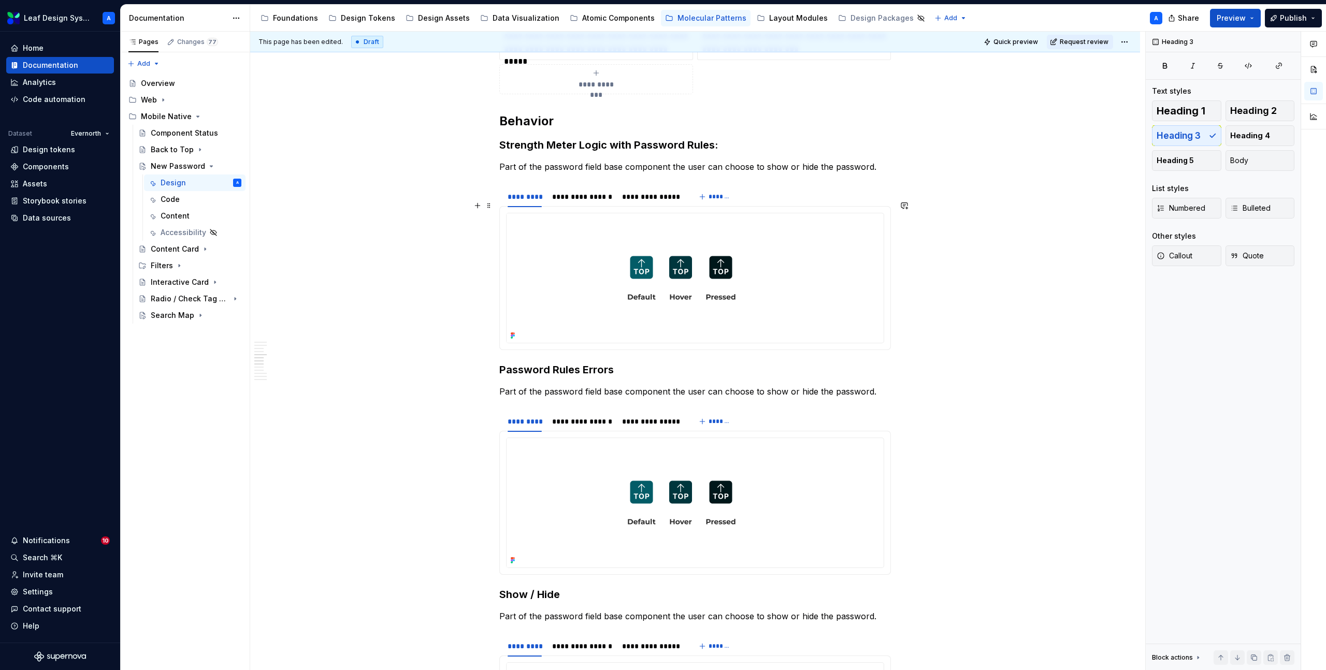
scroll to position [1408, 0]
click at [545, 160] on p "Part of the password field base component the user can choose to show or hide t…" at bounding box center [695, 166] width 392 height 12
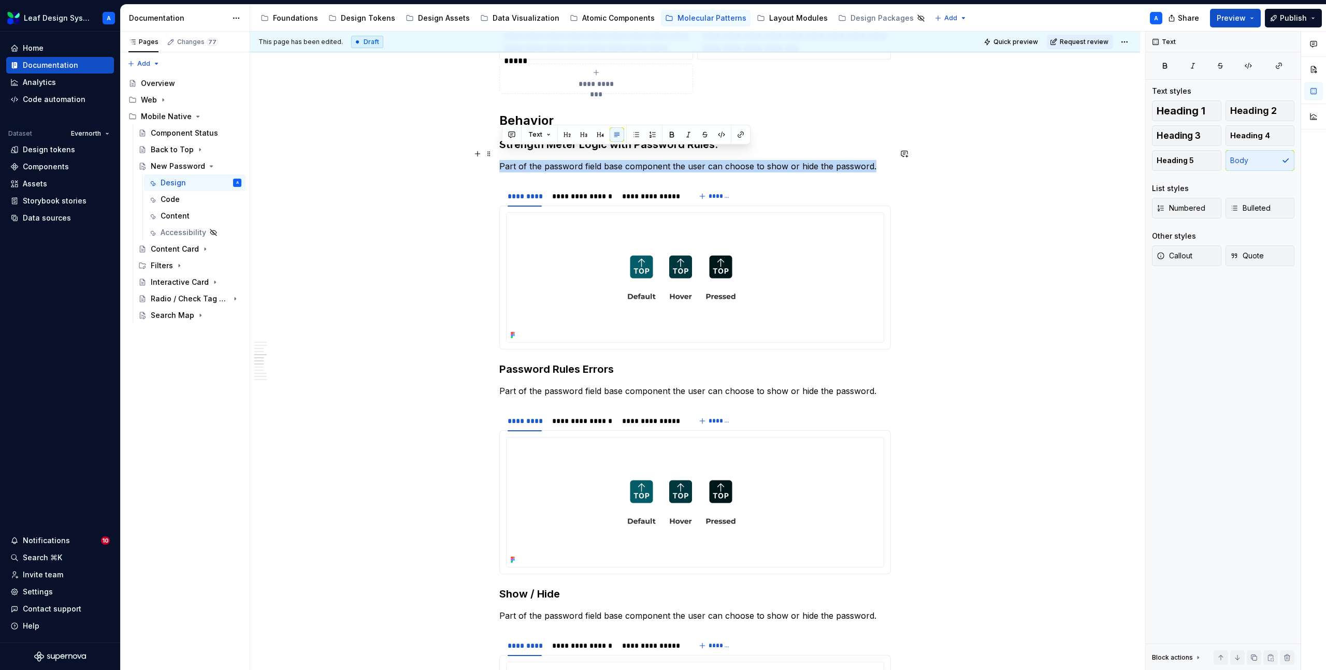
click at [545, 160] on p "Part of the password field base component the user can choose to show or hide t…" at bounding box center [695, 166] width 392 height 12
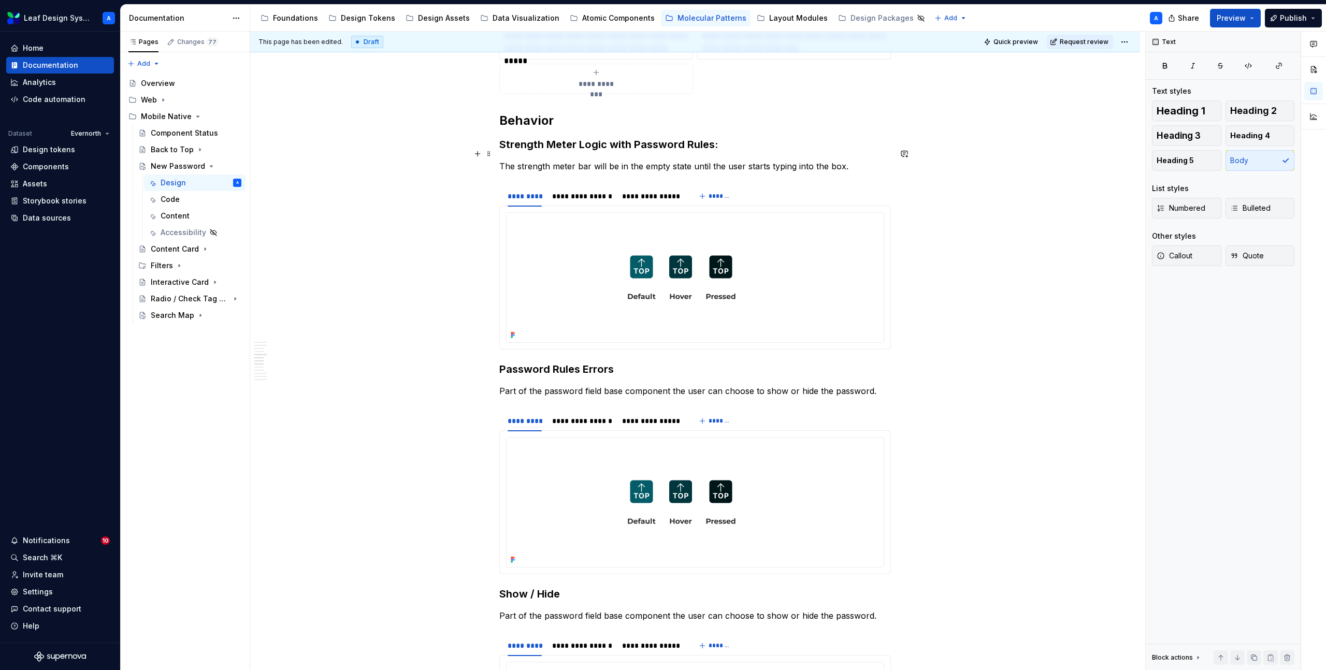
click at [679, 160] on p "The strength meter bar will be in the empty state until the user starts typing …" at bounding box center [695, 166] width 392 height 12
type textarea "*"
click at [854, 160] on p "The strength meter bar will be in the empty state until the user starts typing …" at bounding box center [695, 166] width 392 height 12
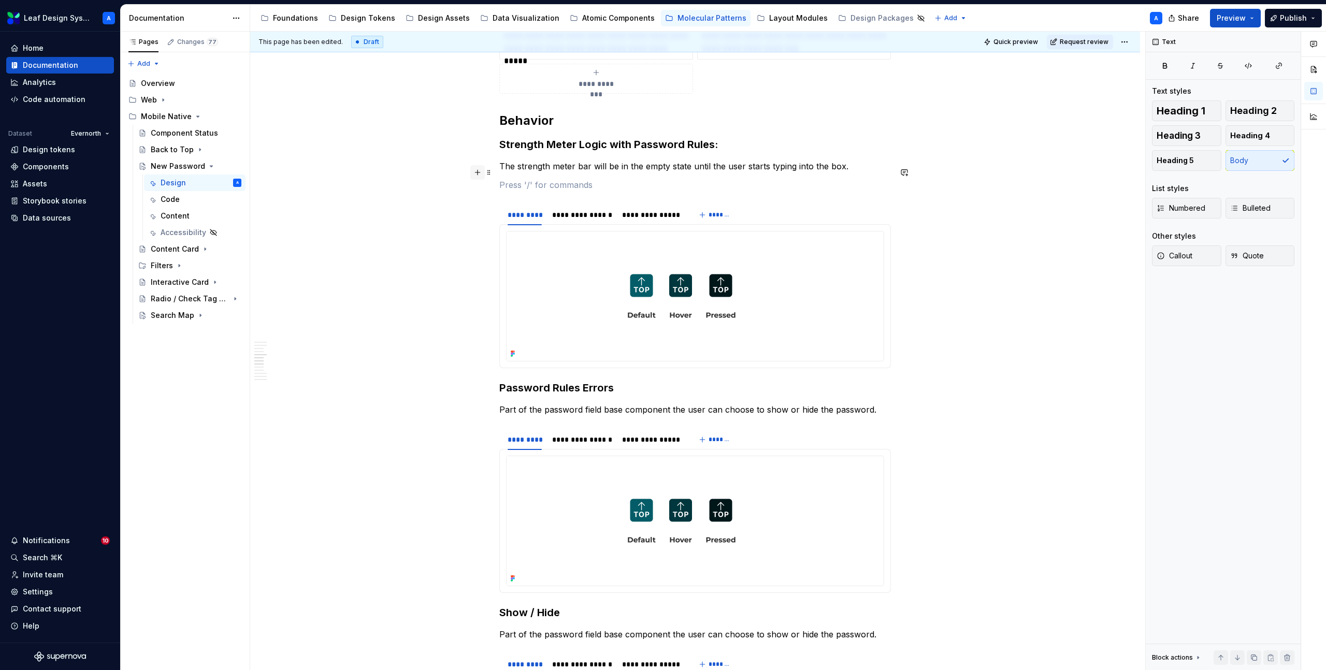
click at [479, 171] on button "button" at bounding box center [477, 172] width 15 height 15
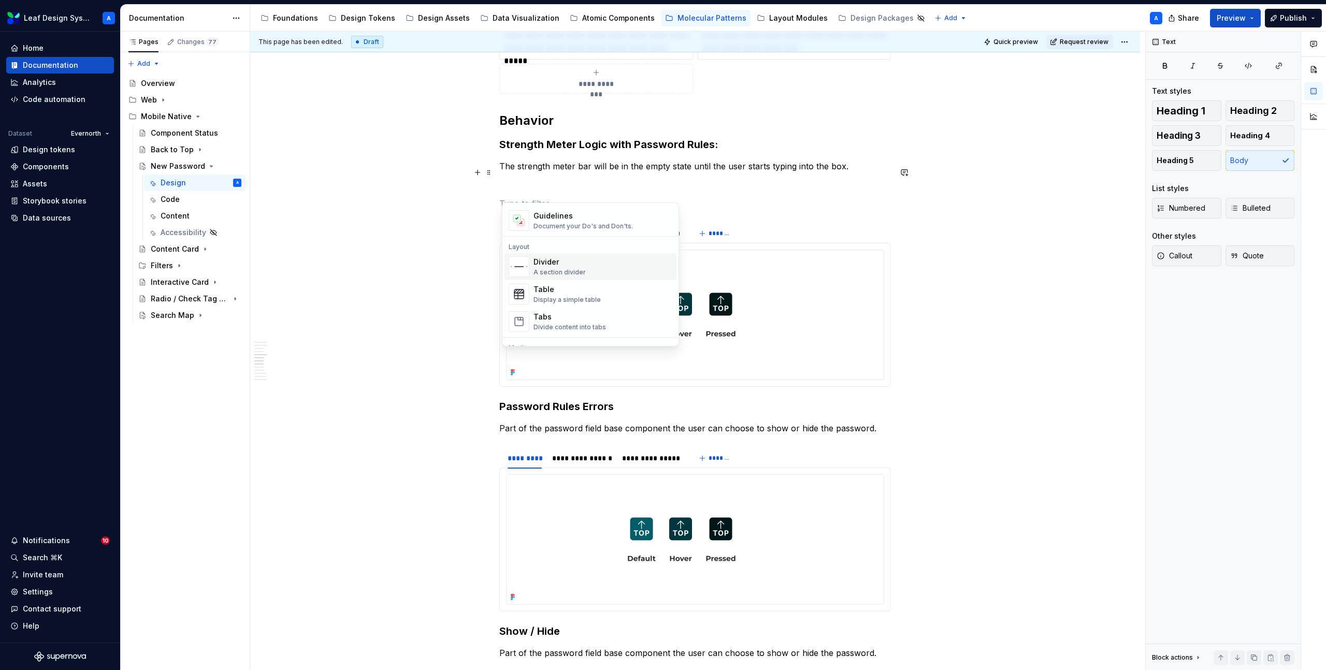
scroll to position [328, 0]
click at [559, 269] on div "Table" at bounding box center [567, 267] width 67 height 10
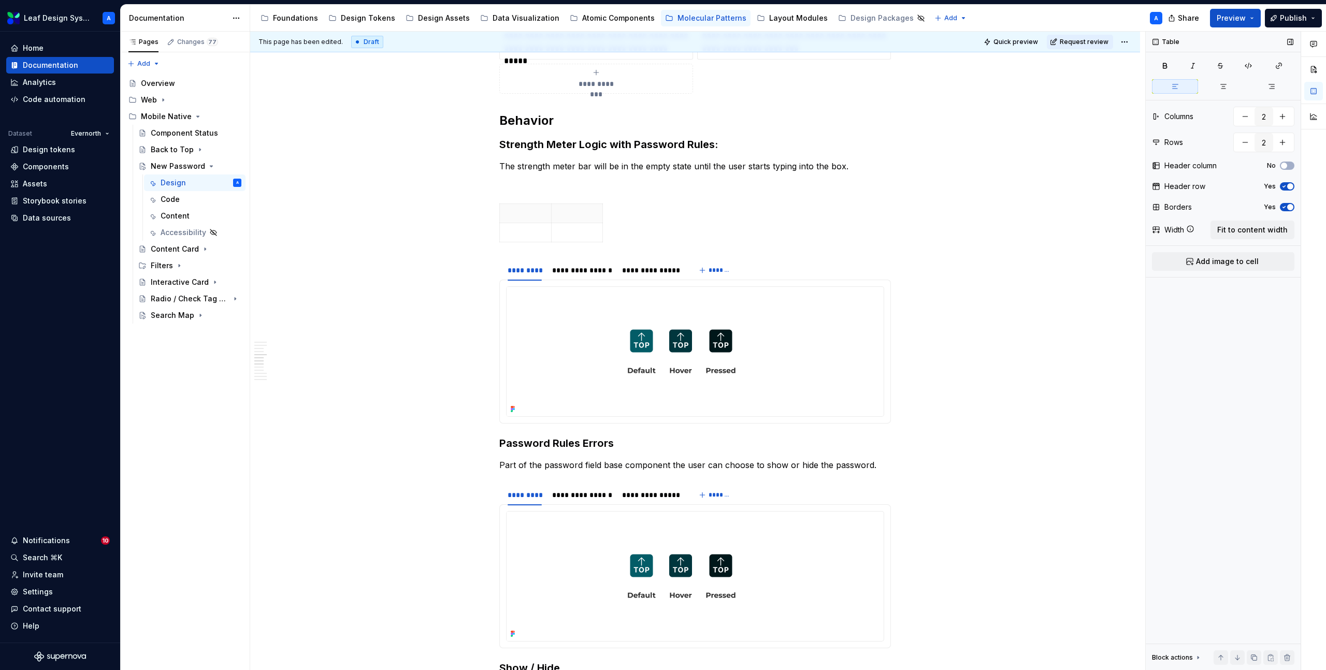
click at [1287, 188] on icon "button" at bounding box center [1284, 186] width 8 height 6
click at [1284, 145] on button "button" at bounding box center [1282, 142] width 19 height 19
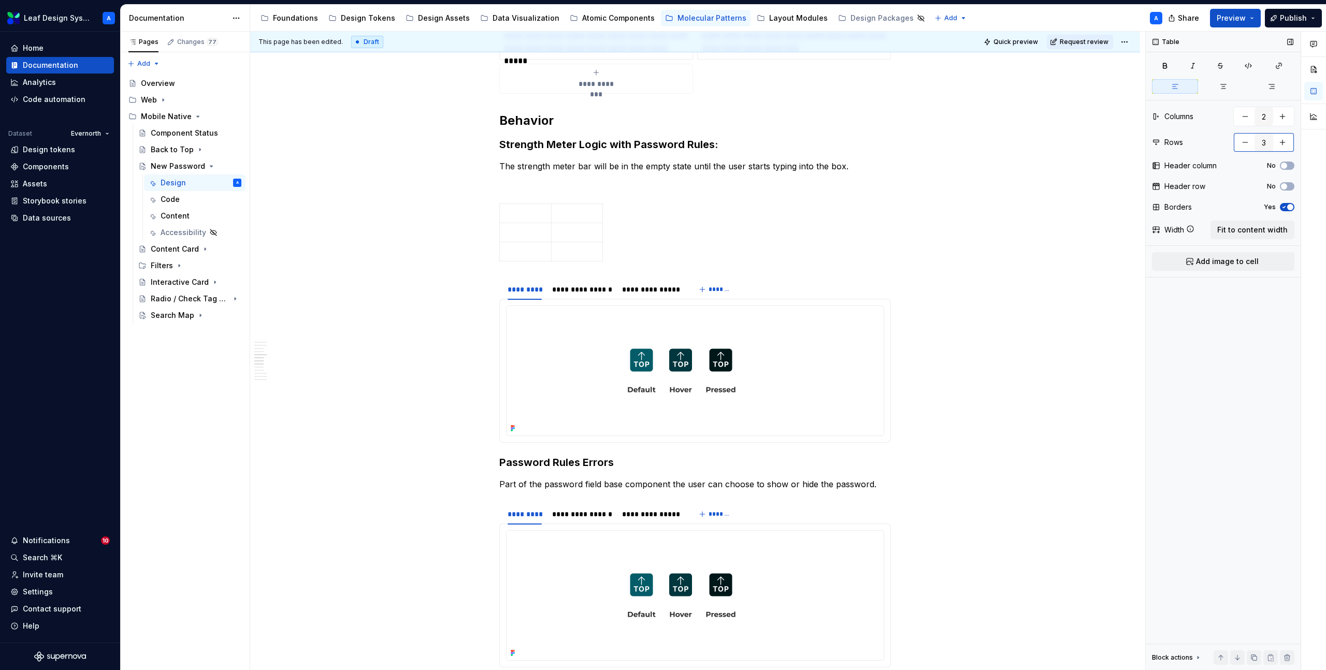
click at [1284, 145] on button "button" at bounding box center [1282, 142] width 19 height 19
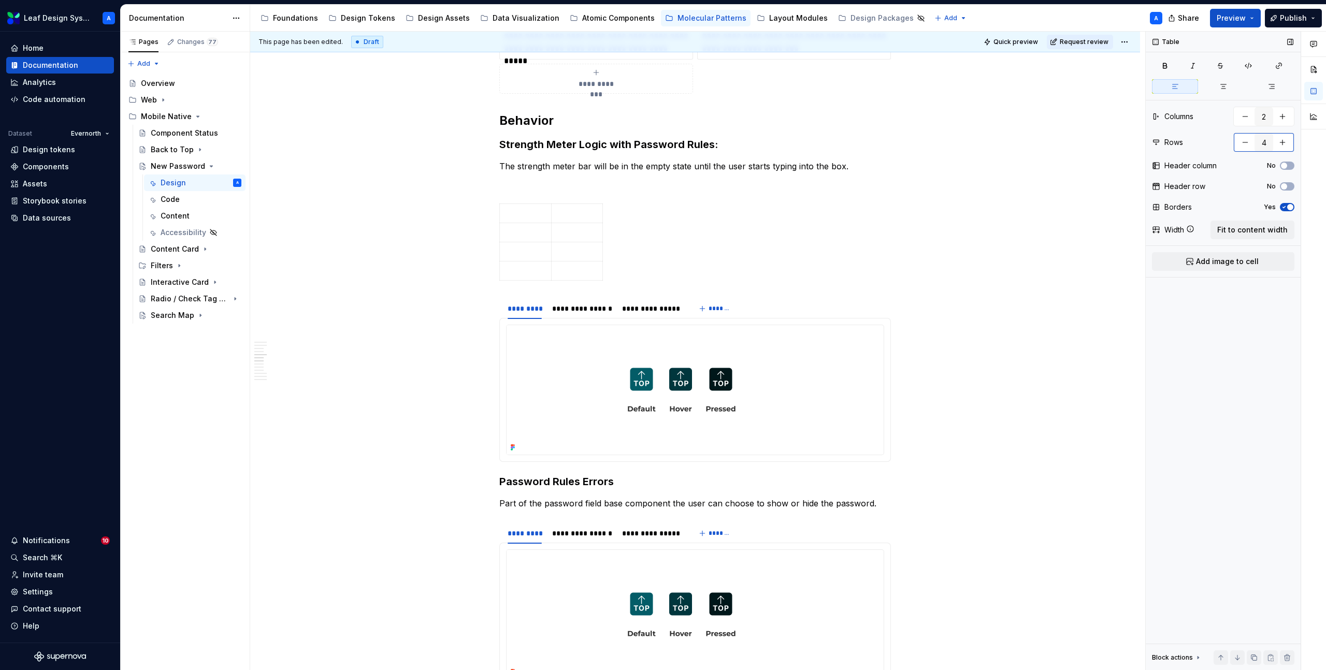
click at [1284, 145] on button "button" at bounding box center [1282, 142] width 19 height 19
type input "5"
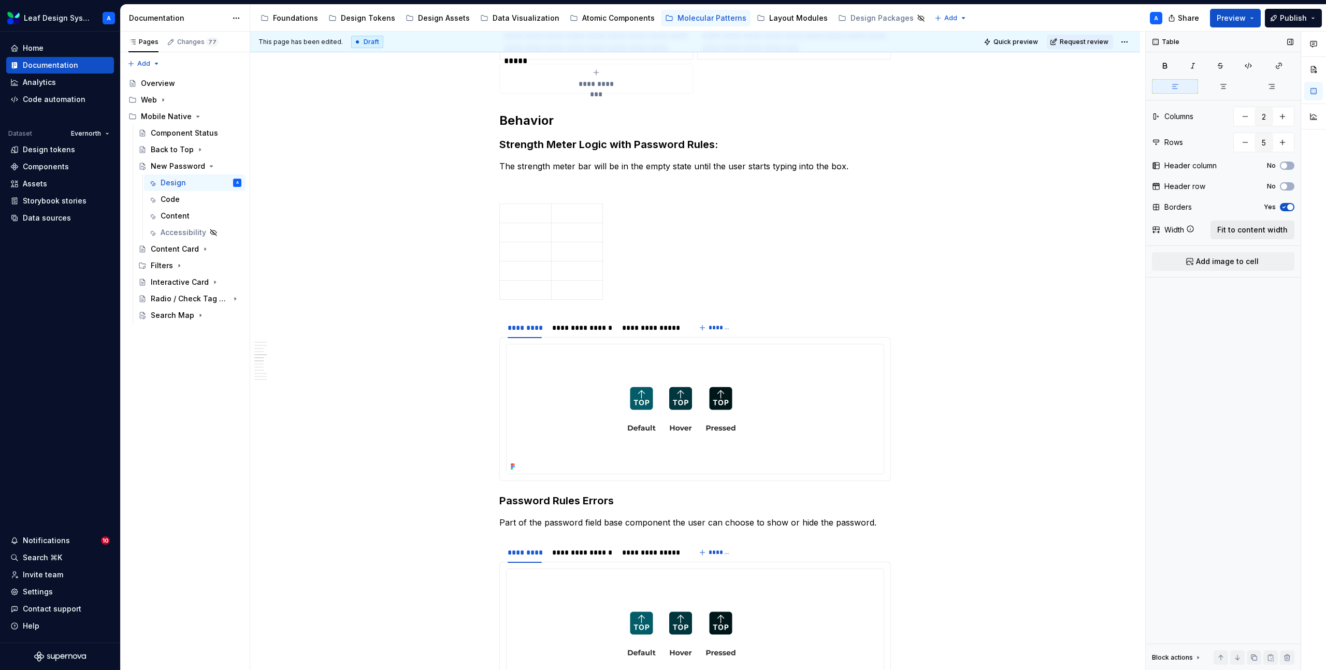
click at [1232, 227] on span "Fit to content width" at bounding box center [1253, 230] width 70 height 10
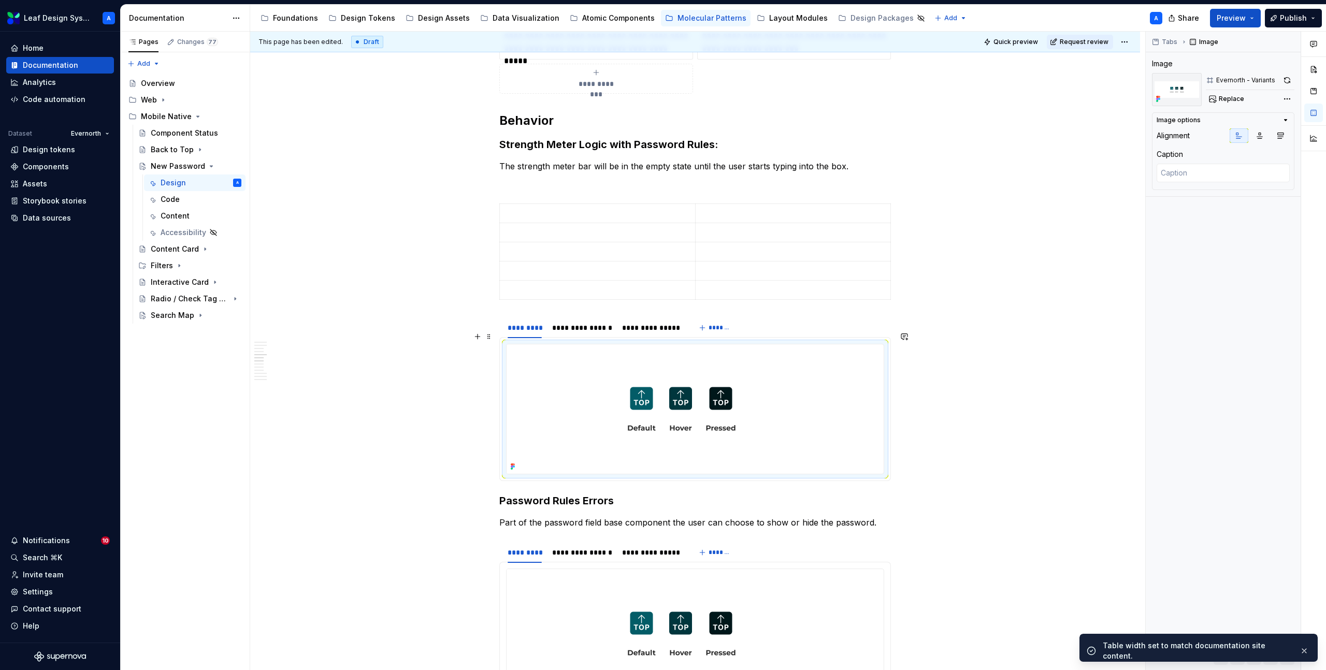
click at [677, 390] on img at bounding box center [682, 410] width 350 height 130
click at [608, 208] on p at bounding box center [597, 213] width 183 height 10
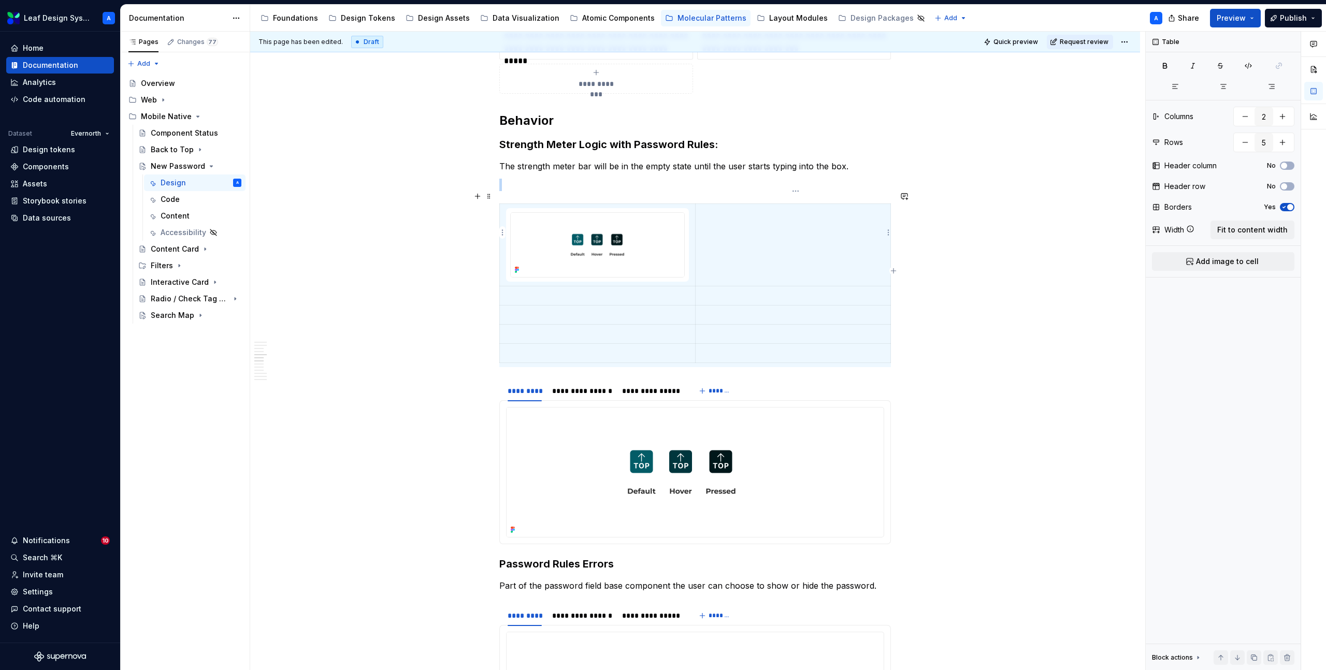
click at [731, 254] on td at bounding box center [792, 245] width 195 height 82
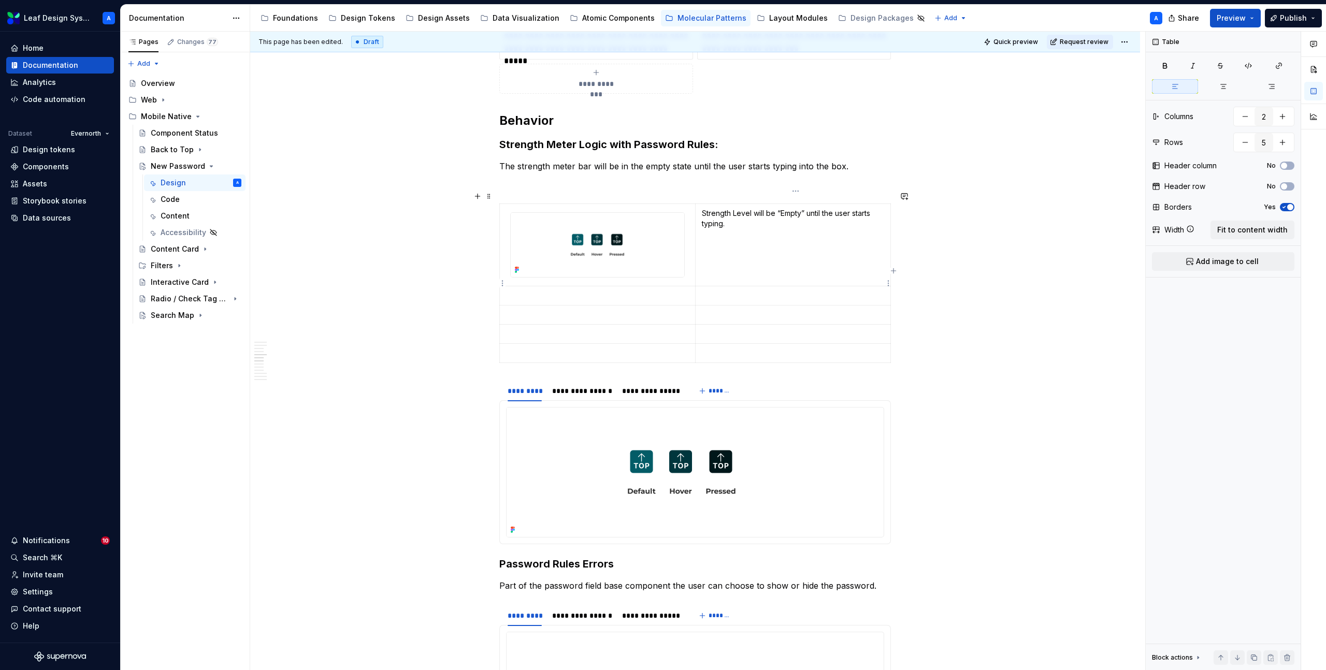
click at [733, 291] on p at bounding box center [793, 296] width 182 height 10
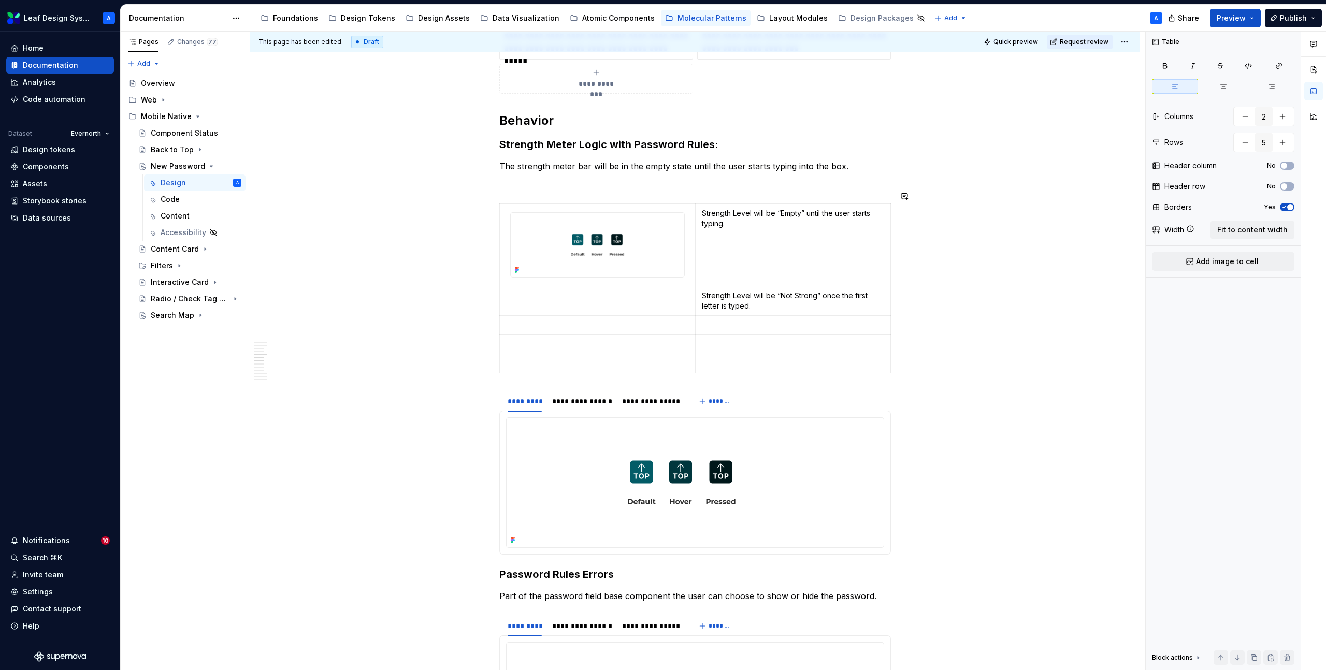
click at [707, 320] on p at bounding box center [793, 325] width 182 height 10
click at [708, 320] on p at bounding box center [793, 325] width 182 height 10
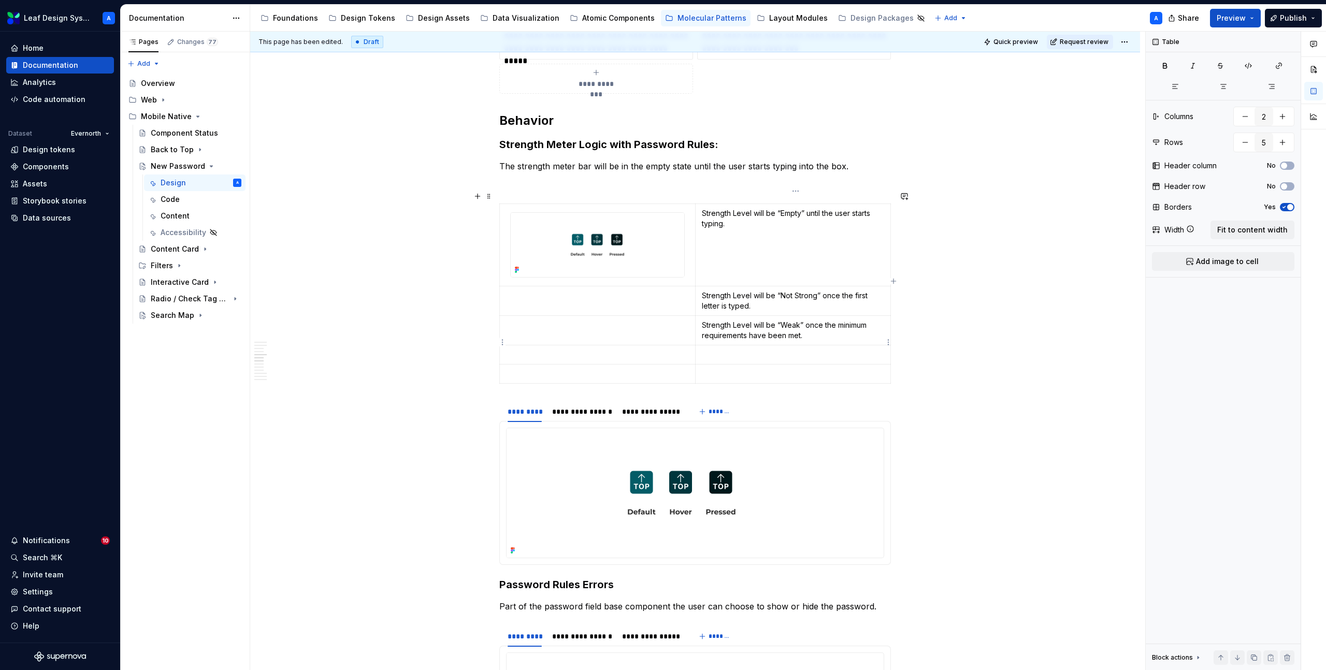
click at [750, 350] on p at bounding box center [793, 355] width 182 height 10
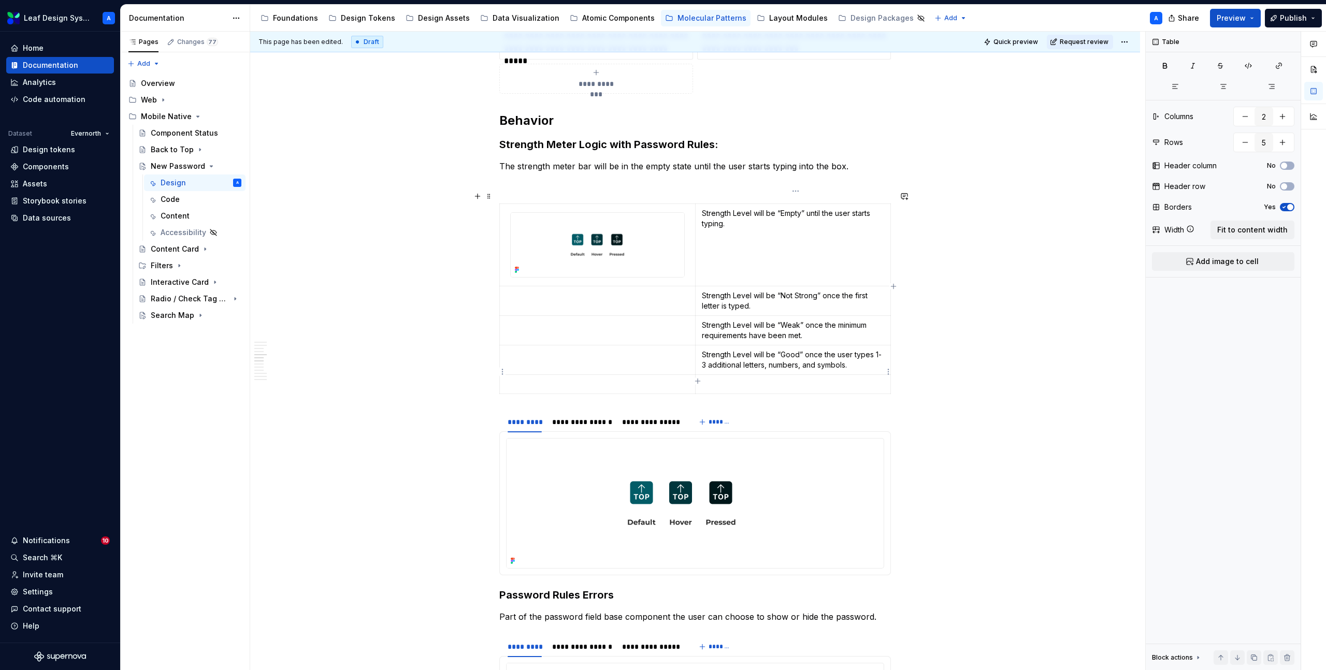
click at [742, 379] on p at bounding box center [793, 384] width 182 height 10
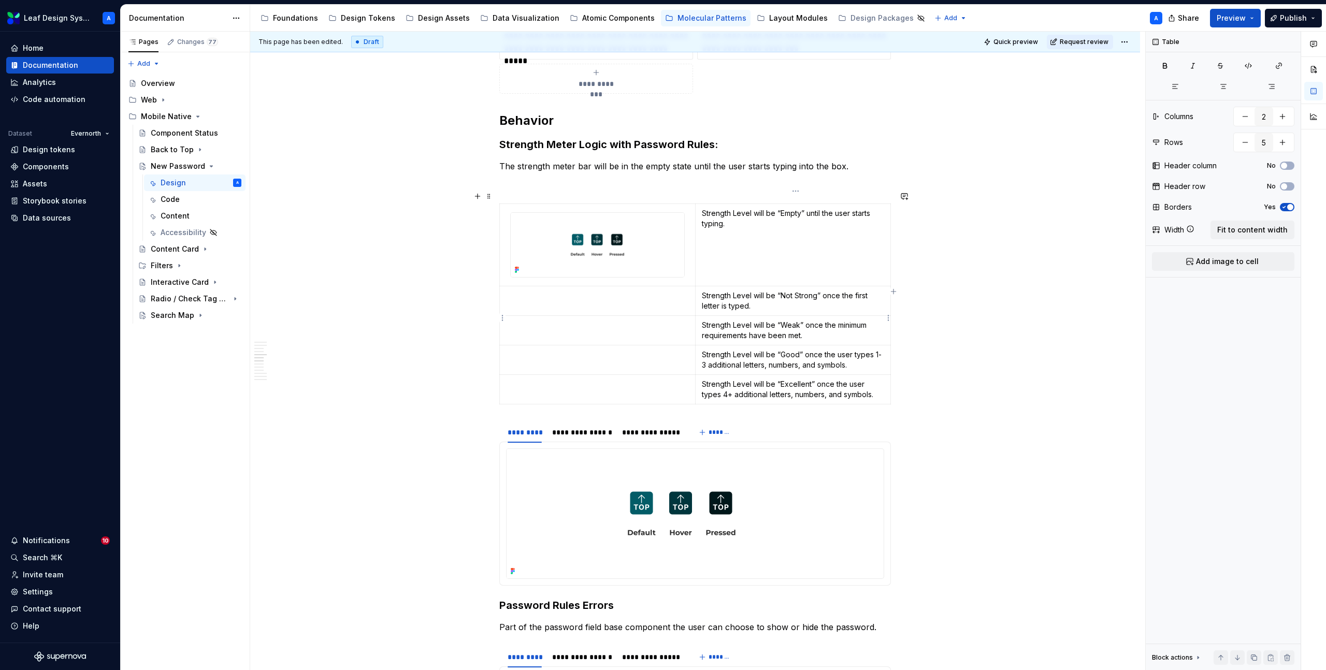
click at [742, 327] on p "Strength Level will be “Weak” once the minimum requirements have been met." at bounding box center [793, 330] width 182 height 21
click at [742, 320] on p "Strength Level will be “Weak” once the minimum requirements have been met." at bounding box center [793, 330] width 182 height 21
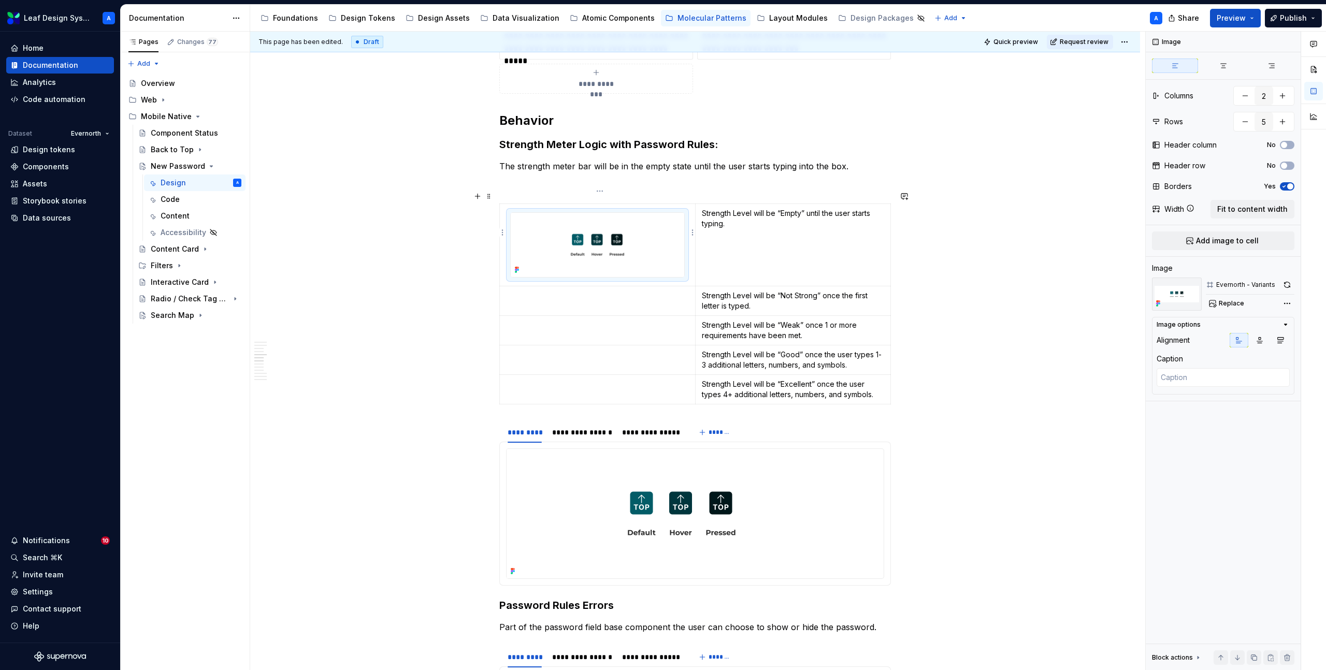
click at [631, 214] on img at bounding box center [598, 245] width 174 height 64
click at [1223, 304] on span "Replace" at bounding box center [1231, 303] width 25 height 8
type textarea "*"
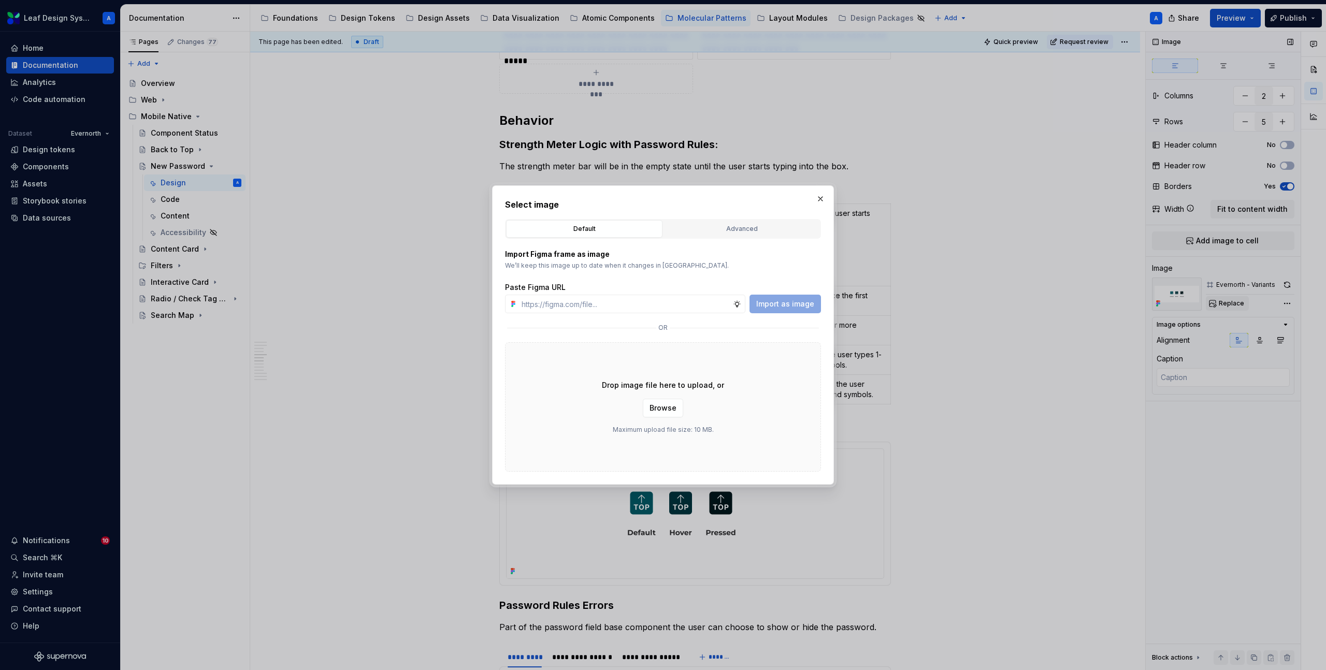
type input "[URL][DOMAIN_NAME]"
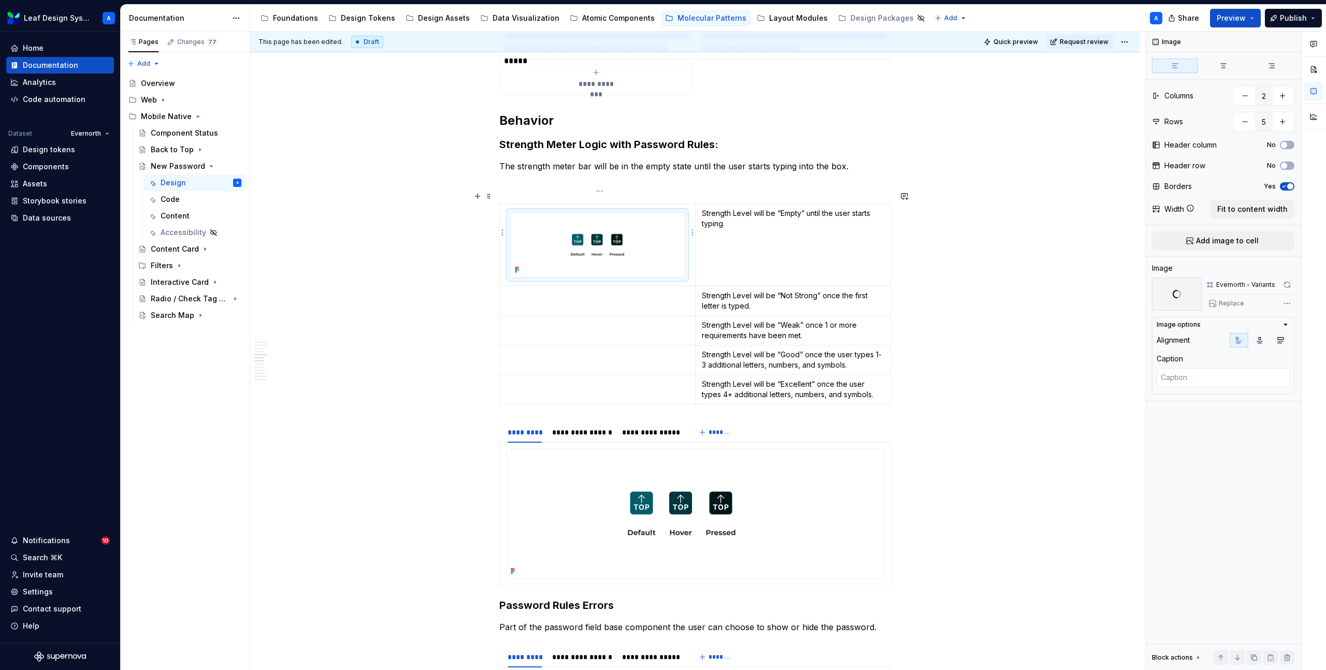
click at [608, 236] on img at bounding box center [598, 245] width 174 height 64
click at [599, 291] on p at bounding box center [597, 296] width 183 height 10
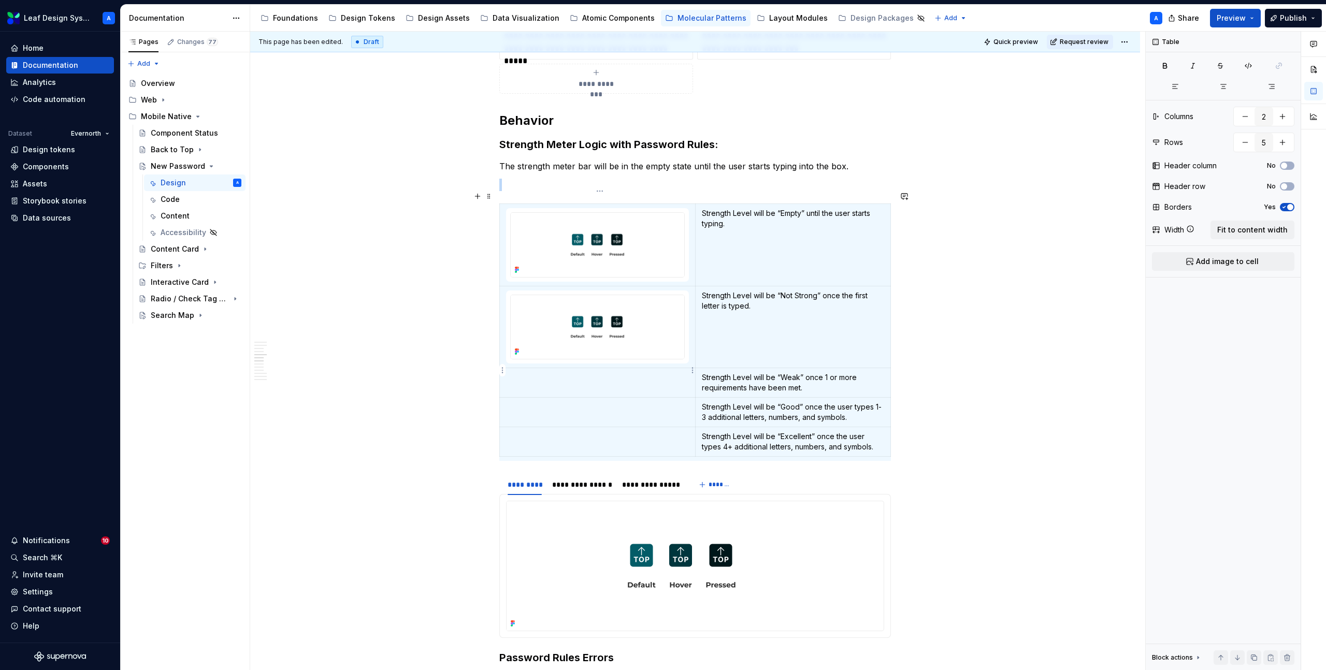
click at [592, 373] on p at bounding box center [597, 378] width 183 height 10
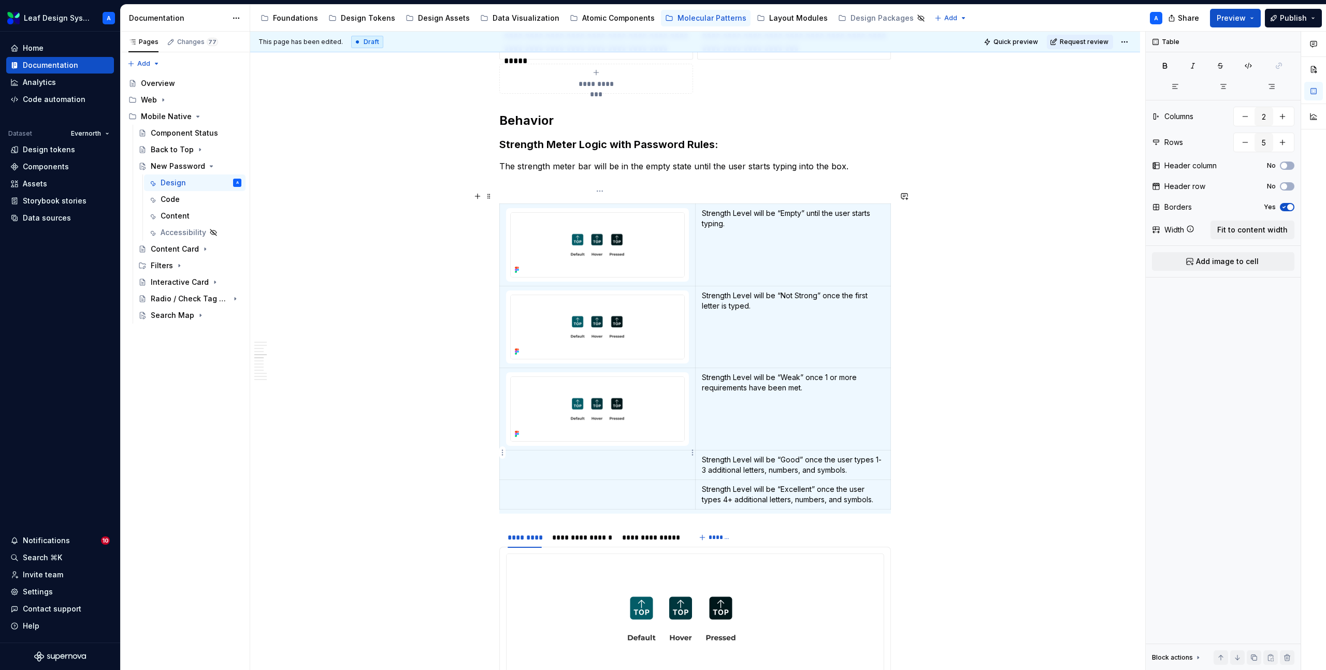
click at [576, 455] on p at bounding box center [597, 460] width 183 height 10
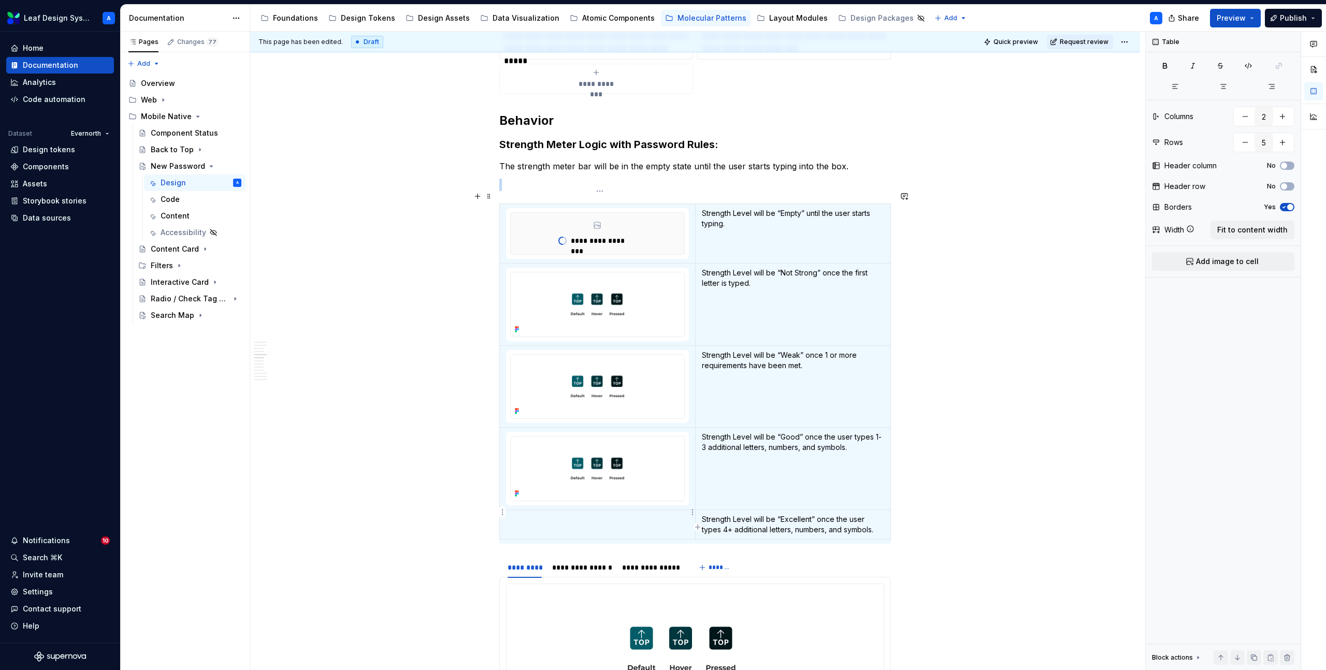
click at [565, 515] on td at bounding box center [598, 525] width 196 height 30
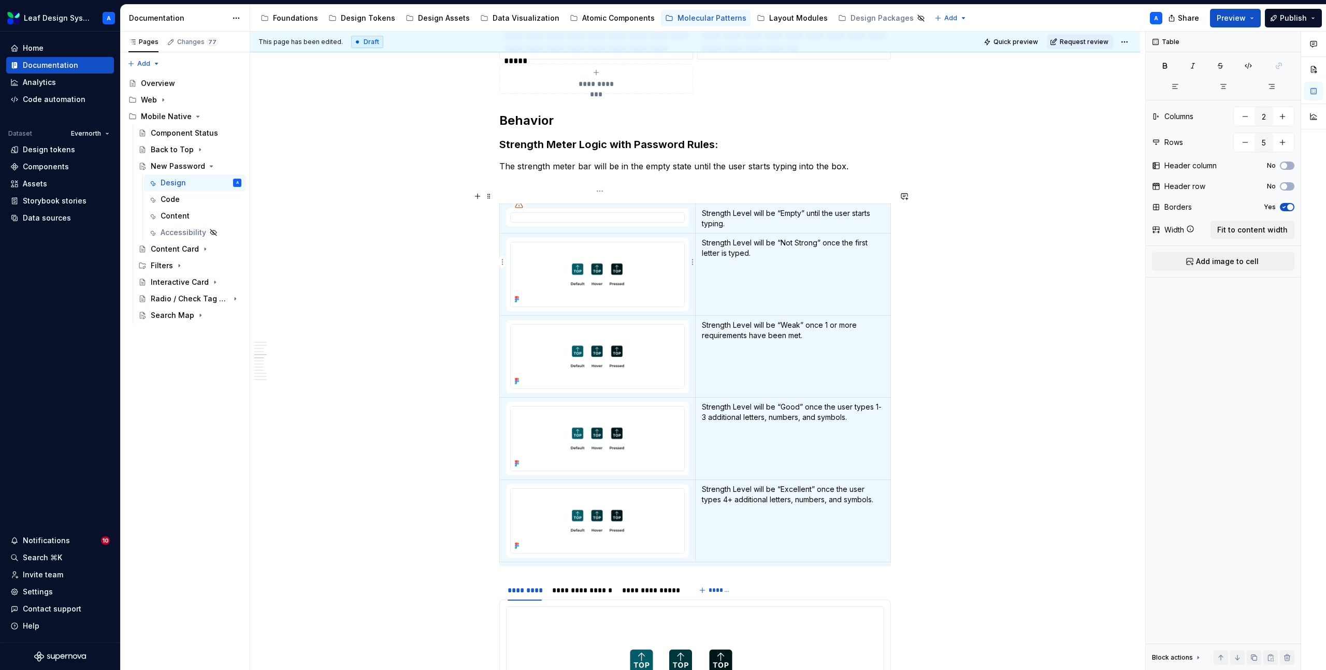
click at [639, 265] on img at bounding box center [598, 274] width 174 height 64
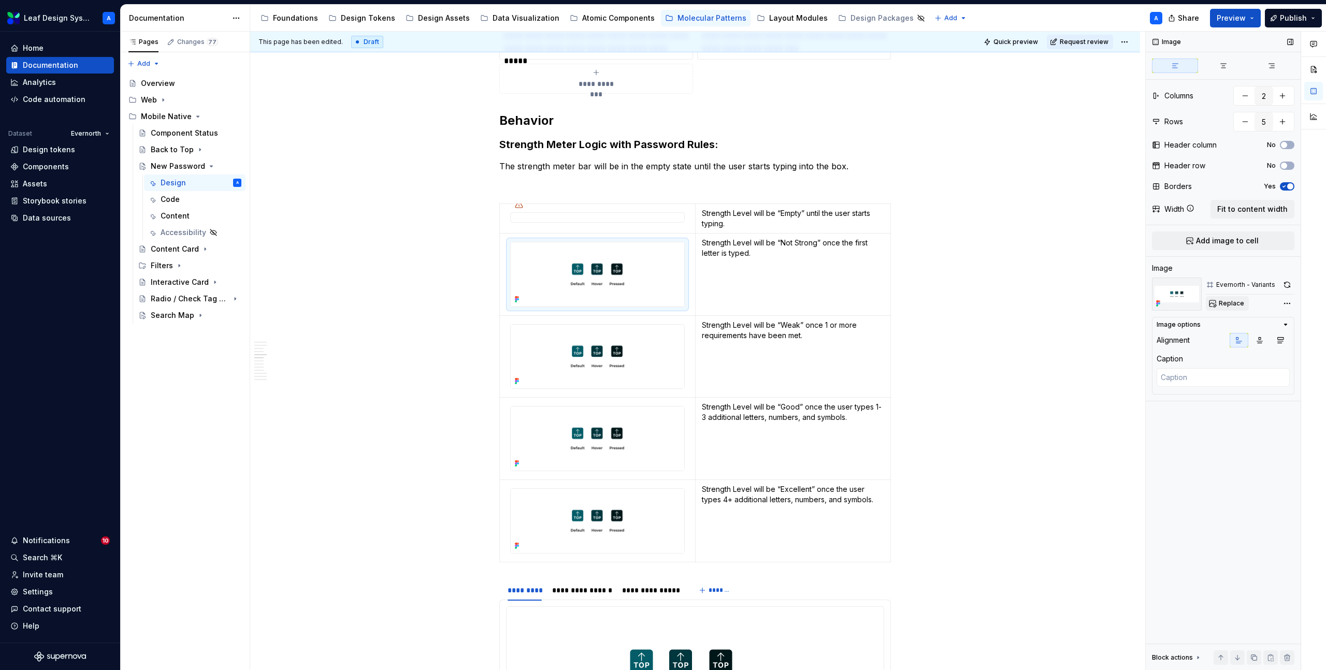
click at [1229, 305] on span "Replace" at bounding box center [1231, 303] width 25 height 8
type textarea "*"
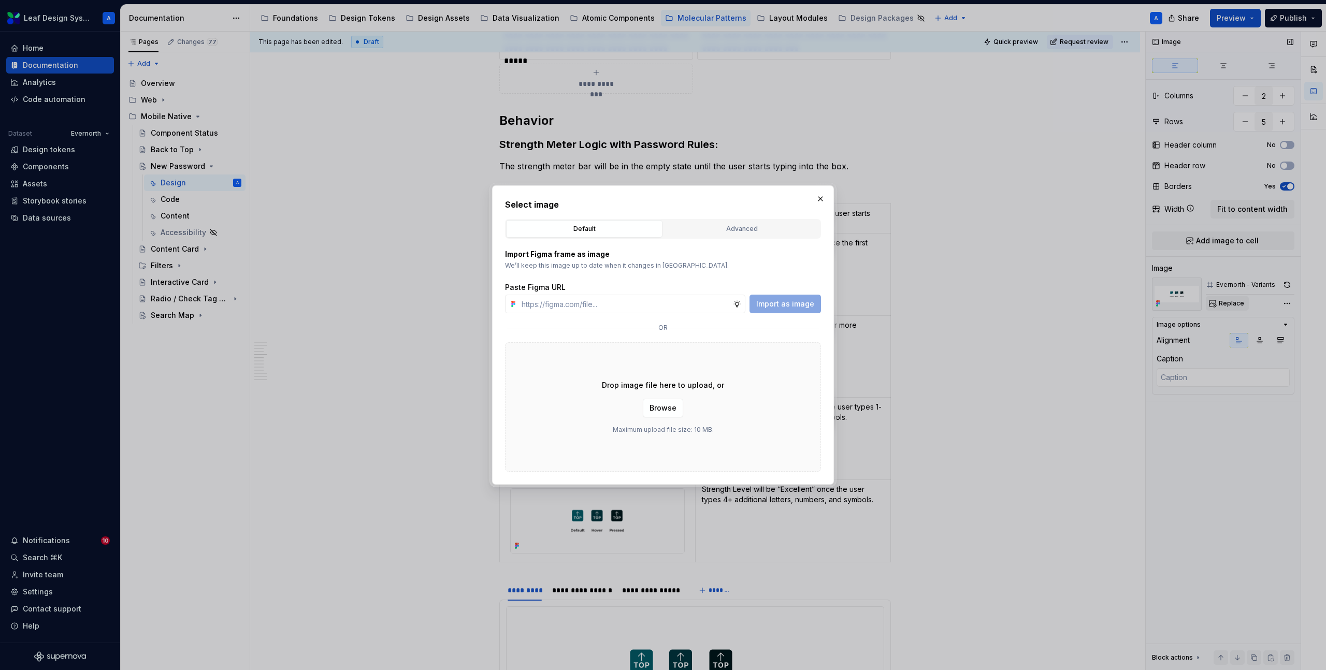
type input "[URL][DOMAIN_NAME]"
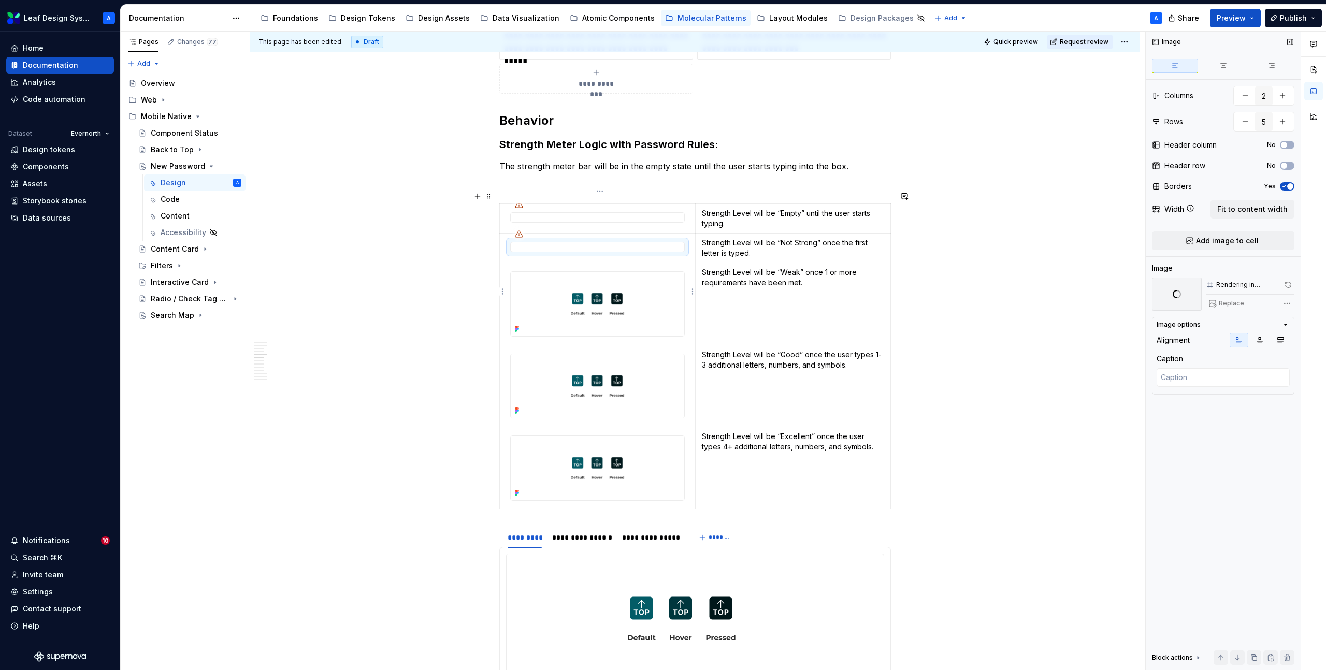
click at [590, 293] on img at bounding box center [598, 304] width 174 height 64
click at [1236, 304] on span "Replace" at bounding box center [1231, 303] width 25 height 8
type textarea "*"
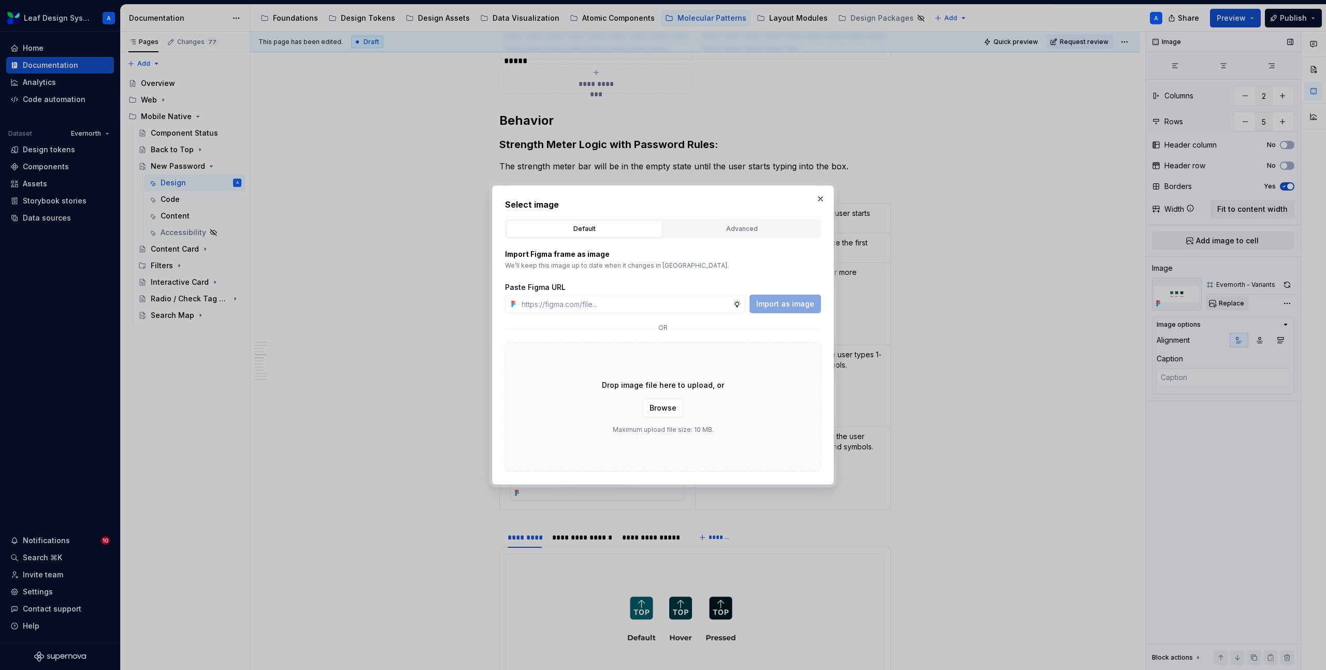
type input "[URL][DOMAIN_NAME]"
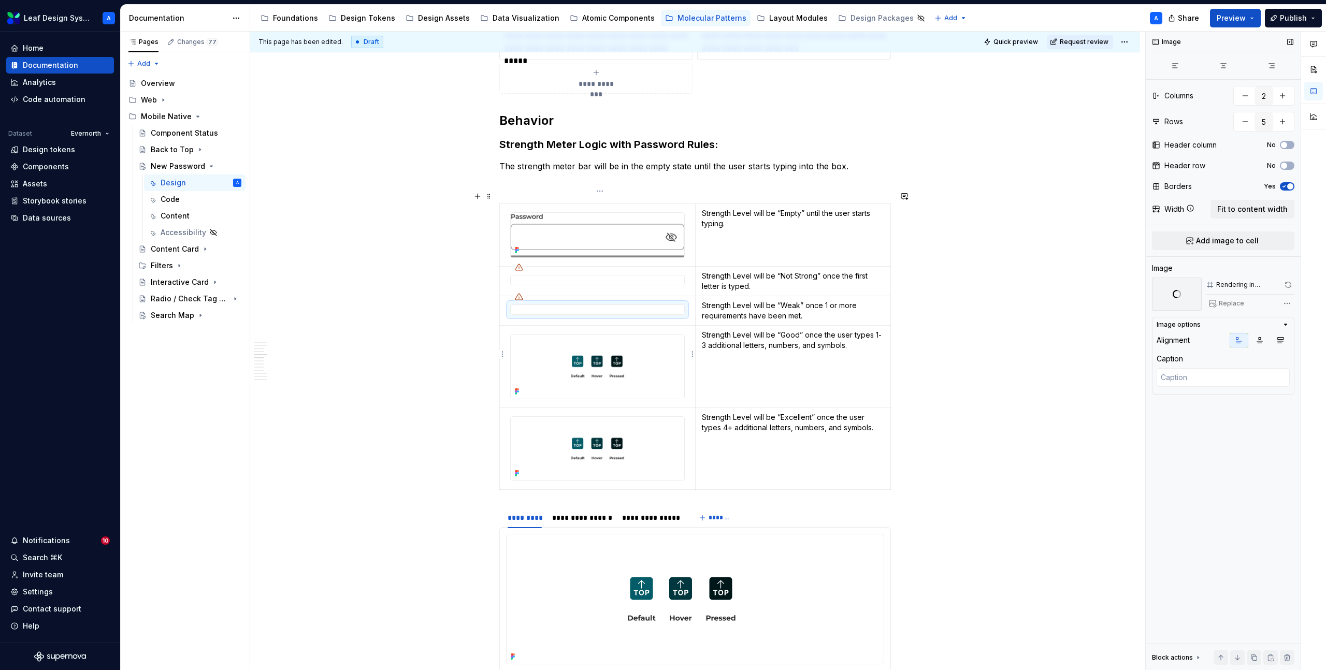
click at [625, 352] on img at bounding box center [598, 367] width 174 height 64
click at [1218, 305] on button "Replace" at bounding box center [1227, 303] width 43 height 15
type textarea "*"
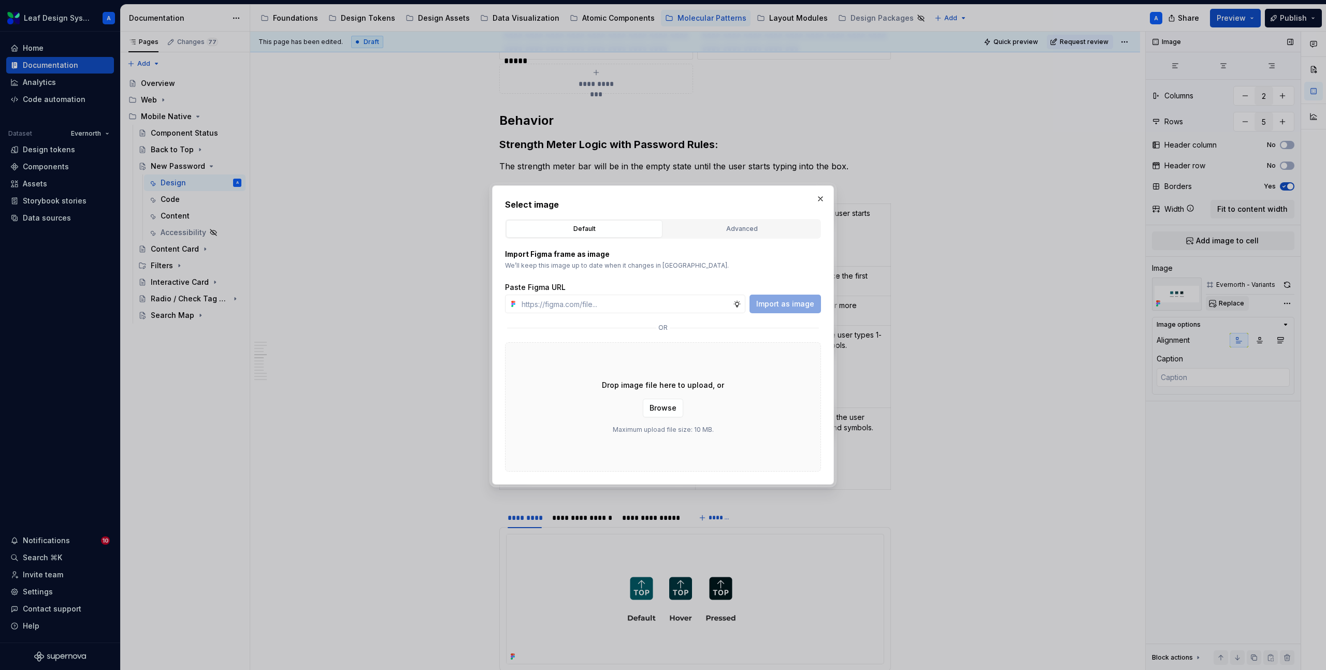
type input "[URL][DOMAIN_NAME]"
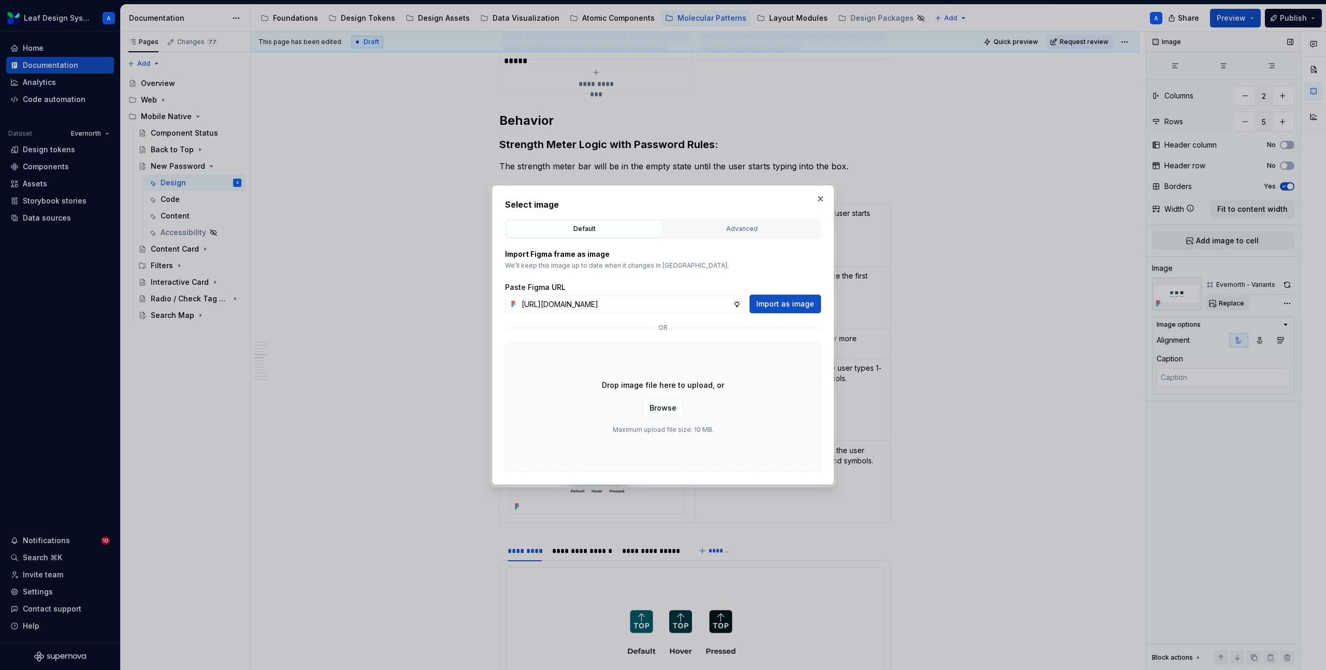
scroll to position [0, 299]
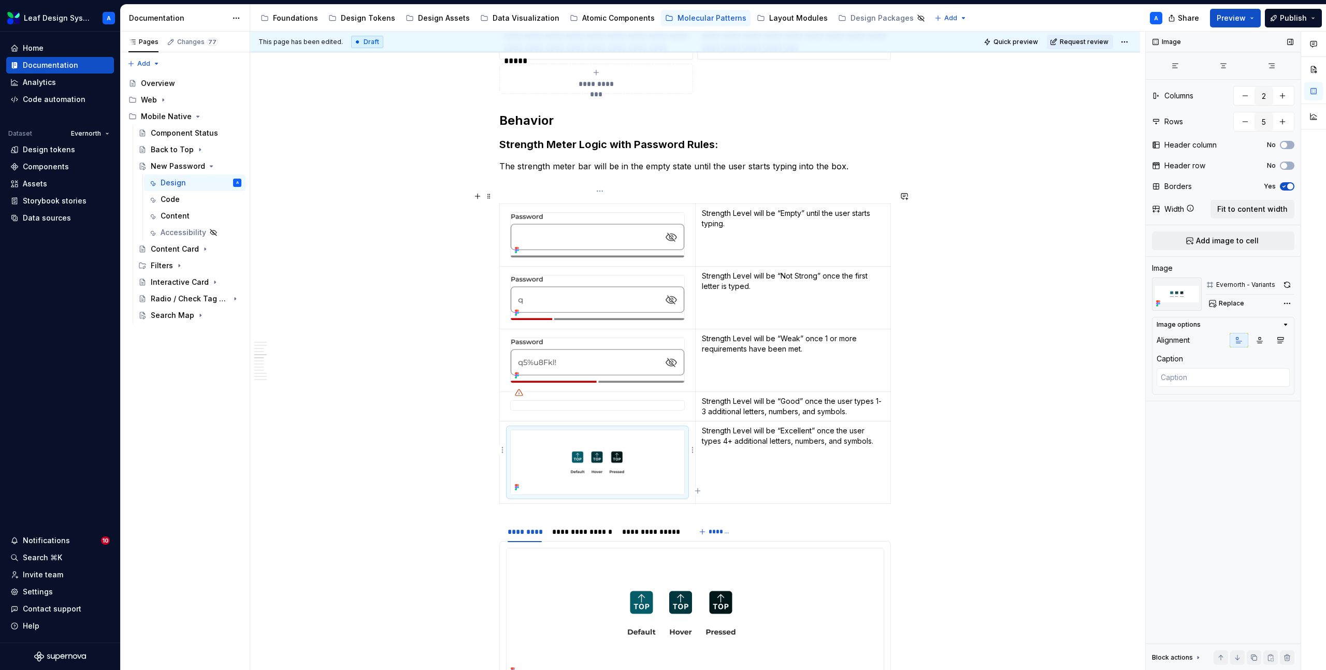
click at [557, 442] on img at bounding box center [598, 463] width 174 height 64
click at [1234, 301] on span "Replace" at bounding box center [1231, 303] width 25 height 8
type textarea "*"
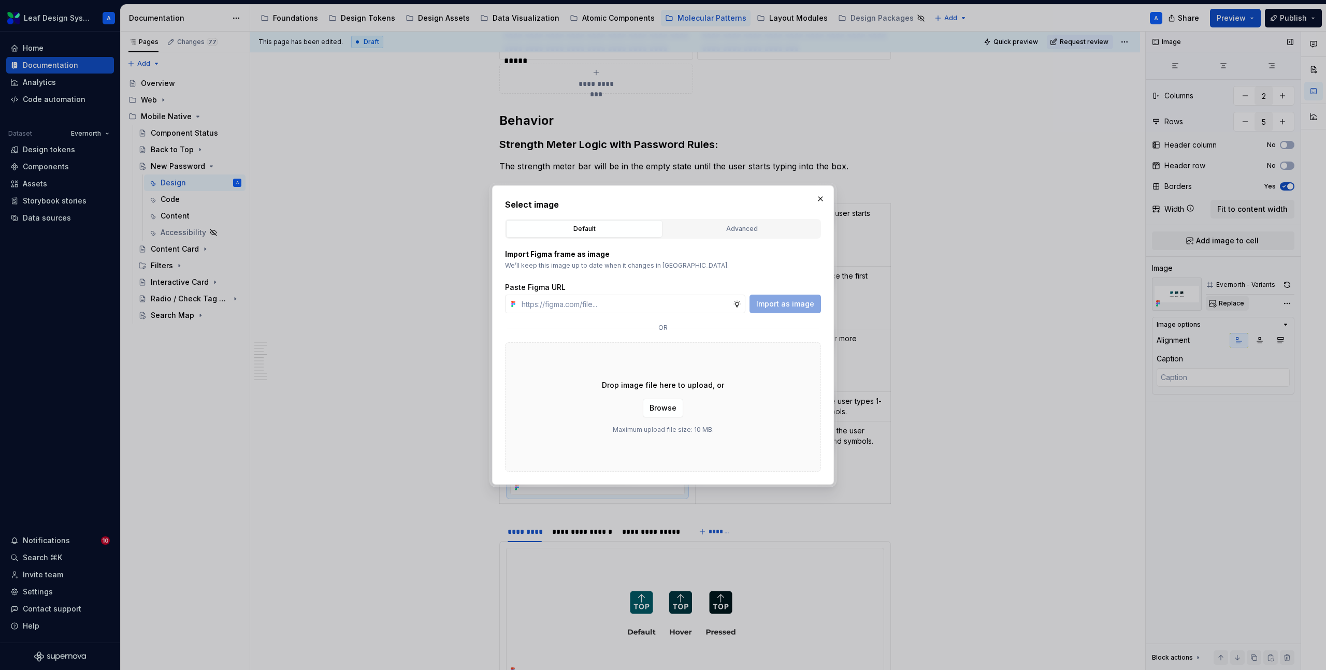
type input "[URL][DOMAIN_NAME]"
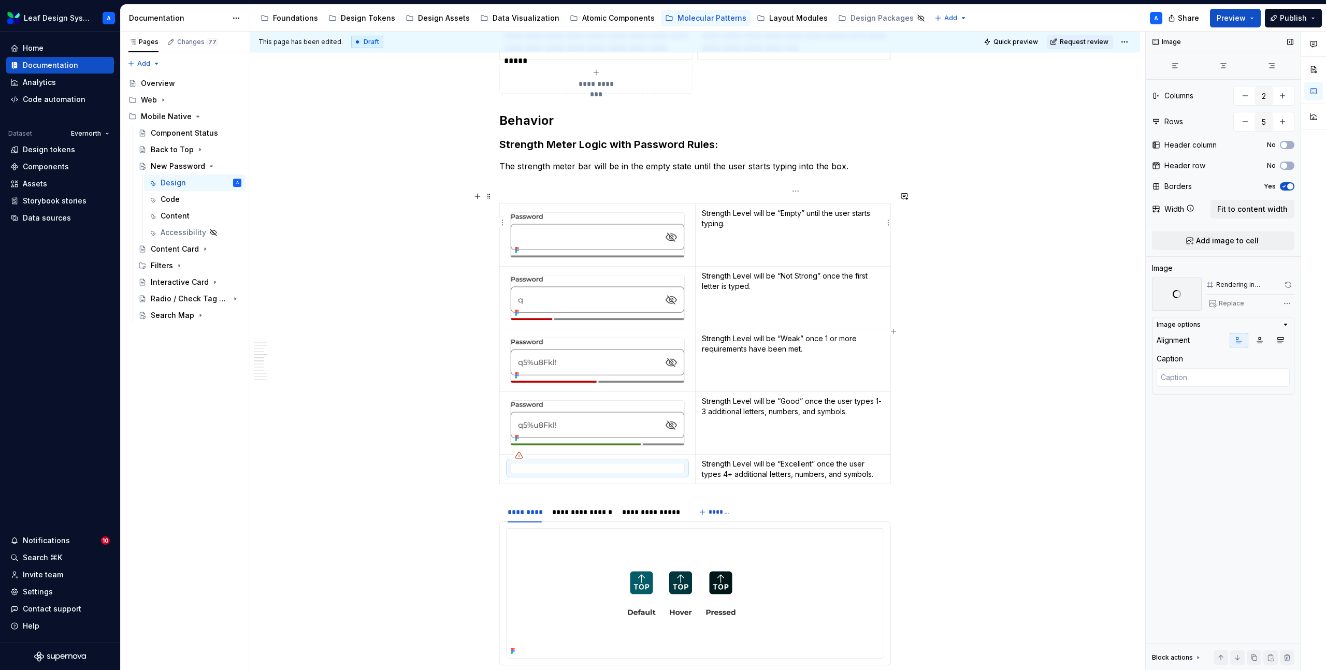
click at [726, 214] on p "Strength Level will be “Empty” until the user starts typing." at bounding box center [793, 218] width 182 height 21
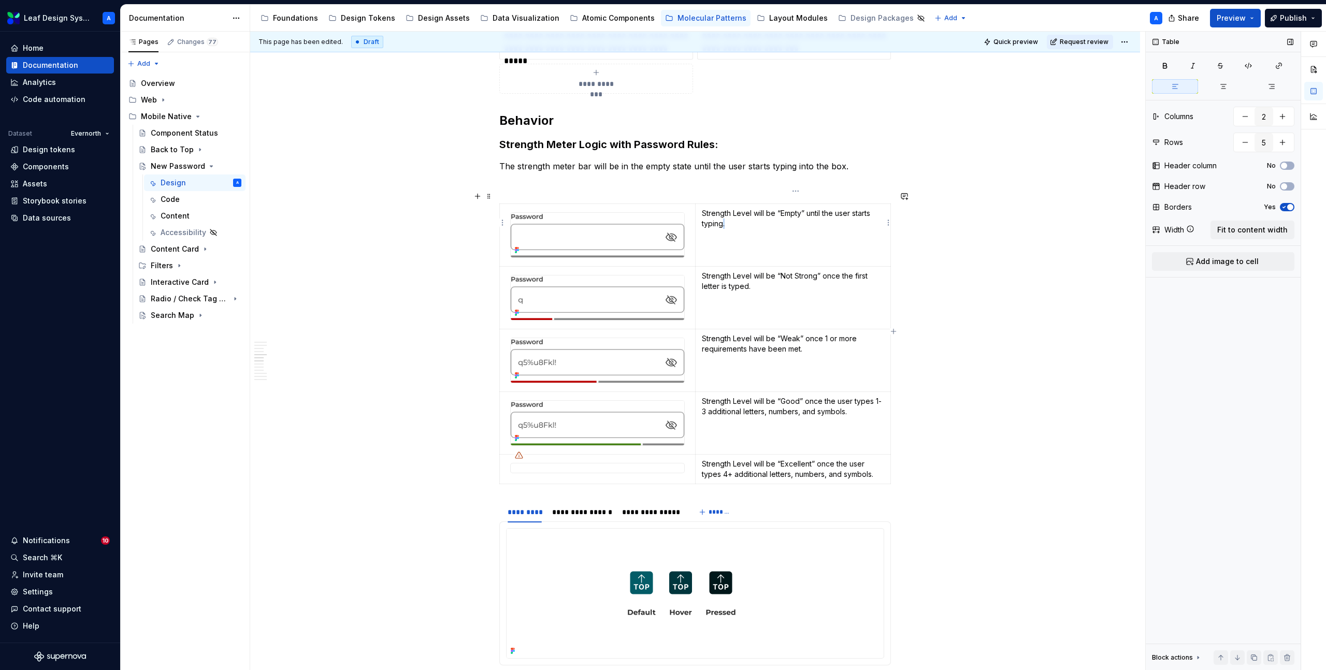
click at [726, 214] on p "Strength Level will be “Empty” until the user starts typing." at bounding box center [793, 218] width 182 height 21
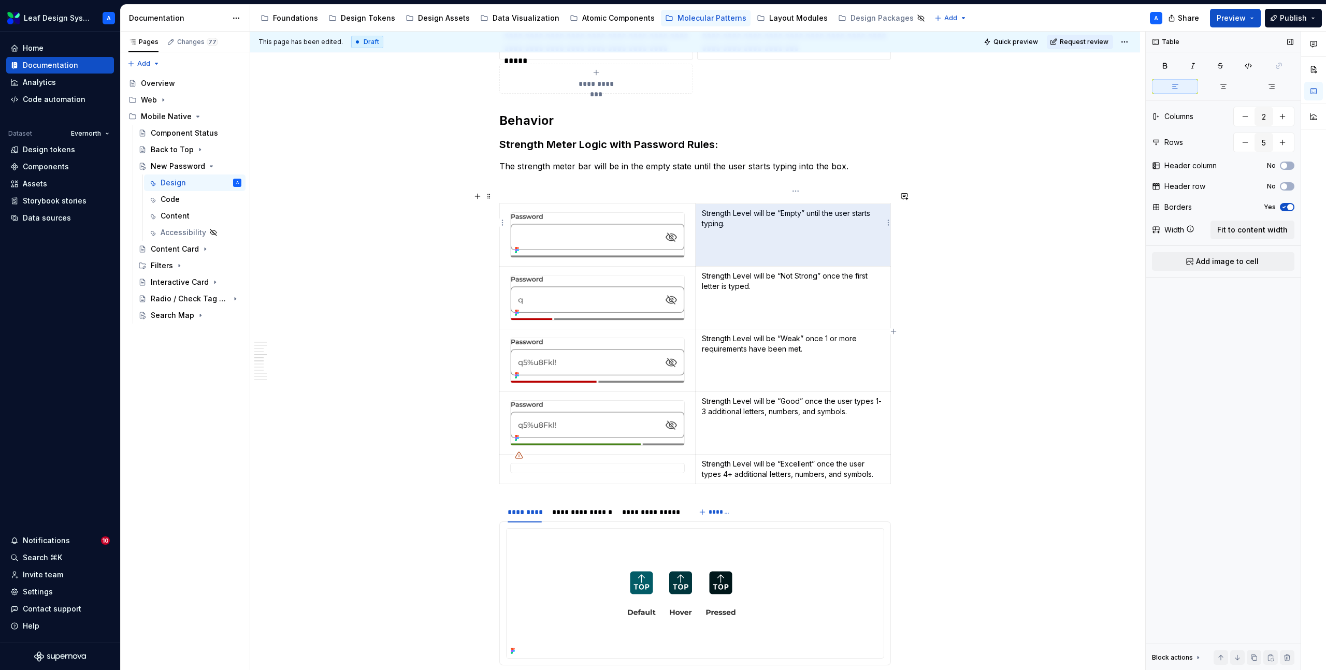
click at [726, 214] on p "Strength Level will be “Empty” until the user starts typing." at bounding box center [793, 218] width 182 height 21
click at [726, 208] on p "Strength Level will be “Empty” until the user starts typing." at bounding box center [793, 218] width 182 height 21
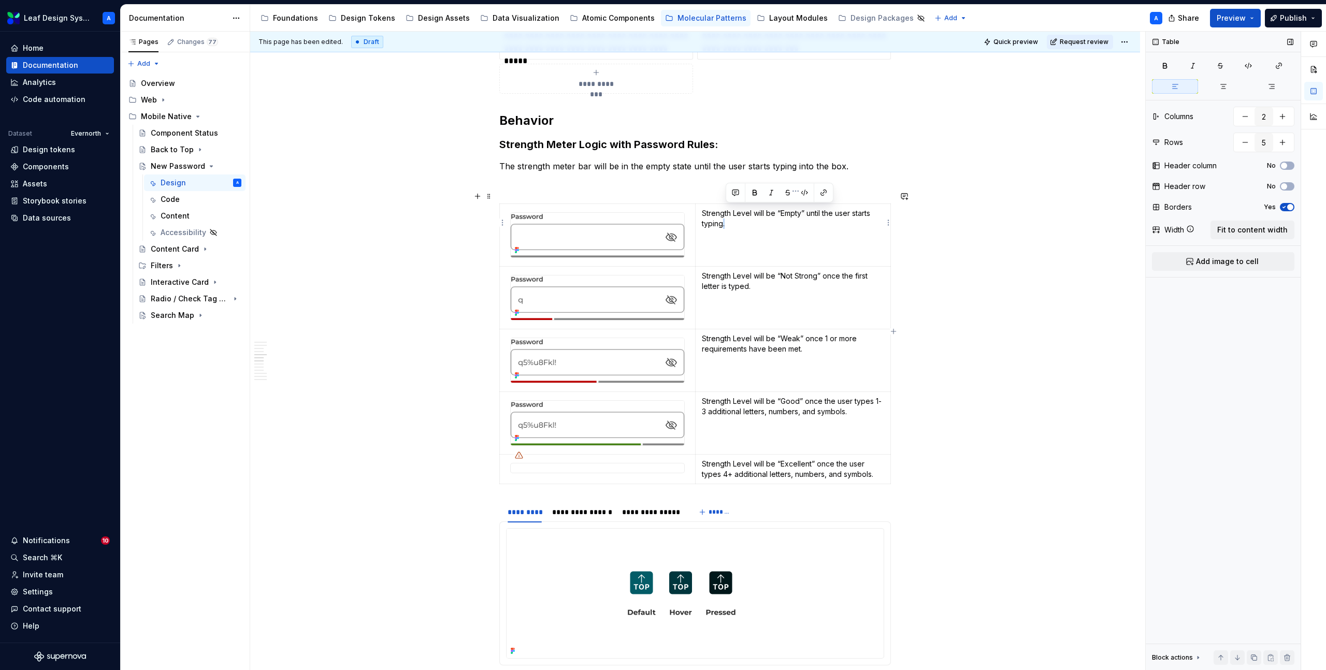
click at [726, 208] on p "Strength Level will be “Empty” until the user starts typing." at bounding box center [793, 218] width 182 height 21
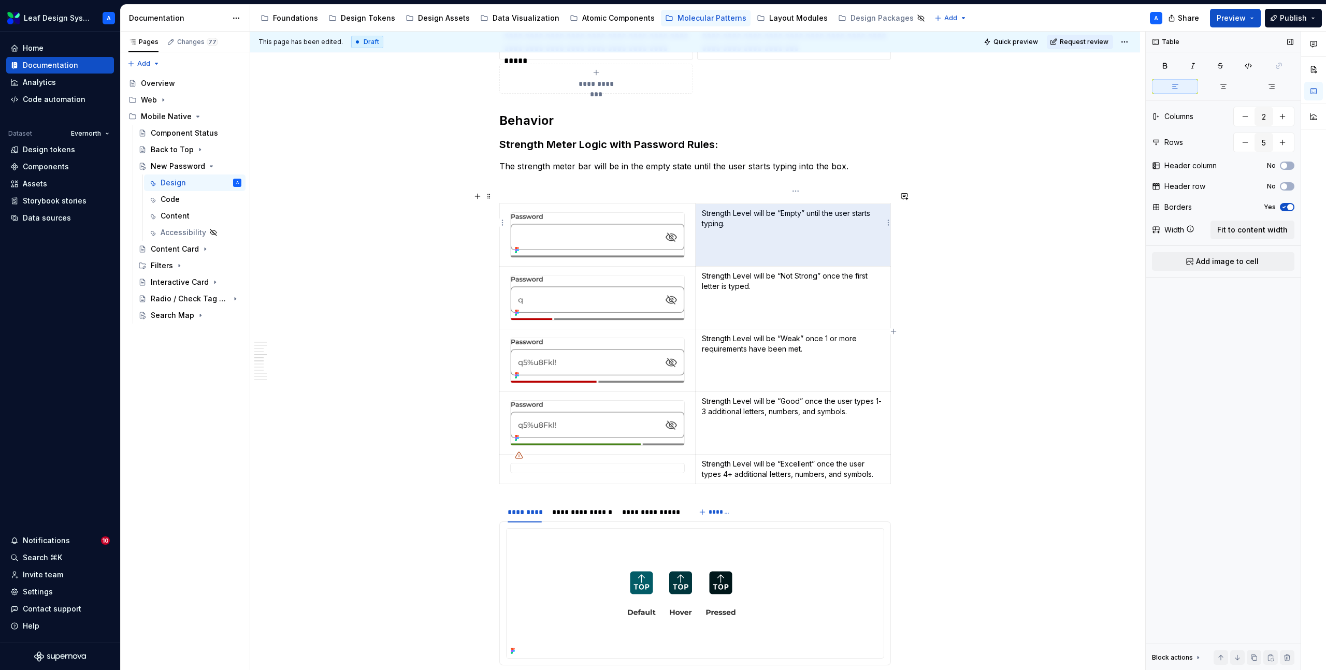
click at [726, 208] on p "Strength Level will be “Empty” until the user starts typing." at bounding box center [793, 218] width 182 height 21
click at [1011, 302] on div "**********" at bounding box center [695, 670] width 890 height 3742
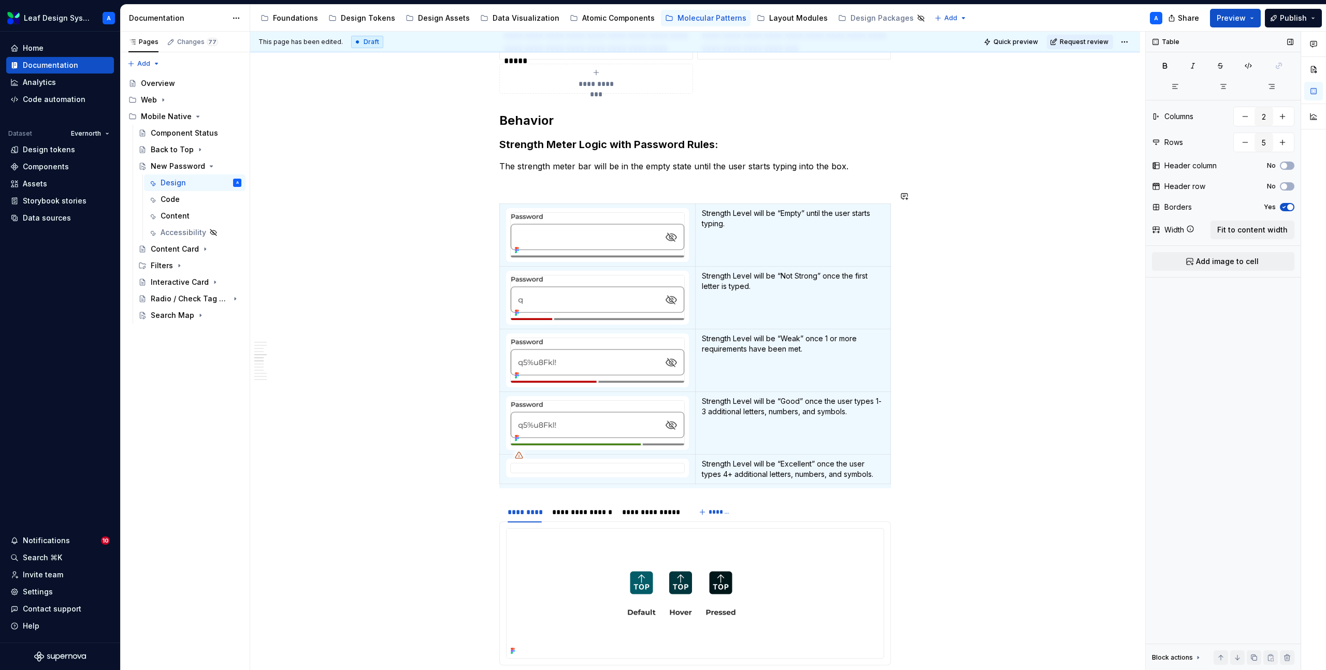
click at [579, 165] on div "**********" at bounding box center [695, 576] width 392 height 3504
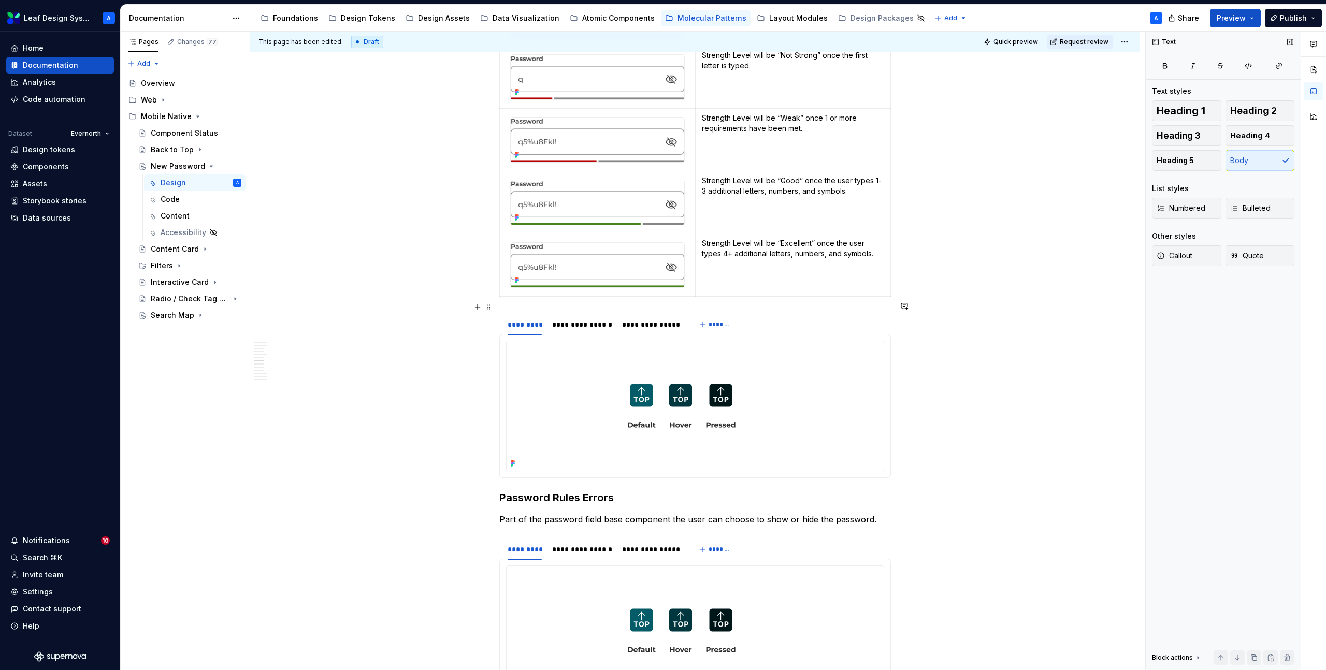
scroll to position [1642, 0]
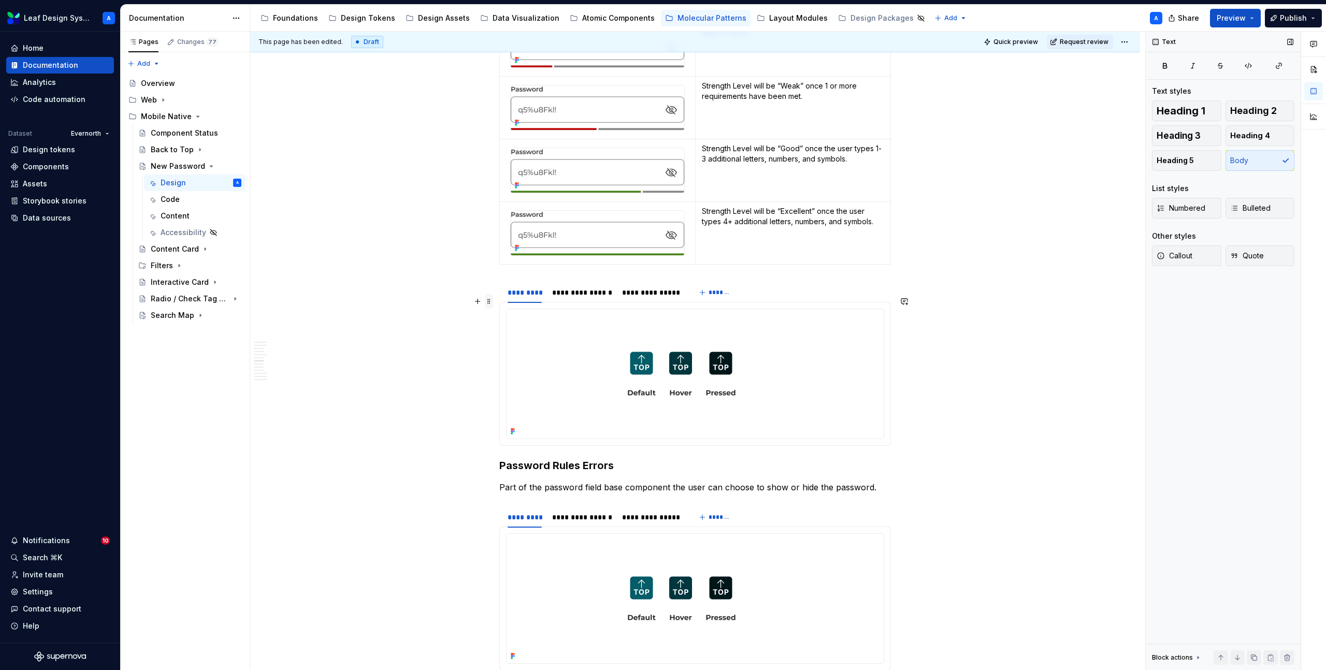
click at [491, 303] on span at bounding box center [489, 301] width 8 height 15
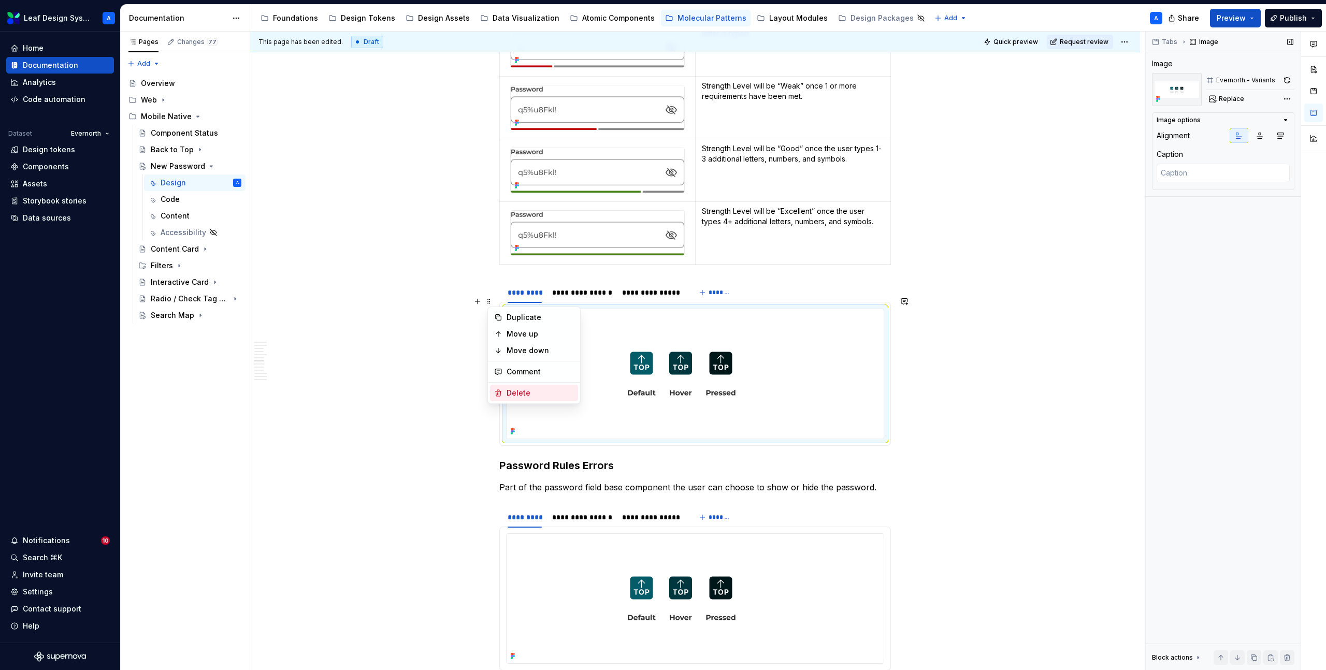
click at [518, 391] on div "Delete" at bounding box center [540, 393] width 67 height 10
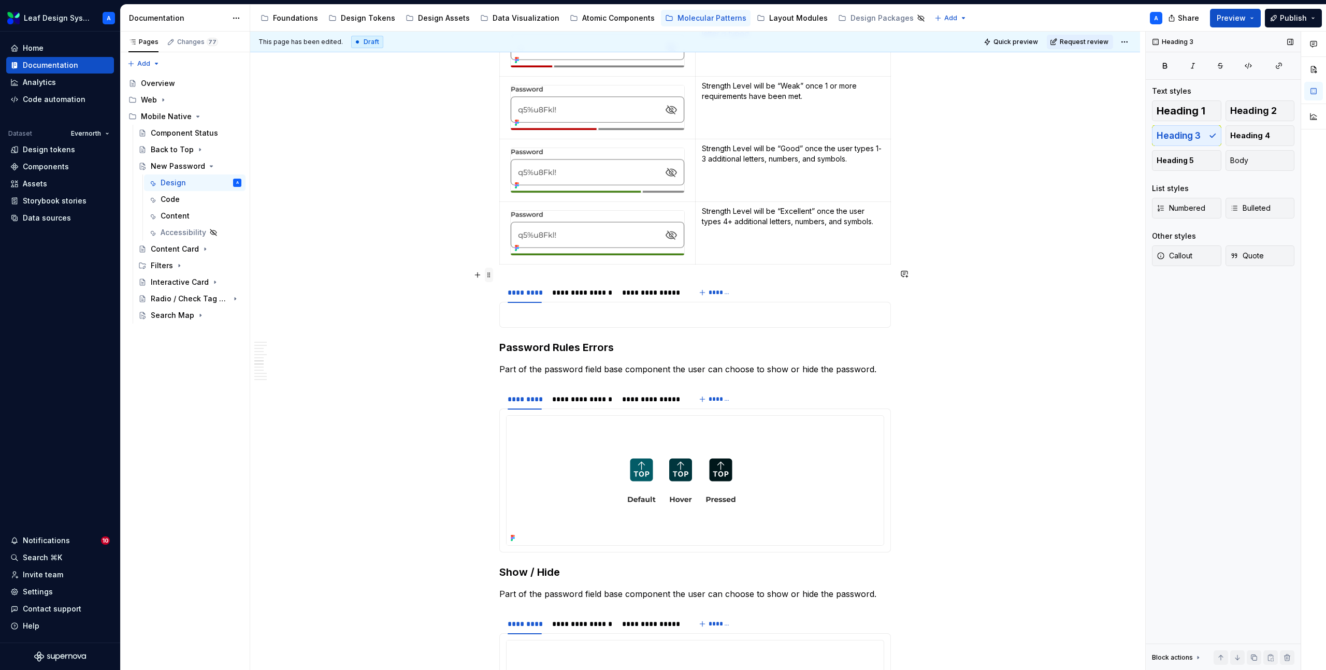
click at [493, 275] on span at bounding box center [489, 275] width 8 height 15
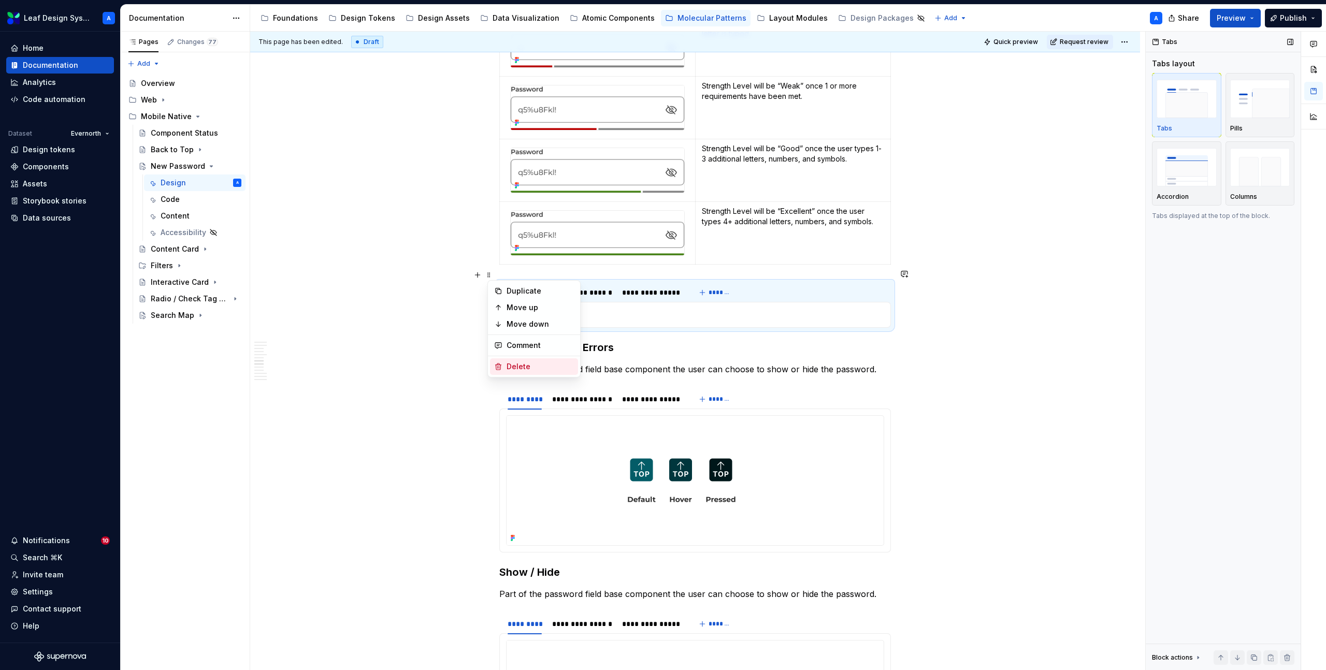
click at [518, 364] on div "Delete" at bounding box center [540, 367] width 67 height 10
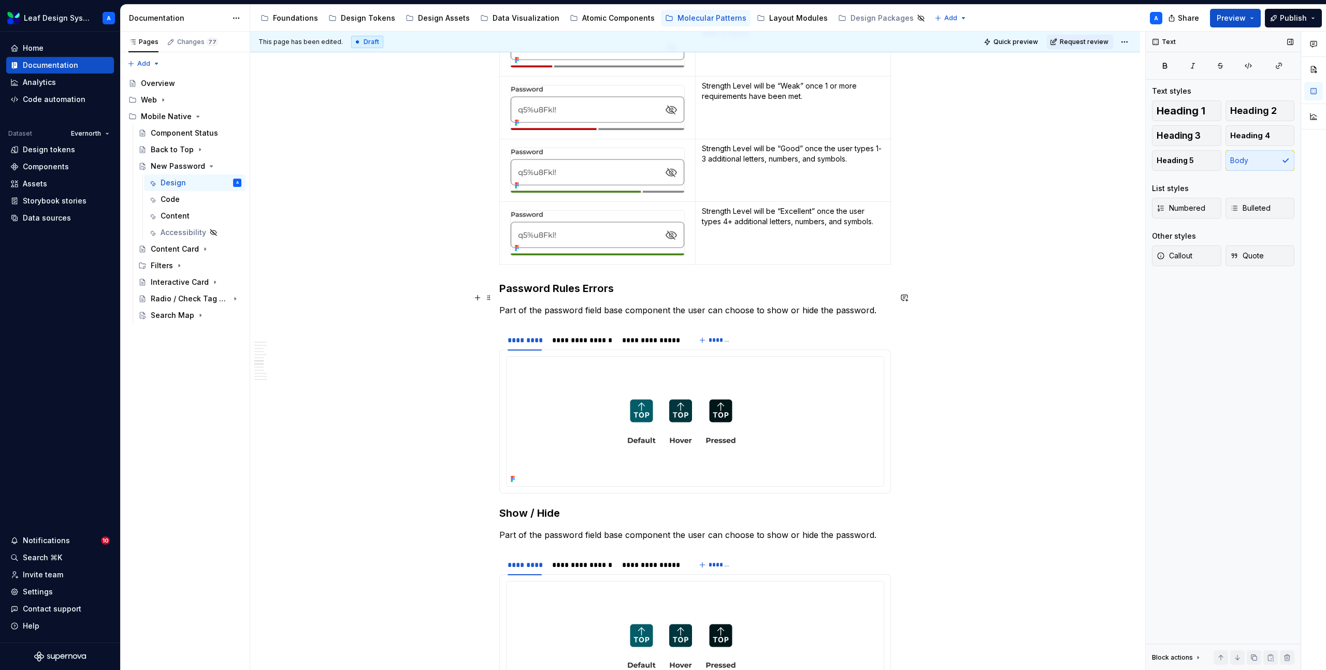
click at [567, 304] on p "Part of the password field base component the user can choose to show or hide t…" at bounding box center [695, 310] width 392 height 12
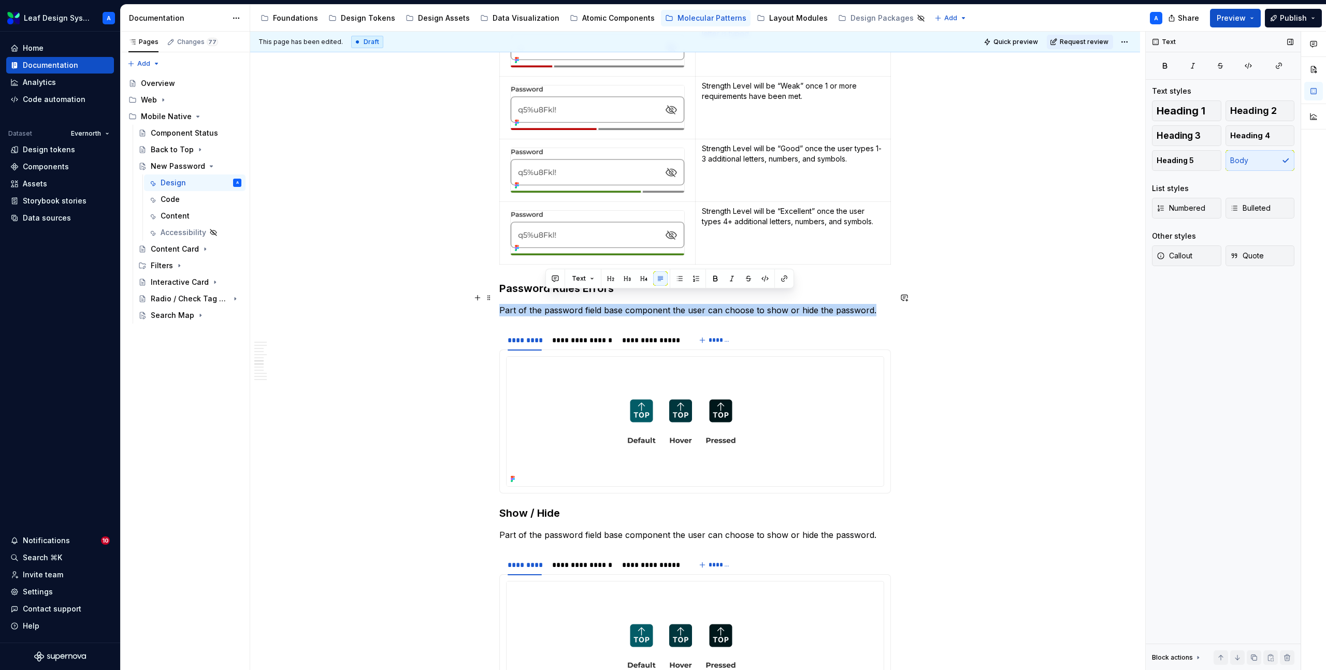
click at [567, 304] on p "Part of the password field base component the user can choose to show or hide t…" at bounding box center [695, 310] width 392 height 12
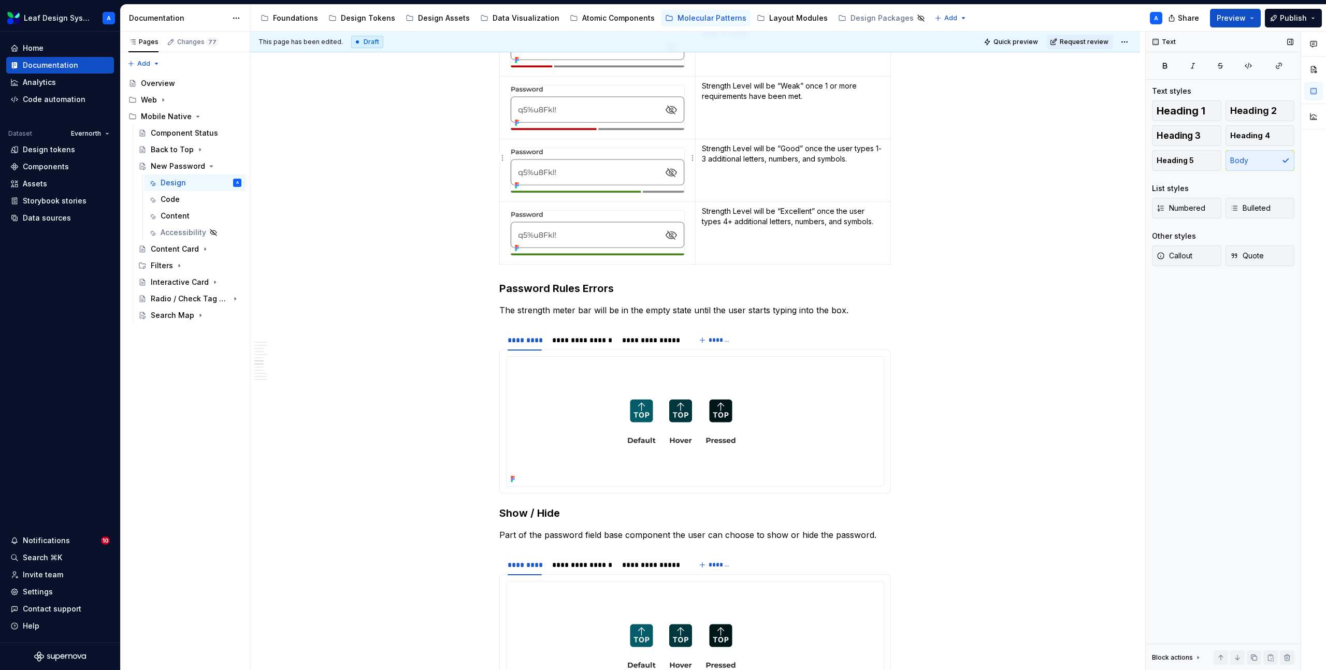
scroll to position [1518, 0]
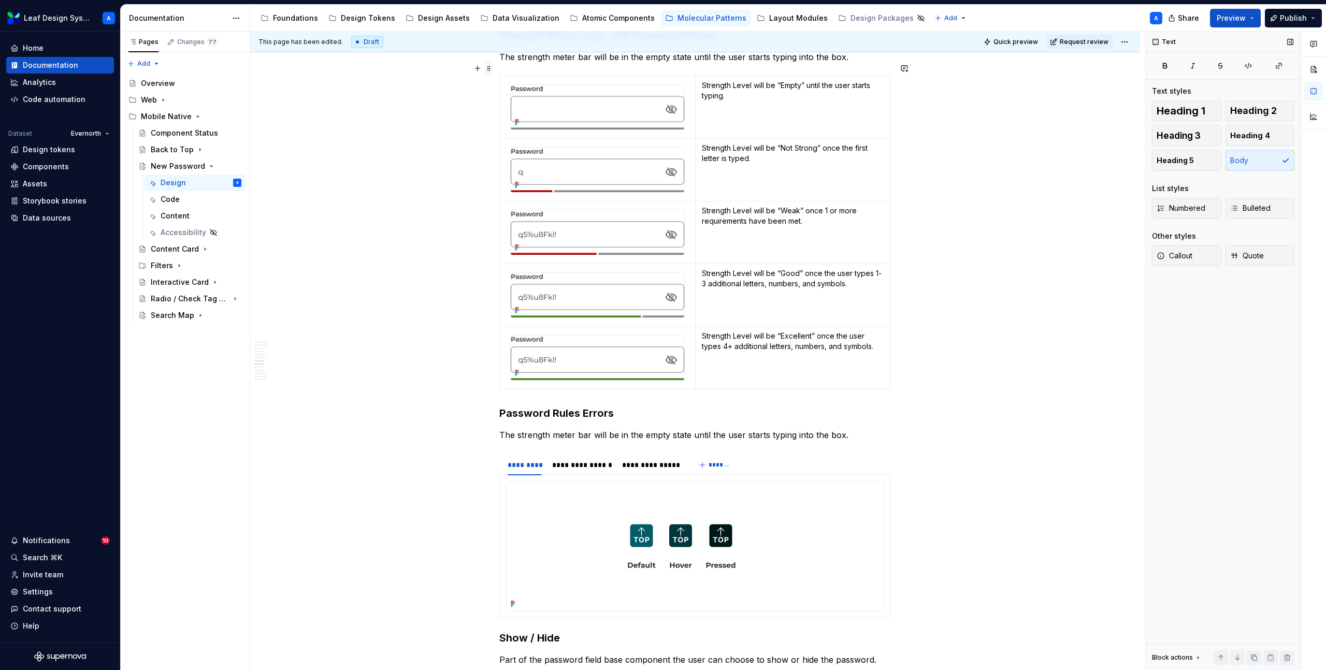
click at [493, 70] on span at bounding box center [489, 68] width 8 height 15
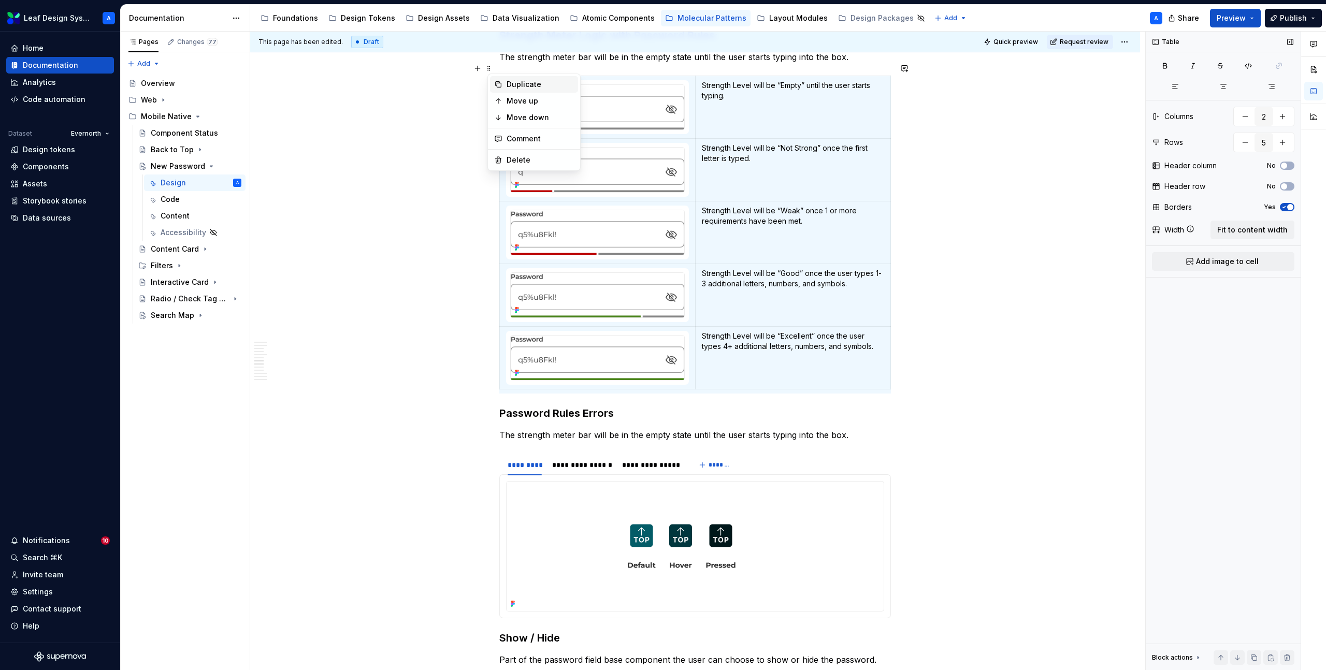
click at [519, 87] on div "Duplicate" at bounding box center [540, 84] width 67 height 10
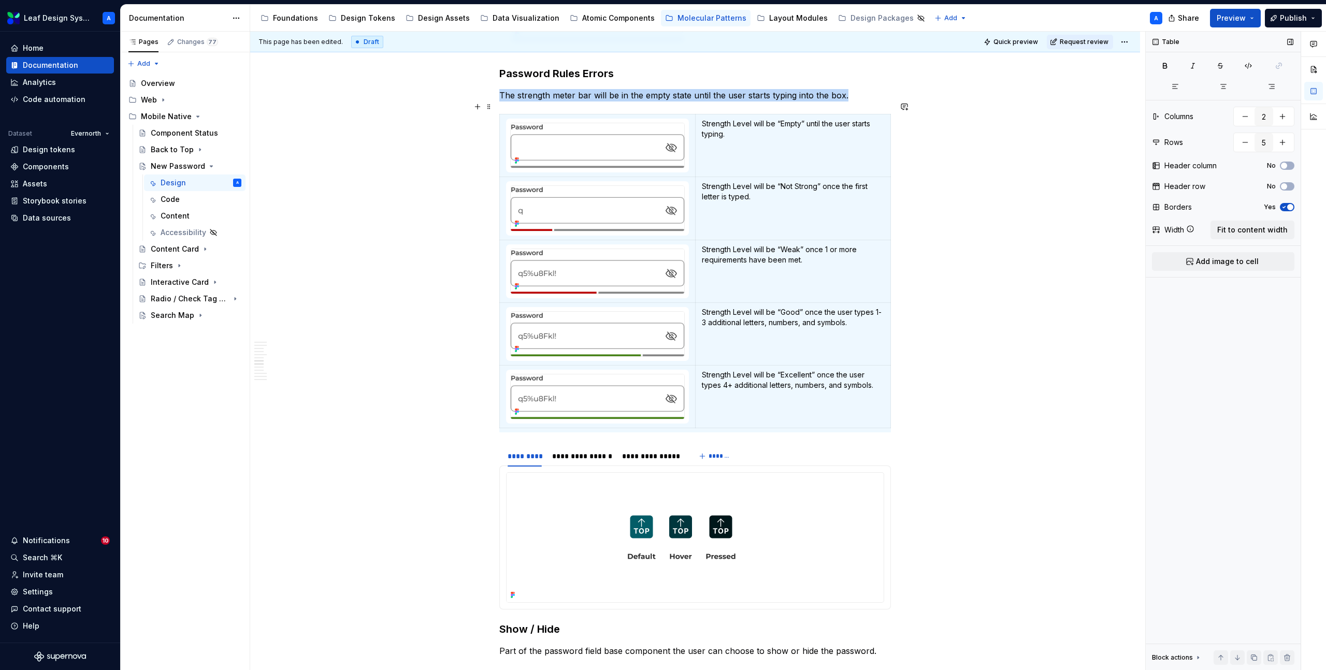
scroll to position [1884, 0]
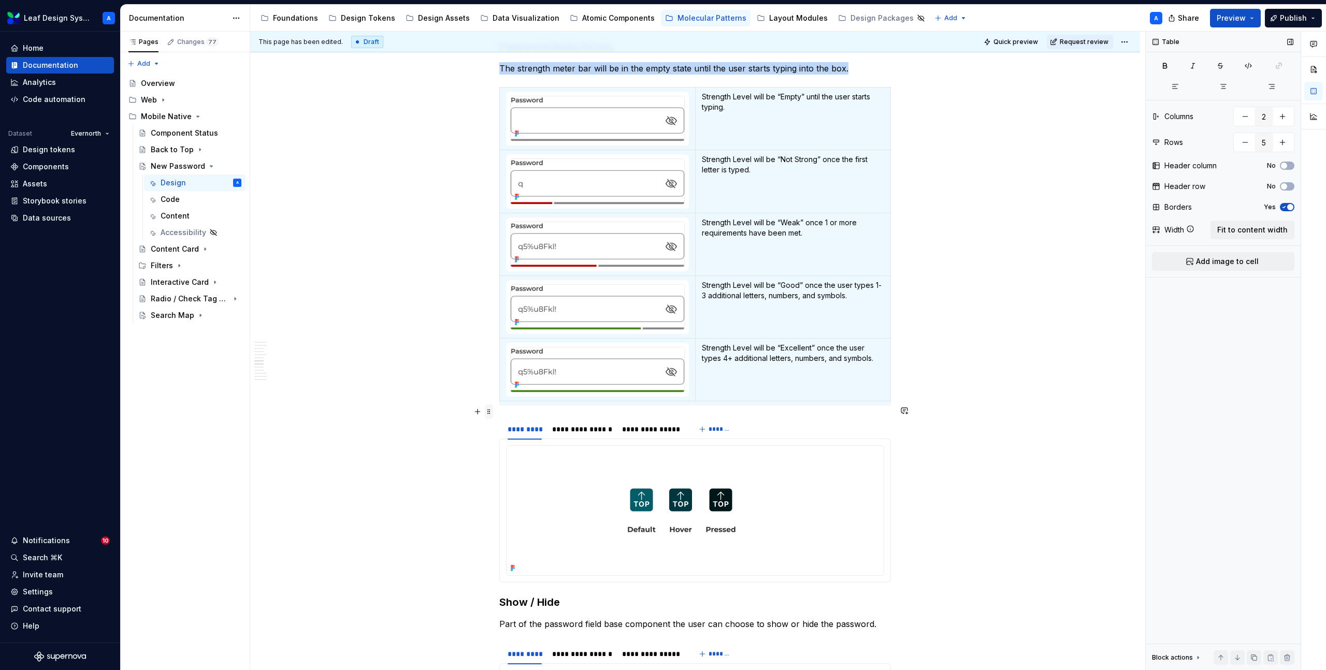
click at [493, 411] on span at bounding box center [489, 412] width 8 height 15
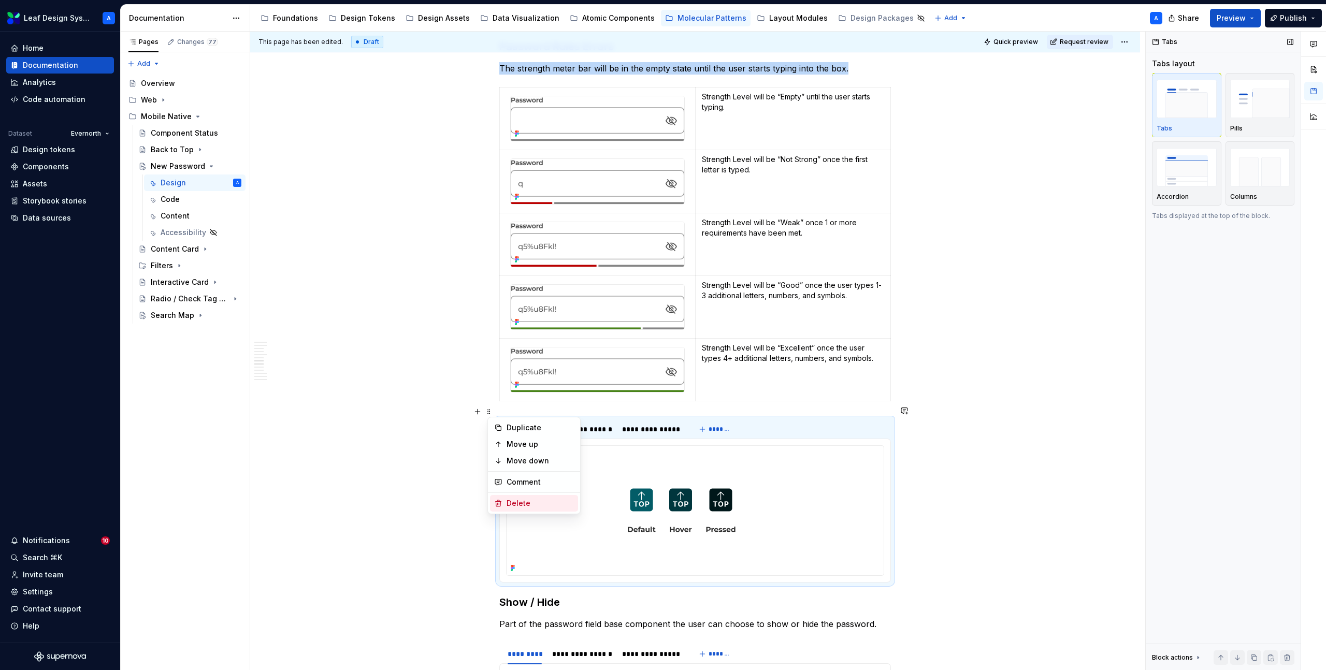
click at [525, 502] on div "Delete" at bounding box center [540, 503] width 67 height 10
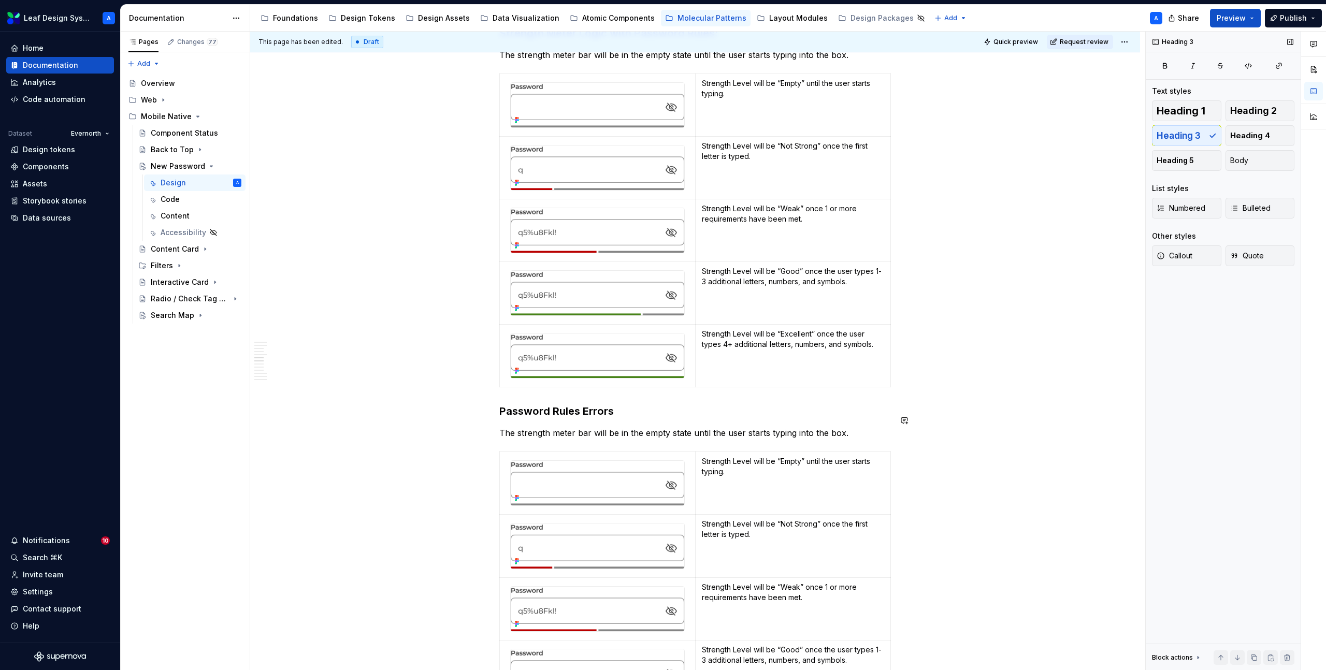
scroll to position [1533, 0]
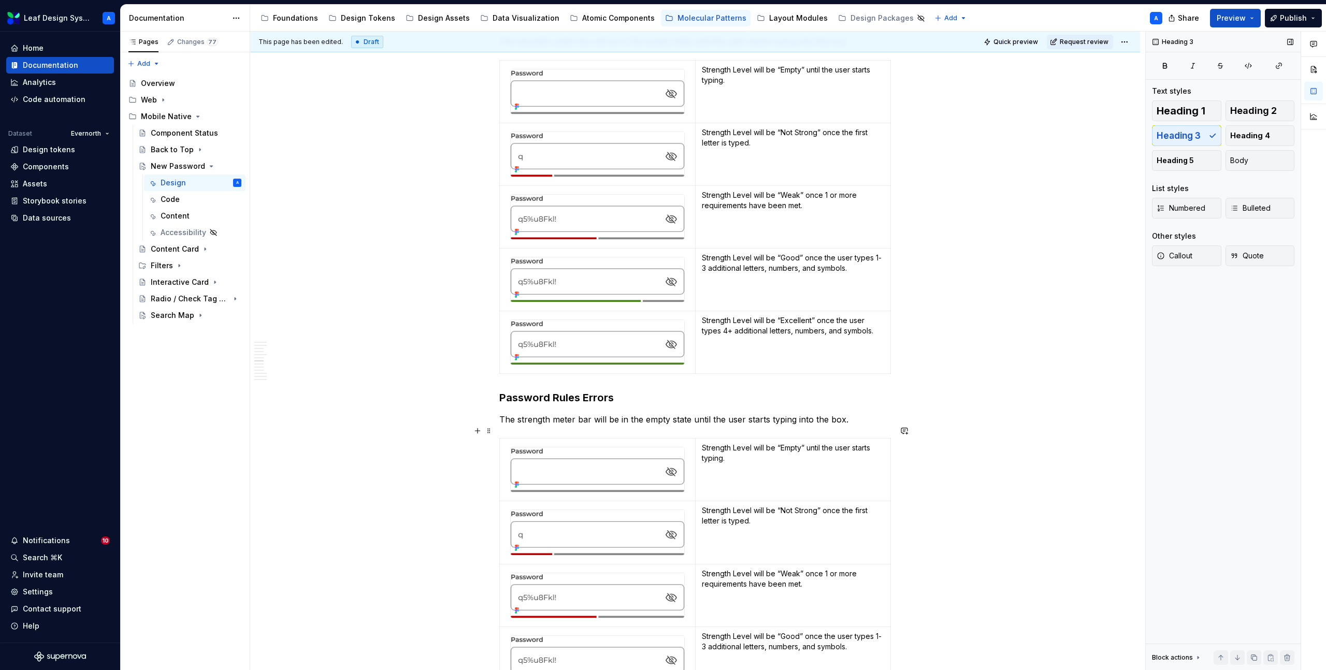
type textarea "*"
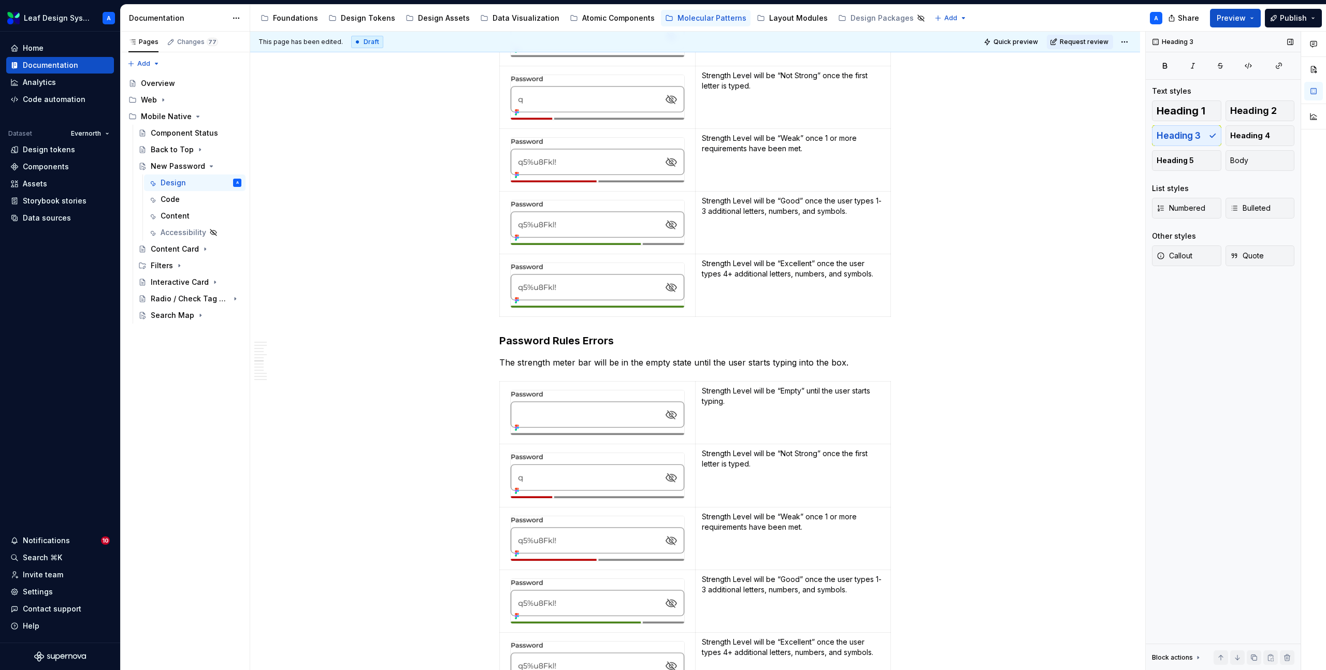
scroll to position [1618, 0]
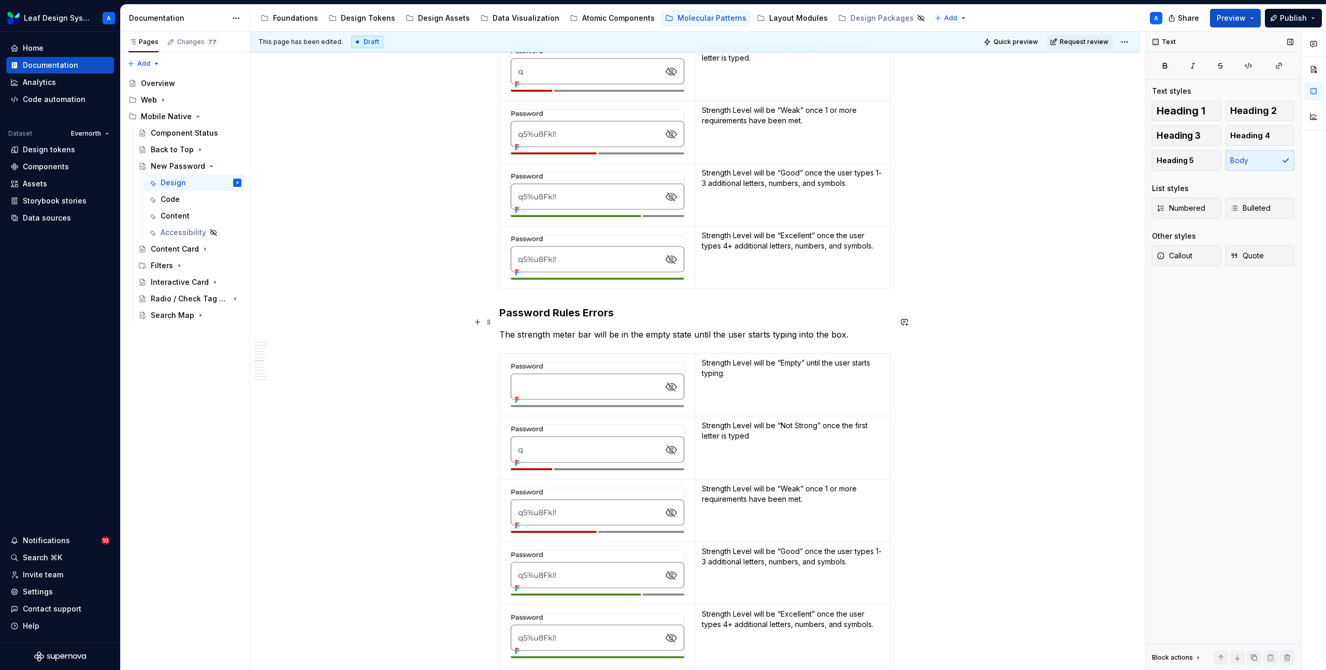
click at [577, 328] on p "The strength meter bar will be in the empty state until the user starts typing …" at bounding box center [695, 334] width 392 height 12
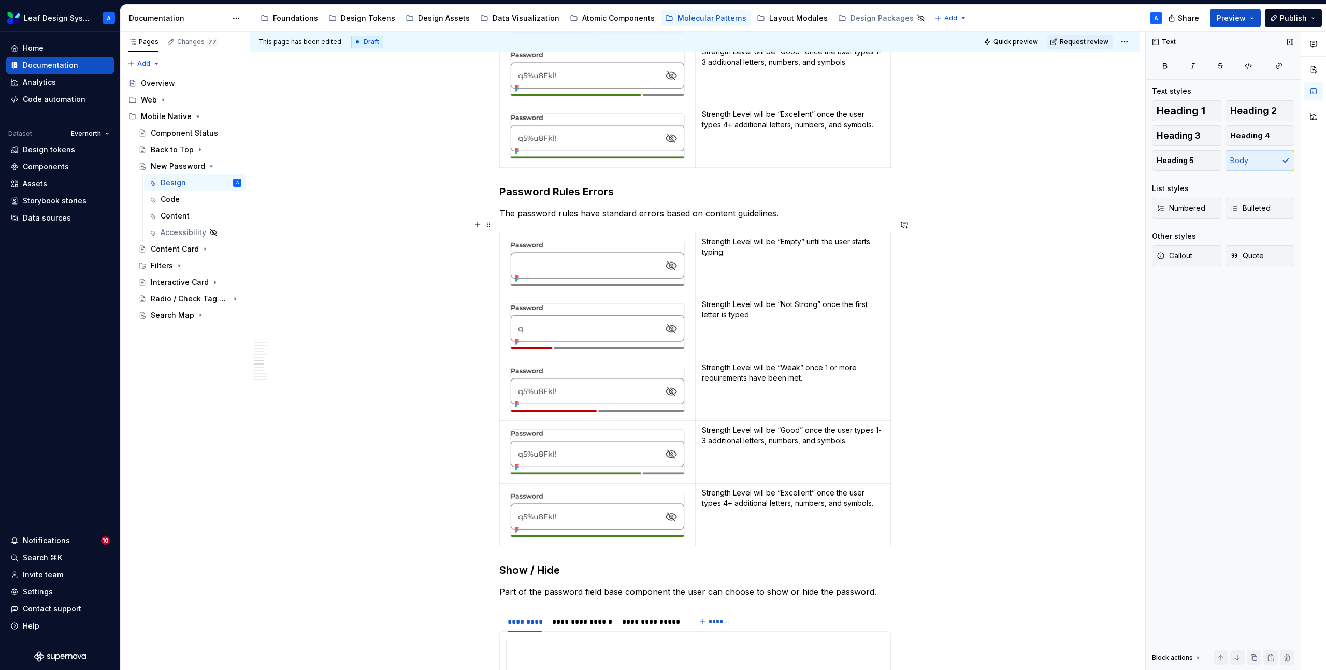
scroll to position [1762, 0]
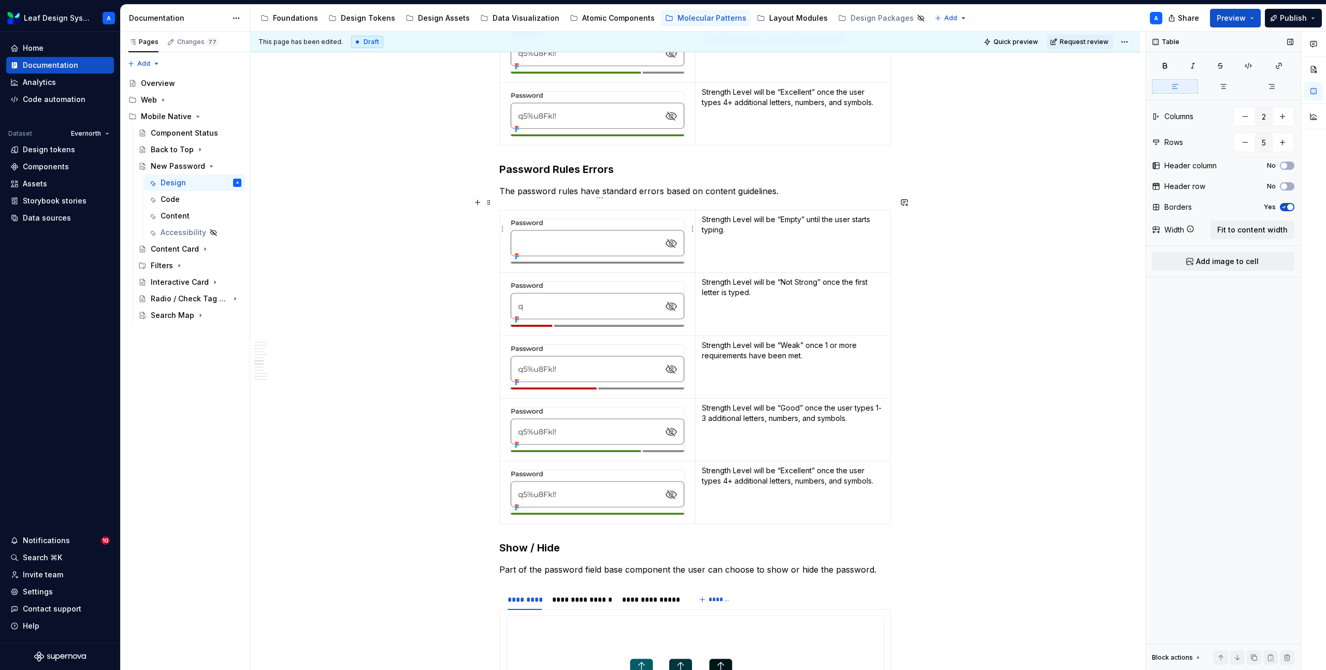
click at [523, 210] on td at bounding box center [598, 241] width 196 height 63
click at [492, 201] on span at bounding box center [489, 202] width 8 height 15
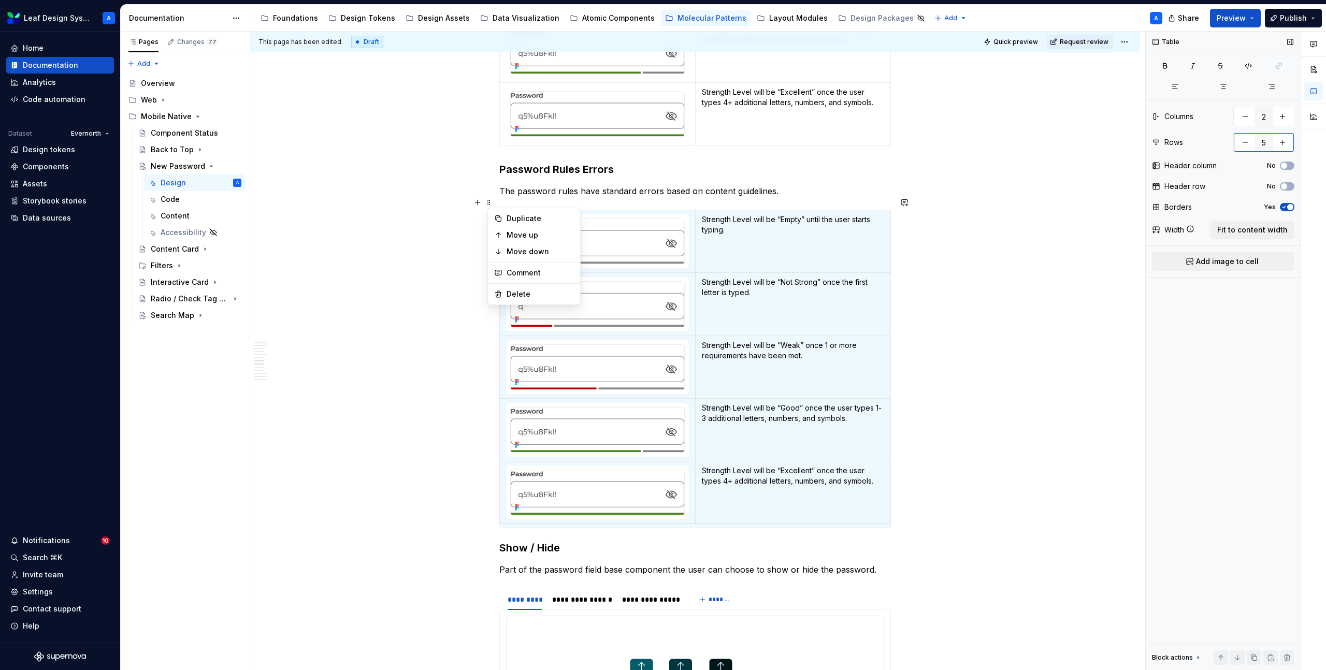
click at [1248, 139] on button "button" at bounding box center [1245, 142] width 19 height 19
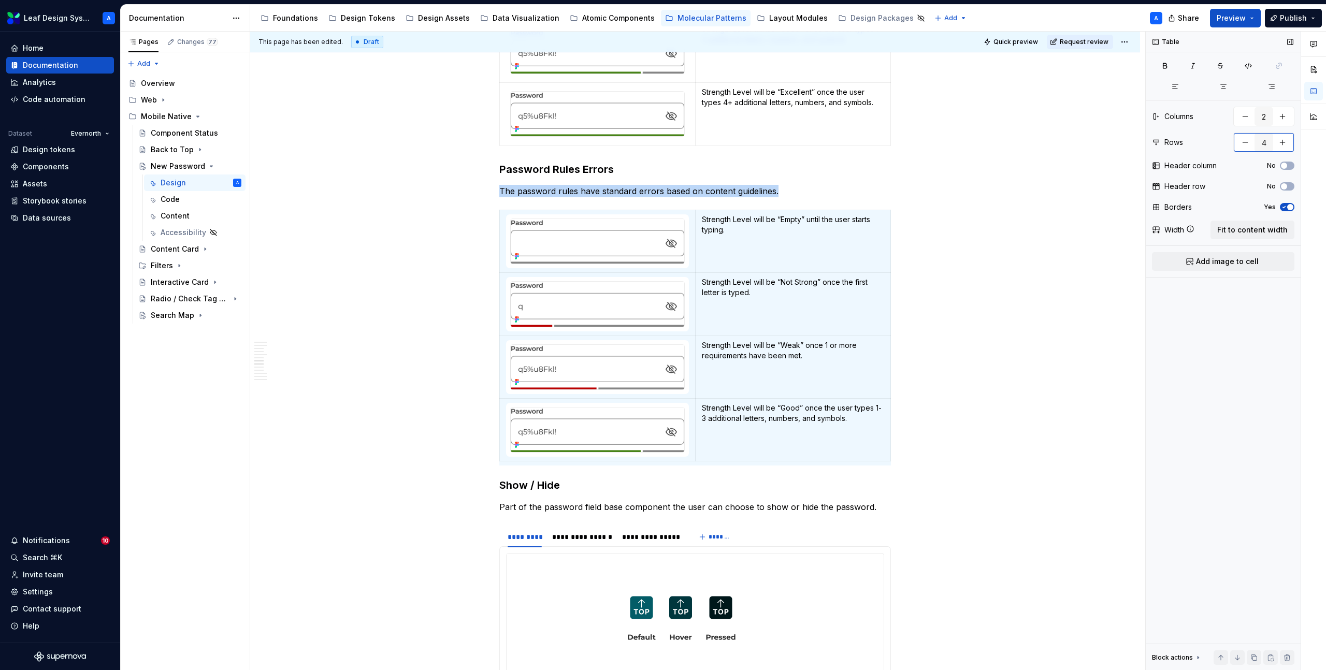
click at [1244, 139] on button "button" at bounding box center [1245, 142] width 19 height 19
type input "3"
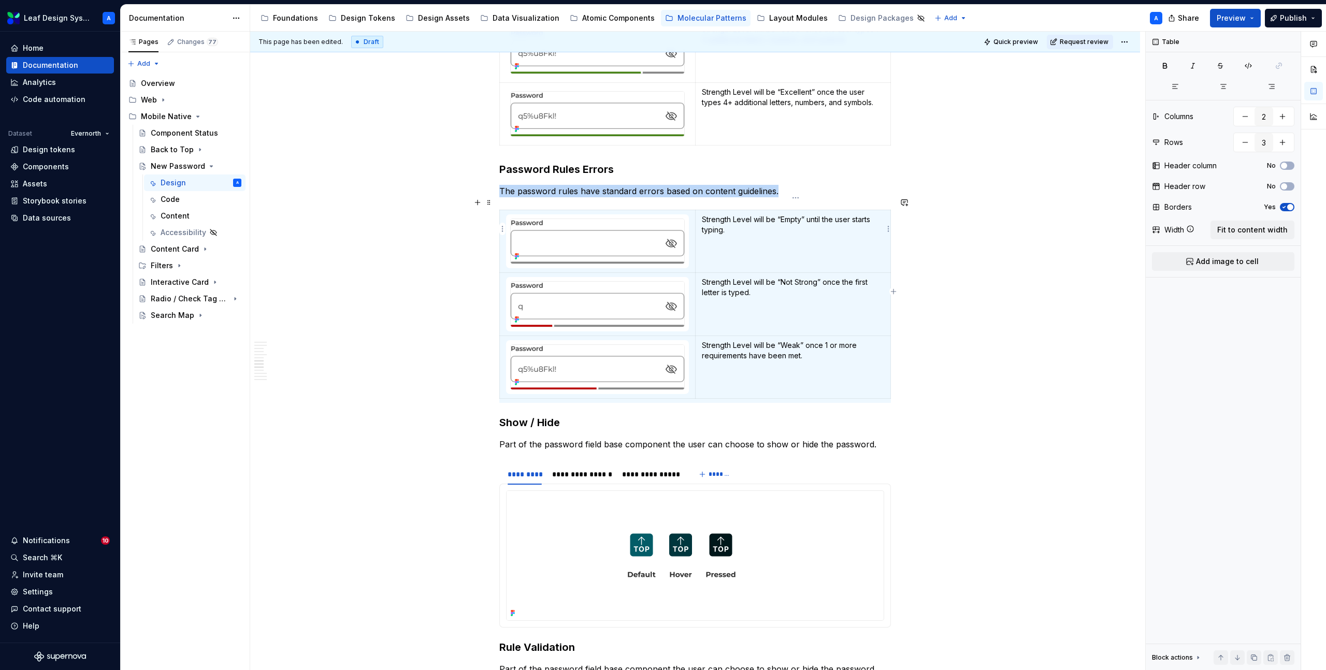
click at [719, 214] on p "Strength Level will be “Empty” until the user starts typing." at bounding box center [793, 224] width 182 height 21
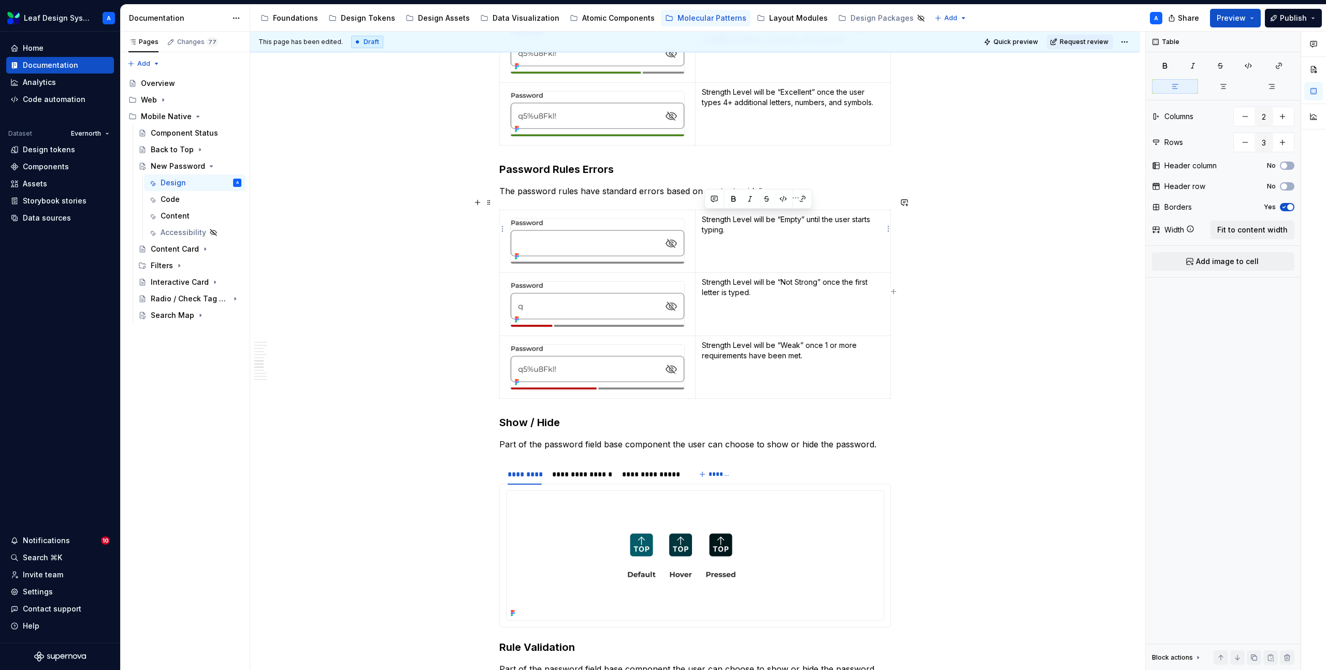
click at [719, 214] on p "Strength Level will be “Empty” until the user starts typing." at bounding box center [793, 224] width 182 height 21
click at [742, 277] on p "Strength Level will be “Not Strong” once the first letter is typed." at bounding box center [793, 287] width 182 height 21
click at [723, 340] on p "Strength Level will be “Weak” once 1 or more requirements have been met." at bounding box center [793, 350] width 182 height 21
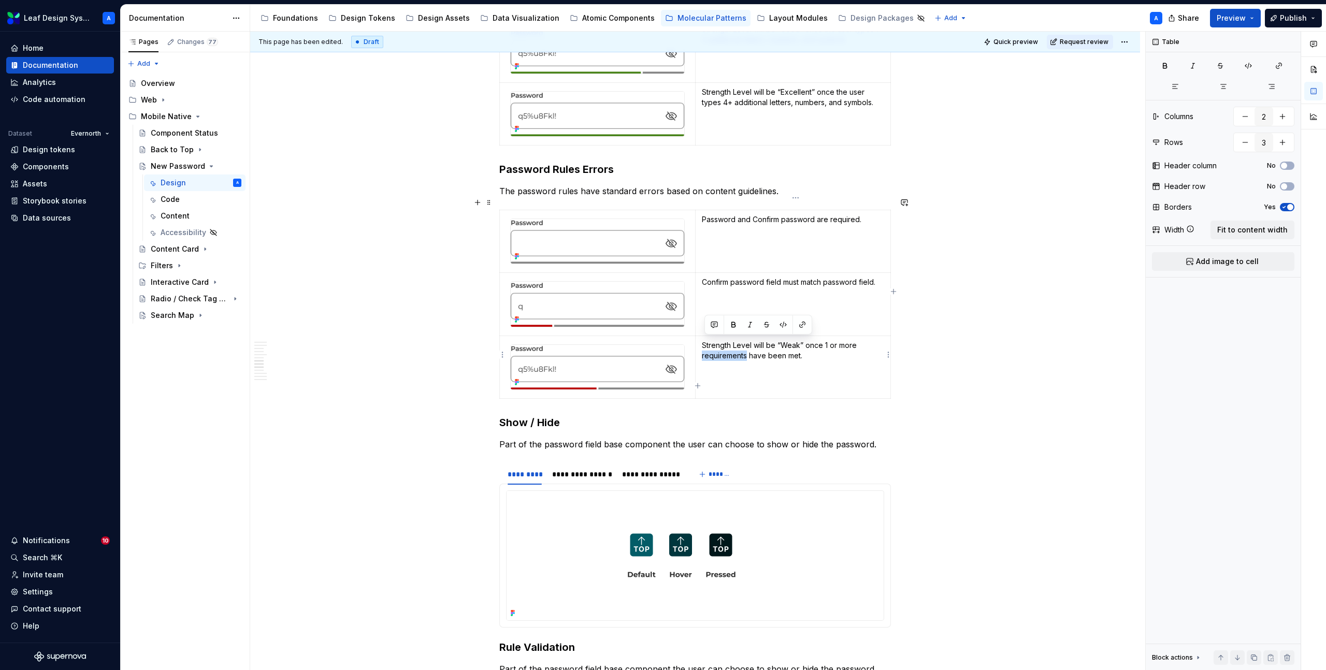
click at [723, 340] on p "Strength Level will be “Weak” once 1 or more requirements have been met." at bounding box center [793, 350] width 182 height 21
click at [634, 231] on img at bounding box center [598, 242] width 174 height 45
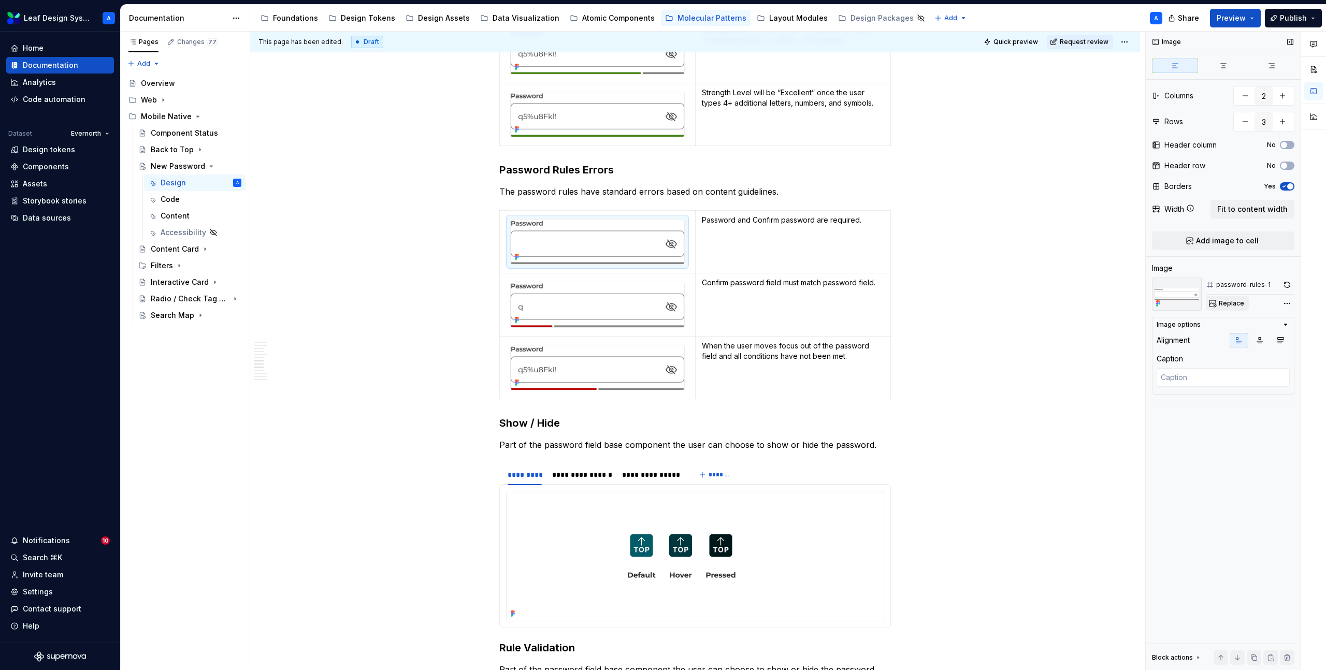
click at [1236, 305] on span "Replace" at bounding box center [1231, 303] width 25 height 8
type textarea "*"
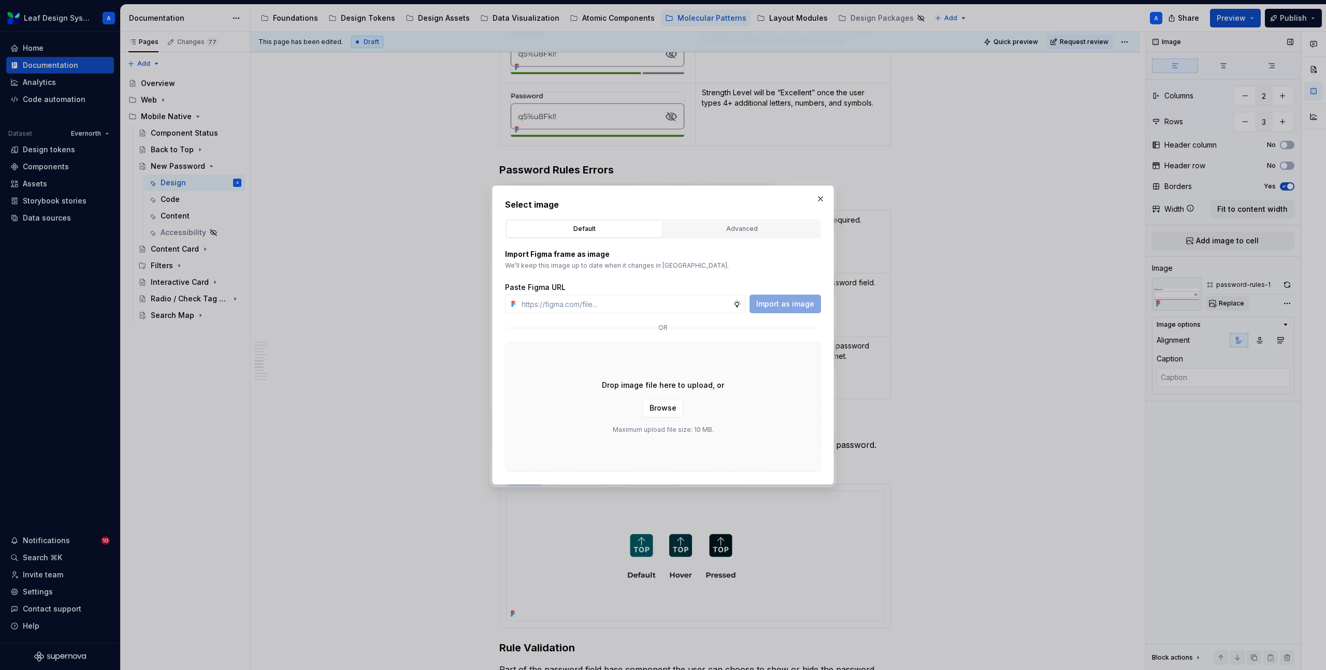
type input "[URL][DOMAIN_NAME]"
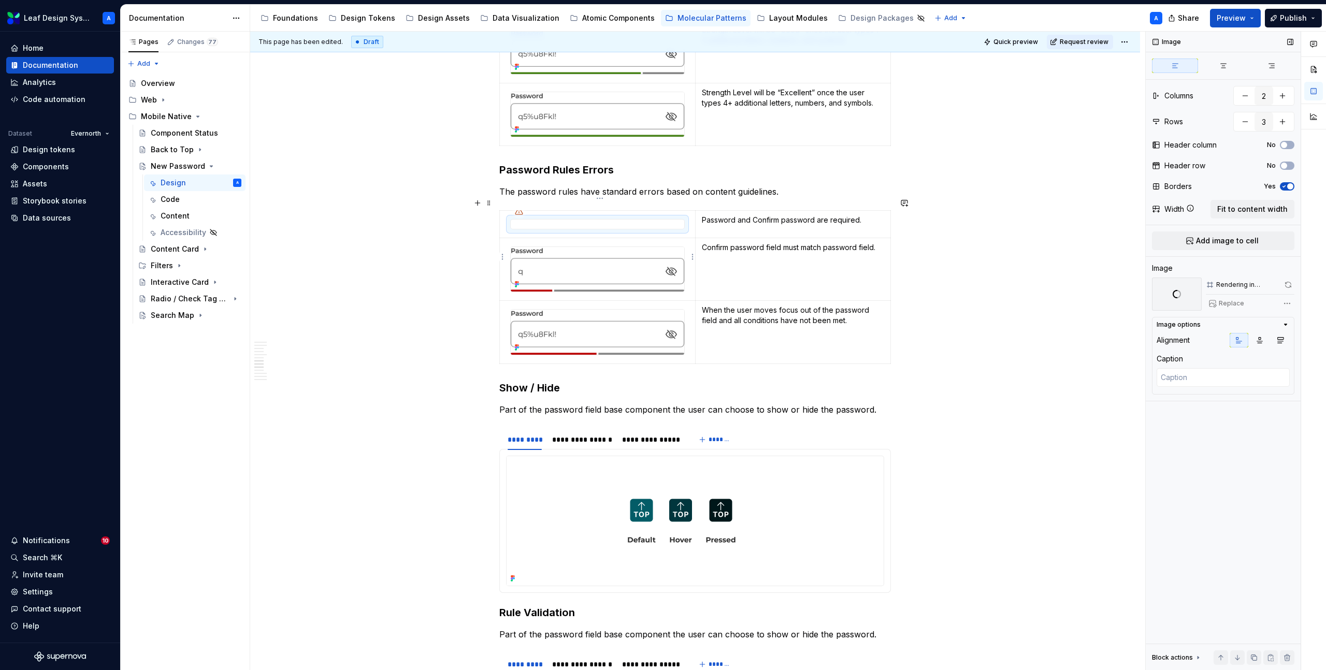
click at [625, 267] on img at bounding box center [598, 269] width 174 height 45
click at [1242, 302] on span "Replace" at bounding box center [1231, 303] width 25 height 8
type textarea "*"
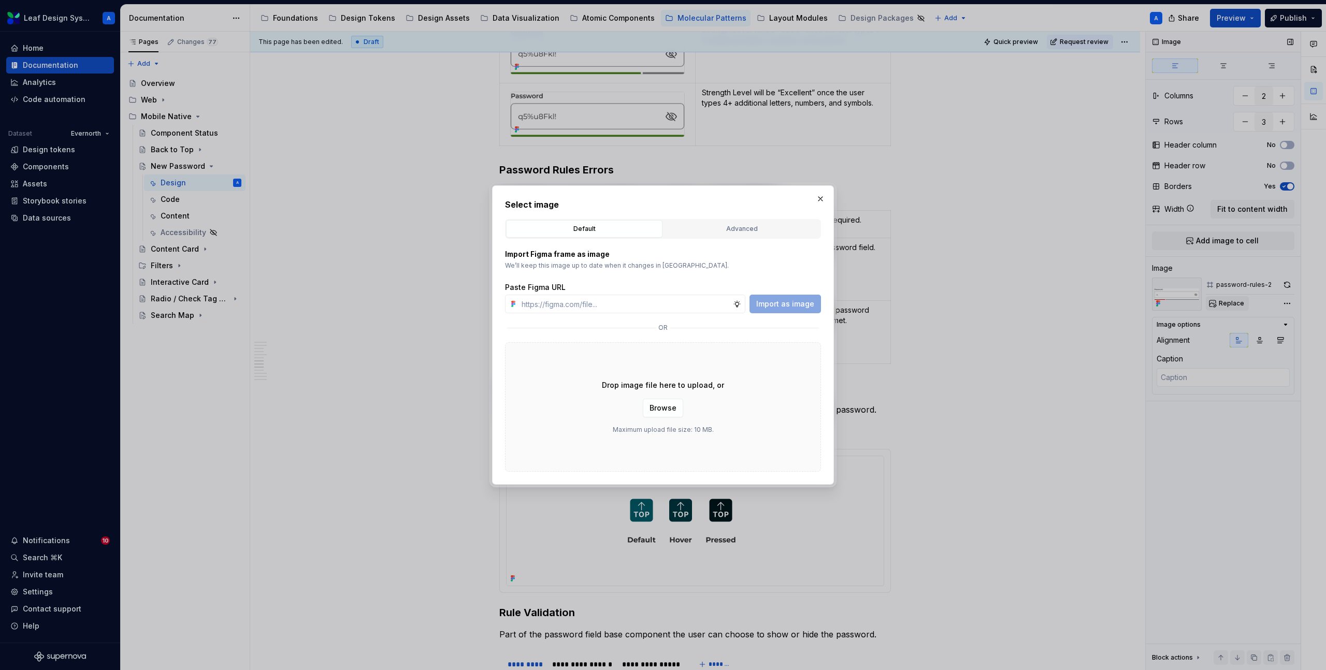
type input "[URL][DOMAIN_NAME]"
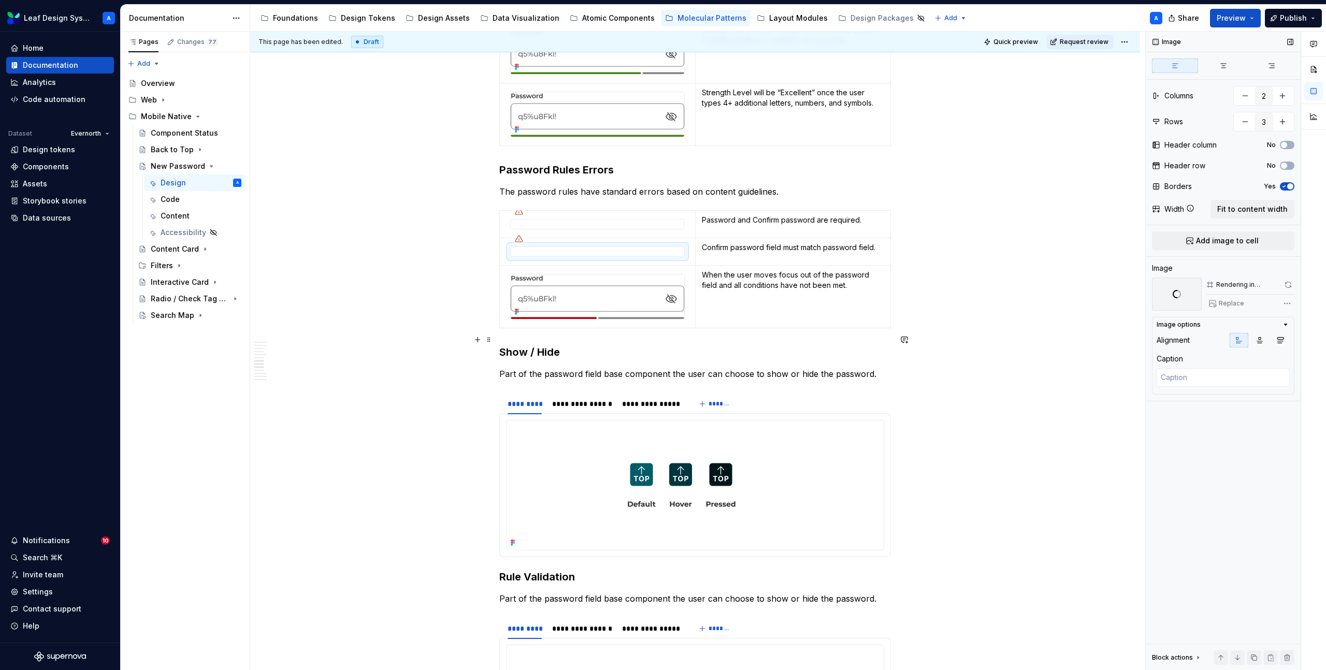
scroll to position [1779, 0]
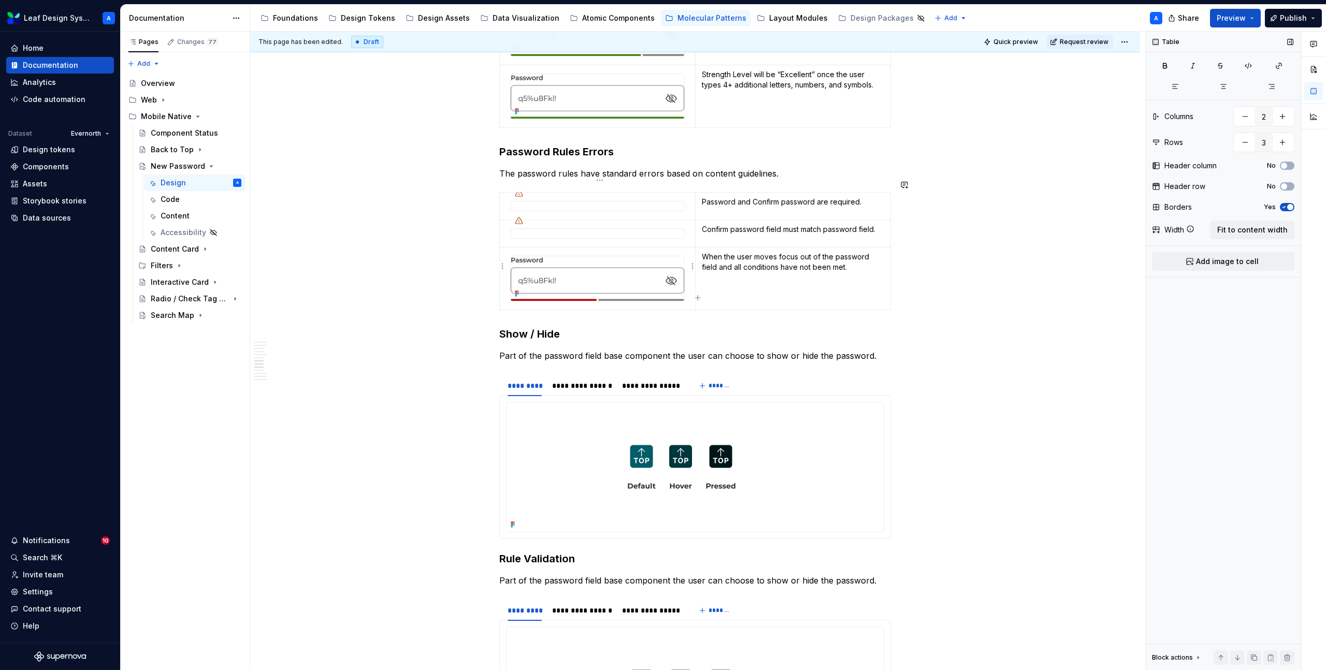
click at [641, 295] on td at bounding box center [598, 279] width 196 height 63
click at [637, 271] on img at bounding box center [598, 278] width 174 height 45
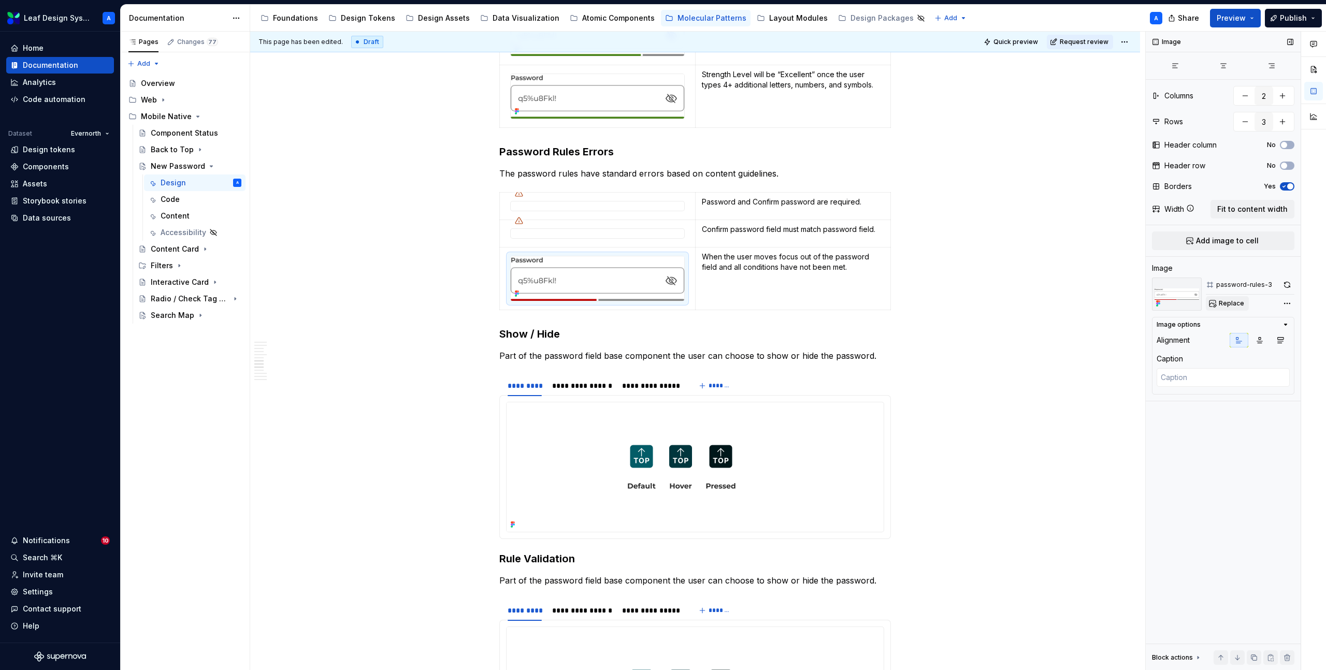
click at [1226, 304] on span "Replace" at bounding box center [1231, 303] width 25 height 8
type textarea "*"
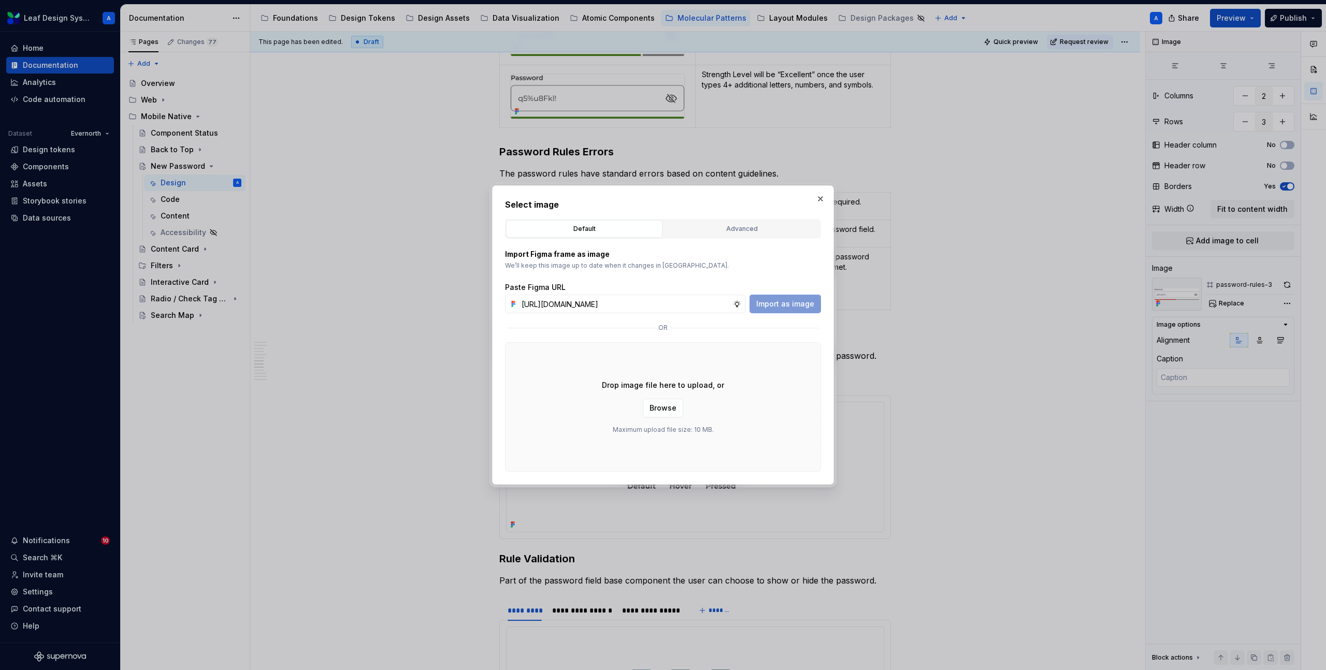
scroll to position [0, 302]
type input "[URL][DOMAIN_NAME]"
click at [769, 298] on button "Import as image" at bounding box center [785, 304] width 71 height 19
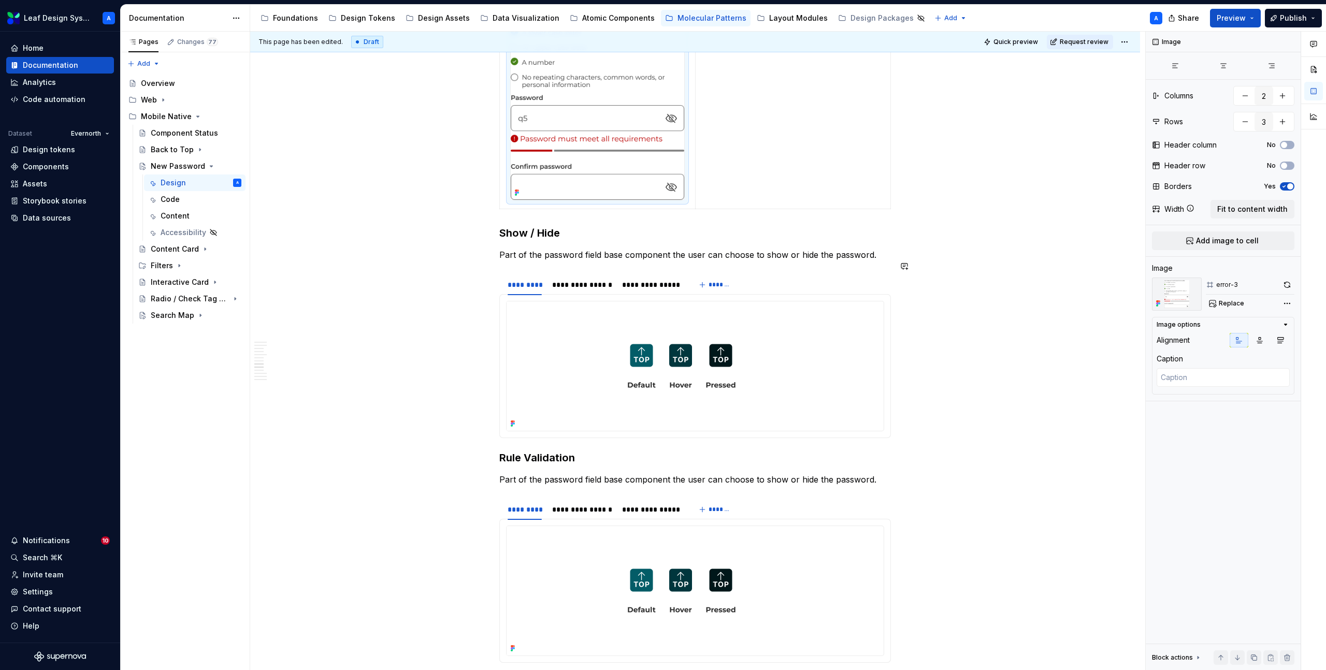
scroll to position [2439, 0]
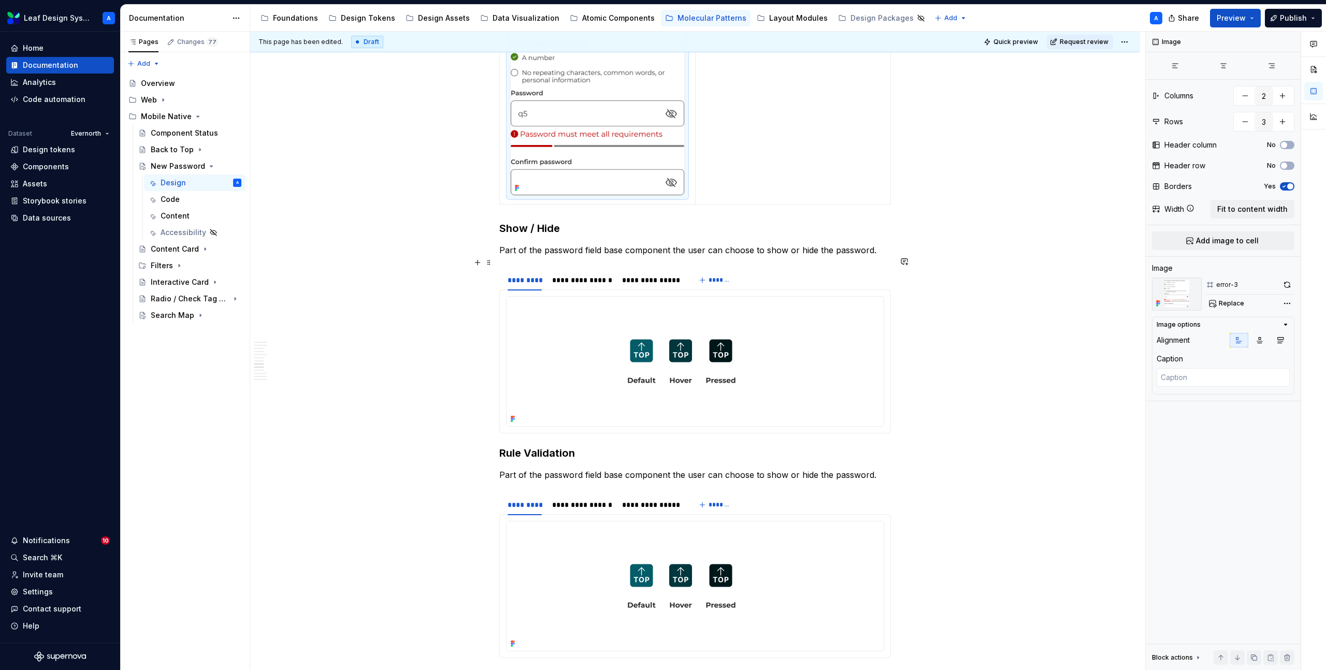
click at [490, 265] on span at bounding box center [489, 262] width 8 height 15
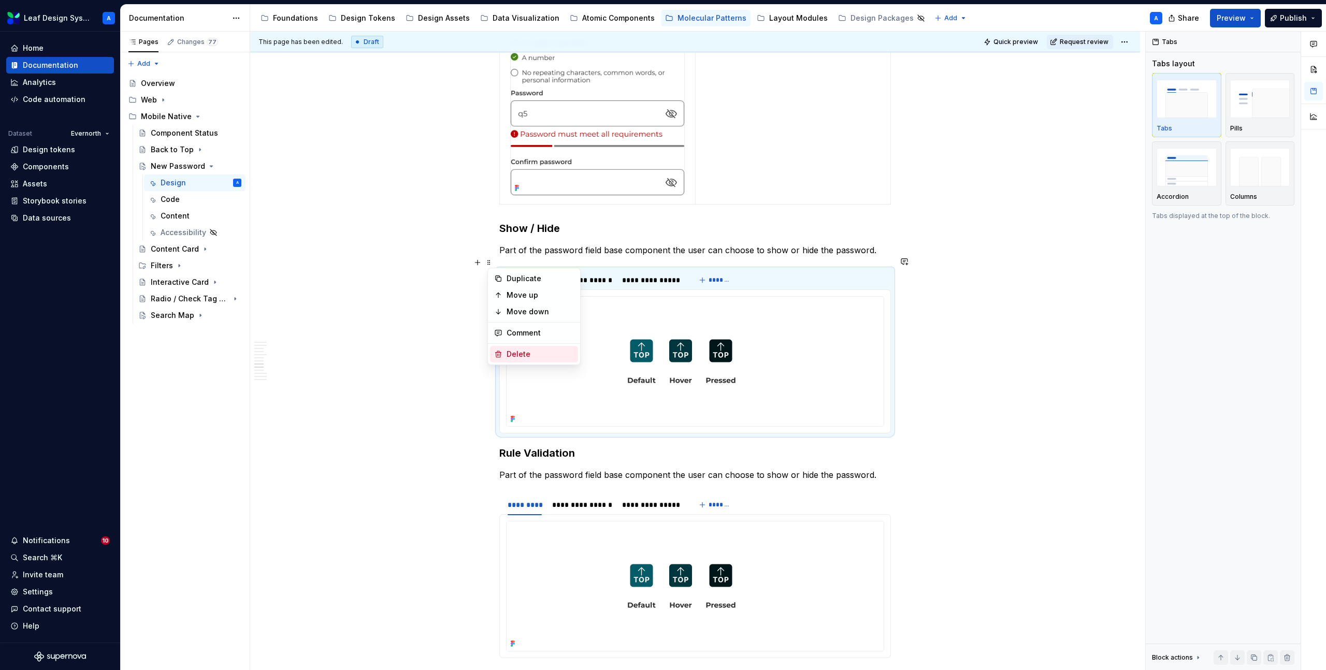
click at [518, 352] on div "Delete" at bounding box center [540, 354] width 67 height 10
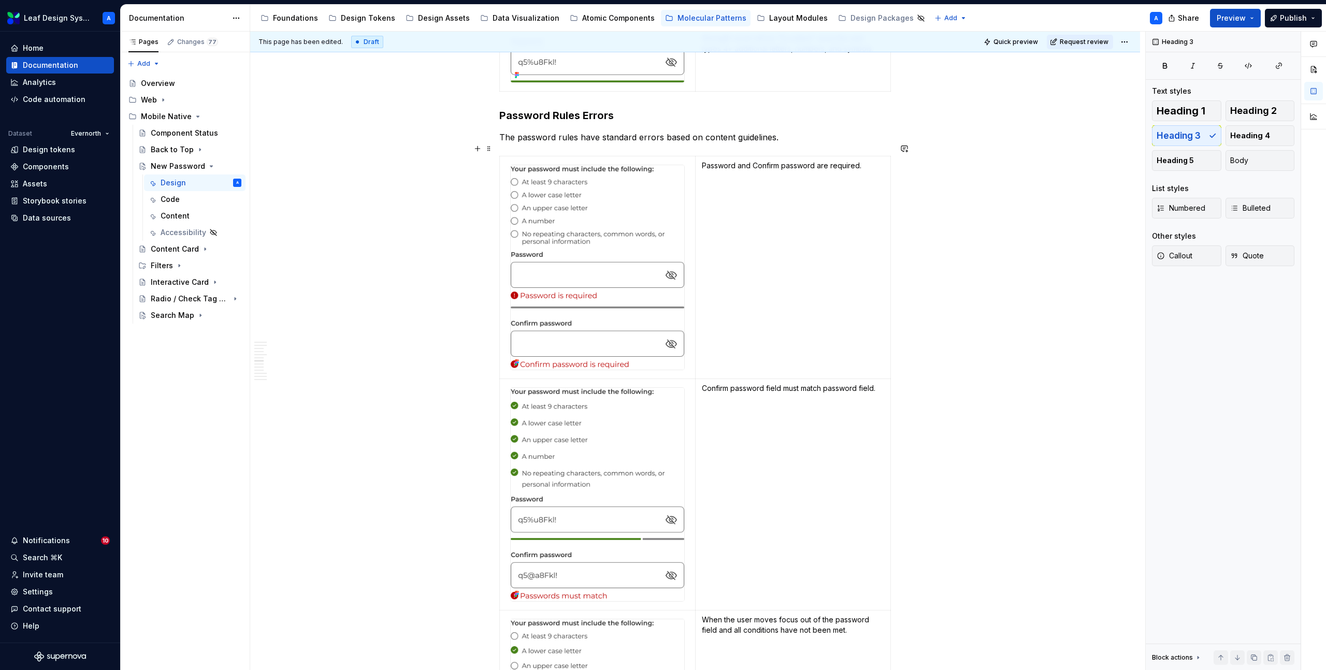
scroll to position [1785, 0]
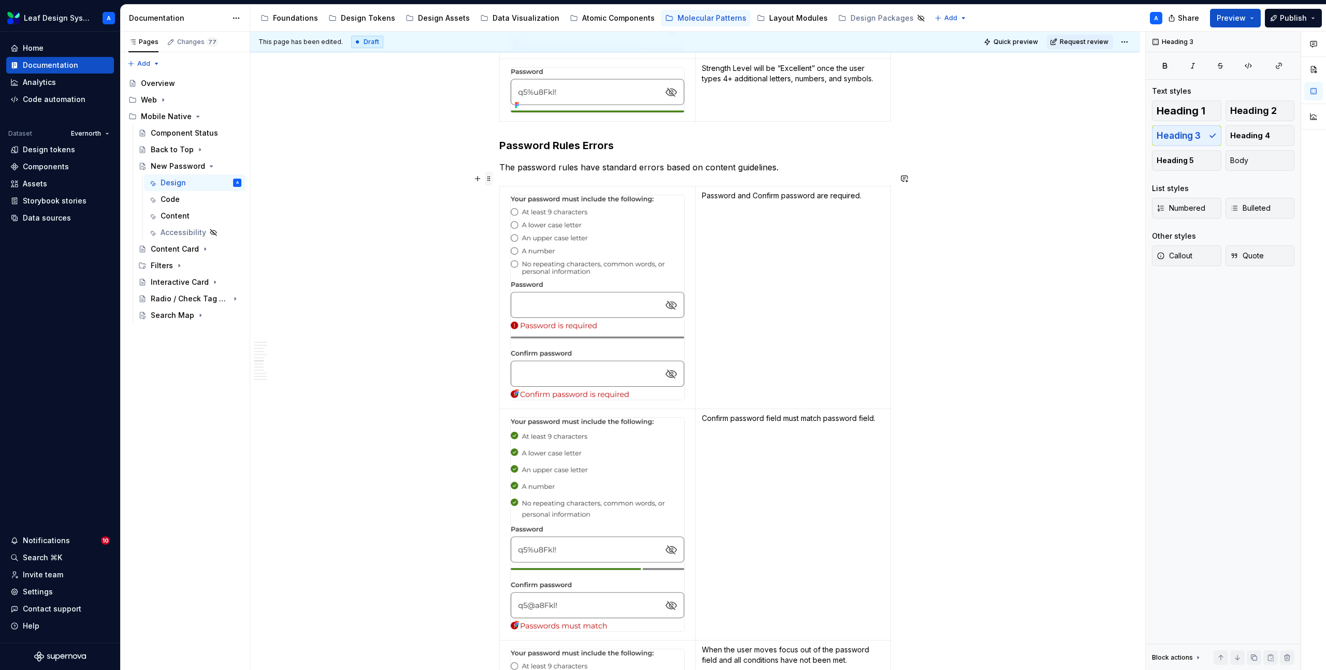
click at [493, 179] on span at bounding box center [489, 178] width 8 height 15
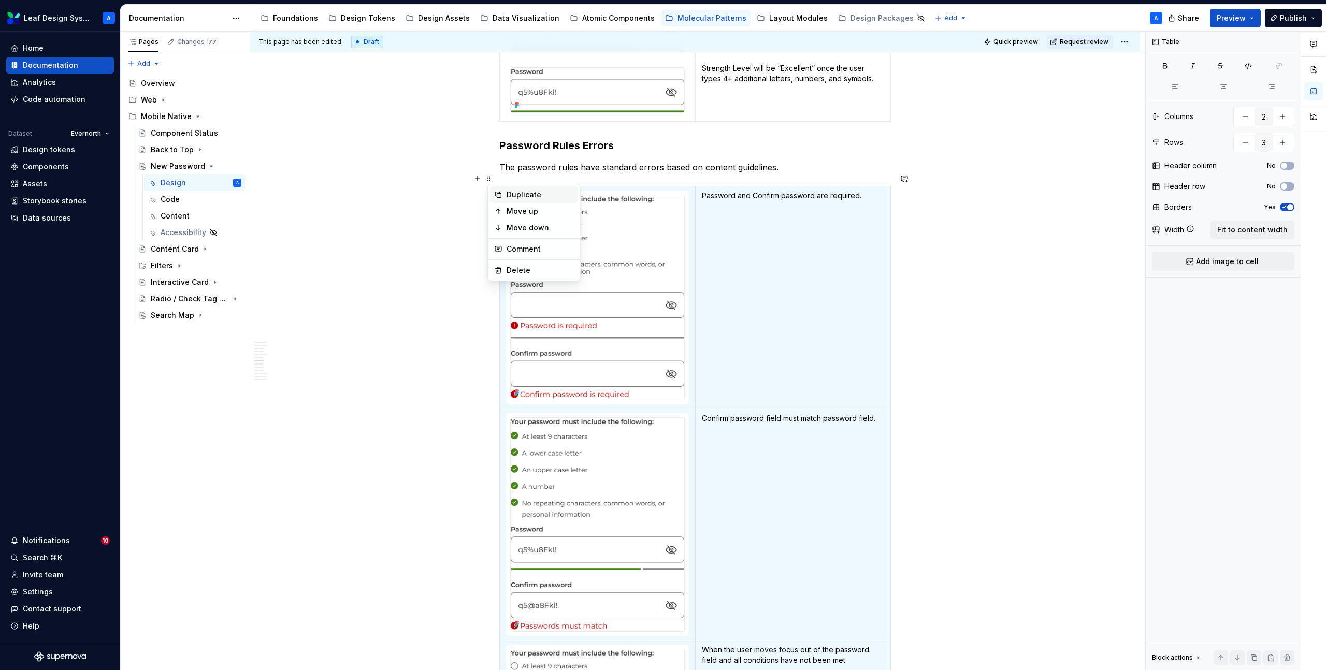
click at [519, 193] on div "Duplicate" at bounding box center [540, 195] width 67 height 10
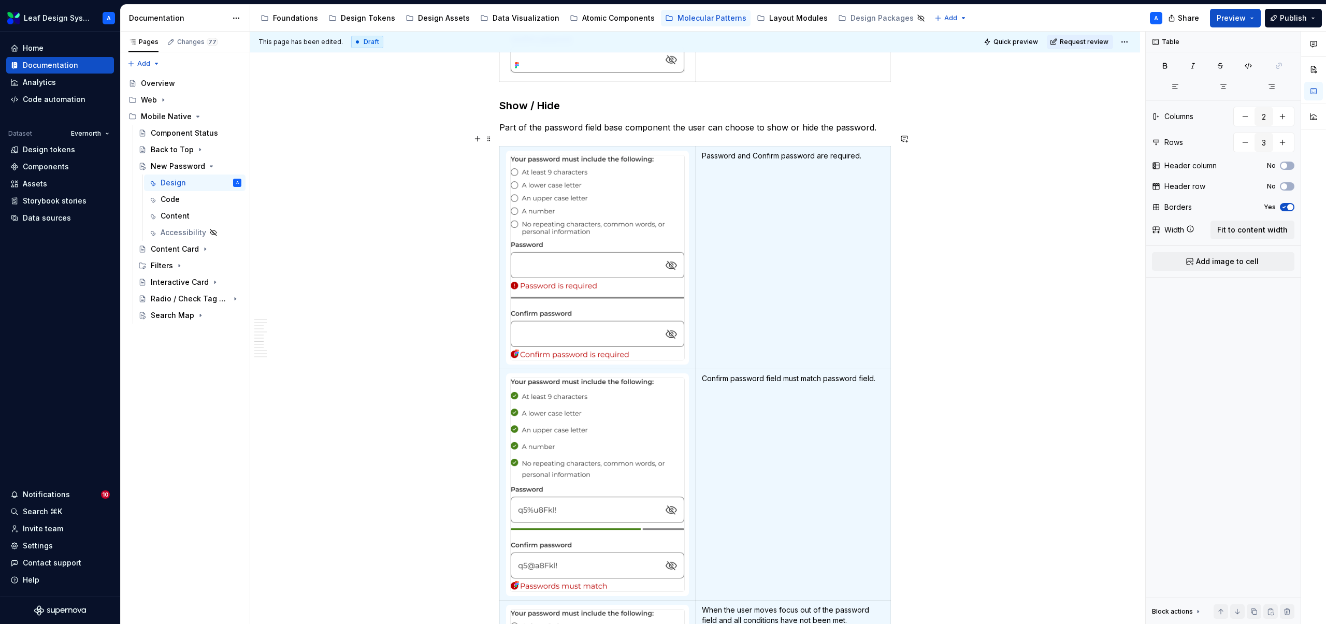
scroll to position [2566, 0]
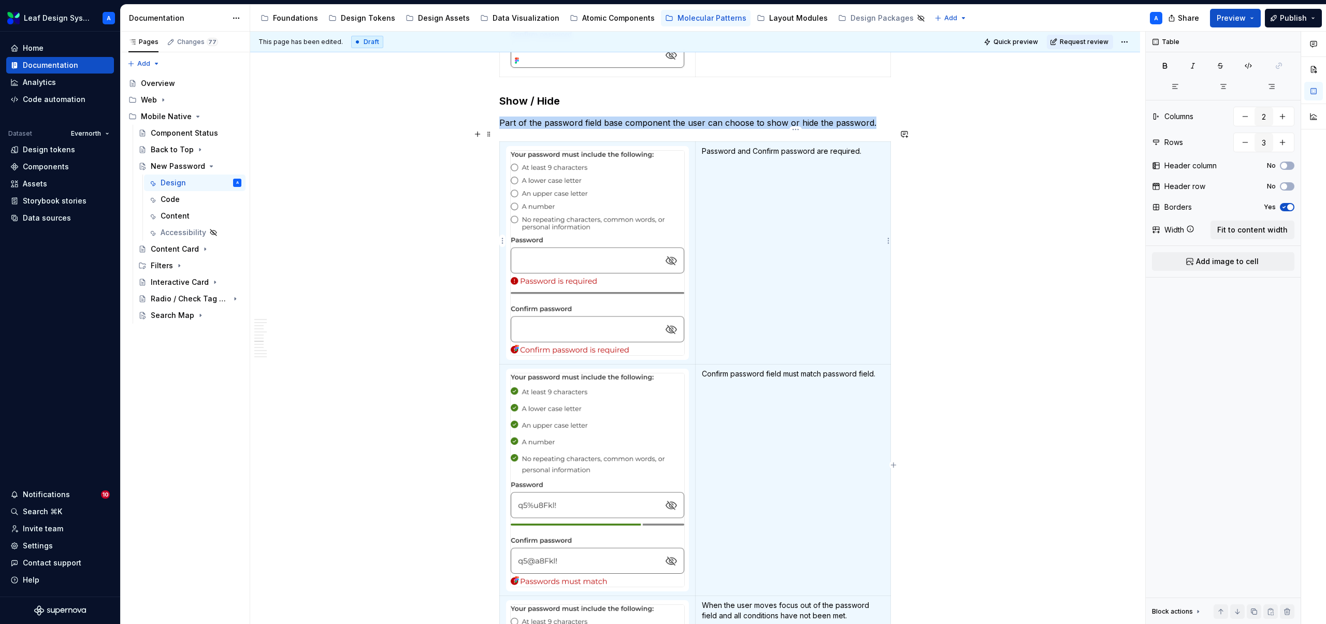
click at [747, 146] on p "Password and Confirm password are required." at bounding box center [793, 151] width 182 height 10
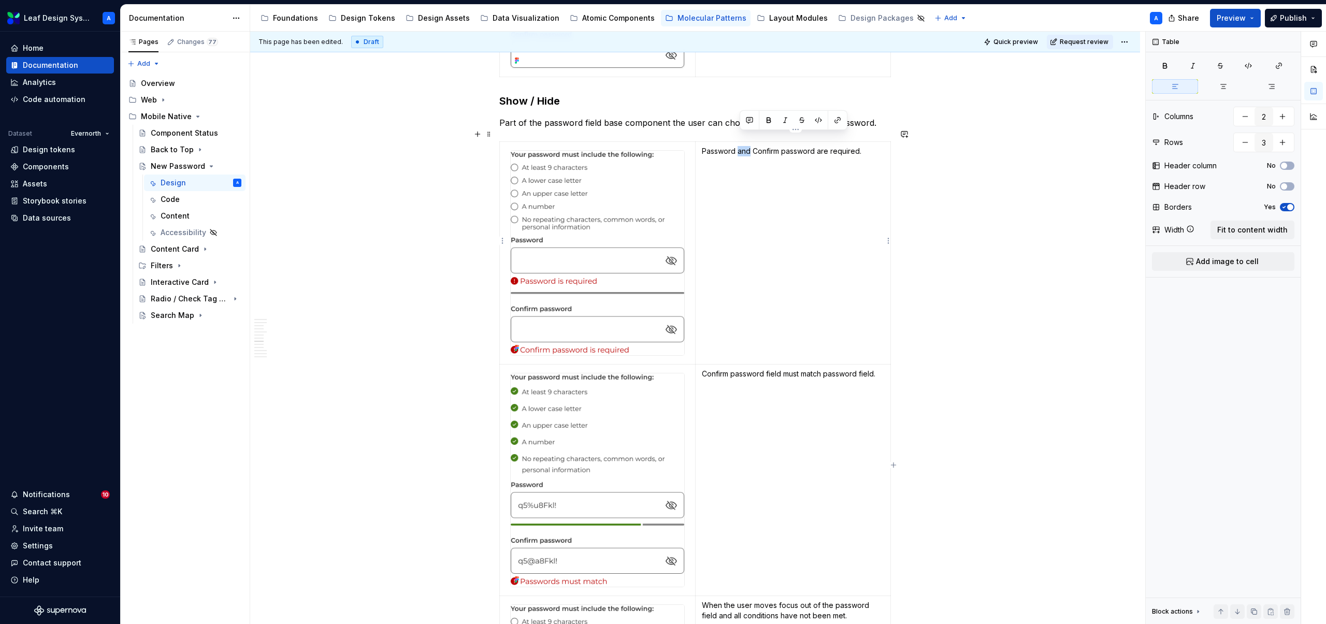
click at [747, 146] on p "Password and Confirm password are required." at bounding box center [793, 151] width 182 height 10
click at [721, 369] on p "Confirm password field must match password field." at bounding box center [793, 374] width 182 height 10
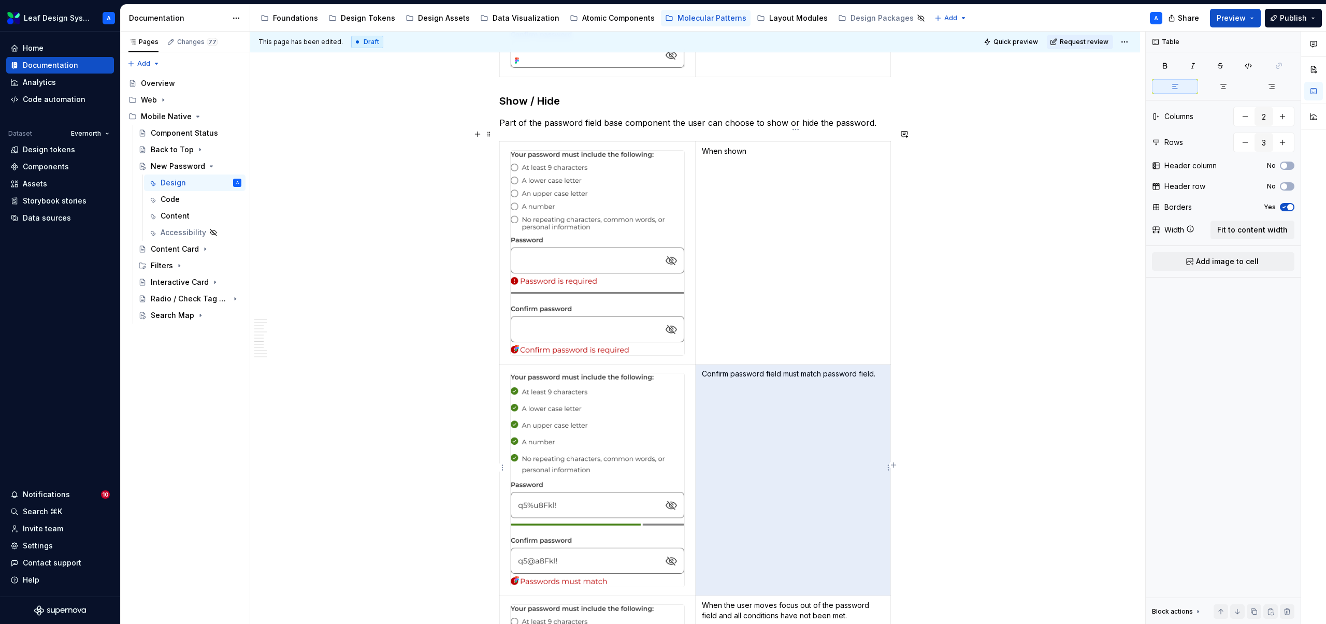
click at [721, 369] on p "Confirm password field must match password field." at bounding box center [793, 374] width 182 height 10
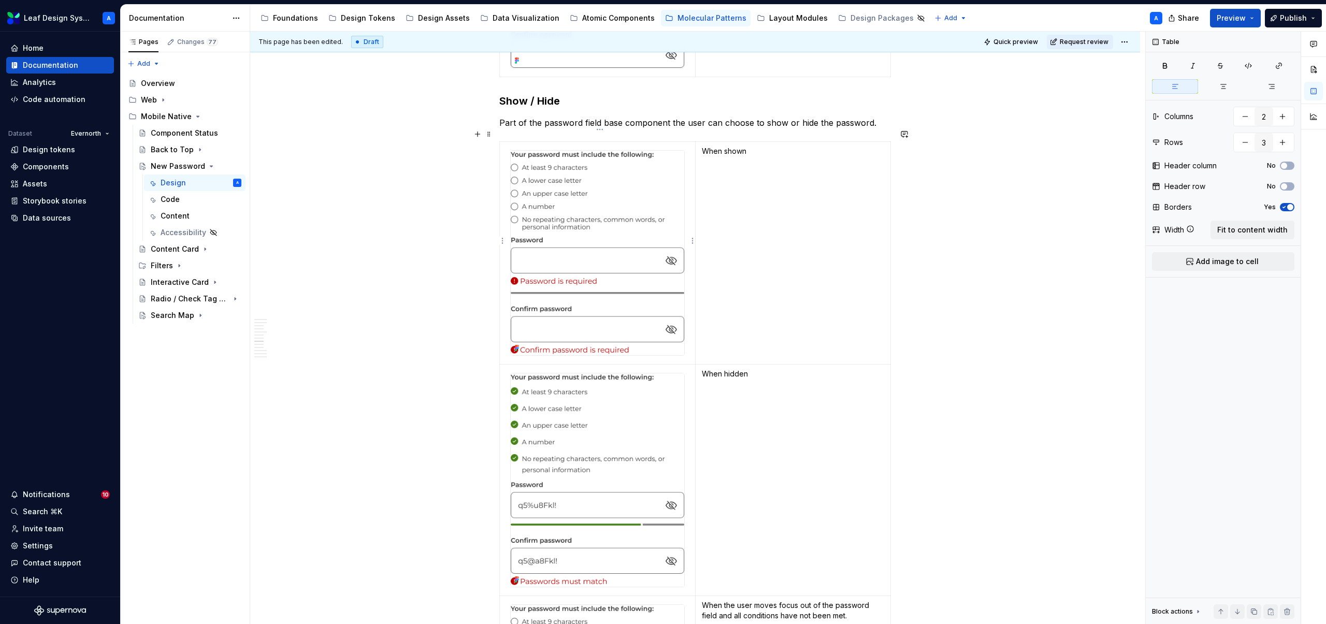
click at [581, 226] on img at bounding box center [598, 253] width 174 height 205
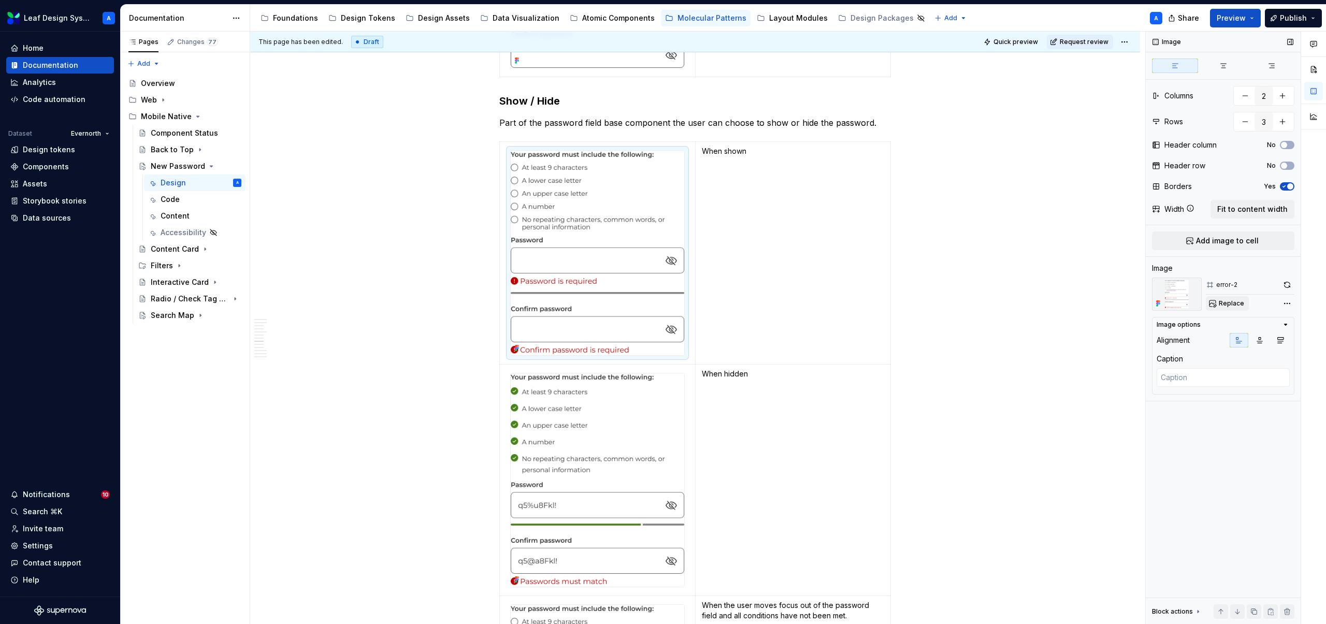
click at [1235, 303] on span "Replace" at bounding box center [1231, 303] width 25 height 8
type textarea "*"
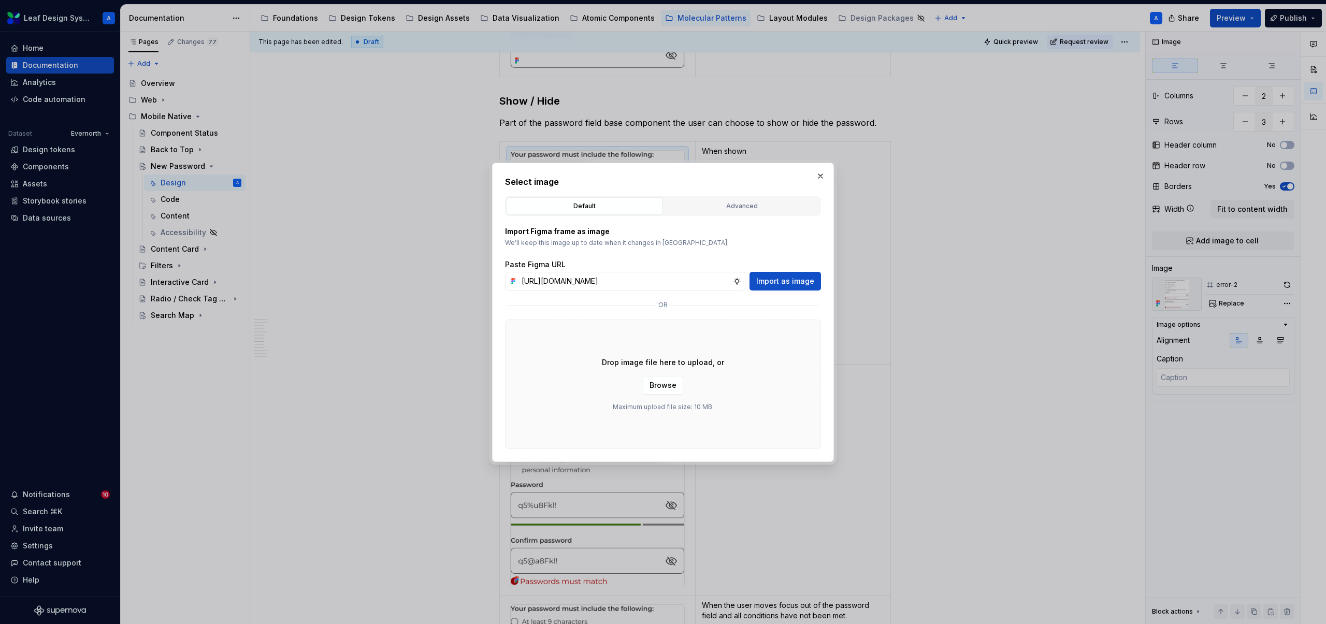
scroll to position [0, 300]
type input "[URL][DOMAIN_NAME]"
click at [806, 279] on span "Import as image" at bounding box center [785, 281] width 58 height 10
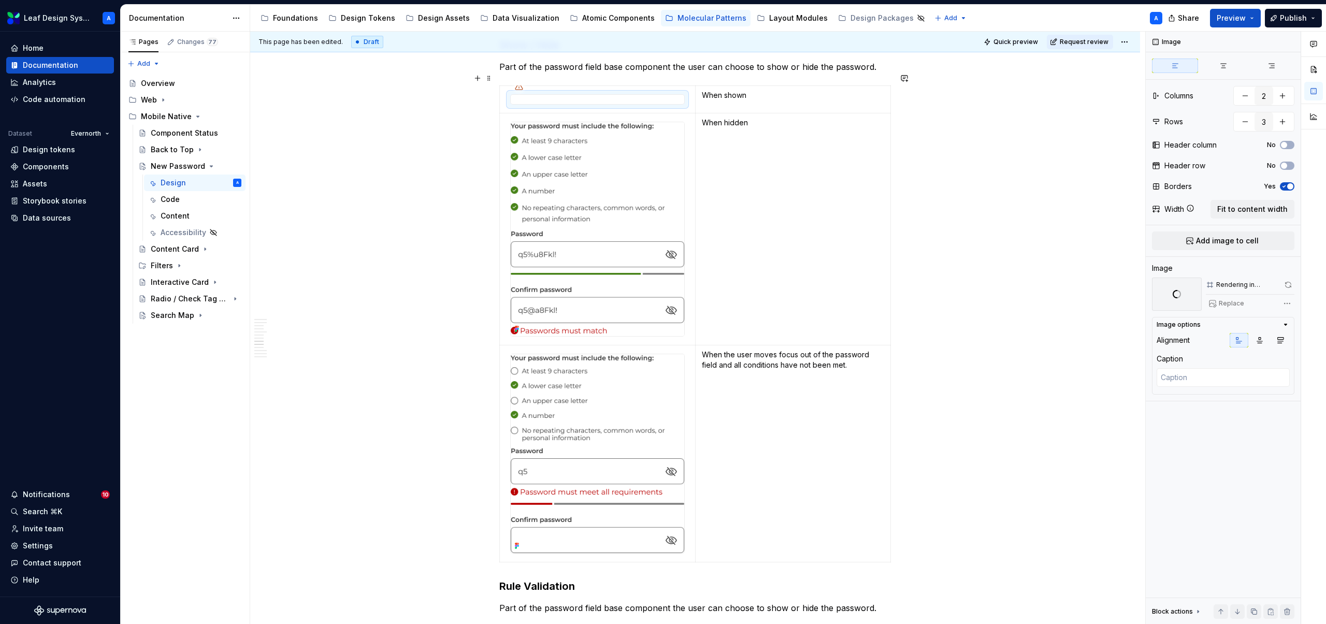
scroll to position [2581, 0]
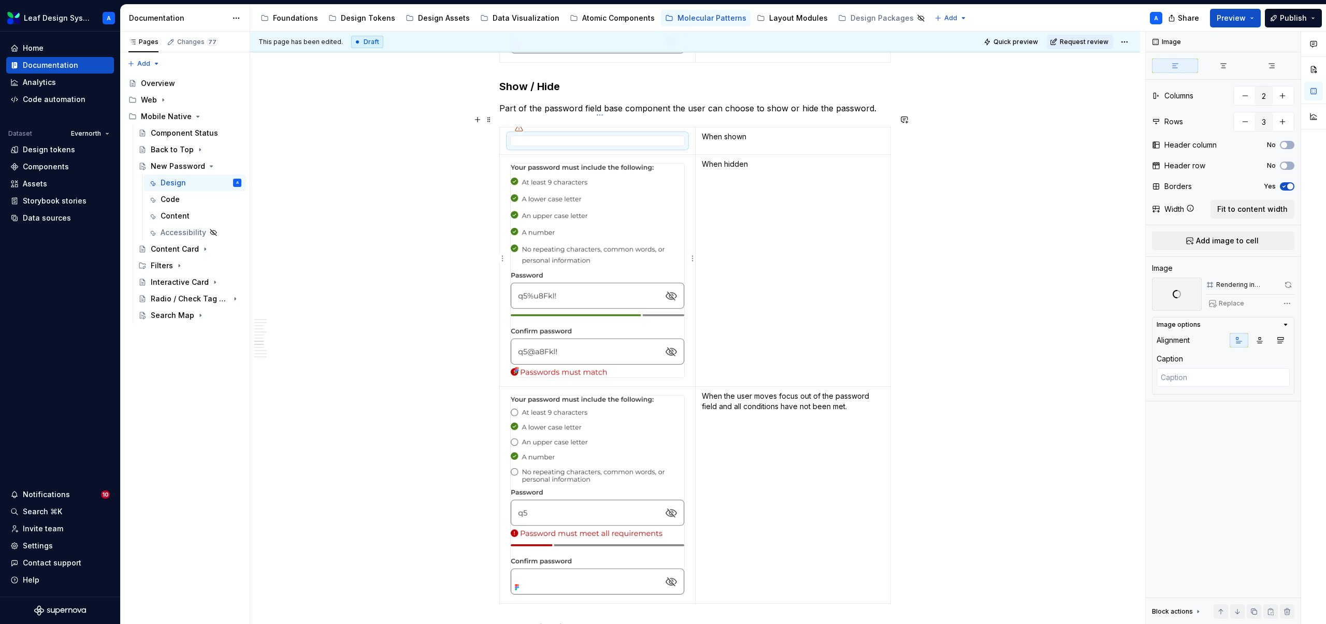
click at [585, 224] on img at bounding box center [598, 271] width 174 height 214
click at [1243, 121] on button "button" at bounding box center [1245, 121] width 19 height 19
type textarea "*"
type input "2"
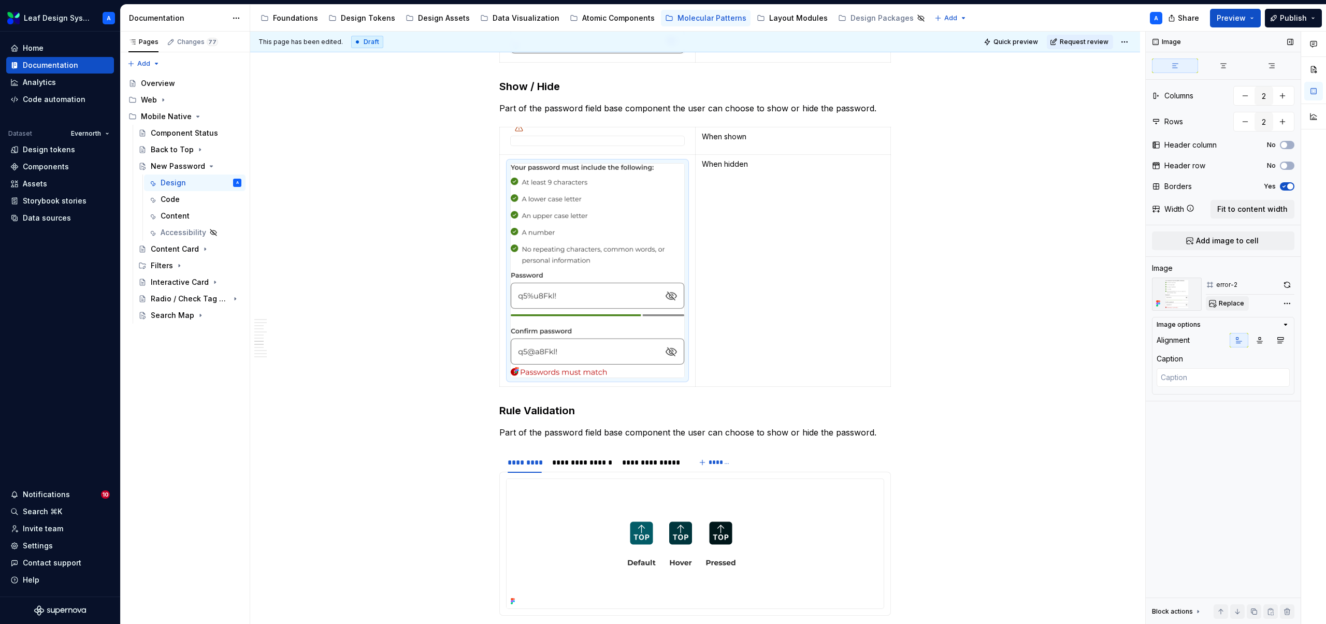
click at [1224, 302] on span "Replace" at bounding box center [1231, 303] width 25 height 8
type textarea "*"
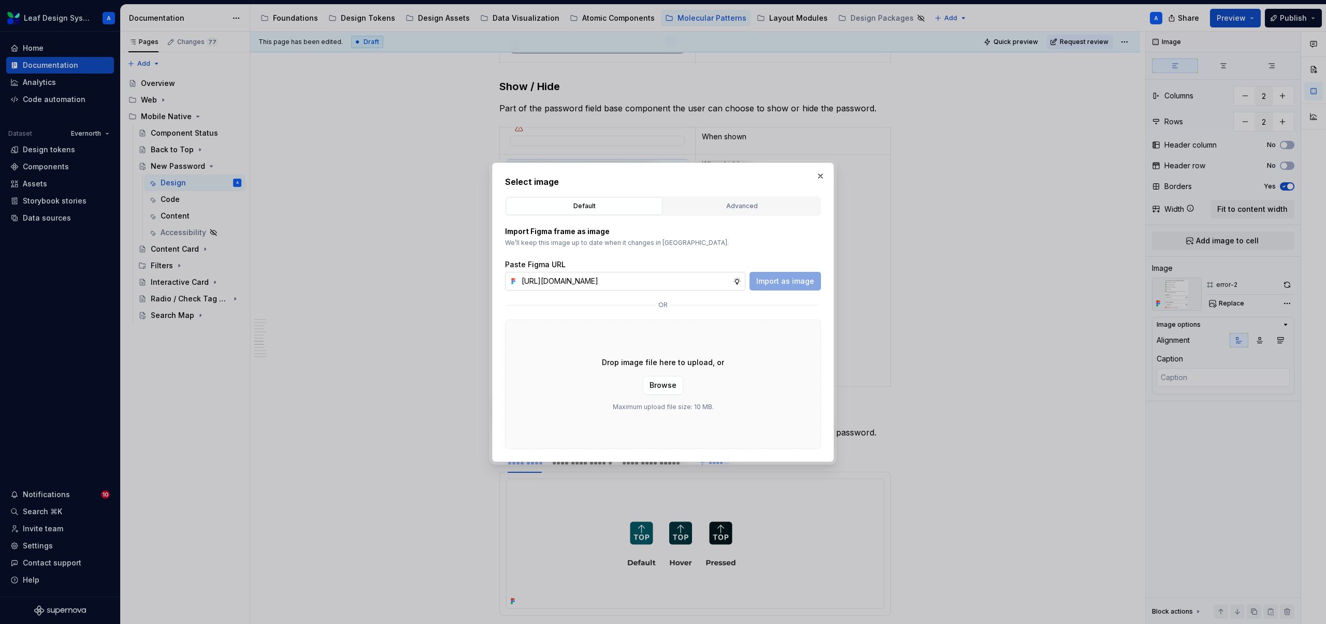
scroll to position [0, 300]
type input "[URL][DOMAIN_NAME]"
click at [770, 283] on span "Import as image" at bounding box center [785, 281] width 58 height 10
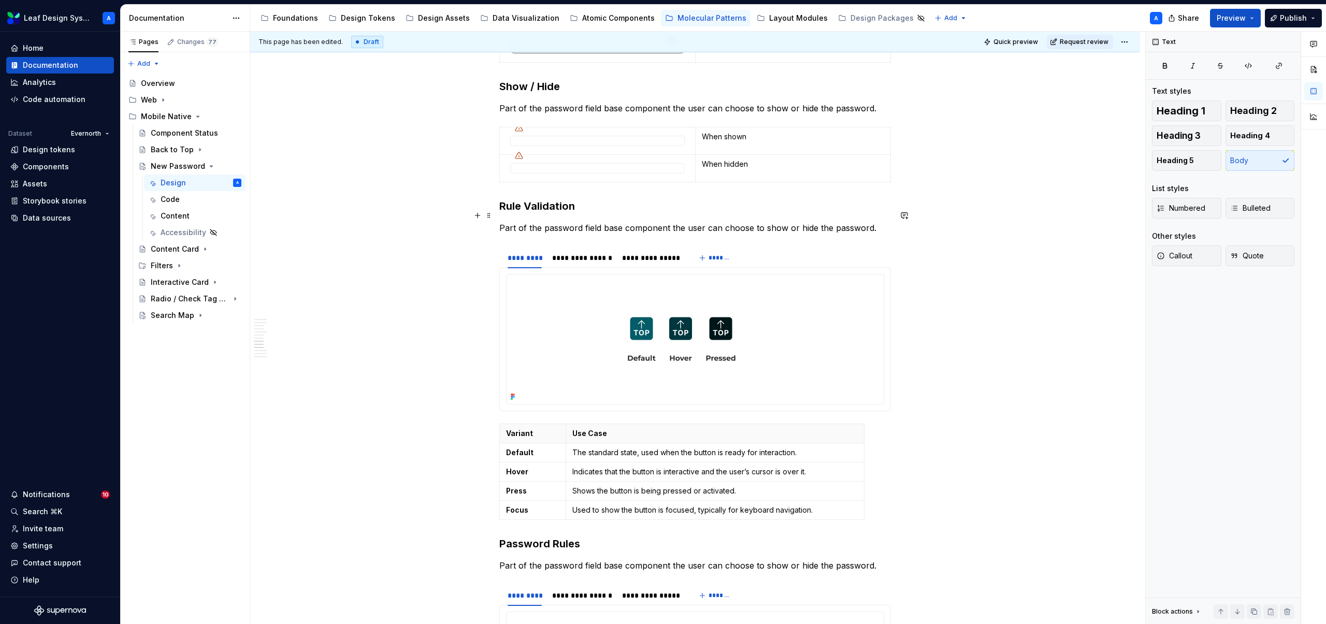
click at [629, 222] on p "Part of the password field base component the user can choose to show or hide t…" at bounding box center [695, 228] width 392 height 12
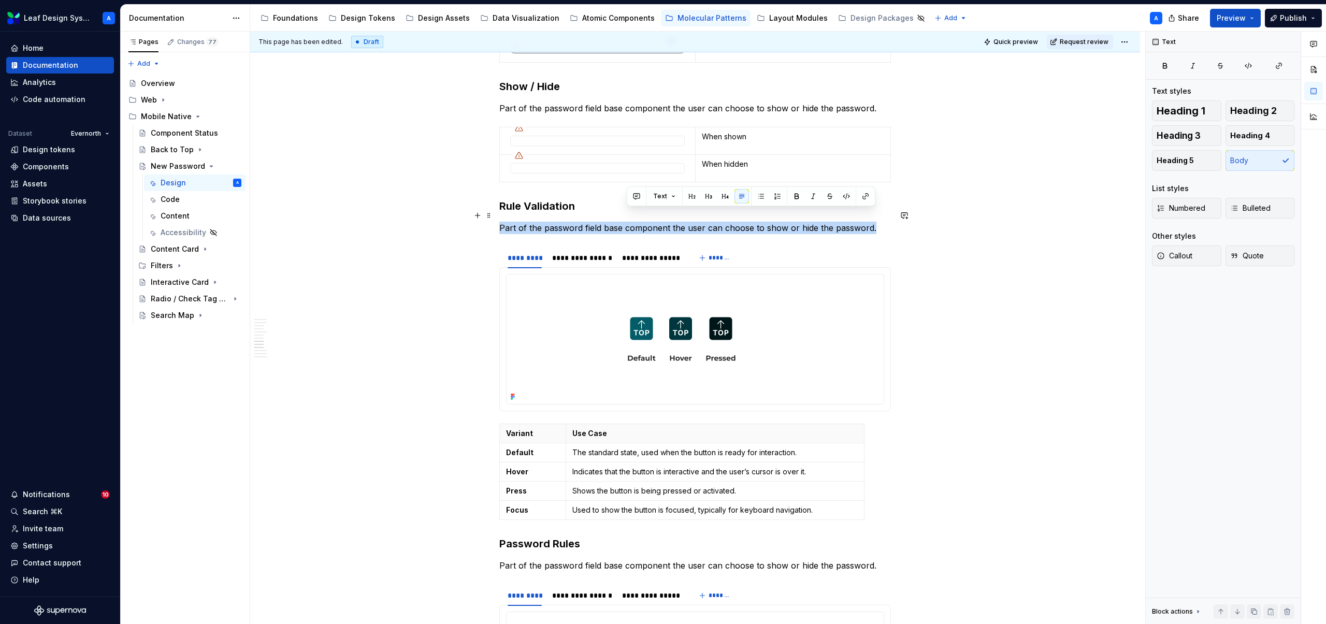
click at [629, 222] on p "Part of the password field base component the user can choose to show or hide t…" at bounding box center [695, 228] width 392 height 12
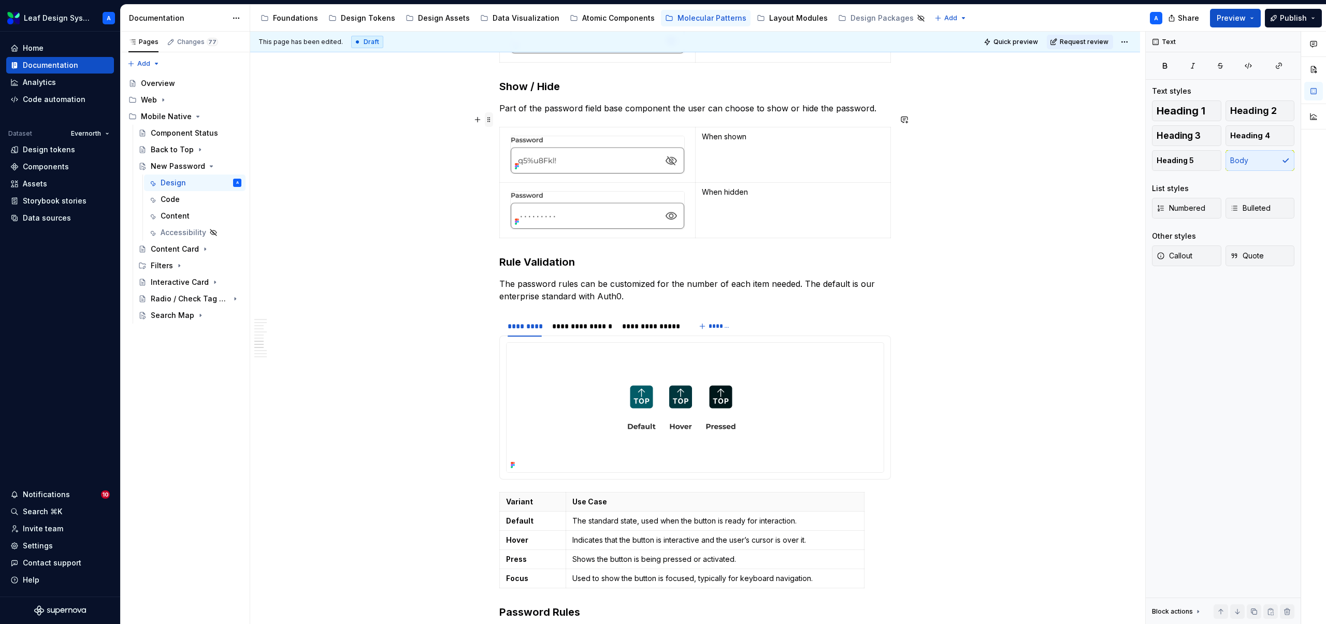
click at [490, 120] on span at bounding box center [489, 119] width 8 height 15
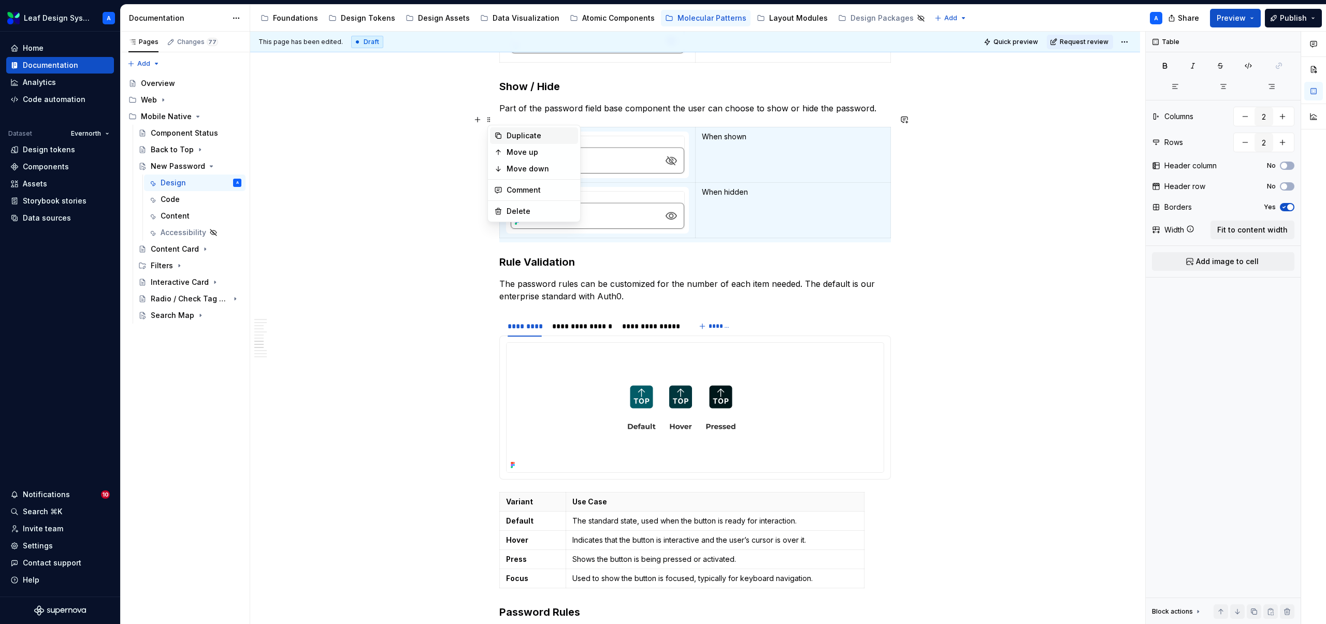
click at [525, 135] on div "Duplicate" at bounding box center [540, 136] width 67 height 10
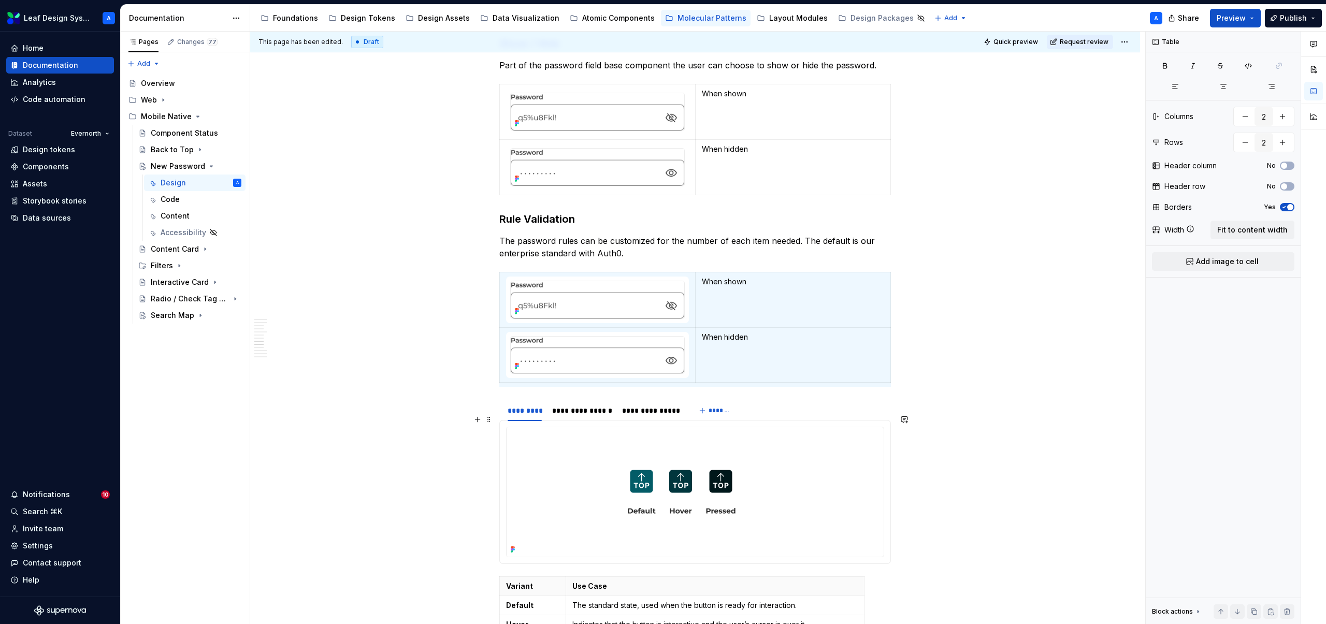
scroll to position [2641, 0]
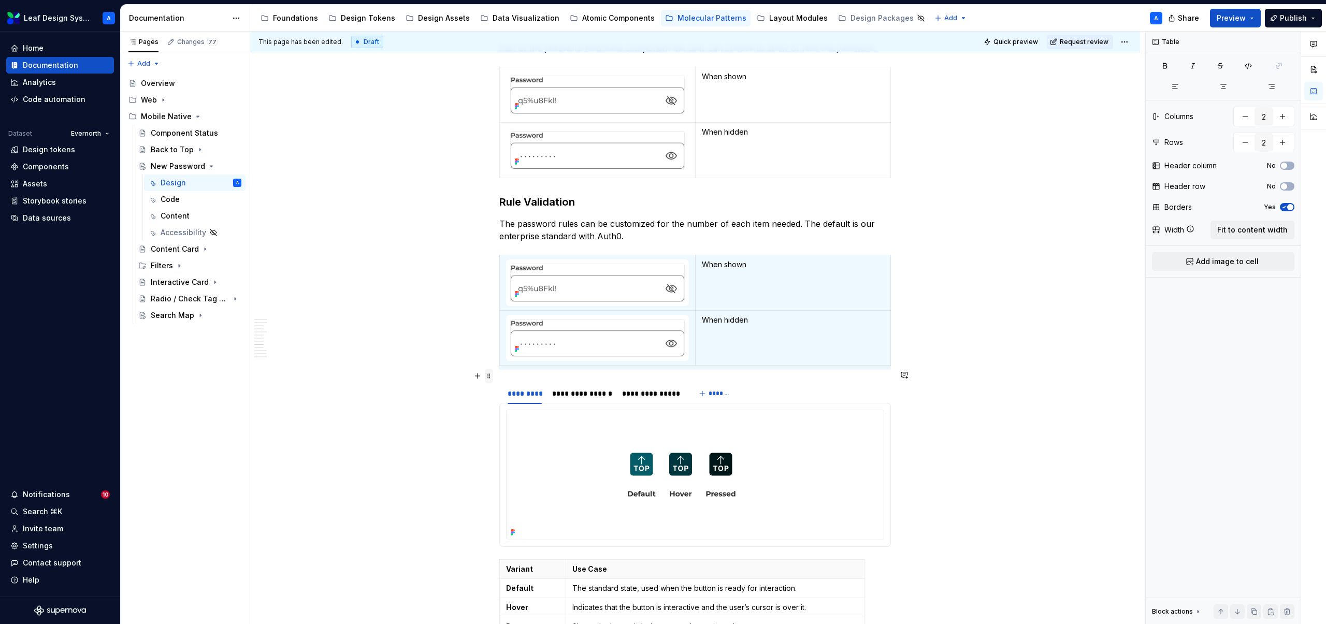
click at [492, 376] on span at bounding box center [489, 376] width 8 height 15
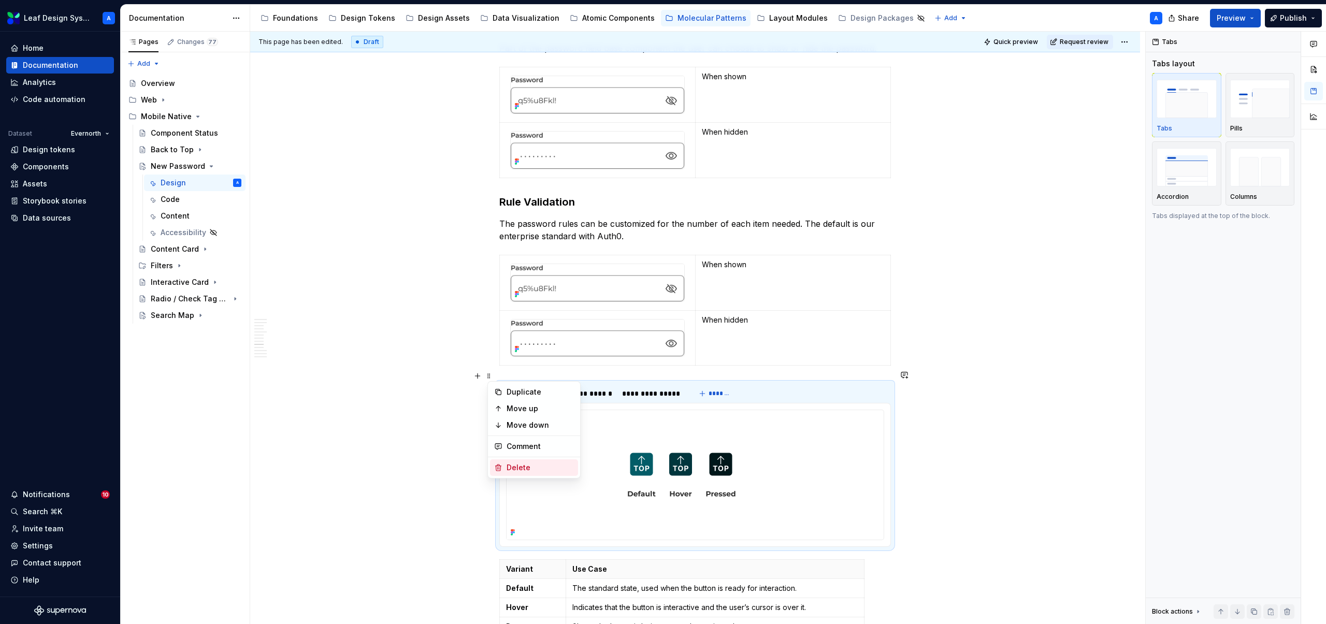
click at [523, 464] on div "Delete" at bounding box center [540, 468] width 67 height 10
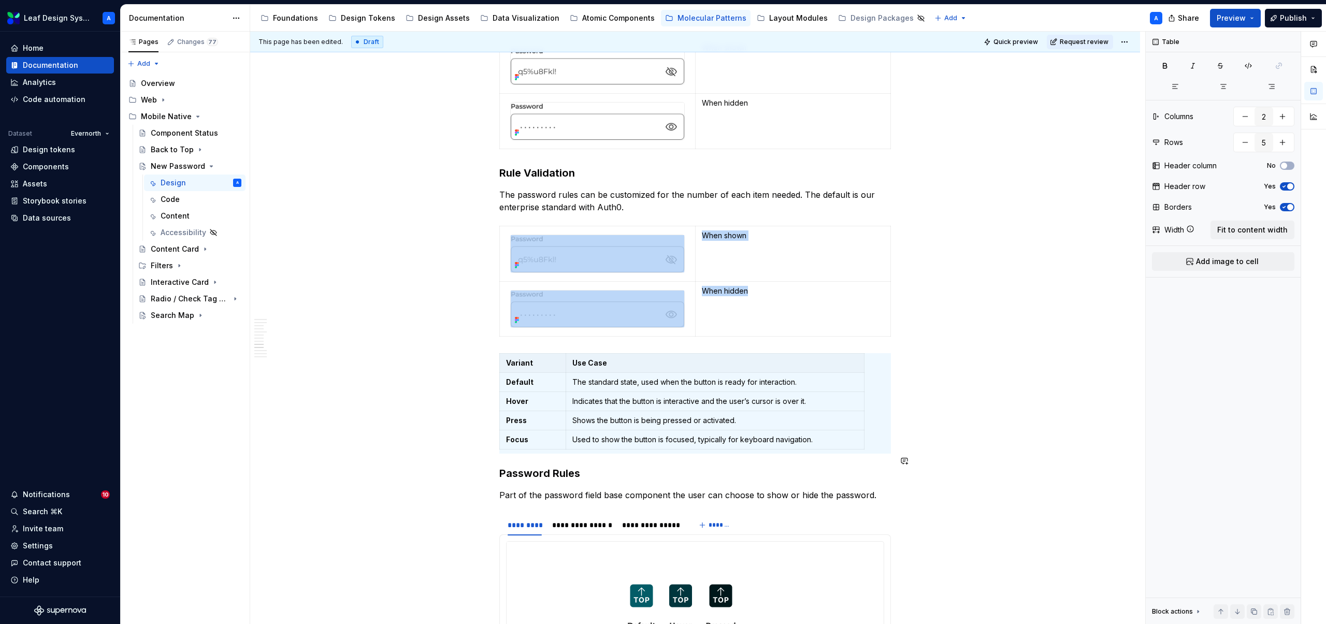
scroll to position [2659, 0]
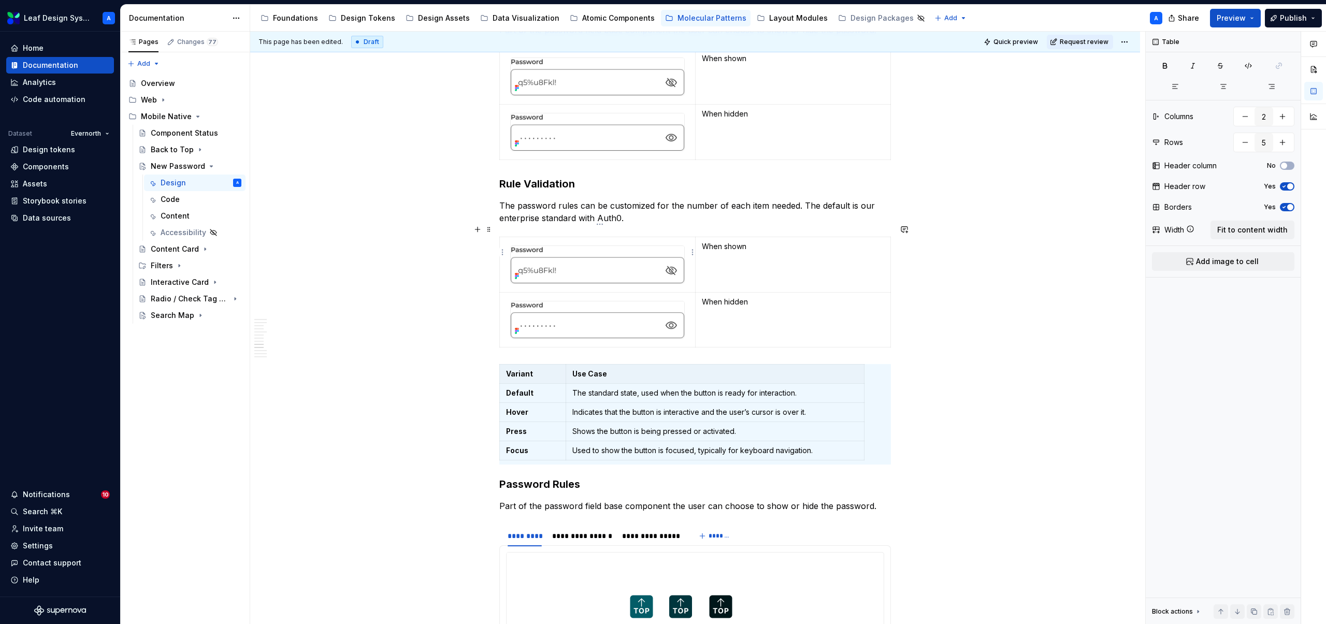
type textarea "*"
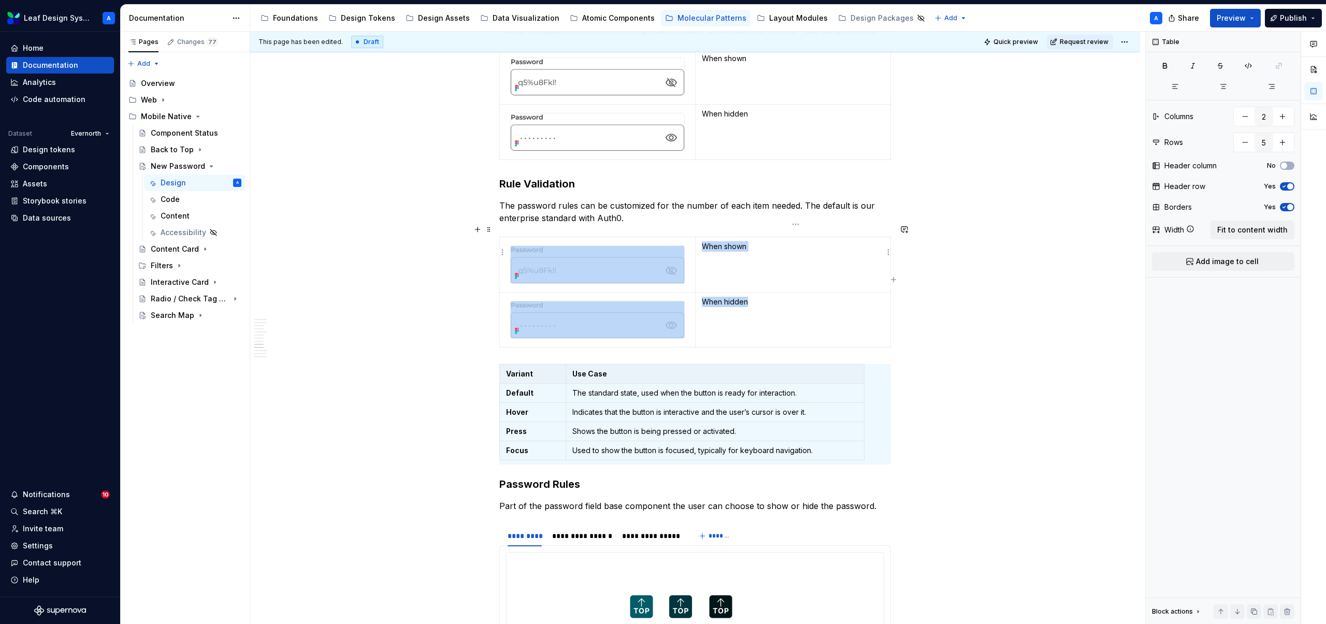
type input "2"
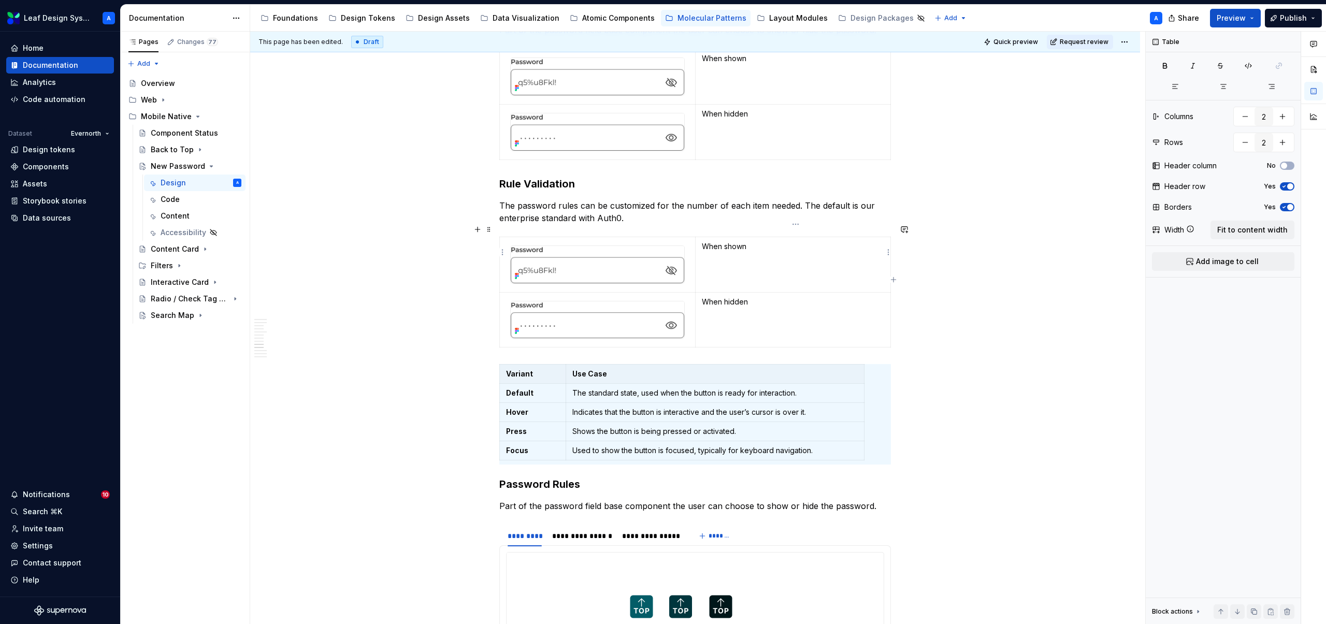
click at [743, 241] on p "When shown" at bounding box center [793, 246] width 182 height 10
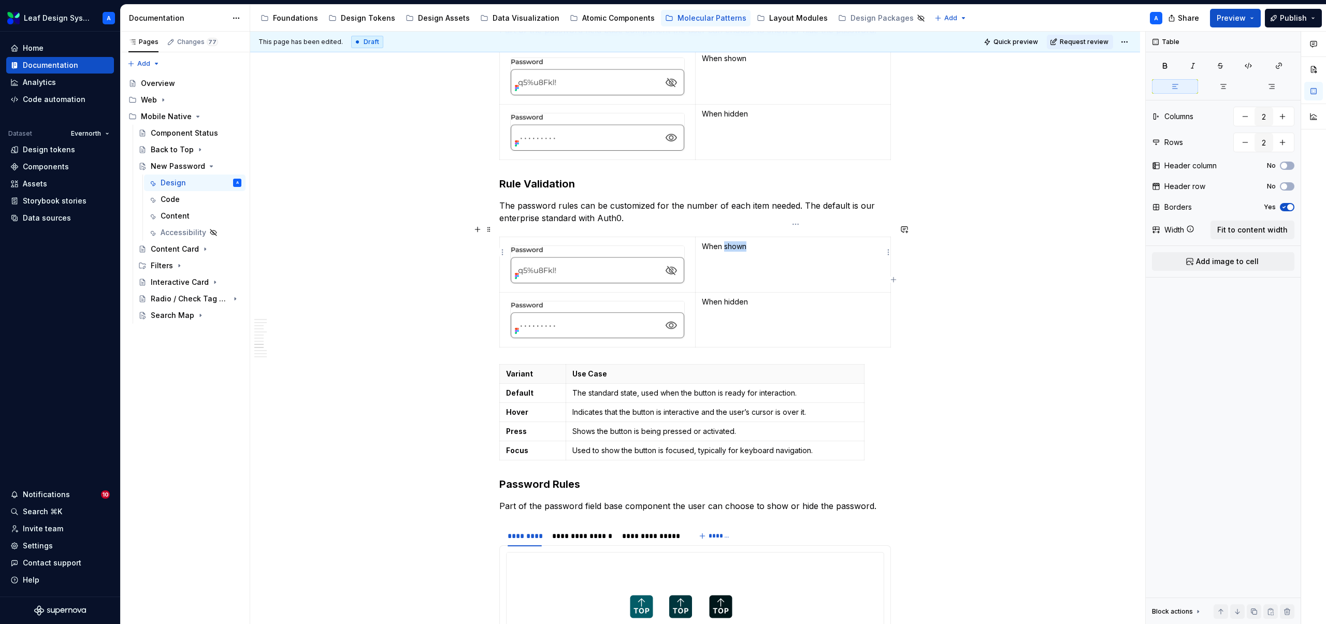
click at [743, 241] on p "When shown" at bounding box center [793, 246] width 182 height 10
type textarea "*"
click at [743, 262] on td "When shown" at bounding box center [792, 264] width 195 height 55
click at [1289, 142] on button "button" at bounding box center [1282, 142] width 19 height 19
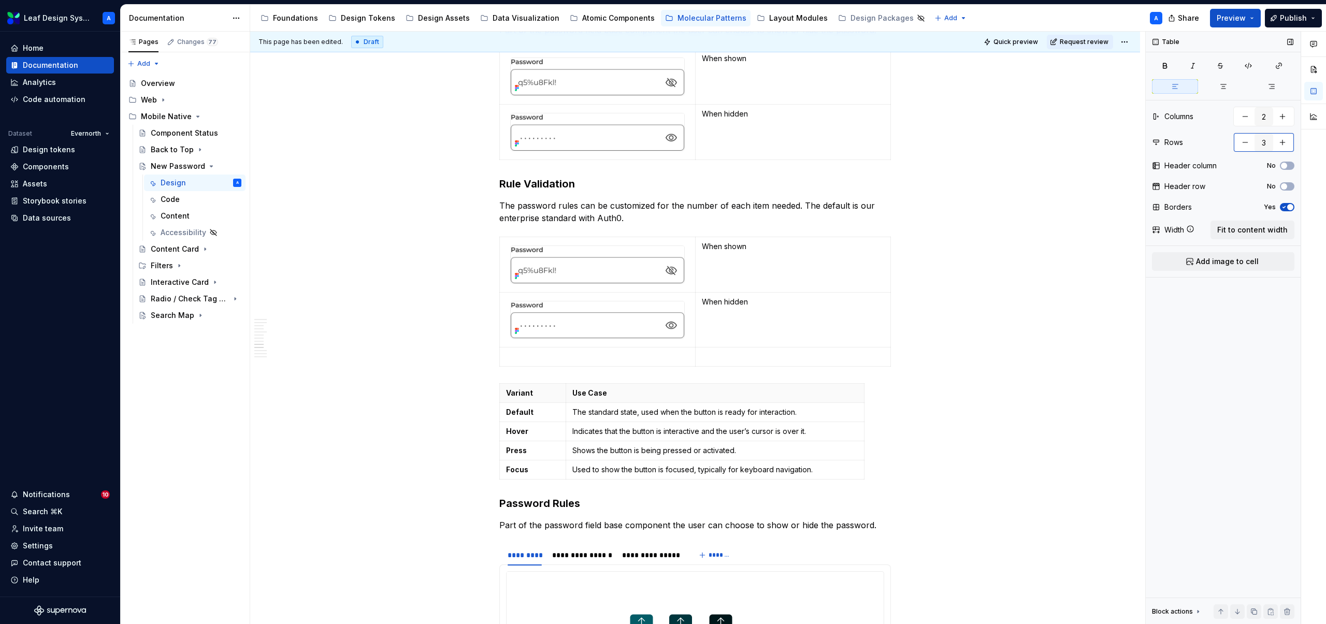
click at [1289, 142] on button "button" at bounding box center [1282, 142] width 19 height 19
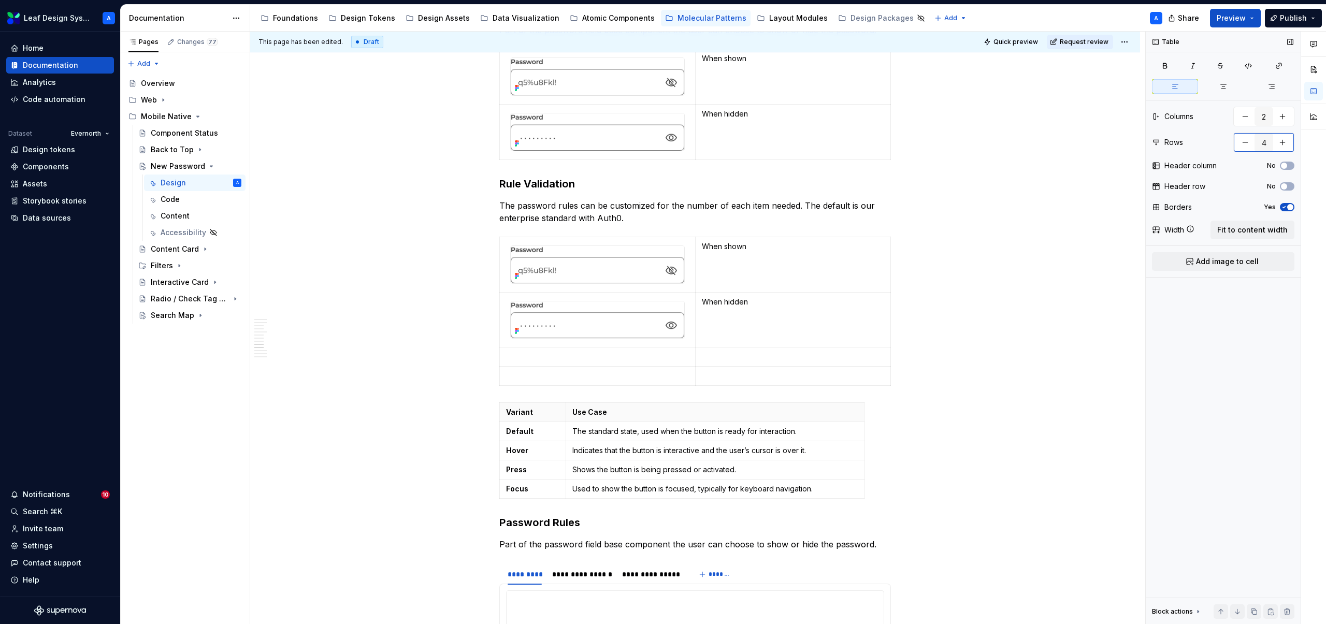
click at [1289, 142] on button "button" at bounding box center [1282, 142] width 19 height 19
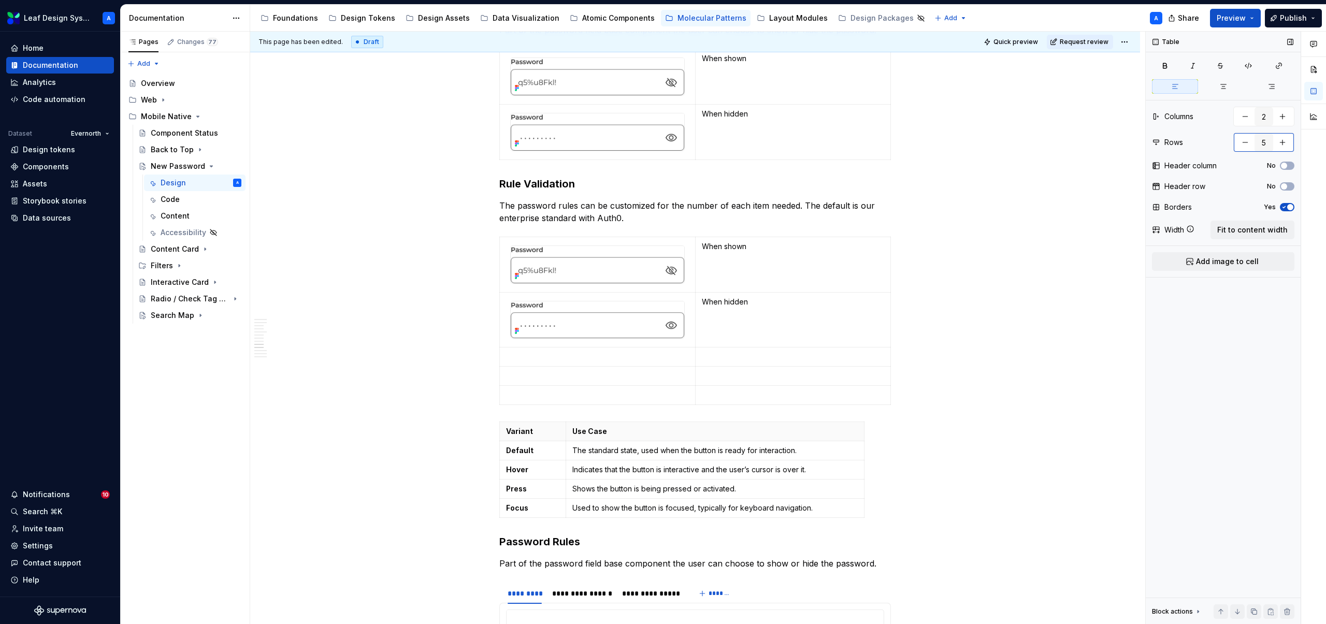
click at [1289, 142] on button "button" at bounding box center [1282, 142] width 19 height 19
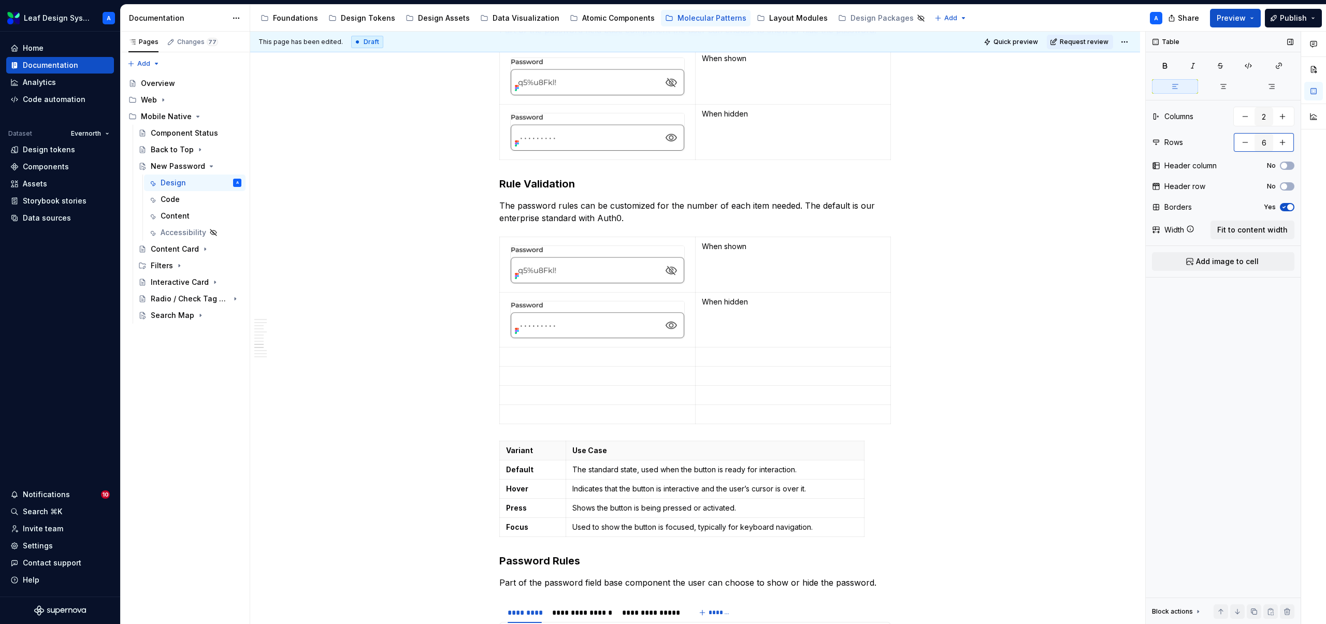
click at [1289, 142] on button "button" at bounding box center [1282, 142] width 19 height 19
type input "7"
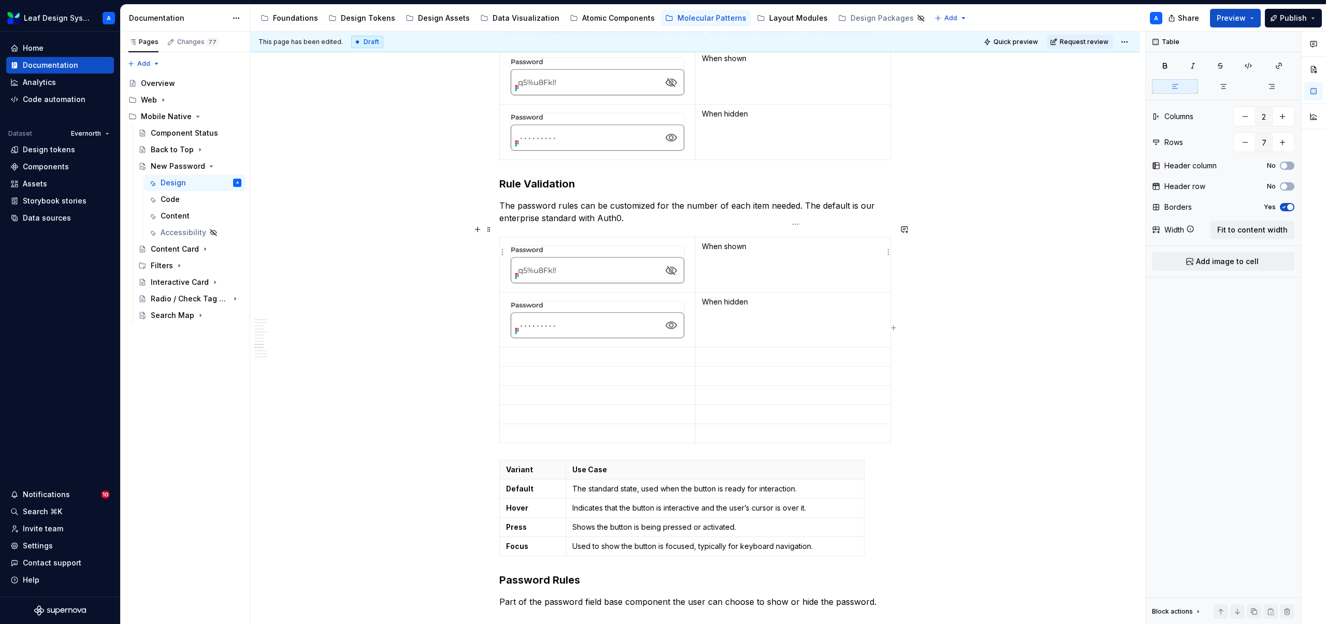
click at [715, 241] on p "When shown" at bounding box center [793, 246] width 182 height 10
click at [712, 297] on p "When hidden" at bounding box center [793, 302] width 182 height 10
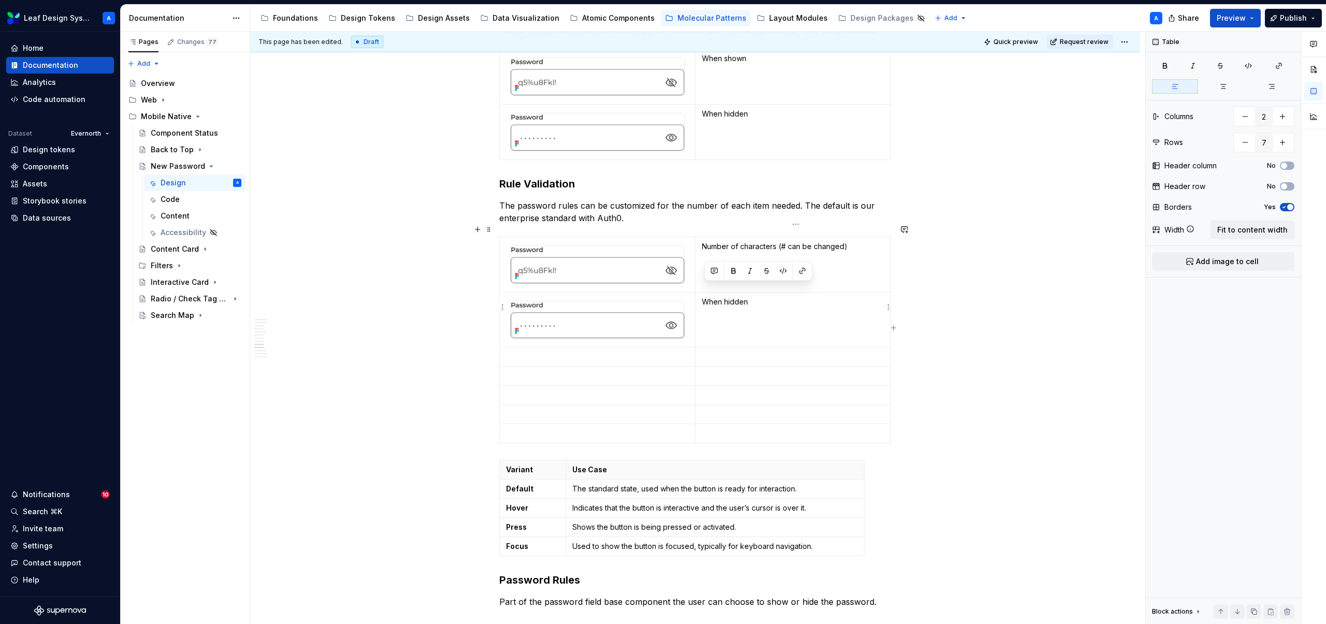
click at [712, 297] on p "When hidden" at bounding box center [793, 302] width 182 height 10
click at [726, 352] on p at bounding box center [793, 357] width 182 height 10
click at [713, 371] on p at bounding box center [793, 376] width 182 height 10
click at [731, 390] on p at bounding box center [793, 395] width 182 height 10
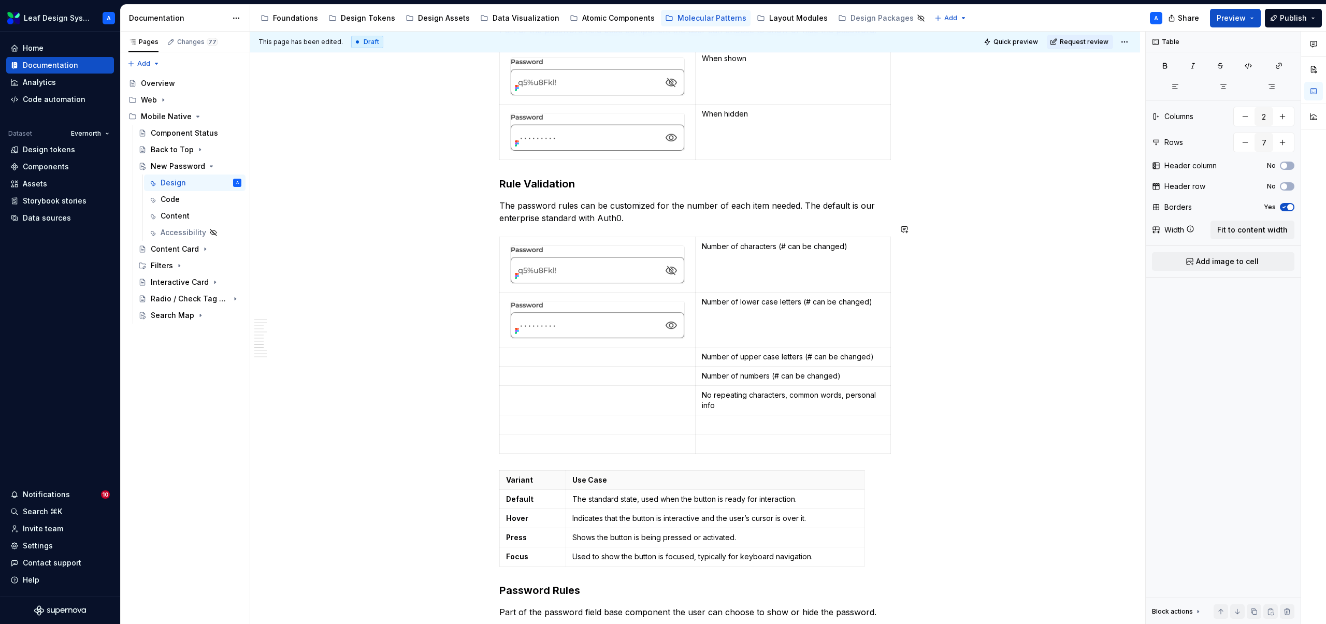
click at [714, 420] on p at bounding box center [793, 425] width 182 height 10
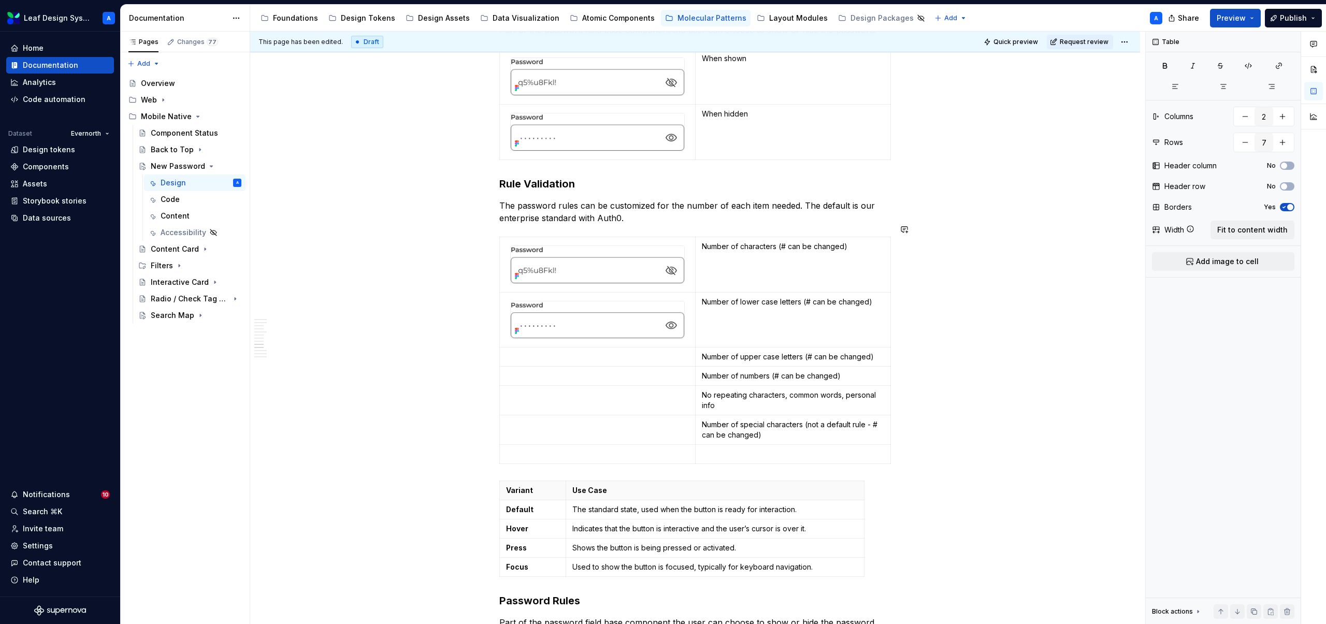
type textarea "*"
click at [770, 449] on p at bounding box center [793, 454] width 182 height 10
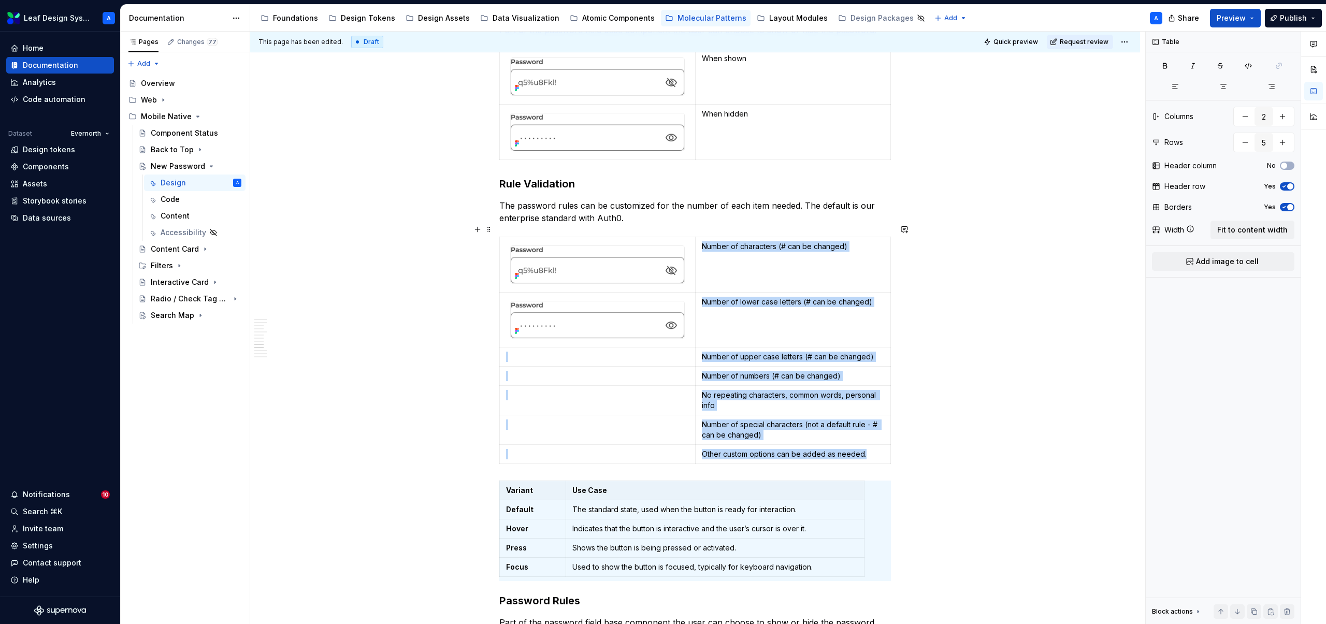
type input "7"
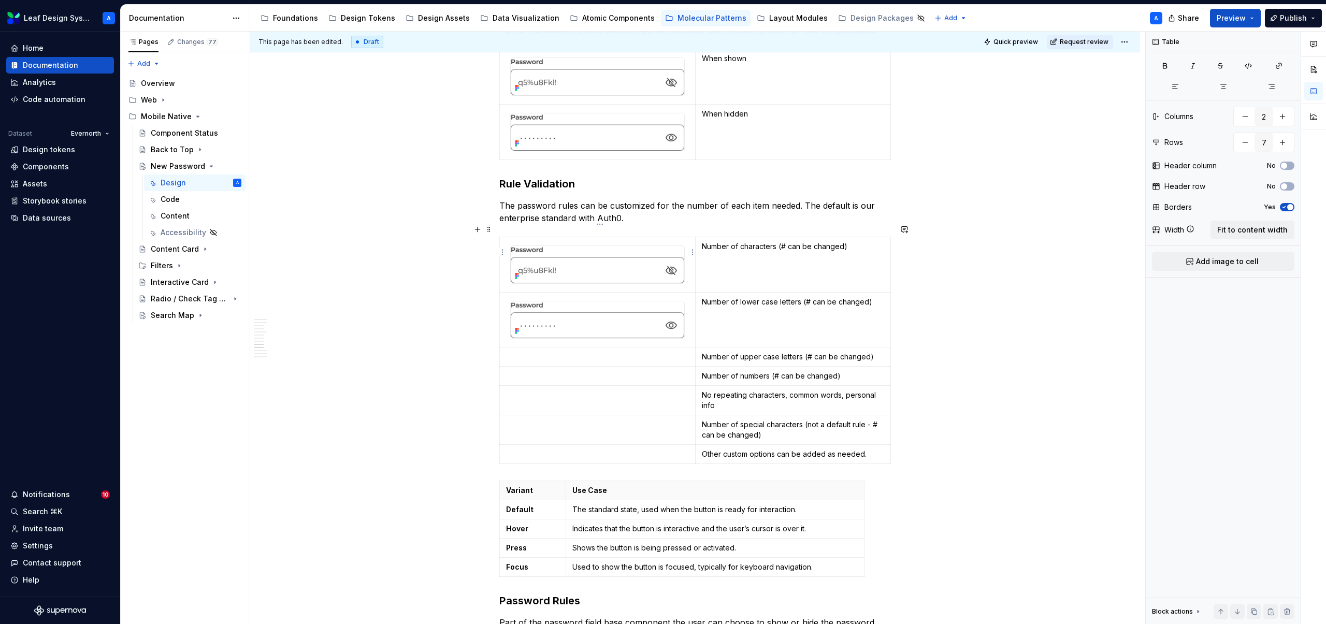
click at [578, 256] on img at bounding box center [598, 264] width 174 height 37
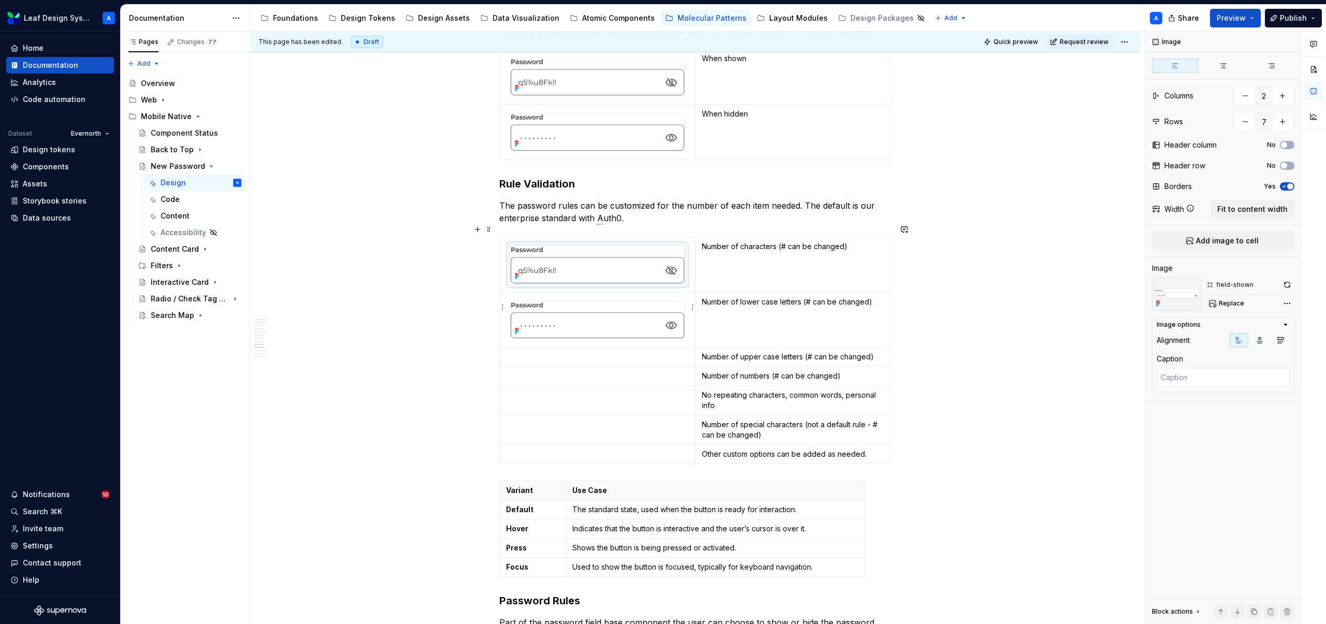
click at [592, 302] on img at bounding box center [598, 320] width 174 height 37
click at [579, 352] on p at bounding box center [597, 357] width 183 height 10
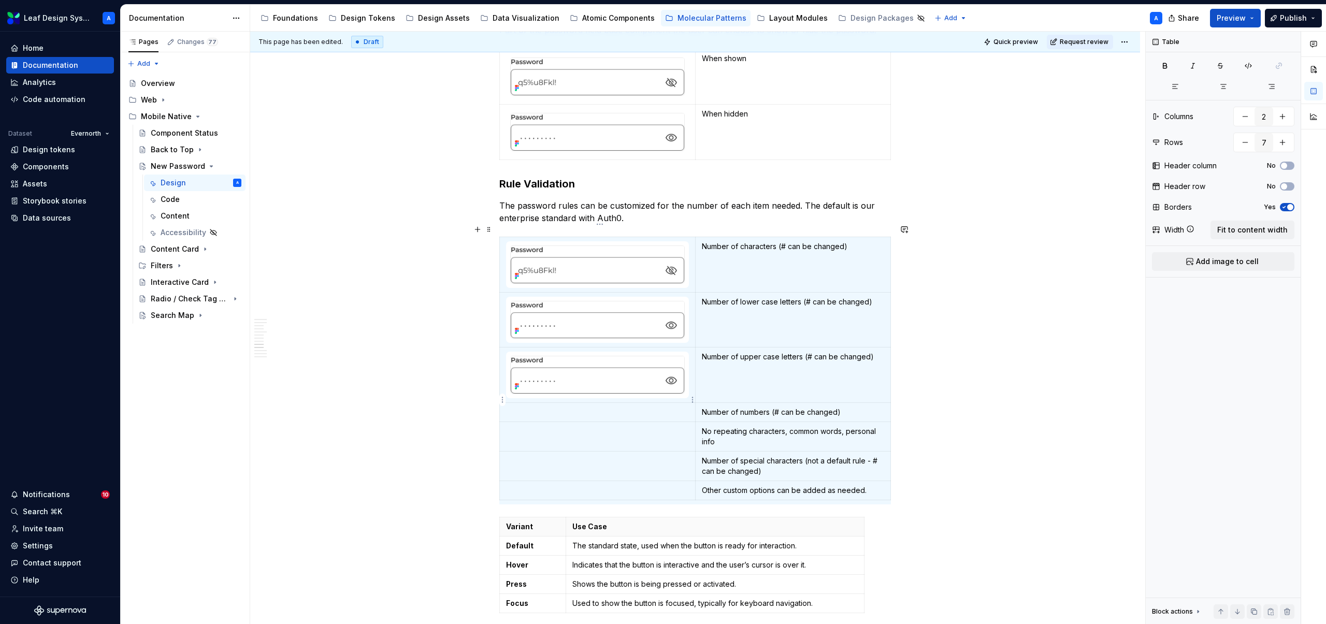
click at [540, 407] on p at bounding box center [597, 412] width 183 height 10
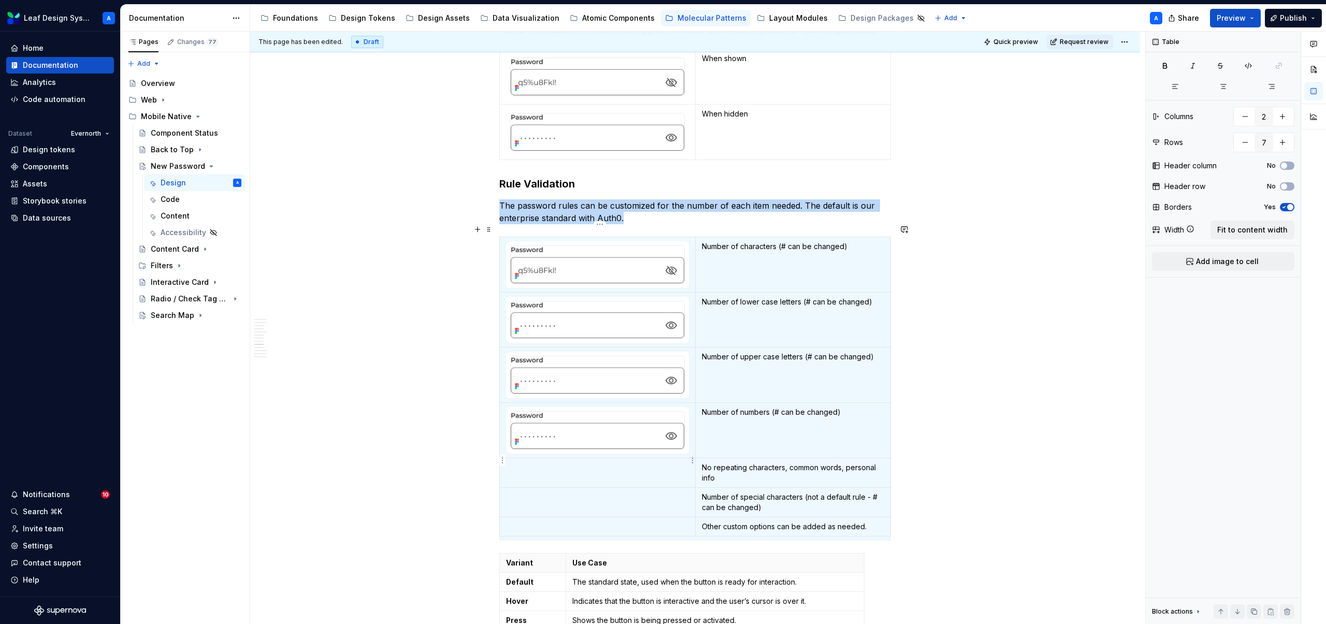
click at [522, 463] on td at bounding box center [598, 473] width 196 height 30
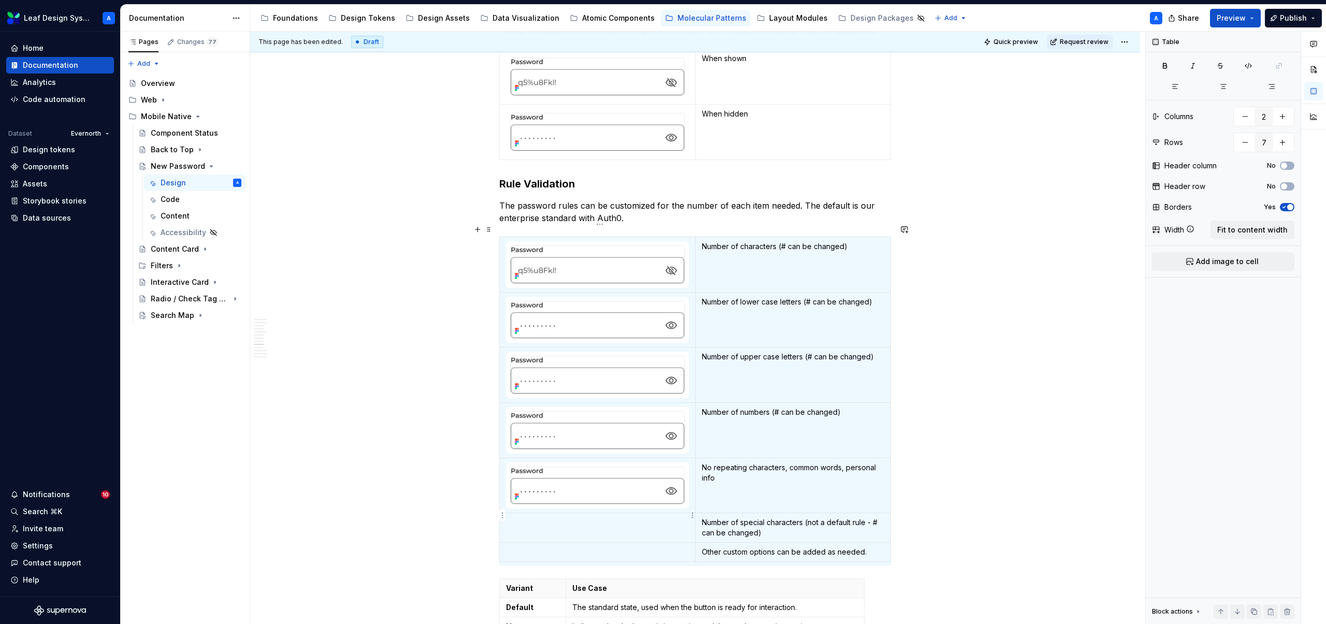
click at [526, 518] on p at bounding box center [597, 523] width 183 height 10
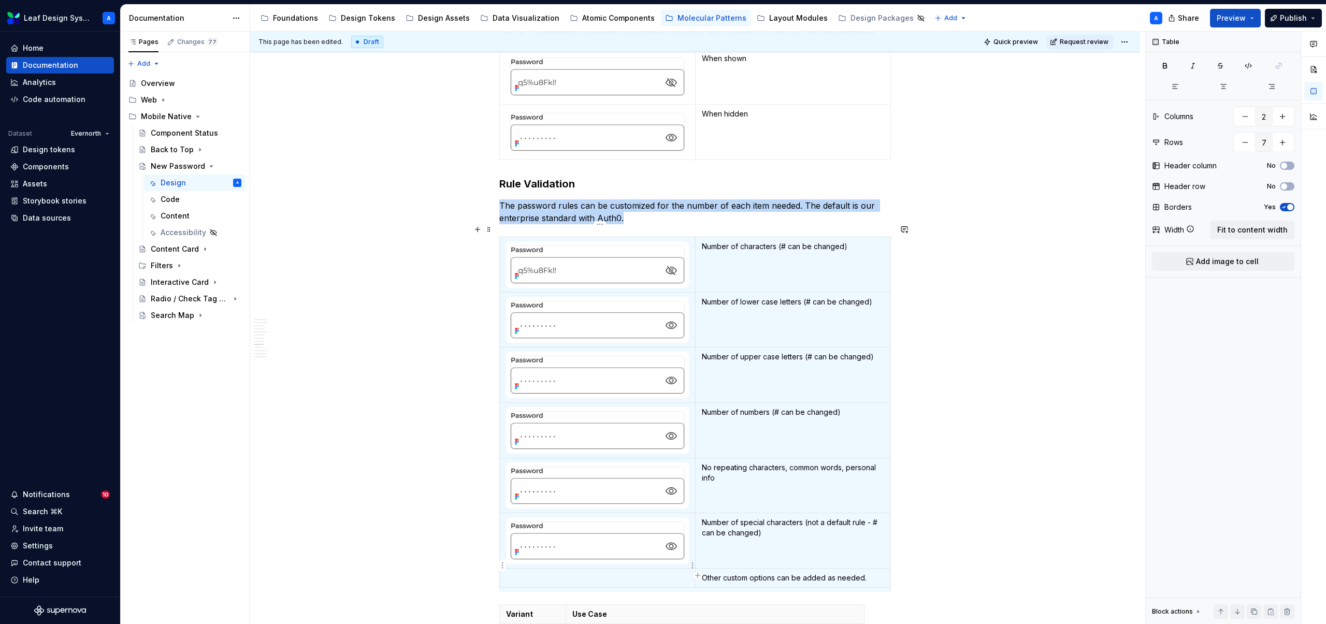
click at [535, 573] on p at bounding box center [597, 578] width 183 height 10
click at [709, 246] on td "Number of characters (# can be changed)" at bounding box center [792, 264] width 195 height 55
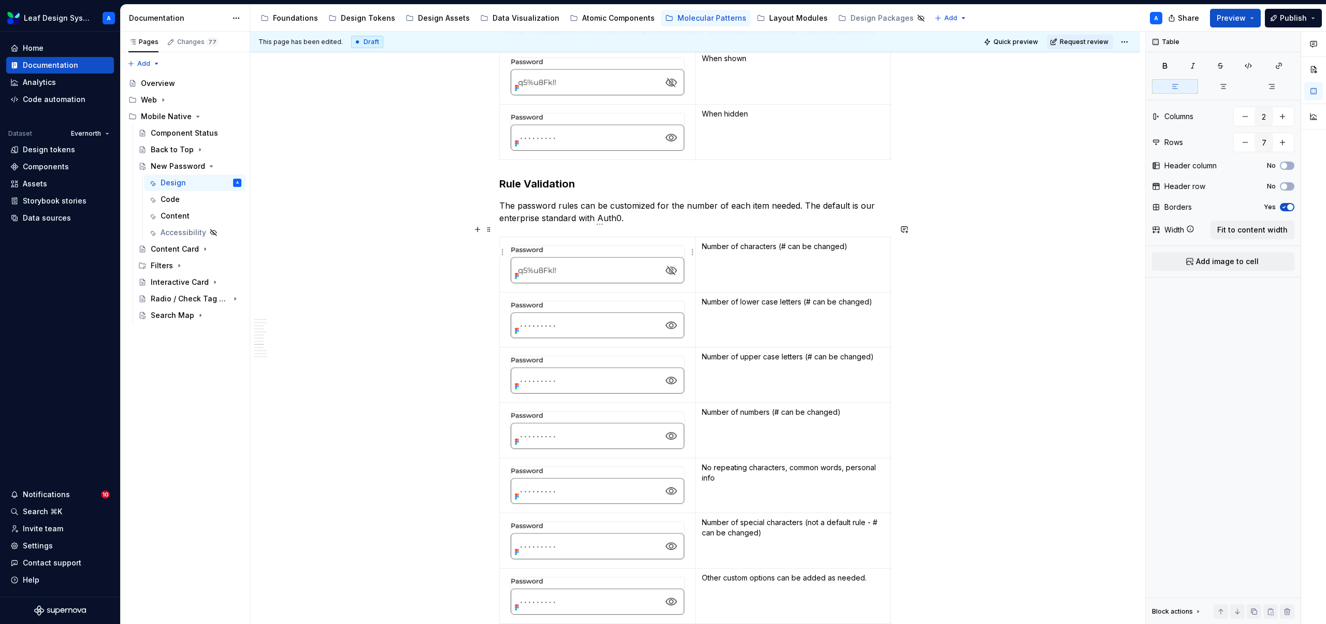
click at [639, 248] on img at bounding box center [598, 264] width 174 height 37
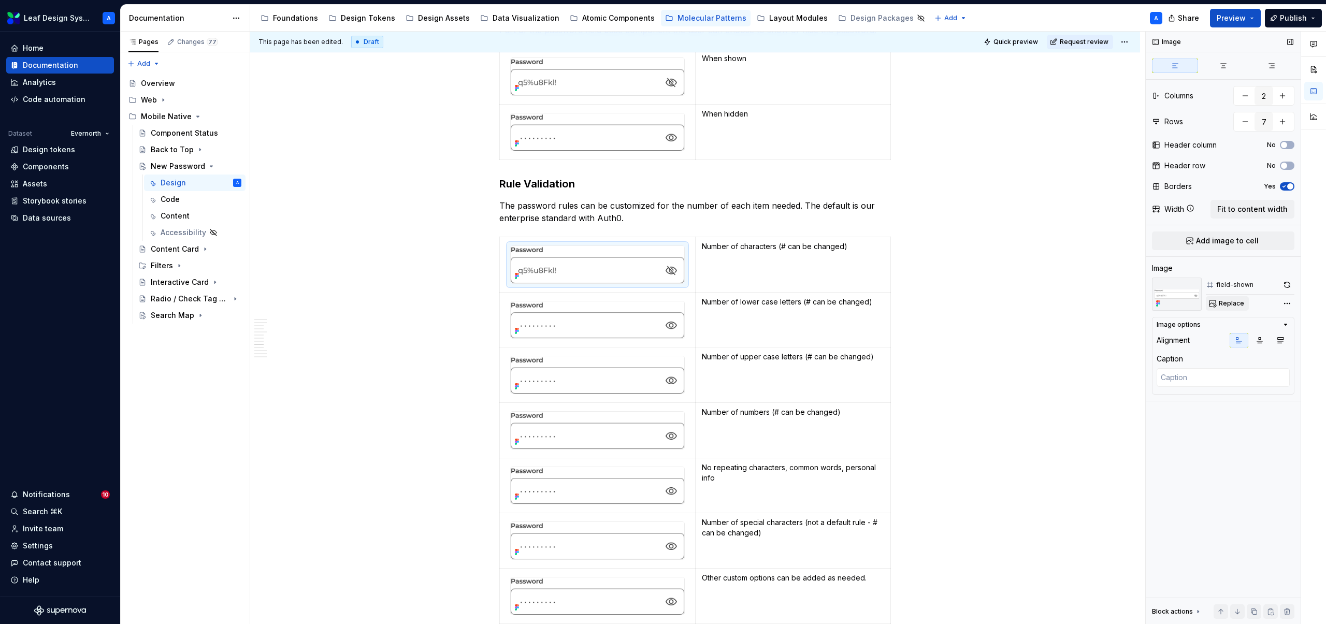
click at [1233, 302] on span "Replace" at bounding box center [1231, 303] width 25 height 8
type textarea "*"
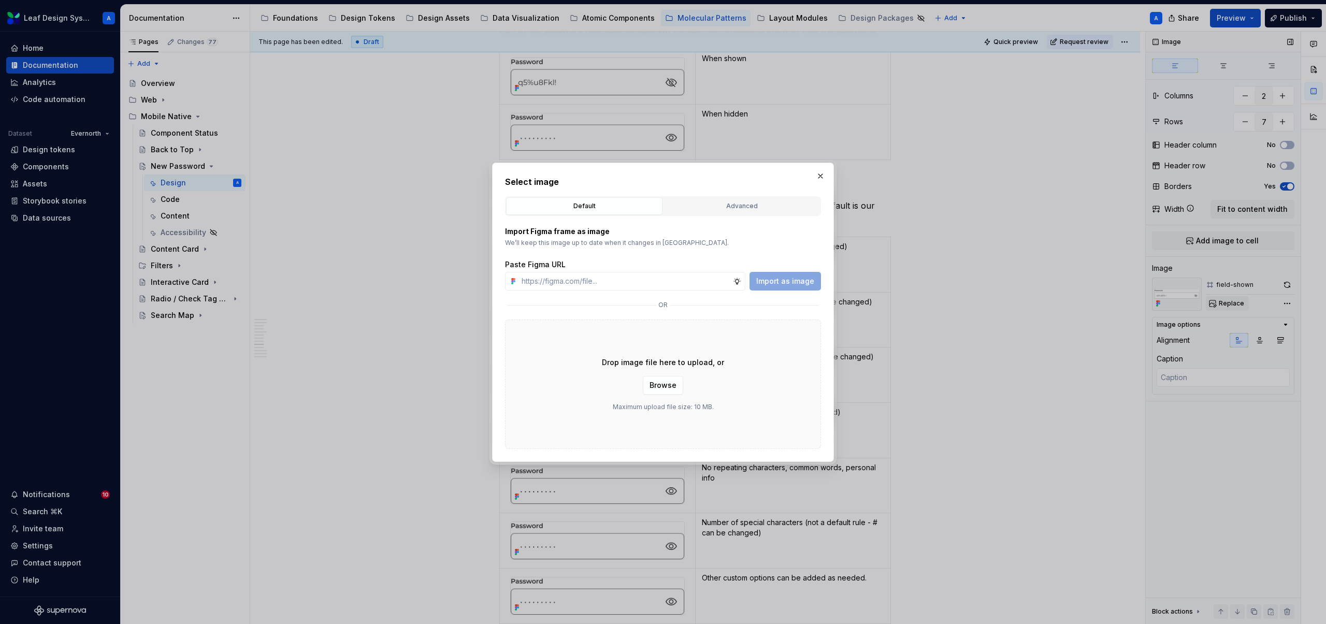
type input "[URL][DOMAIN_NAME]"
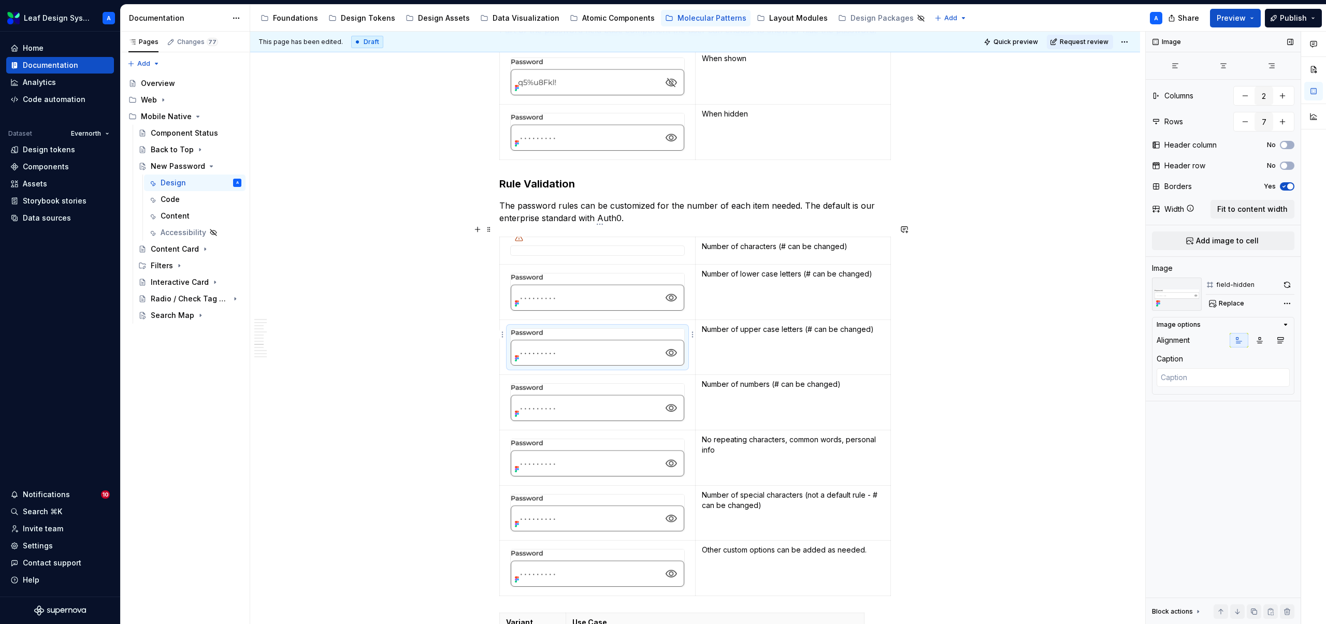
click at [590, 329] on img at bounding box center [598, 347] width 174 height 37
click at [589, 281] on img at bounding box center [598, 292] width 174 height 37
click at [1228, 302] on span "Replace" at bounding box center [1231, 303] width 25 height 8
type textarea "*"
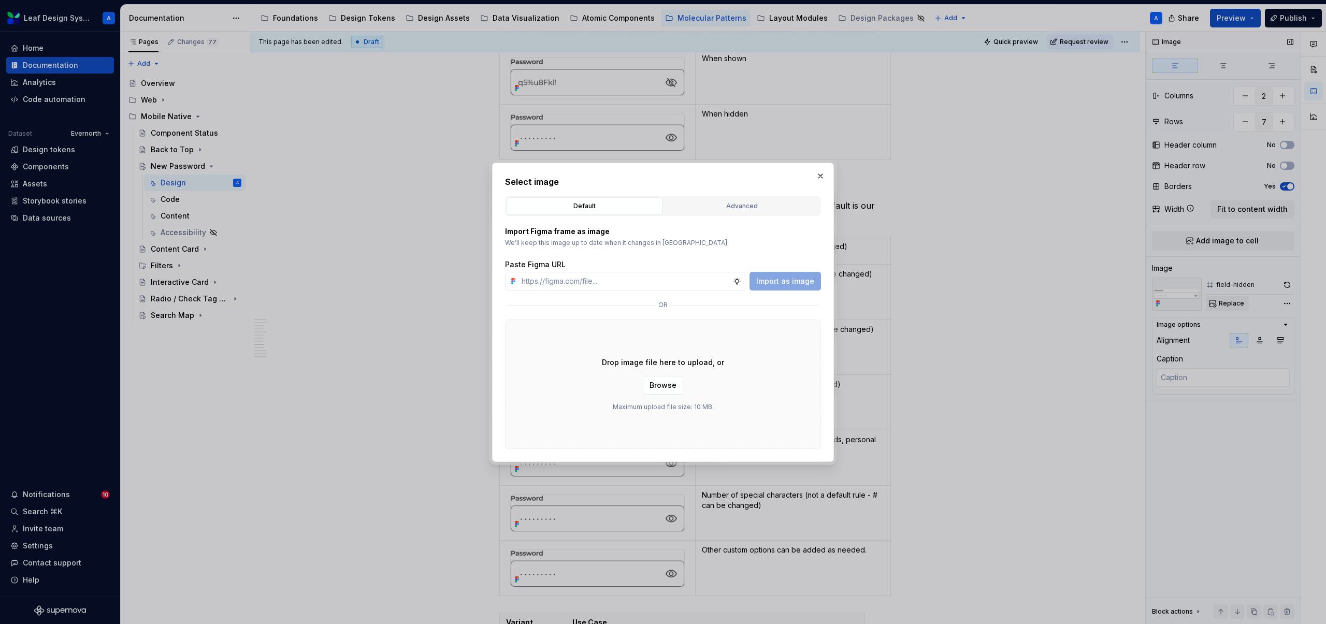
type input "[URL][DOMAIN_NAME]"
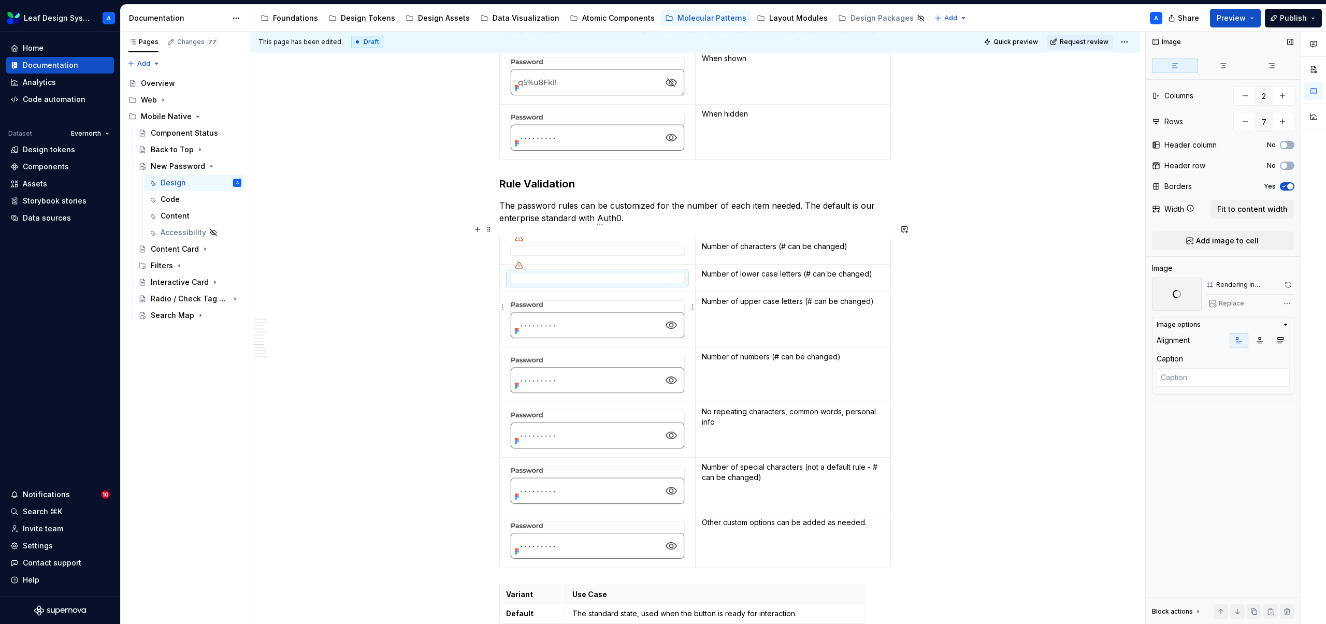
click at [609, 319] on img at bounding box center [598, 319] width 174 height 37
click at [1234, 305] on span "Replace" at bounding box center [1231, 303] width 25 height 8
type textarea "*"
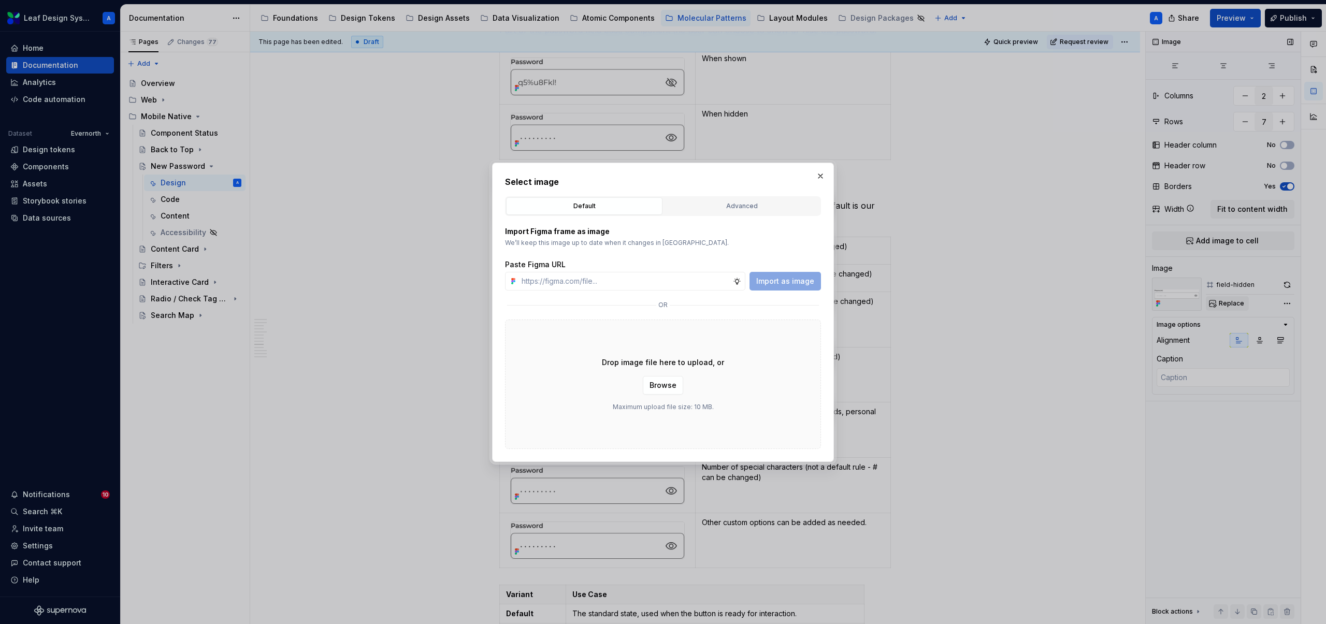
type input "[URL][DOMAIN_NAME]"
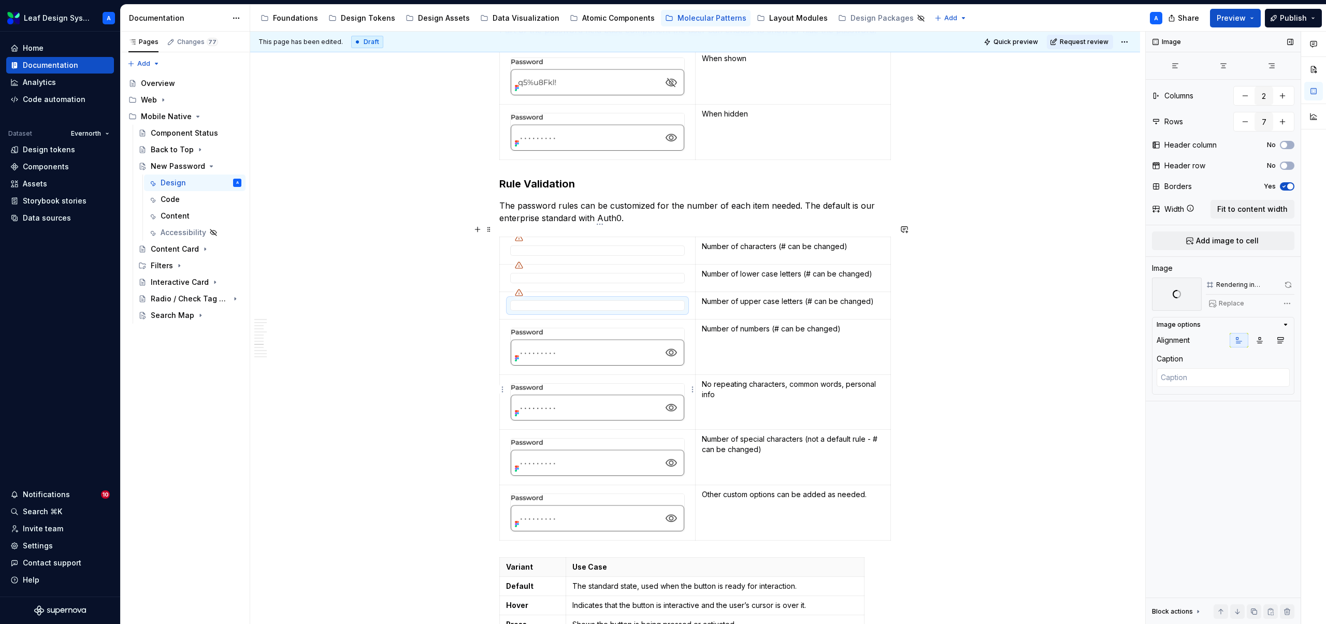
click at [570, 345] on img at bounding box center [598, 346] width 174 height 37
click at [1226, 305] on span "Replace" at bounding box center [1231, 303] width 25 height 8
type textarea "*"
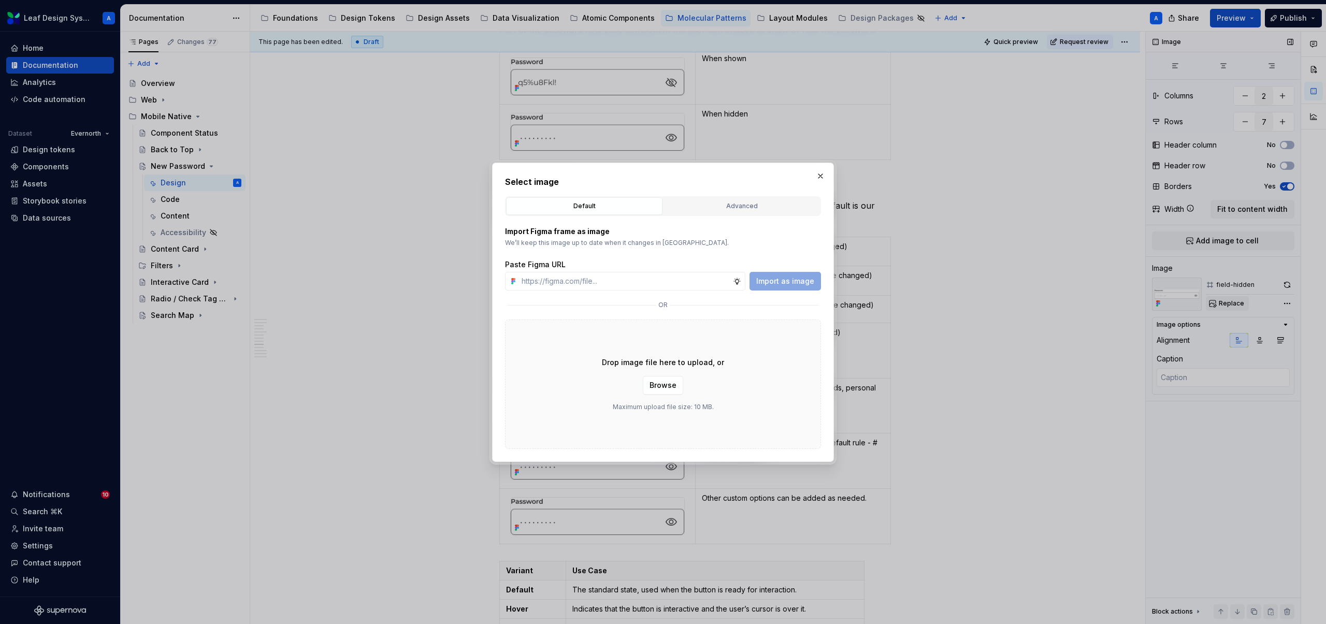
type input "[URL][DOMAIN_NAME]"
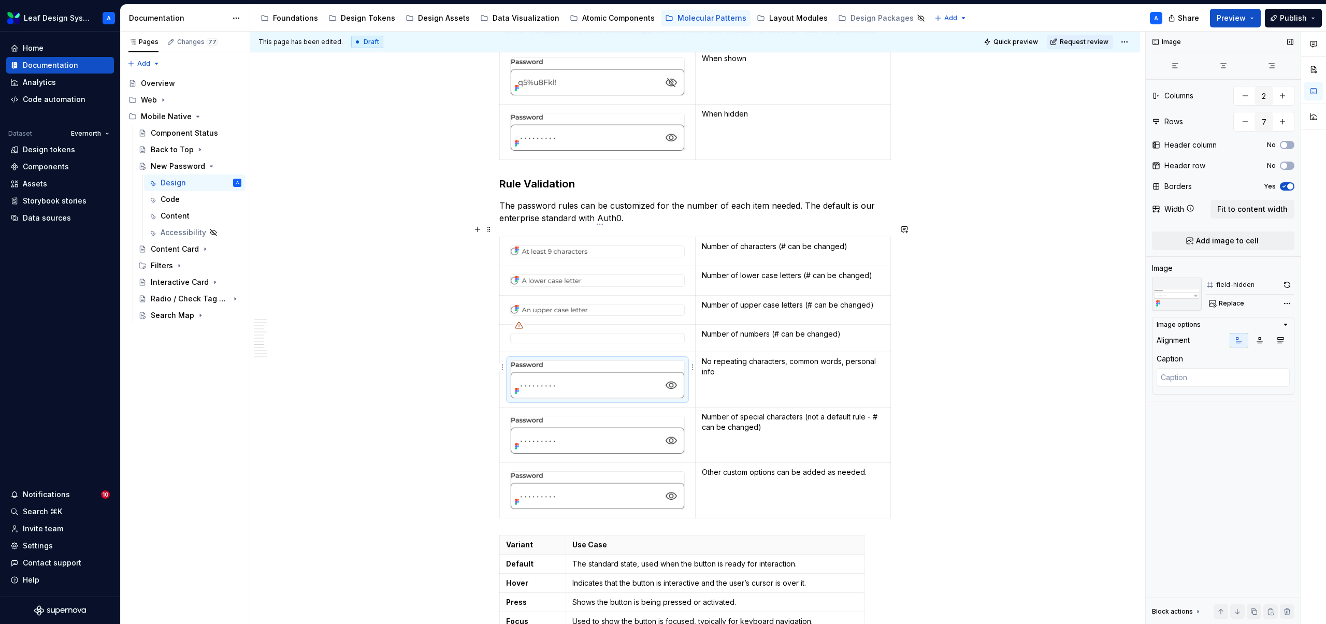
click at [586, 364] on img at bounding box center [598, 379] width 174 height 37
click at [1233, 303] on span "Replace" at bounding box center [1231, 303] width 25 height 8
type textarea "*"
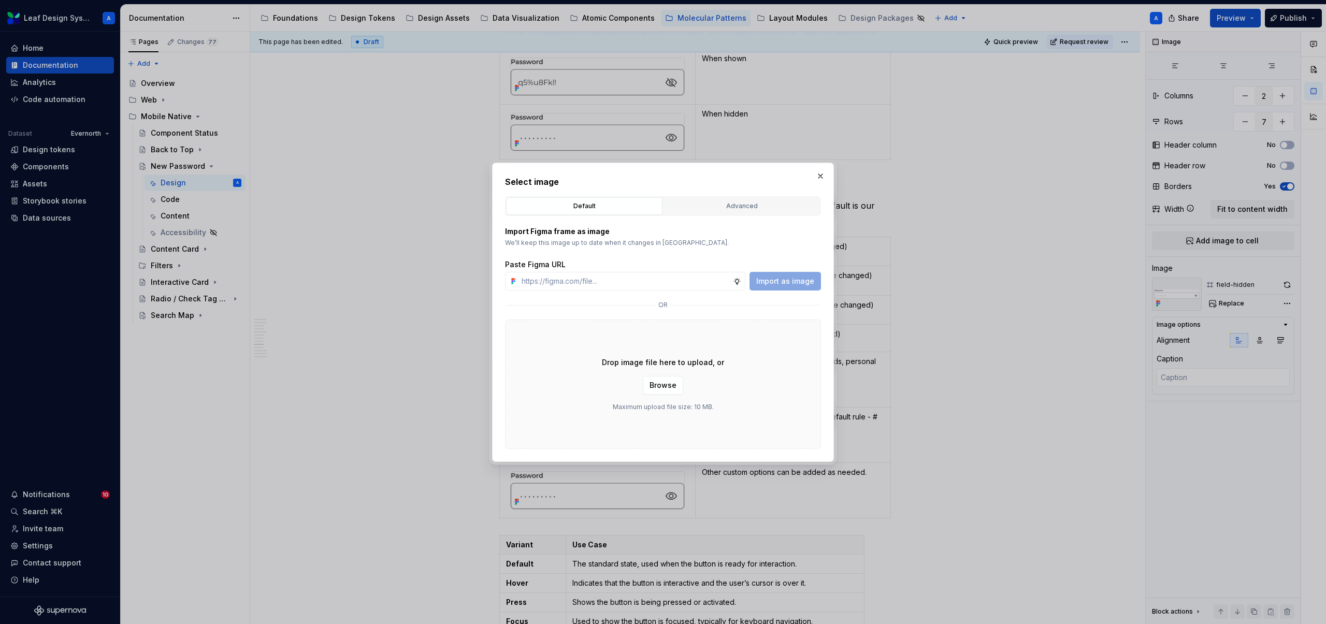
type input "[URL][DOMAIN_NAME]"
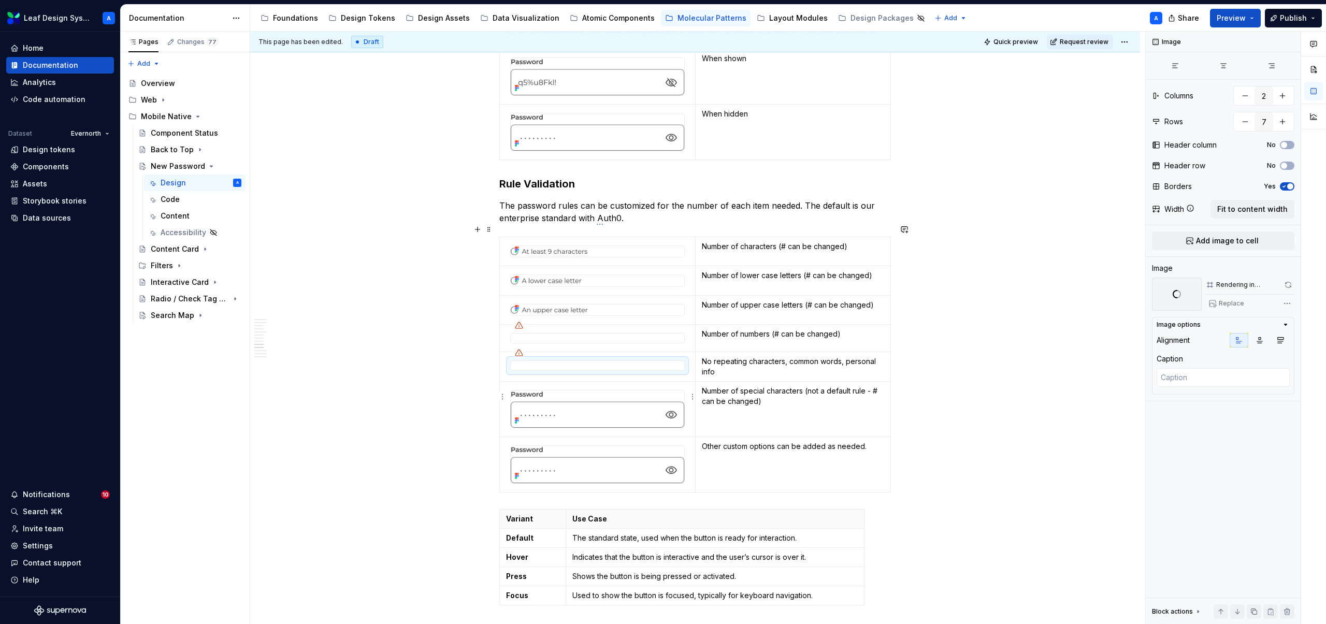
click at [679, 392] on img at bounding box center [598, 409] width 174 height 37
click at [1222, 308] on button "Replace" at bounding box center [1227, 303] width 43 height 15
type textarea "*"
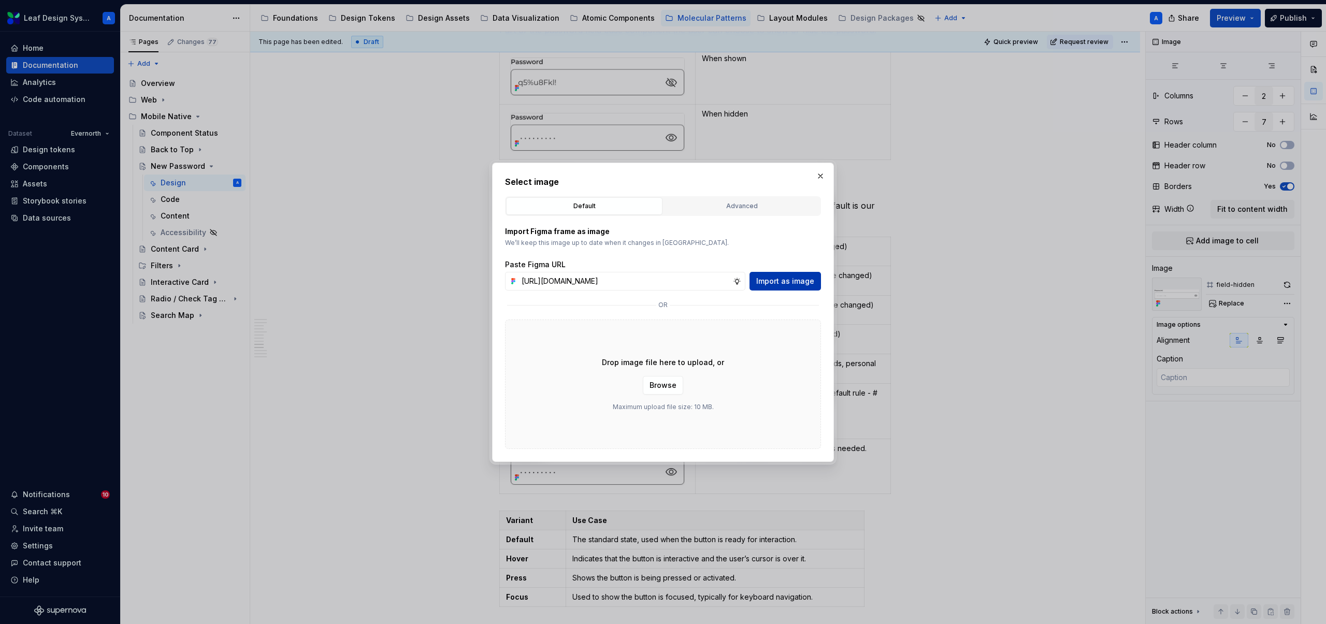
type input "[URL][DOMAIN_NAME]"
click at [766, 279] on span "Import as image" at bounding box center [785, 281] width 58 height 10
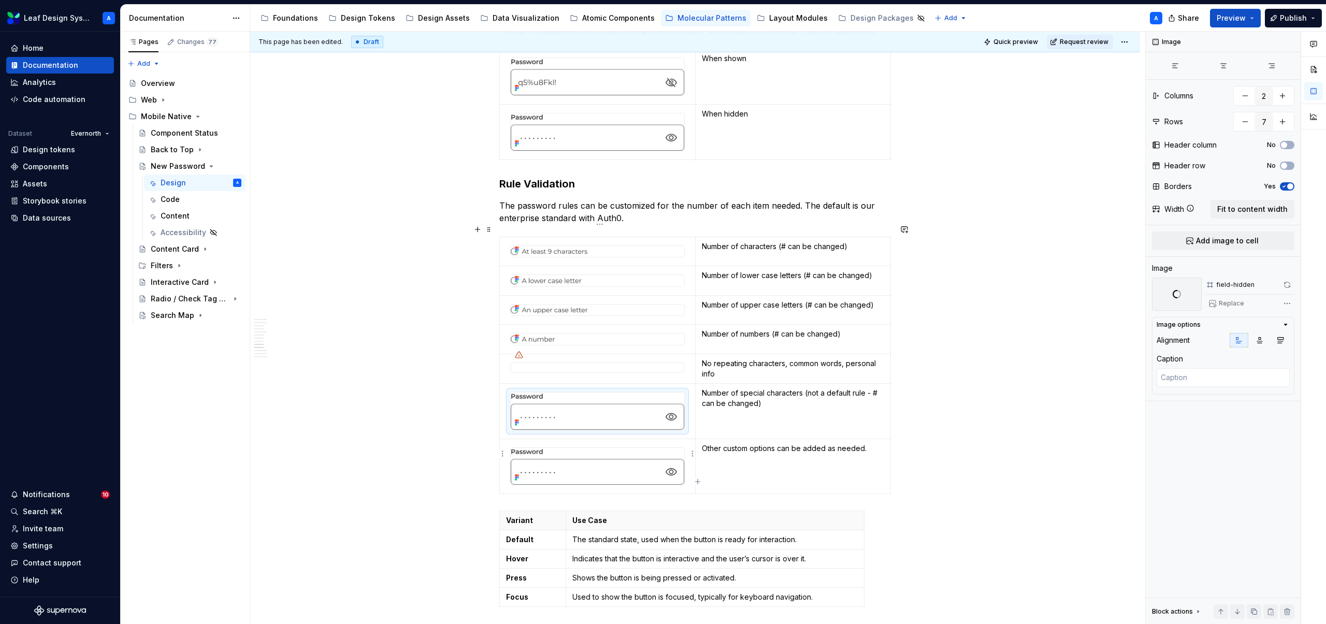
click at [565, 449] on img at bounding box center [598, 466] width 174 height 37
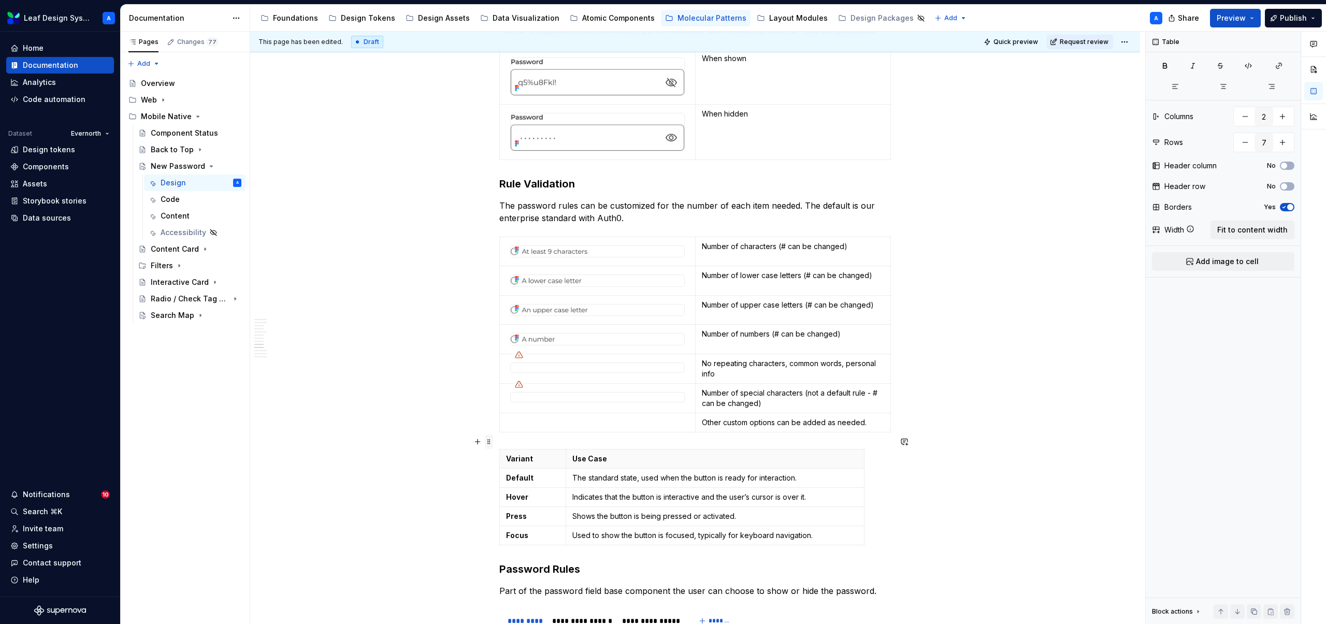
type textarea "*"
click at [491, 441] on span at bounding box center [489, 442] width 8 height 15
type input "5"
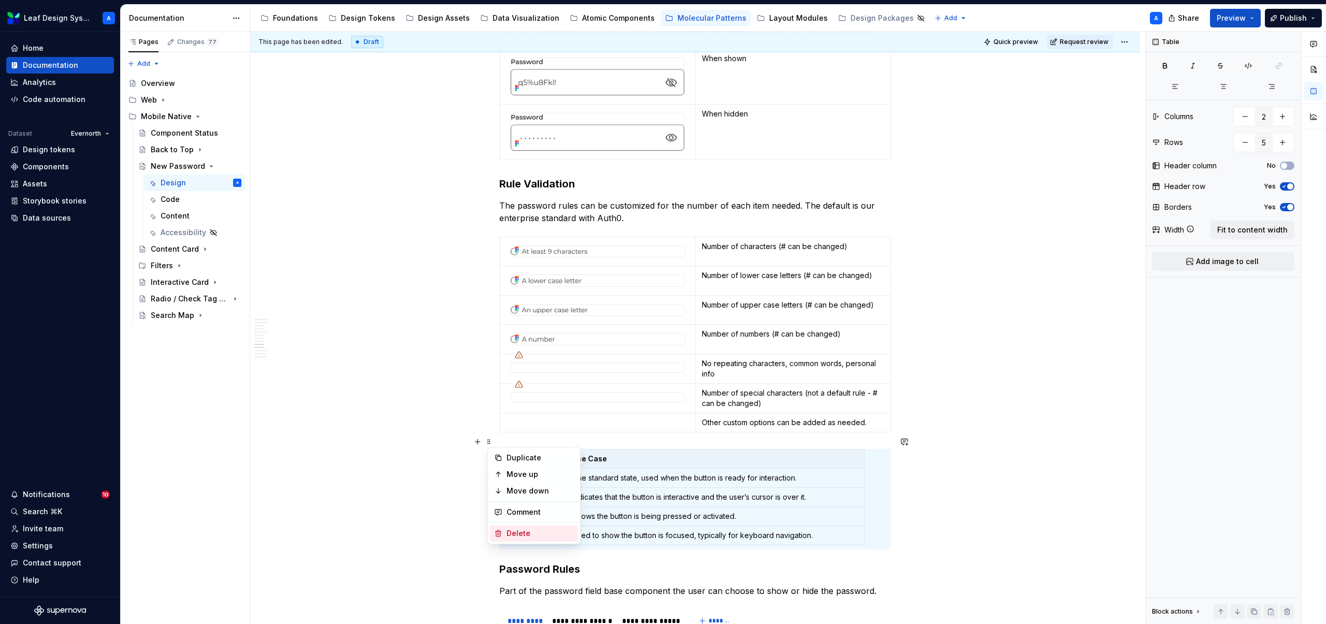
click at [519, 533] on div "Delete" at bounding box center [540, 533] width 67 height 10
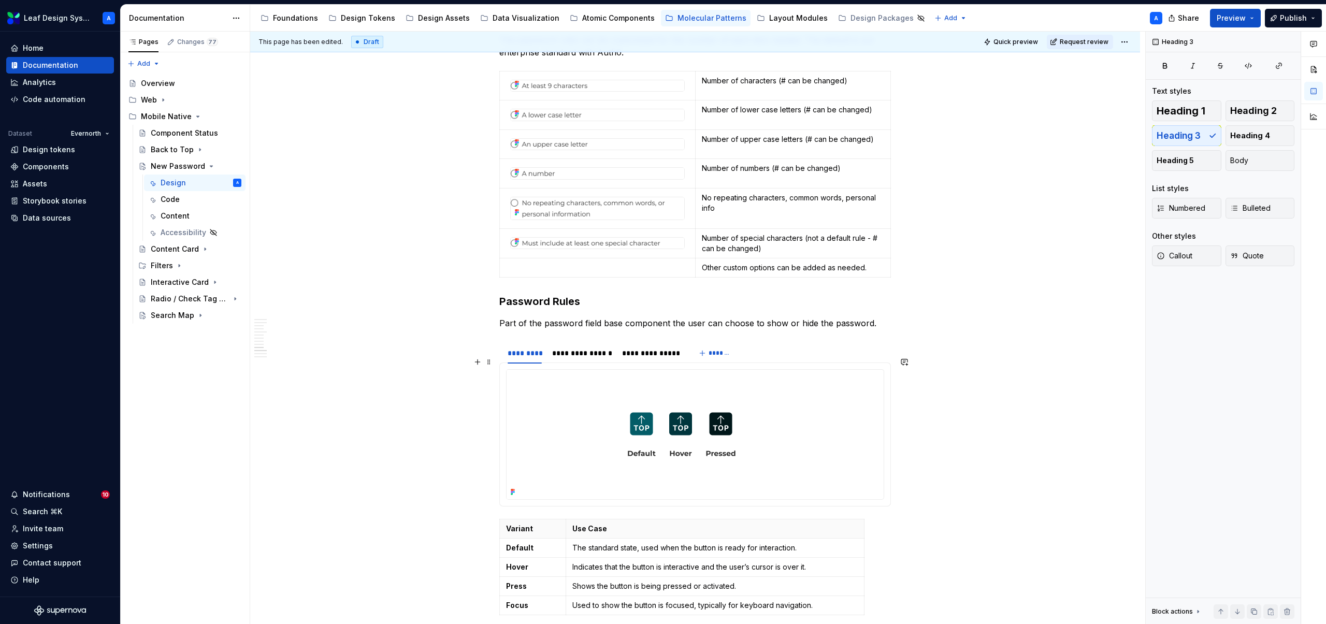
scroll to position [2854, 0]
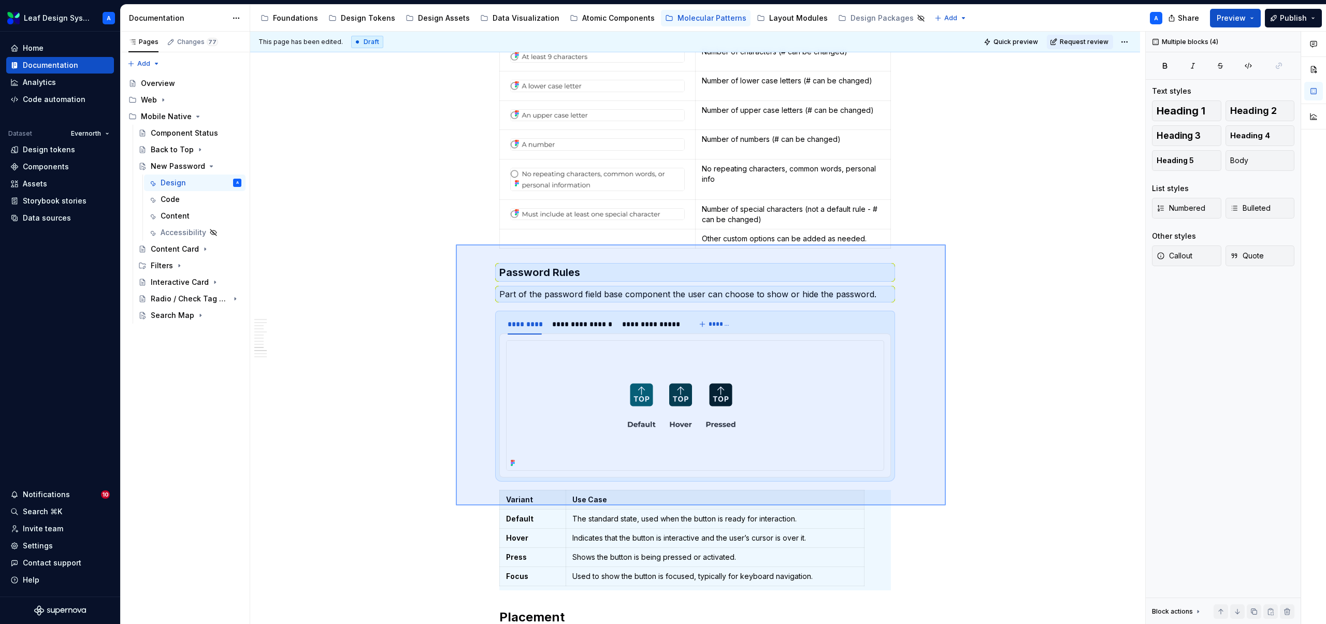
drag, startPoint x: 456, startPoint y: 245, endPoint x: 957, endPoint y: 512, distance: 568.1
click at [957, 512] on div "**********" at bounding box center [697, 328] width 895 height 593
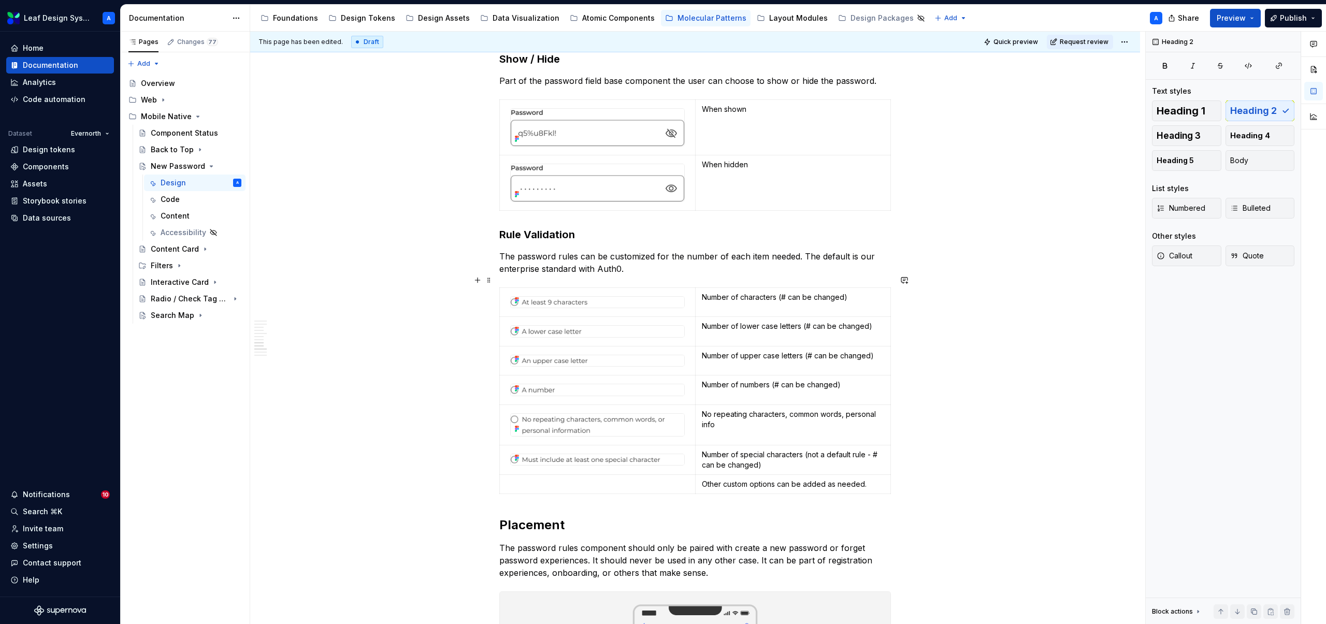
scroll to position [2610, 0]
click at [490, 241] on span at bounding box center [489, 242] width 8 height 15
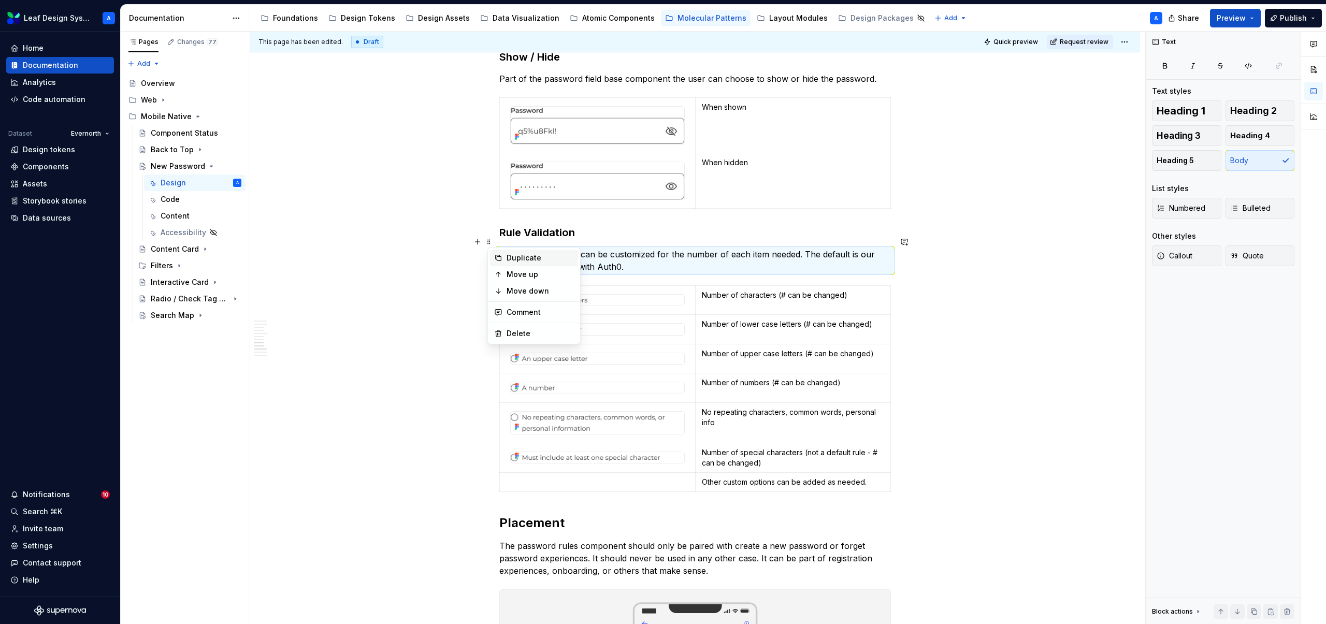
click at [523, 256] on div "Duplicate" at bounding box center [540, 258] width 67 height 10
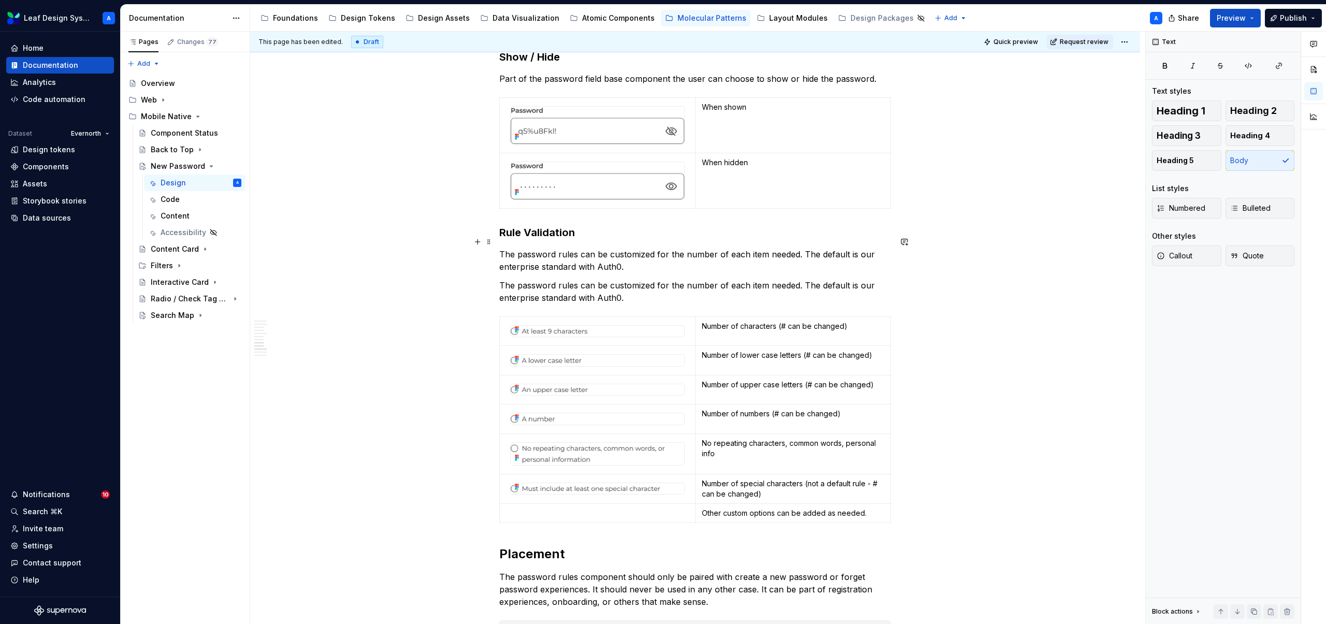
click at [538, 248] on p "The password rules can be customized for the number of each item needed. The de…" at bounding box center [695, 260] width 392 height 25
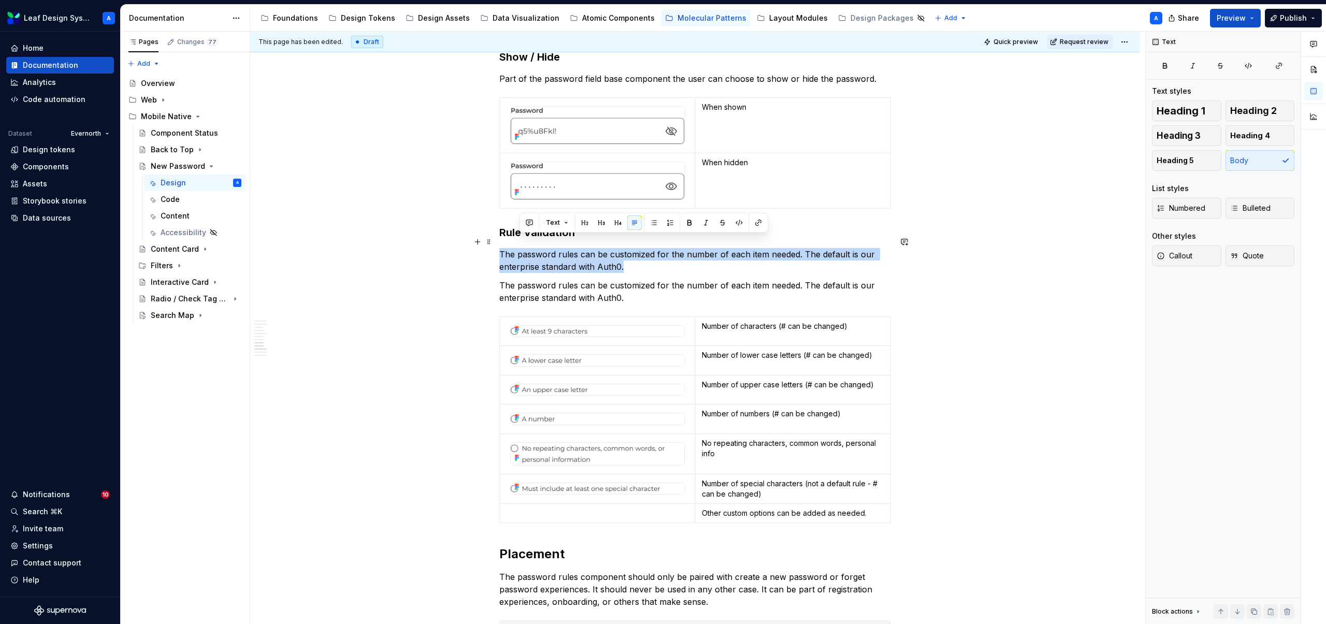
click at [538, 248] on p "The password rules can be customized for the number of each item needed. The de…" at bounding box center [695, 260] width 392 height 25
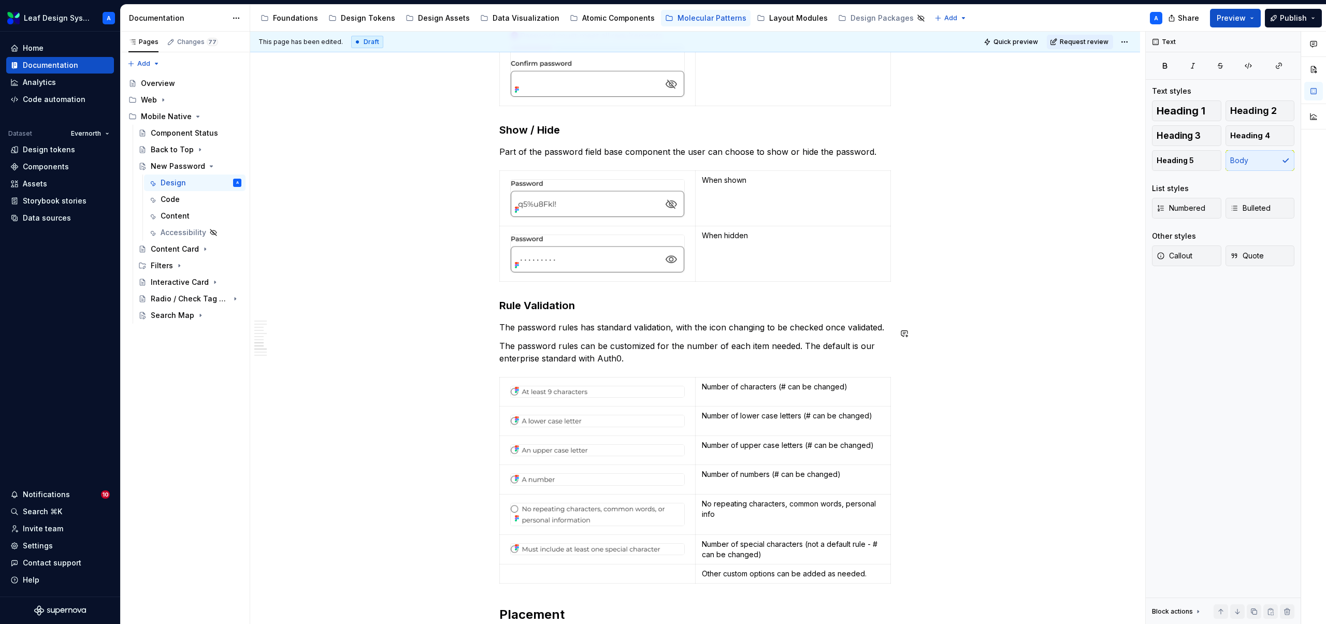
scroll to position [2512, 0]
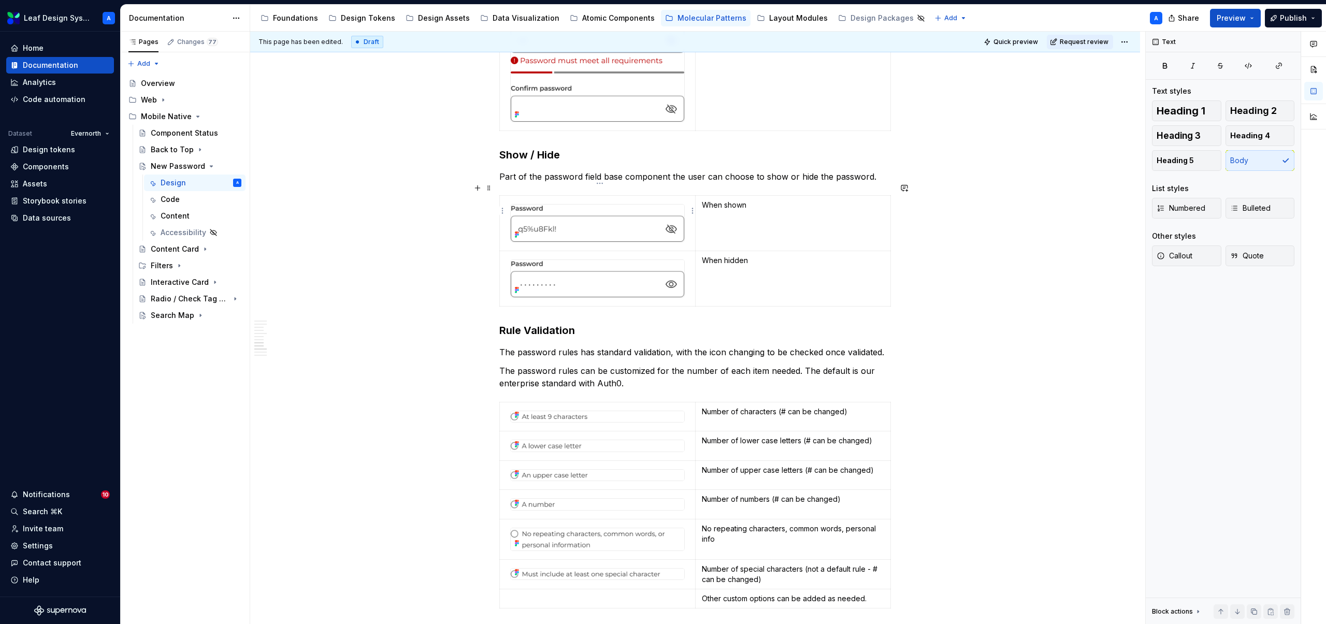
click at [560, 205] on img at bounding box center [598, 223] width 174 height 37
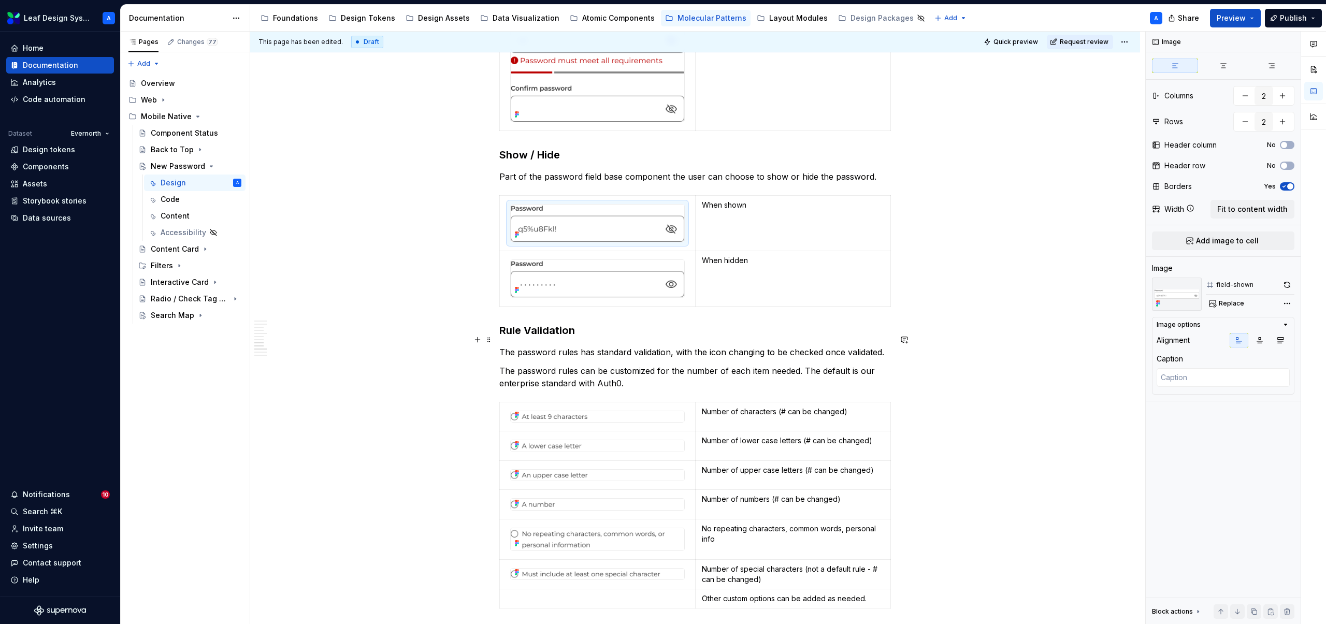
click at [891, 346] on p "The password rules has standard validation, with the icon changing to be checke…" at bounding box center [695, 352] width 392 height 12
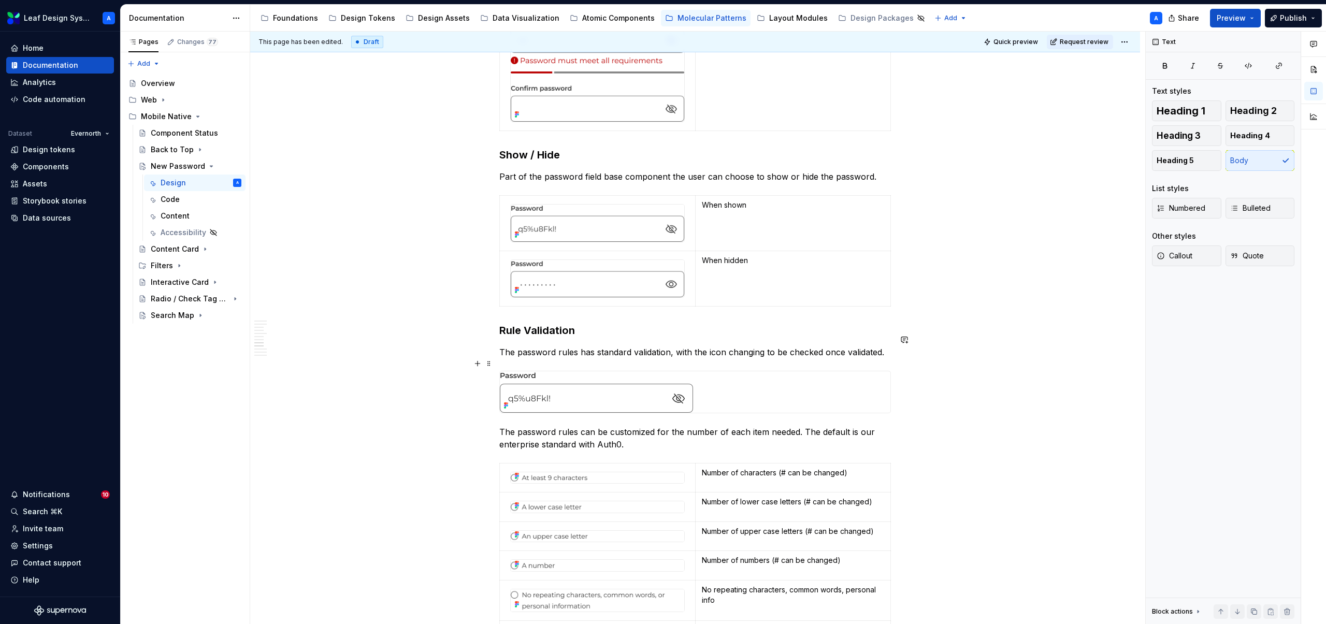
click at [739, 371] on div at bounding box center [695, 391] width 391 height 41
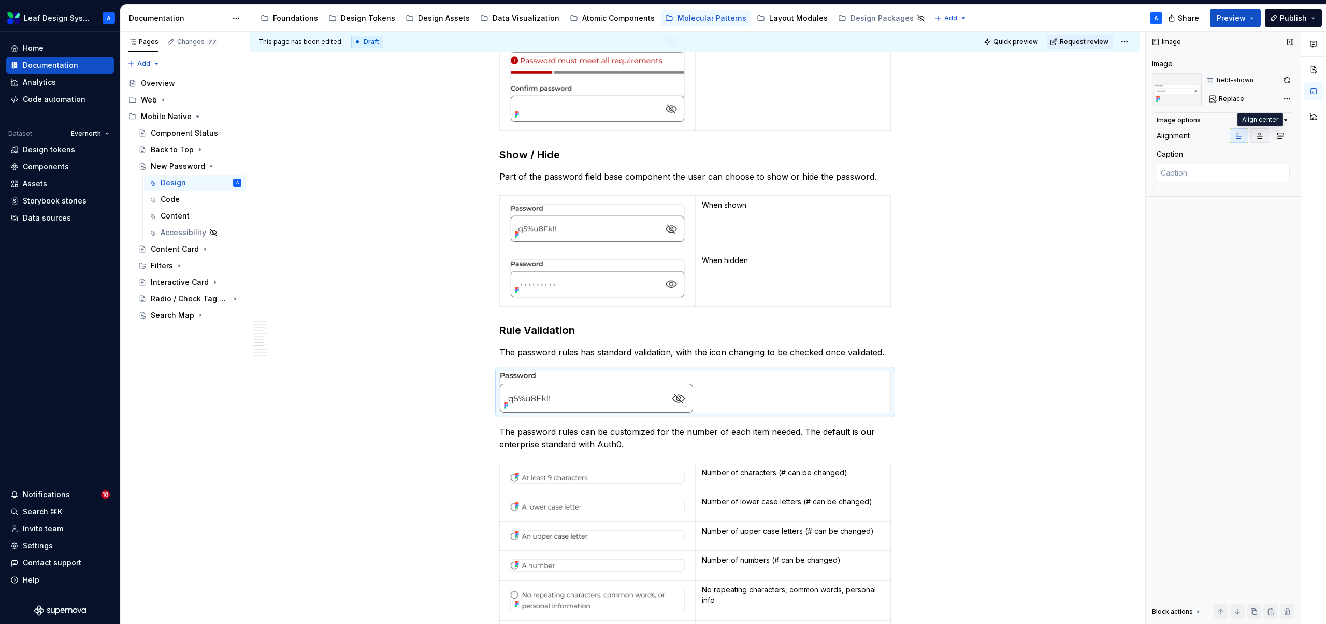
click at [1253, 133] on button "button" at bounding box center [1260, 135] width 19 height 15
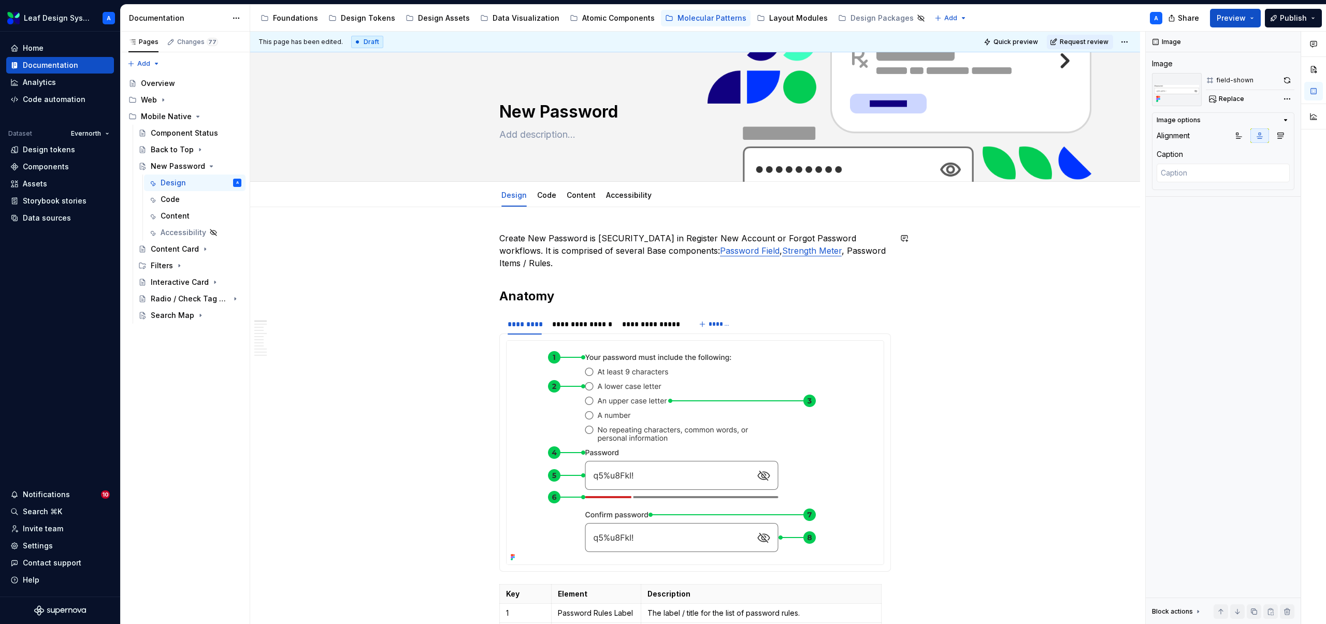
scroll to position [91, 0]
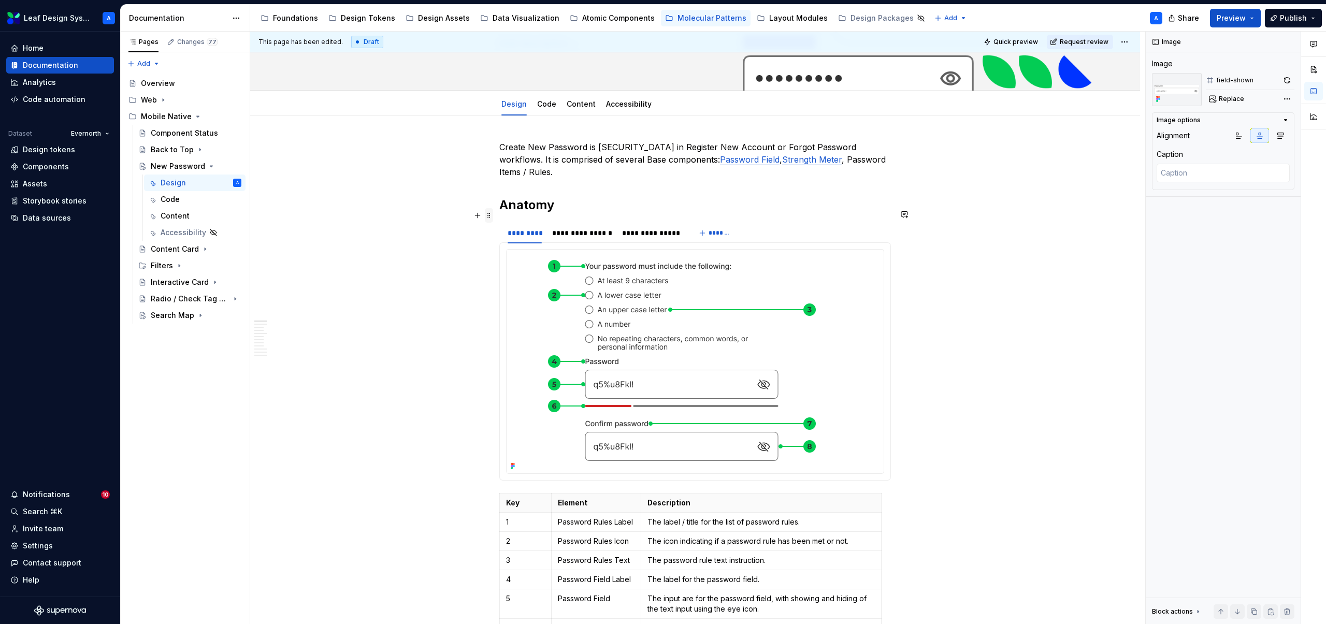
click at [492, 214] on span at bounding box center [489, 215] width 8 height 15
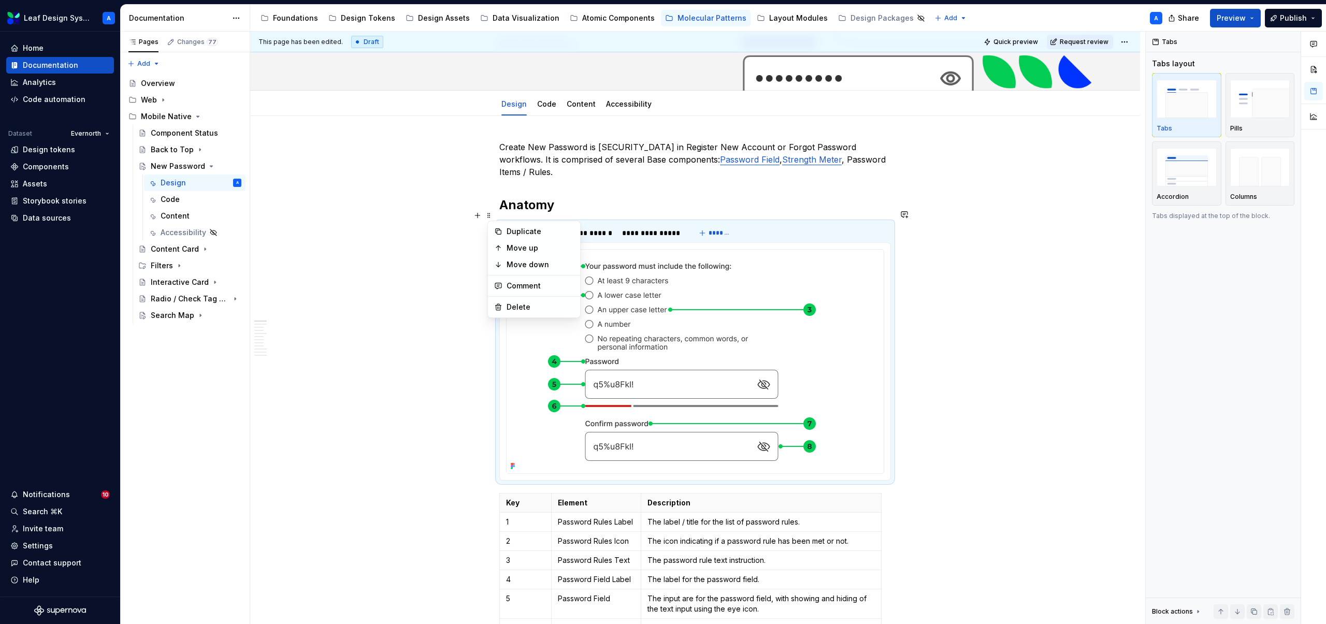
click at [405, 231] on div "**********" at bounding box center [697, 328] width 895 height 593
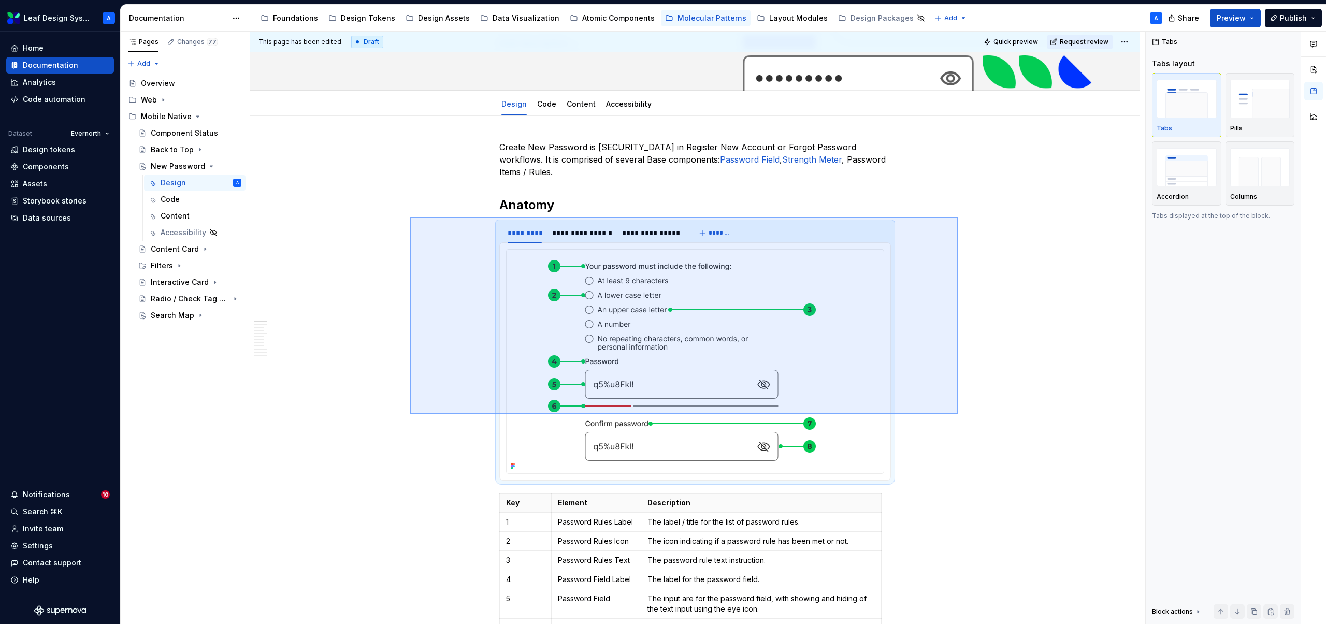
drag, startPoint x: 409, startPoint y: 217, endPoint x: 968, endPoint y: 423, distance: 595.2
click at [968, 423] on div "**********" at bounding box center [697, 328] width 895 height 593
copy h2 "Anatomy"
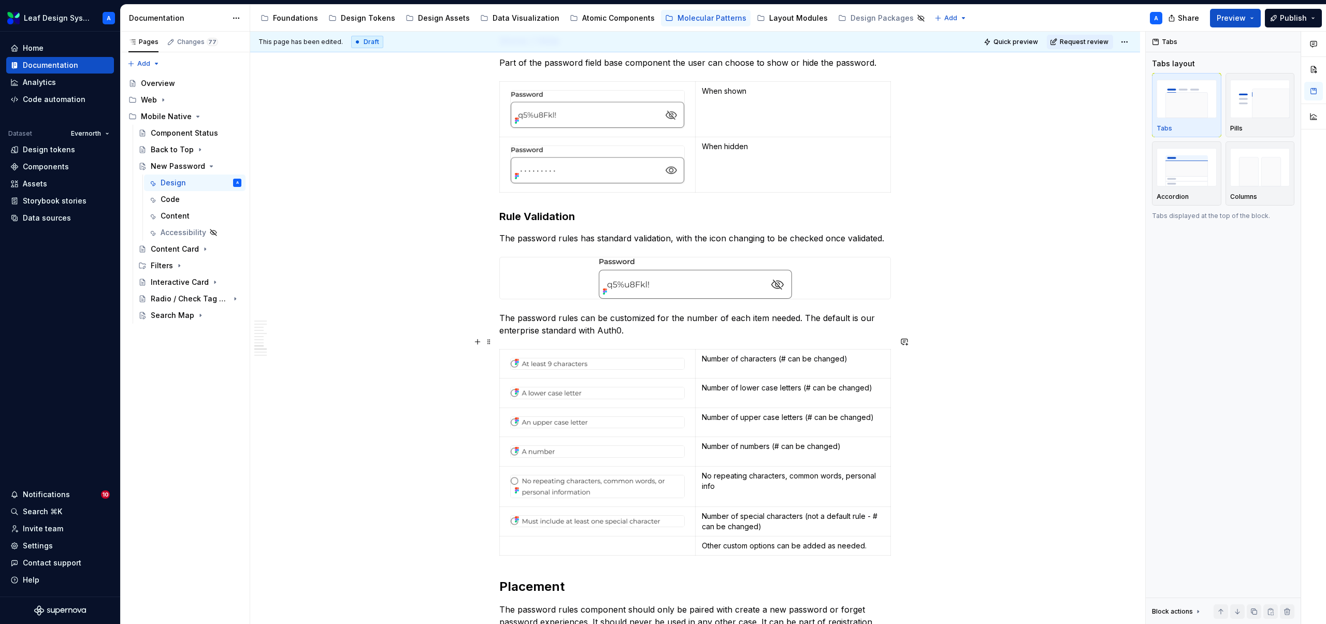
scroll to position [2634, 0]
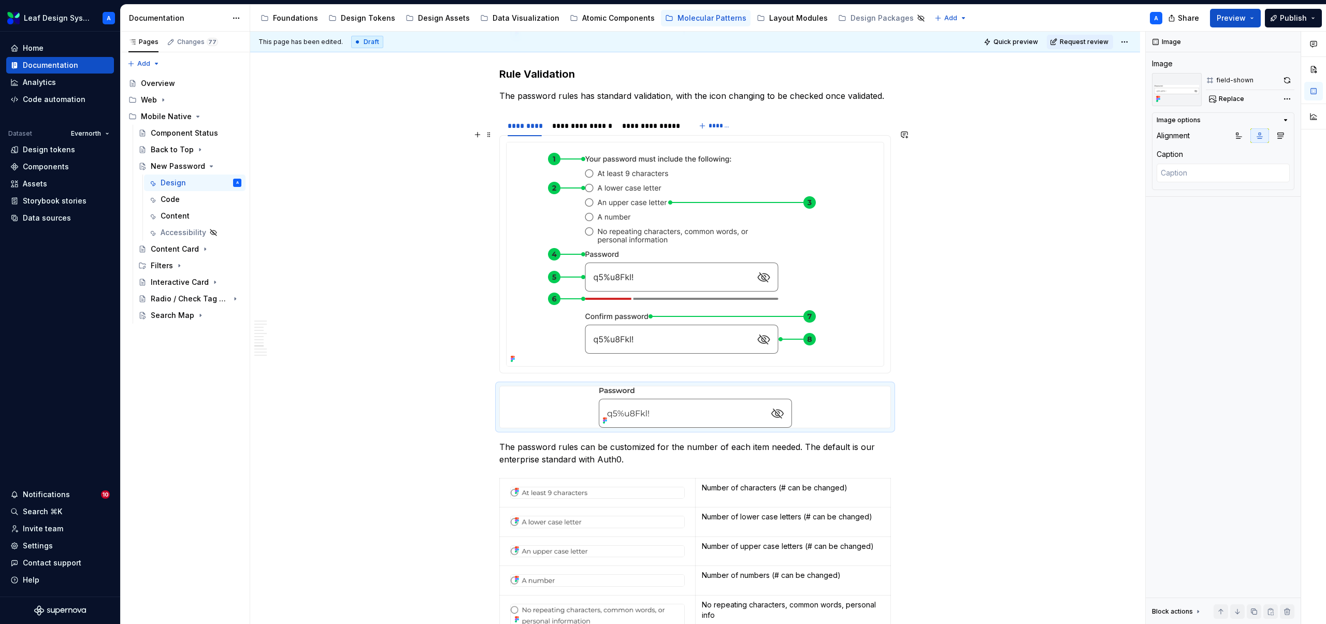
scroll to position [2795, 0]
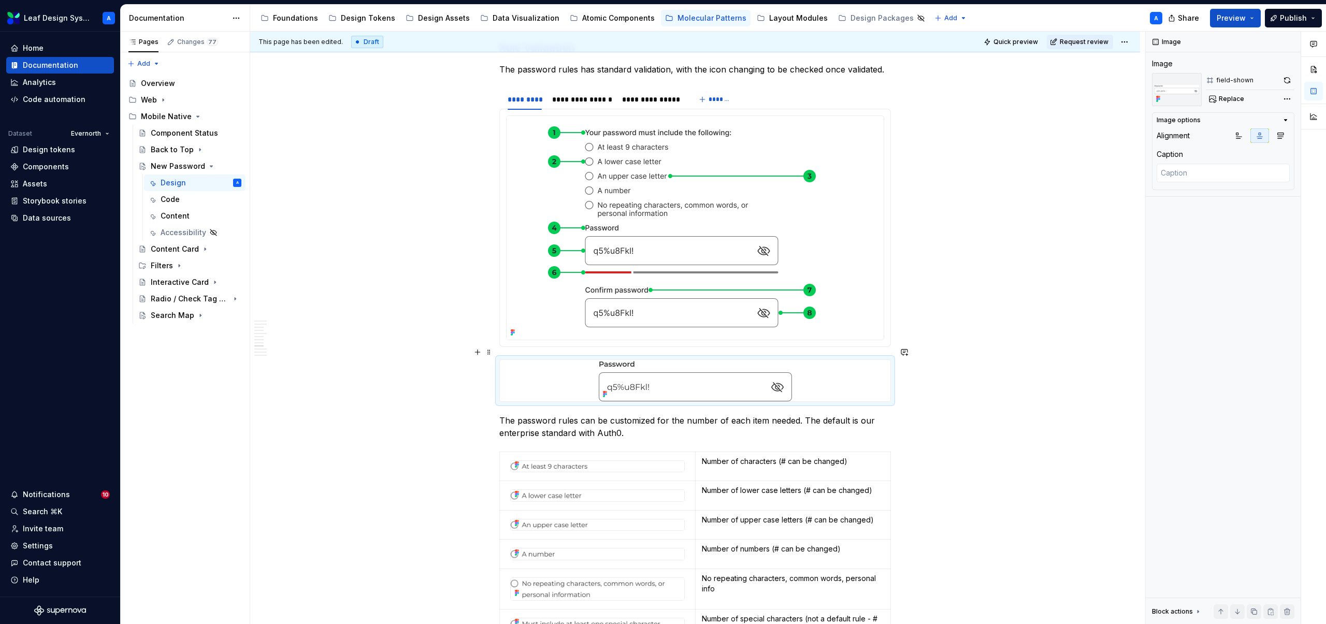
click at [662, 368] on img at bounding box center [695, 380] width 193 height 41
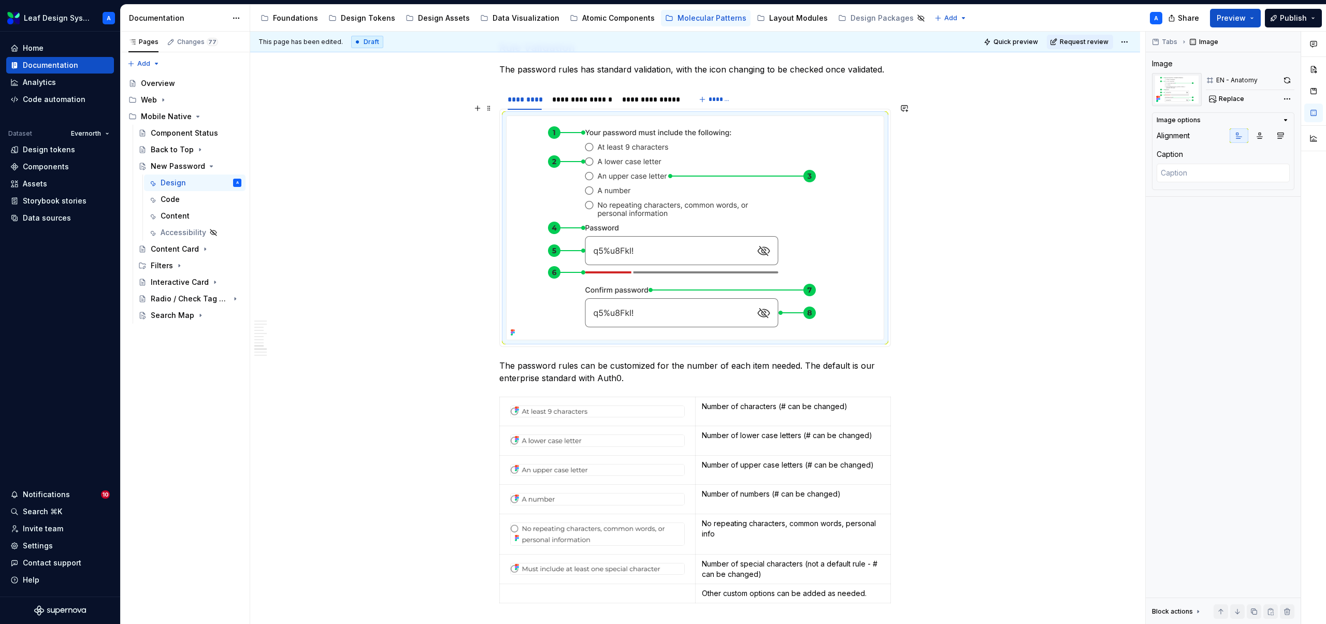
click at [631, 238] on img at bounding box center [682, 228] width 350 height 224
click at [1230, 98] on span "Replace" at bounding box center [1231, 99] width 25 height 8
type textarea "*"
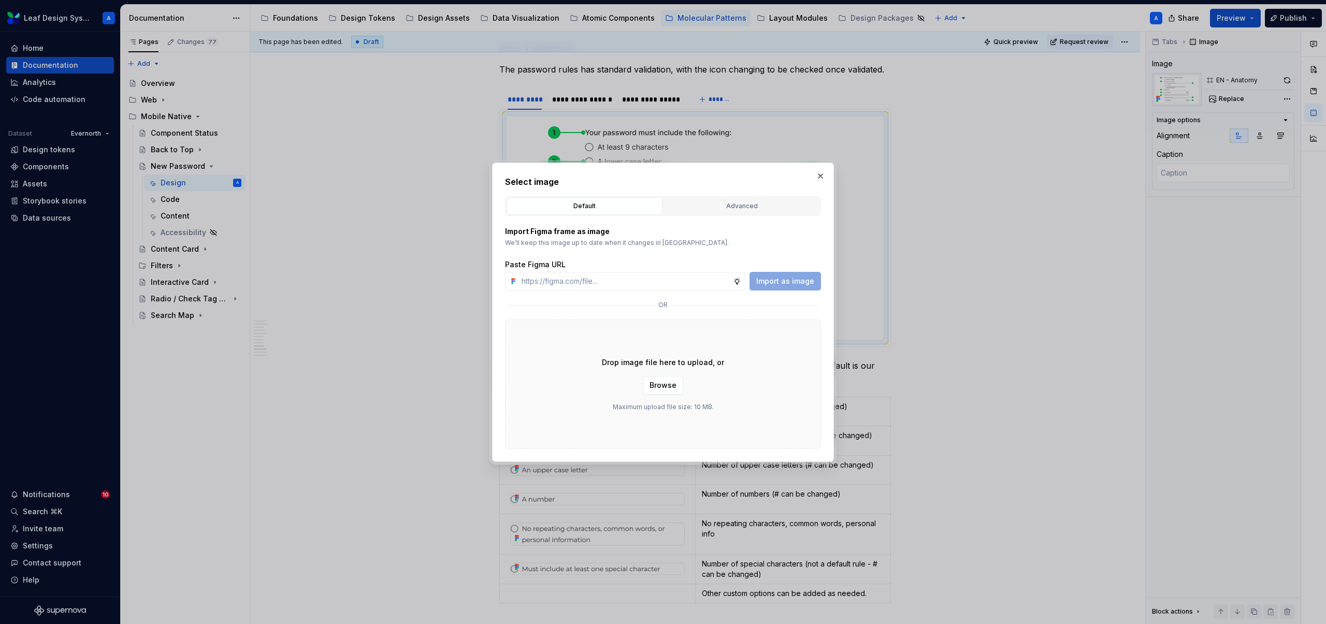
type input "[URL][DOMAIN_NAME]"
type textarea "*"
type input "[URL][DOMAIN_NAME]"
click at [782, 281] on span "Import as image" at bounding box center [785, 281] width 58 height 10
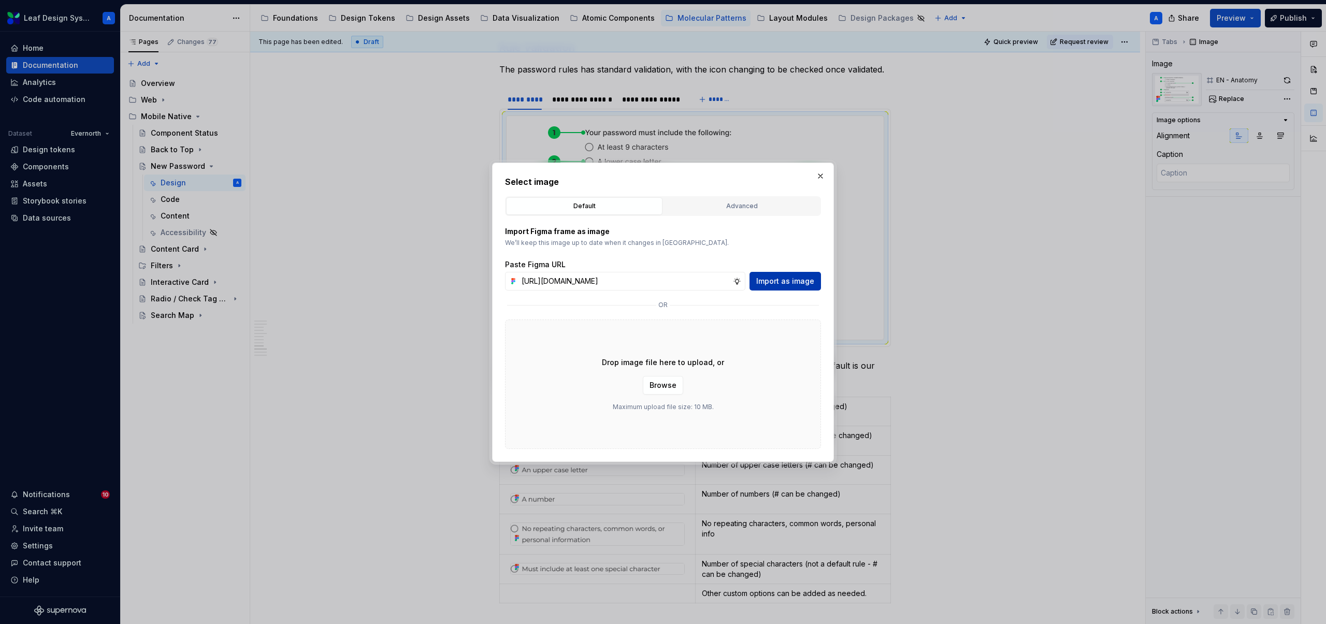
scroll to position [0, 0]
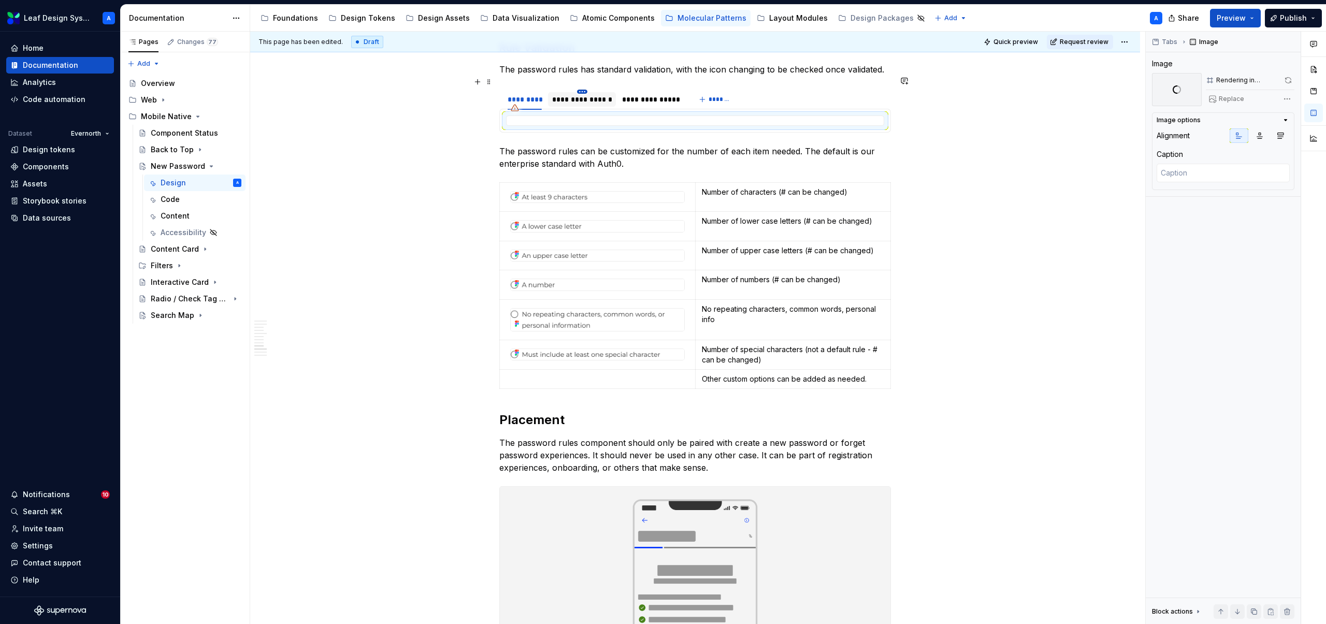
click at [580, 80] on html "Leaf Design System A Home Documentation Analytics Code automation Dataset Evern…" at bounding box center [663, 312] width 1326 height 624
click at [554, 81] on html "Leaf Design System A Home Documentation Analytics Code automation Dataset Evern…" at bounding box center [663, 312] width 1326 height 624
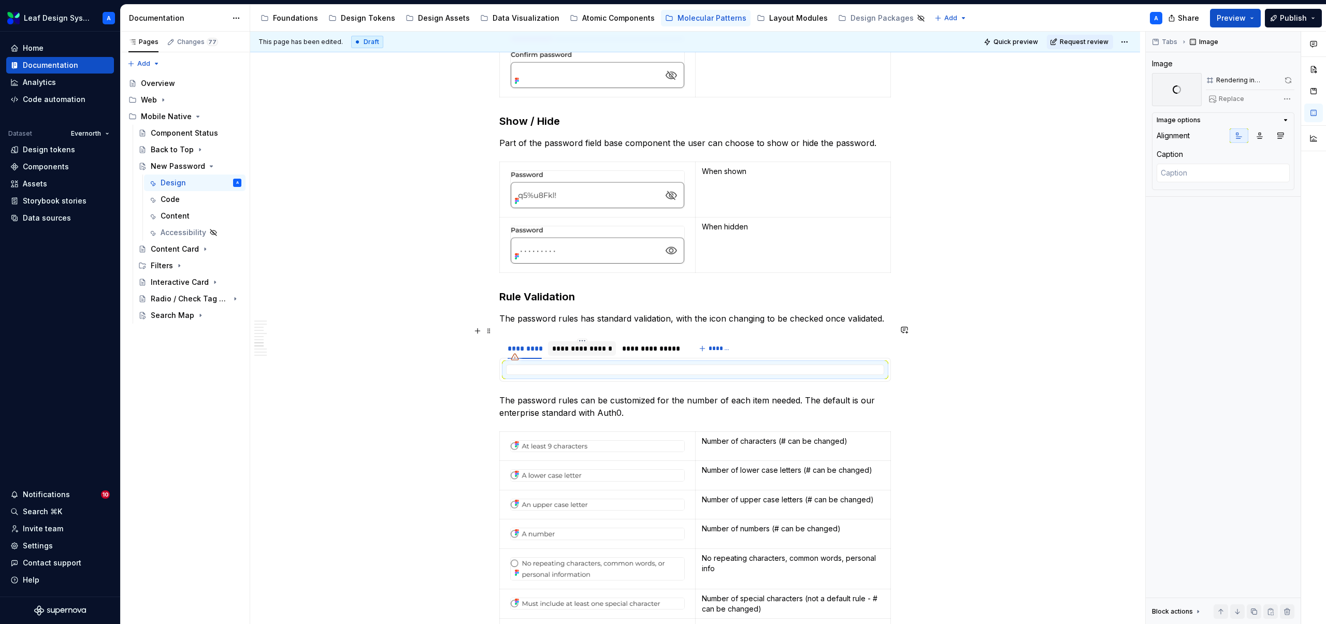
click at [578, 344] on div "**********" at bounding box center [582, 349] width 60 height 10
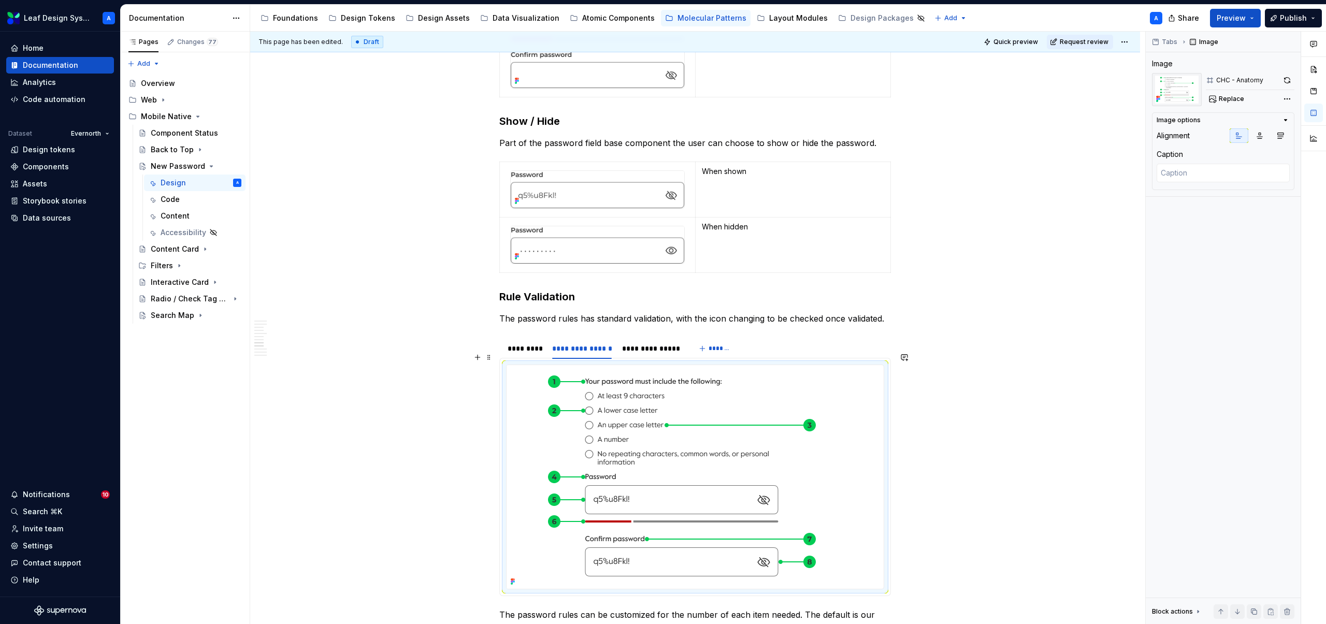
click at [612, 365] on img at bounding box center [682, 477] width 350 height 224
click at [1224, 99] on span "Replace" at bounding box center [1231, 99] width 25 height 8
type textarea "*"
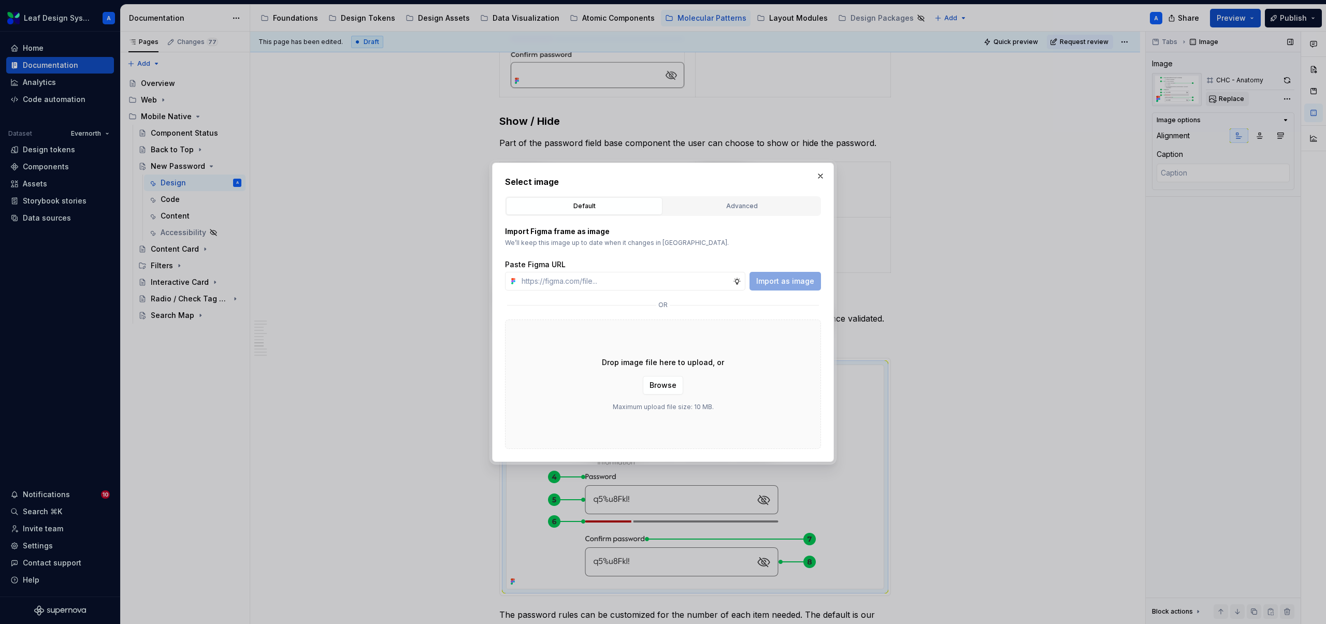
type input "[URL][DOMAIN_NAME]"
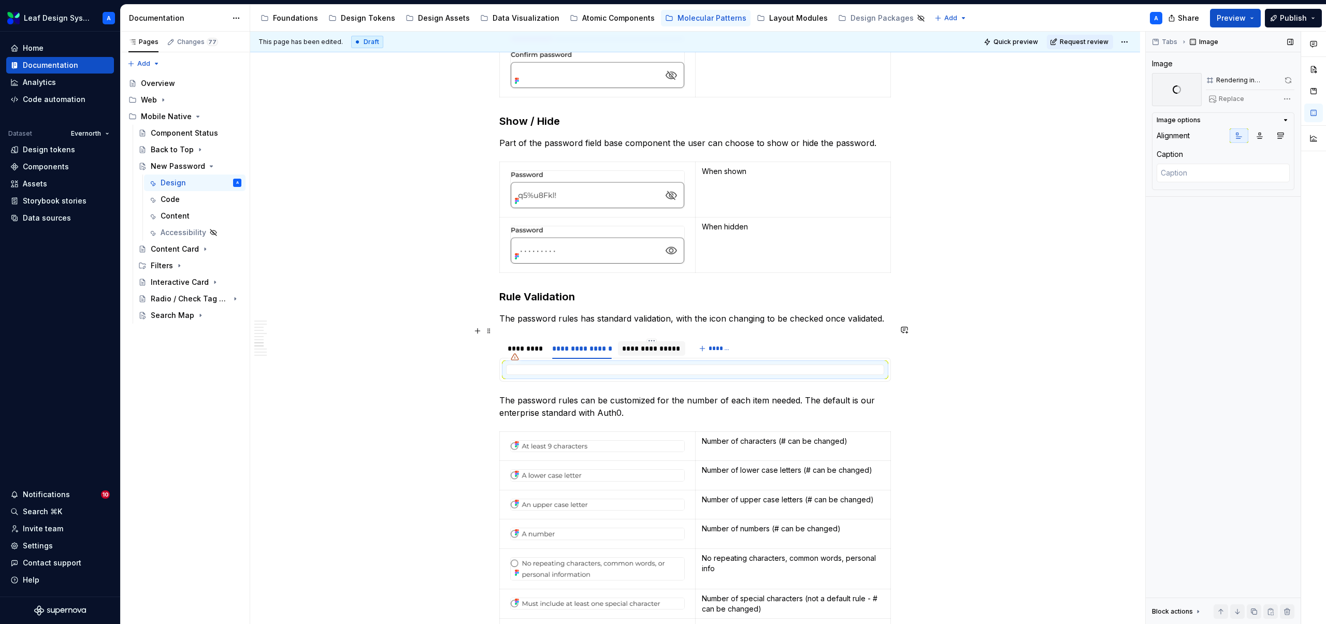
click at [660, 344] on div "**********" at bounding box center [651, 349] width 59 height 10
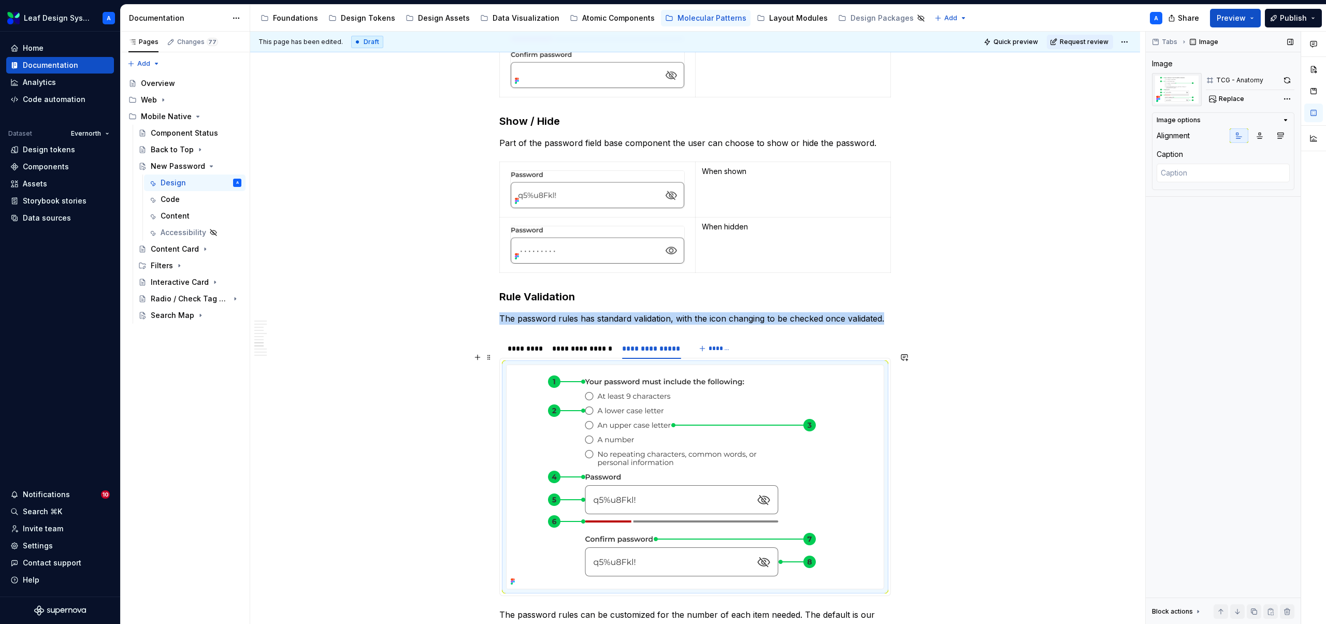
click at [683, 375] on img at bounding box center [682, 477] width 350 height 224
click at [1230, 98] on span "Replace" at bounding box center [1231, 99] width 25 height 8
type textarea "*"
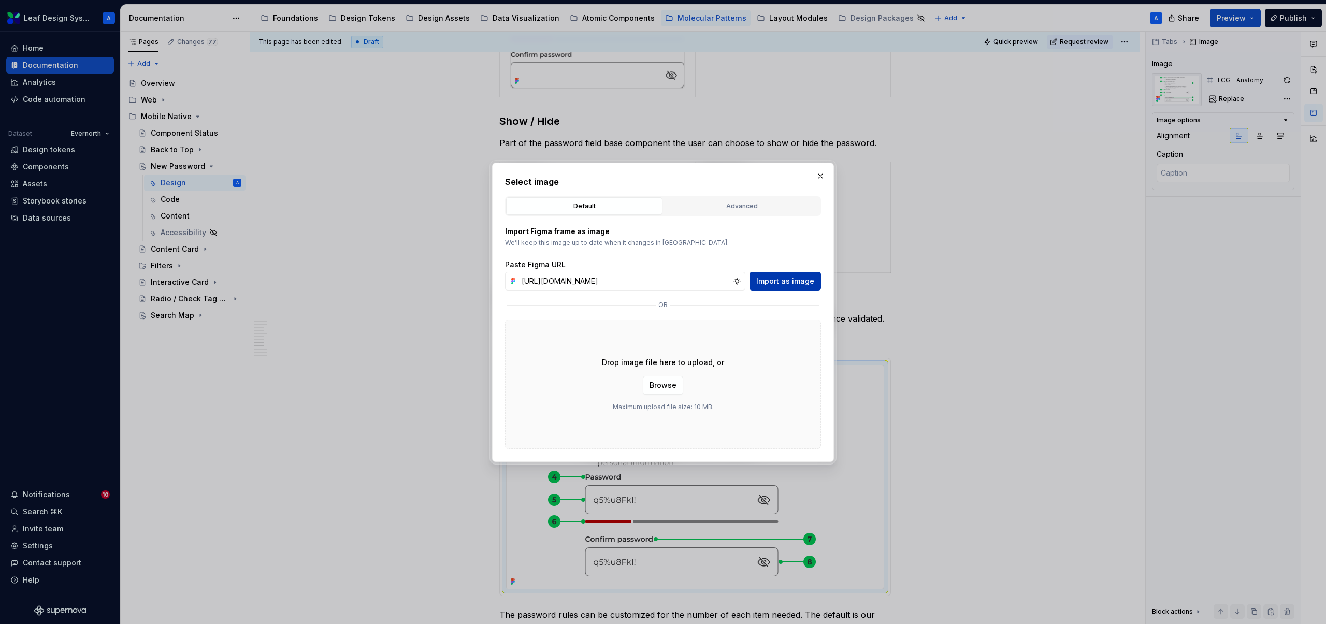
type input "[URL][DOMAIN_NAME]"
click at [777, 280] on span "Import as image" at bounding box center [785, 281] width 58 height 10
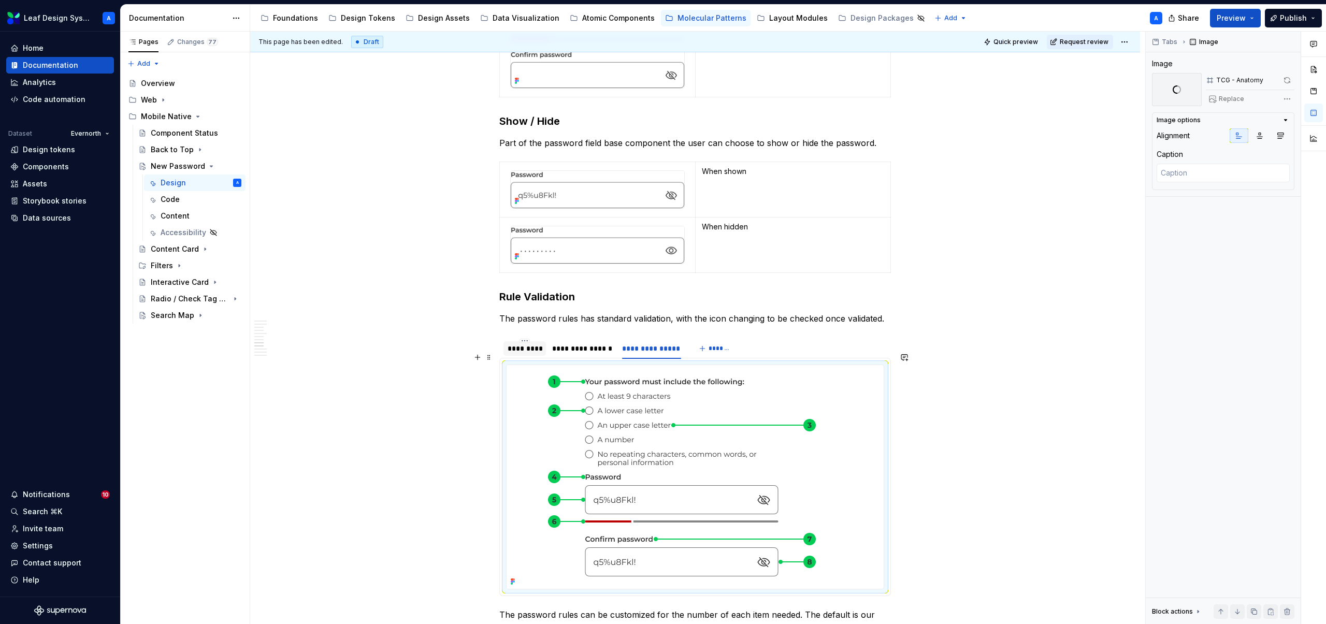
click at [526, 344] on div "*********" at bounding box center [525, 349] width 34 height 10
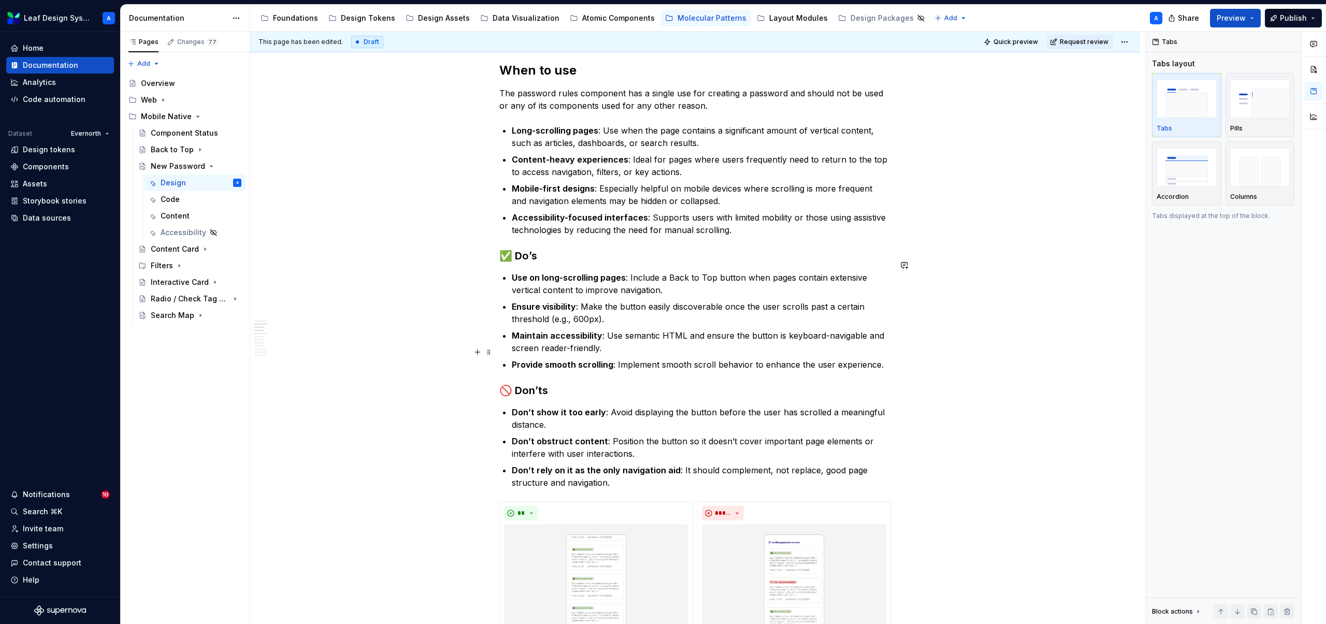
scroll to position [748, 0]
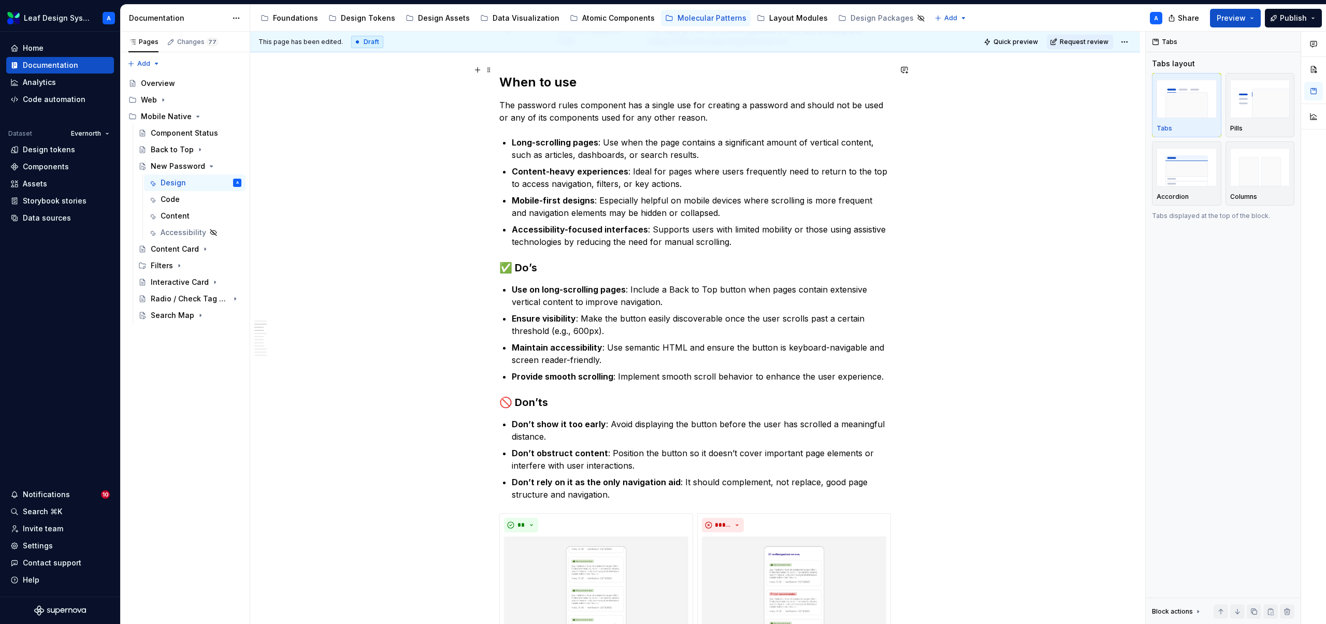
click at [601, 74] on h2 "When to use" at bounding box center [695, 82] width 392 height 17
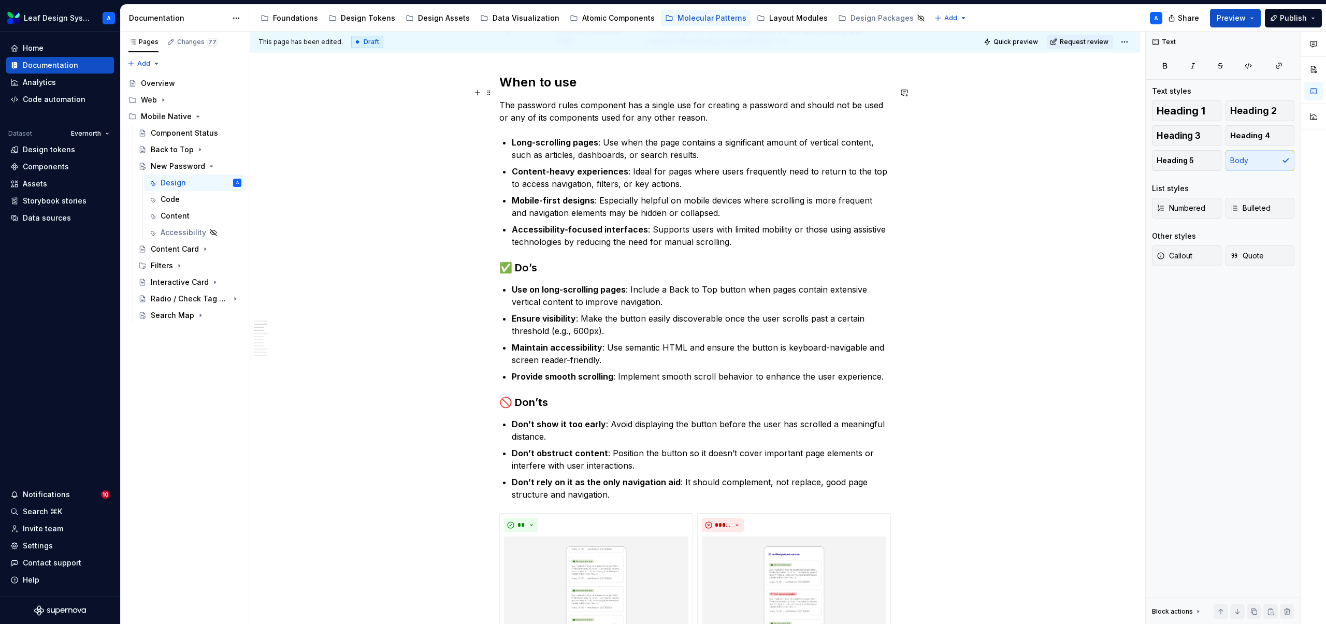
click at [558, 100] on p "The password rules component has a single use for creating a password and shoul…" at bounding box center [695, 111] width 392 height 25
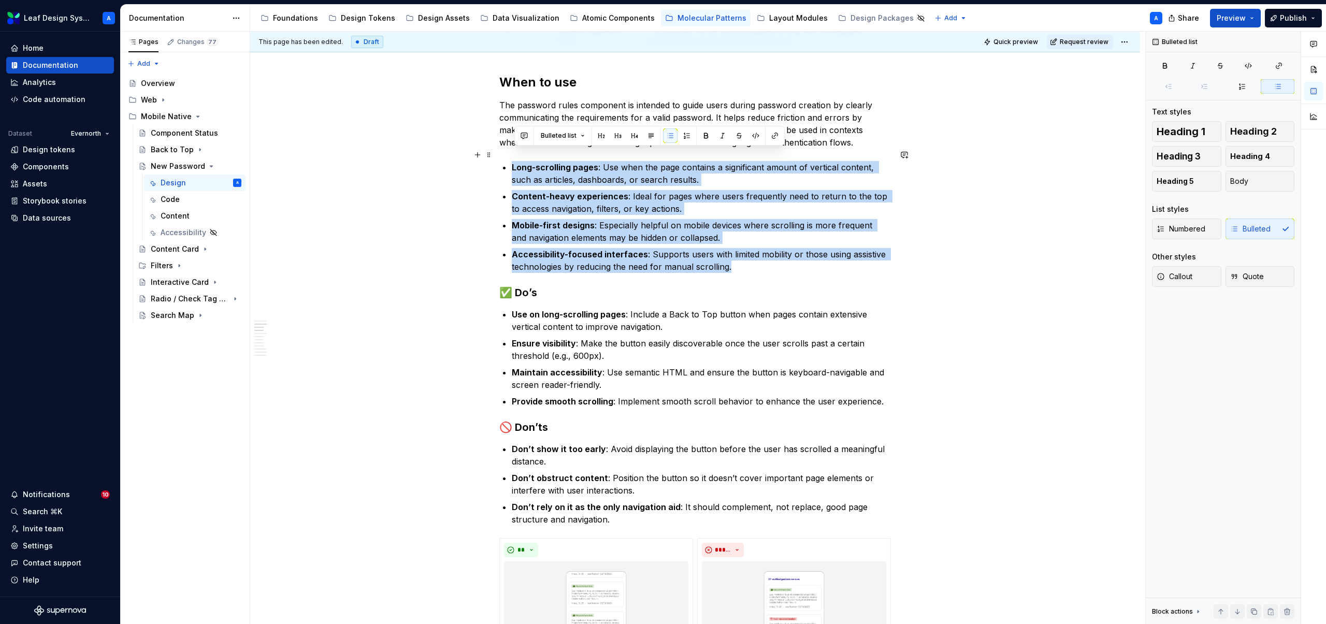
drag, startPoint x: 745, startPoint y: 255, endPoint x: 515, endPoint y: 159, distance: 248.9
click at [515, 161] on ul "Long-scrolling pages : Use when the page contains a significant amount of verti…" at bounding box center [701, 217] width 379 height 112
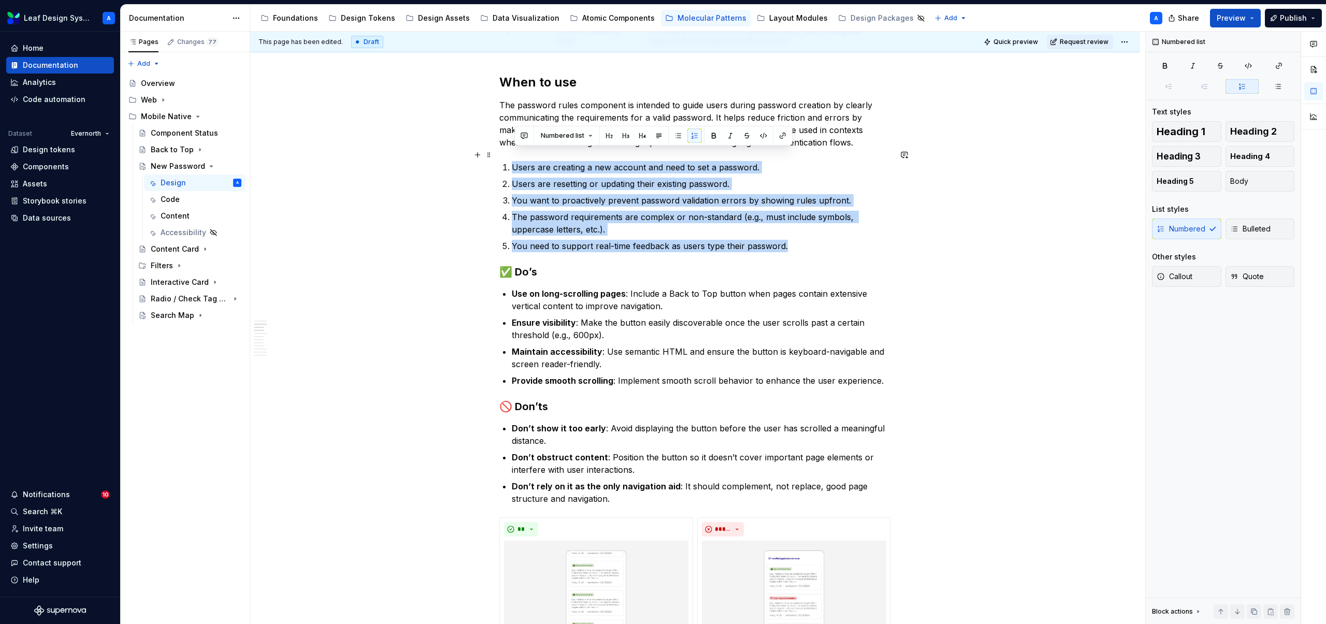
drag, startPoint x: 796, startPoint y: 235, endPoint x: 510, endPoint y: 152, distance: 297.8
click at [512, 161] on ol "Users are creating a new account and need to set a password. Users are resettin…" at bounding box center [701, 206] width 379 height 91
click at [675, 138] on button "button" at bounding box center [678, 135] width 15 height 15
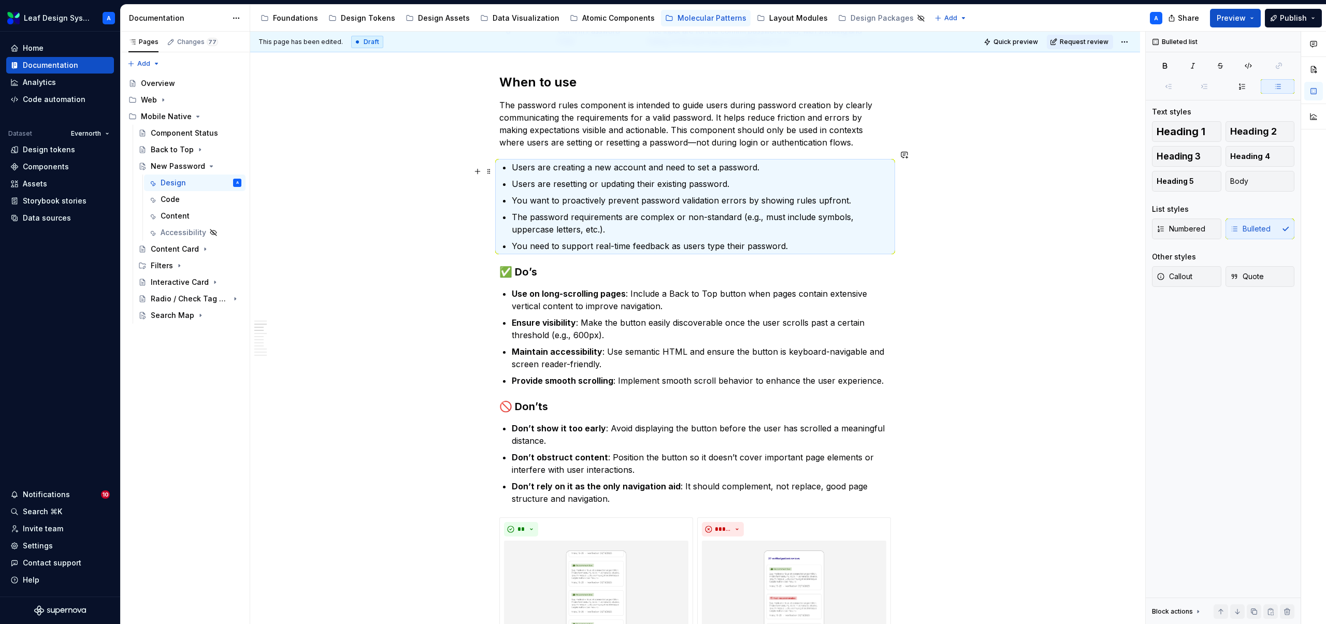
click at [660, 162] on ul "Users are creating a new account and need to set a password. Users are resettin…" at bounding box center [701, 206] width 379 height 91
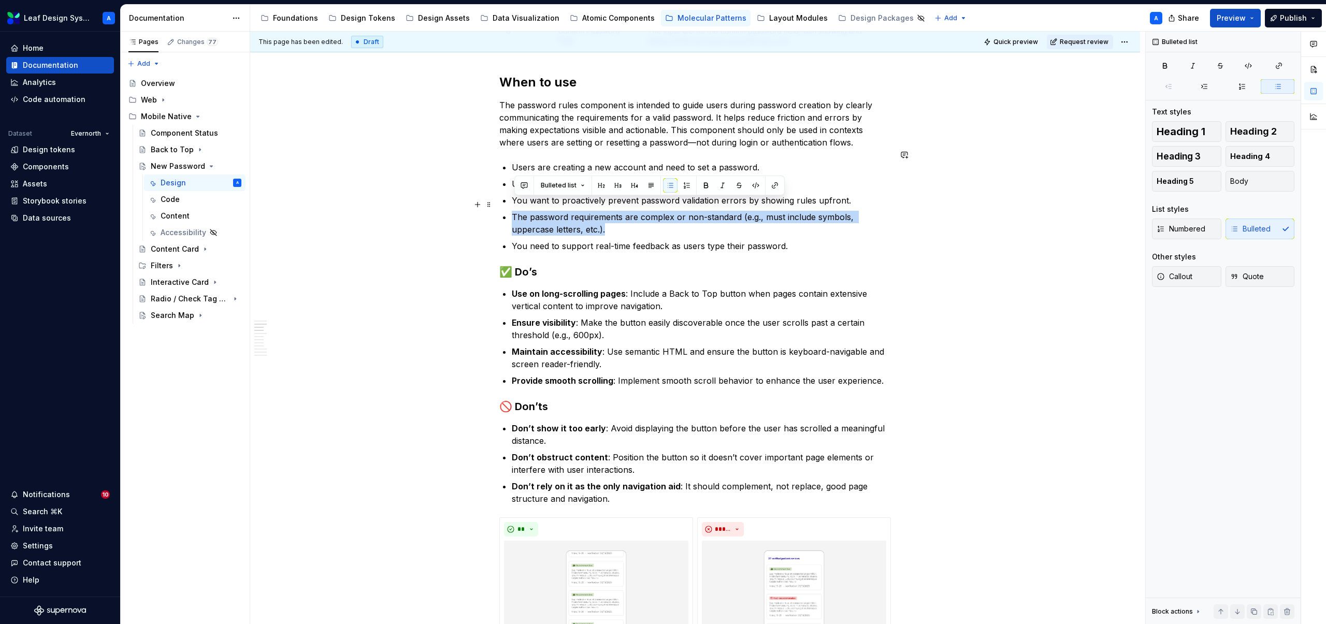
drag, startPoint x: 623, startPoint y: 216, endPoint x: 509, endPoint y: 201, distance: 115.0
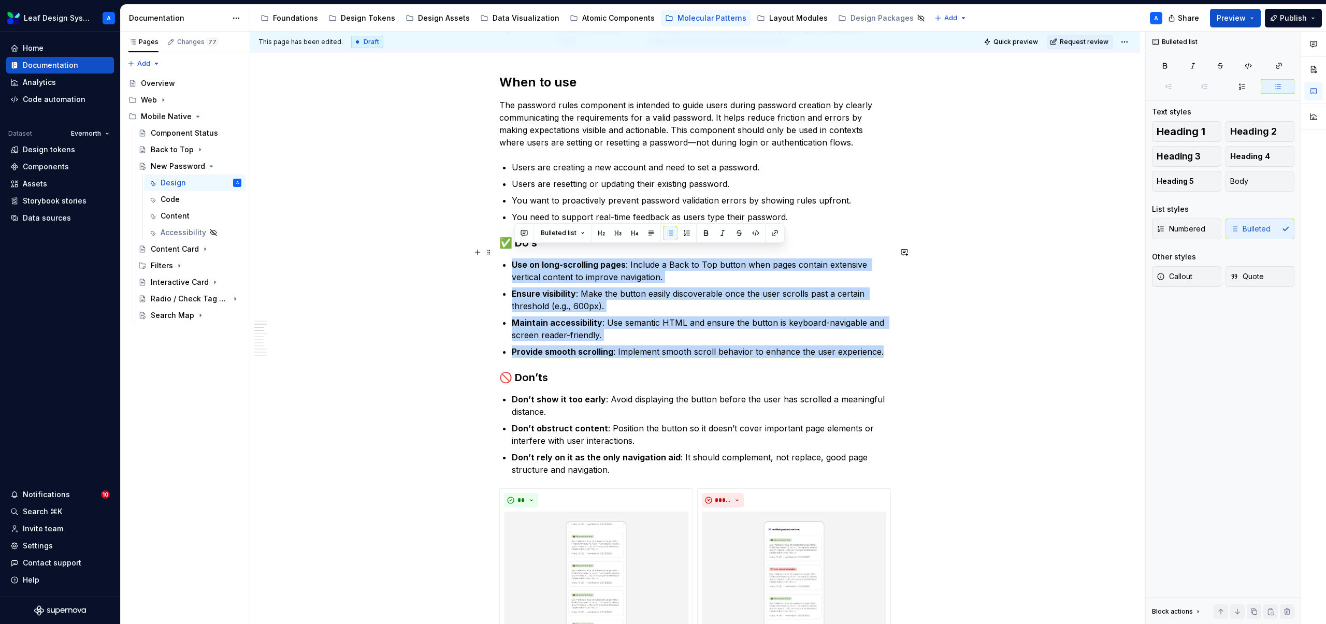
drag, startPoint x: 882, startPoint y: 340, endPoint x: 515, endPoint y: 255, distance: 376.5
click at [515, 259] on ul "Use on long-scrolling pages : Include a Back to Top button when pages contain e…" at bounding box center [701, 308] width 379 height 99
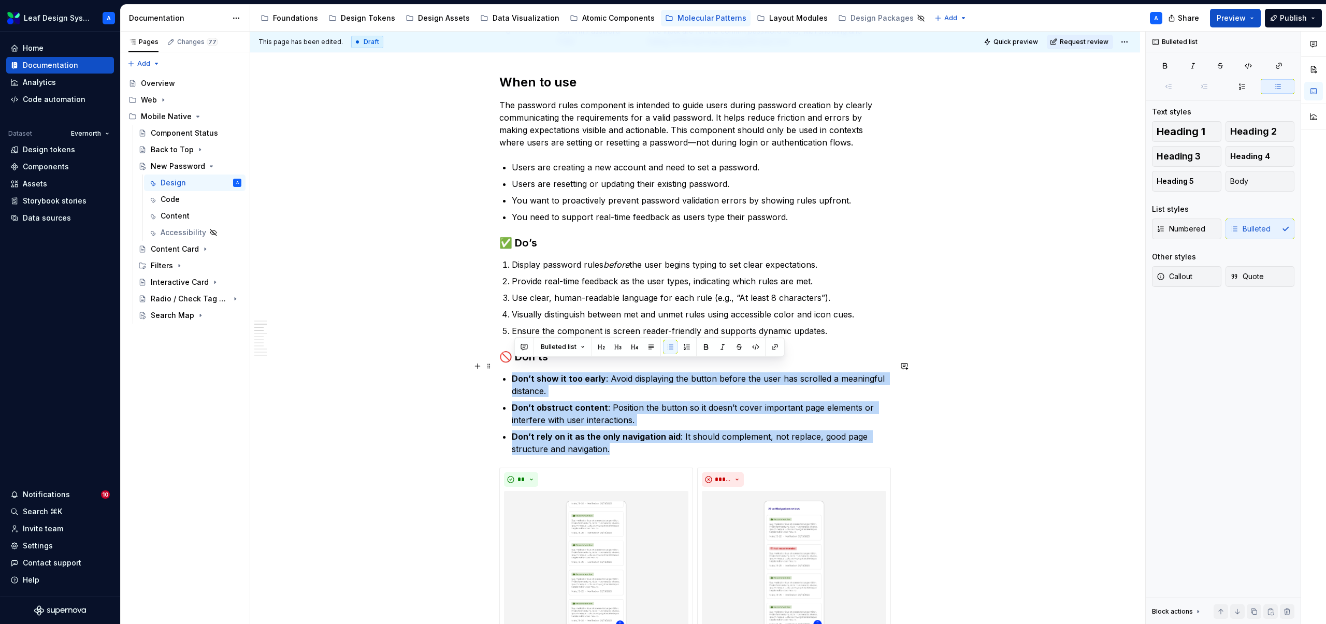
drag, startPoint x: 623, startPoint y: 437, endPoint x: 509, endPoint y: 366, distance: 134.4
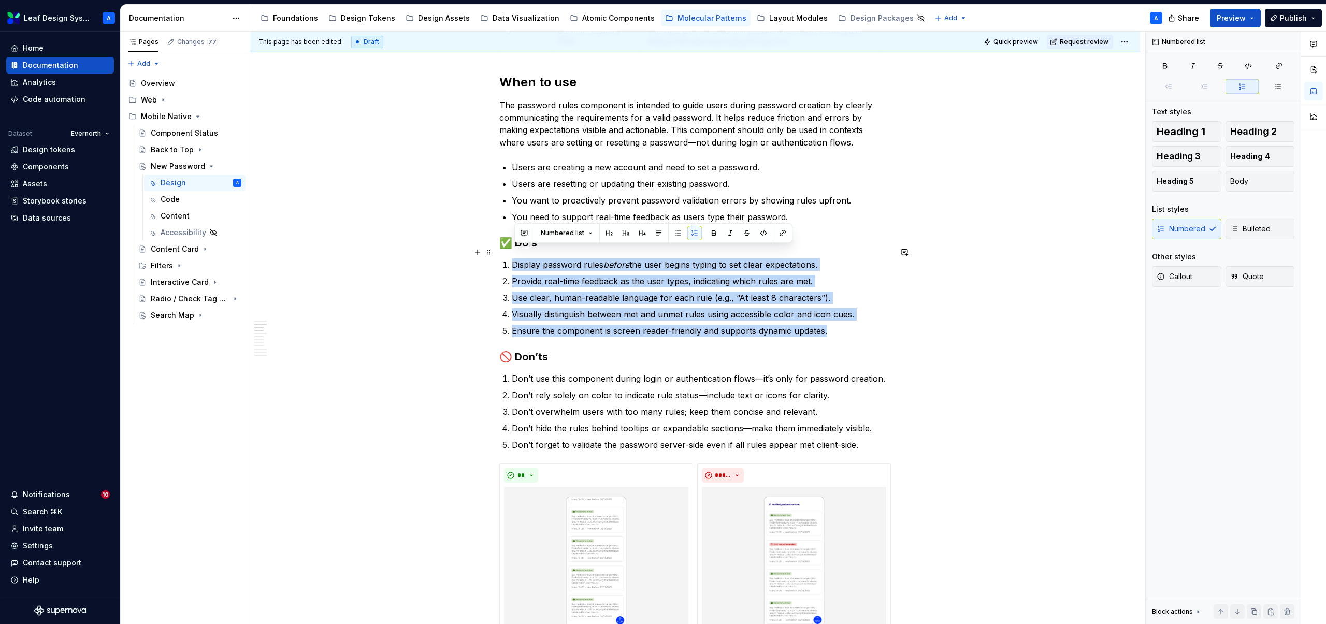
drag, startPoint x: 839, startPoint y: 321, endPoint x: 507, endPoint y: 255, distance: 338.6
click at [512, 259] on ol "Display password rules before the user begins typing to set clear expectations.…" at bounding box center [701, 298] width 379 height 79
click at [678, 236] on button "button" at bounding box center [678, 233] width 15 height 15
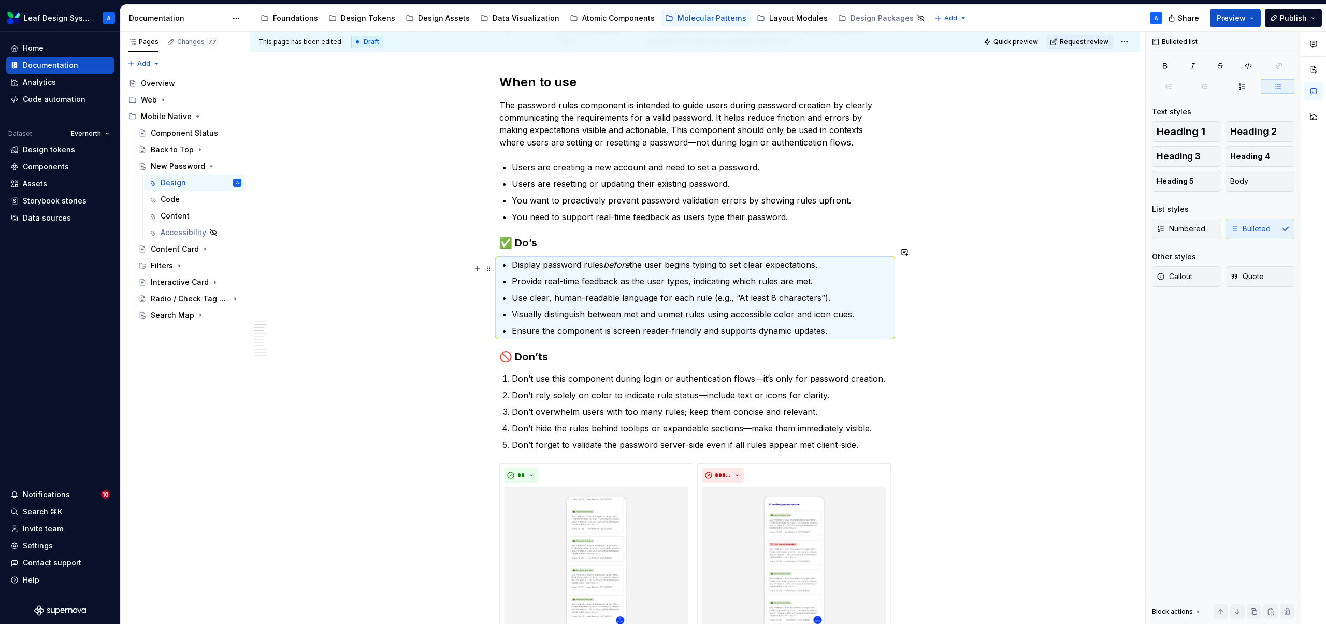
click at [651, 275] on p "Provide real-time feedback as the user types, indicating which rules are met." at bounding box center [701, 281] width 379 height 12
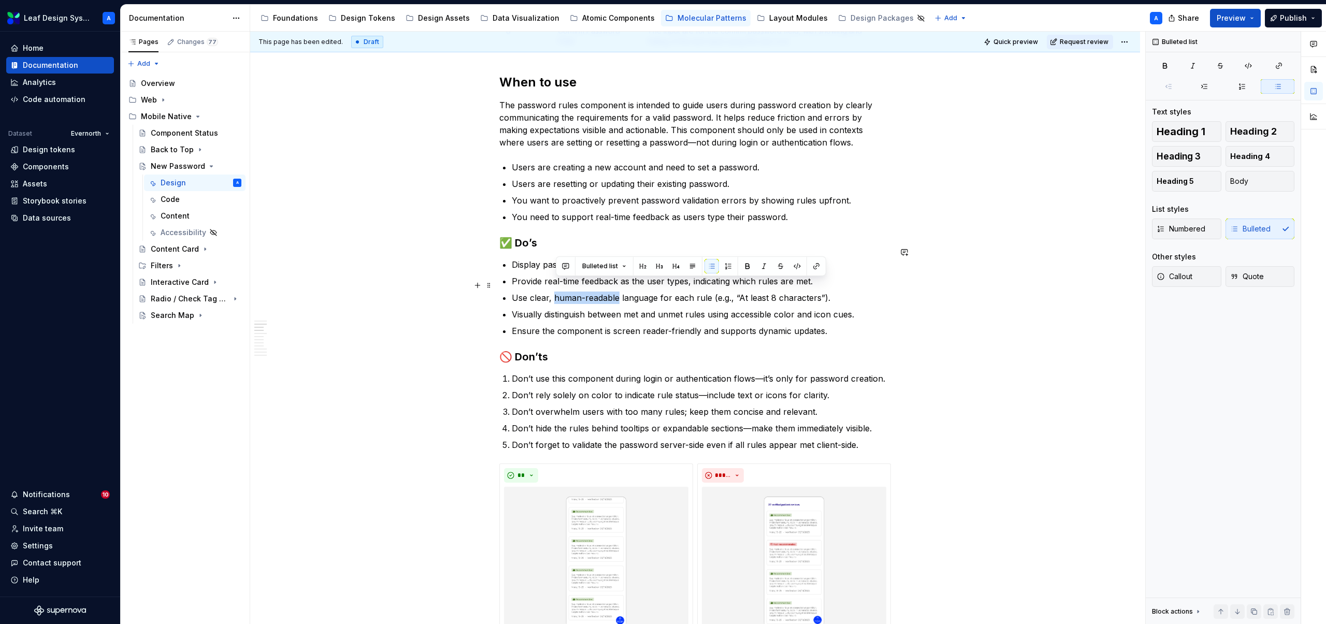
drag, startPoint x: 621, startPoint y: 284, endPoint x: 557, endPoint y: 284, distance: 64.2
click at [557, 292] on p "Use clear, human-readable language for each rule (e.g., “At least 8 characters”…" at bounding box center [701, 298] width 379 height 12
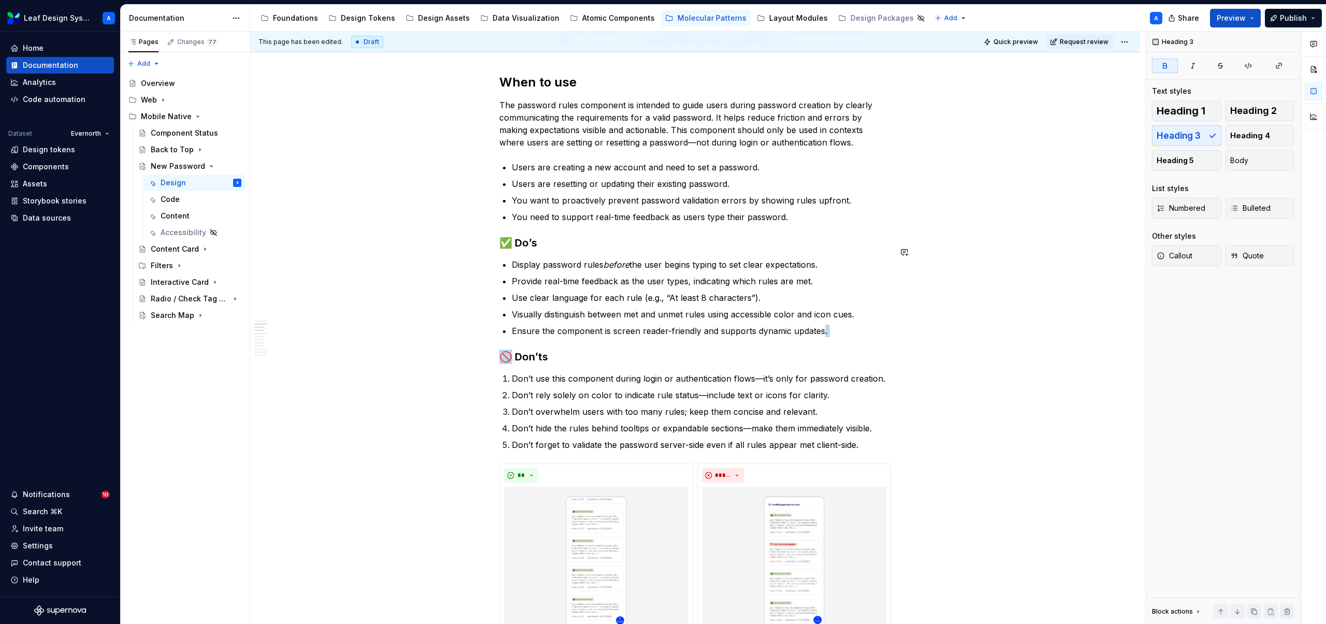
click at [821, 325] on p "Ensure the component is screen reader-friendly and supports dynamic updates." at bounding box center [701, 331] width 379 height 12
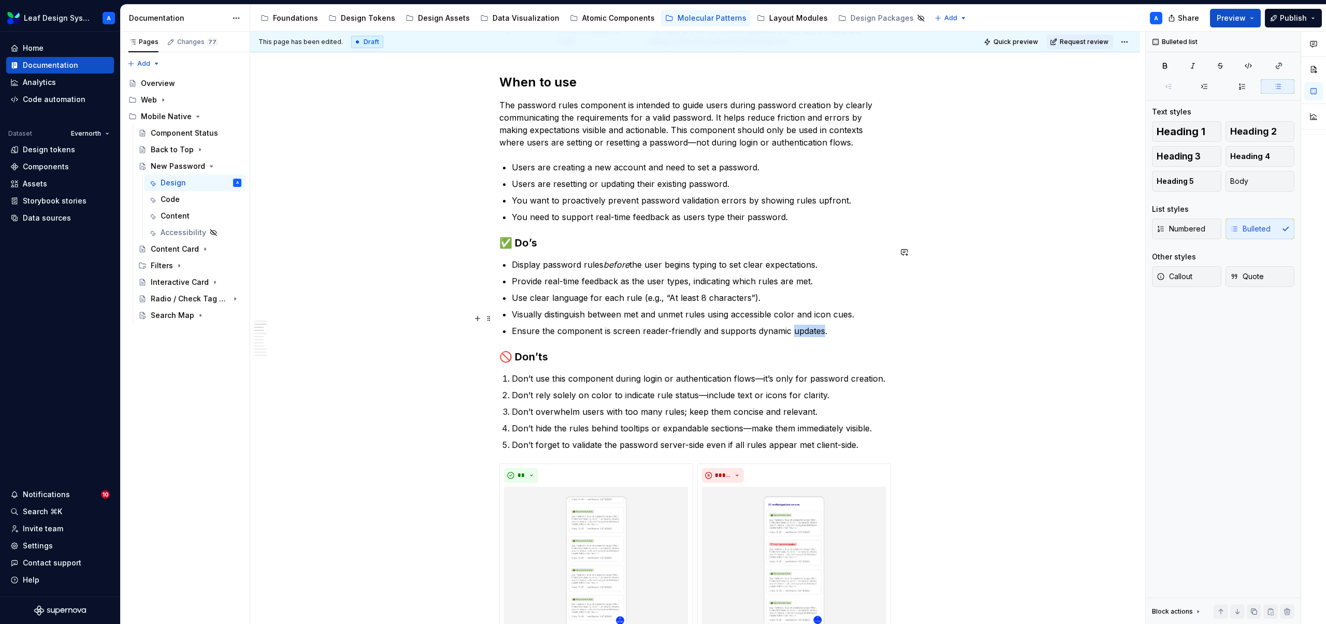
click at [821, 325] on p "Ensure the component is screen reader-friendly and supports dynamic updates." at bounding box center [701, 331] width 379 height 12
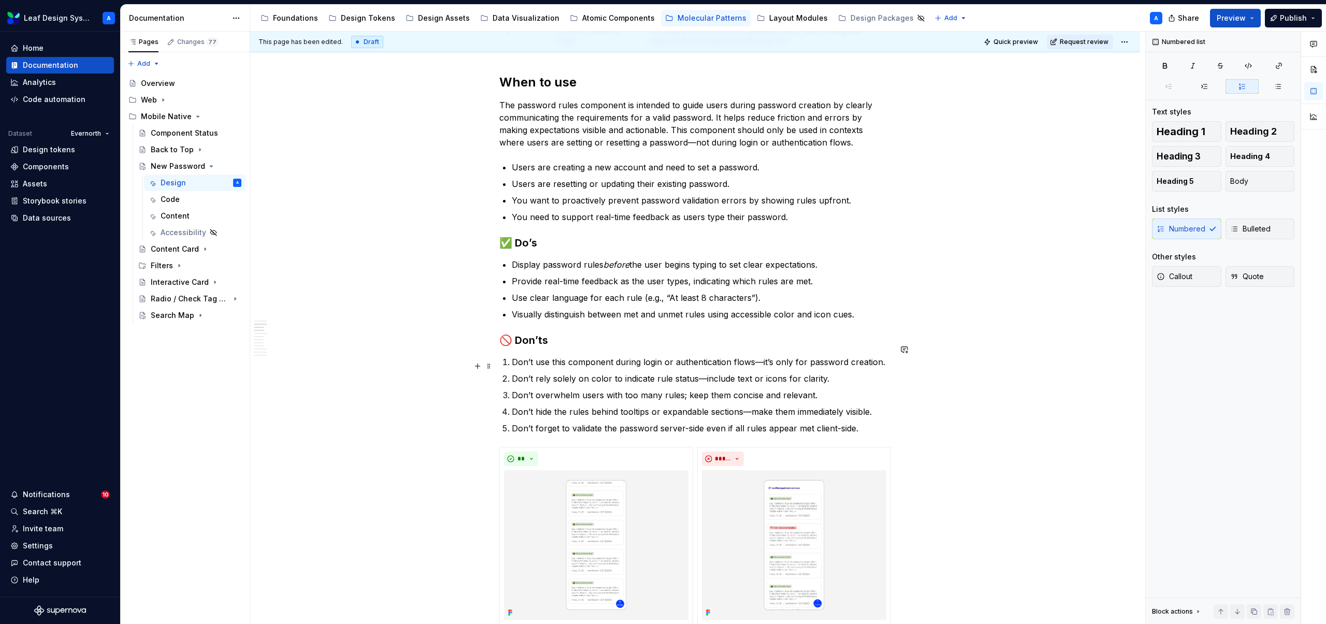
click at [790, 373] on p "Don’t rely solely on color to indicate rule status—include text or icons for cl…" at bounding box center [701, 379] width 379 height 12
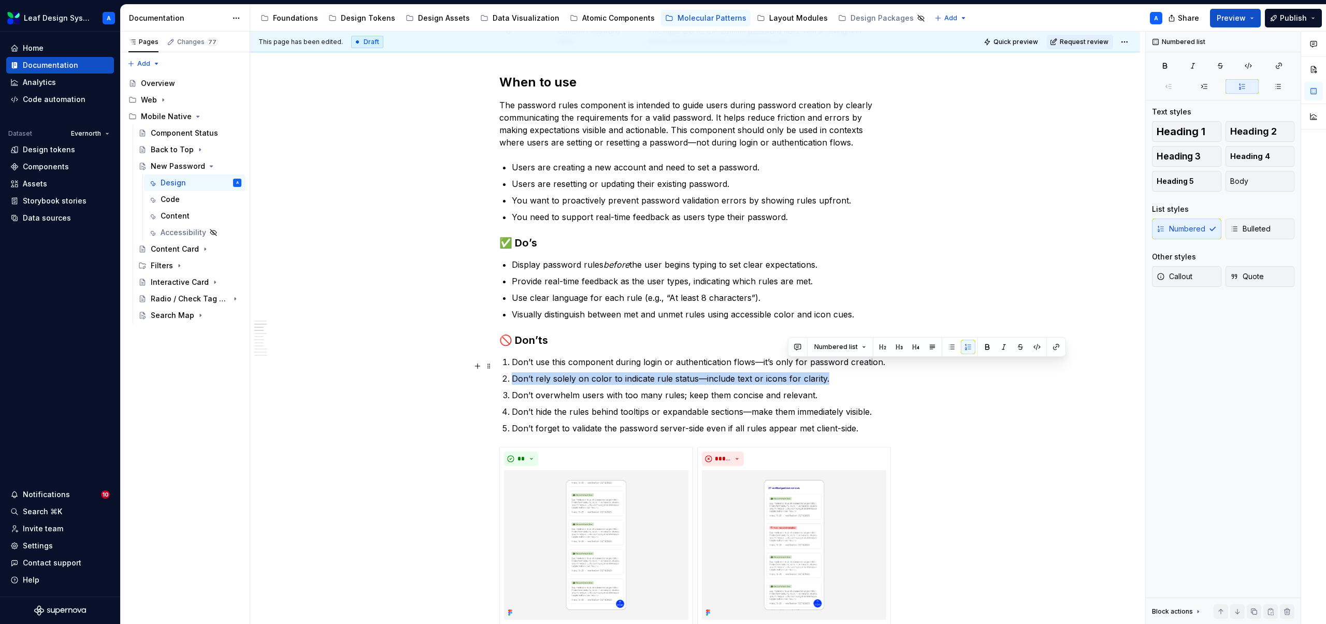
click at [790, 373] on p "Don’t rely solely on color to indicate rule status—include text or icons for cl…" at bounding box center [701, 379] width 379 height 12
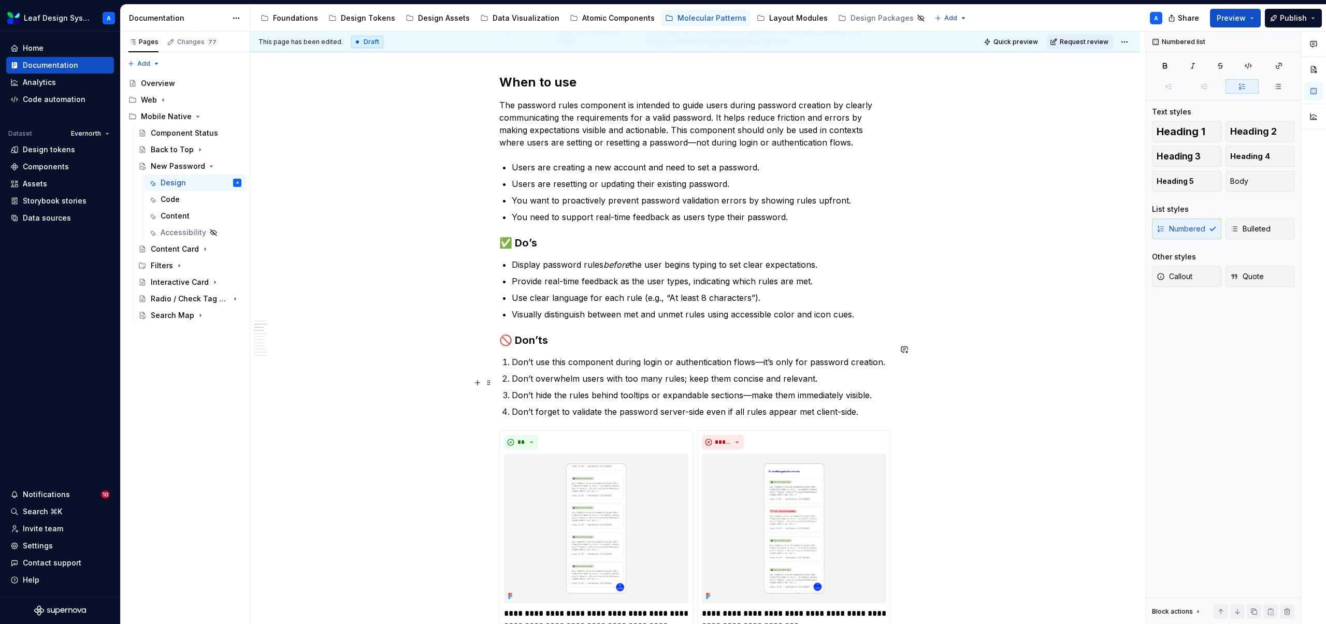
click at [817, 373] on p "Don’t overwhelm users with too many rules; keep them concise and relevant." at bounding box center [701, 379] width 379 height 12
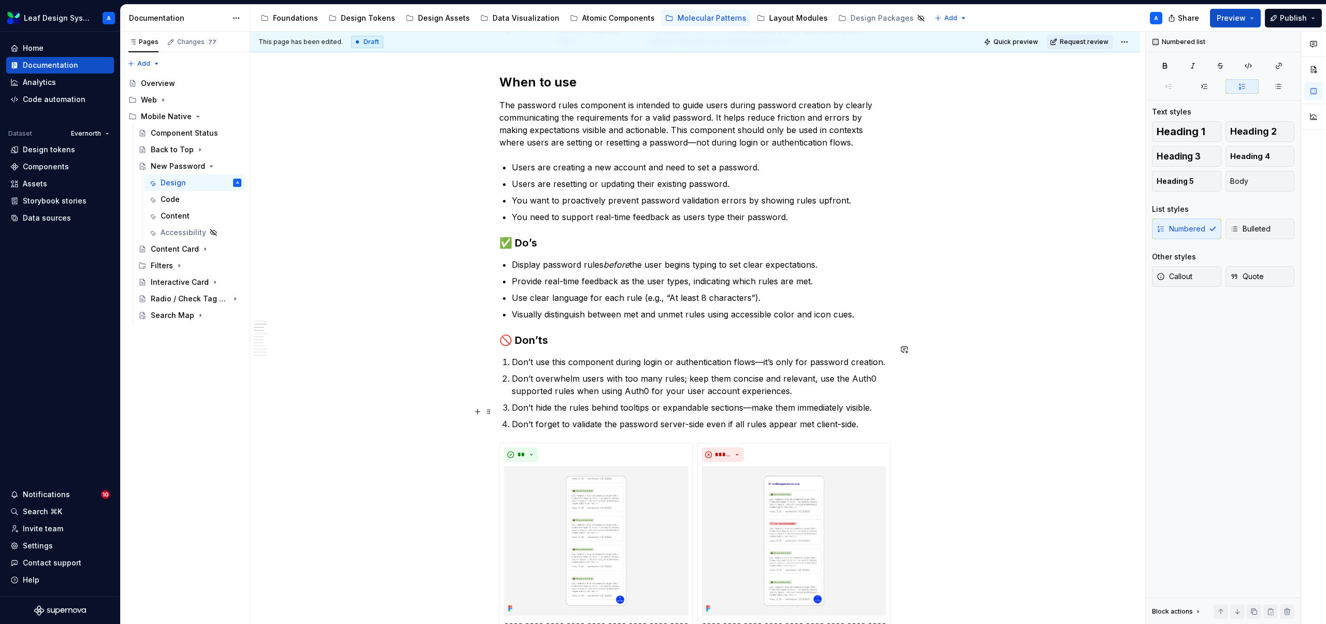
click at [863, 418] on p "Don’t forget to validate the password server-side even if all rules appear met …" at bounding box center [701, 424] width 379 height 12
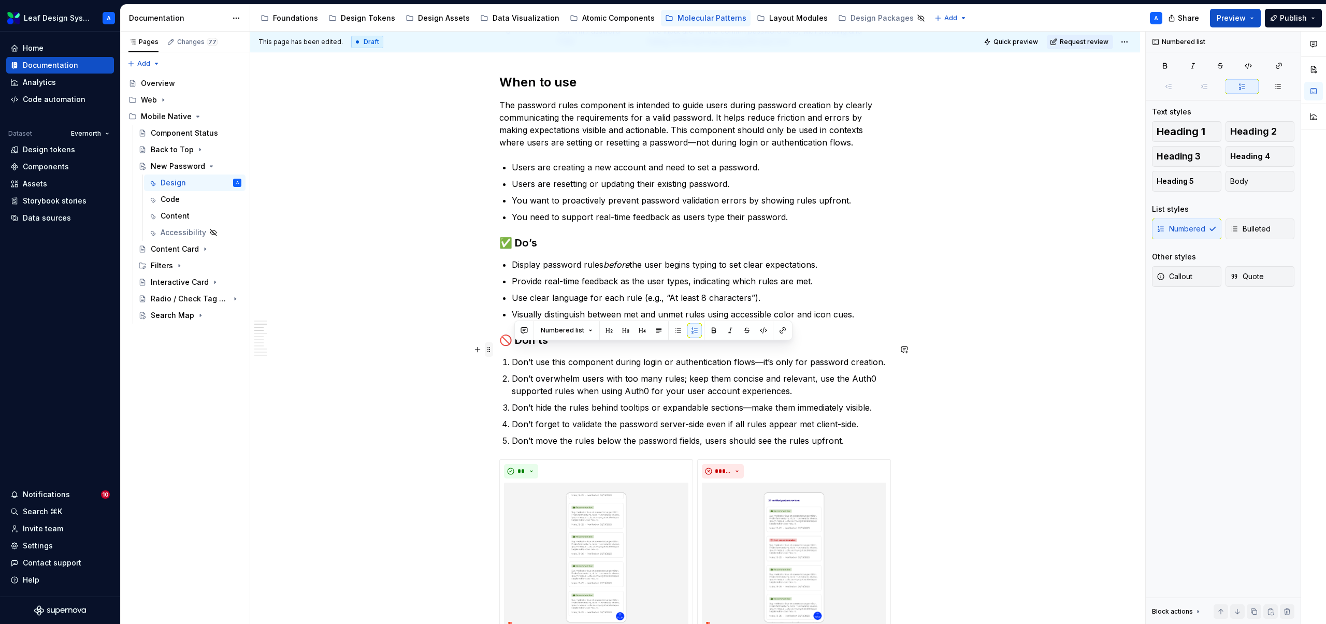
drag, startPoint x: 855, startPoint y: 431, endPoint x: 493, endPoint y: 347, distance: 371.2
click at [674, 331] on button "button" at bounding box center [678, 330] width 15 height 15
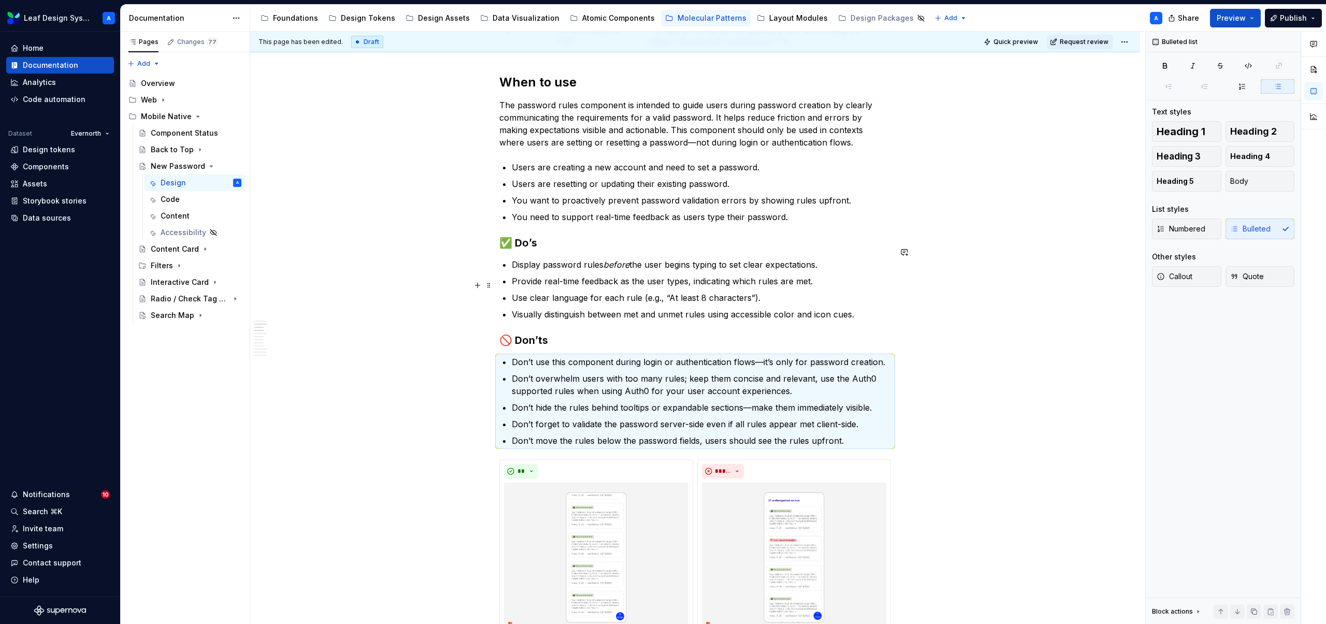
click at [806, 292] on p "Use clear language for each rule (e.g., “At least 8 characters”)." at bounding box center [701, 298] width 379 height 12
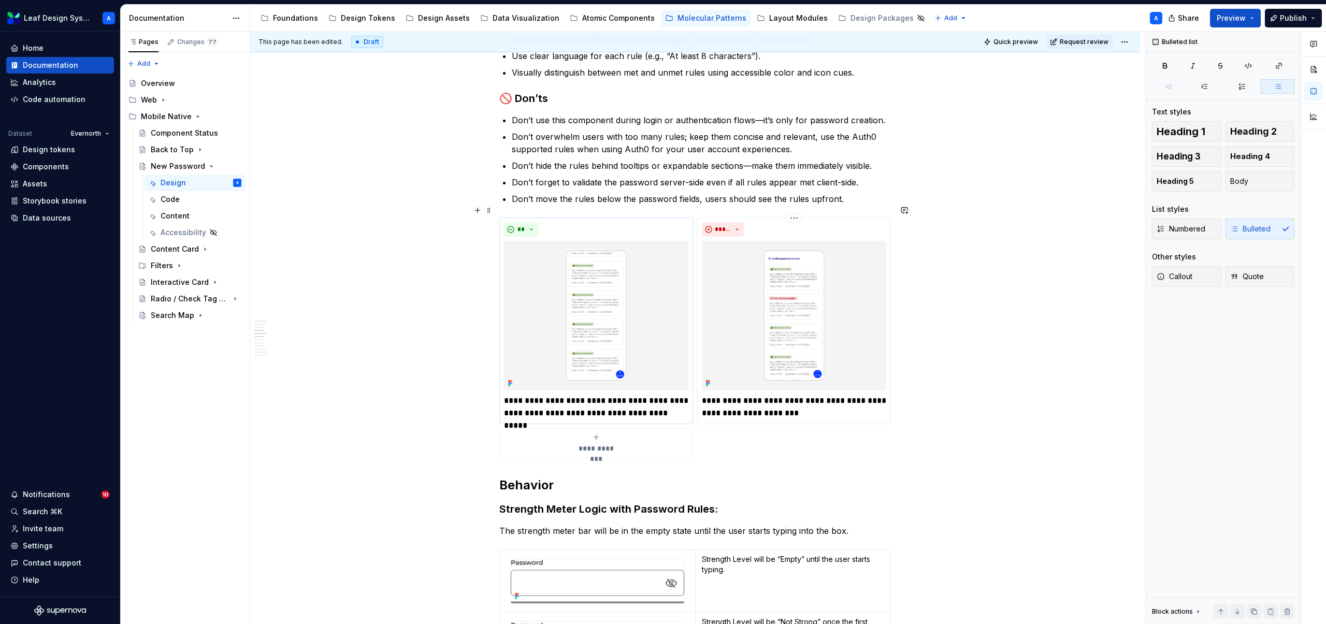
scroll to position [1008, 0]
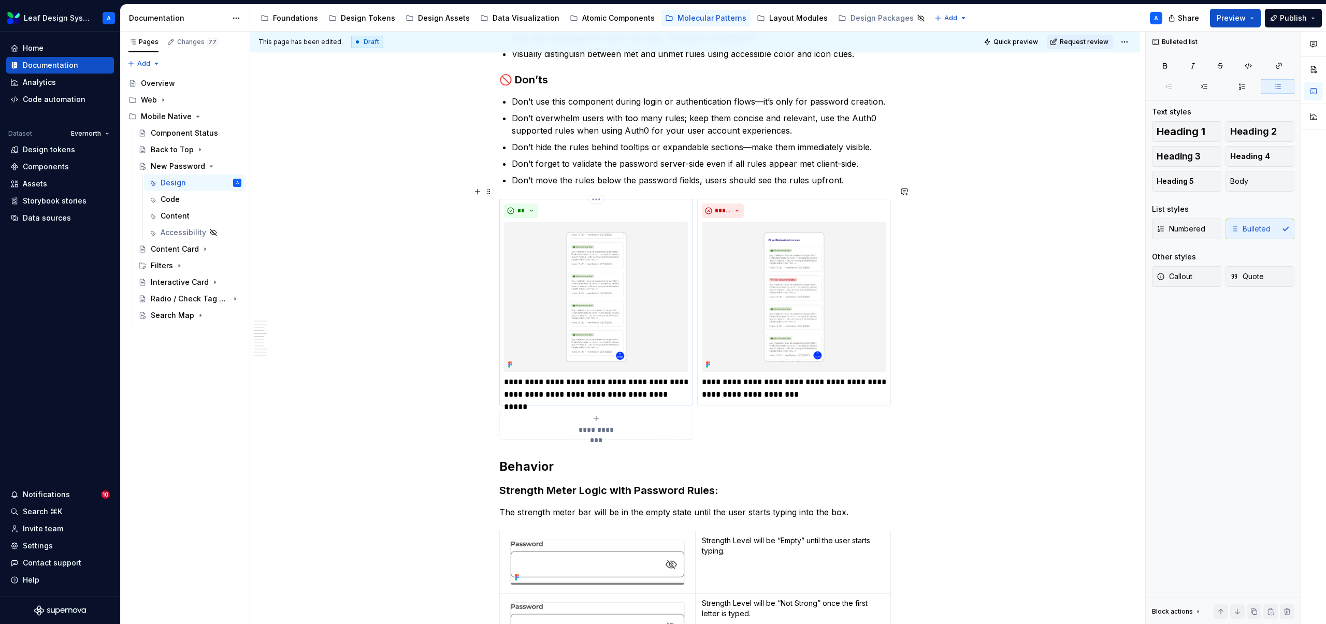
click at [592, 285] on img at bounding box center [596, 297] width 184 height 150
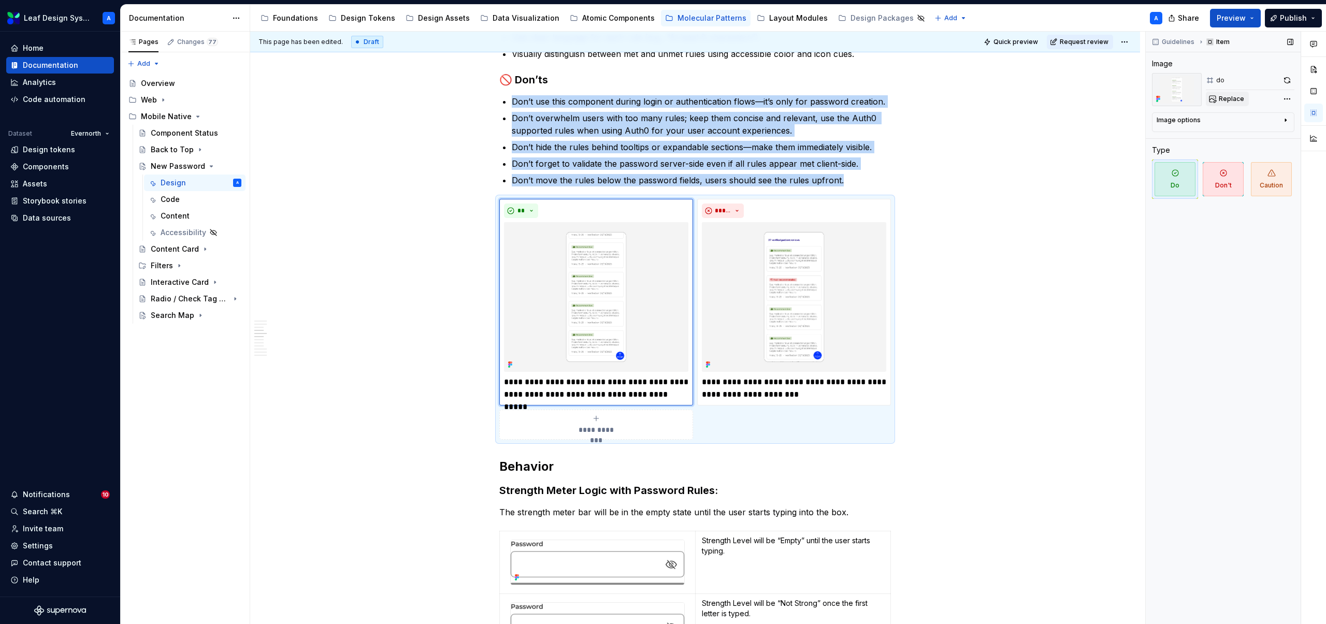
click at [1246, 101] on button "Replace" at bounding box center [1227, 99] width 43 height 15
type textarea "*"
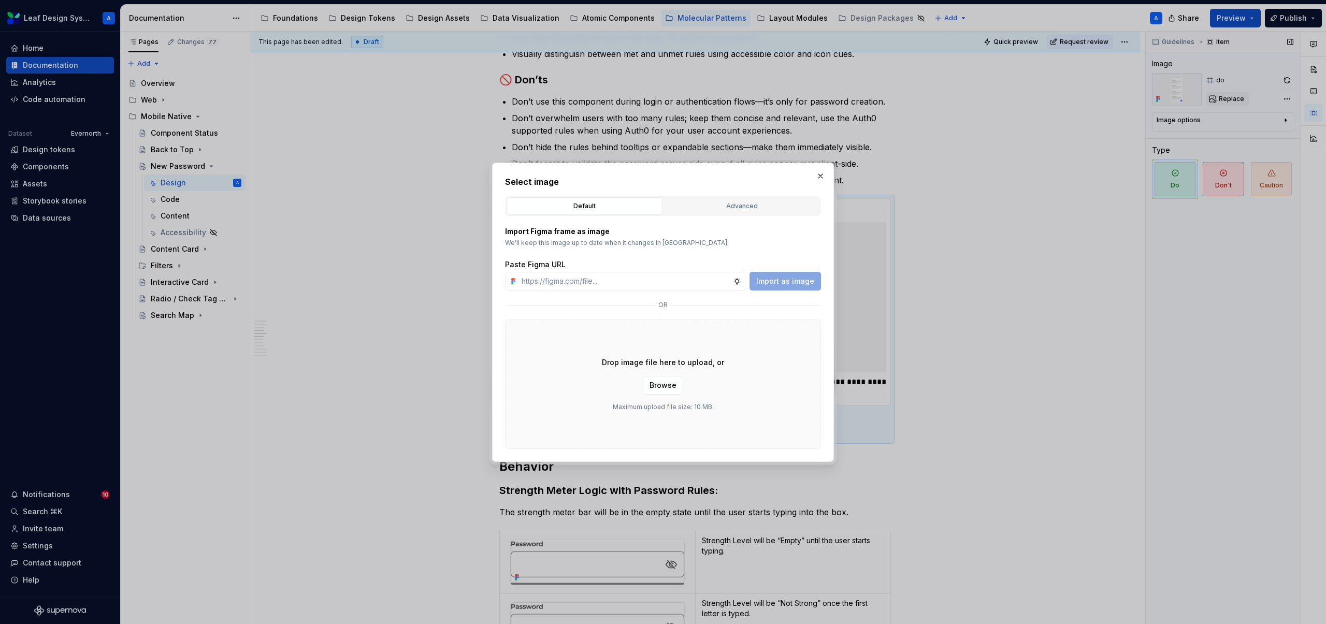
type input "[URL][DOMAIN_NAME]"
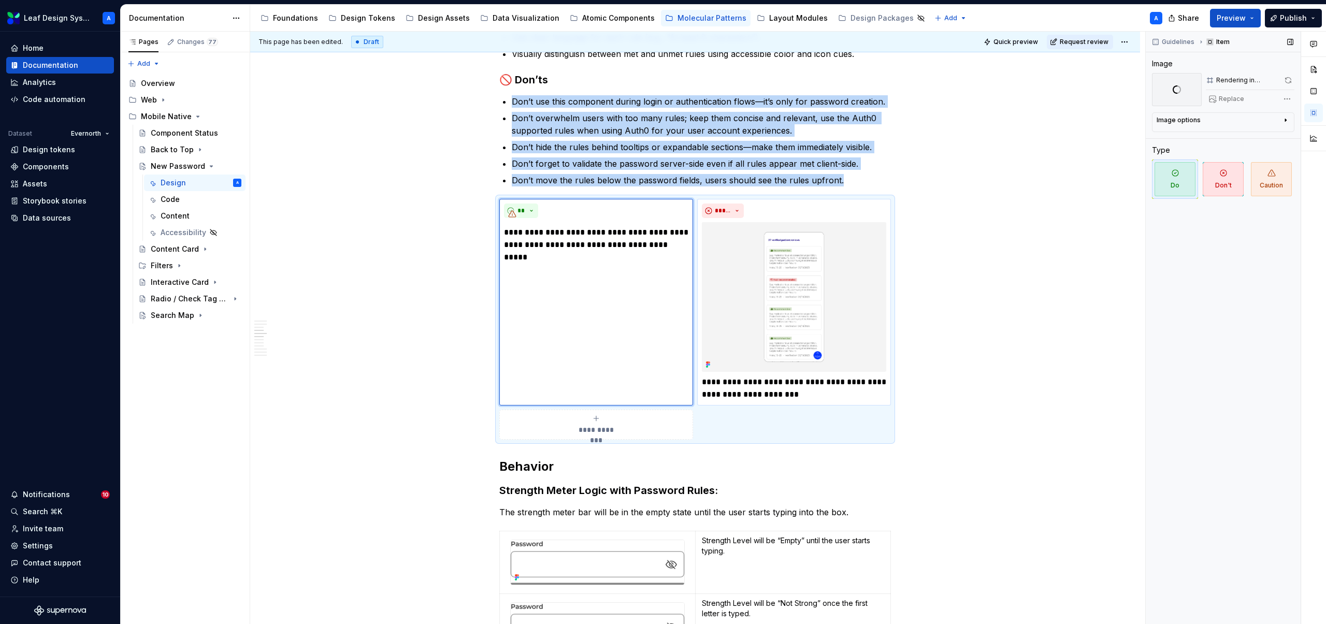
click at [762, 233] on img at bounding box center [794, 297] width 184 height 150
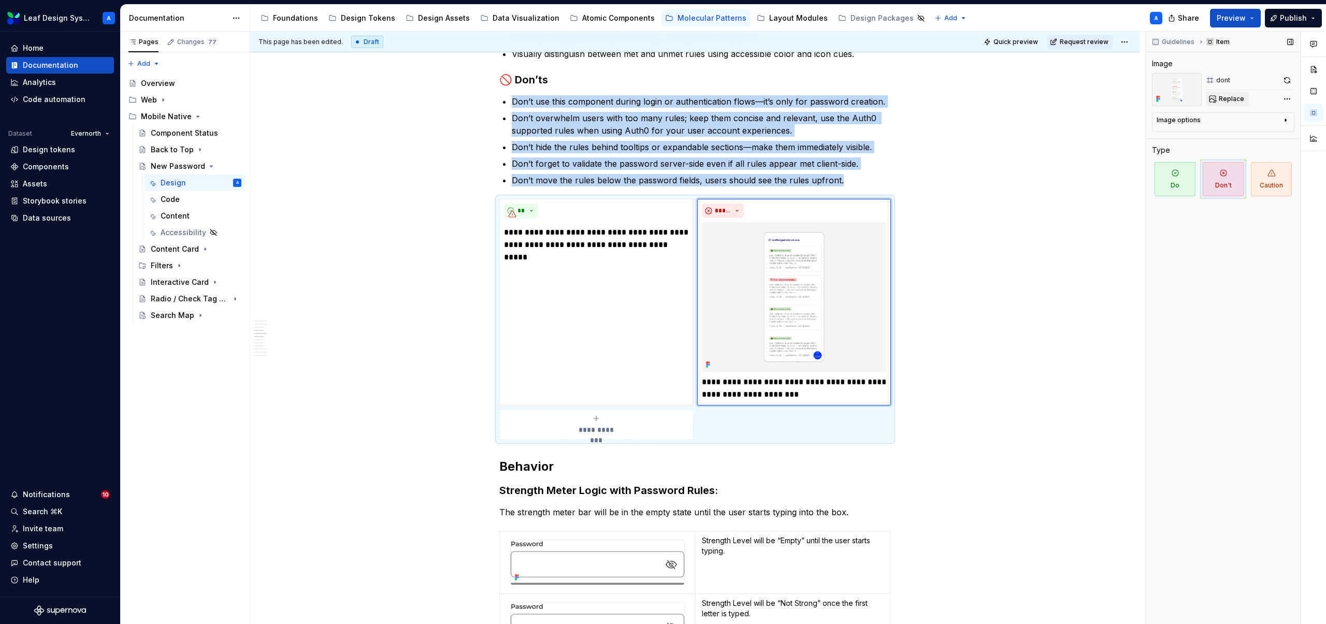
click at [1238, 101] on span "Replace" at bounding box center [1231, 99] width 25 height 8
type textarea "*"
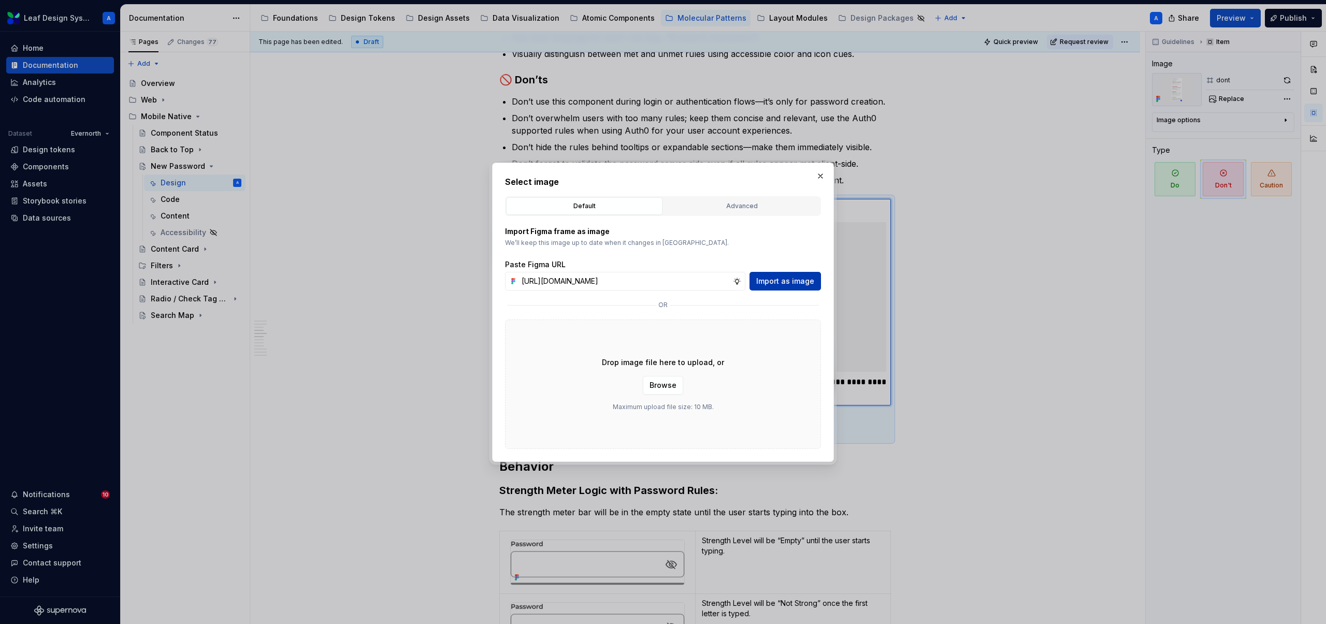
type input "[URL][DOMAIN_NAME]"
click at [775, 282] on span "Import as image" at bounding box center [785, 281] width 58 height 10
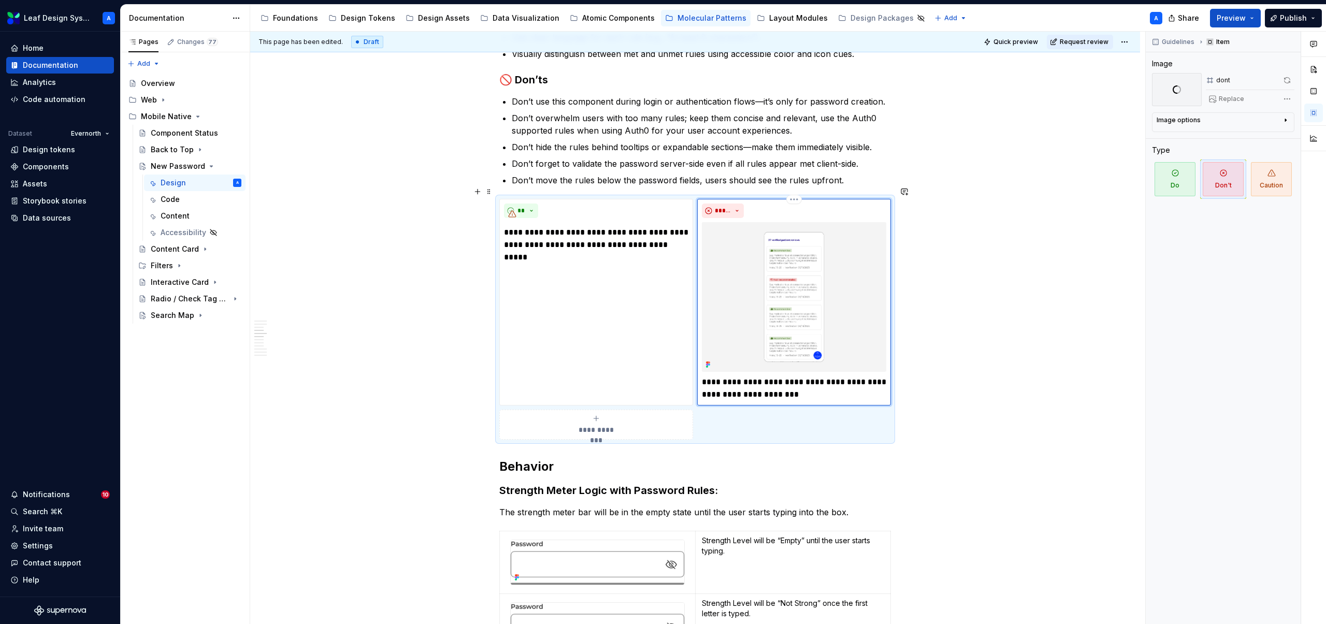
click at [745, 378] on p "**********" at bounding box center [794, 388] width 184 height 25
click at [540, 233] on p "**********" at bounding box center [596, 238] width 184 height 25
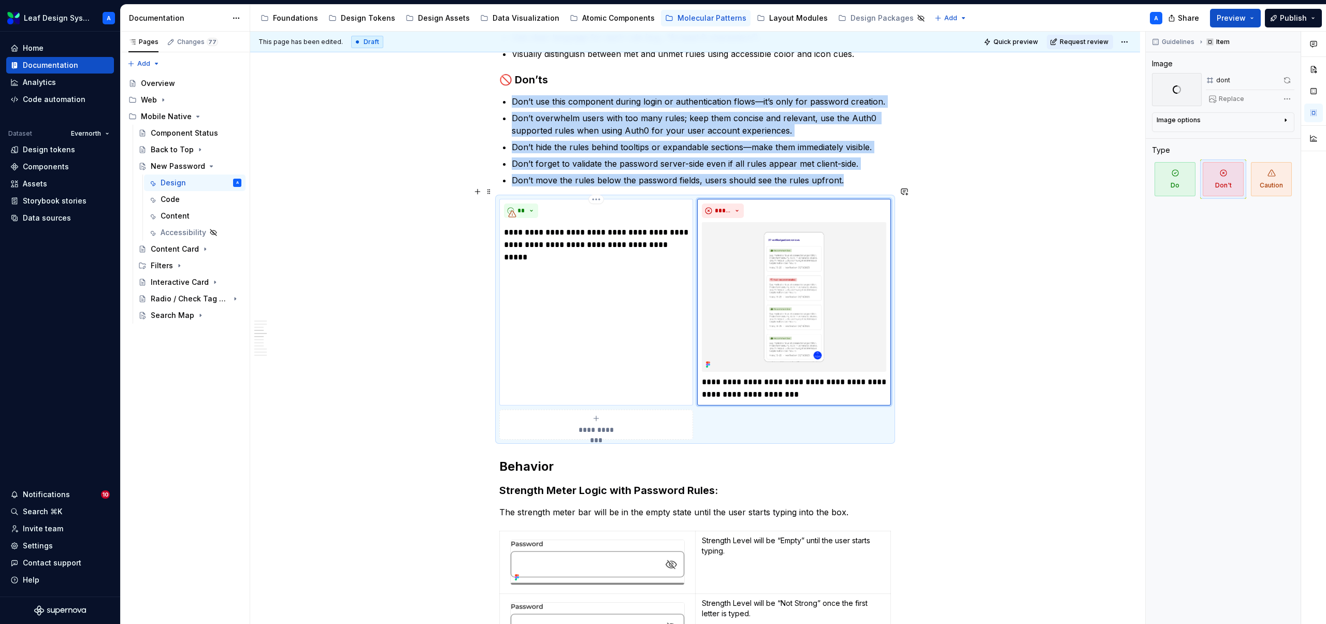
click at [540, 233] on p "**********" at bounding box center [596, 238] width 184 height 25
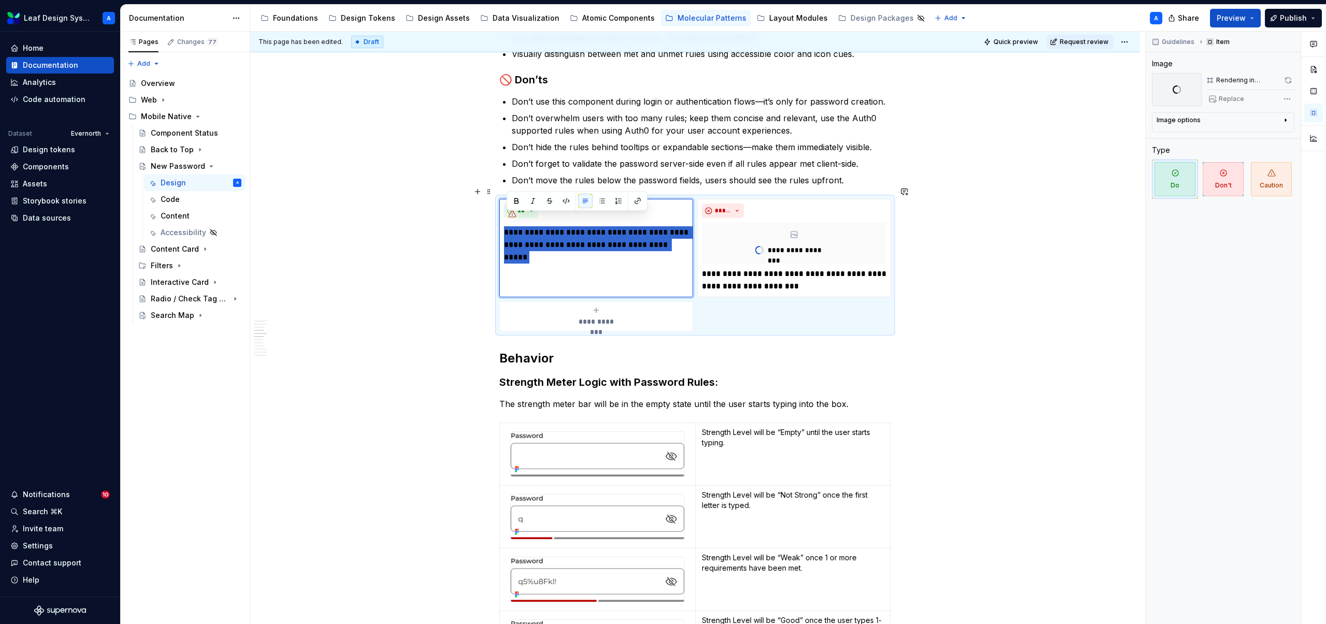
click at [540, 233] on p "**********" at bounding box center [596, 238] width 184 height 25
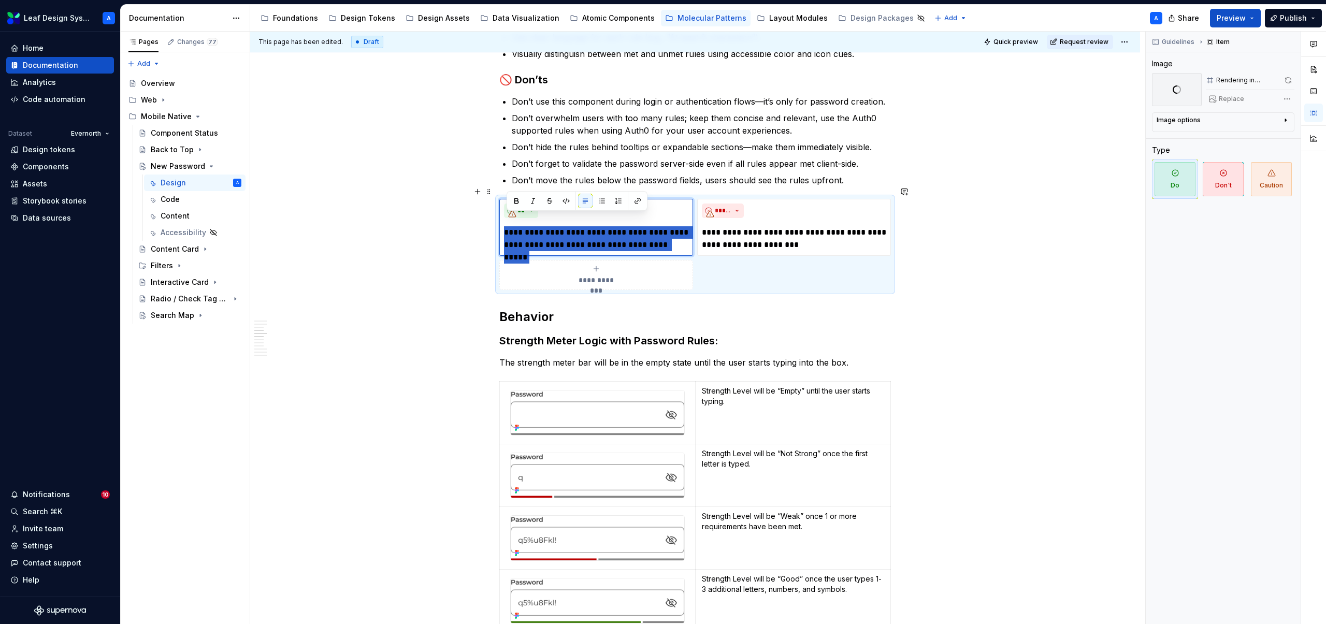
type textarea "*"
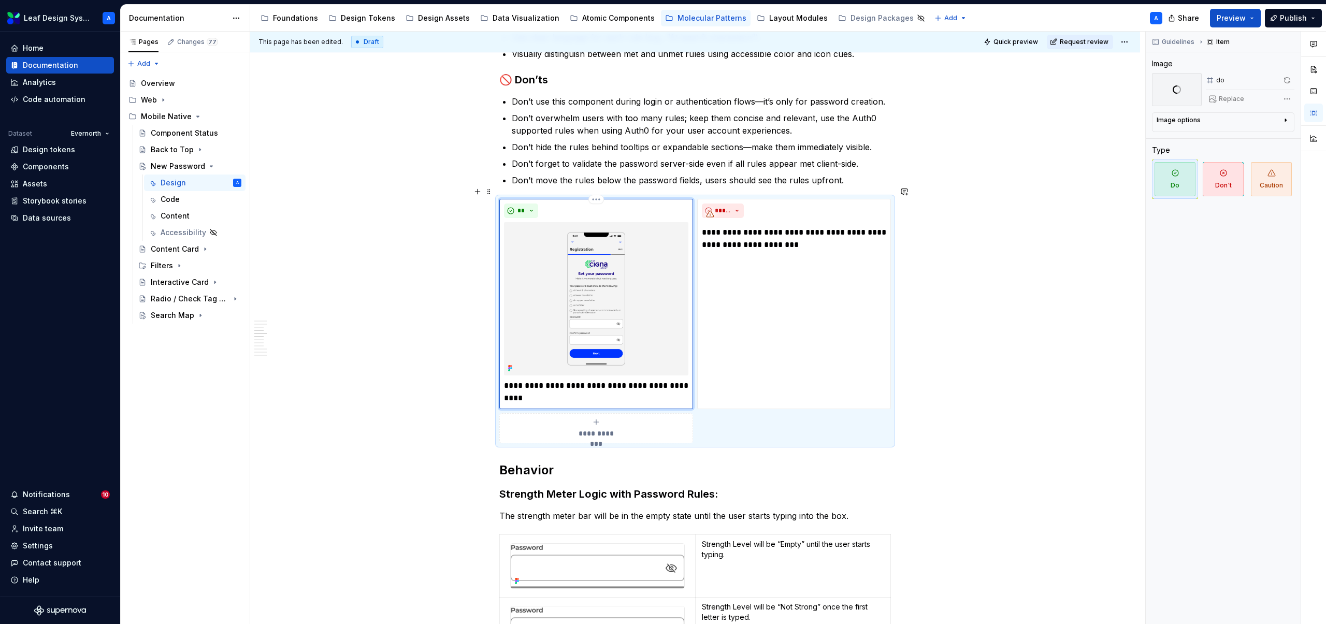
scroll to position [1162, 0]
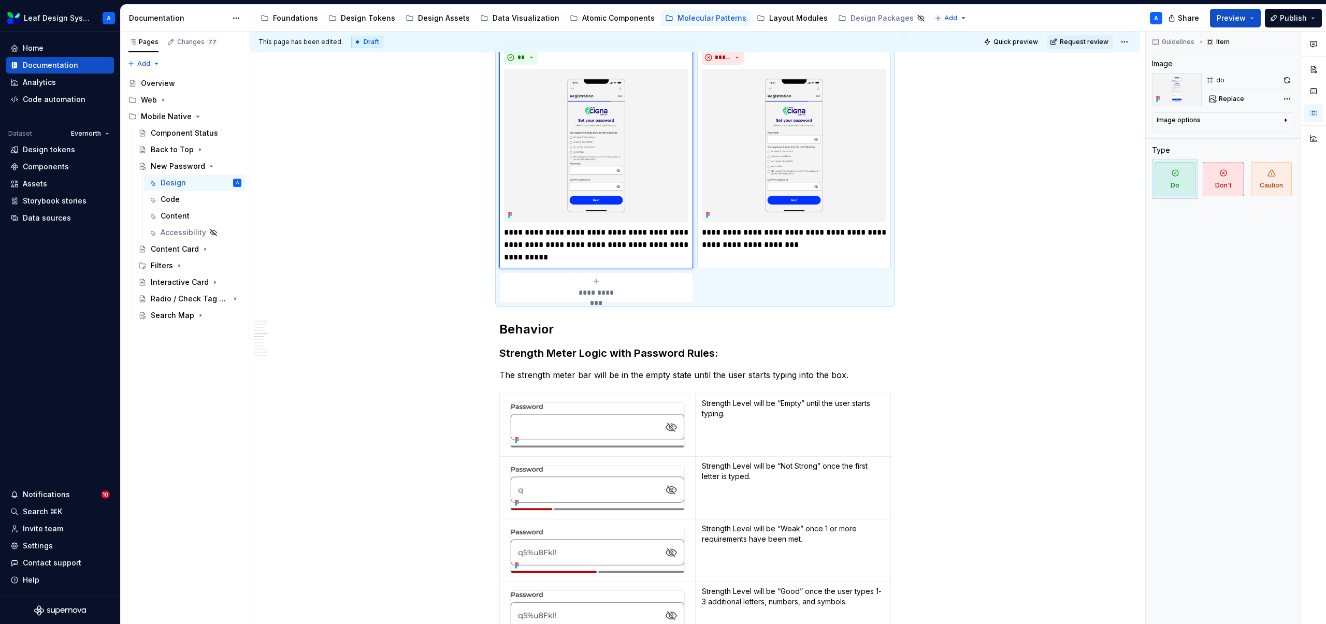
click at [743, 226] on p "**********" at bounding box center [794, 238] width 184 height 25
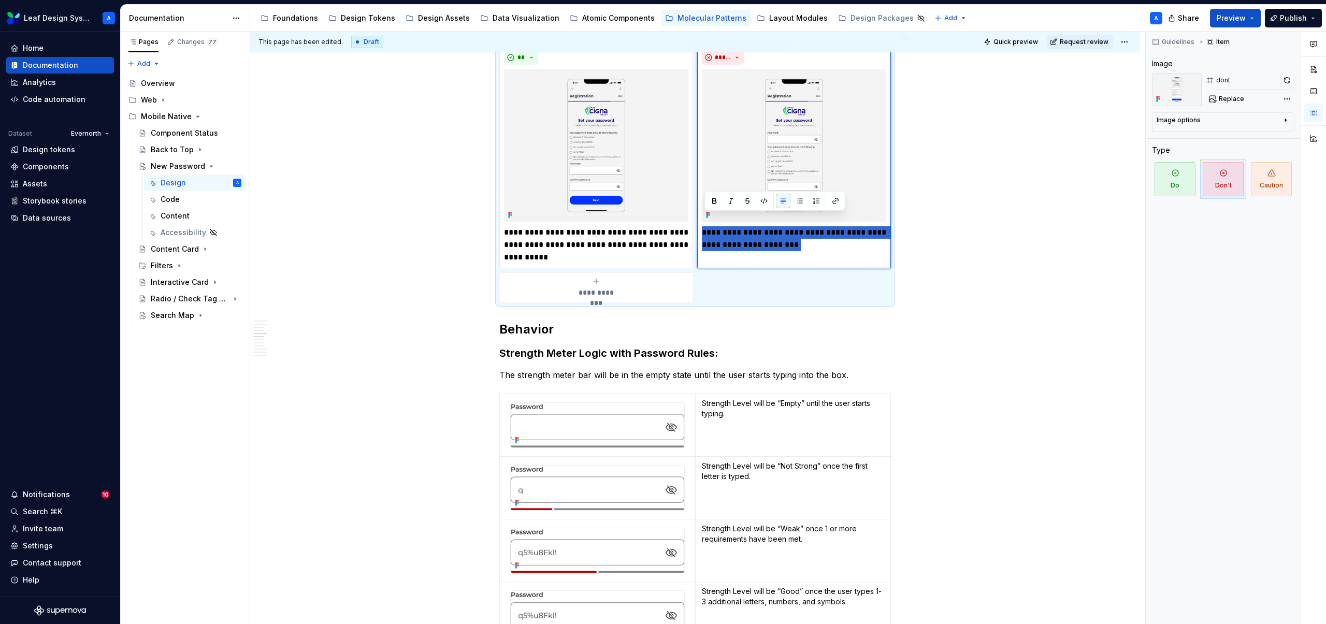
click at [743, 226] on p "**********" at bounding box center [794, 238] width 184 height 25
type textarea "*"
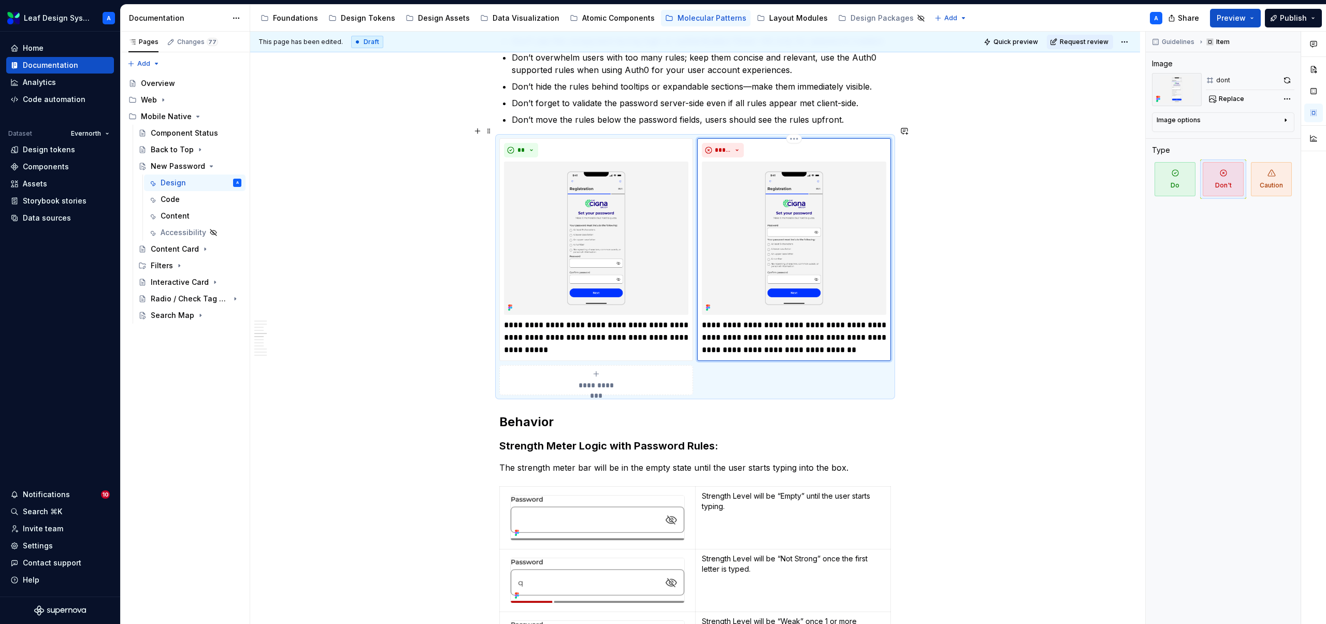
scroll to position [1054, 0]
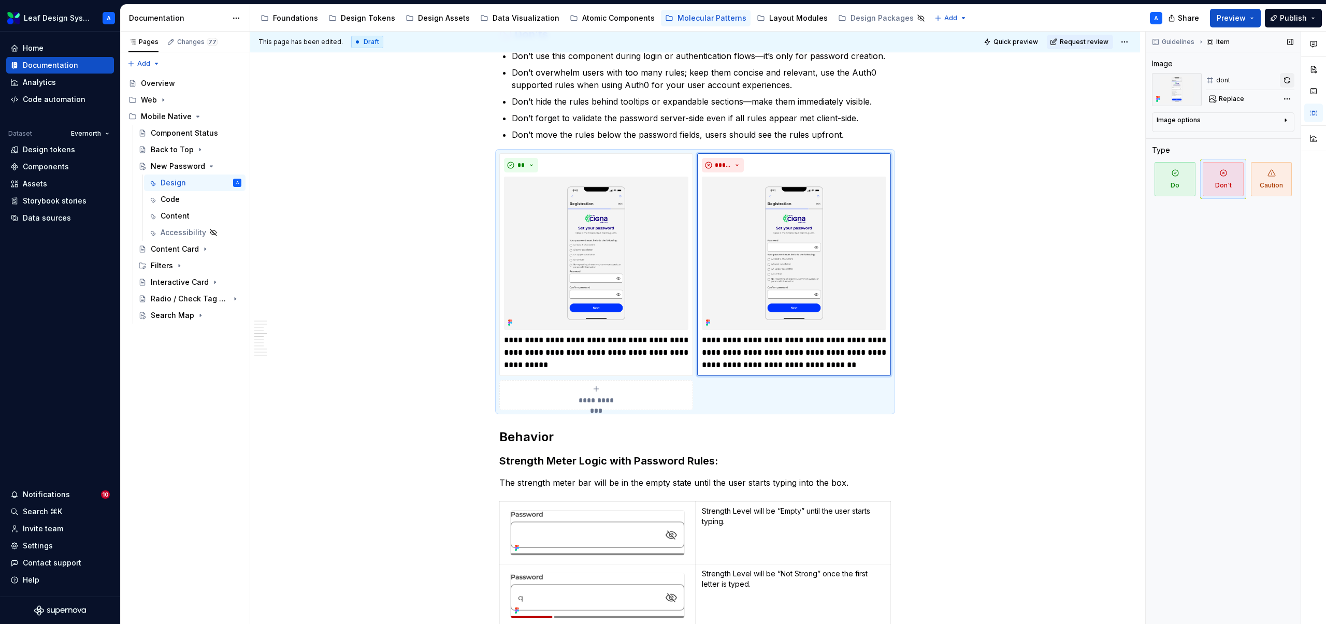
click at [1290, 76] on button "button" at bounding box center [1287, 80] width 15 height 15
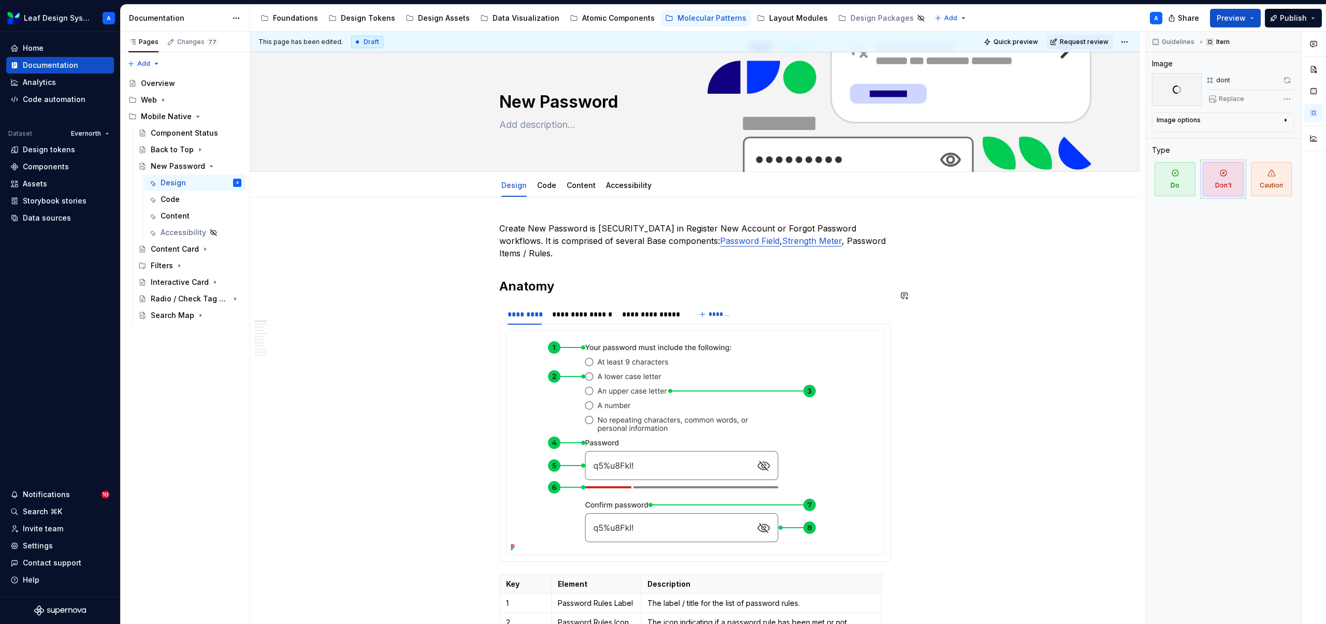
scroll to position [0, 0]
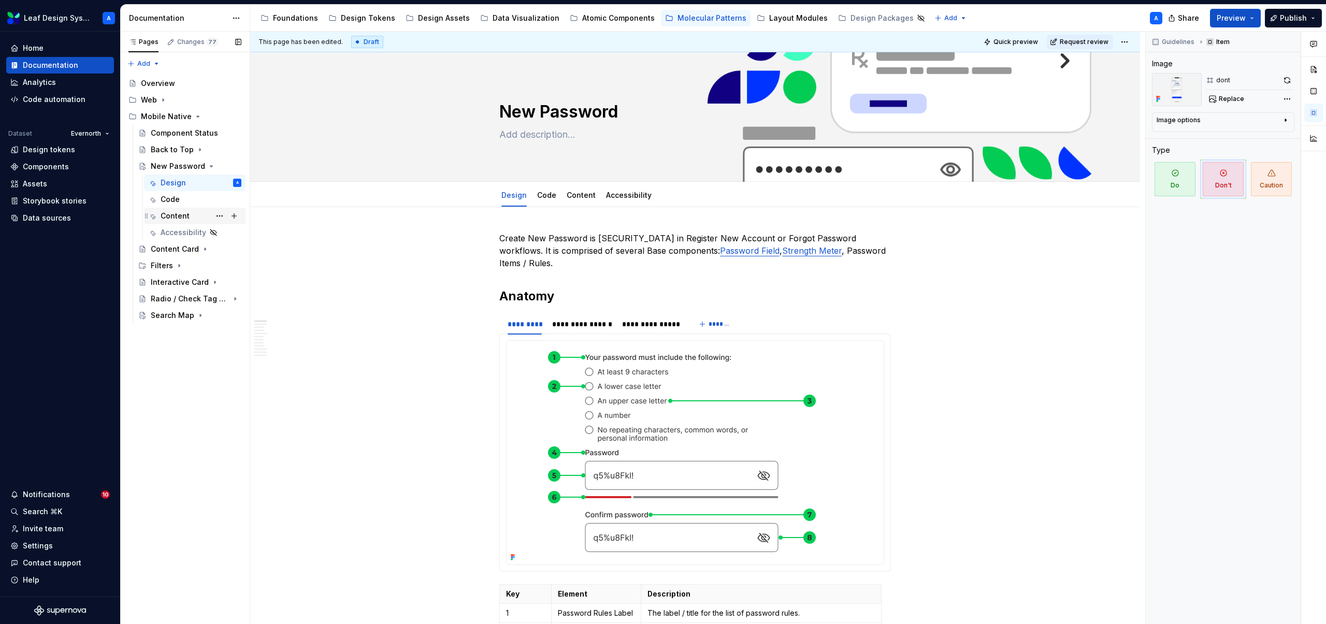
click at [171, 216] on div "Content" at bounding box center [175, 216] width 29 height 10
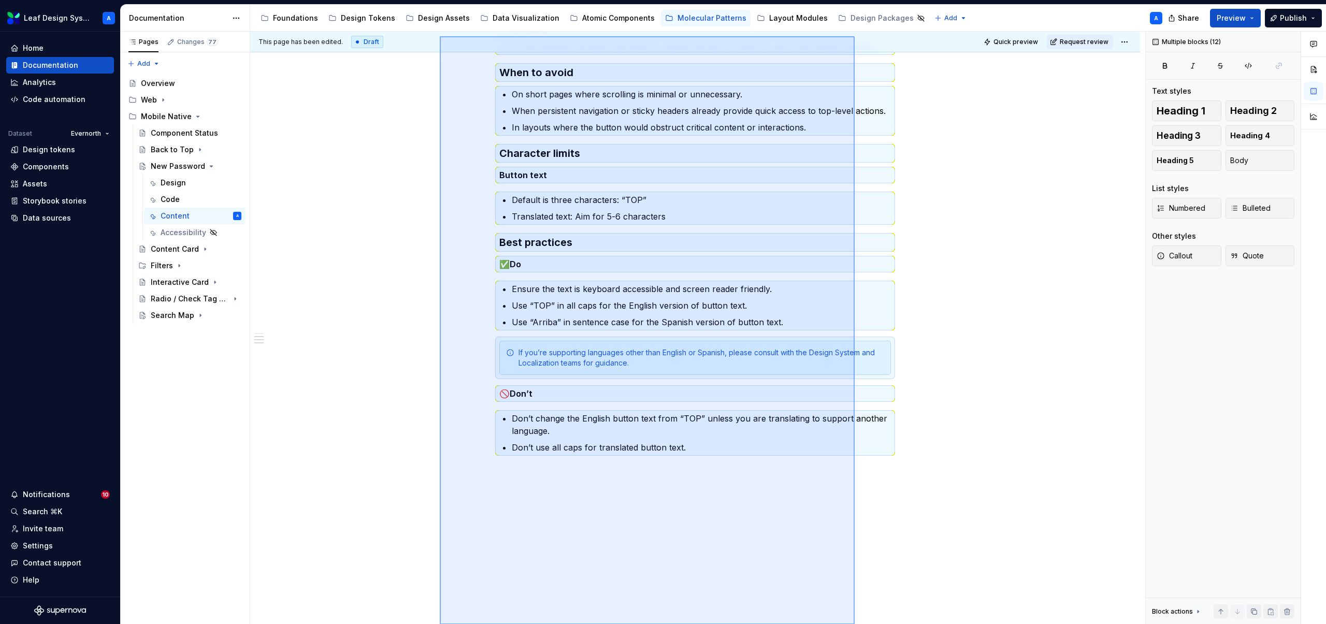
scroll to position [289, 0]
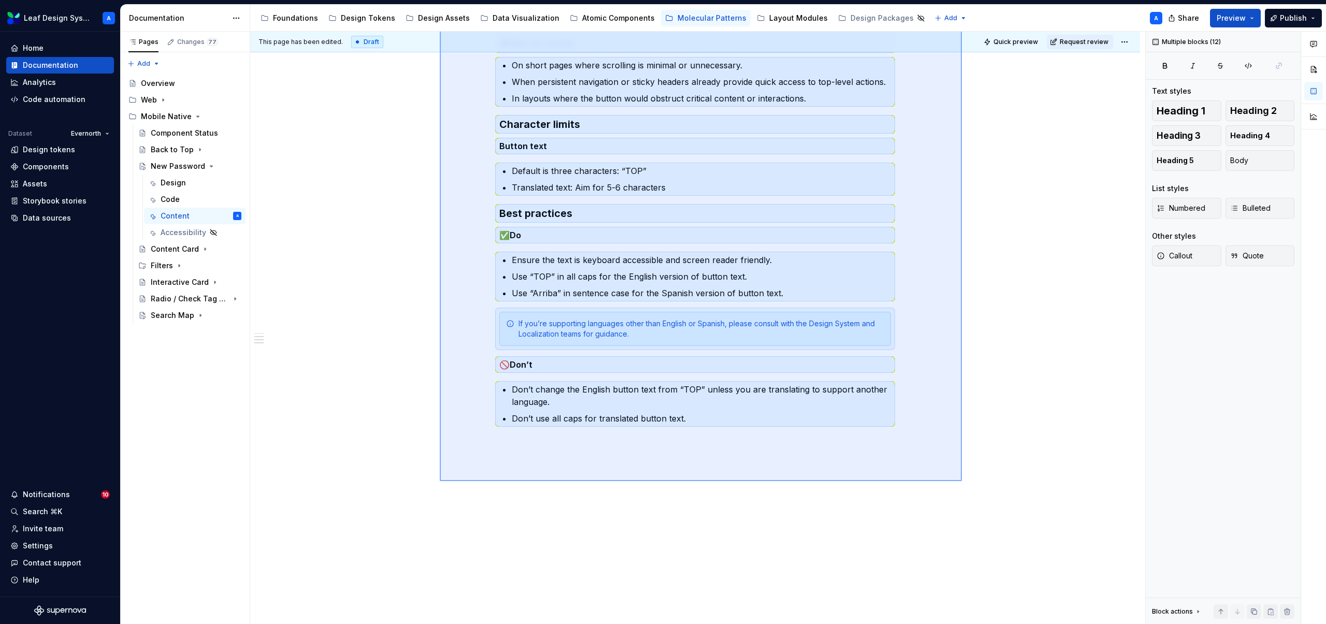
drag, startPoint x: 440, startPoint y: 221, endPoint x: 962, endPoint y: 481, distance: 583.7
click at [962, 481] on div "This page has been edited. Draft Quick preview Request review New Password Edit…" at bounding box center [697, 328] width 895 height 593
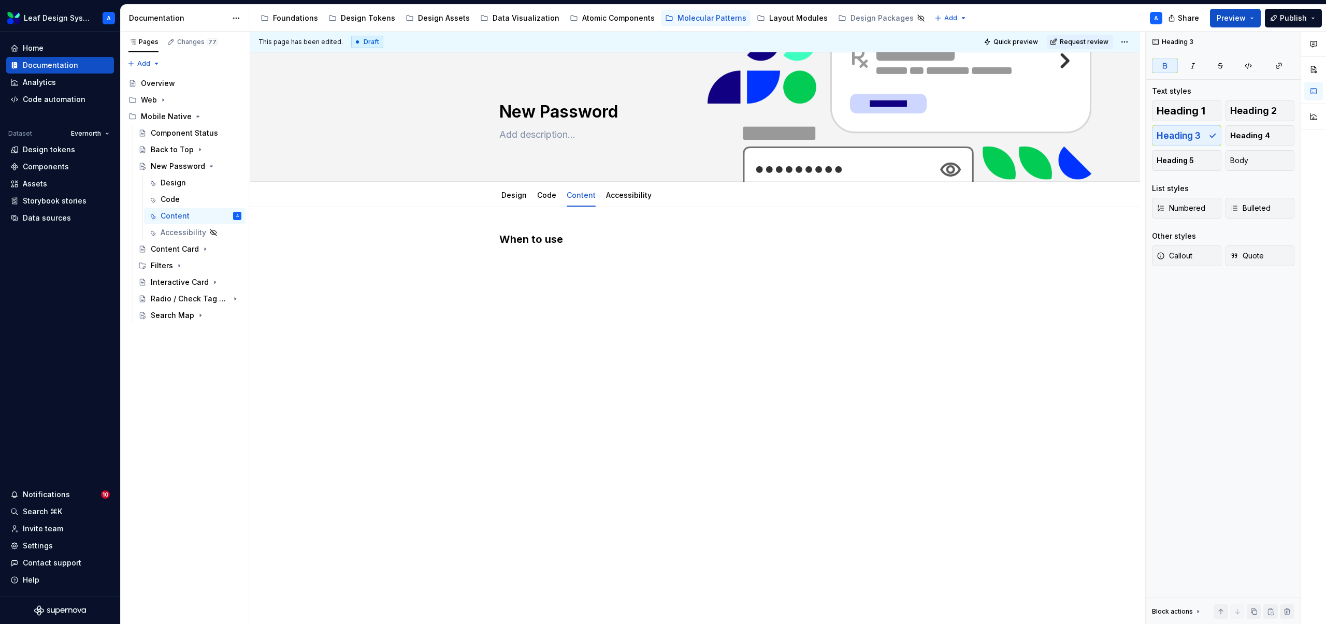
scroll to position [0, 0]
click at [219, 216] on button "Page tree" at bounding box center [219, 216] width 15 height 15
click at [254, 273] on div "Hide tab" at bounding box center [283, 272] width 102 height 10
click at [166, 94] on div "Web" at bounding box center [191, 100] width 101 height 15
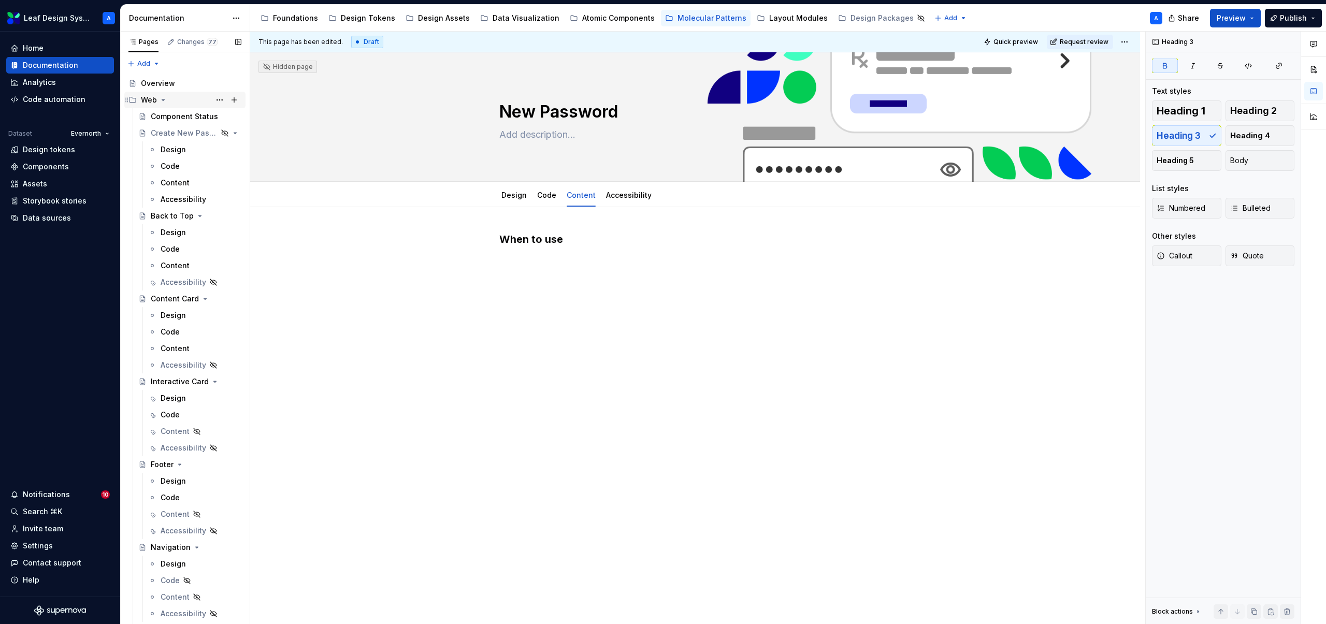
click at [162, 102] on icon "Page tree" at bounding box center [163, 100] width 8 height 8
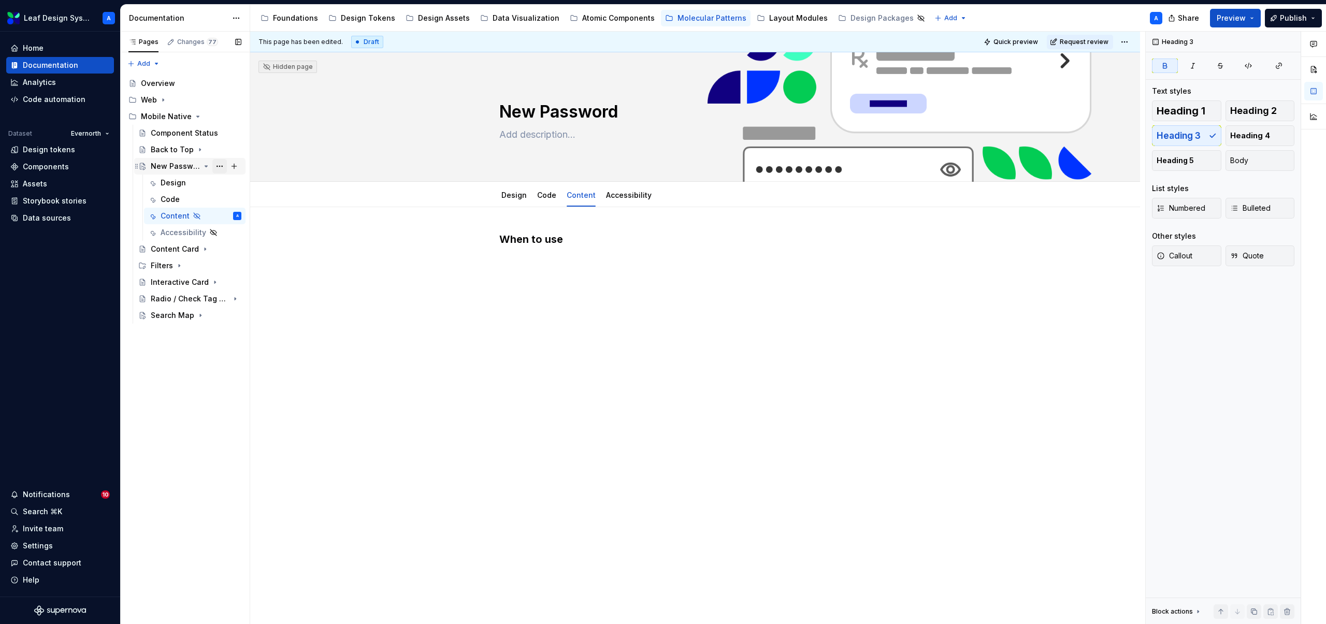
click at [219, 167] on button "Page tree" at bounding box center [219, 166] width 15 height 15
click at [248, 198] on div "Duplicate page" at bounding box center [283, 201] width 102 height 10
click at [160, 99] on icon "Page tree" at bounding box center [163, 100] width 8 height 8
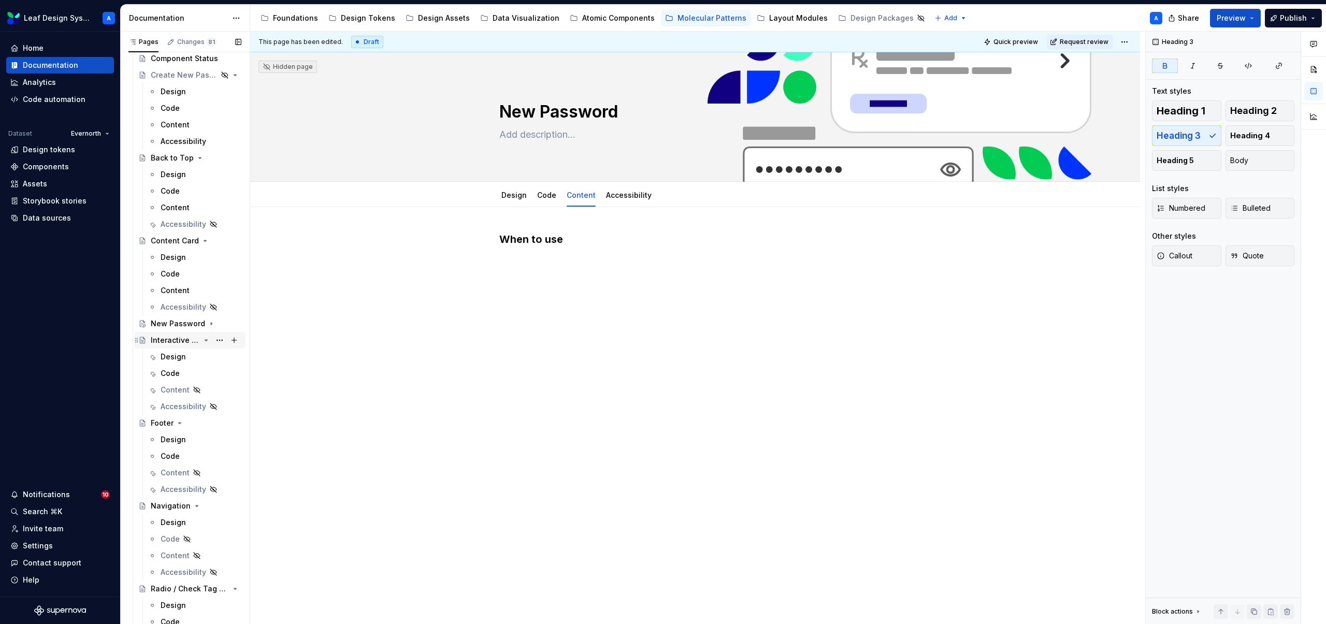
scroll to position [59, 0]
click at [221, 323] on button "Page tree" at bounding box center [219, 323] width 15 height 15
click at [252, 434] on div "Move down" at bounding box center [283, 433] width 102 height 10
click at [220, 406] on button "Page tree" at bounding box center [219, 405] width 15 height 15
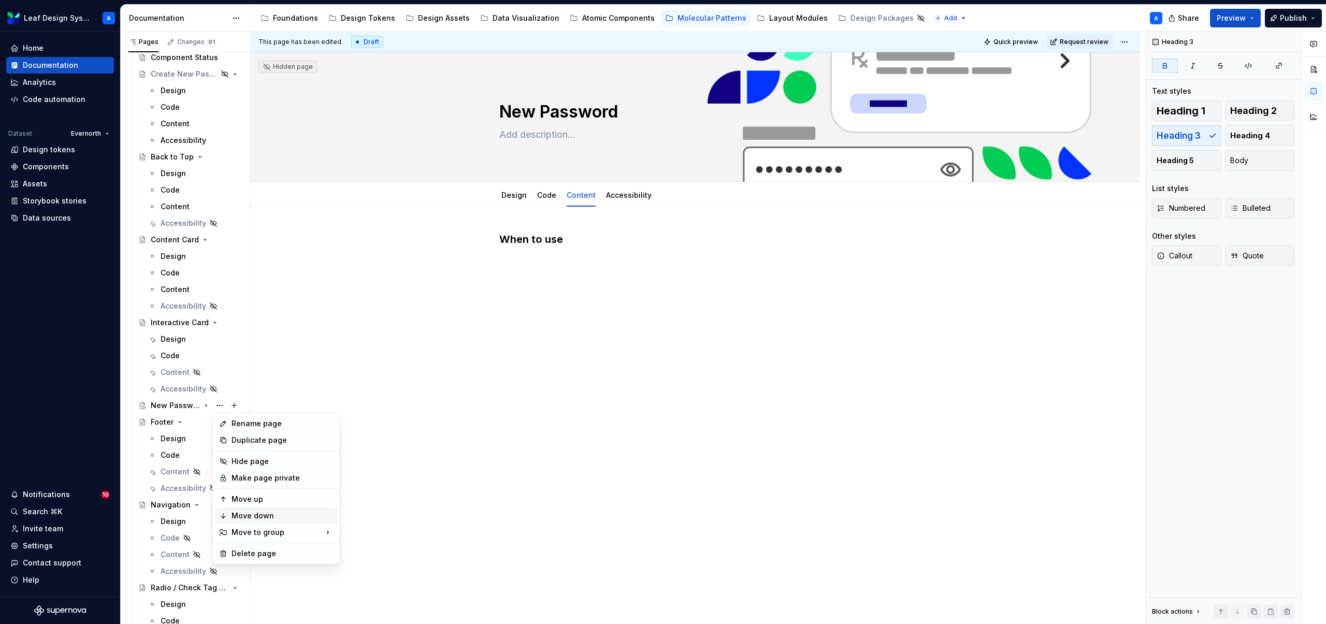
click at [261, 520] on div "Move down" at bounding box center [283, 516] width 102 height 10
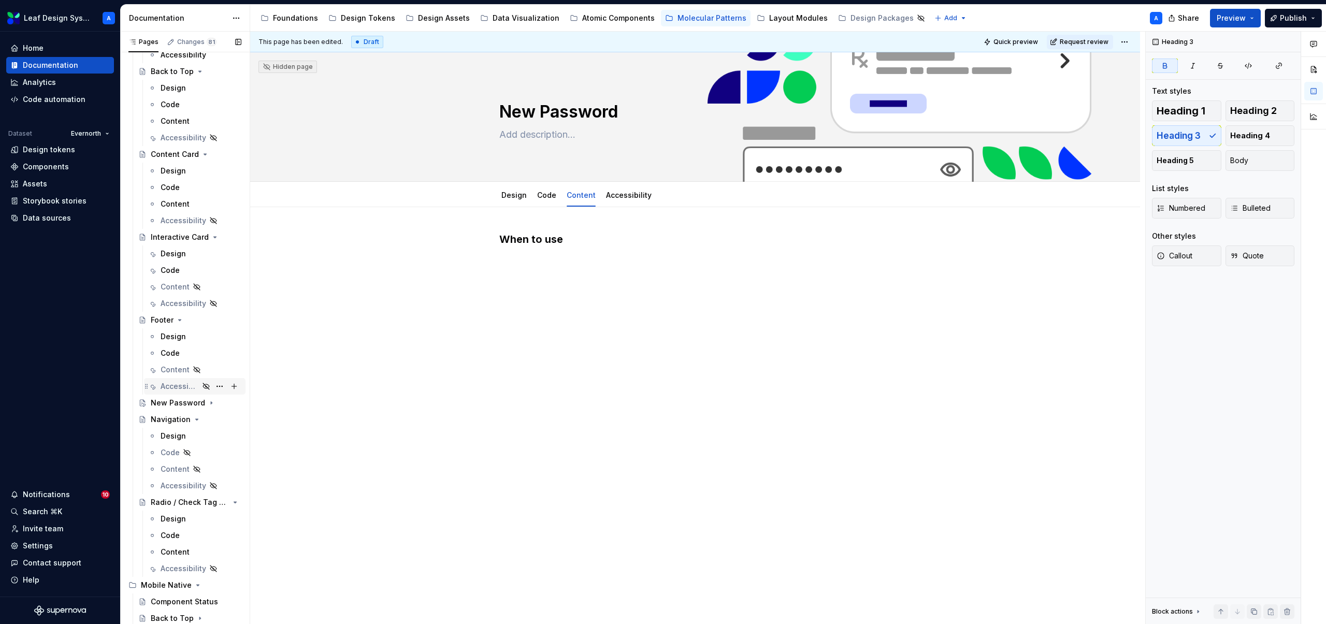
scroll to position [153, 0]
click at [220, 394] on button "Page tree" at bounding box center [219, 395] width 15 height 15
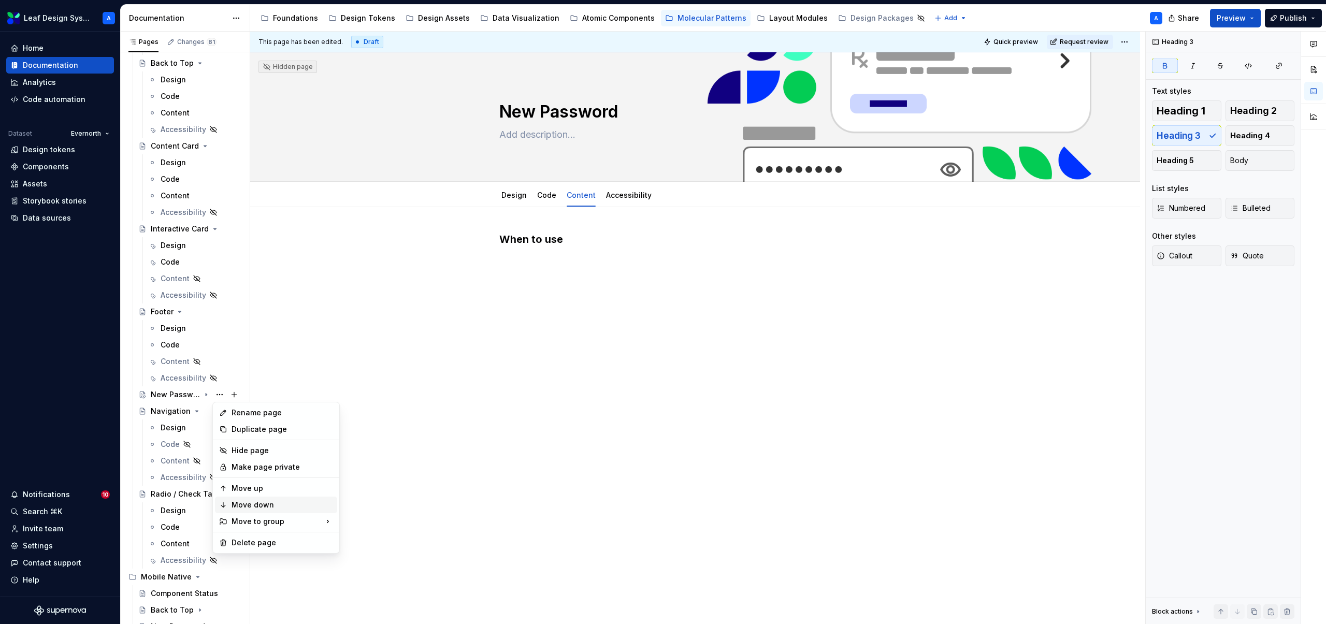
click at [270, 508] on div "Move down" at bounding box center [283, 505] width 102 height 10
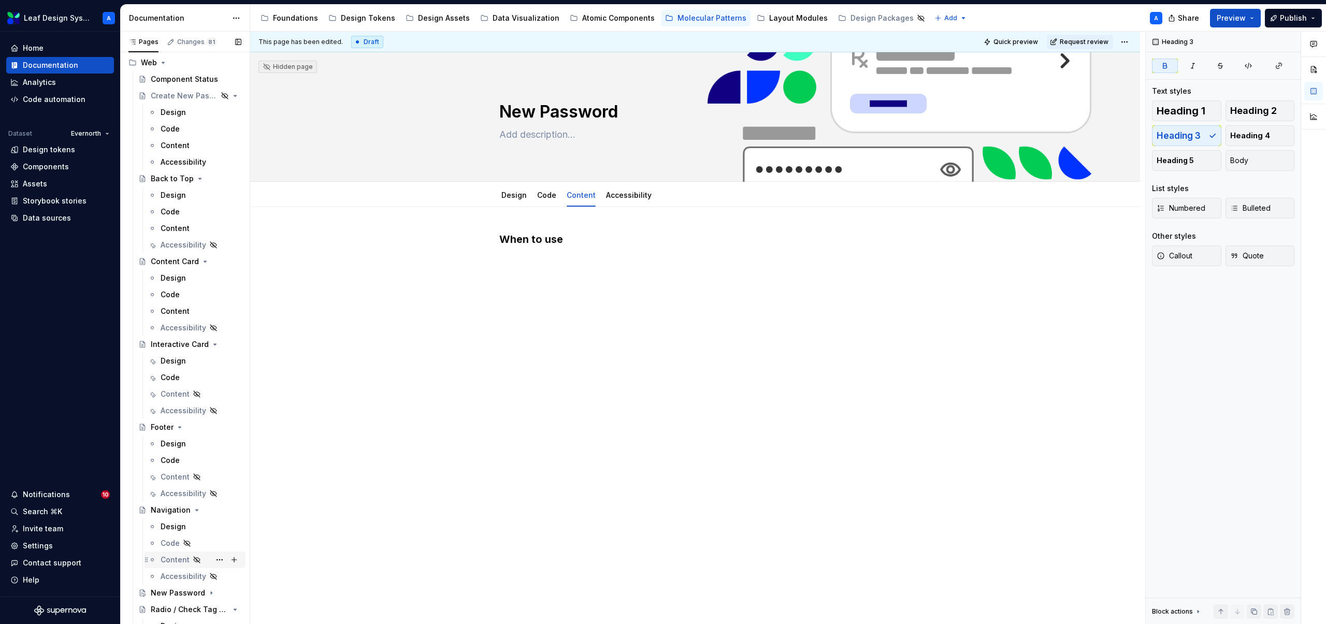
scroll to position [0, 0]
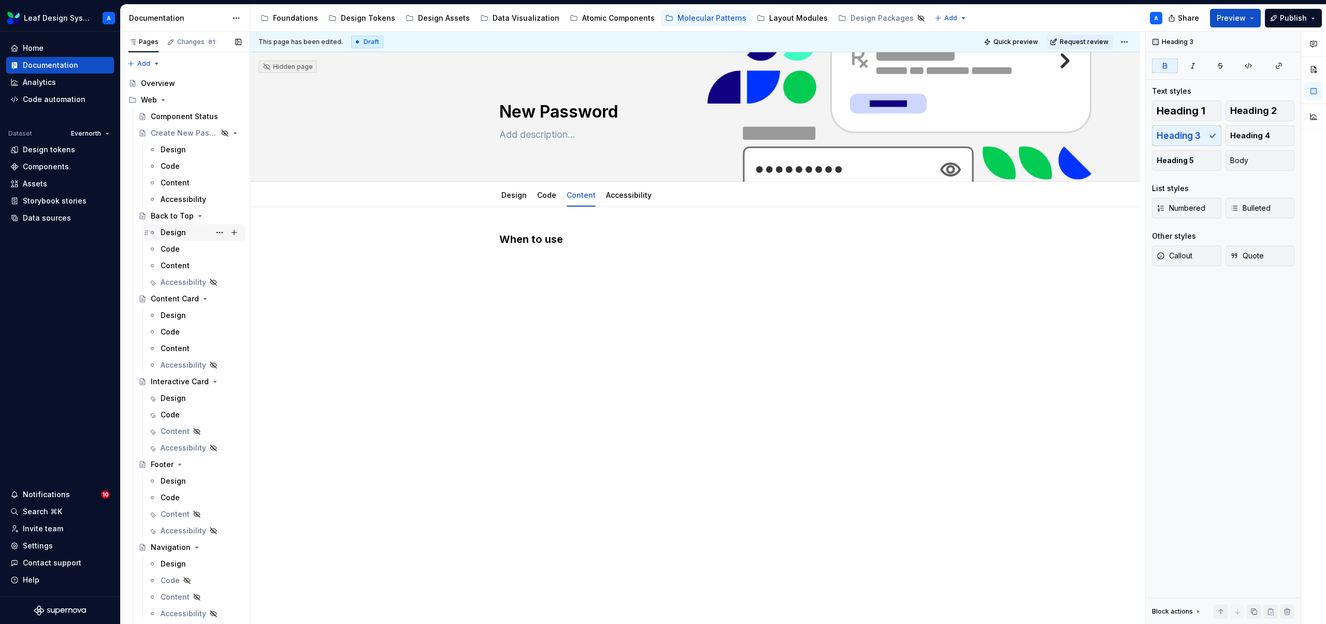
click at [172, 236] on div "Design" at bounding box center [173, 232] width 25 height 10
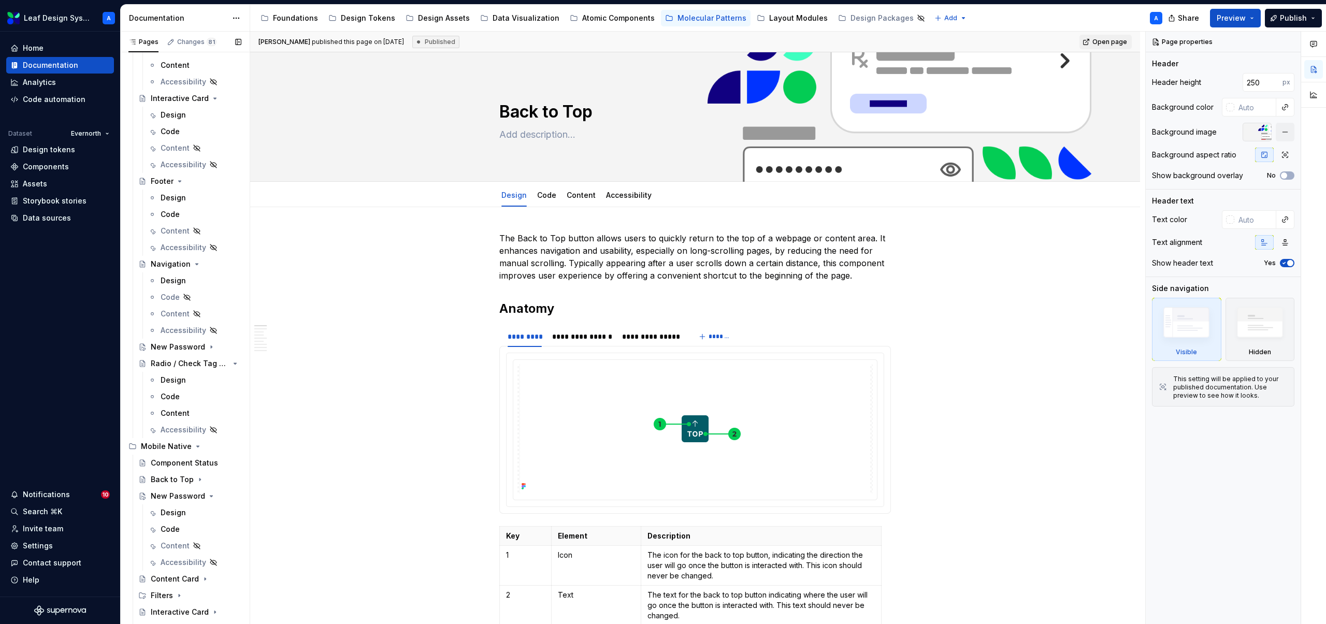
scroll to position [310, 0]
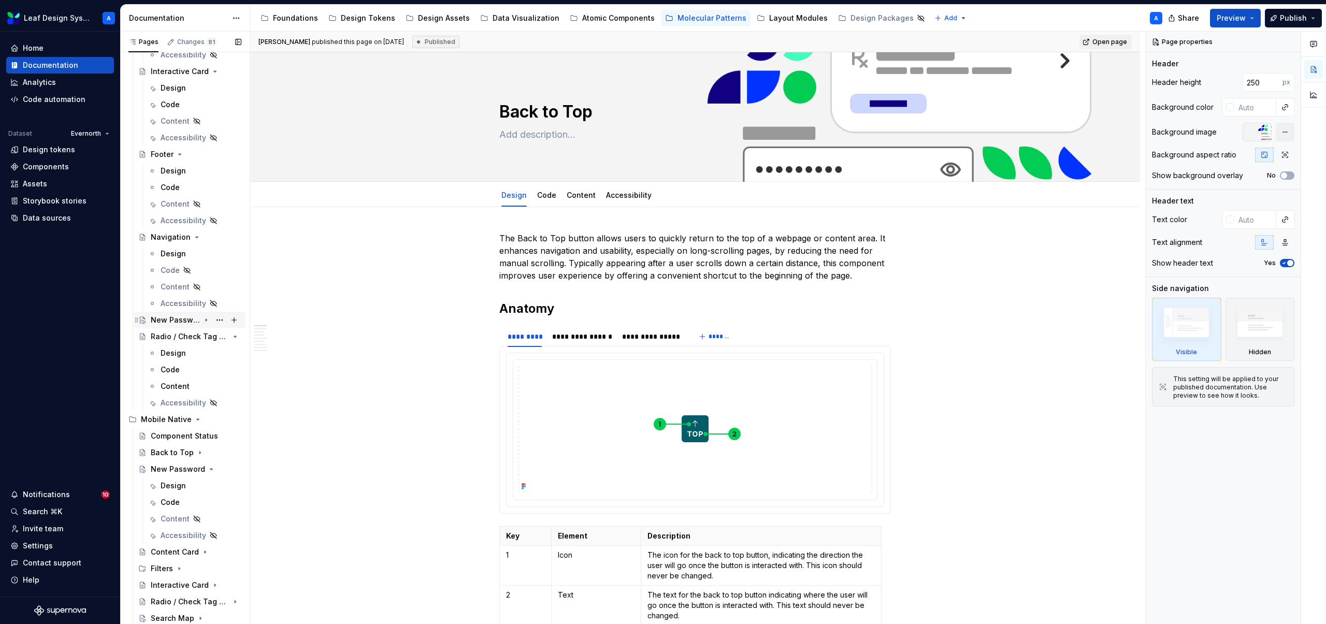
click at [207, 321] on icon "Page tree" at bounding box center [206, 320] width 8 height 8
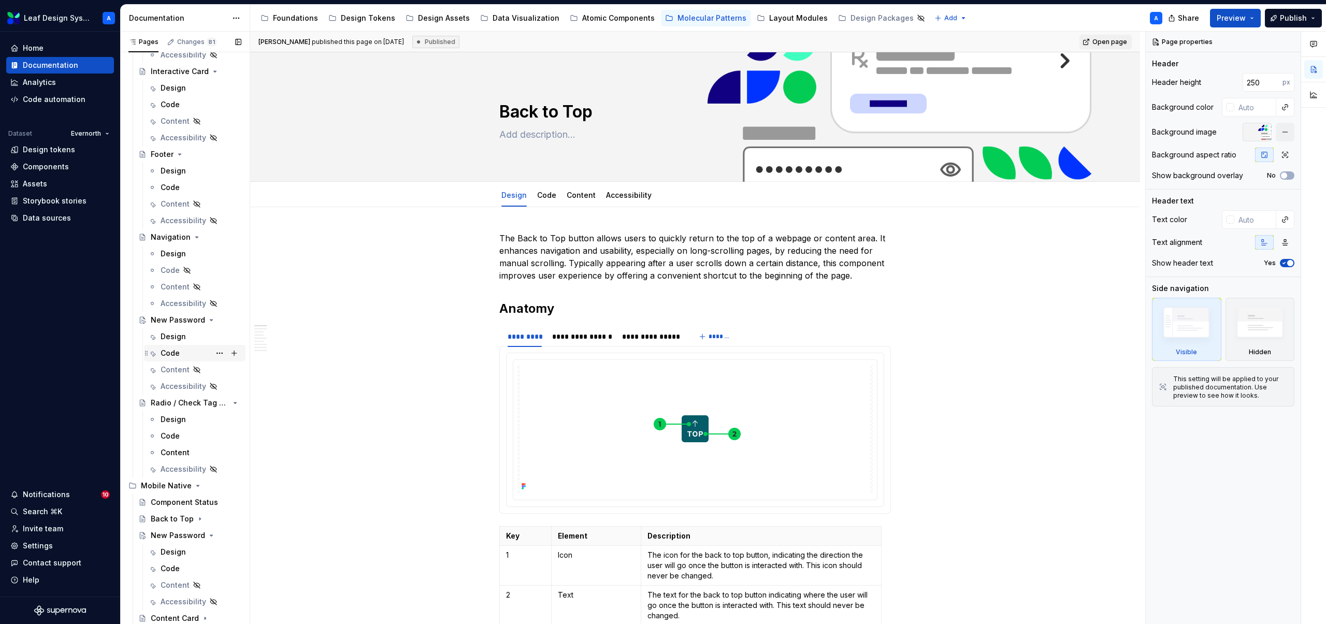
click at [175, 354] on div "Code" at bounding box center [170, 353] width 19 height 10
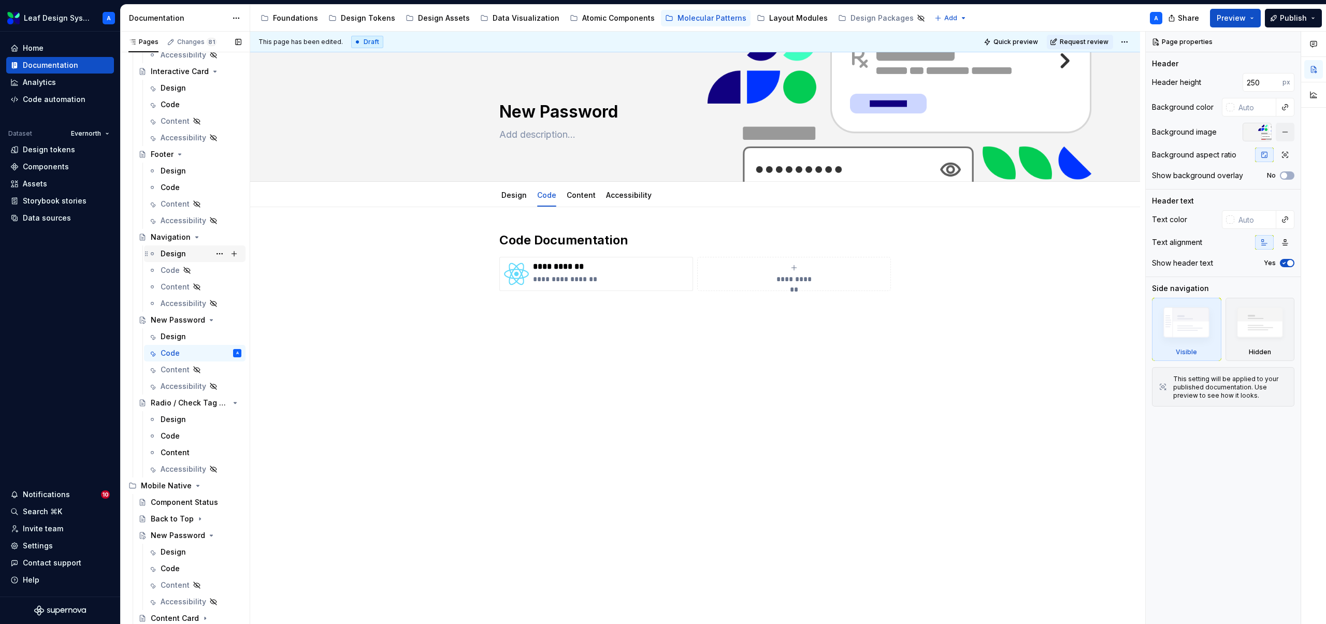
click at [168, 254] on div "Design" at bounding box center [173, 254] width 25 height 10
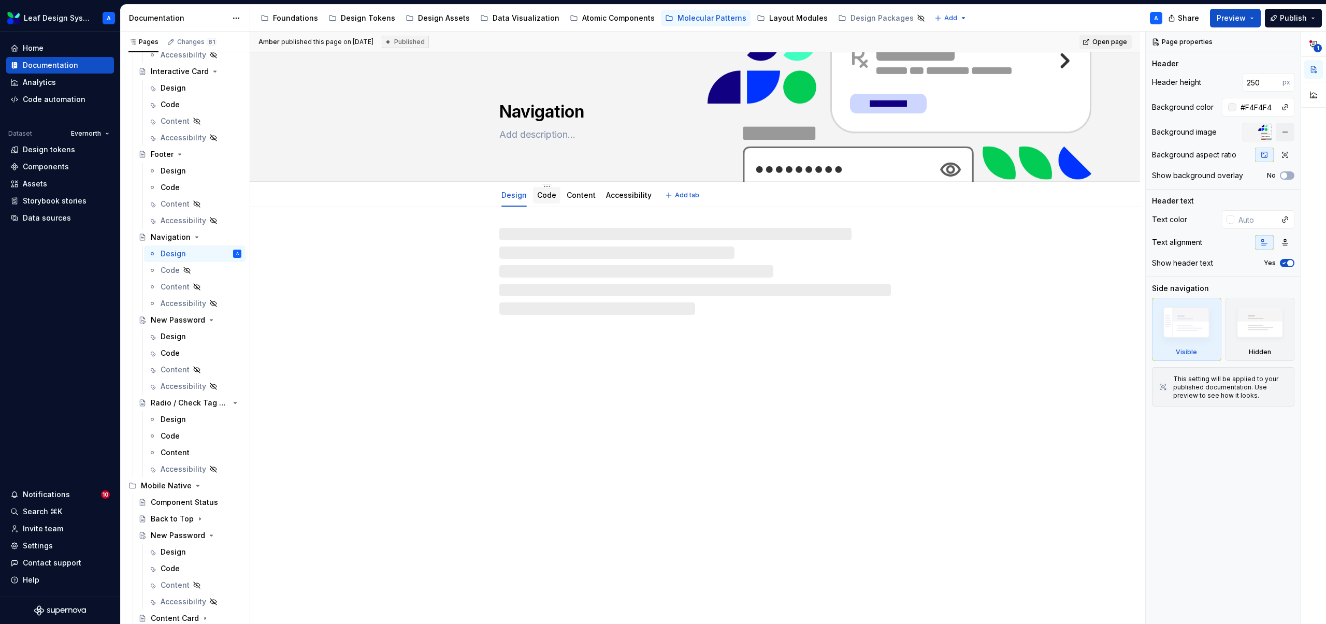
click at [547, 200] on div "Code" at bounding box center [546, 195] width 19 height 10
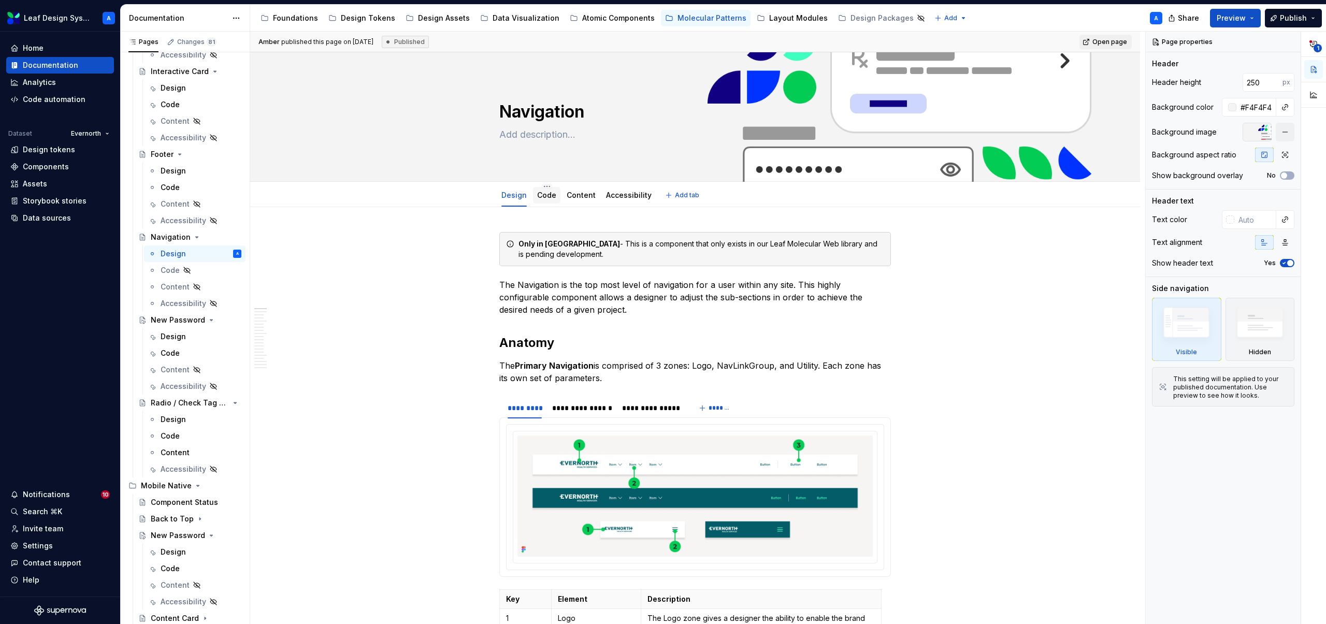
click at [548, 199] on link "Code" at bounding box center [546, 195] width 19 height 9
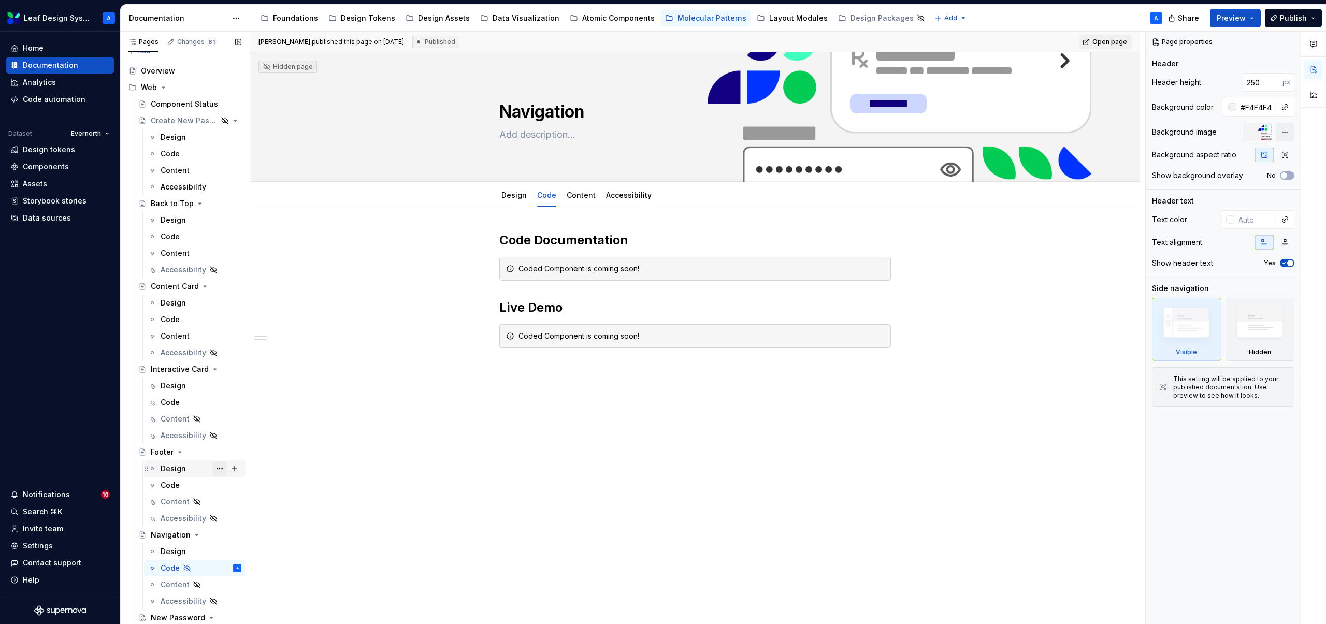
scroll to position [9, 0]
click at [175, 239] on div "Code" at bounding box center [170, 240] width 19 height 10
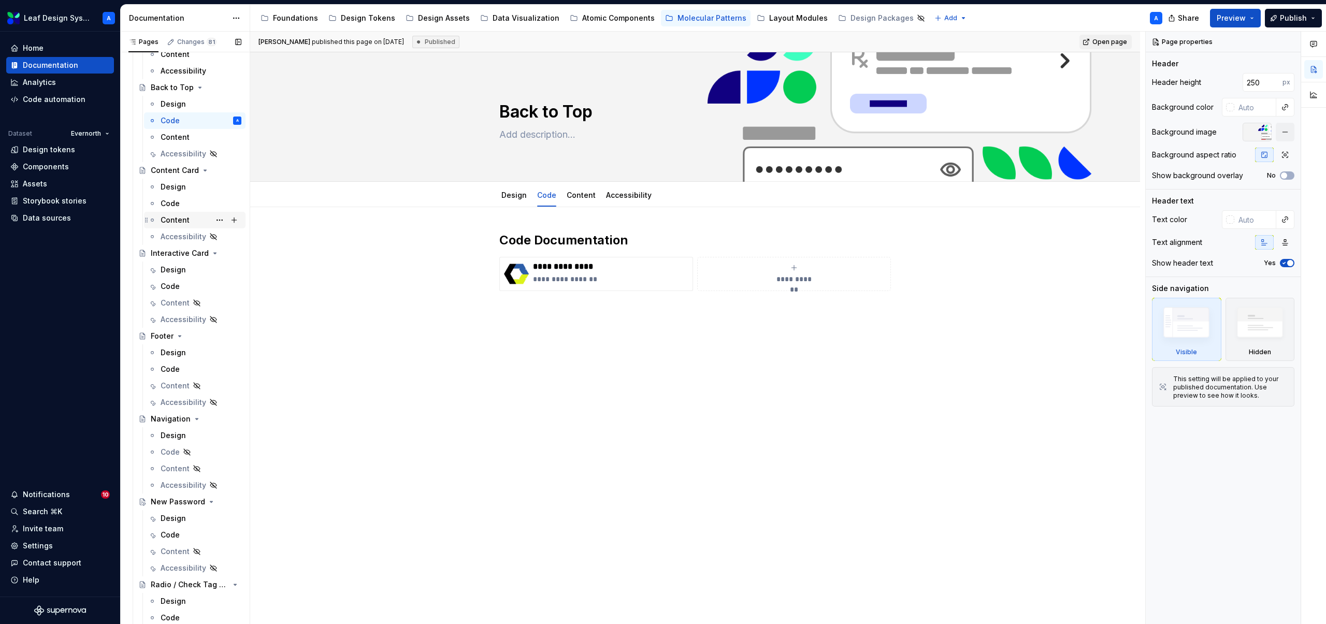
scroll to position [129, 0]
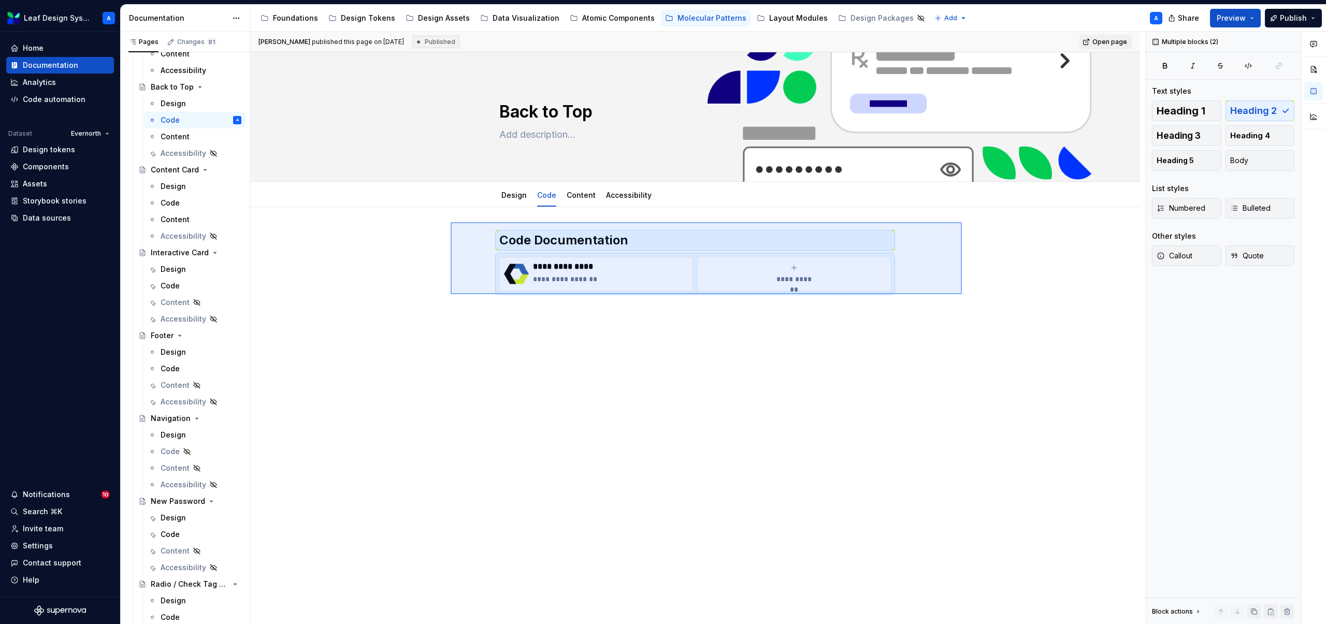
drag, startPoint x: 480, startPoint y: 222, endPoint x: 983, endPoint y: 302, distance: 509.9
click at [983, 302] on div "**********" at bounding box center [697, 328] width 895 height 593
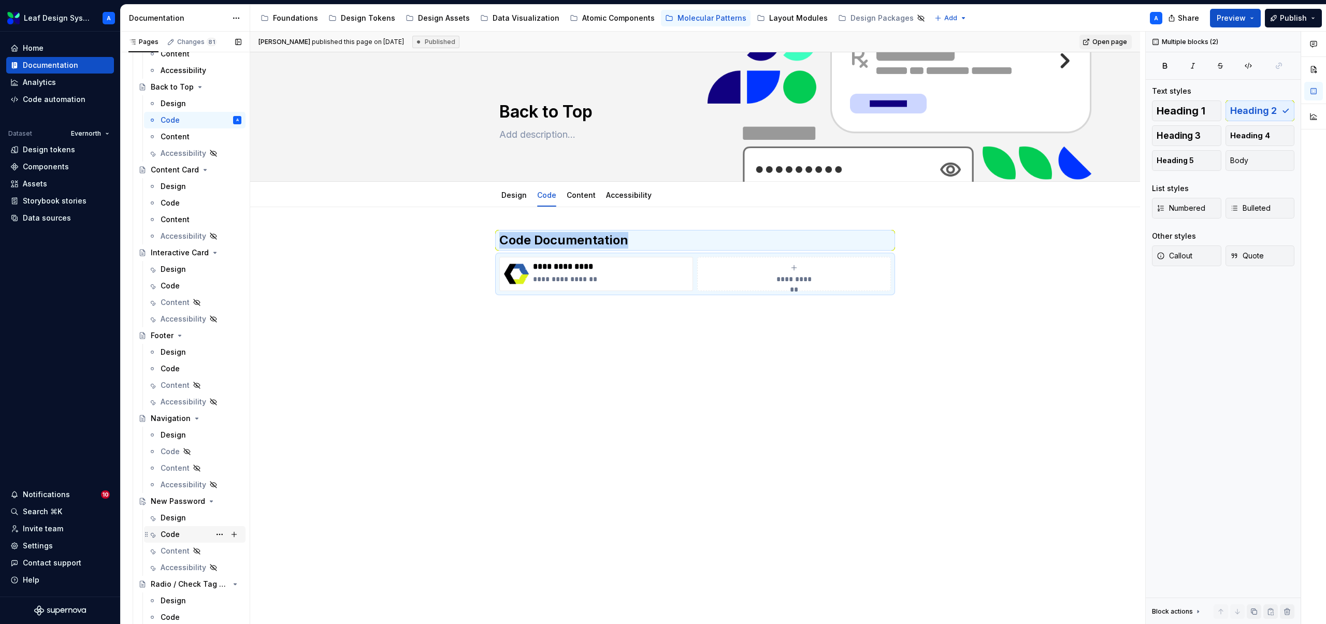
click at [171, 535] on div "Code" at bounding box center [170, 534] width 19 height 10
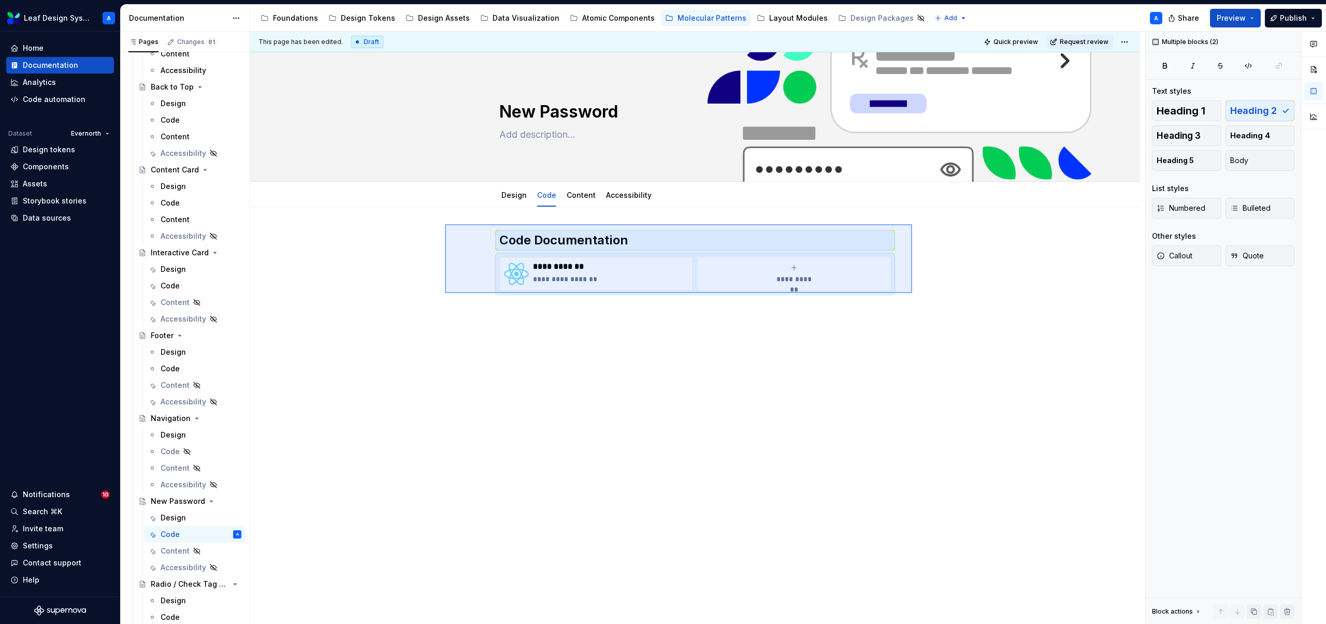
drag, startPoint x: 467, startPoint y: 224, endPoint x: 917, endPoint y: 295, distance: 455.9
click at [917, 295] on div "**********" at bounding box center [697, 328] width 895 height 593
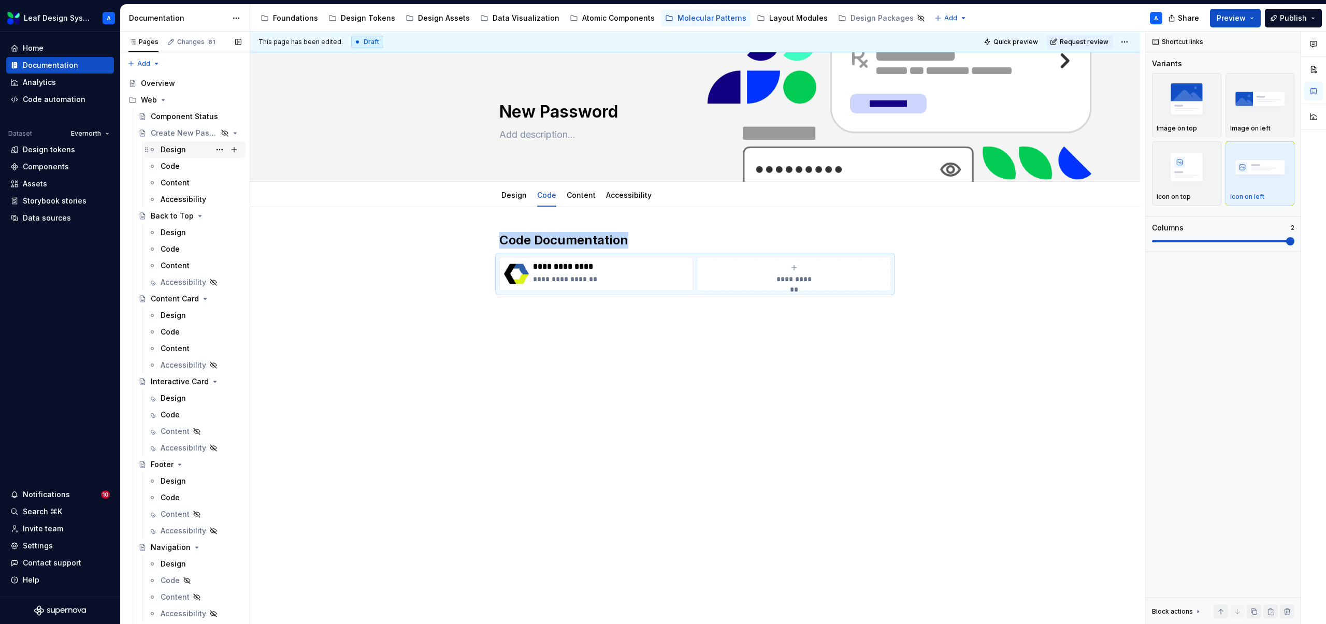
click at [176, 152] on div "Design" at bounding box center [173, 150] width 25 height 10
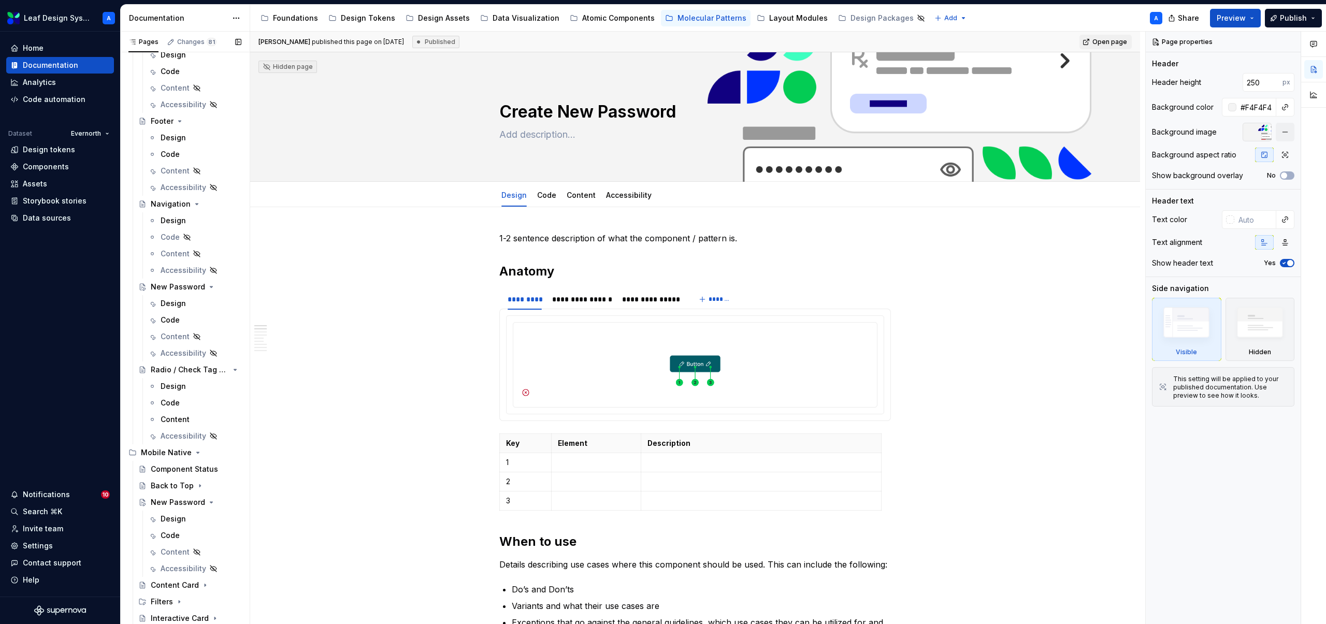
scroll to position [368, 0]
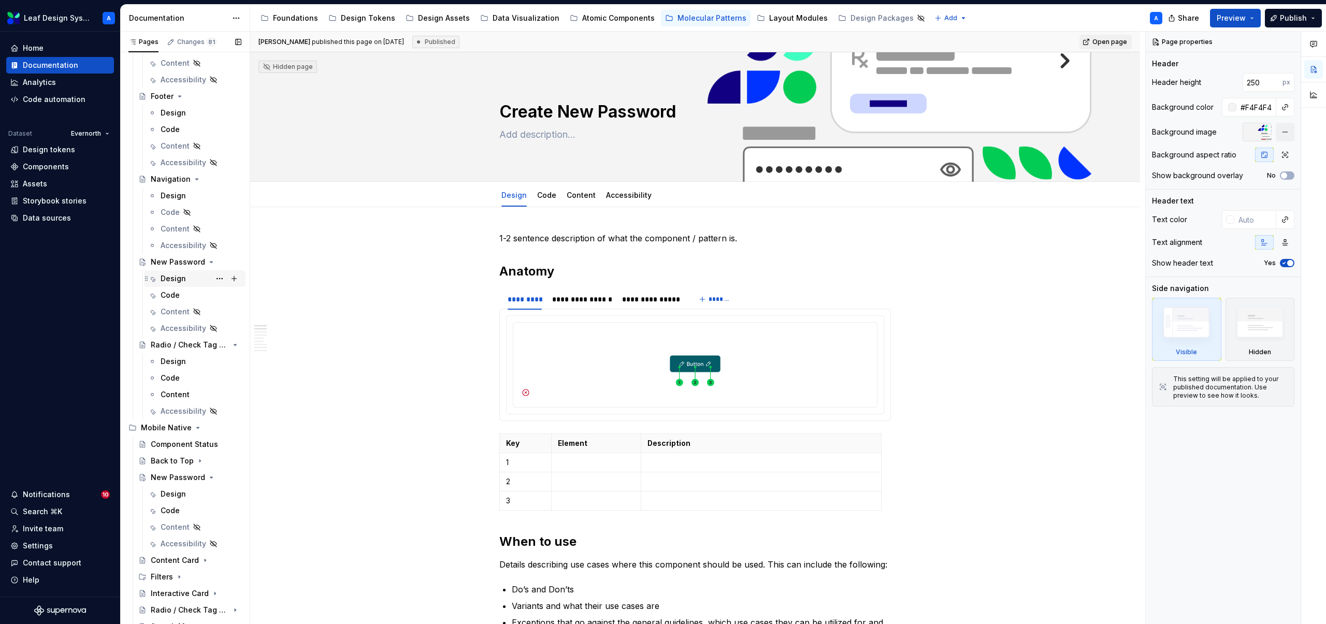
click at [178, 281] on div "Design" at bounding box center [173, 279] width 25 height 10
click at [220, 279] on button "Page tree" at bounding box center [219, 278] width 15 height 15
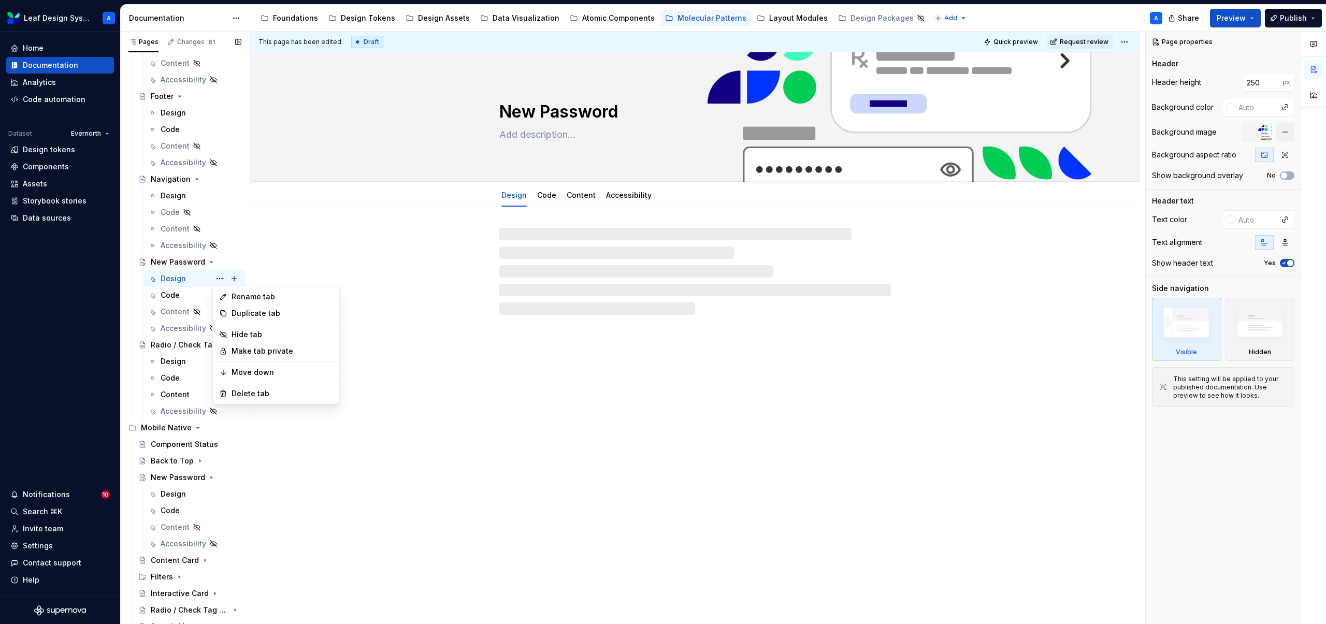
click at [185, 279] on div "Pages Changes 81 Add Accessibility guide for tree Page tree. Navigate the tree …" at bounding box center [185, 330] width 130 height 597
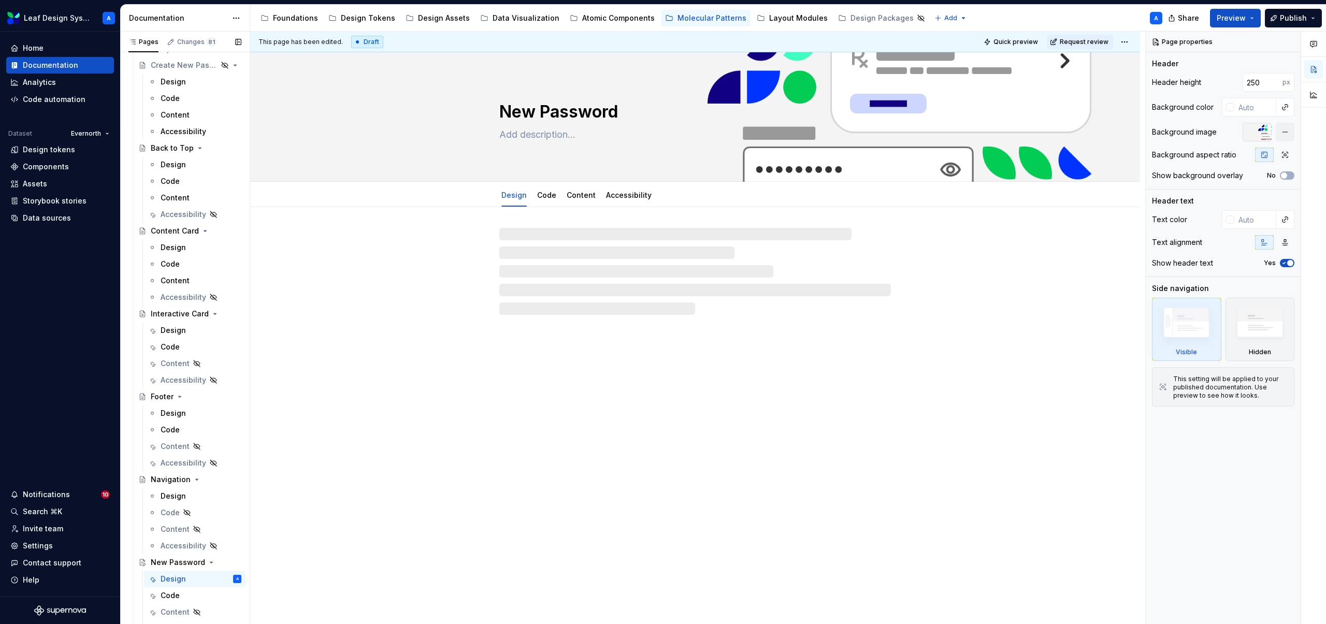
scroll to position [69, 0]
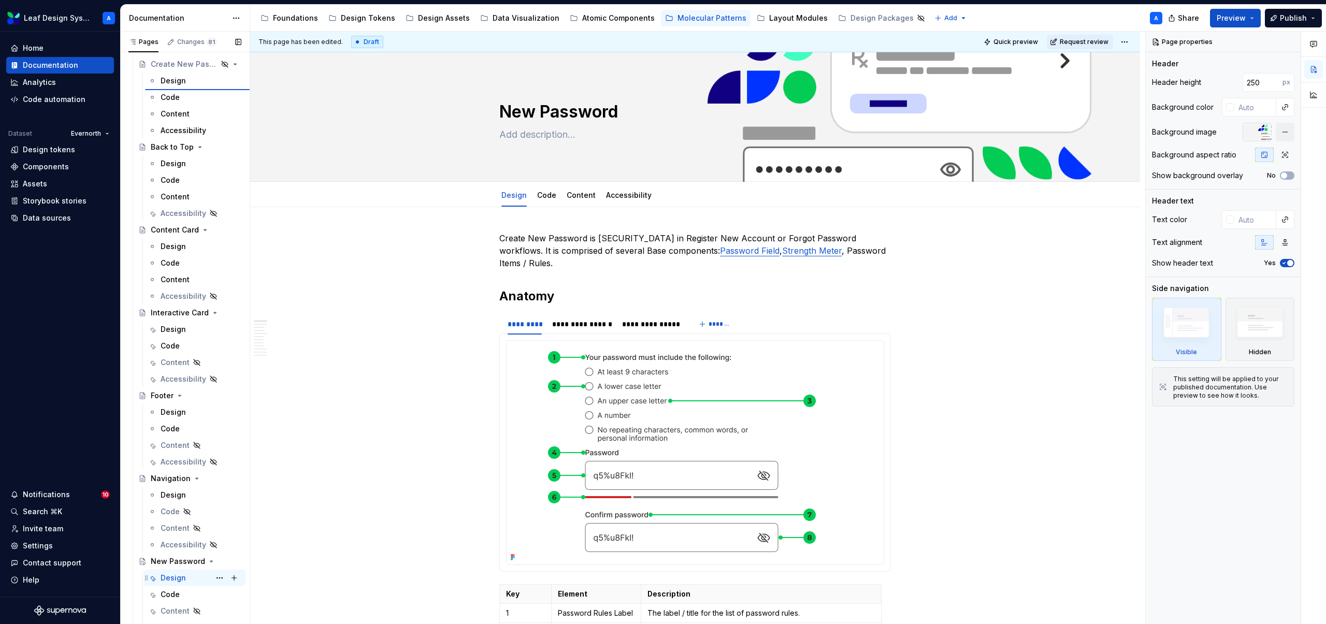
type textarea "*"
type textarea "Create New Password"
type input "#F4F4F4"
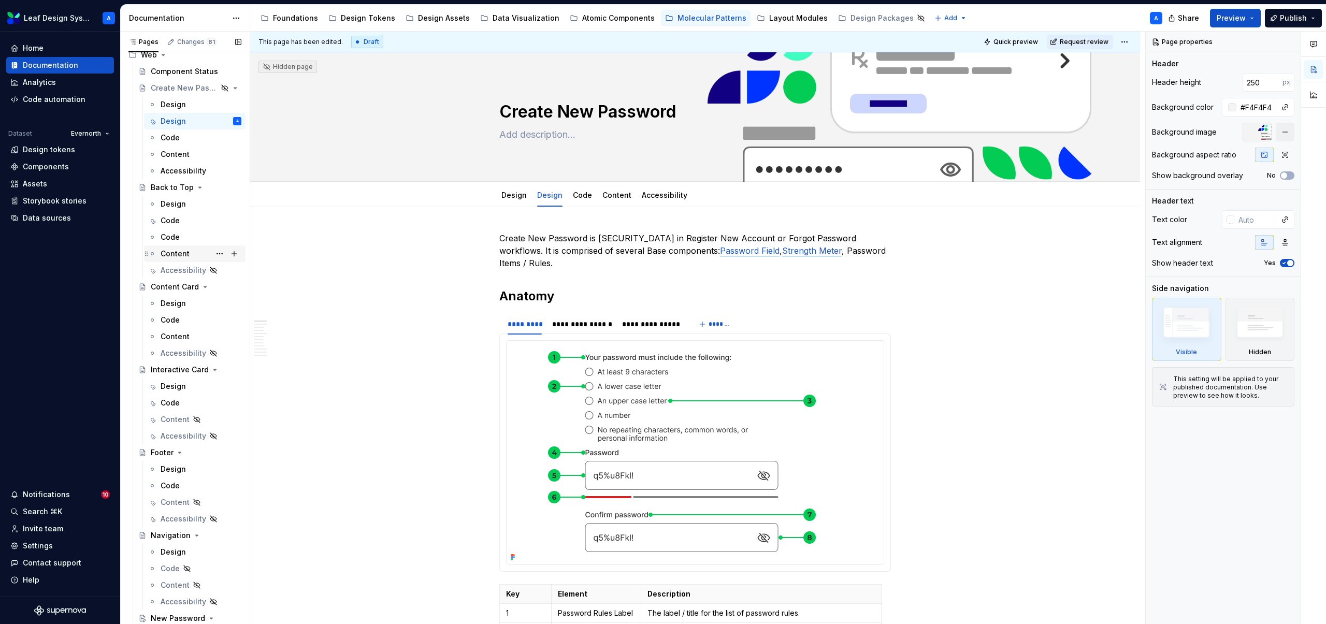
scroll to position [0, 0]
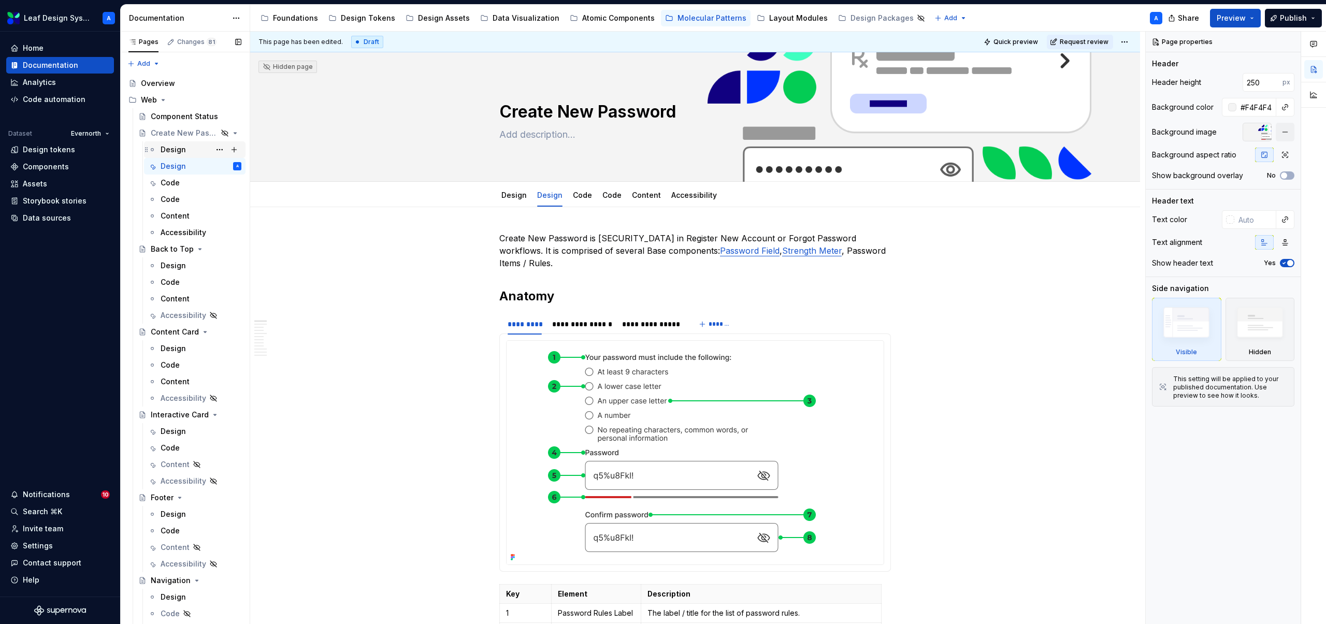
click at [173, 150] on div "Design" at bounding box center [173, 150] width 25 height 10
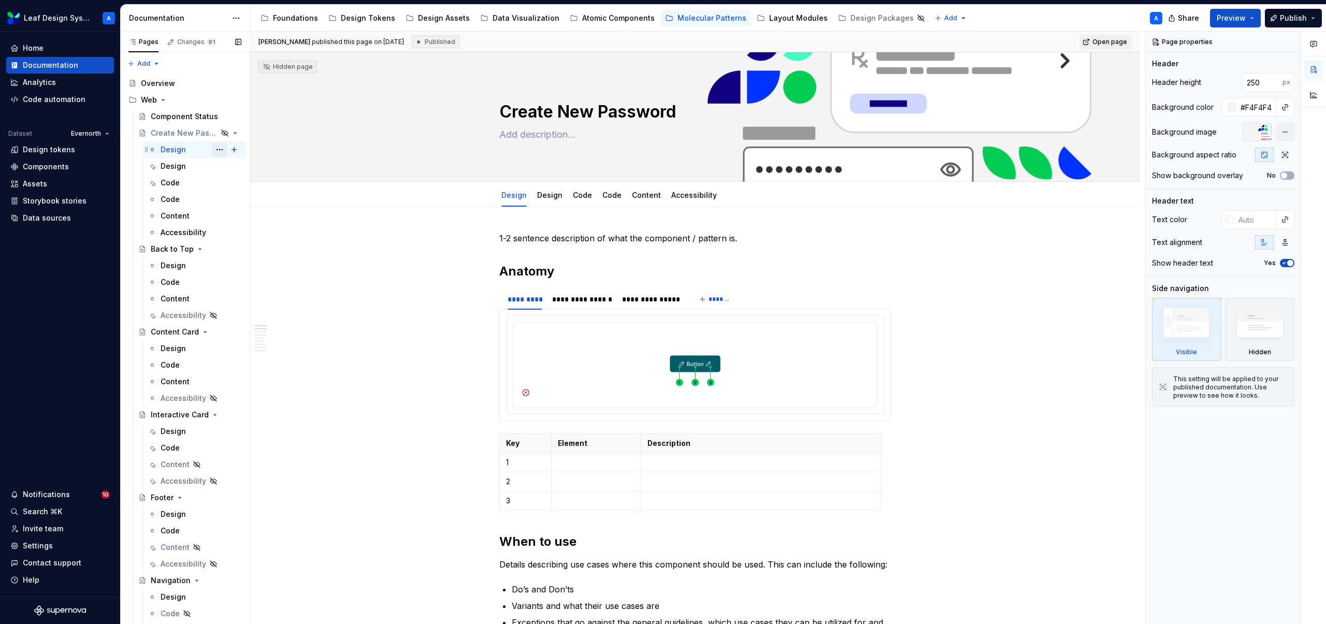
click at [220, 149] on button "Page tree" at bounding box center [219, 149] width 15 height 15
click at [252, 269] on div "Delete tab" at bounding box center [283, 265] width 102 height 10
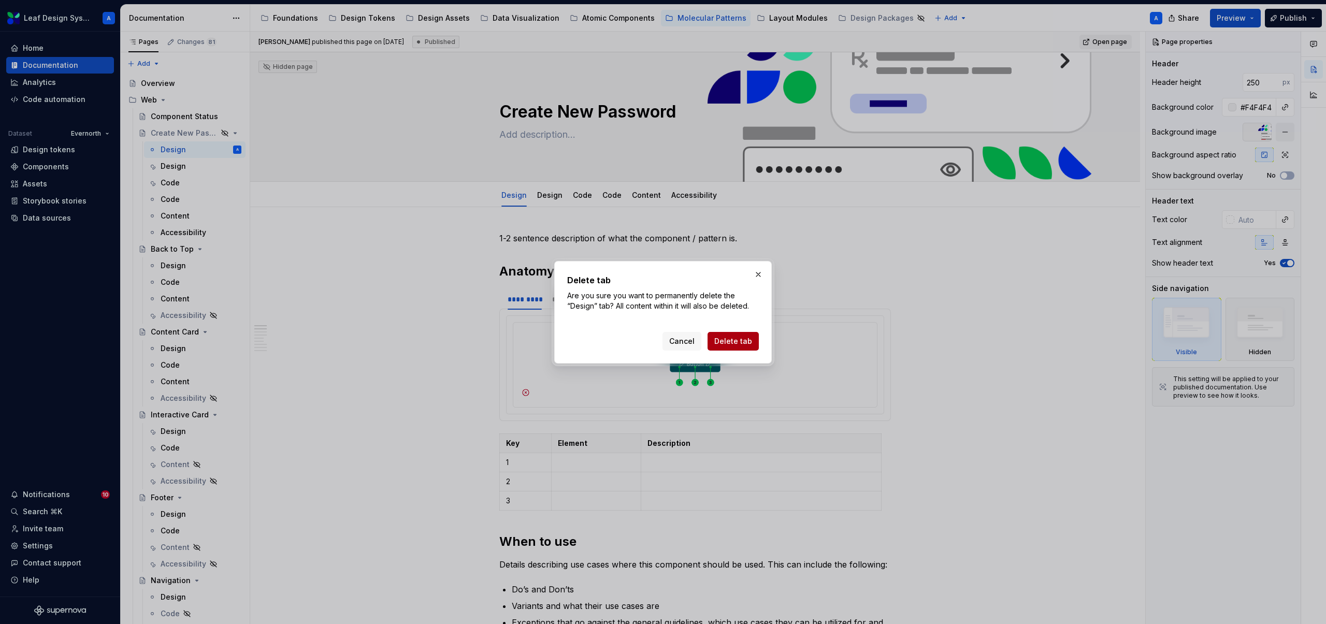
click at [735, 341] on span "Delete tab" at bounding box center [733, 341] width 38 height 10
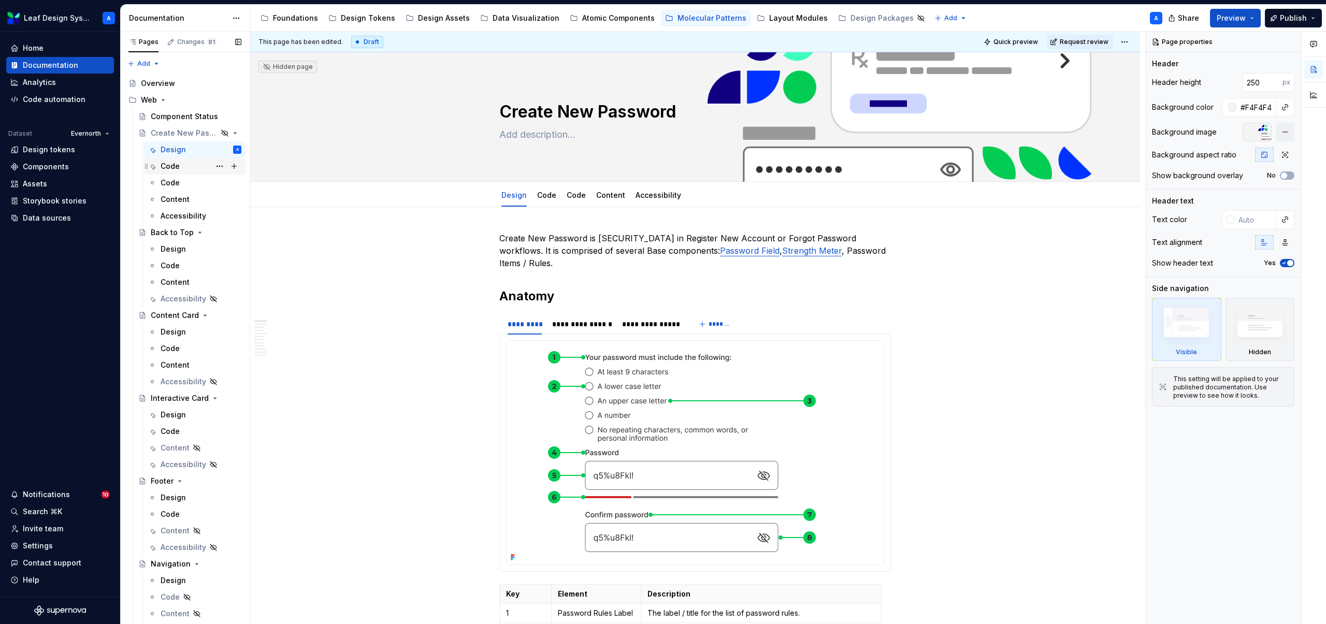
click at [175, 170] on div "Code" at bounding box center [170, 166] width 19 height 10
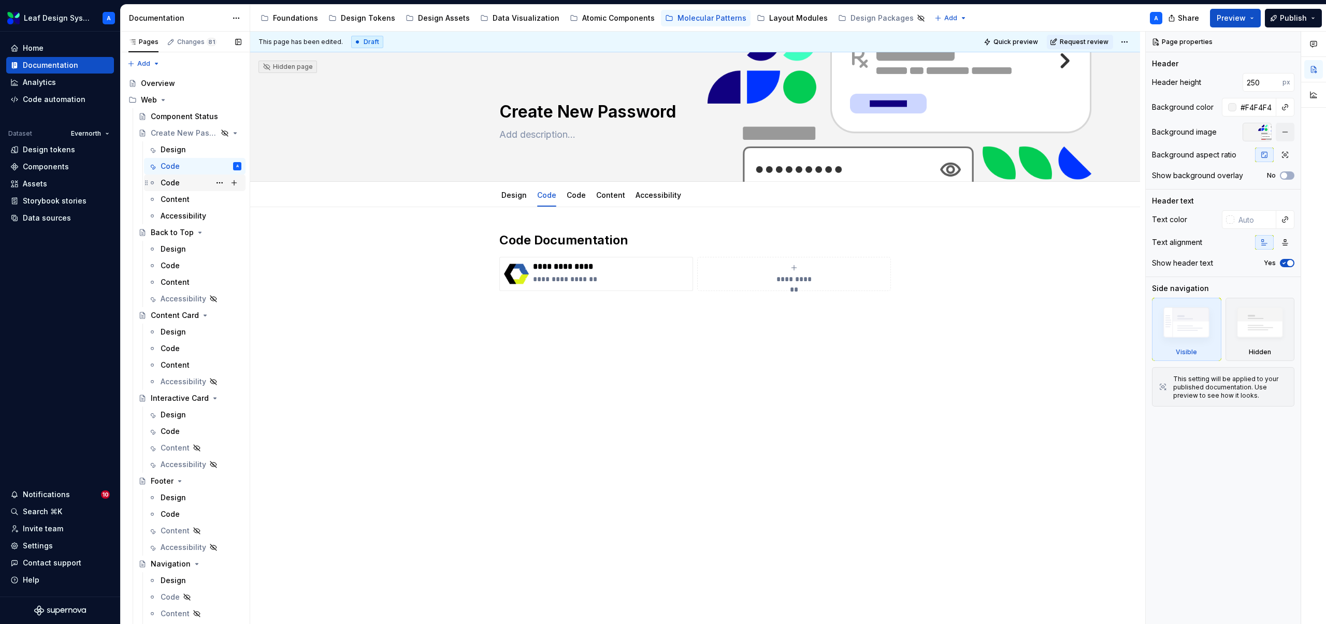
click at [184, 183] on div "Code" at bounding box center [201, 183] width 81 height 15
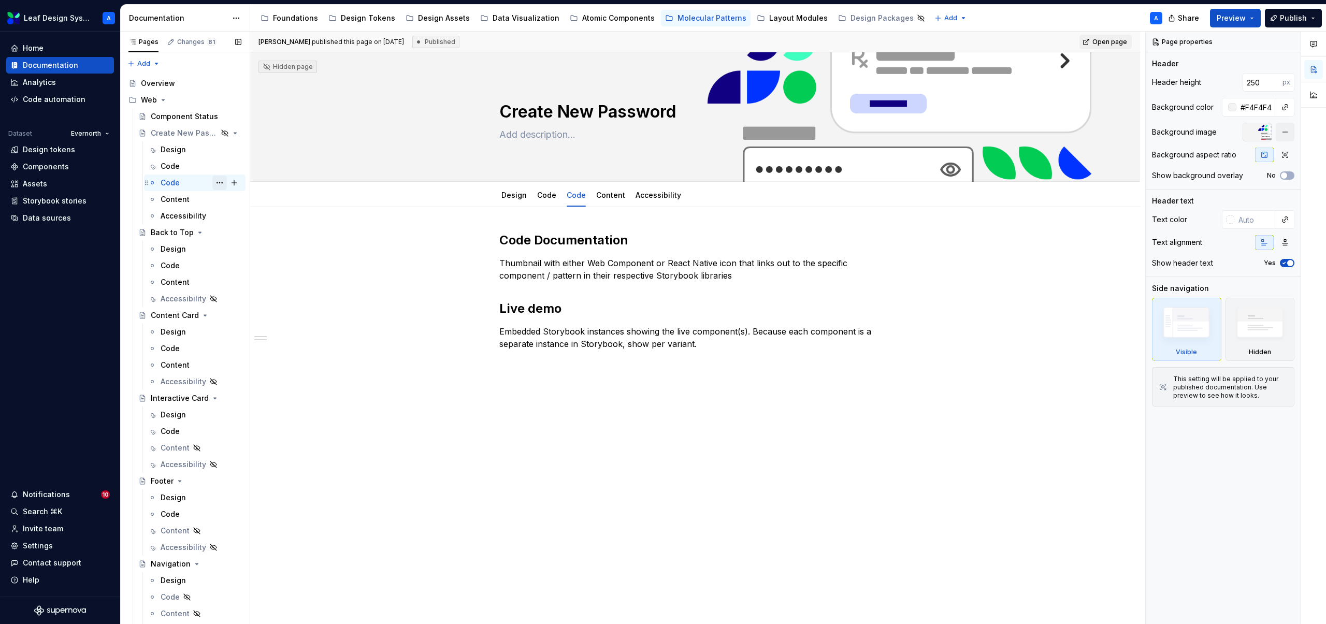
click at [219, 184] on button "Page tree" at bounding box center [219, 183] width 15 height 15
click at [238, 316] on div "Delete tab" at bounding box center [283, 314] width 102 height 10
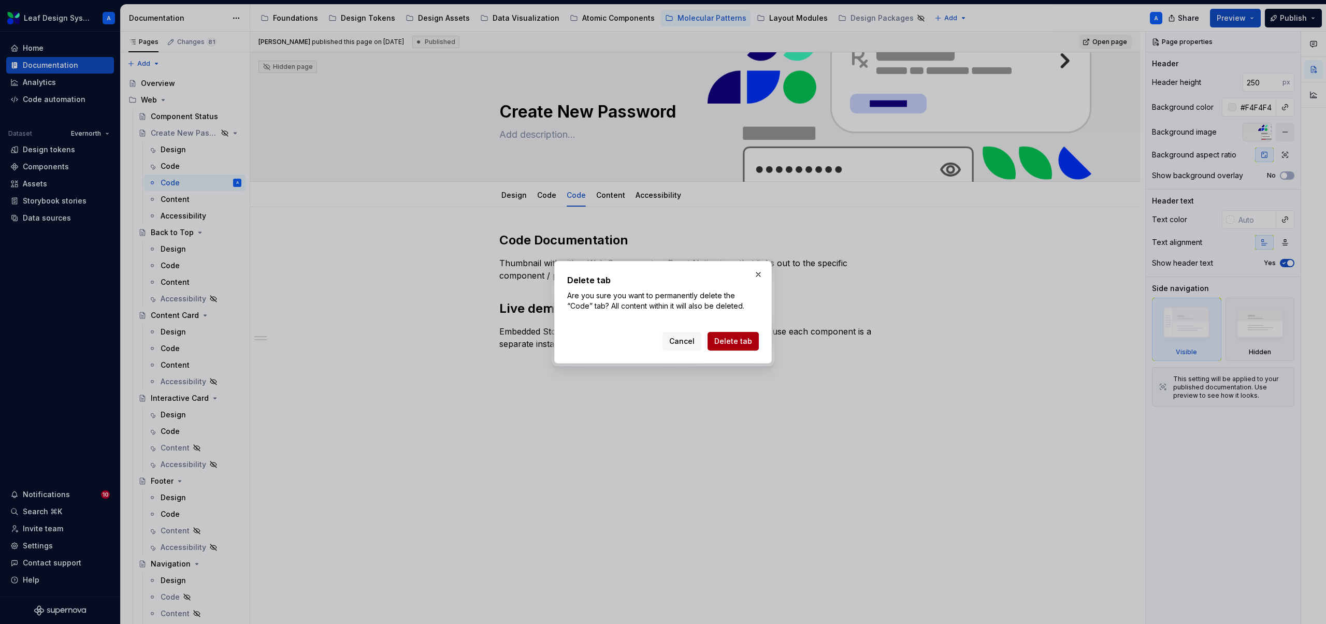
click at [746, 337] on span "Delete tab" at bounding box center [733, 341] width 38 height 10
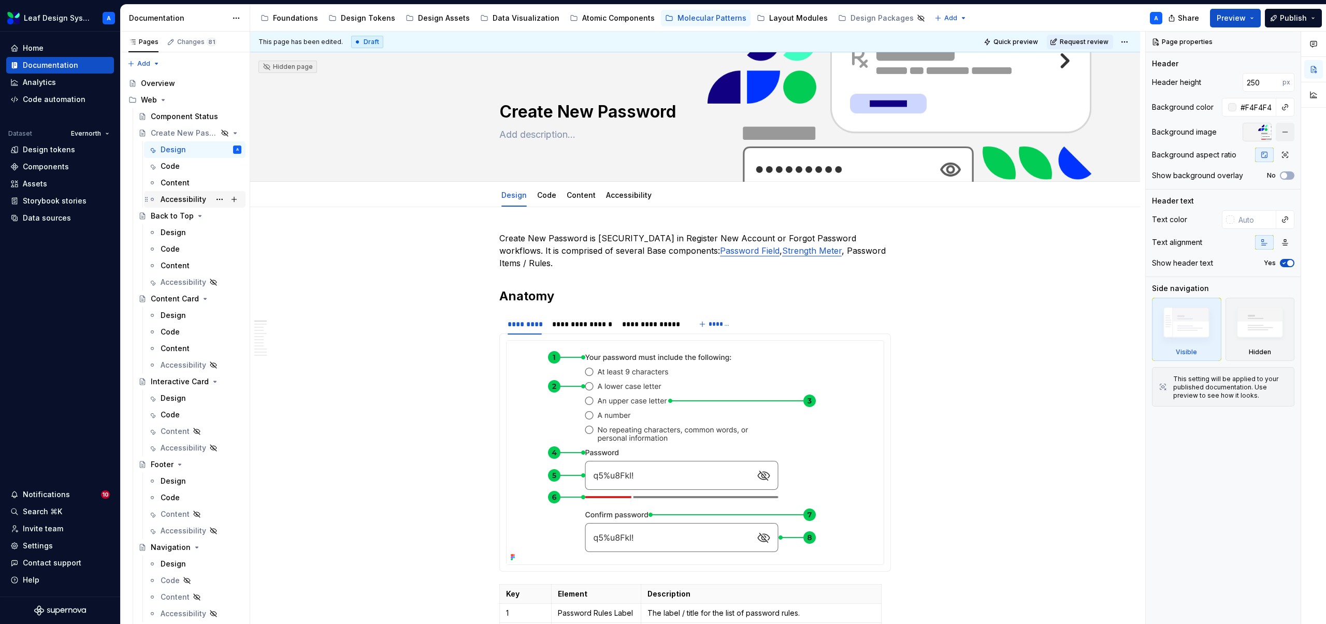
click at [179, 192] on div "Accessibility" at bounding box center [201, 199] width 81 height 15
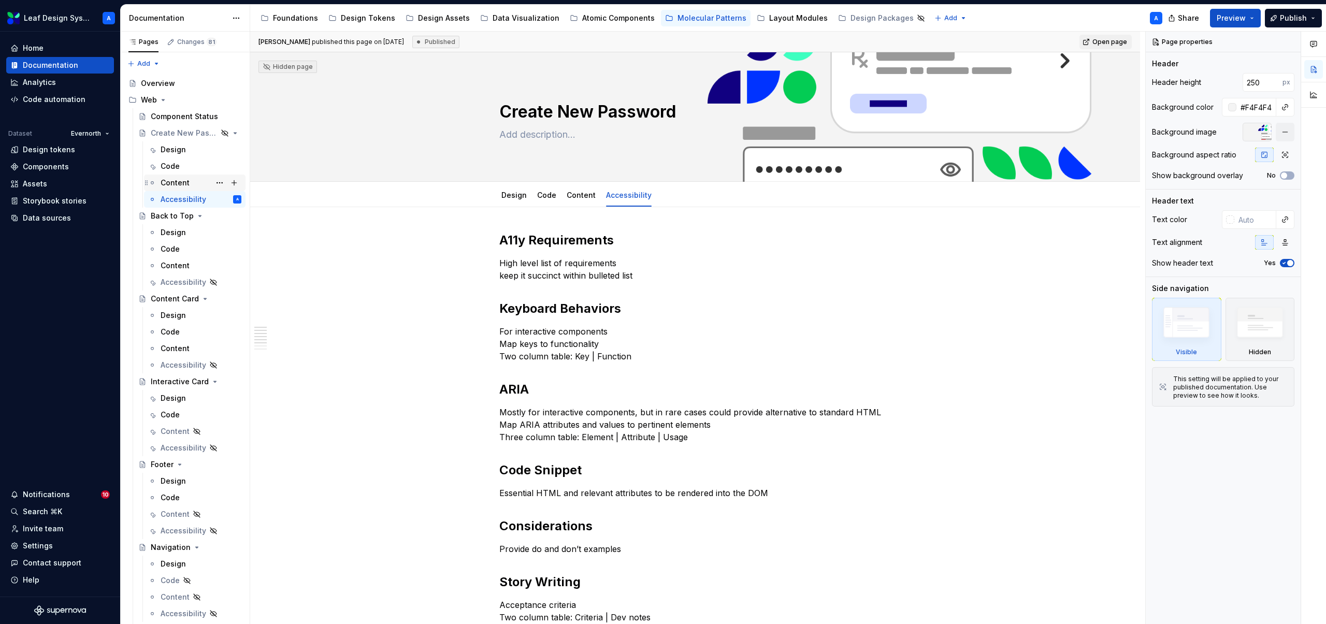
click at [179, 179] on div "Content" at bounding box center [175, 183] width 29 height 10
click at [221, 200] on button "Page tree" at bounding box center [219, 199] width 15 height 15
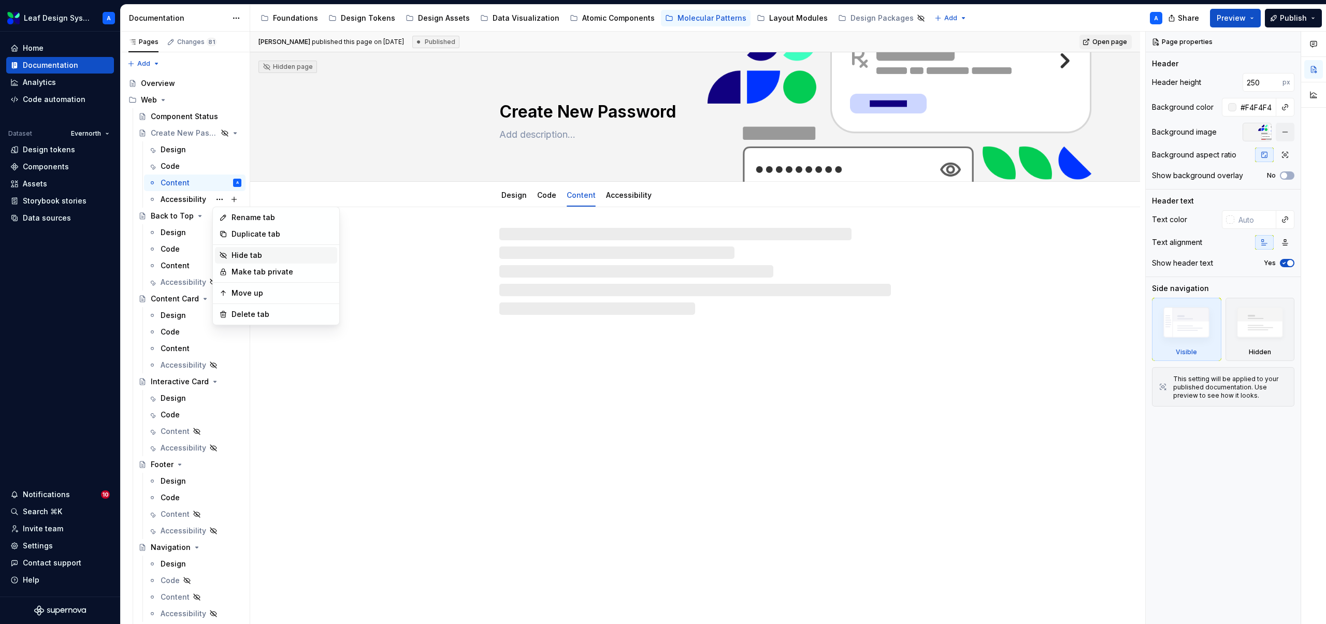
click at [250, 258] on div "Hide tab" at bounding box center [283, 255] width 102 height 10
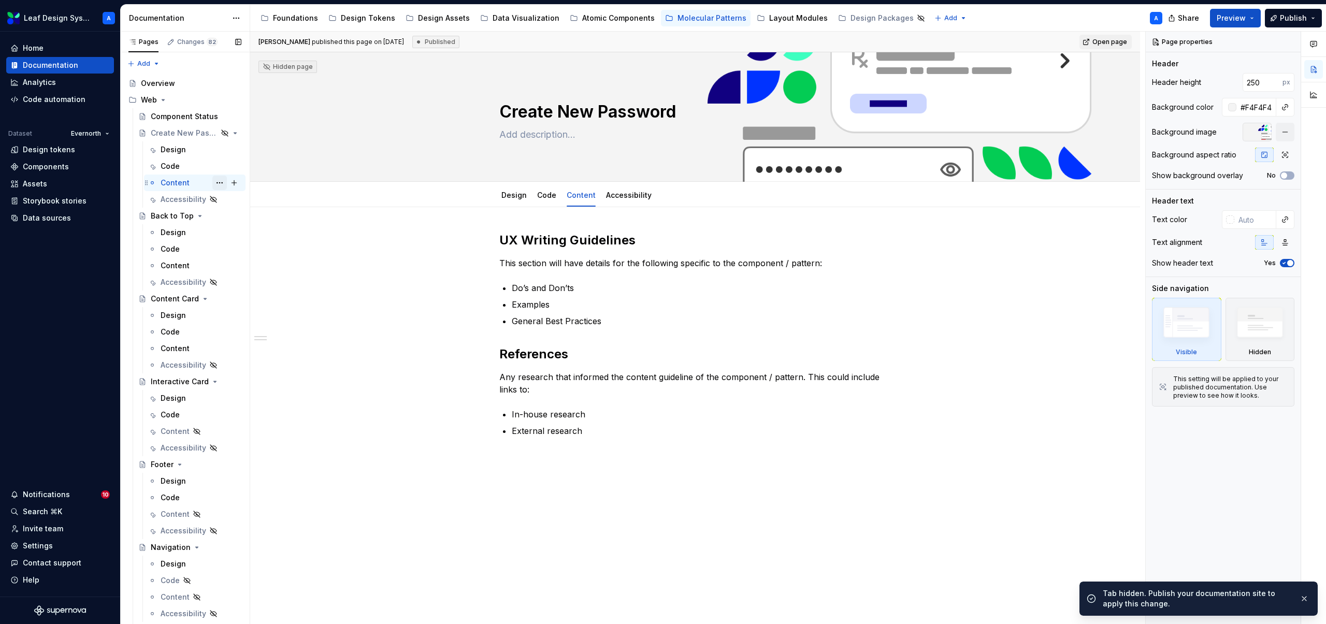
click at [222, 182] on button "Page tree" at bounding box center [219, 183] width 15 height 15
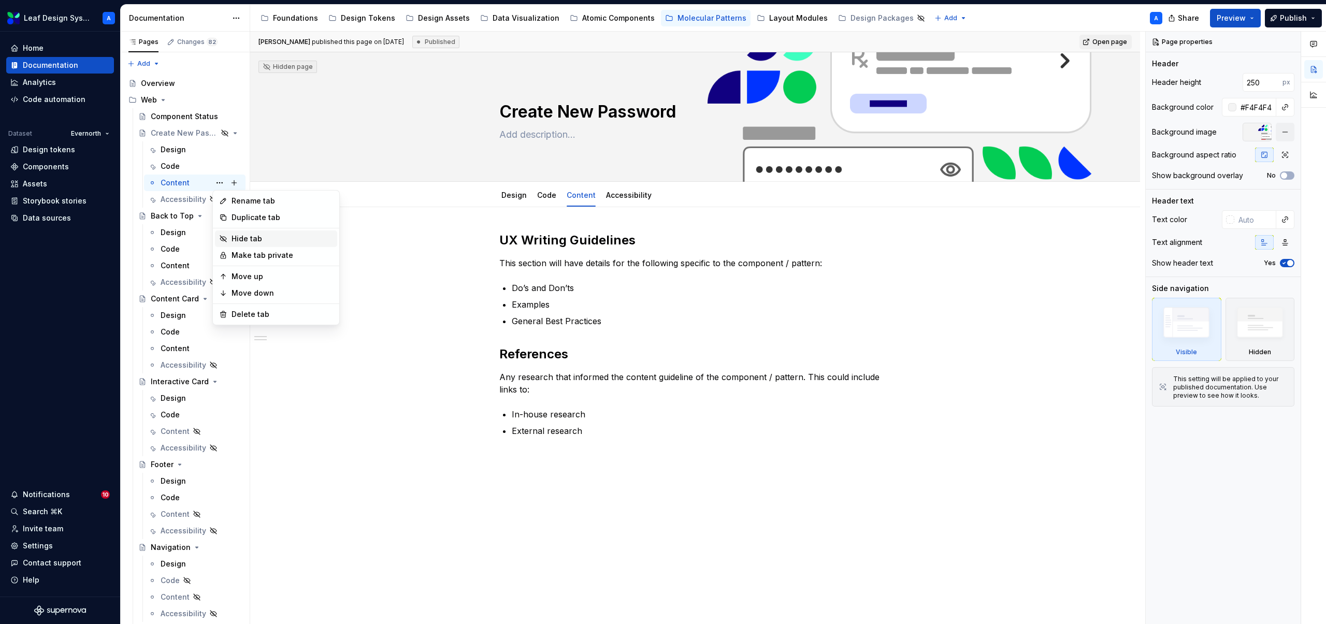
click at [247, 236] on div "Hide tab" at bounding box center [283, 239] width 102 height 10
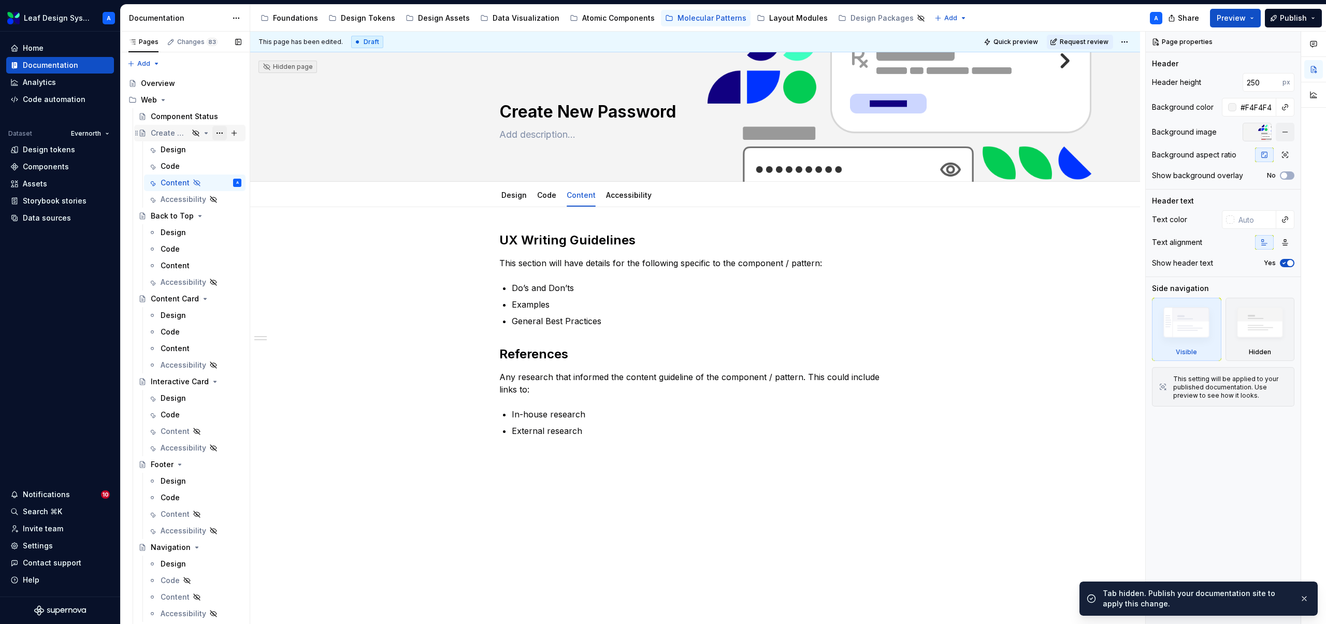
click at [221, 131] on button "Page tree" at bounding box center [219, 133] width 15 height 15
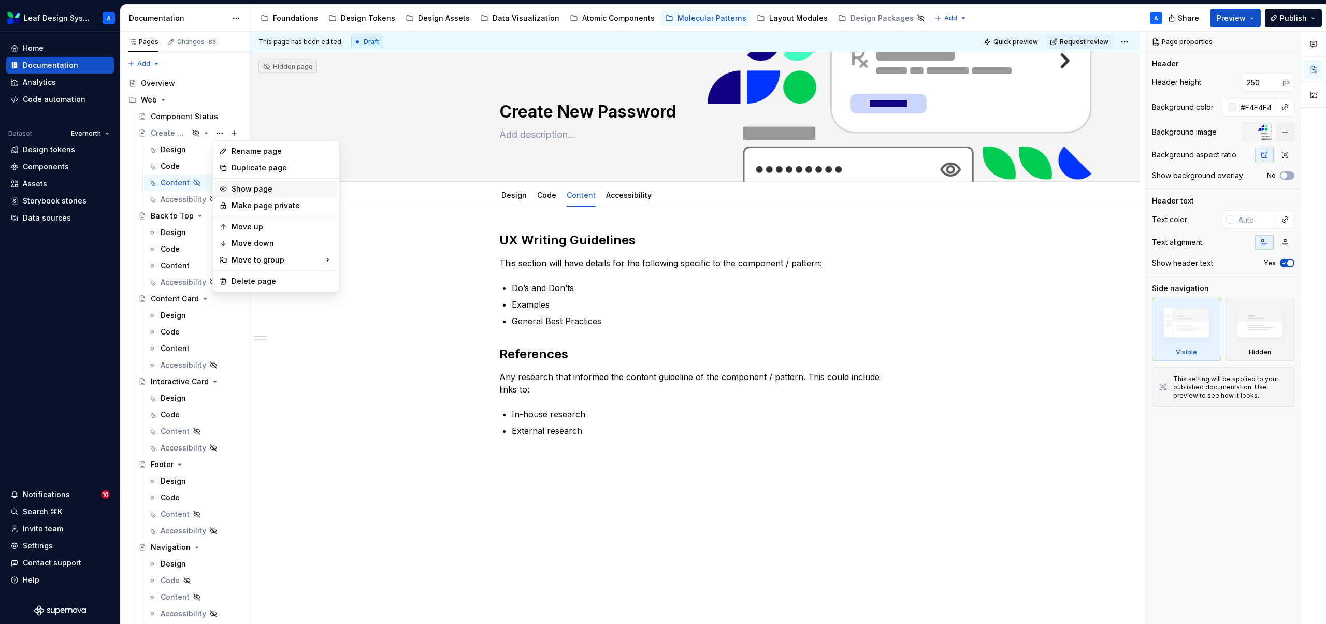
click at [260, 188] on div "Show page" at bounding box center [283, 189] width 102 height 10
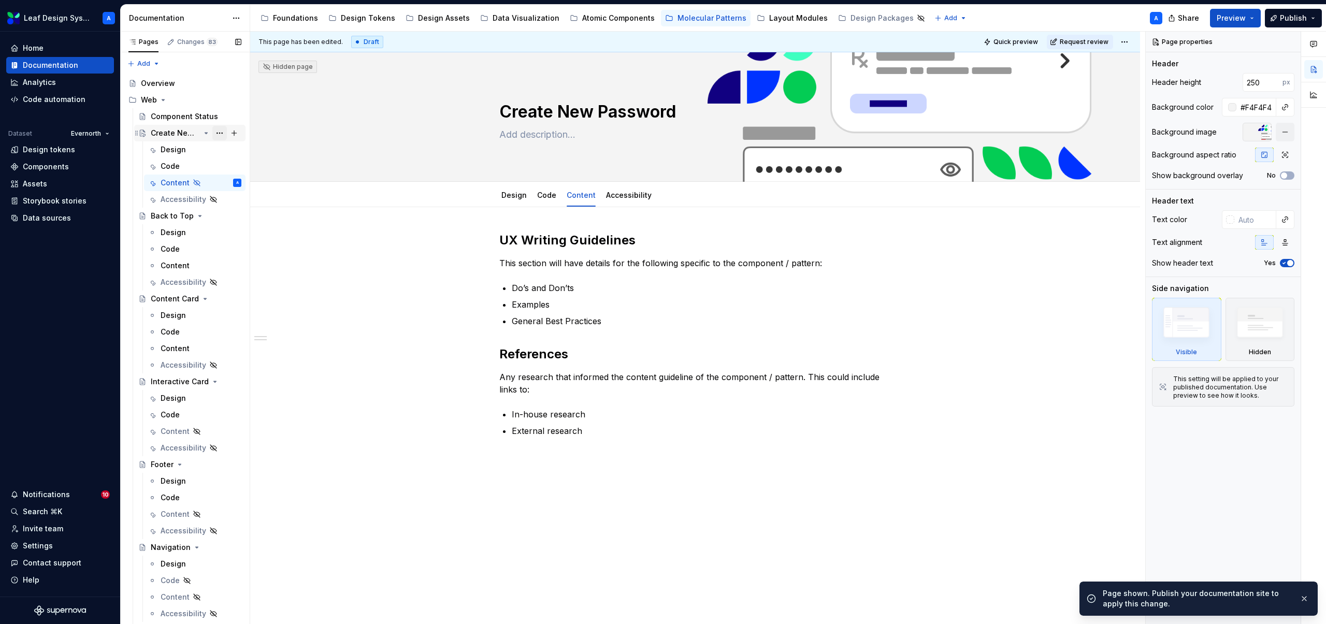
click at [217, 135] on button "Page tree" at bounding box center [219, 133] width 15 height 15
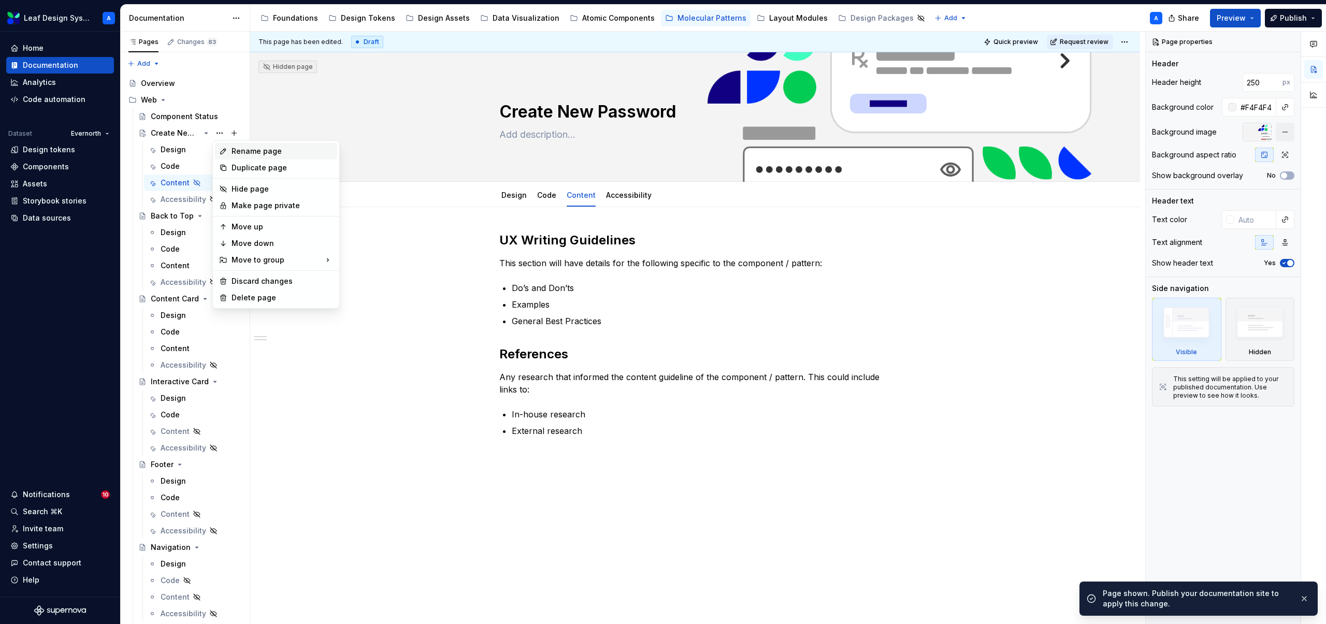
click at [247, 150] on div "Rename page" at bounding box center [283, 151] width 102 height 10
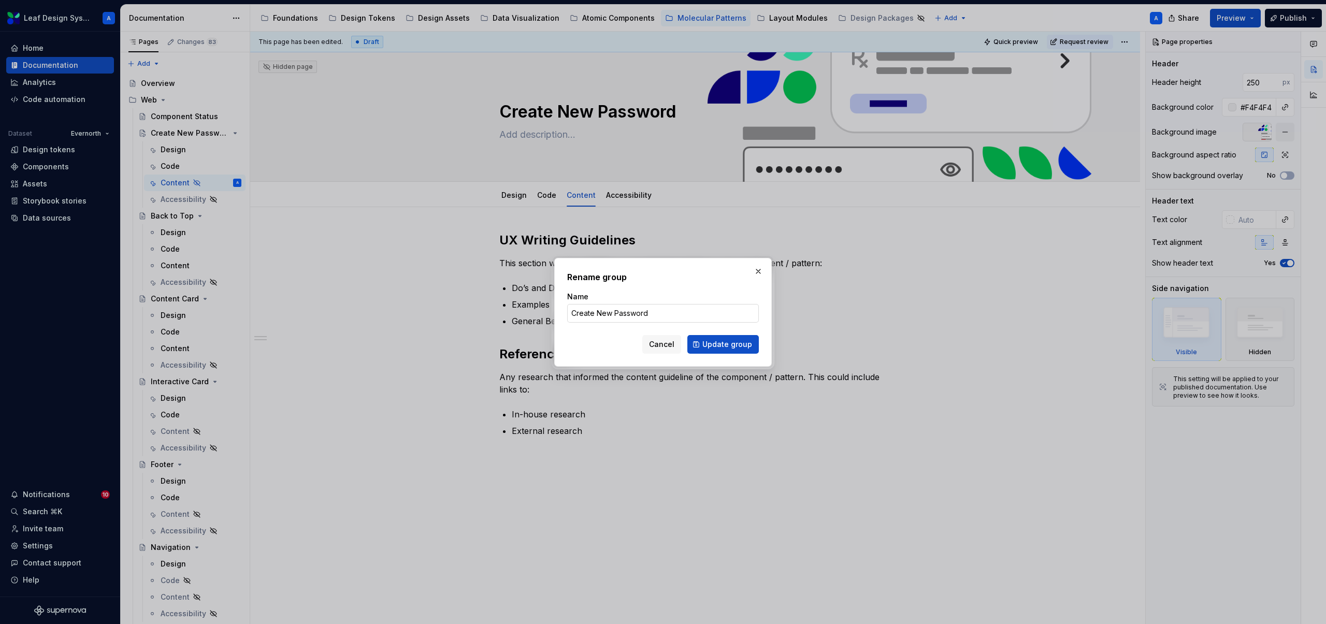
type textarea "*"
click at [588, 311] on input "Create New Password" at bounding box center [663, 313] width 192 height 19
type input "ew Password"
type textarea "*"
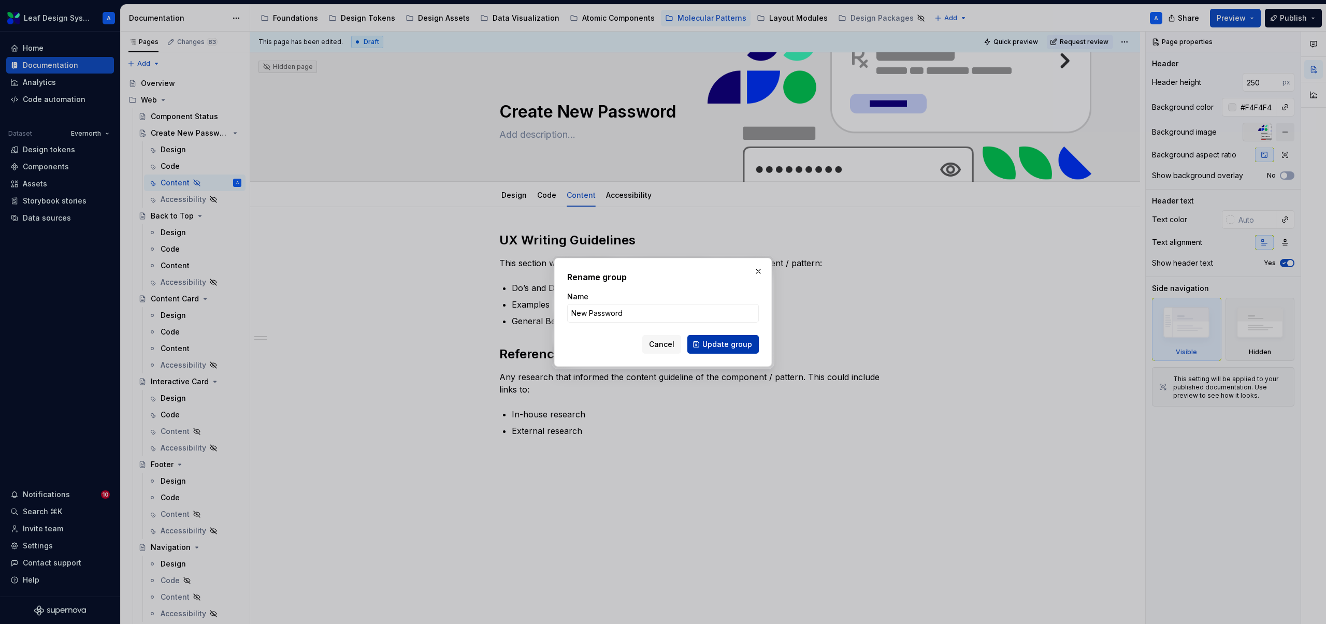
type input "New Password"
click at [715, 350] on button "Update group" at bounding box center [723, 344] width 71 height 19
type textarea "*"
type textarea "New Password"
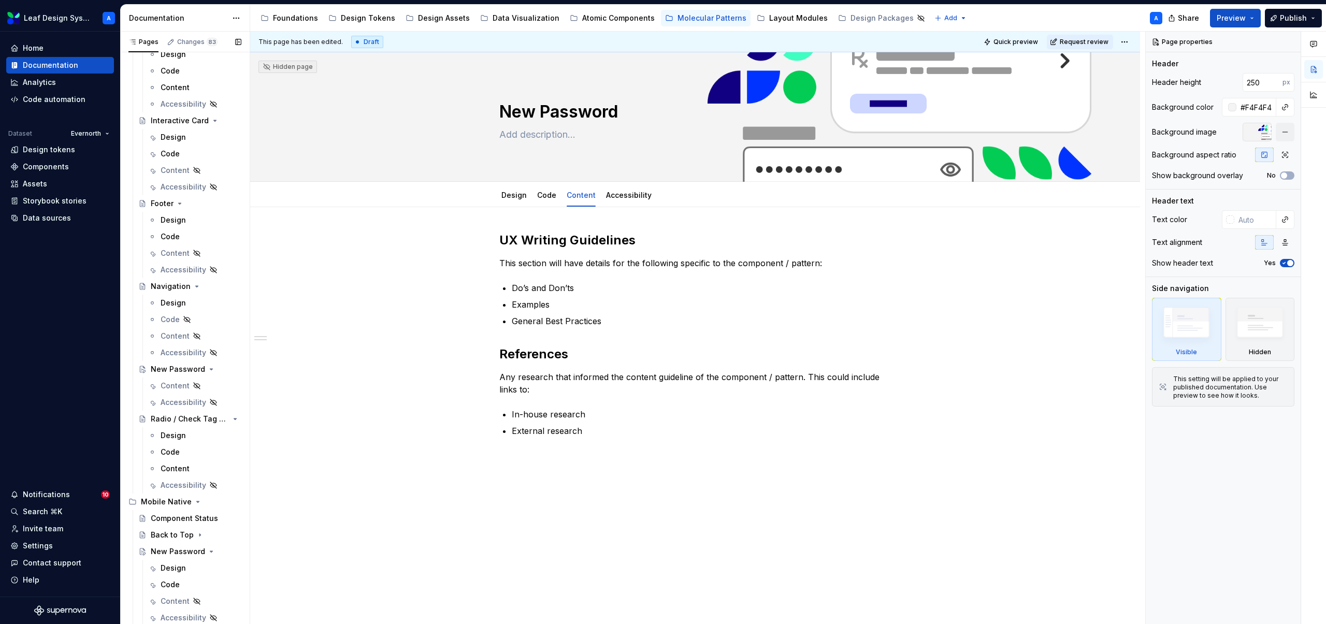
scroll to position [266, 0]
click at [224, 363] on button "Page tree" at bounding box center [219, 364] width 15 height 15
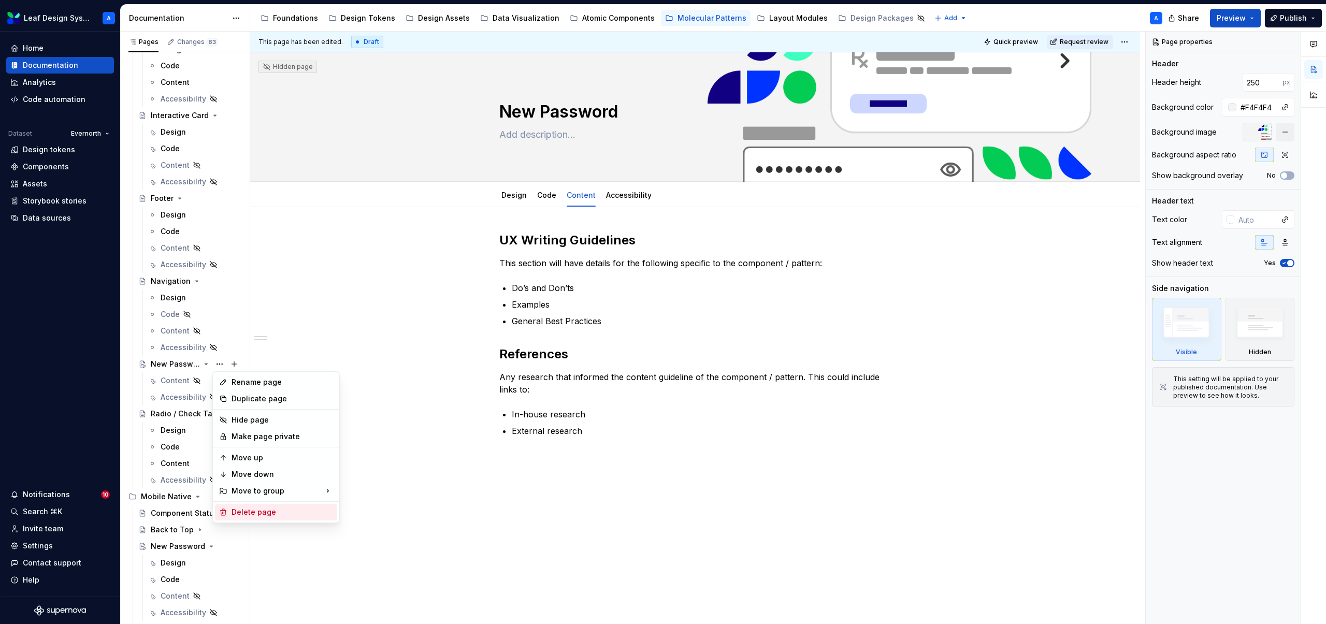
click at [251, 510] on div "Delete page" at bounding box center [283, 512] width 102 height 10
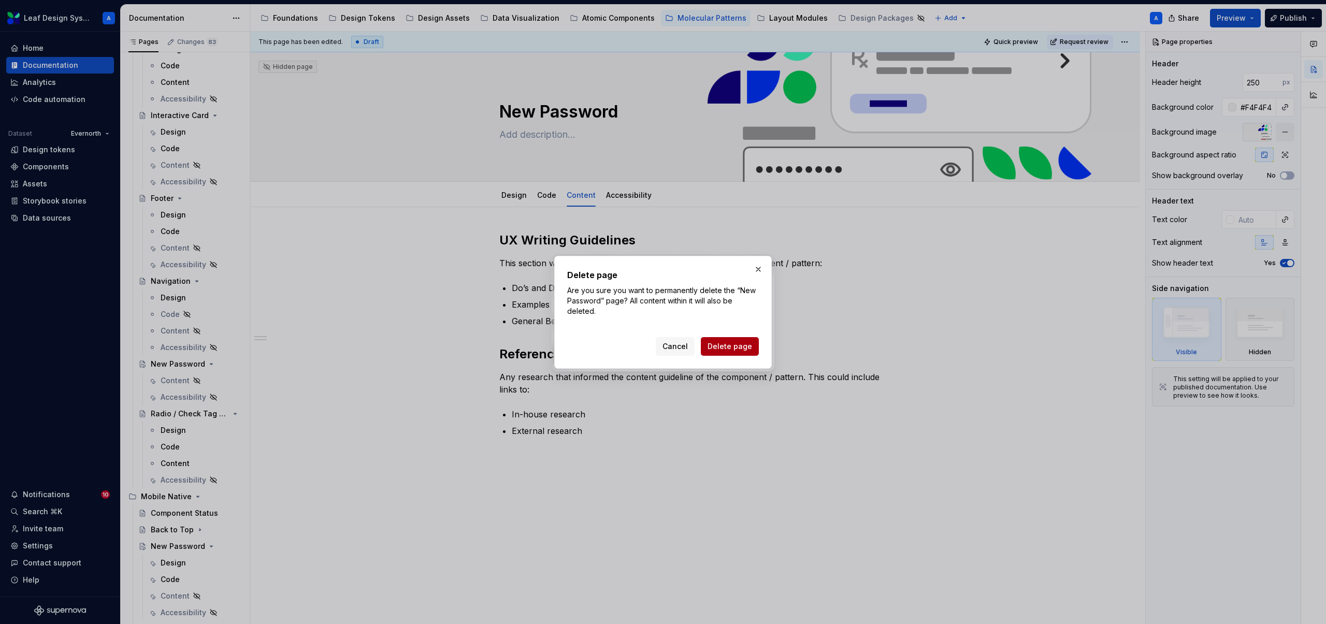
click at [737, 347] on span "Delete page" at bounding box center [730, 346] width 45 height 10
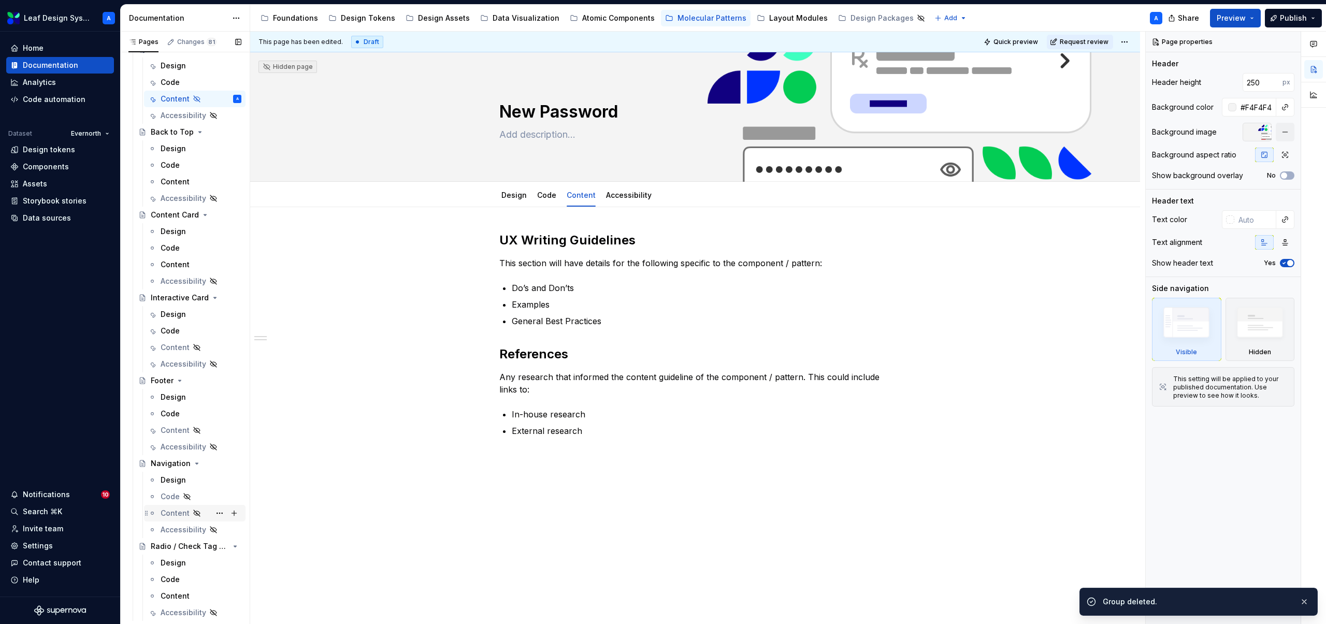
scroll to position [0, 0]
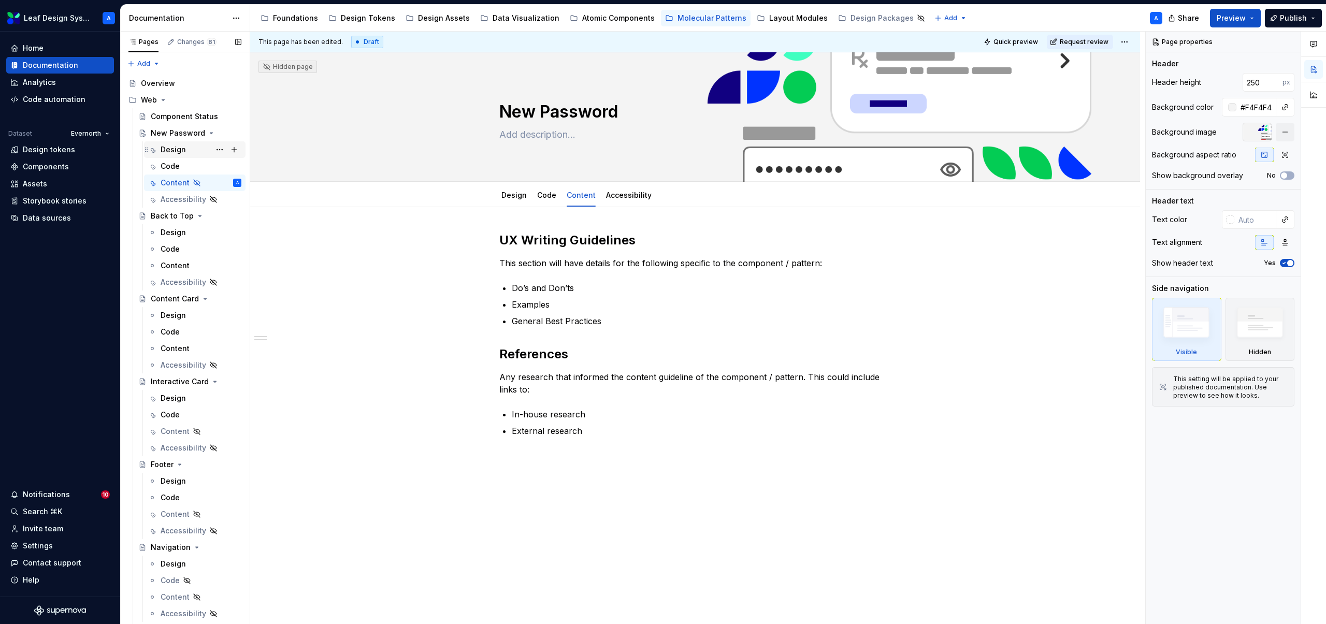
click at [177, 149] on div "Design" at bounding box center [173, 150] width 25 height 10
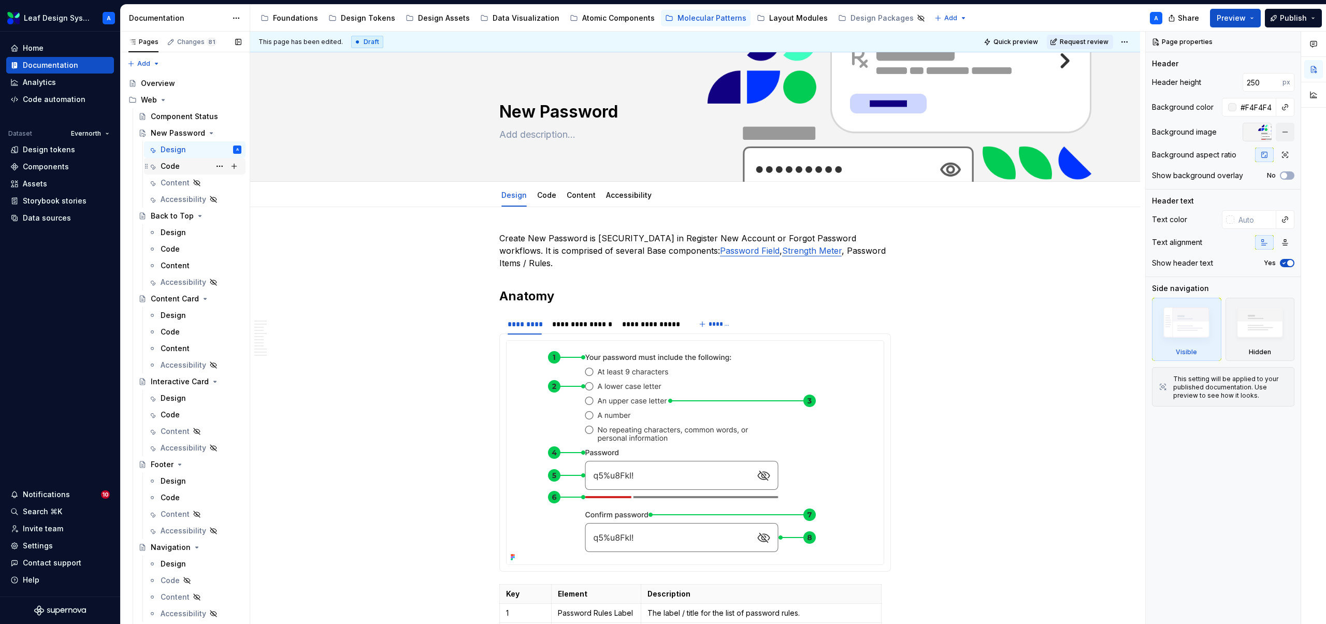
click at [174, 162] on div "Code" at bounding box center [170, 166] width 19 height 10
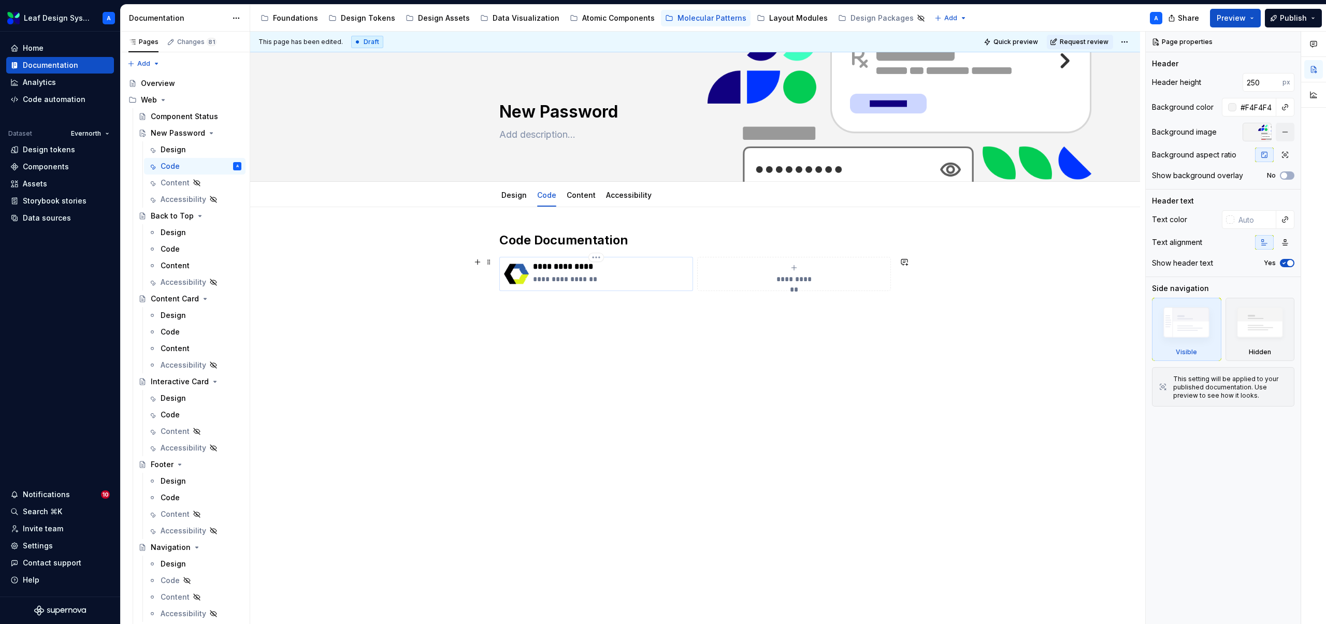
click at [638, 271] on p "**********" at bounding box center [610, 267] width 155 height 10
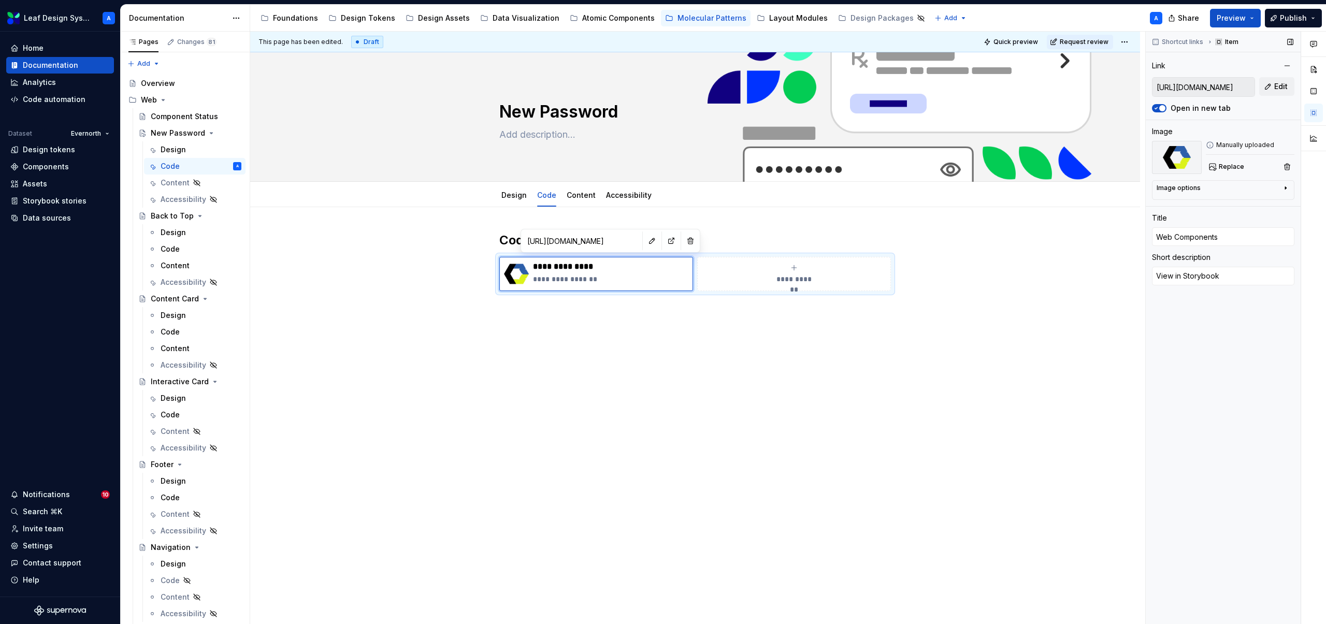
click at [1221, 92] on input "[URL][DOMAIN_NAME]" at bounding box center [1204, 87] width 102 height 19
click at [1276, 85] on span "Edit" at bounding box center [1281, 86] width 13 height 10
type textarea "*"
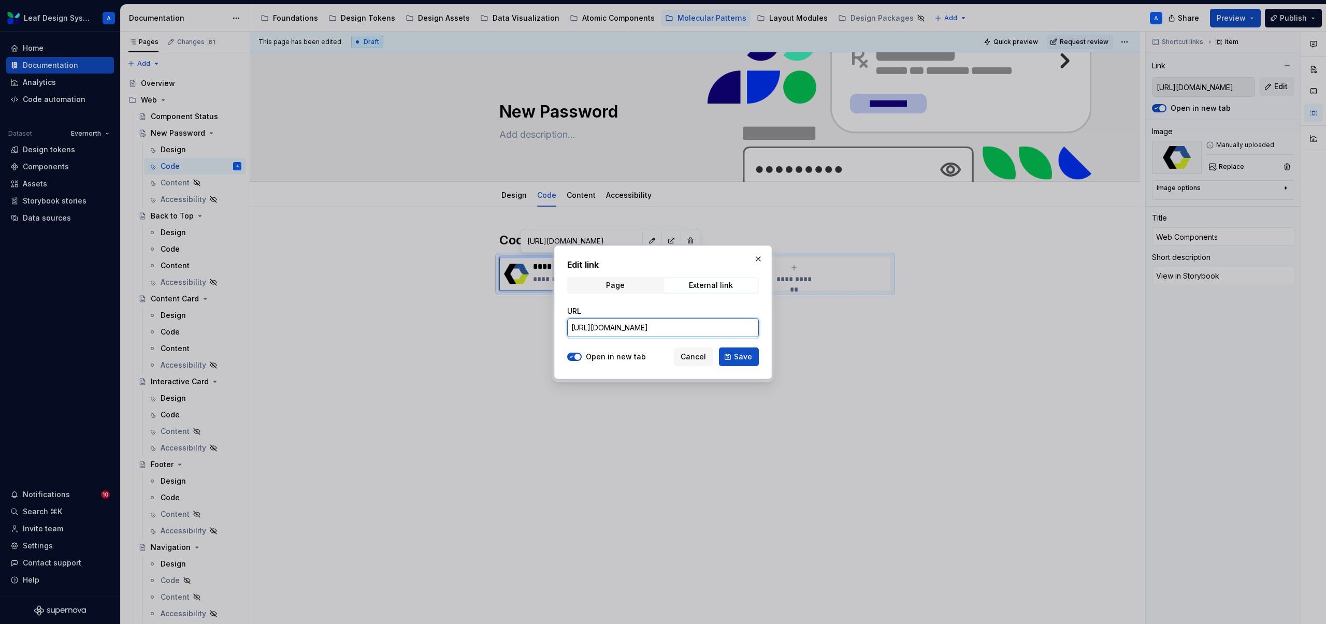
click at [736, 327] on input "[URL][DOMAIN_NAME]" at bounding box center [663, 328] width 192 height 19
paste input "story/leaf-react_react-components-ready-to-use-field--password&globals=cssVaria…"
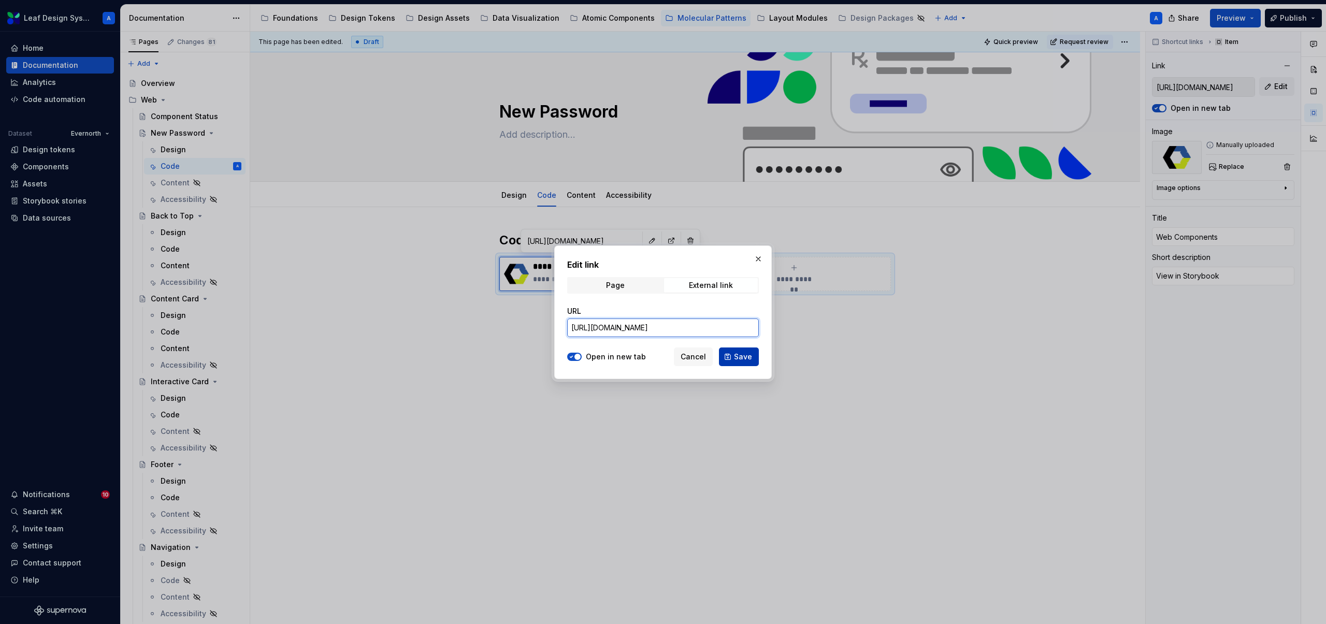
type input "[URL][DOMAIN_NAME]"
click at [747, 357] on span "Save" at bounding box center [743, 357] width 18 height 10
type textarea "*"
type input "[URL][DOMAIN_NAME]"
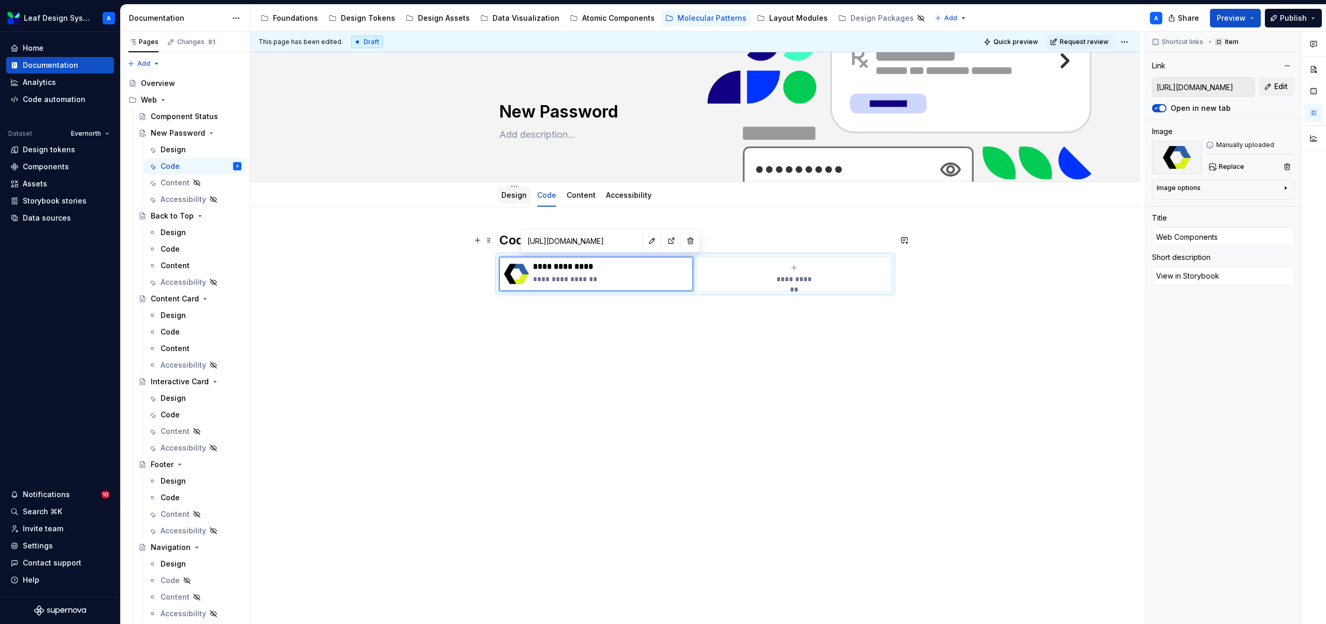
type textarea "*"
type input "[URL][DOMAIN_NAME]"
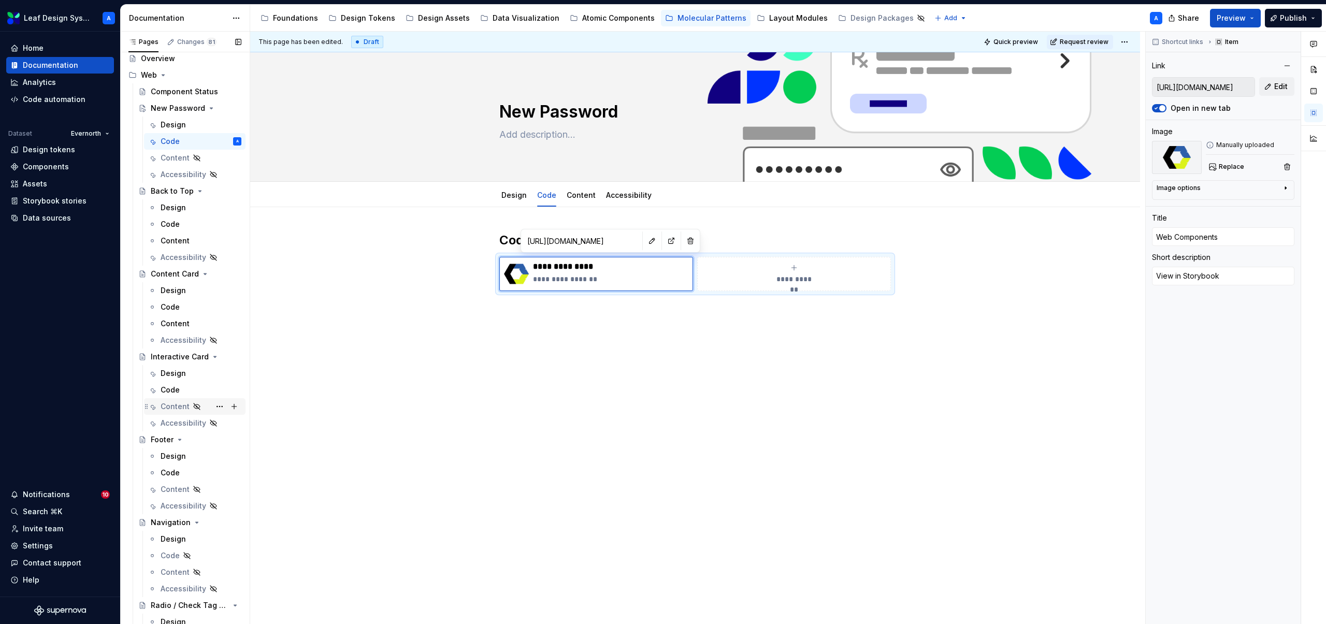
scroll to position [31, 0]
click at [174, 448] on div "Design" at bounding box center [173, 450] width 25 height 10
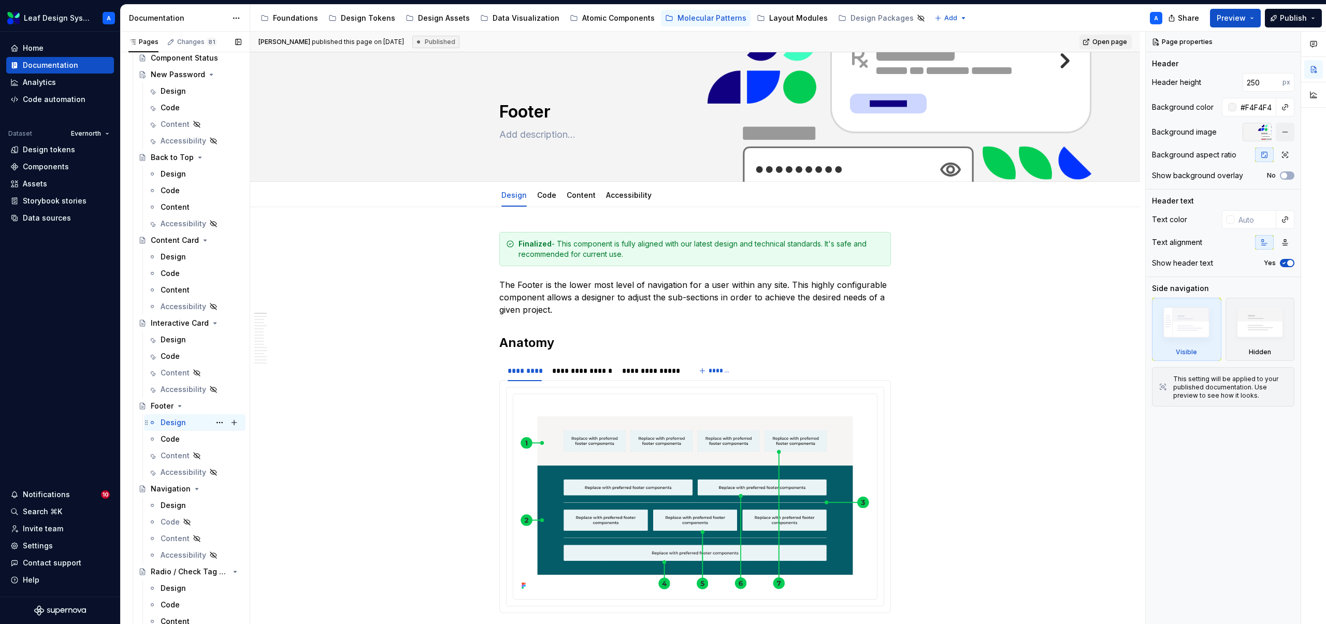
scroll to position [69, 0]
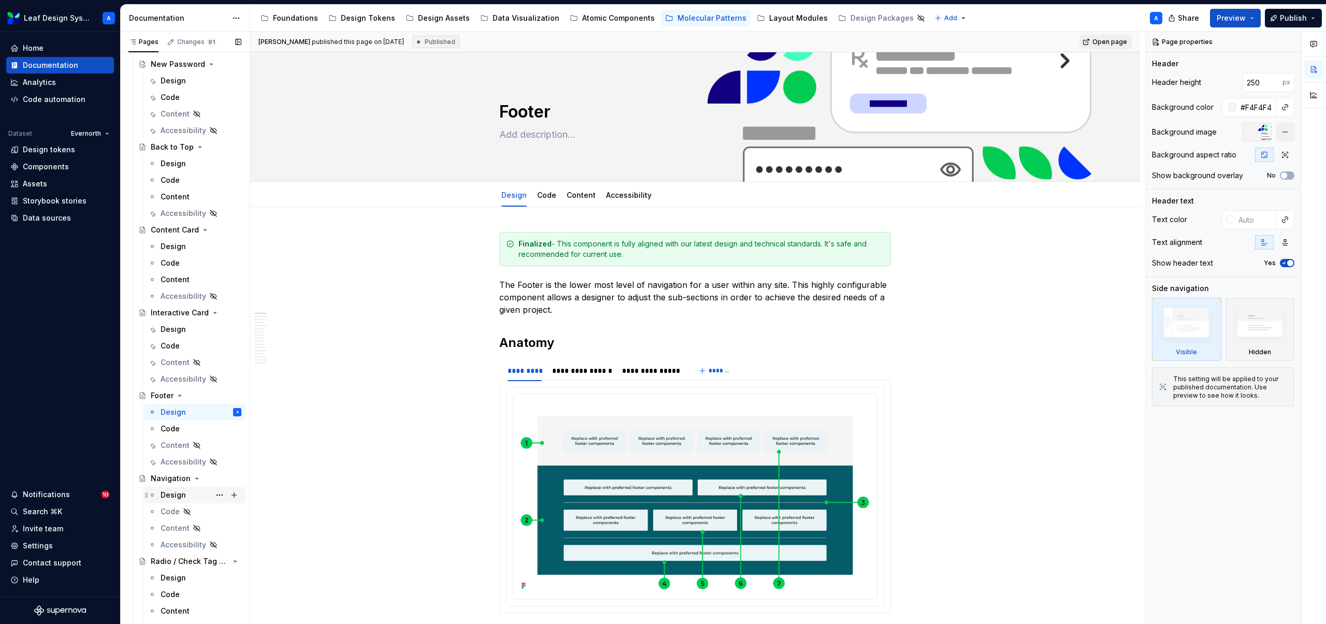
click at [173, 496] on div "Design" at bounding box center [173, 495] width 25 height 10
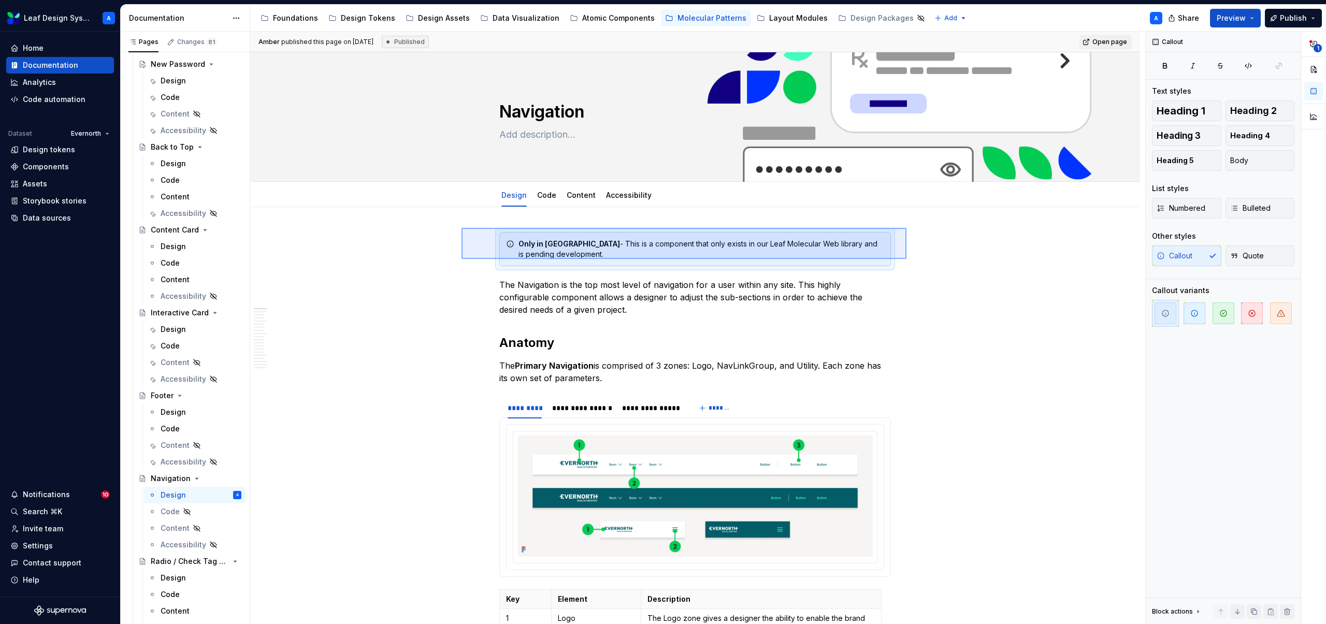
drag, startPoint x: 602, startPoint y: 231, endPoint x: 910, endPoint y: 260, distance: 310.1
click at [910, 260] on div "**********" at bounding box center [697, 328] width 895 height 593
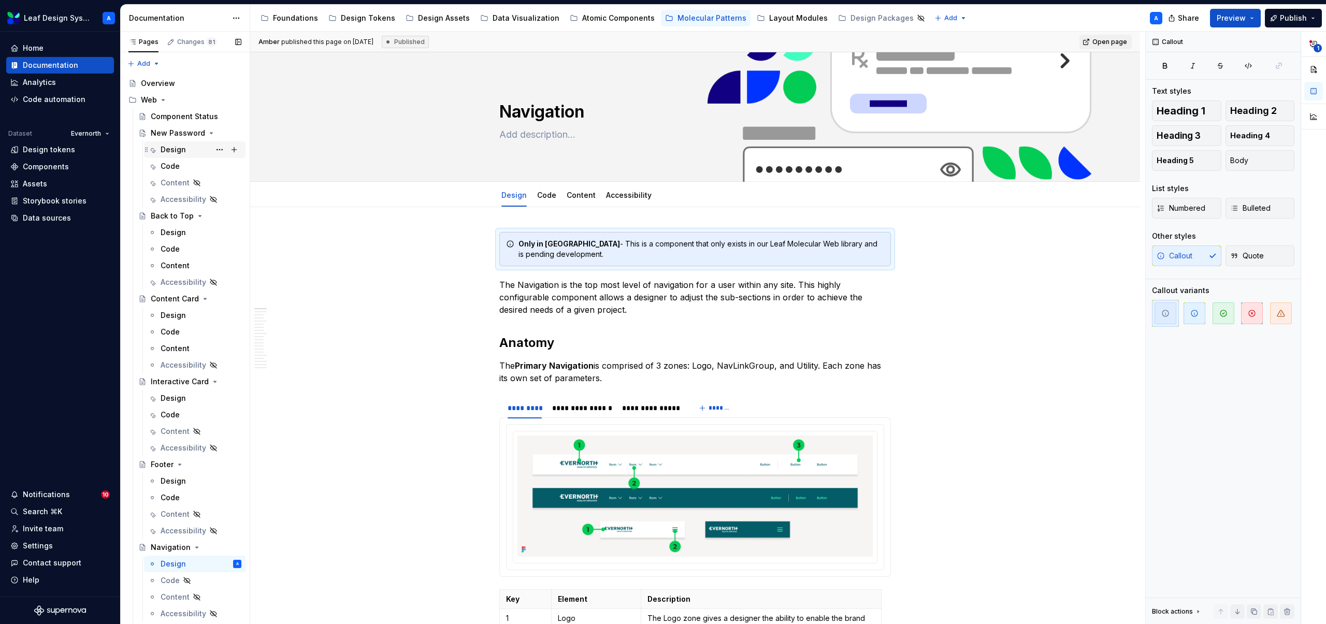
click at [181, 151] on div "Design" at bounding box center [173, 150] width 25 height 10
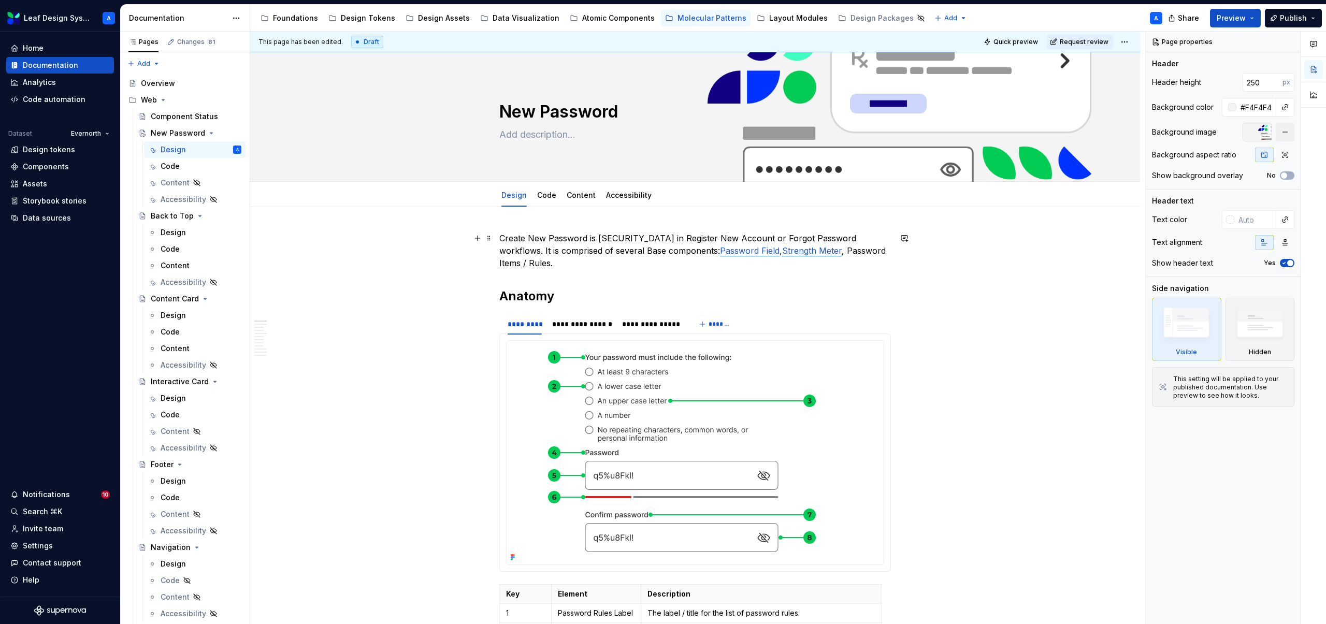
type textarea "*"
click at [504, 237] on p "Create New Password is [SECURITY_DATA] in Register New Account or Forgot Passwo…" at bounding box center [695, 250] width 392 height 37
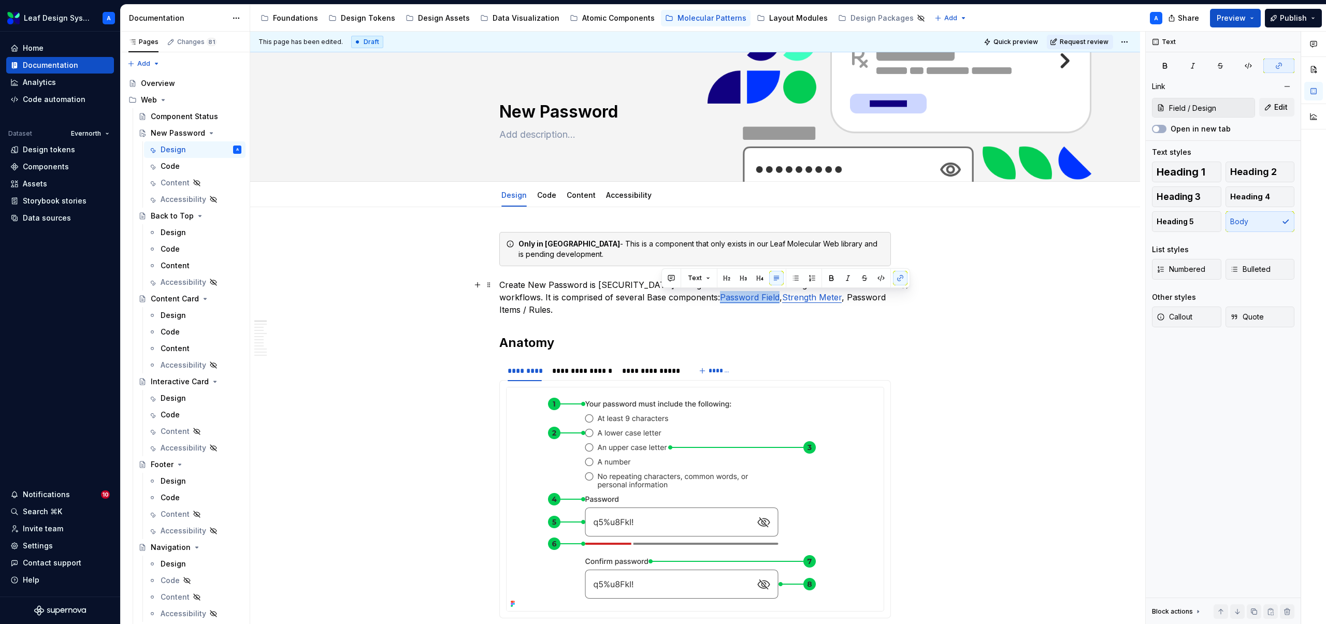
drag, startPoint x: 721, startPoint y: 299, endPoint x: 664, endPoint y: 298, distance: 57.0
click at [664, 298] on p "Create New Password is [SECURITY_DATA] in Register New Account or Forgot Passwo…" at bounding box center [695, 297] width 392 height 37
click at [901, 279] on button "button" at bounding box center [900, 278] width 15 height 15
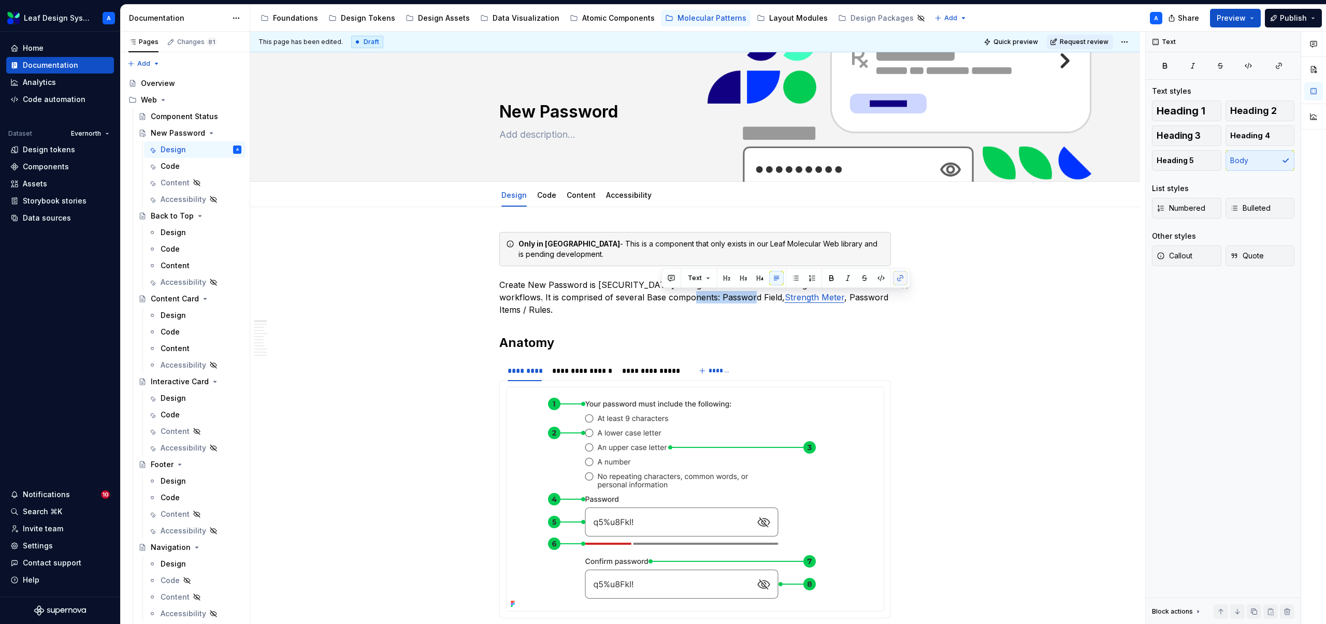
click at [901, 279] on button "button" at bounding box center [900, 278] width 15 height 15
click at [695, 298] on p "Create New Password is [SECURITY_DATA] in Register New Account or Forgot Passwo…" at bounding box center [695, 297] width 392 height 37
drag, startPoint x: 662, startPoint y: 298, endPoint x: 720, endPoint y: 295, distance: 58.1
click at [720, 295] on p "Create New Password is [SECURITY_DATA] in Register New Account or Forgot Passwo…" at bounding box center [695, 297] width 392 height 37
click at [897, 278] on button "button" at bounding box center [900, 278] width 15 height 15
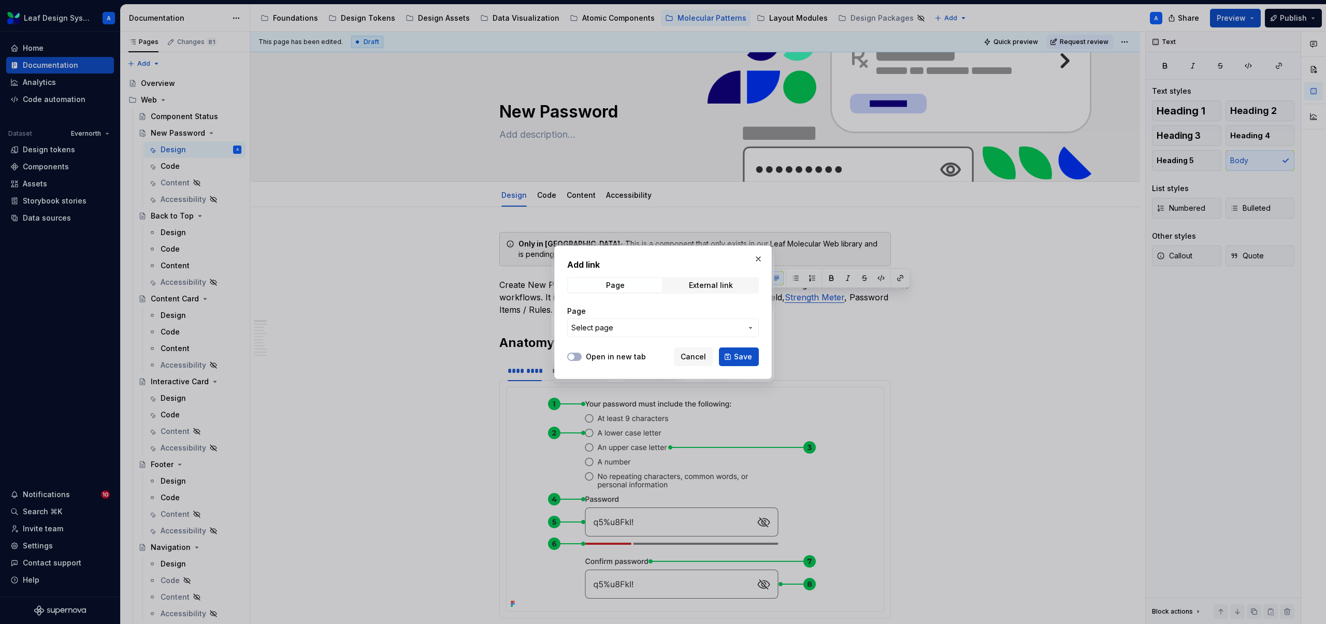
click at [603, 333] on button "Select page" at bounding box center [663, 328] width 192 height 19
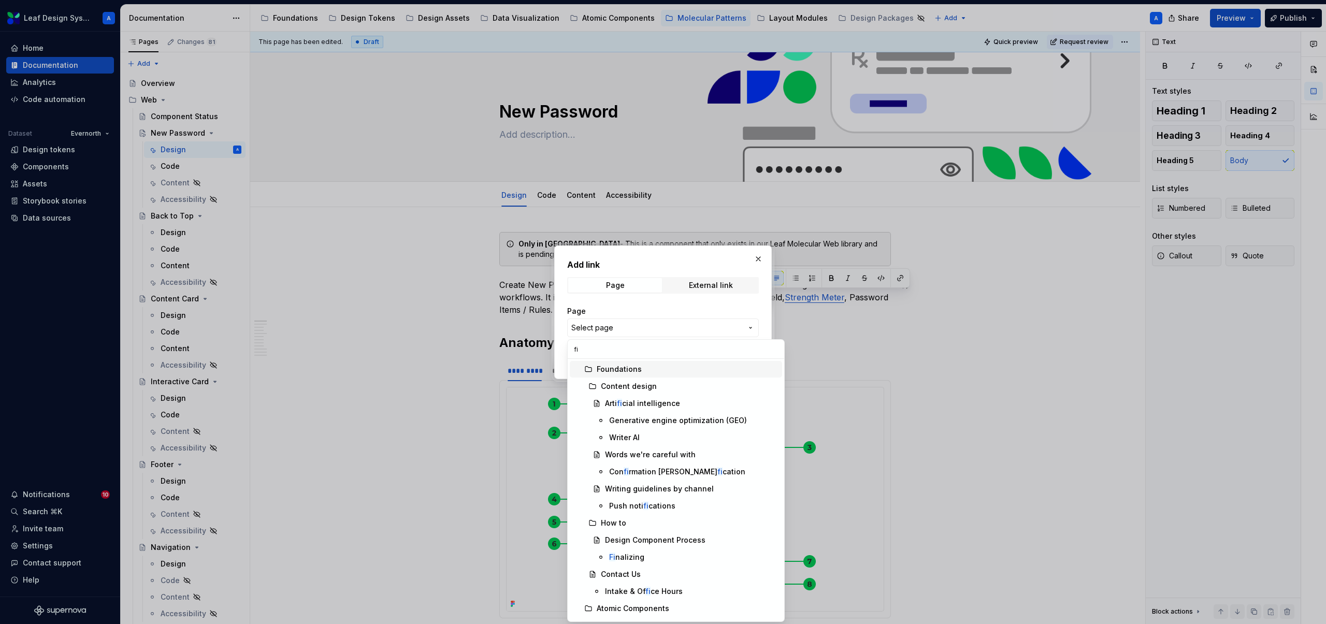
type input "f"
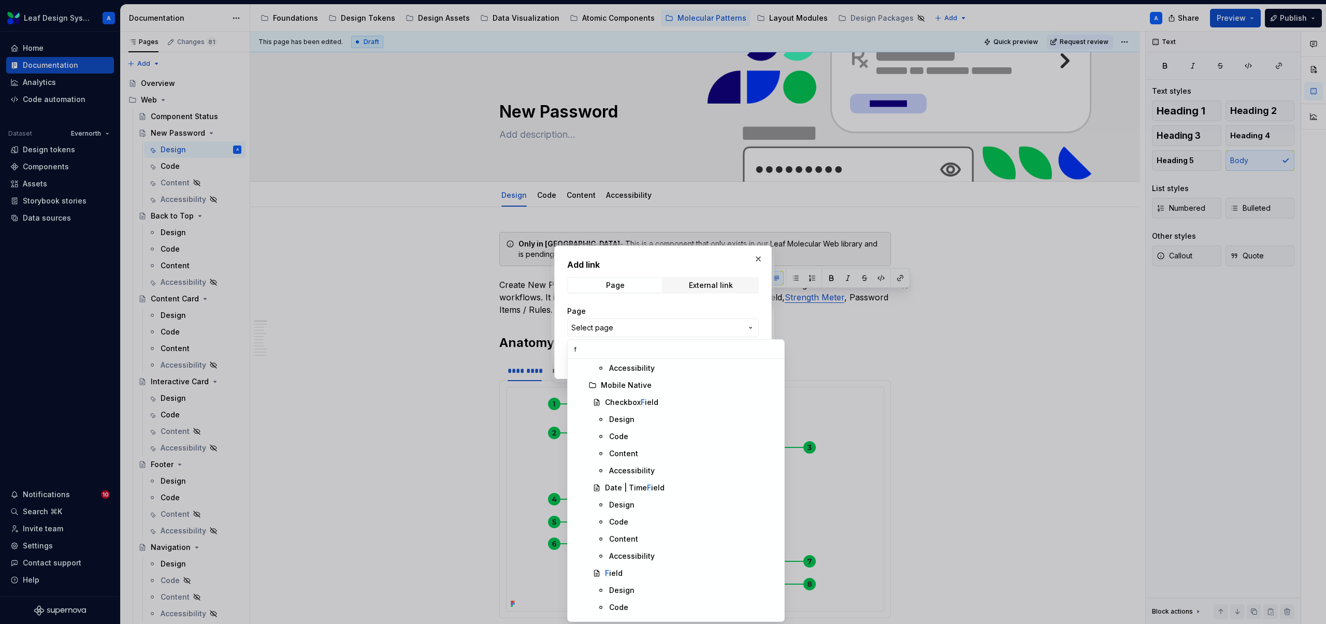
scroll to position [1073, 0]
click at [604, 333] on div "Add link Page External link Page Select page Open in new tab Cancel Save" at bounding box center [663, 312] width 1326 height 624
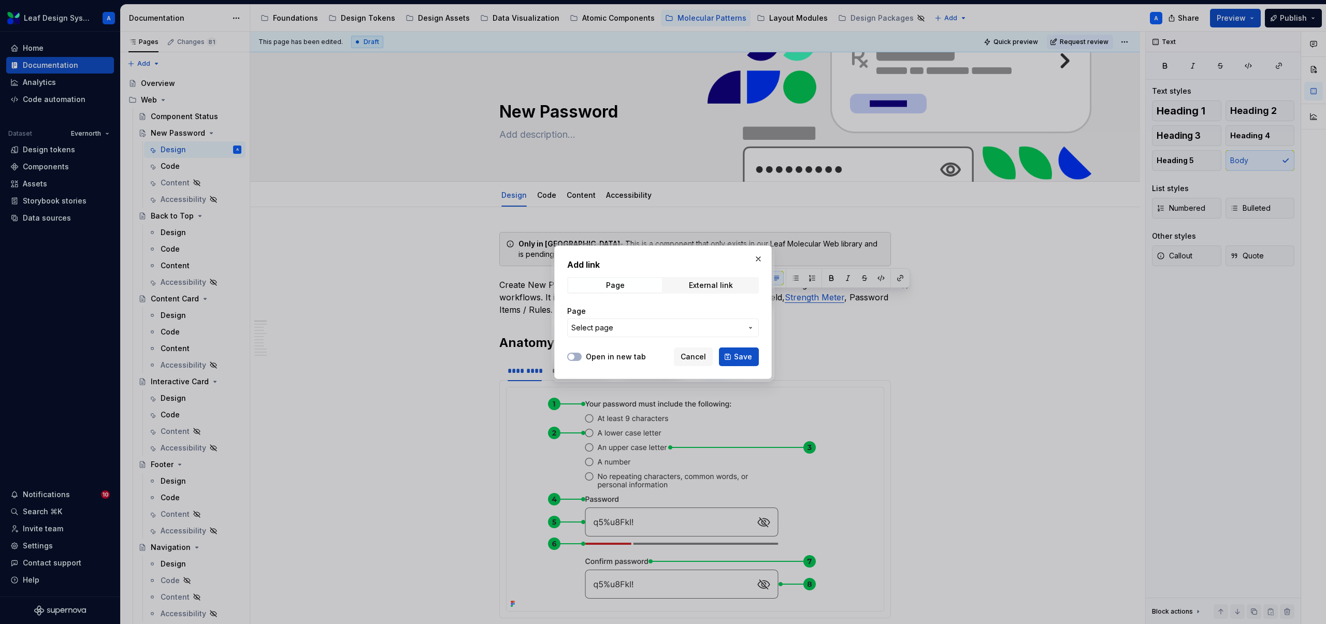
click at [606, 327] on span "Select page" at bounding box center [592, 328] width 42 height 10
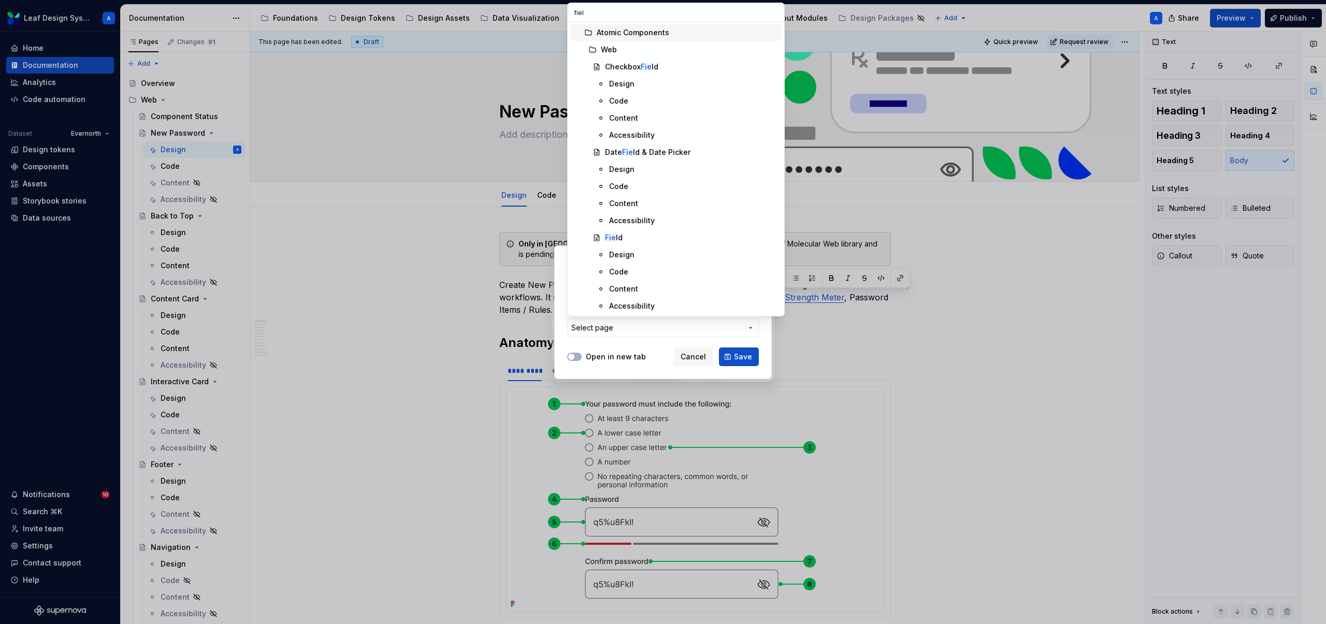
type input "field"
click at [619, 234] on mark "Field" at bounding box center [614, 237] width 18 height 9
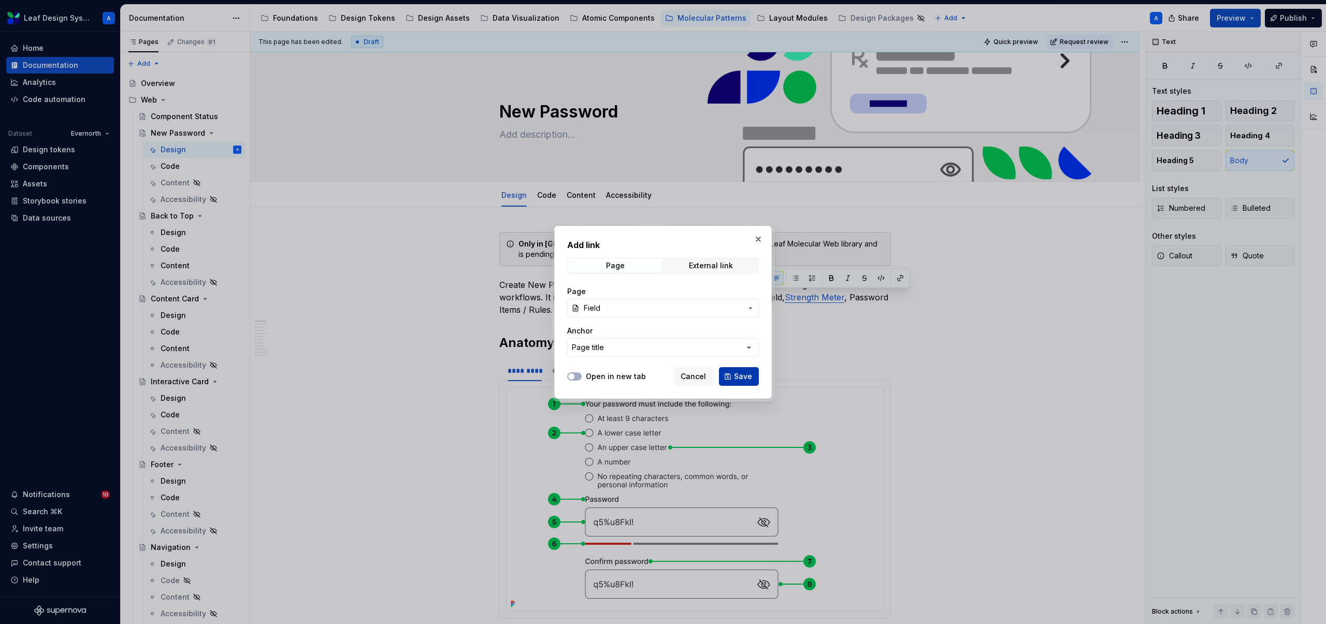
click at [746, 374] on span "Save" at bounding box center [743, 376] width 18 height 10
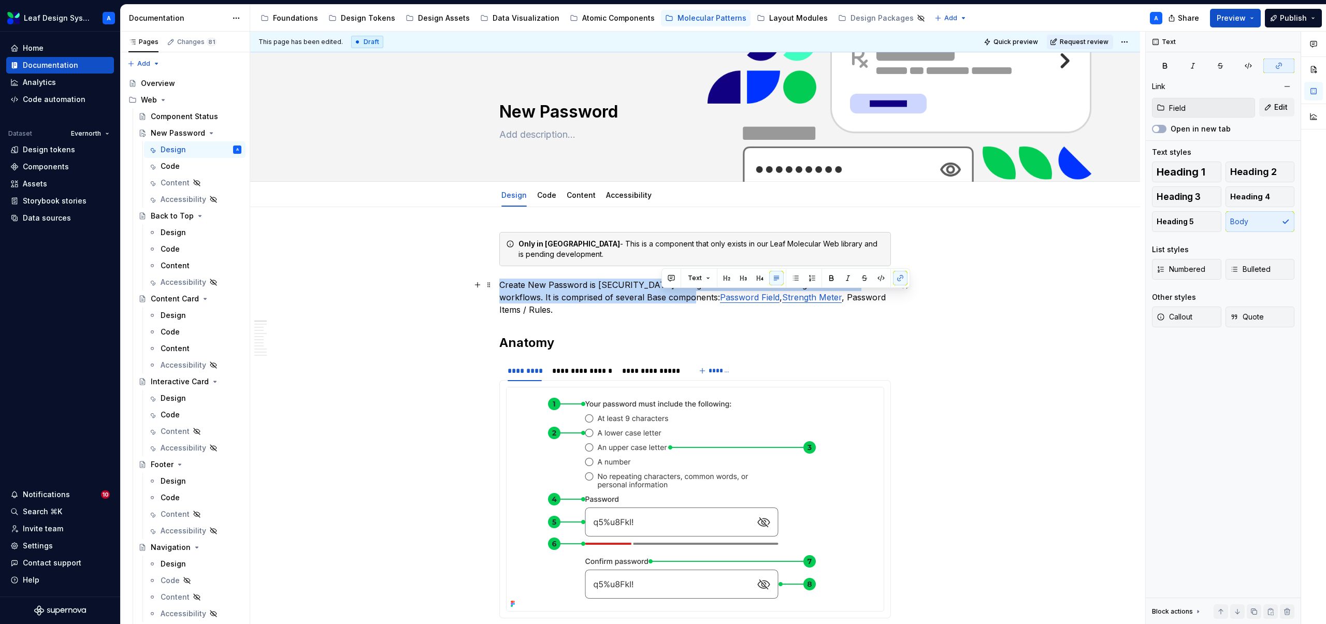
type input "Strength Meter"
click at [782, 295] on link "Strength Meter" at bounding box center [812, 297] width 60 height 10
type textarea "*"
click at [1282, 108] on span "Edit" at bounding box center [1281, 107] width 13 height 10
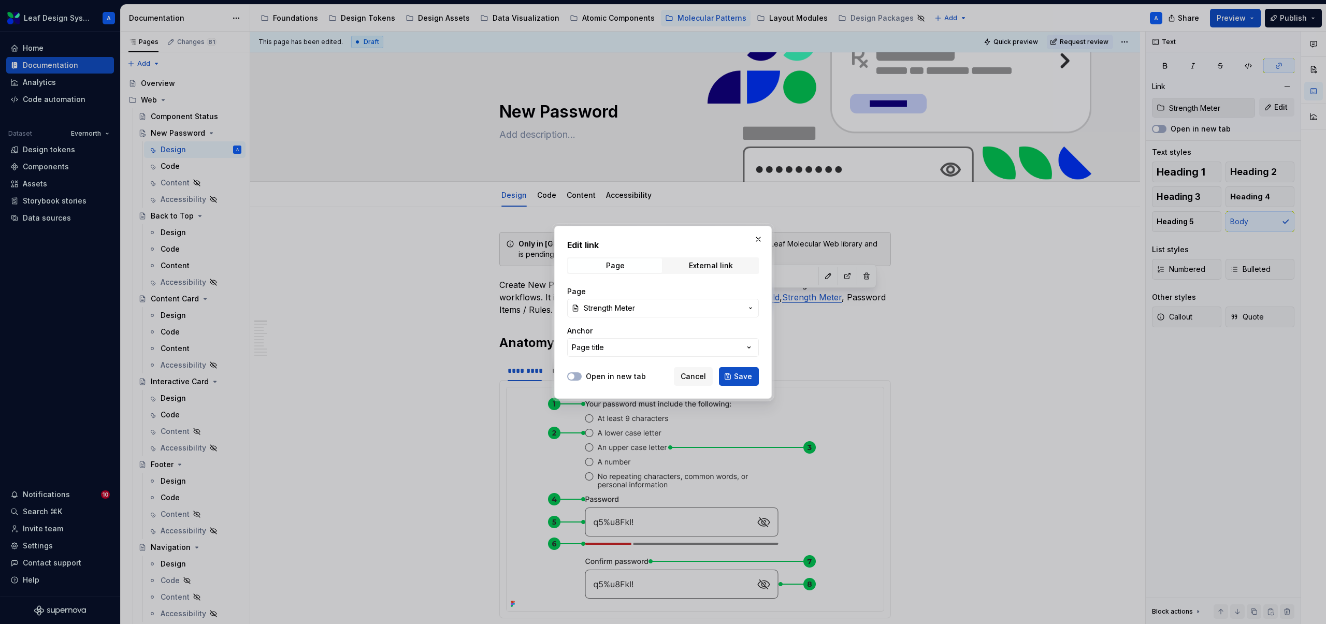
click at [626, 308] on span "Strength Meter" at bounding box center [609, 308] width 51 height 10
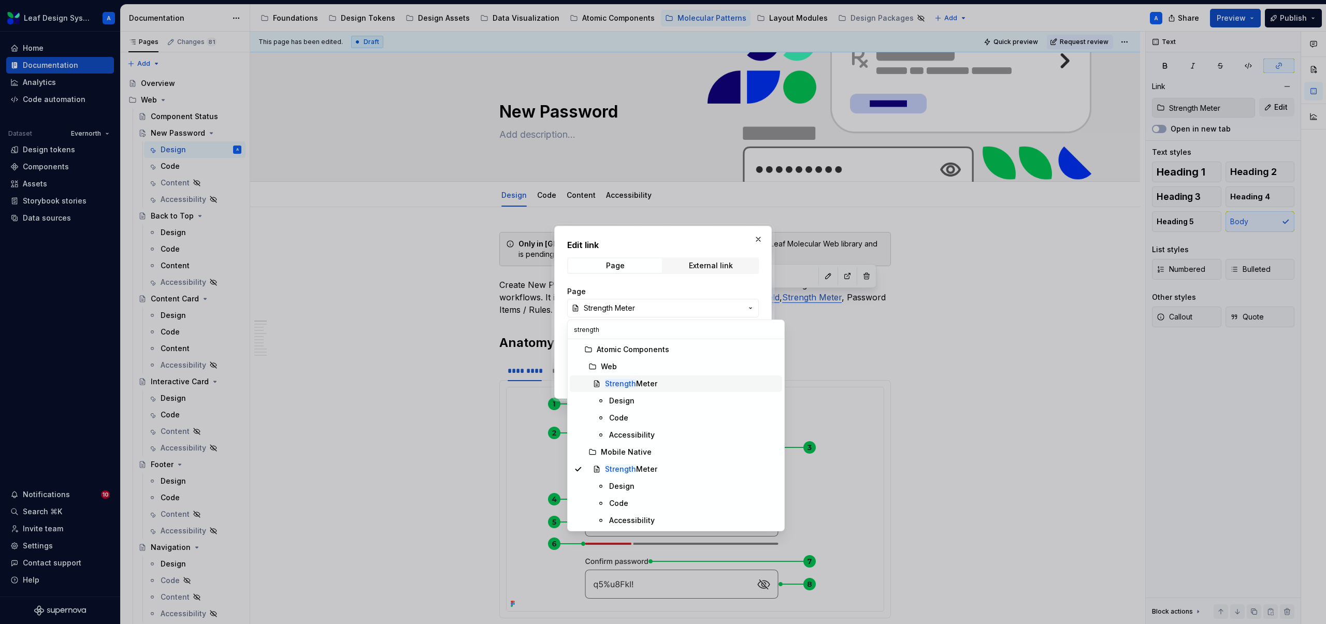
type input "strength"
click at [616, 382] on mark "Strength" at bounding box center [620, 383] width 31 height 9
type textarea "*"
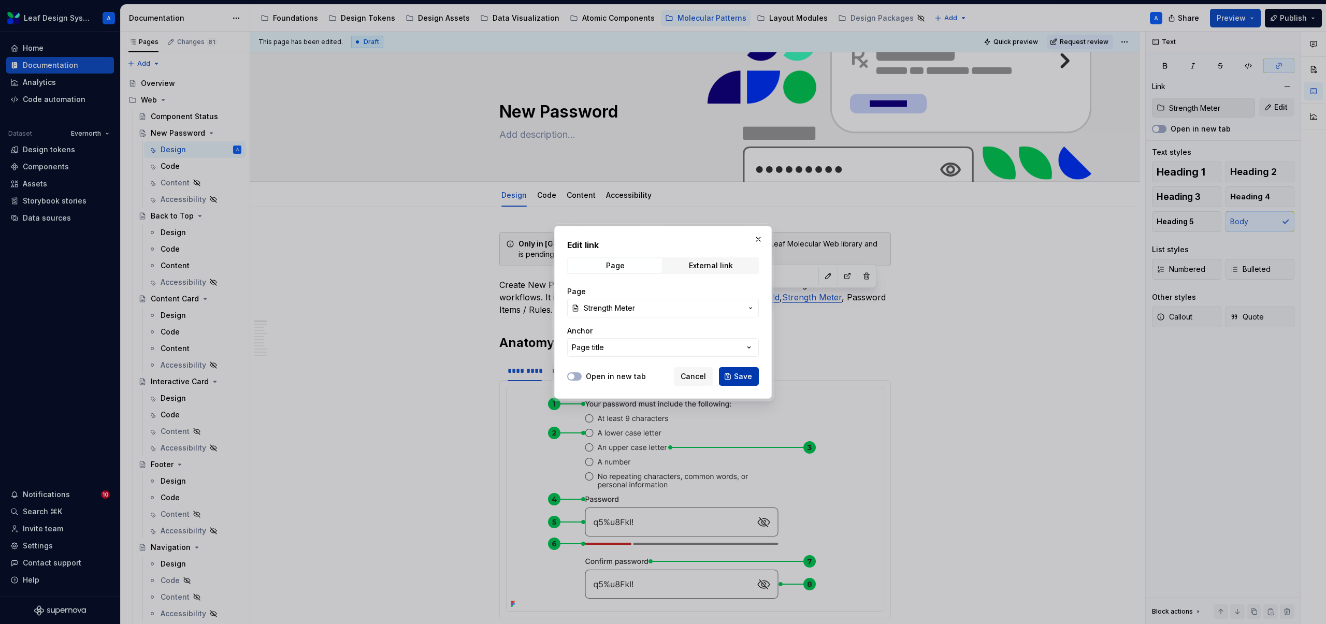
click at [729, 382] on button "Save" at bounding box center [739, 376] width 40 height 19
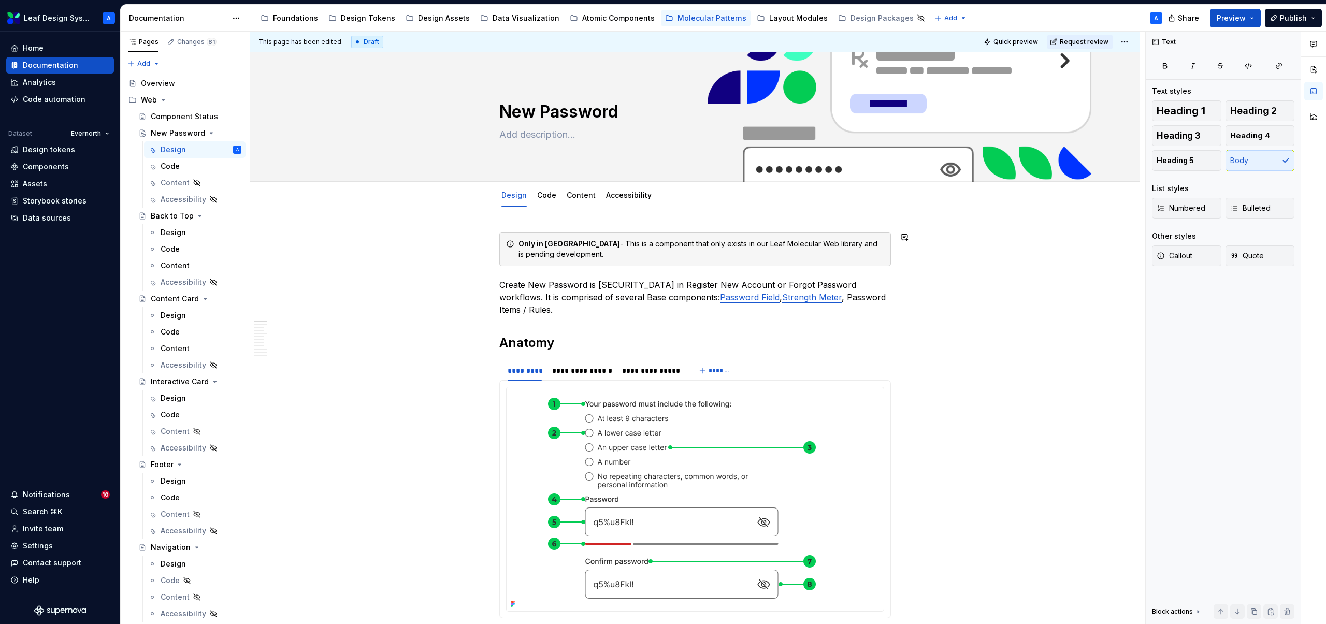
click at [538, 285] on p "Create New Password is [SECURITY_DATA] in Register New Account or Forgot Passwo…" at bounding box center [695, 297] width 392 height 37
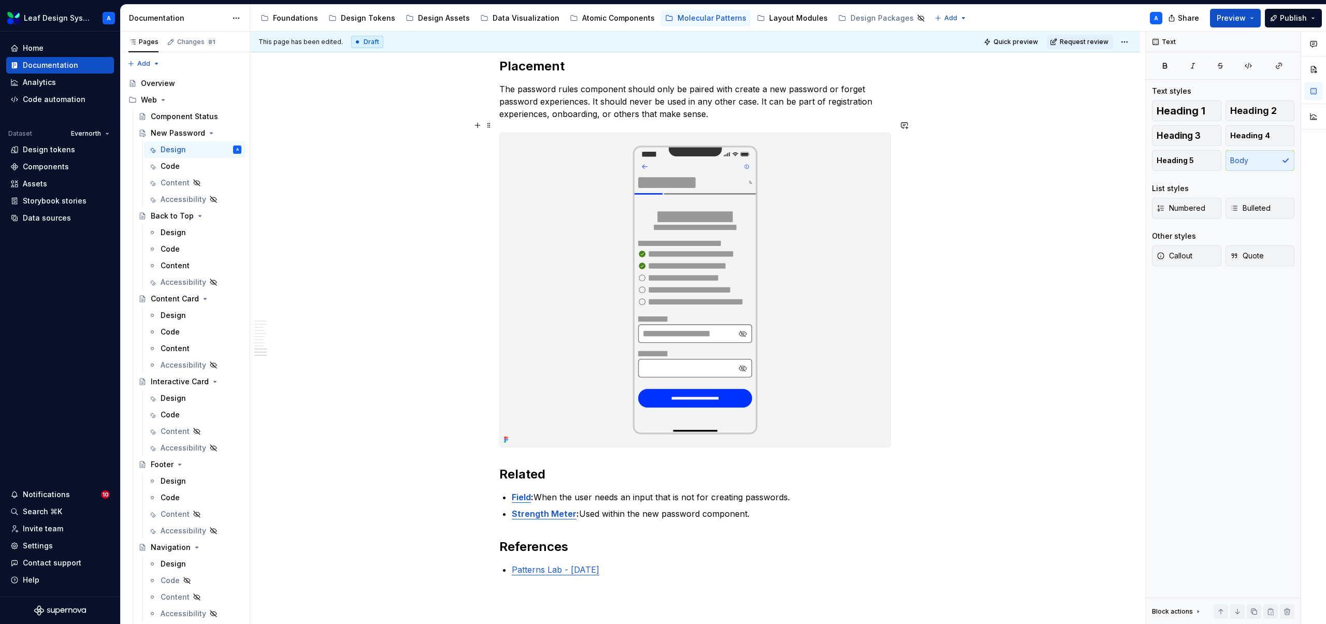
scroll to position [3169, 0]
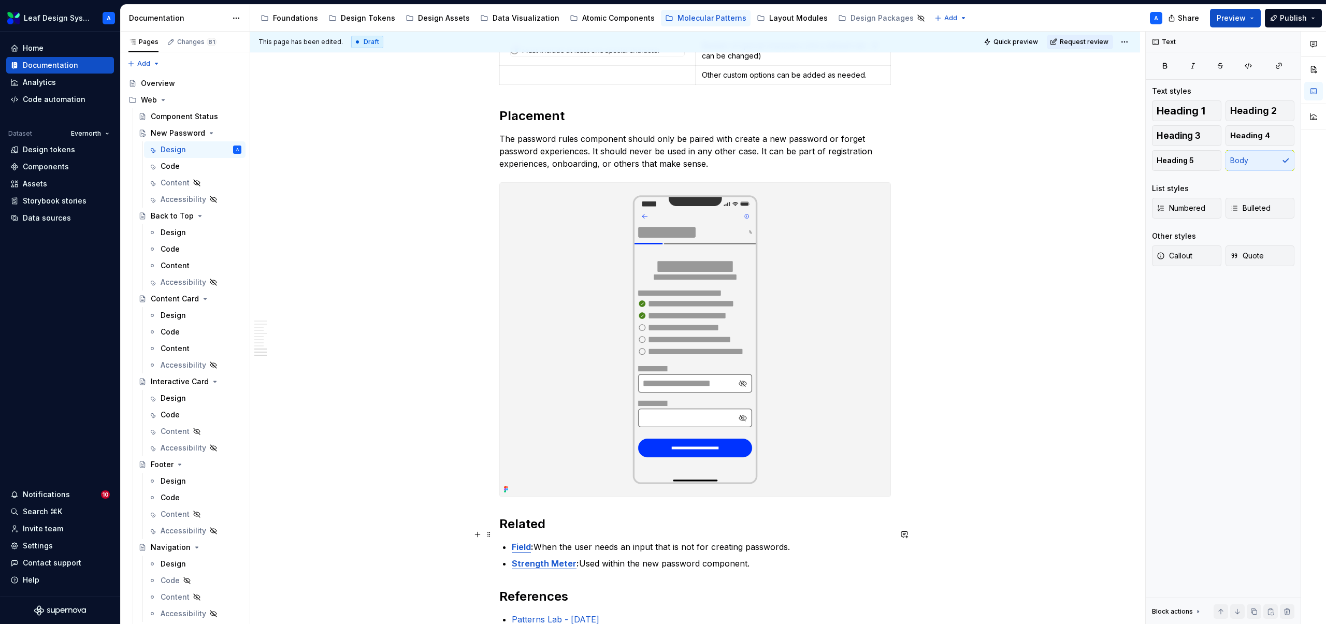
click at [523, 542] on strong "Field" at bounding box center [521, 547] width 19 height 10
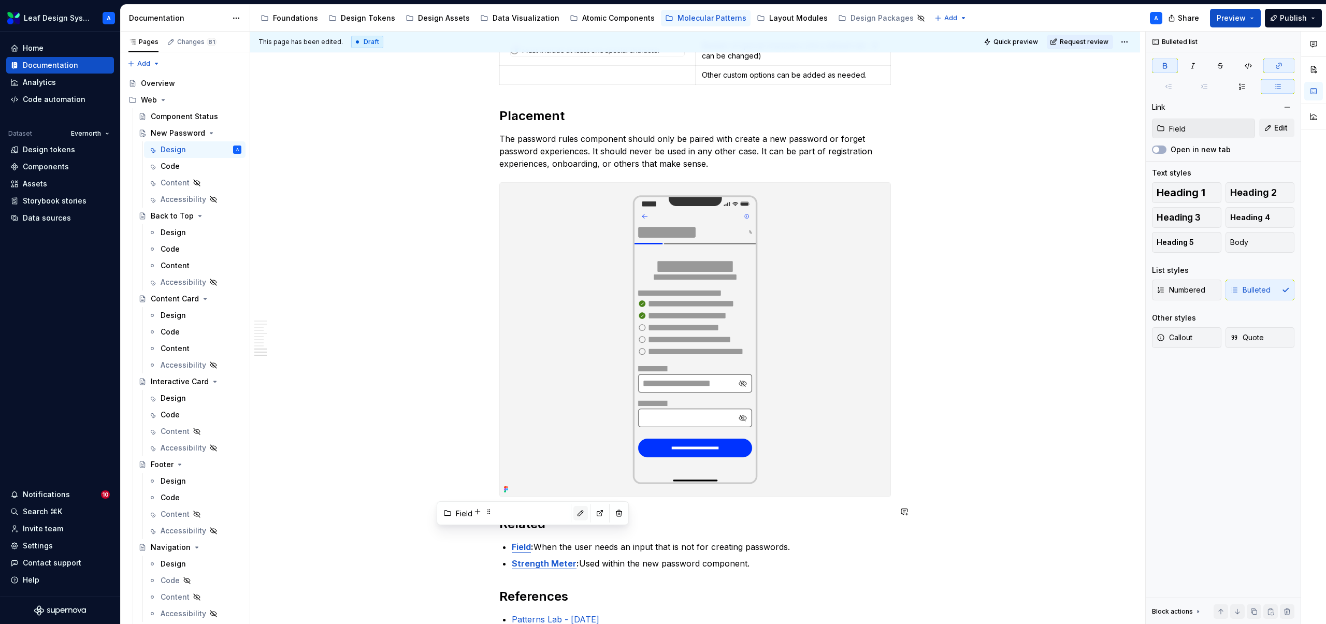
click at [574, 516] on button "button" at bounding box center [581, 513] width 15 height 15
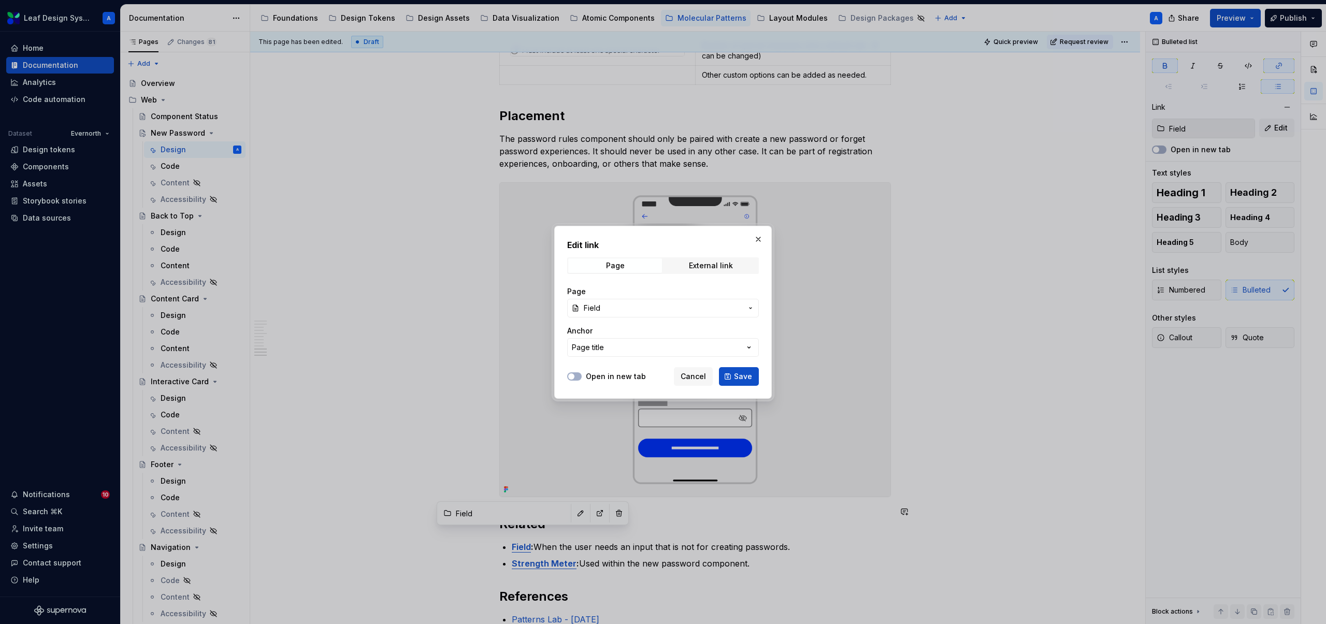
click at [657, 308] on span "Field" at bounding box center [663, 308] width 159 height 10
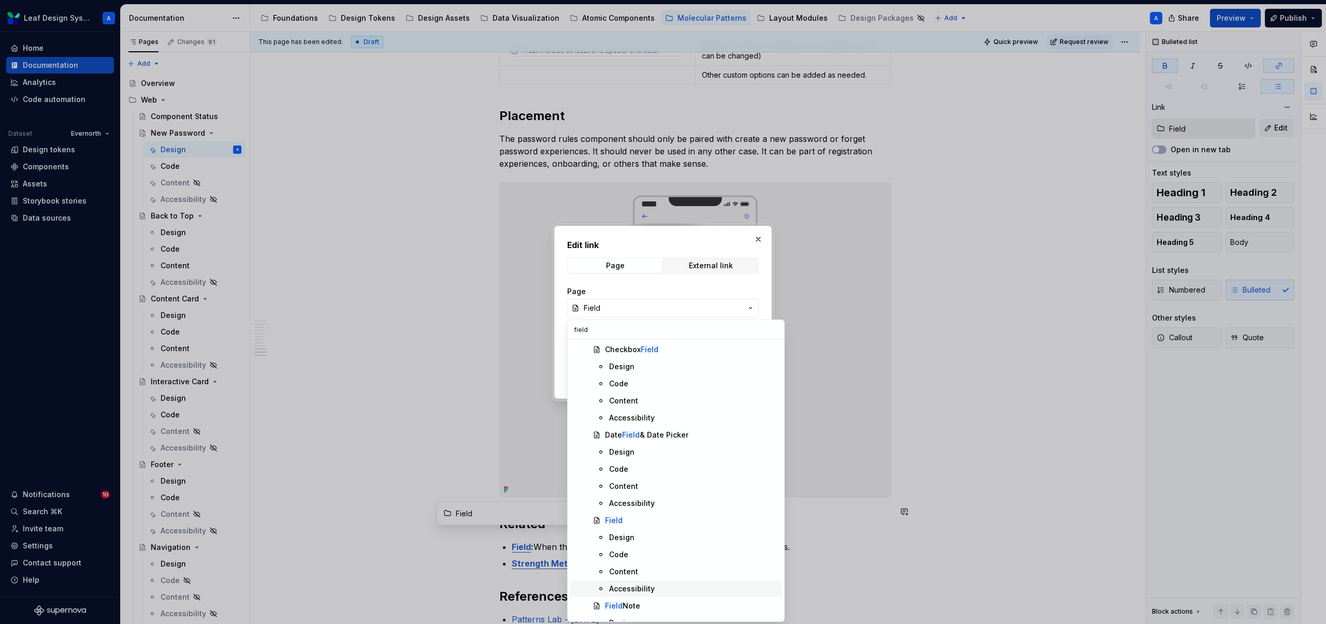
scroll to position [36, 0]
type input "field"
click at [618, 520] on mark "Field" at bounding box center [614, 518] width 18 height 9
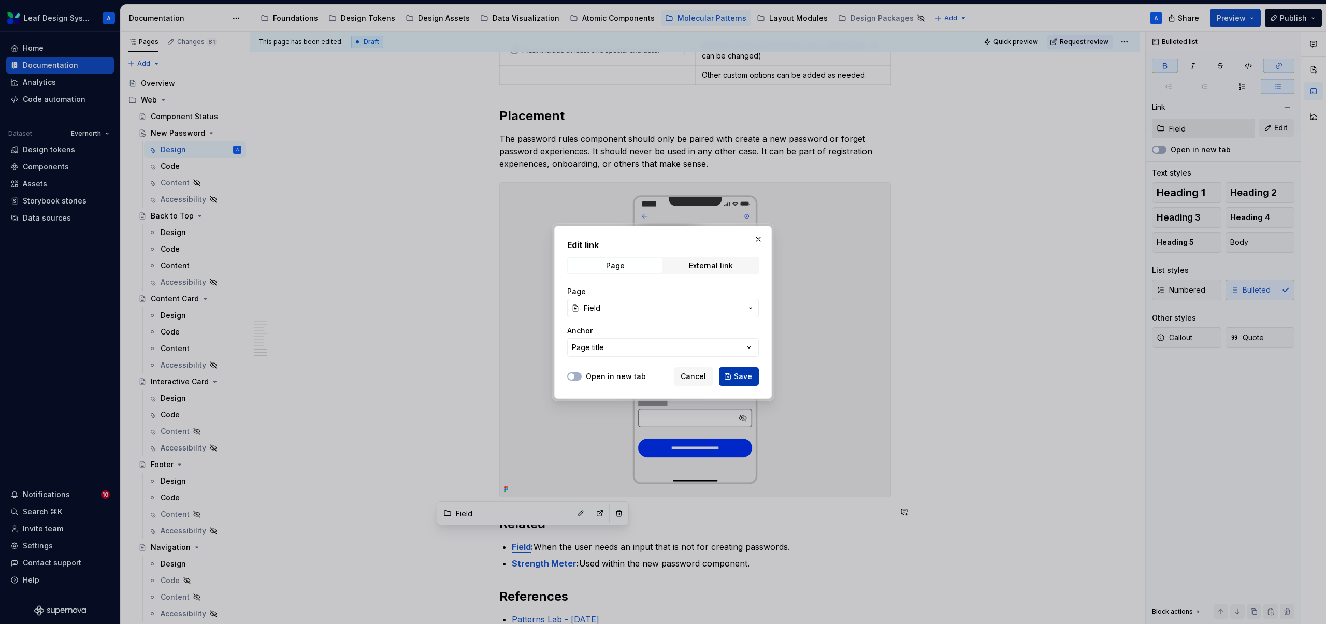
click at [735, 372] on span "Save" at bounding box center [743, 376] width 18 height 10
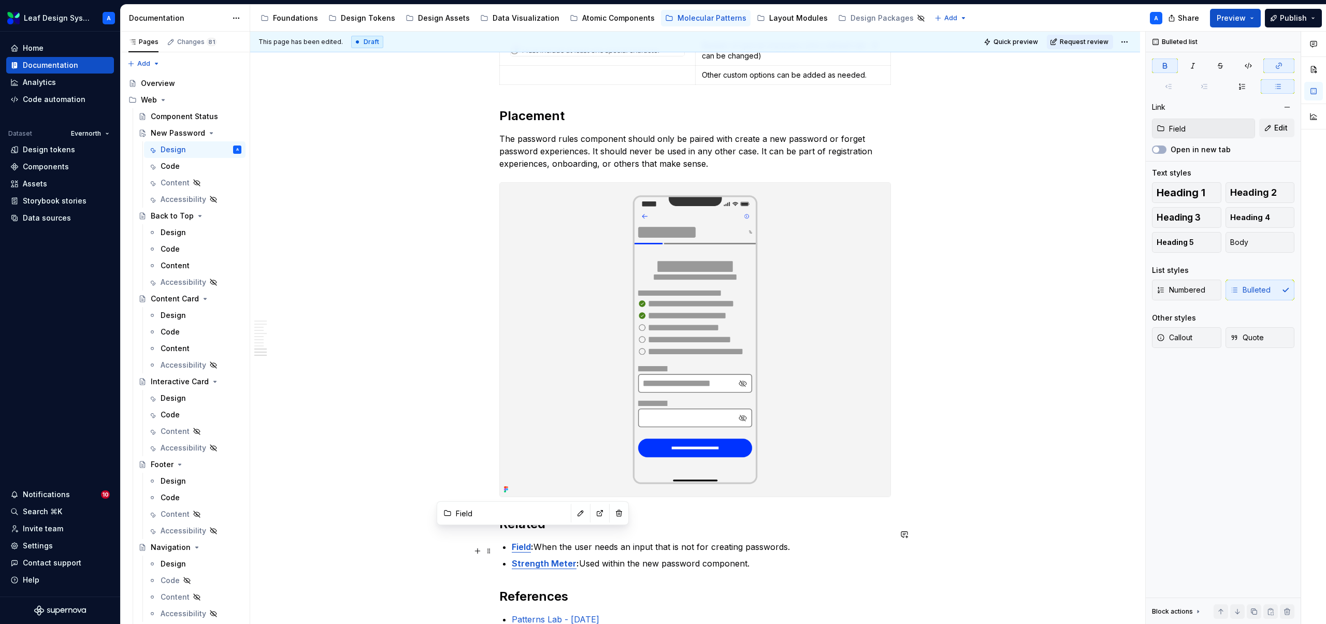
type input "Strength Meter"
click at [546, 559] on strong "Strength Meter" at bounding box center [544, 564] width 65 height 10
click at [596, 532] on button "button" at bounding box center [603, 530] width 15 height 15
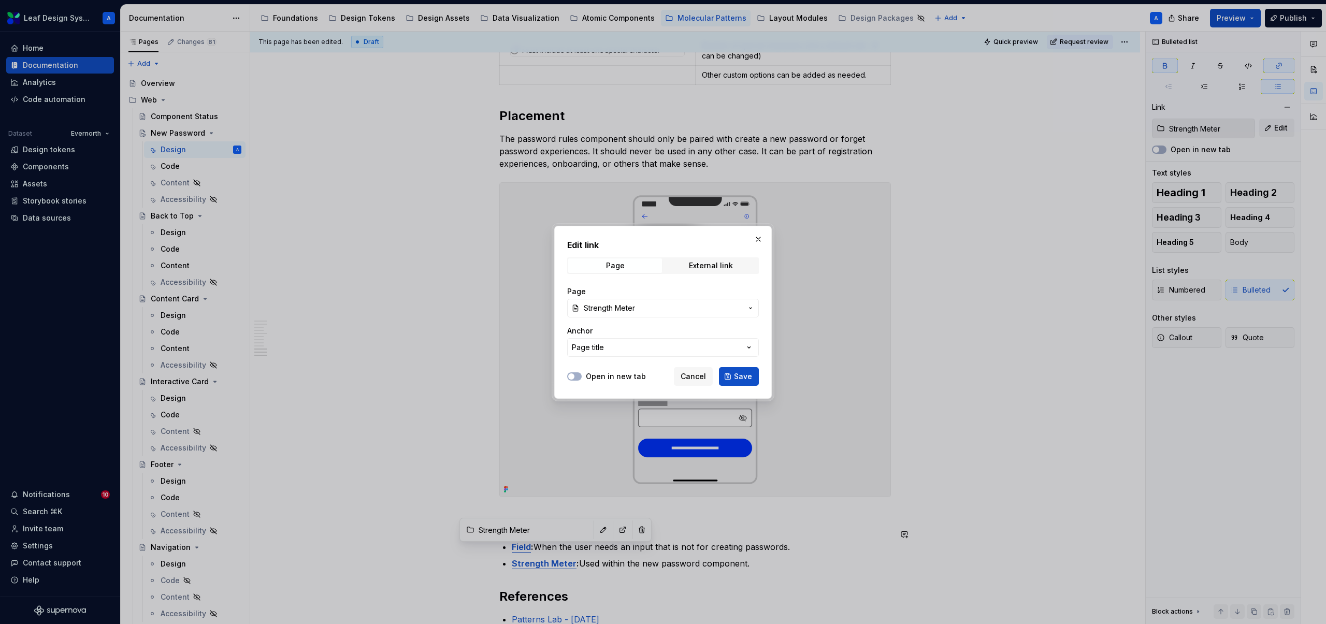
click at [680, 311] on span "Strength Meter" at bounding box center [663, 308] width 159 height 10
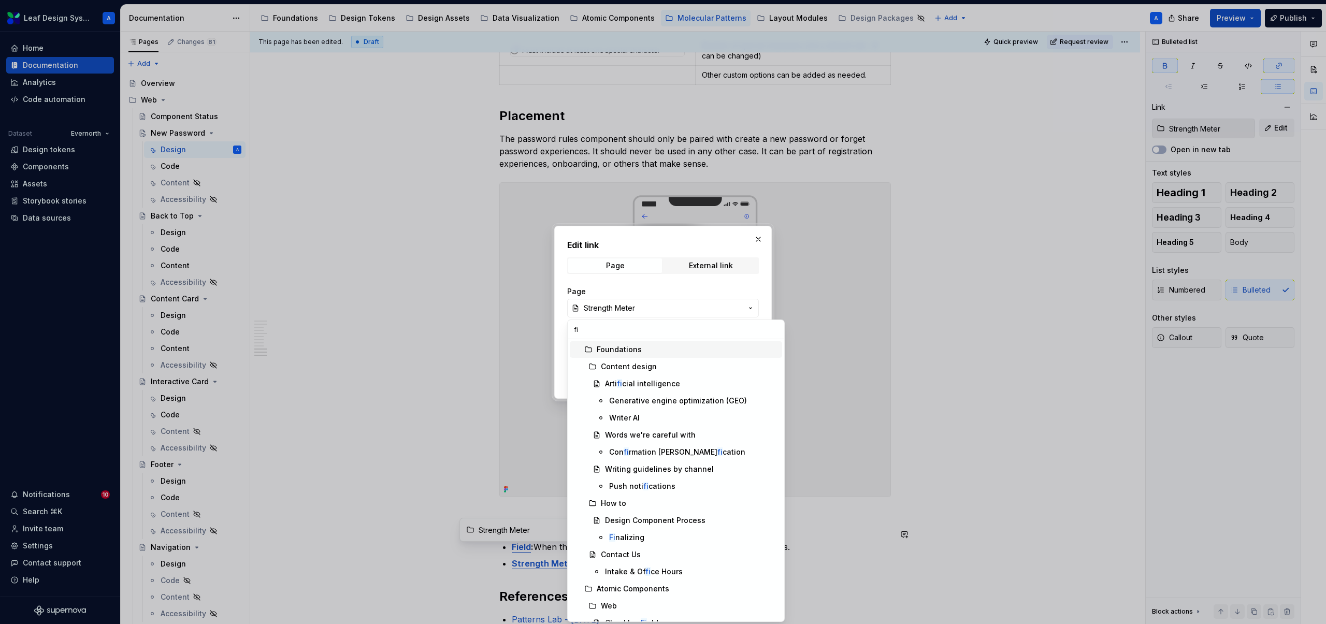
type input "f"
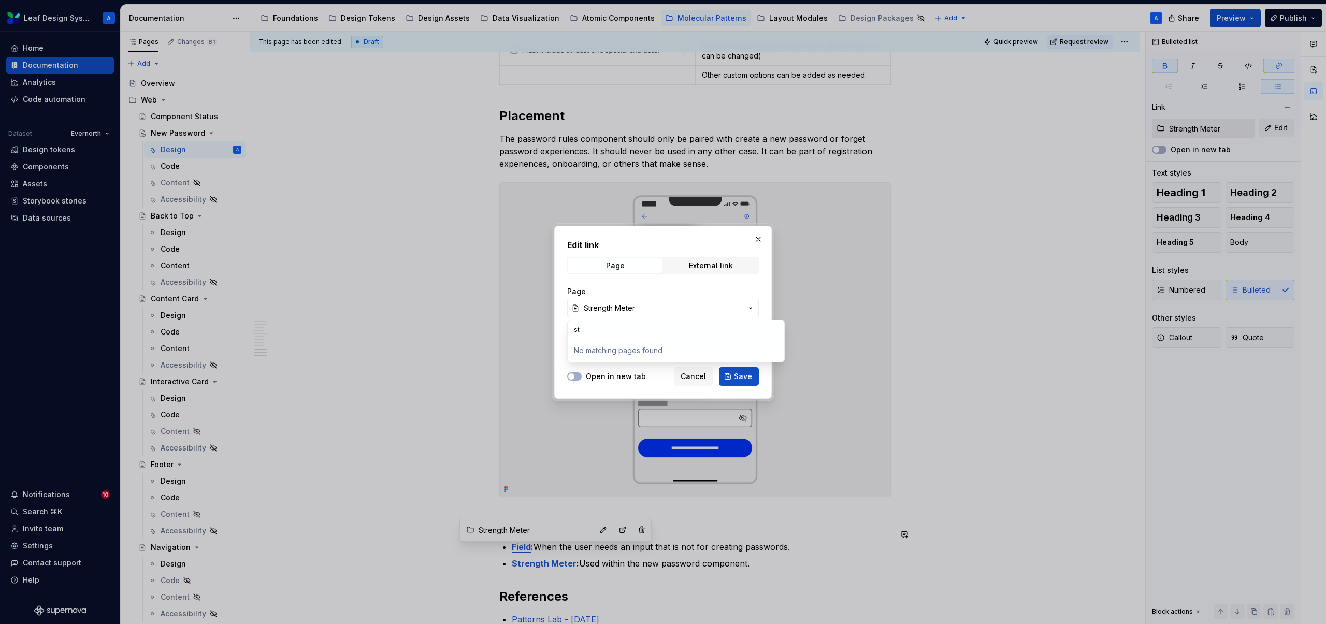
type input "s"
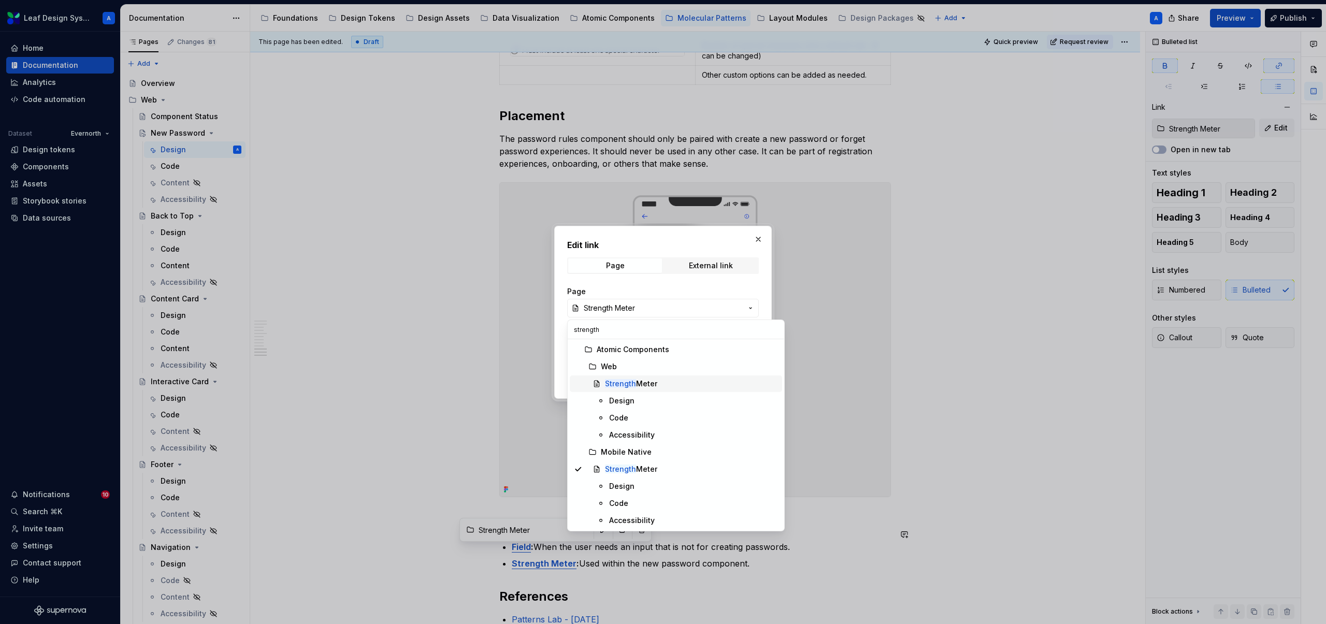
type input "strength"
click at [626, 377] on span "Strength Meter" at bounding box center [676, 384] width 212 height 17
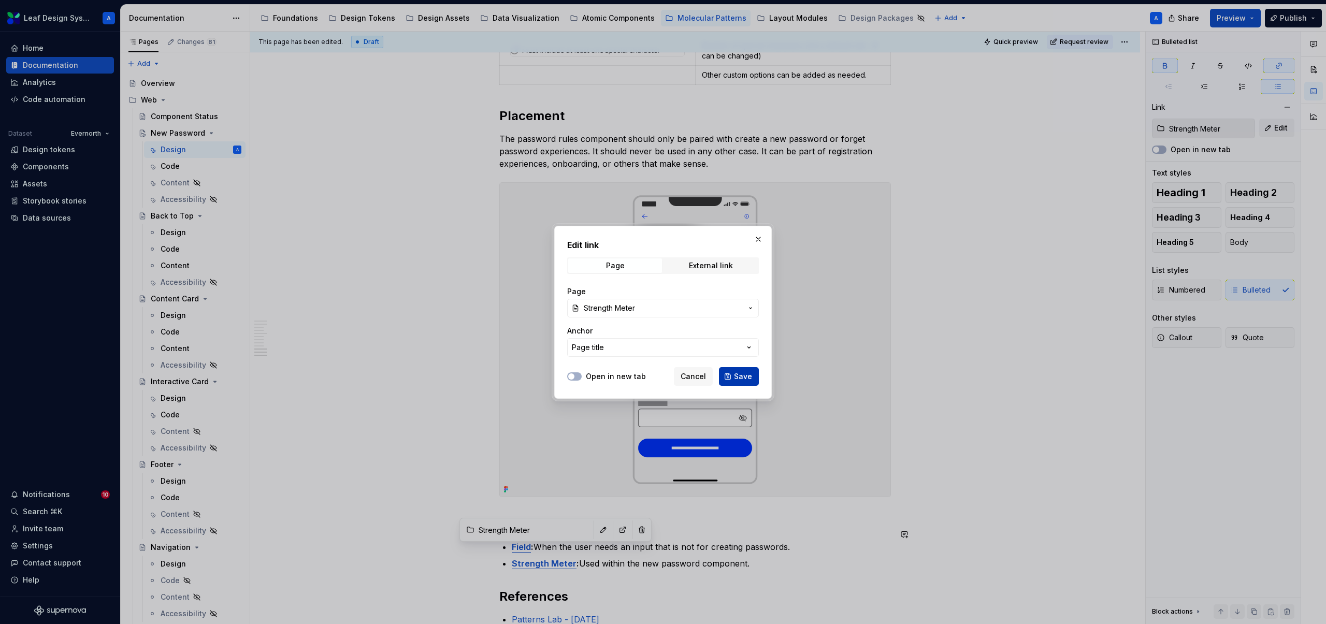
click at [742, 379] on span "Save" at bounding box center [743, 376] width 18 height 10
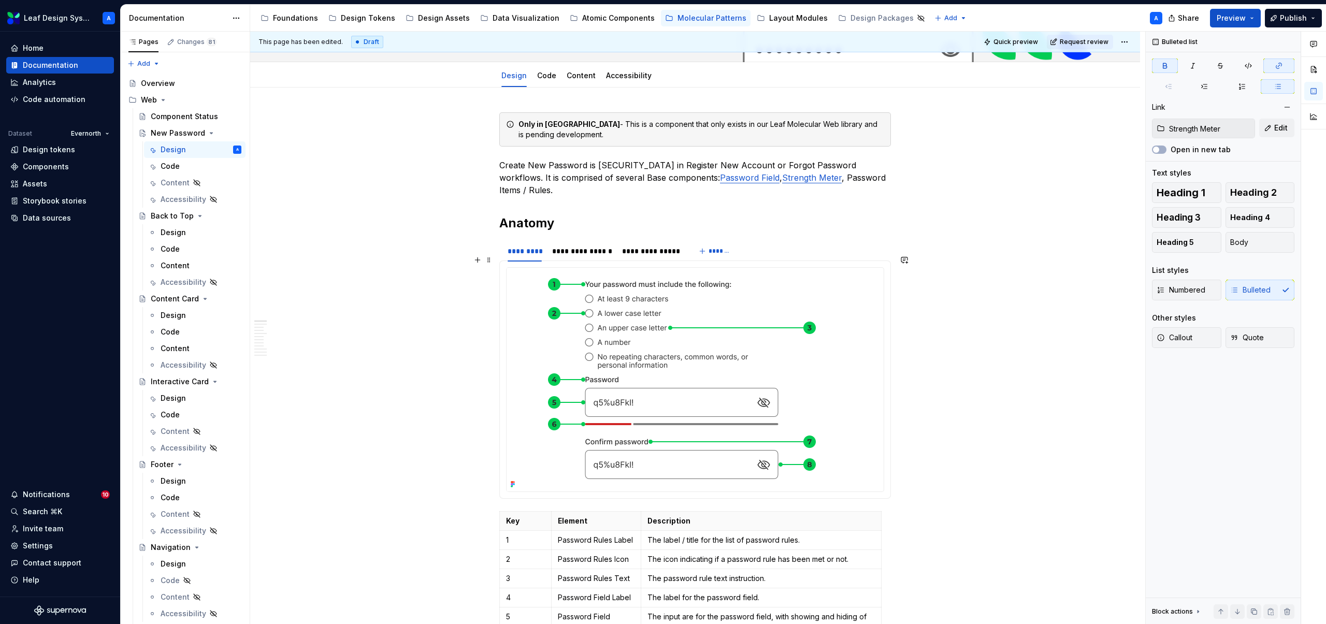
scroll to position [166, 0]
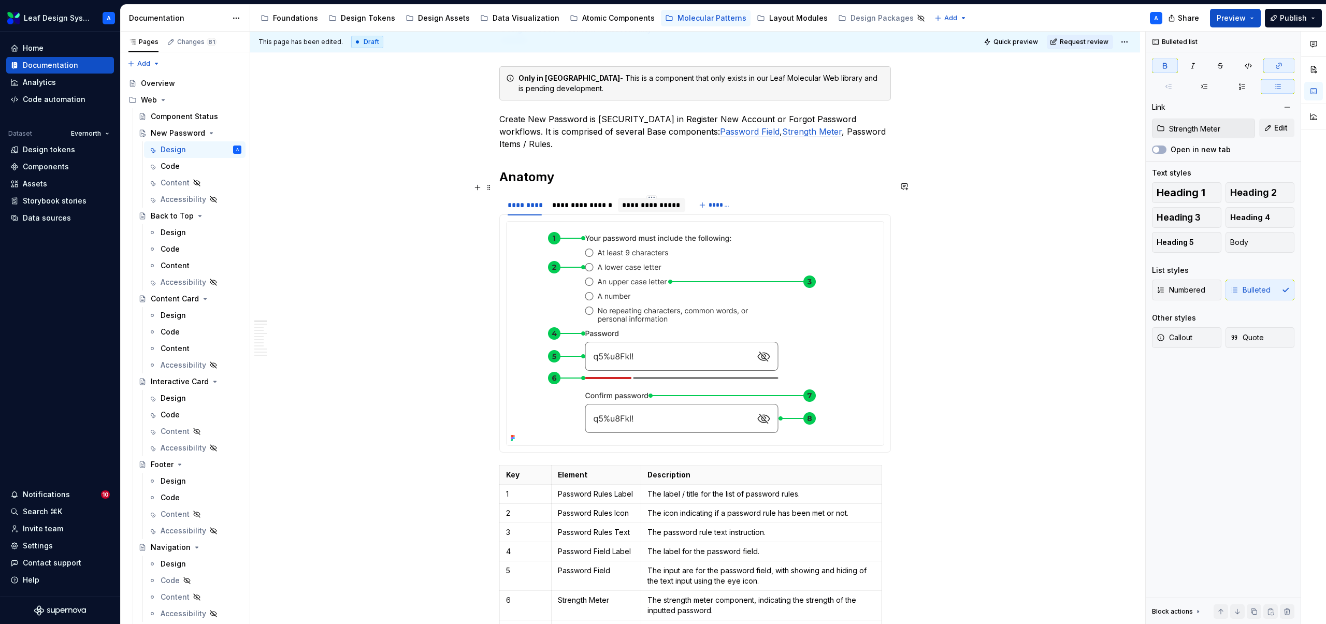
click at [647, 200] on div "**********" at bounding box center [651, 205] width 59 height 10
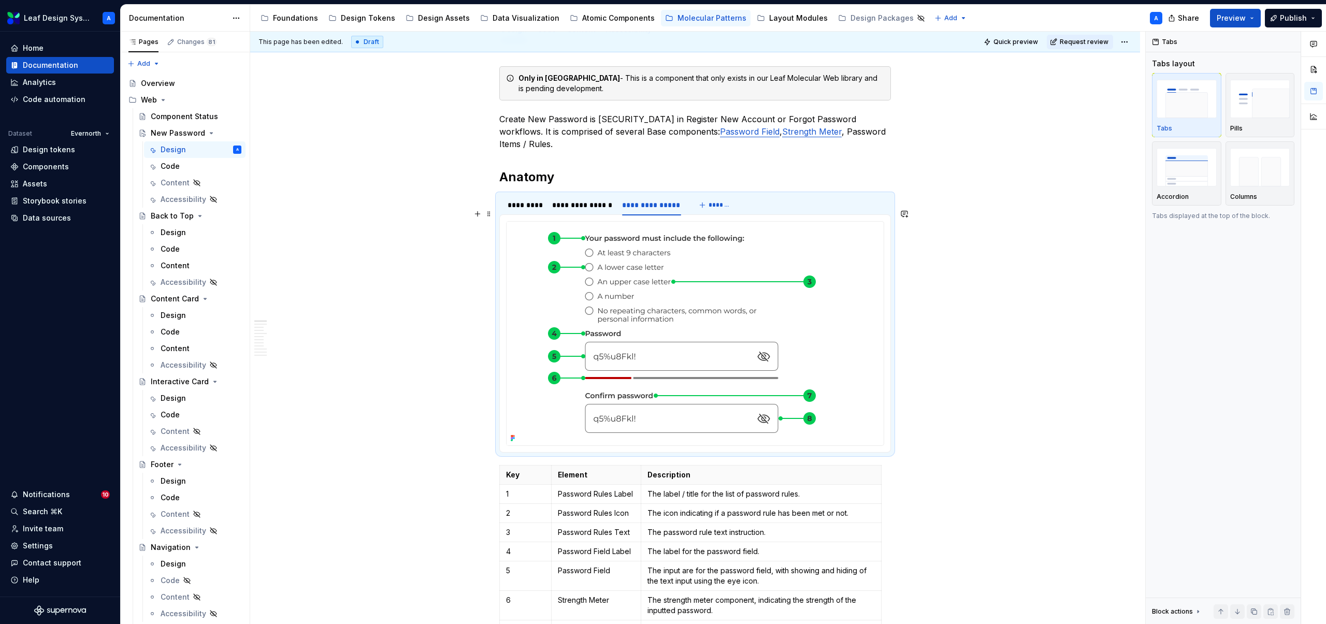
click at [670, 280] on img at bounding box center [682, 334] width 350 height 224
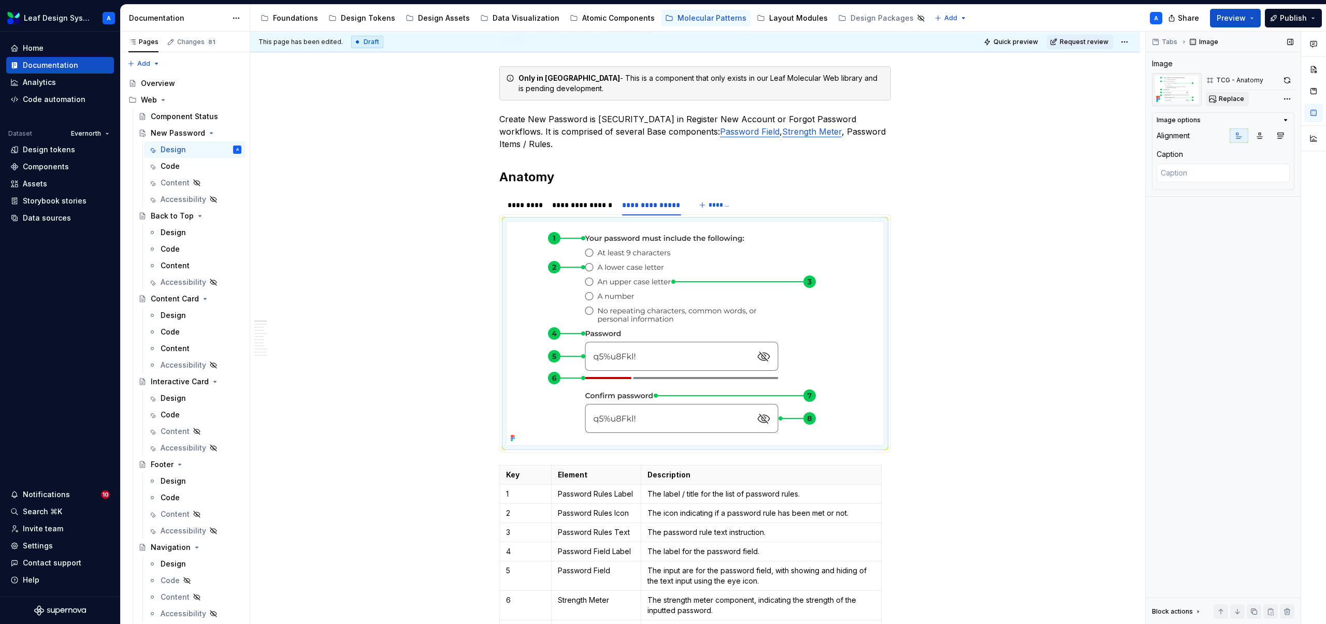
click at [1233, 94] on button "Replace" at bounding box center [1227, 99] width 43 height 15
type textarea "*"
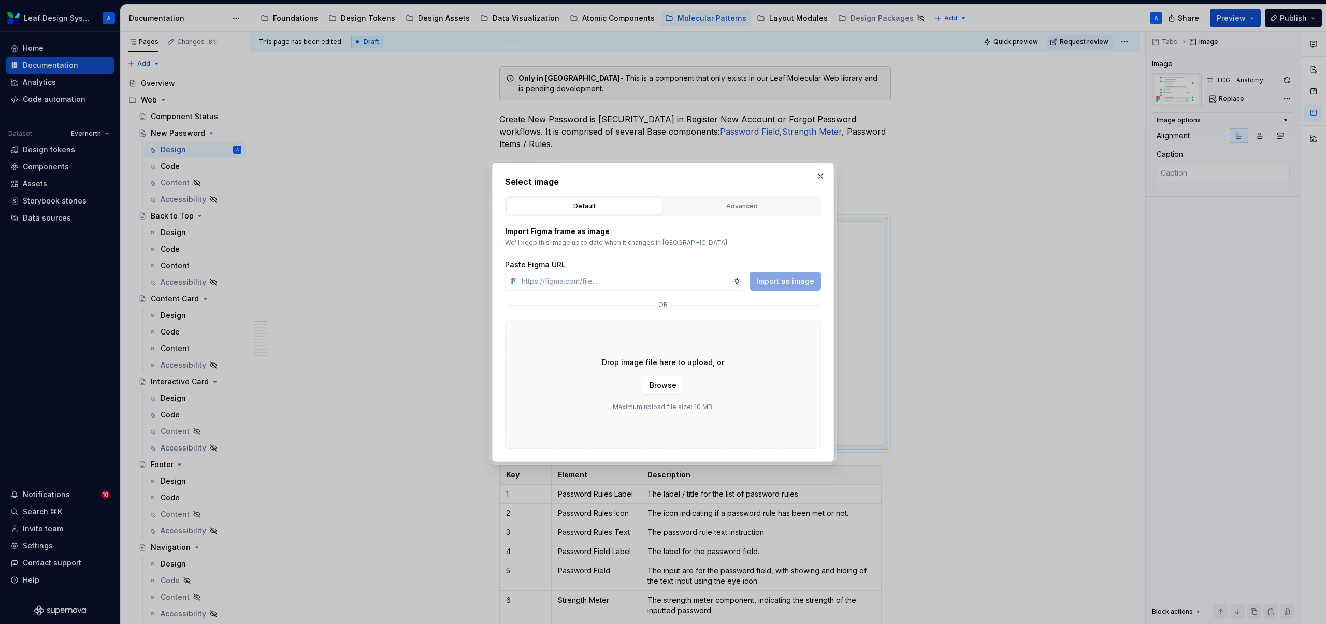
type input "[URL][DOMAIN_NAME]"
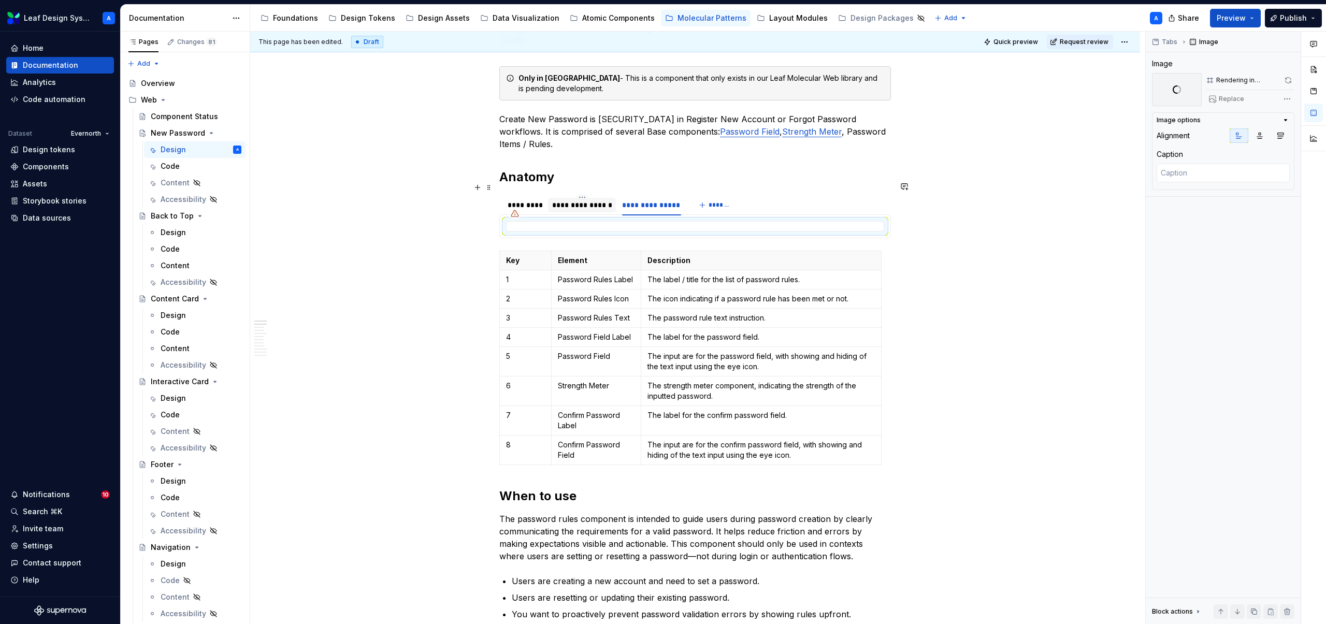
click at [591, 200] on div "**********" at bounding box center [582, 205] width 60 height 10
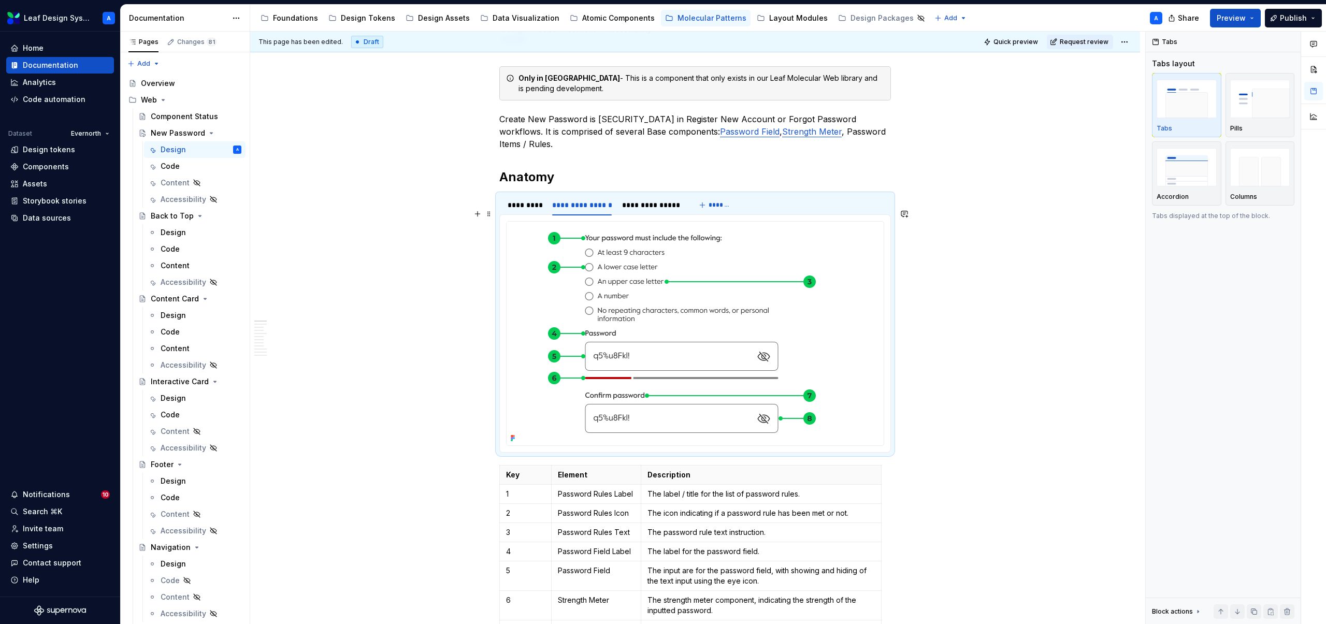
click at [661, 245] on img at bounding box center [682, 334] width 350 height 224
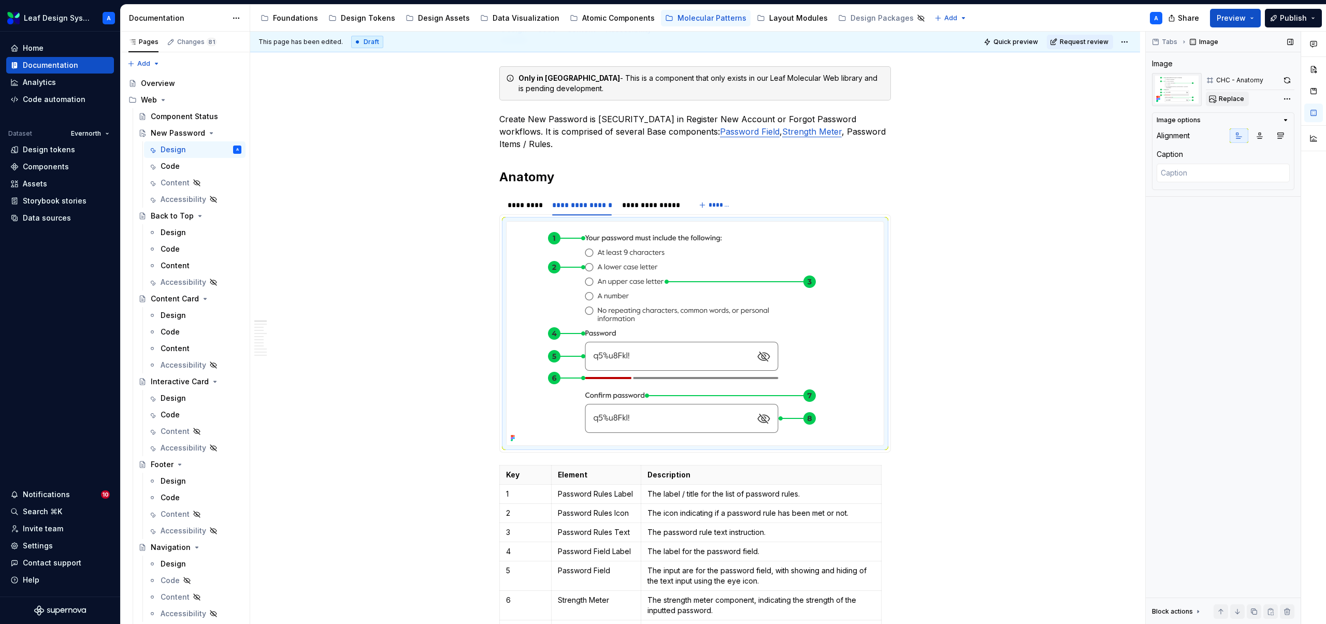
click at [1222, 99] on span "Replace" at bounding box center [1231, 99] width 25 height 8
type textarea "*"
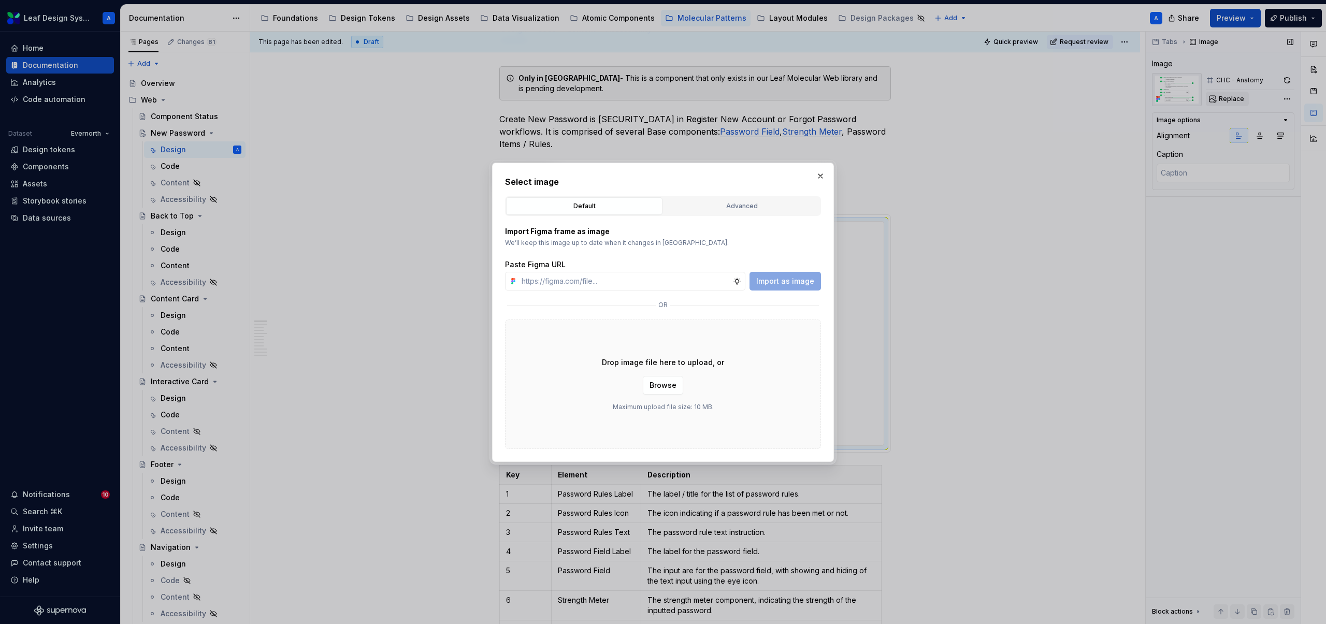
type input "[URL][DOMAIN_NAME]"
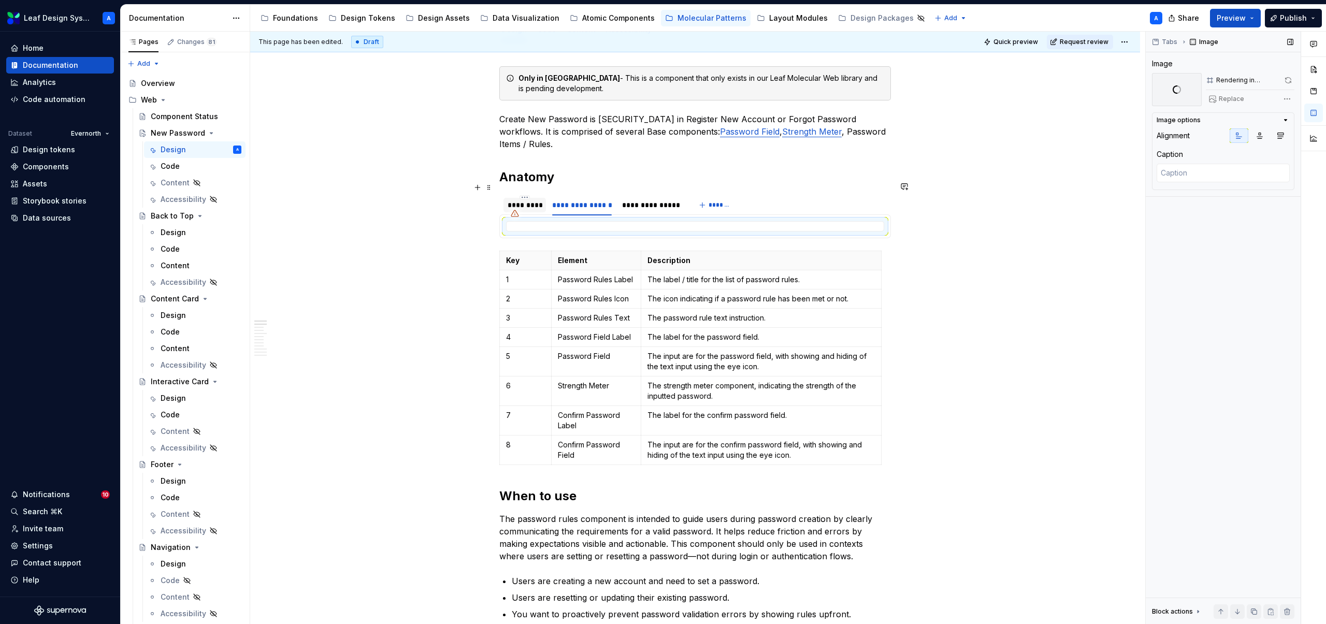
click at [528, 200] on div "*********" at bounding box center [525, 205] width 34 height 10
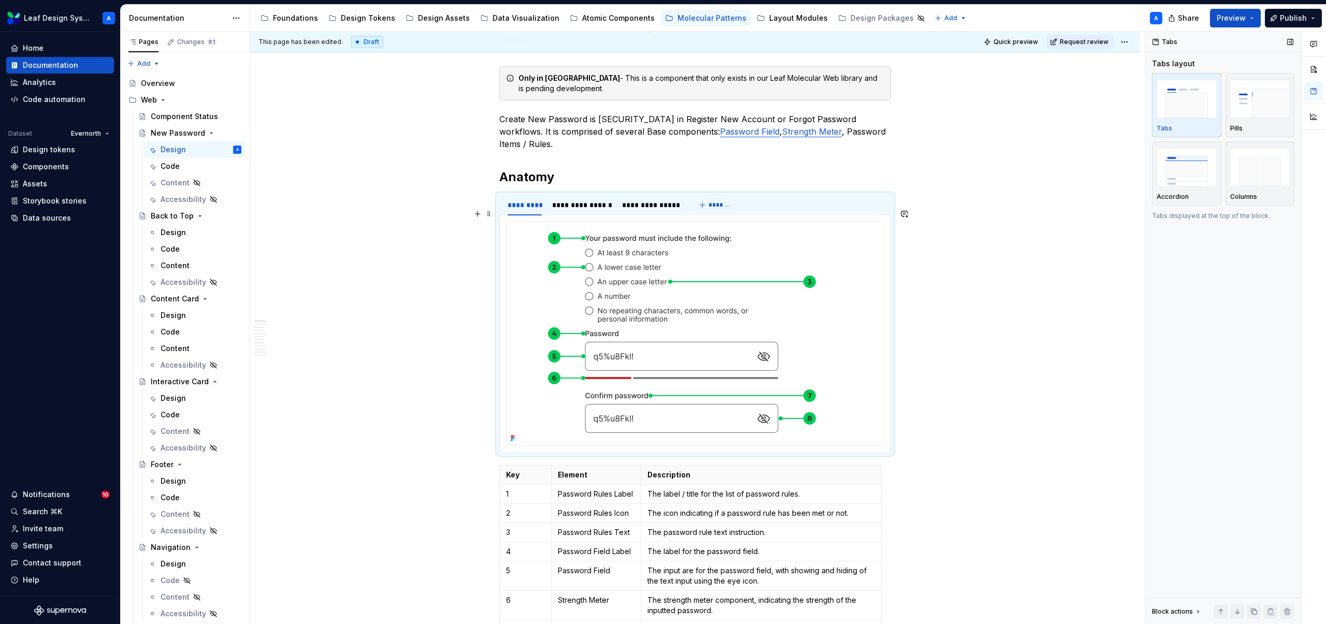
click at [659, 245] on img at bounding box center [682, 334] width 350 height 224
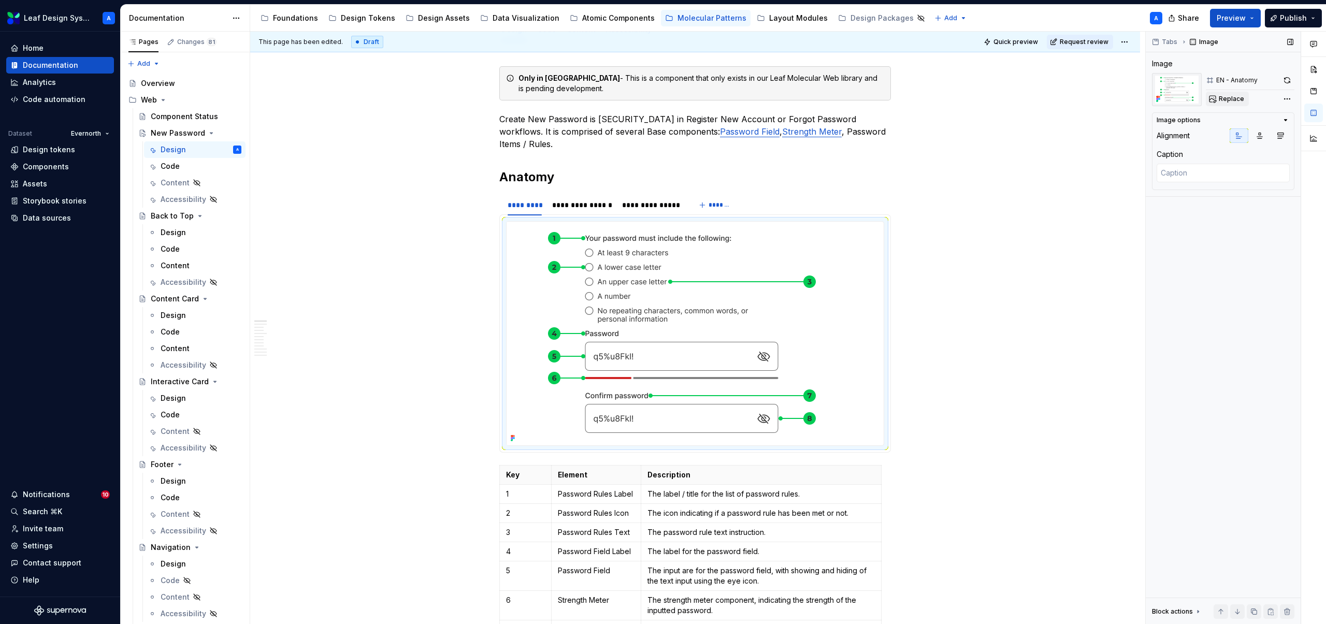
click at [1228, 102] on span "Replace" at bounding box center [1231, 99] width 25 height 8
type textarea "*"
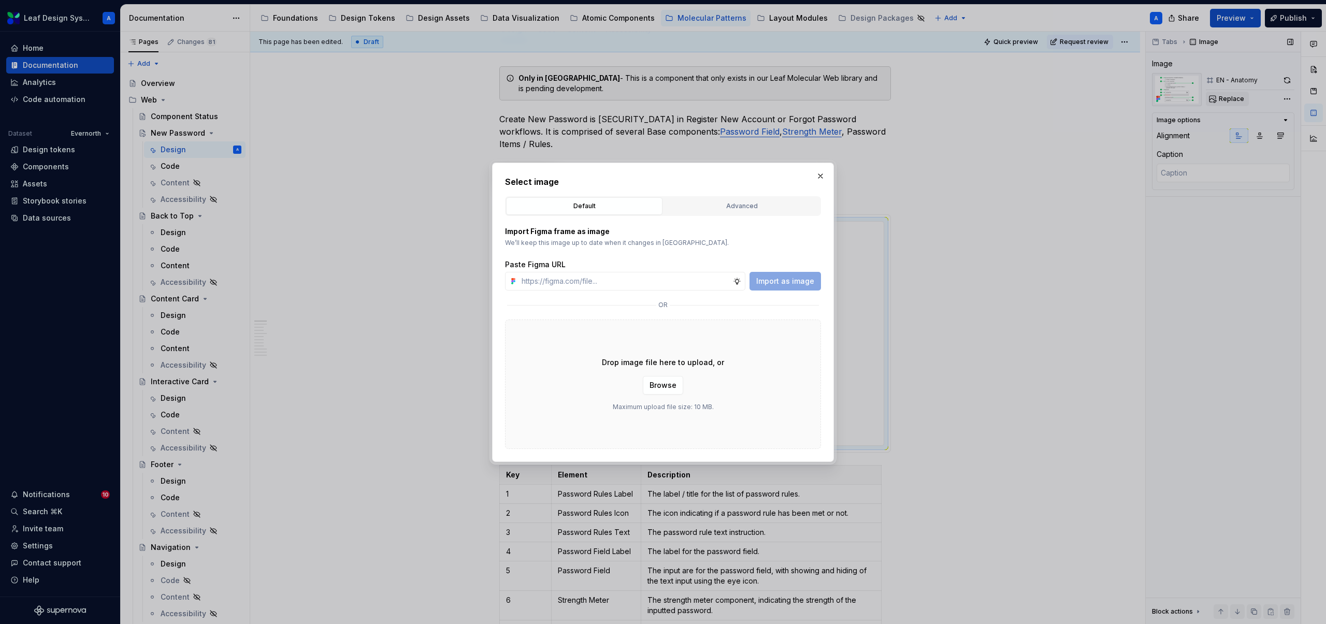
type input "[URL][DOMAIN_NAME]"
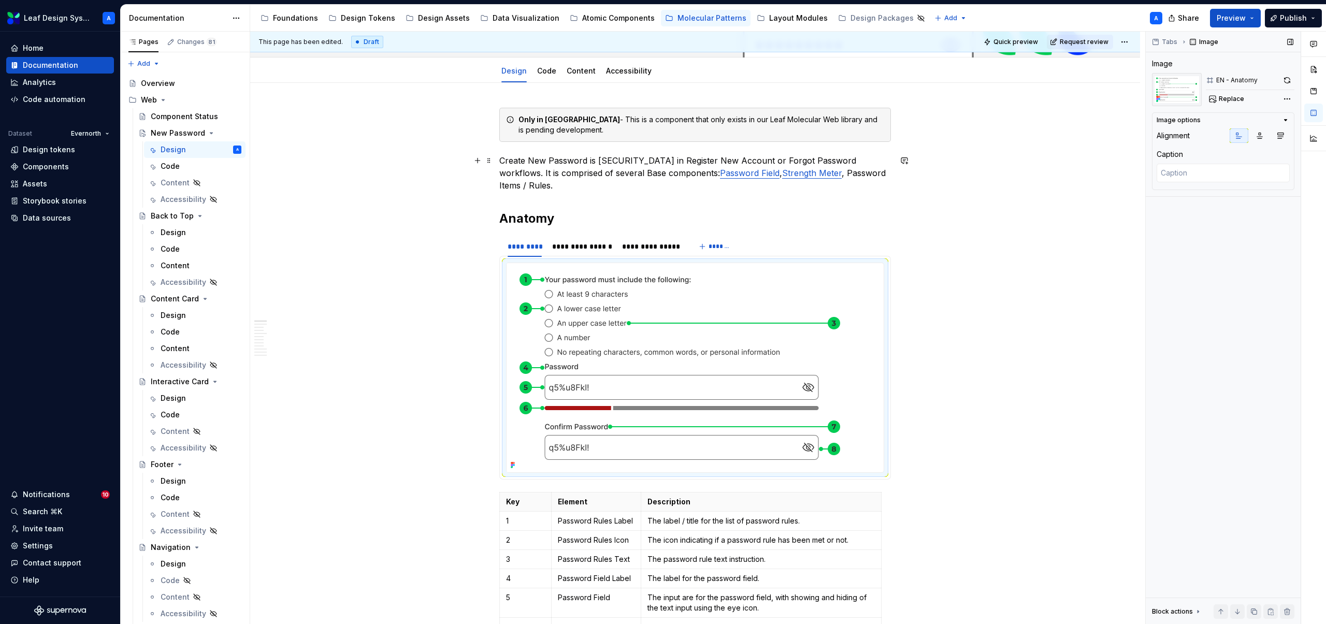
scroll to position [189, 0]
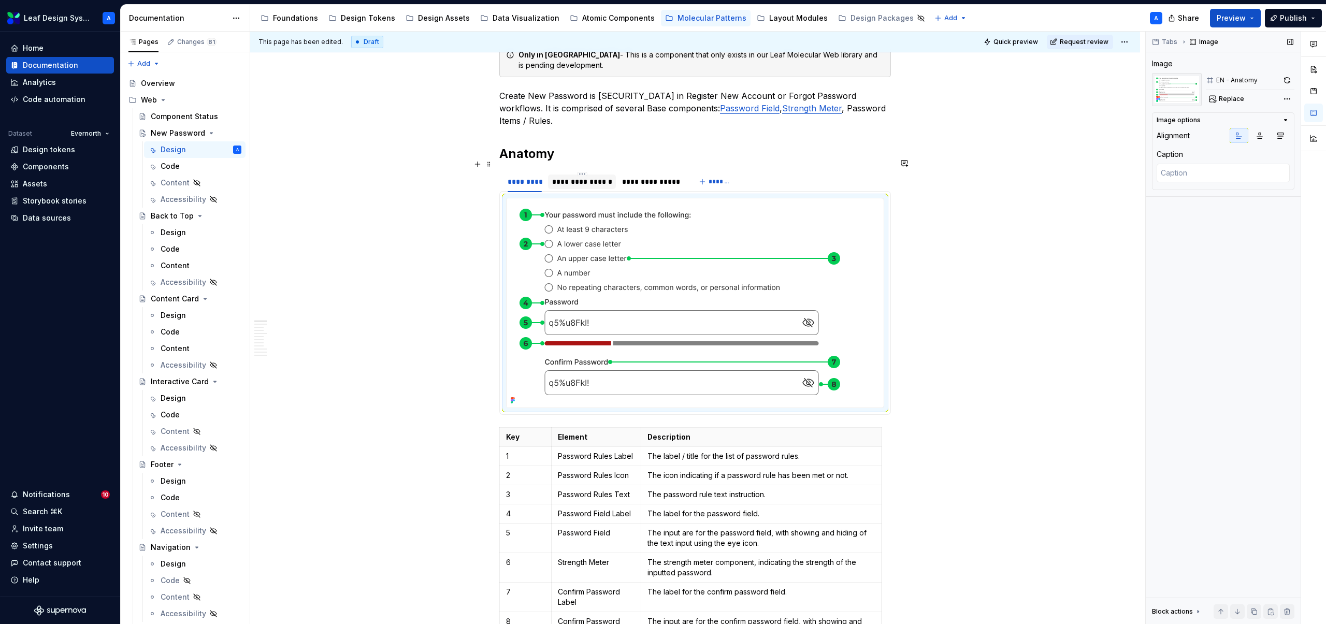
click at [583, 177] on div "**********" at bounding box center [582, 182] width 60 height 10
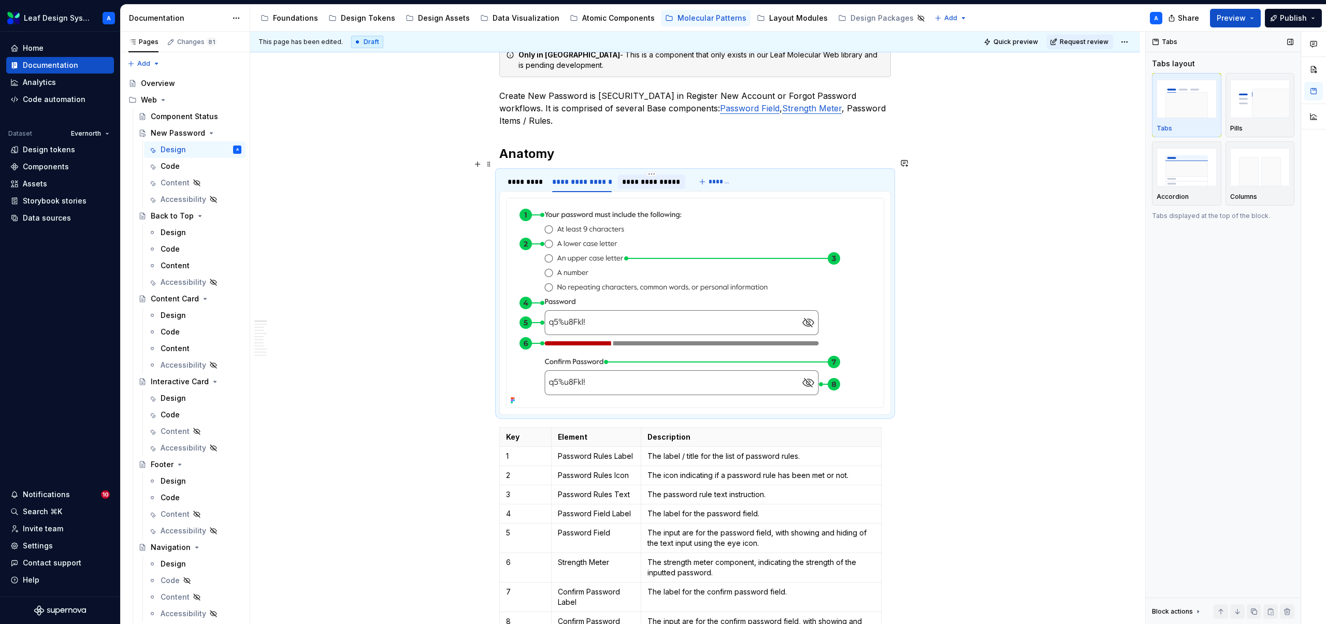
click at [644, 177] on div "**********" at bounding box center [651, 182] width 59 height 10
click at [533, 177] on div "*********" at bounding box center [525, 182] width 34 height 10
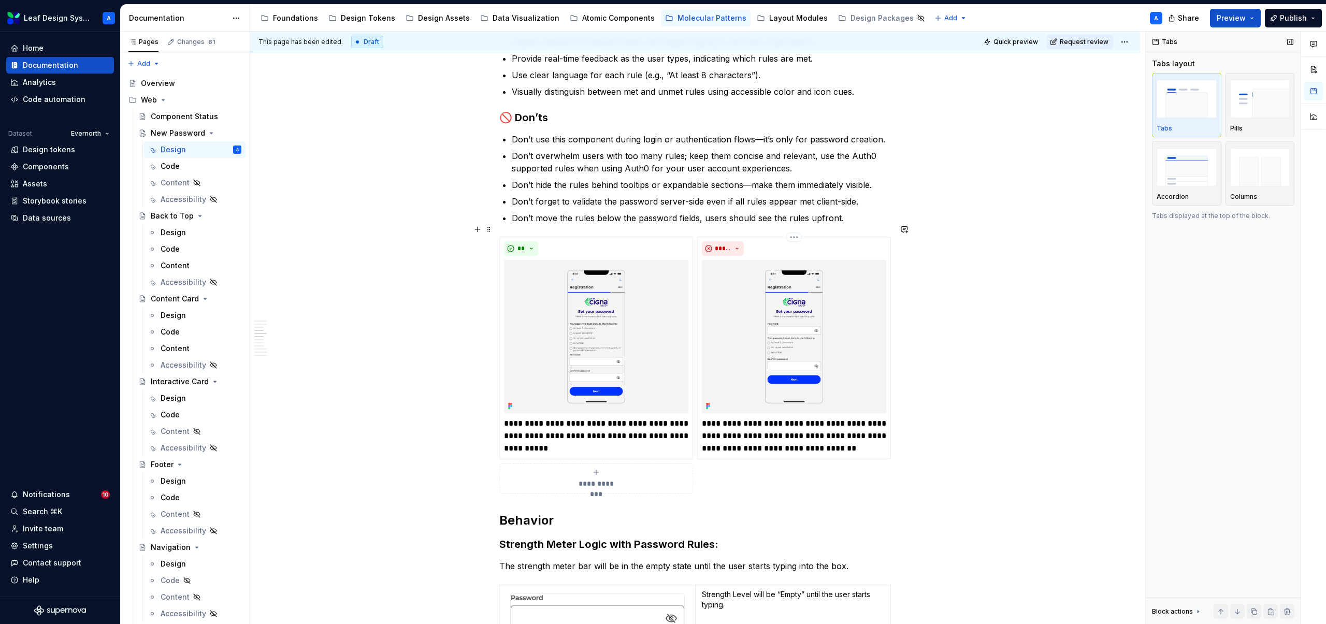
scroll to position [1057, 0]
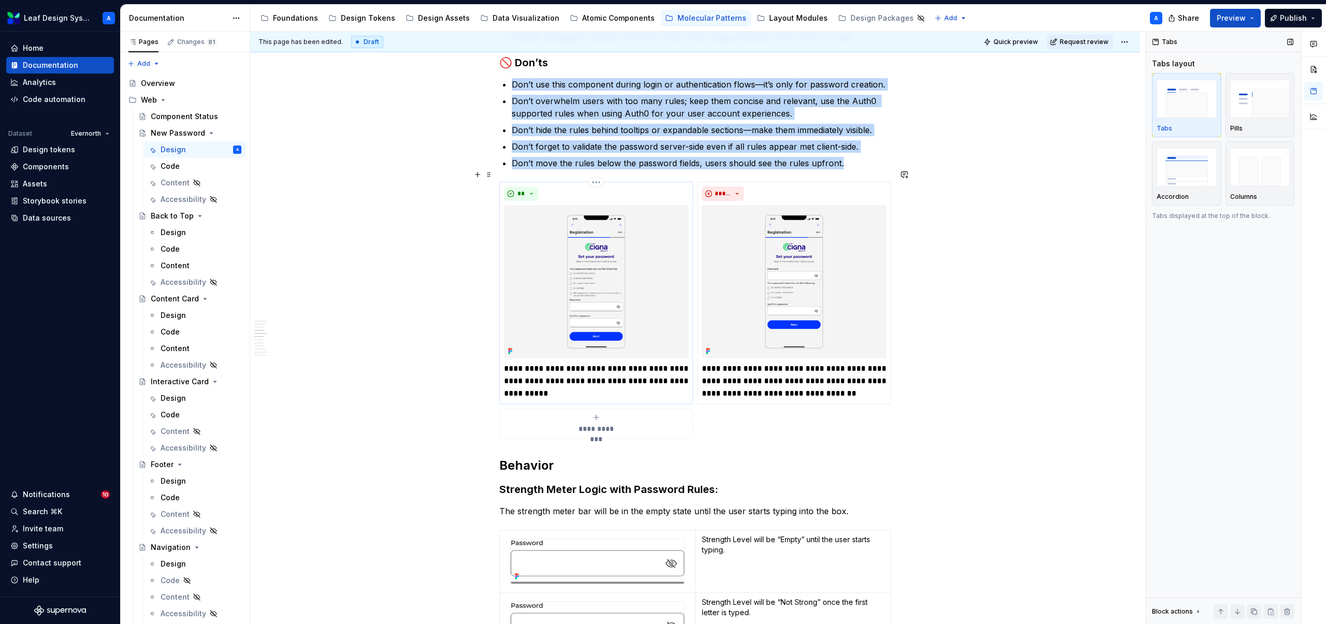
click at [634, 273] on img at bounding box center [596, 281] width 184 height 153
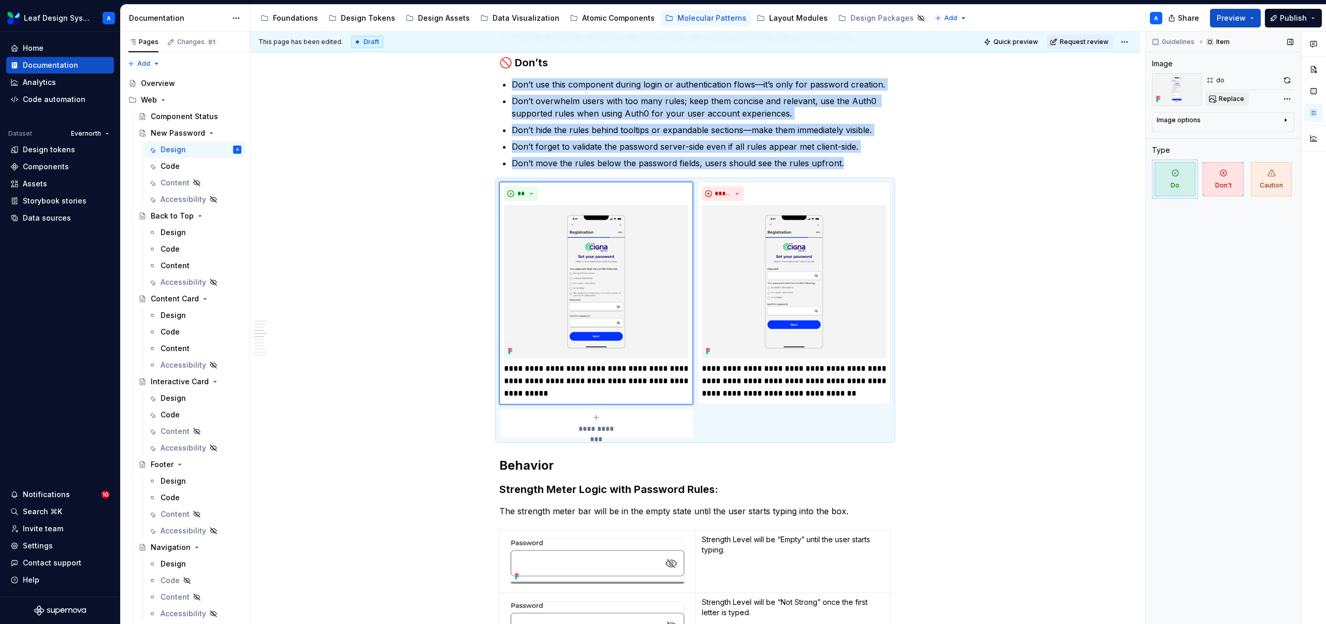
click at [1232, 97] on span "Replace" at bounding box center [1231, 99] width 25 height 8
type textarea "*"
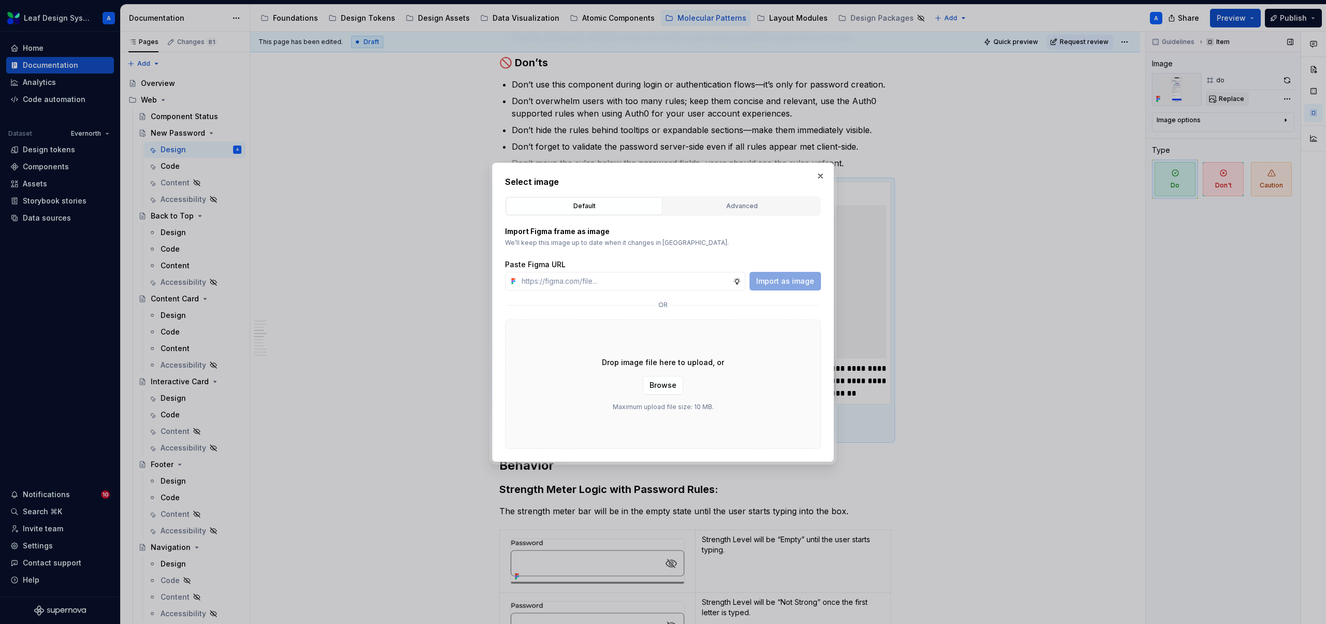
type input "[URL][DOMAIN_NAME]"
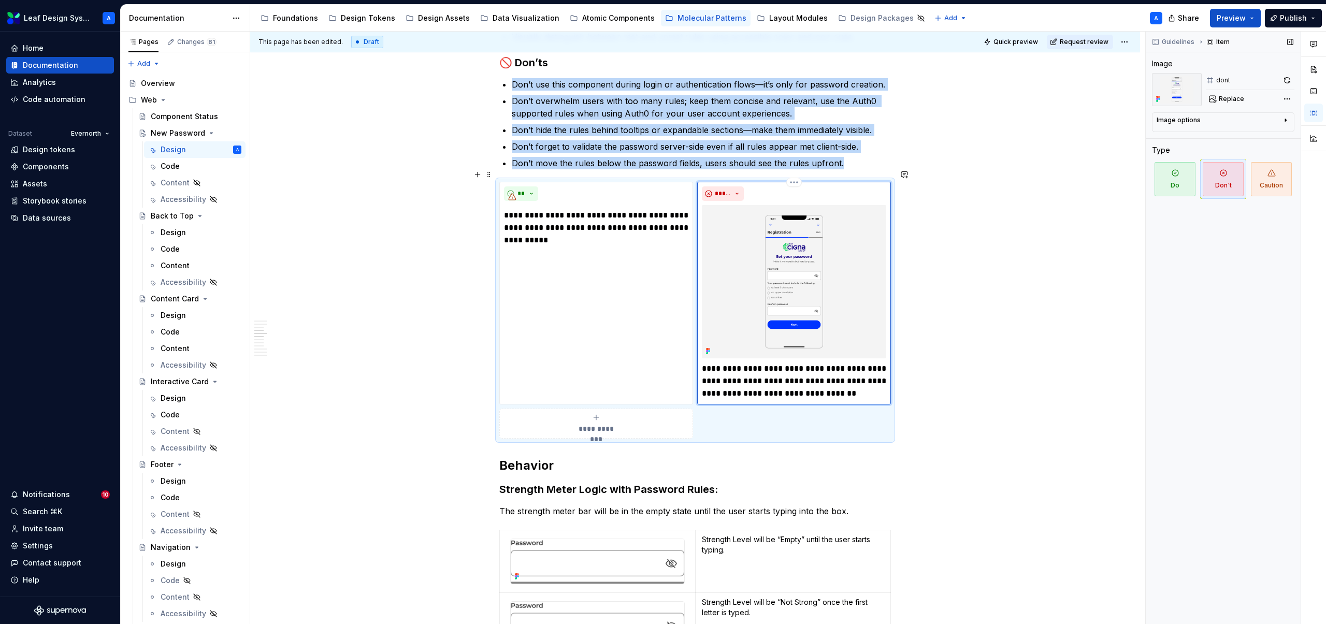
click at [777, 233] on img at bounding box center [794, 281] width 184 height 153
click at [1212, 93] on button "Replace" at bounding box center [1227, 99] width 43 height 15
type textarea "*"
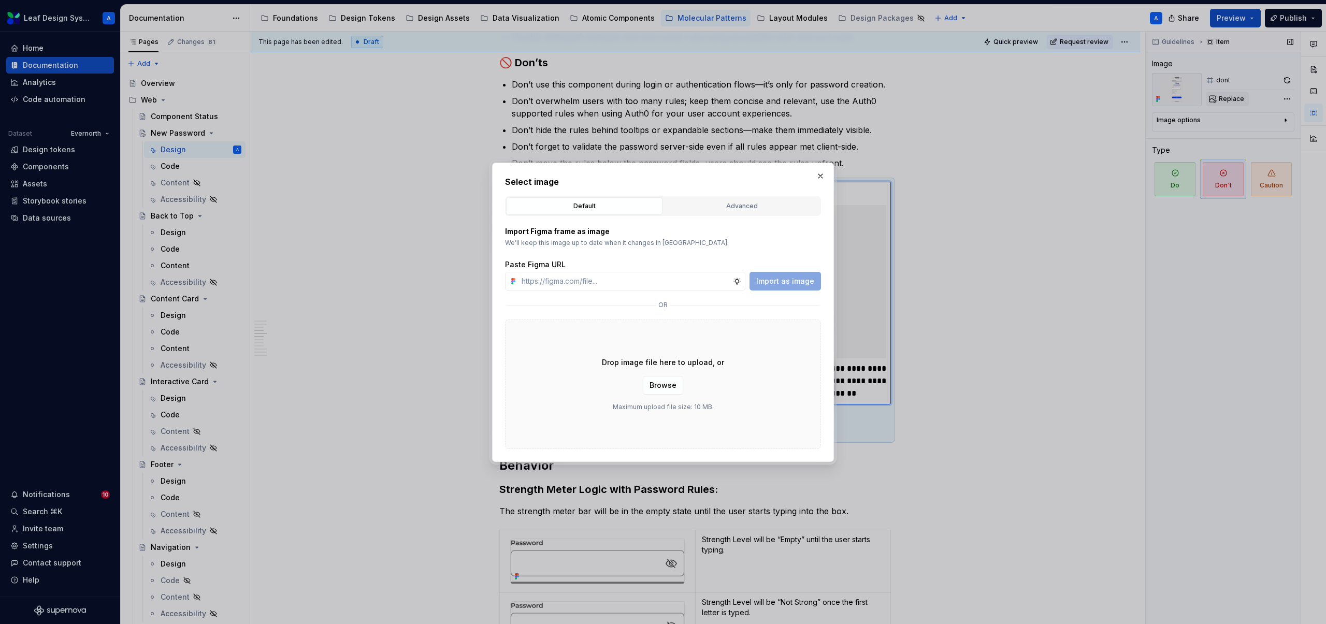
type input "[URL][DOMAIN_NAME]"
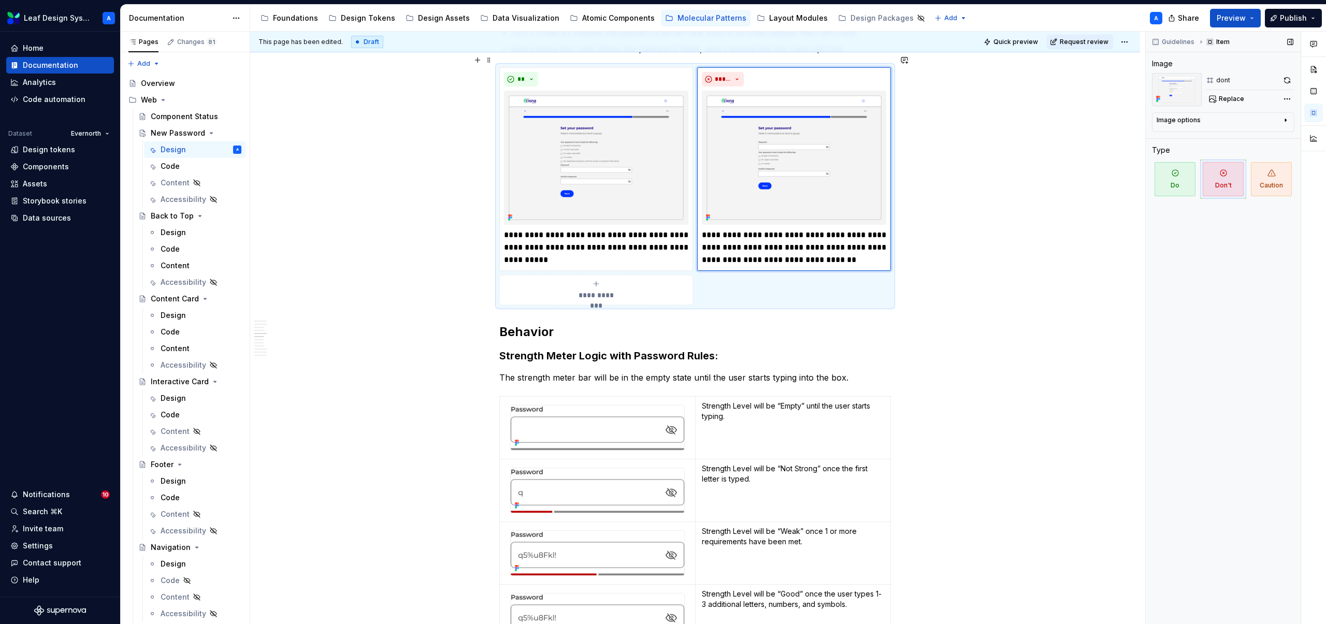
scroll to position [1253, 0]
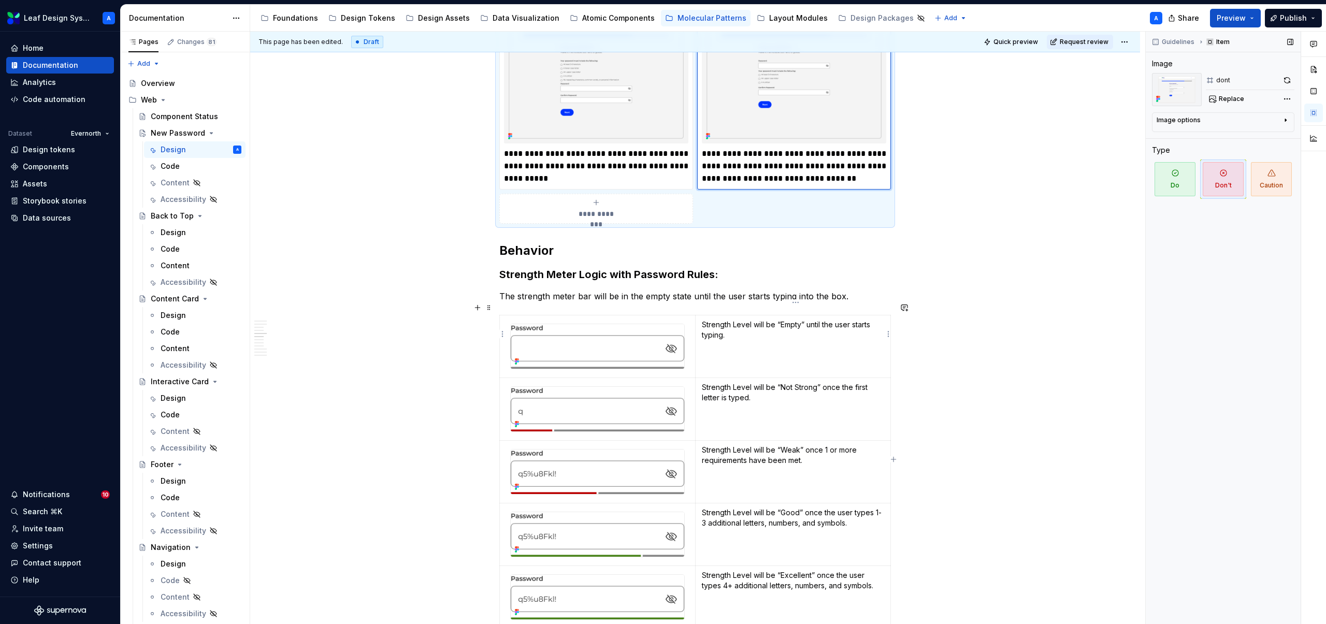
click at [737, 320] on p "Strength Level will be “Empty” until the user starts typing." at bounding box center [793, 330] width 182 height 21
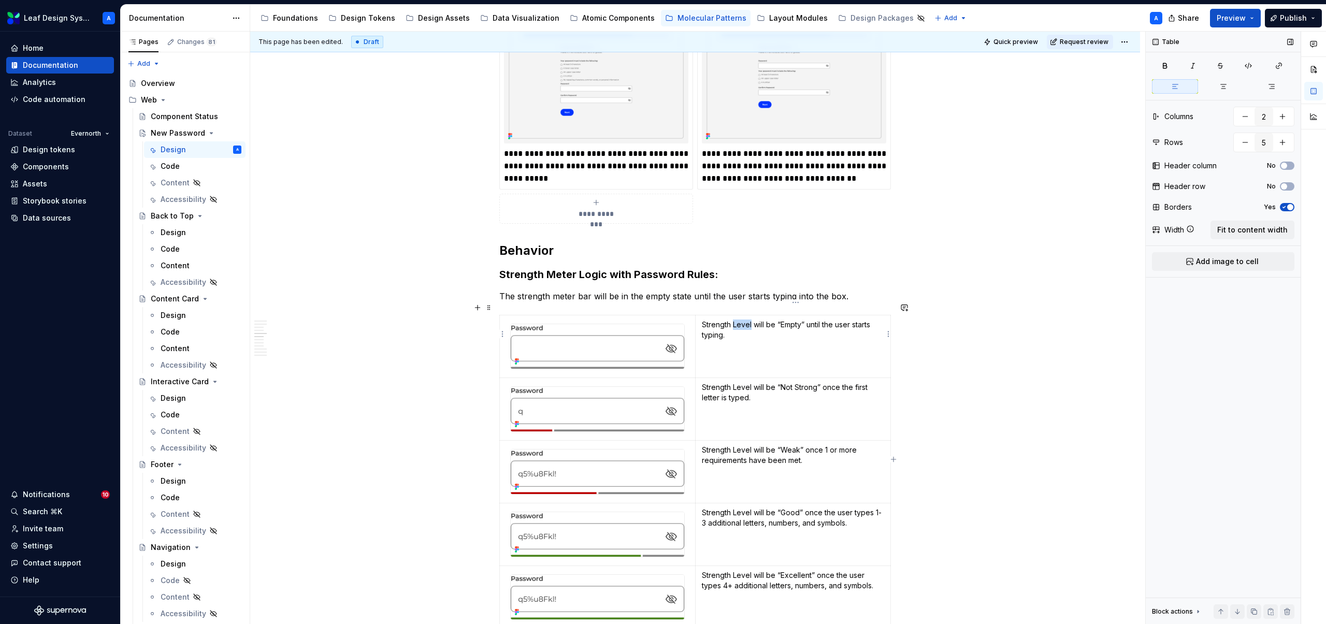
click at [737, 320] on p "Strength Level will be “Empty” until the user starts typing." at bounding box center [793, 330] width 182 height 21
click at [750, 382] on p "Strength Level will be “Not Strong” once the first letter is typed." at bounding box center [793, 392] width 182 height 21
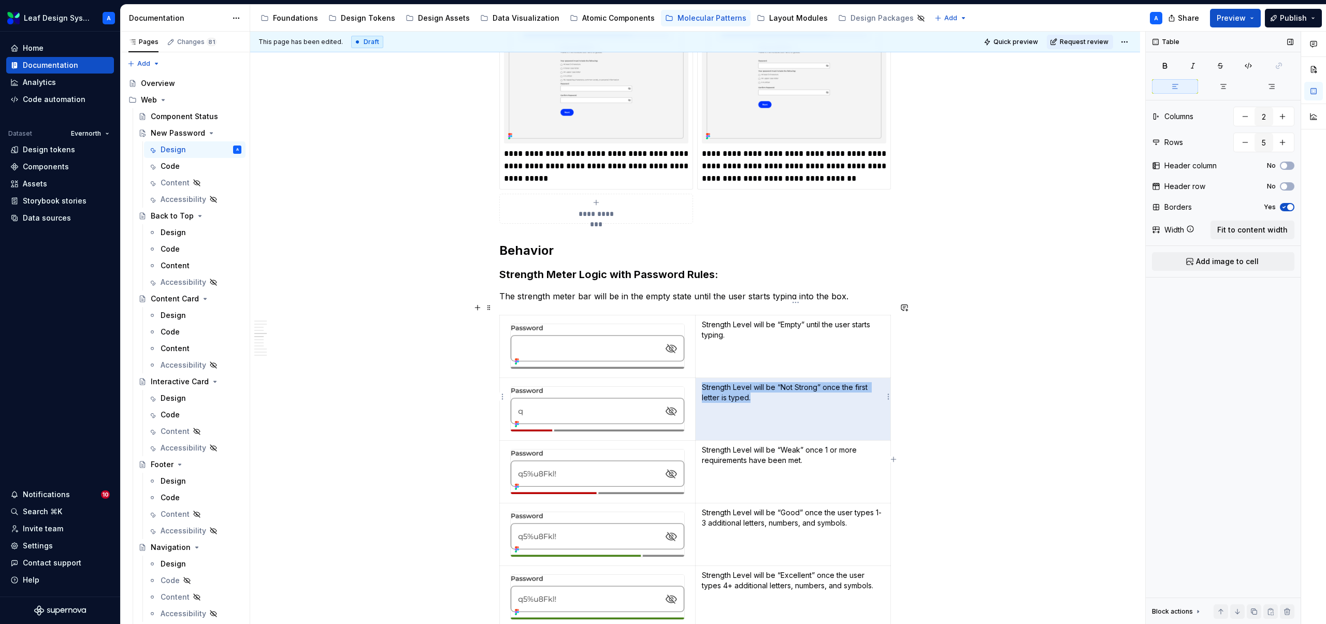
click at [750, 382] on p "Strength Level will be “Not Strong” once the first letter is typed." at bounding box center [793, 392] width 182 height 21
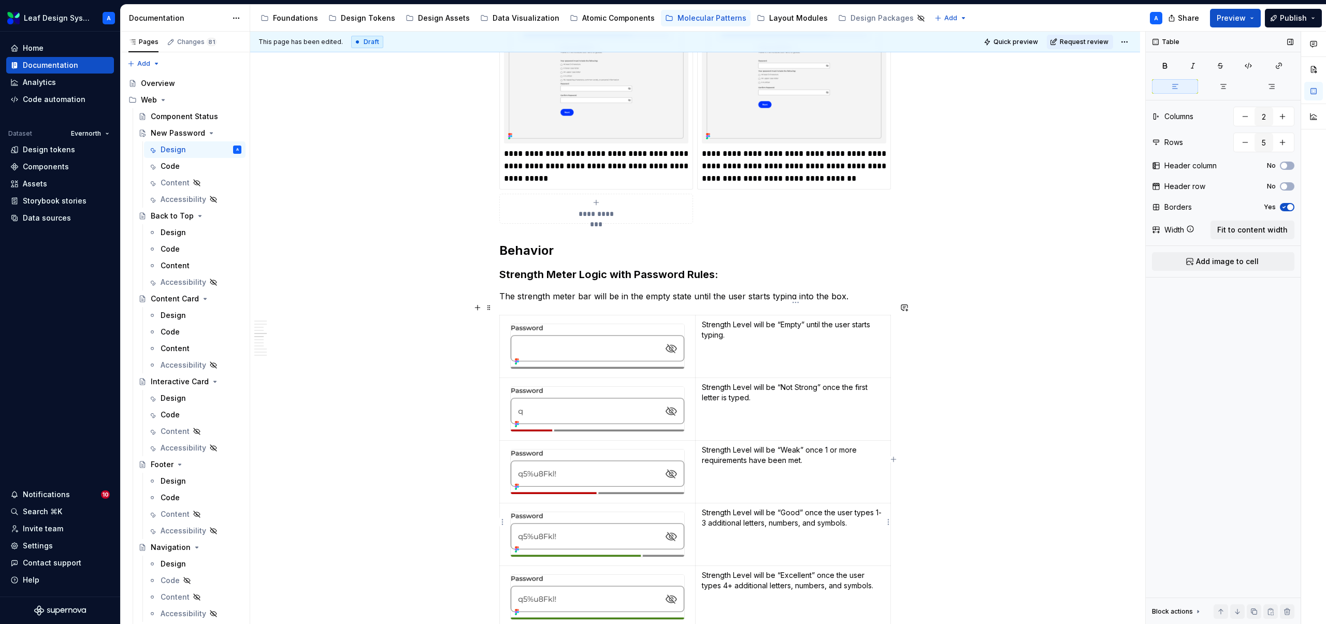
click at [743, 508] on p "Strength Level will be “Good” once the user types 1-3 additional letters, numbe…" at bounding box center [793, 518] width 182 height 21
type textarea "*"
click at [735, 570] on p "Strength Level will be “Excellent” once the user types 4+ additional letters, n…" at bounding box center [793, 580] width 182 height 21
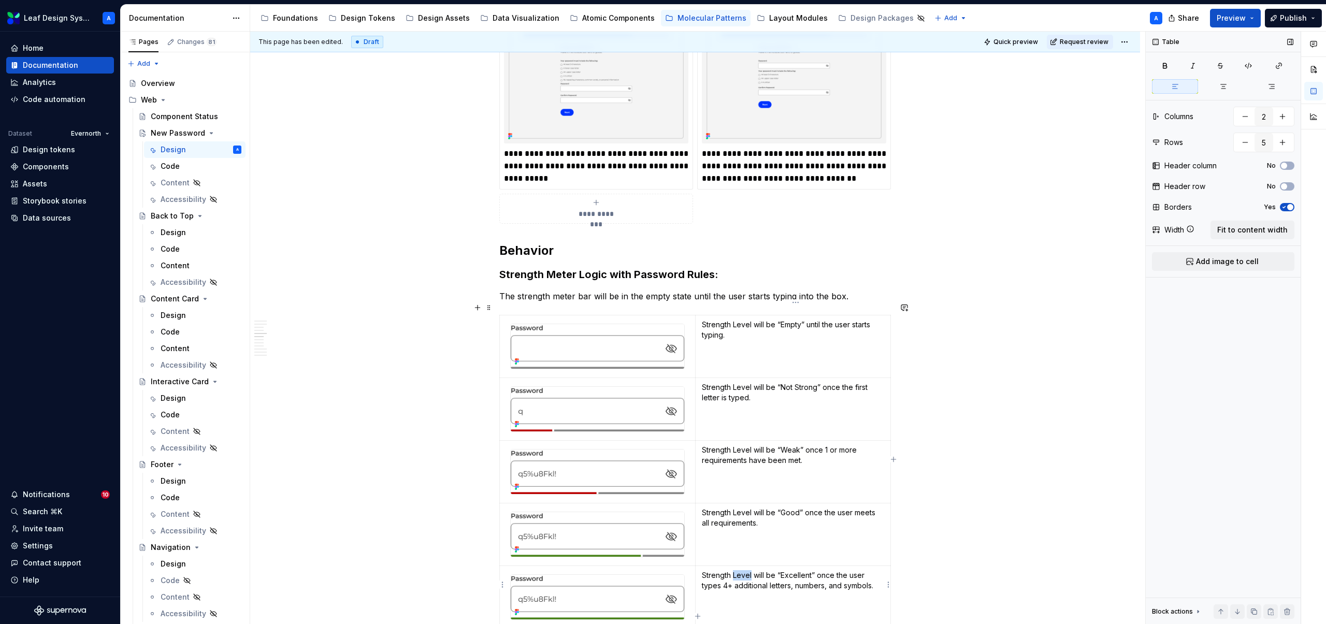
click at [735, 570] on p "Strength Level will be “Excellent” once the user types 4+ additional letters, n…" at bounding box center [793, 580] width 182 height 21
click at [503, 460] on html "Leaf Design System A Home Documentation Analytics Code automation Dataset Evern…" at bounding box center [663, 312] width 1326 height 624
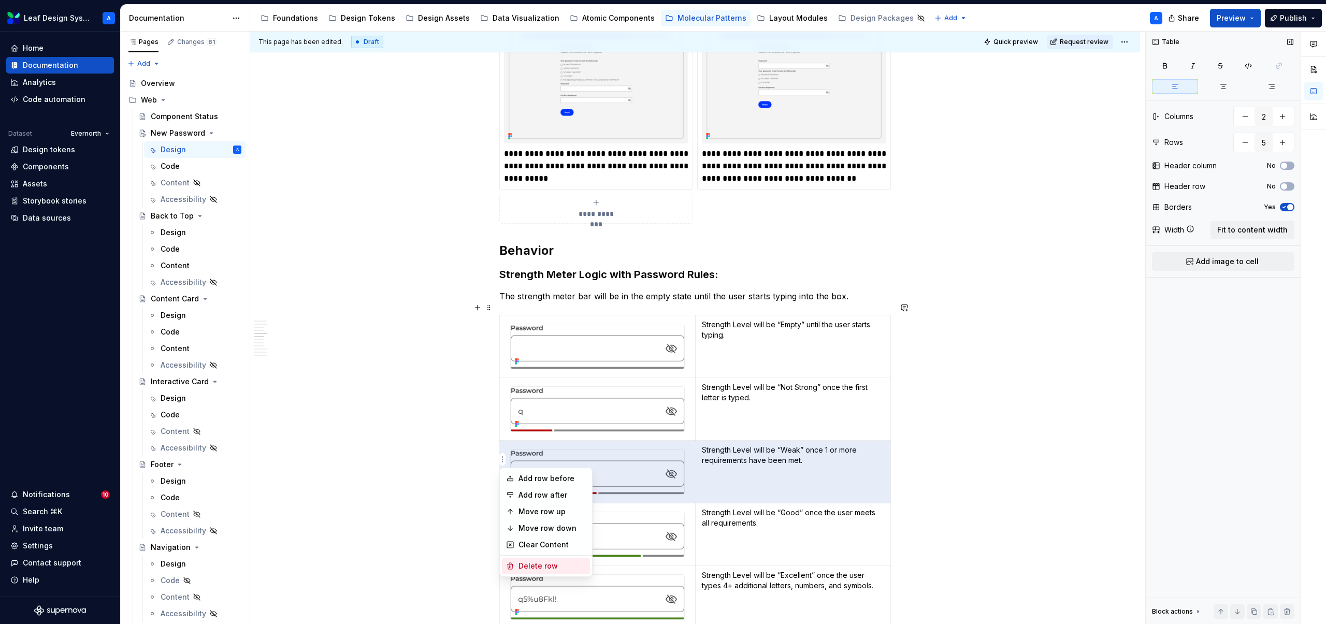
click at [538, 562] on div "Delete row" at bounding box center [552, 566] width 67 height 10
type input "4"
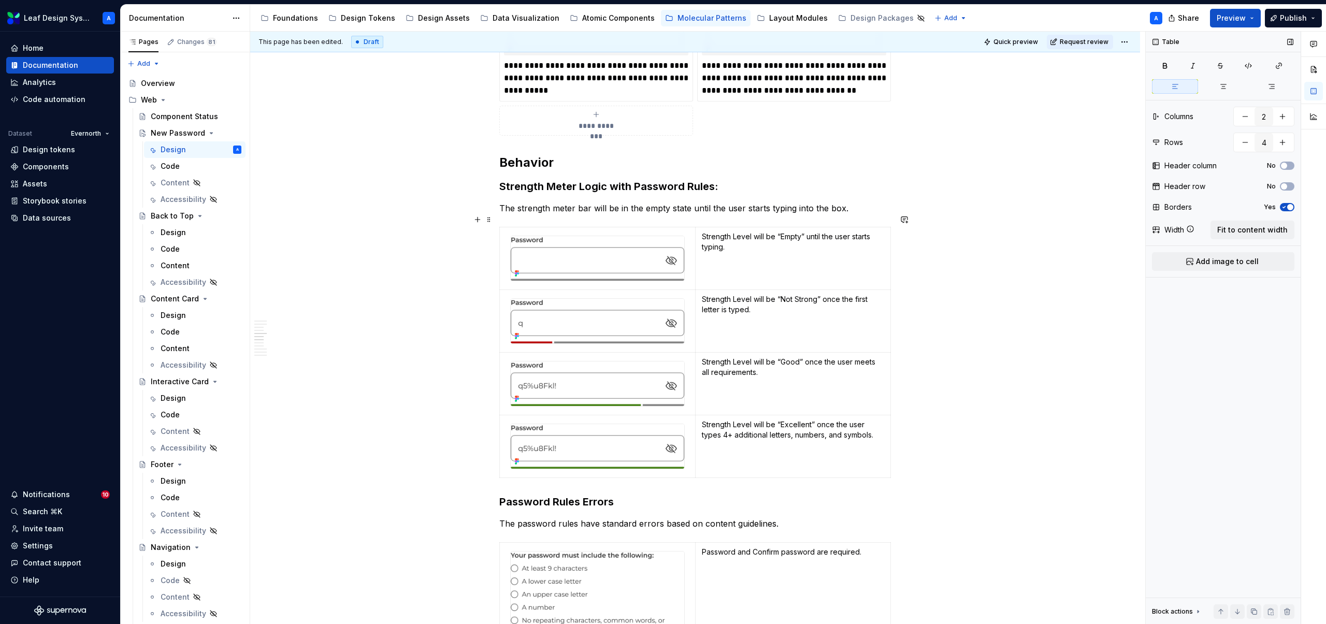
scroll to position [1346, 0]
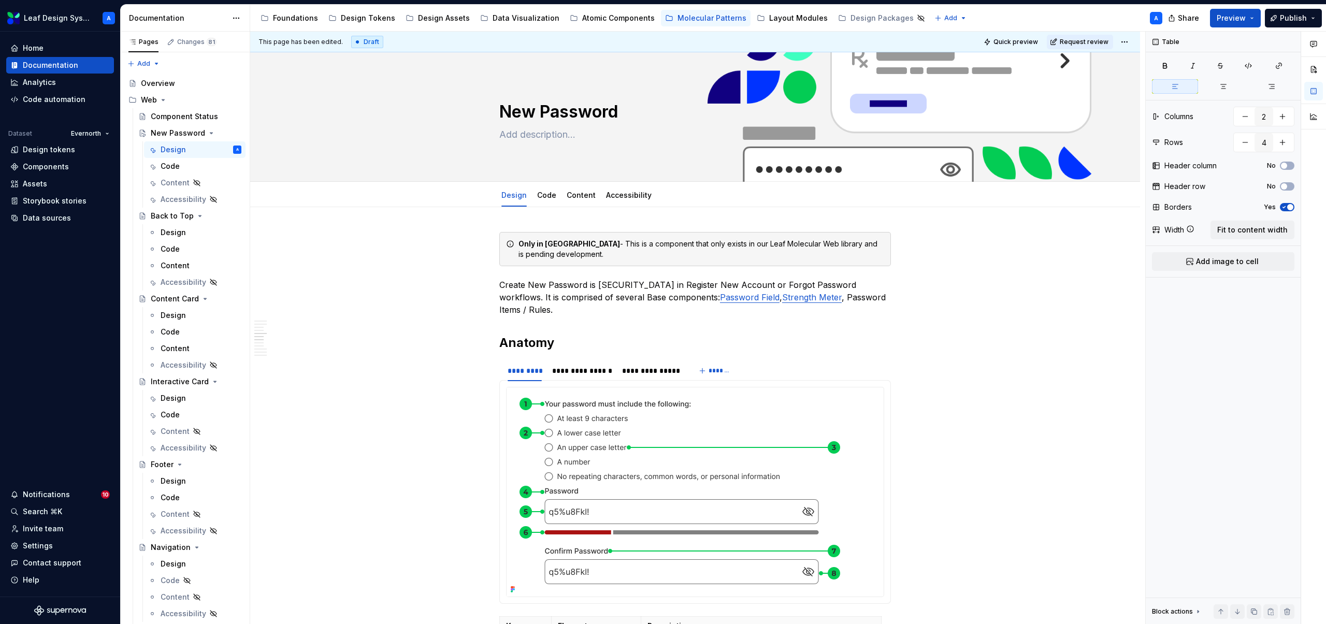
scroll to position [1346, 0]
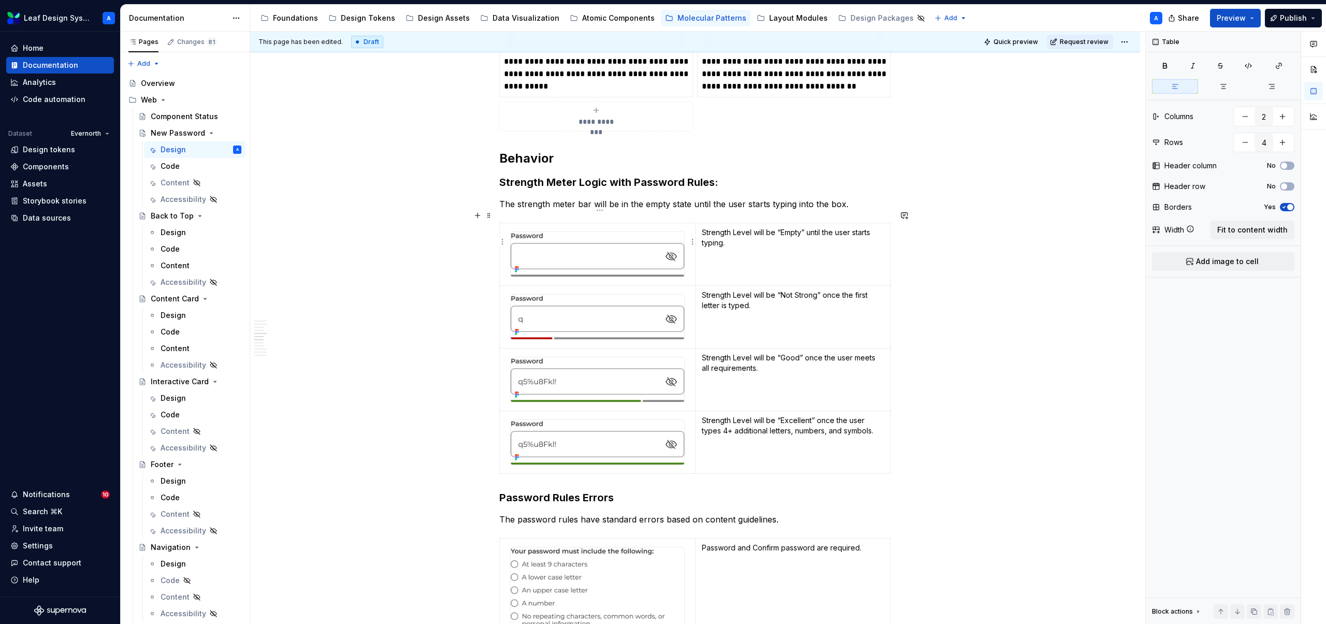
click at [593, 232] on img at bounding box center [598, 254] width 174 height 45
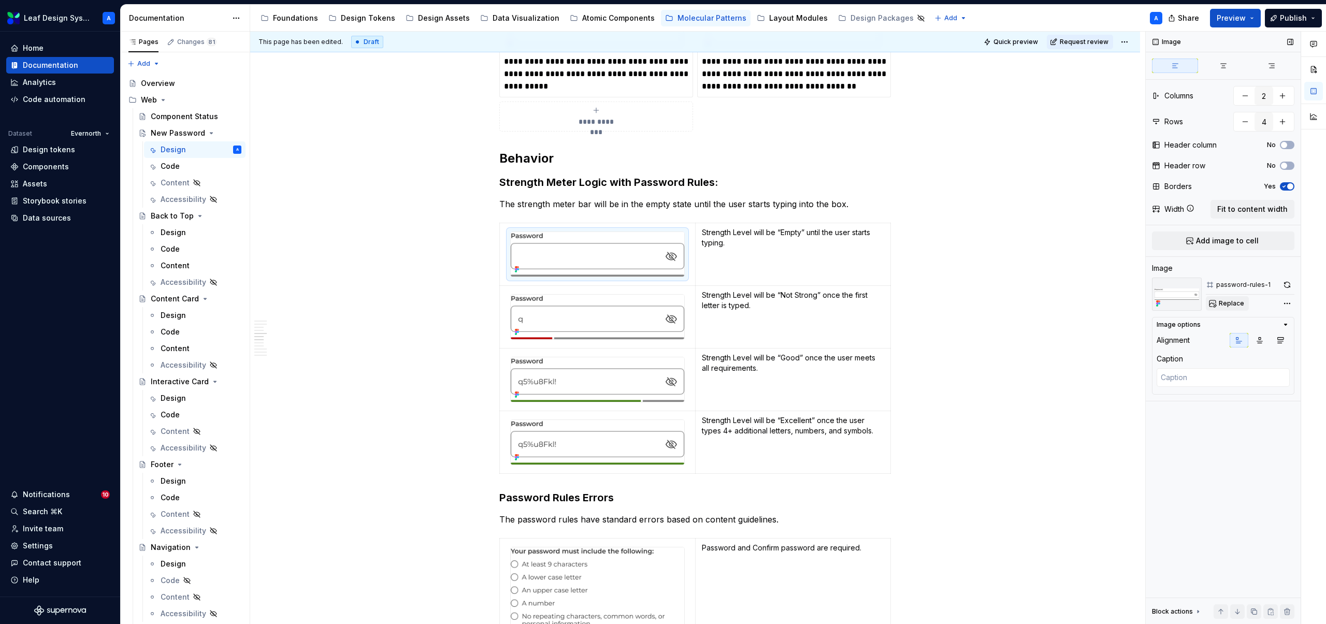
click at [1238, 304] on span "Replace" at bounding box center [1231, 303] width 25 height 8
type textarea "*"
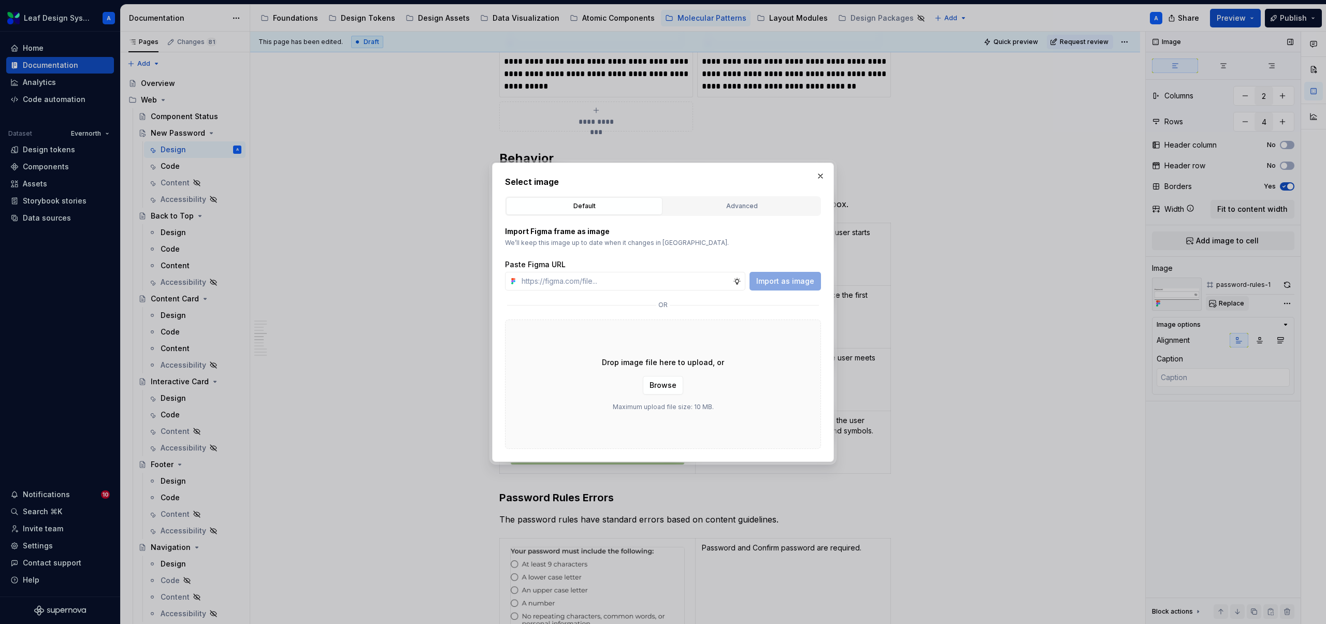
type input "https://www.figma.com/design/R5FNMiBYdBSXRtfBEXZGMx/Design-Documentation-Assets…"
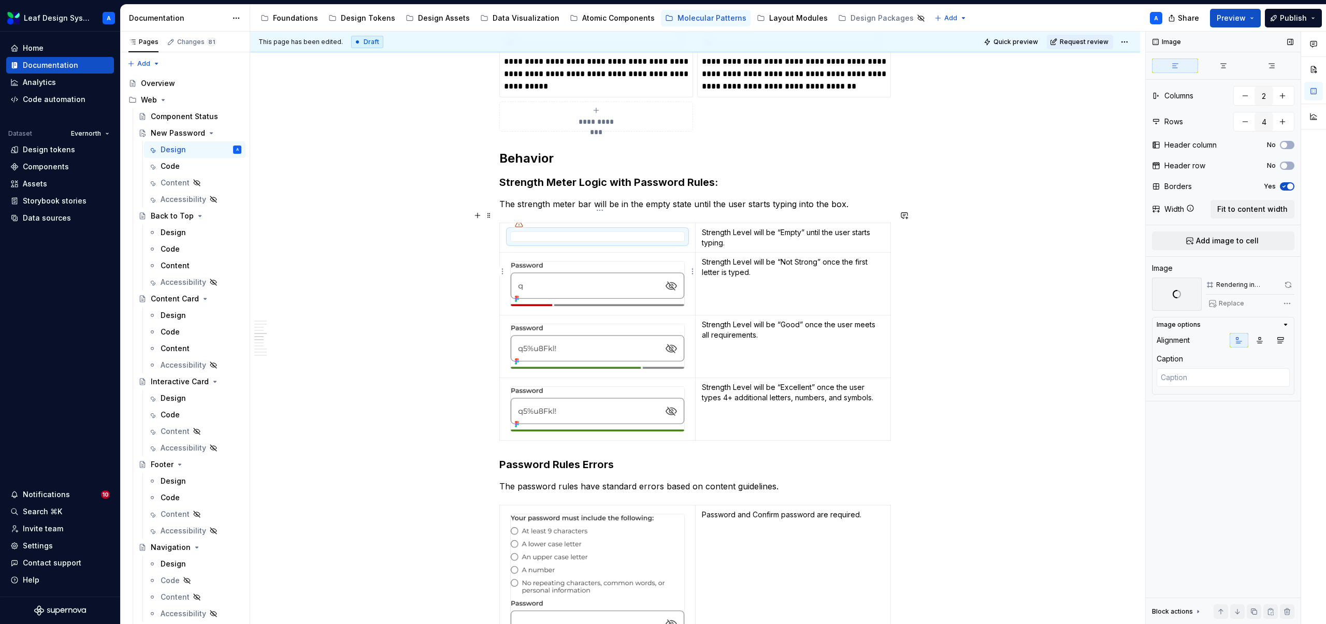
click at [633, 278] on img at bounding box center [598, 284] width 174 height 45
click at [1226, 304] on span "Replace" at bounding box center [1231, 303] width 25 height 8
type textarea "*"
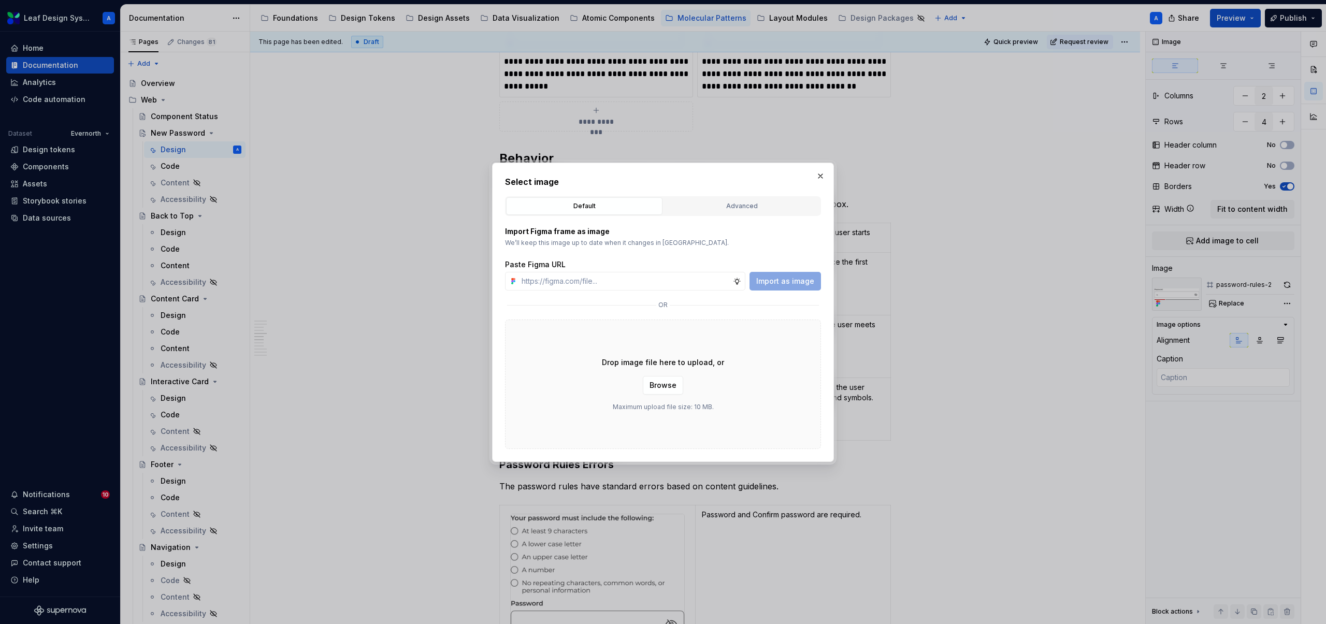
type input "https://www.figma.com/design/R5FNMiBYdBSXRtfBEXZGMx/Design-Documentation-Assets…"
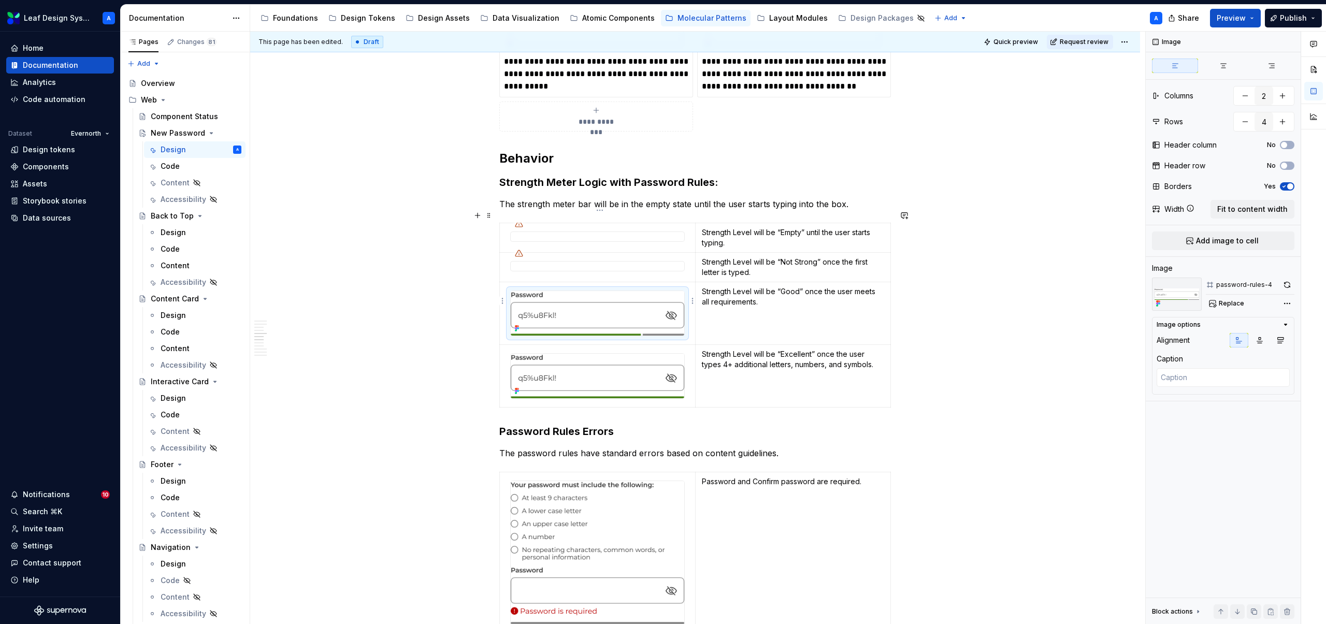
click at [612, 311] on img at bounding box center [598, 313] width 174 height 45
click at [1228, 306] on span "Replace" at bounding box center [1231, 303] width 25 height 8
type textarea "*"
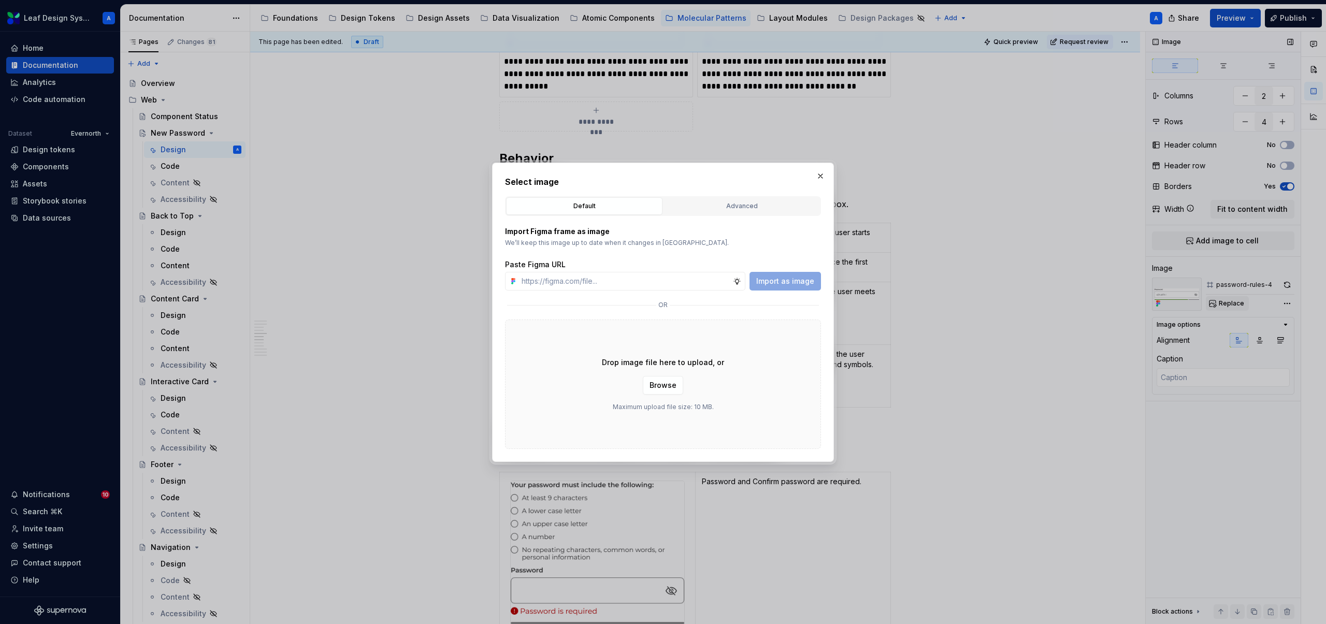
type input "https://www.figma.com/design/R5FNMiBYdBSXRtfBEXZGMx/Design-Documentation-Assets…"
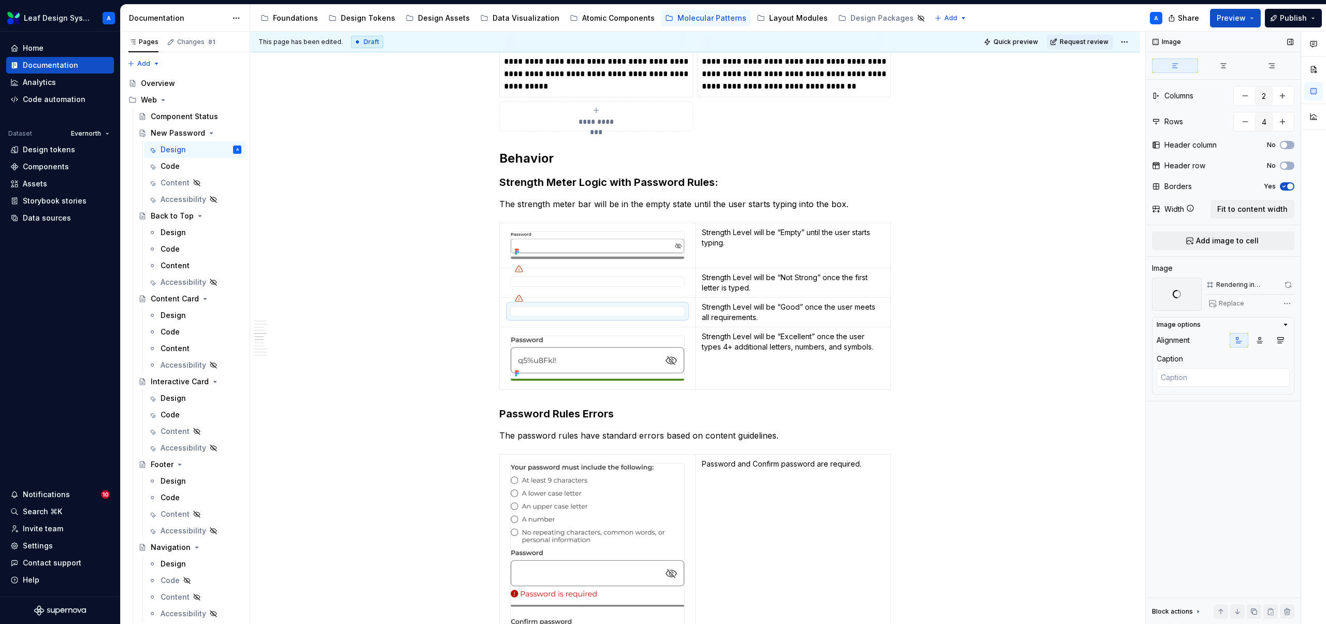
click at [639, 337] on img at bounding box center [598, 358] width 174 height 45
click at [1230, 300] on span "Replace" at bounding box center [1231, 303] width 25 height 8
type textarea "*"
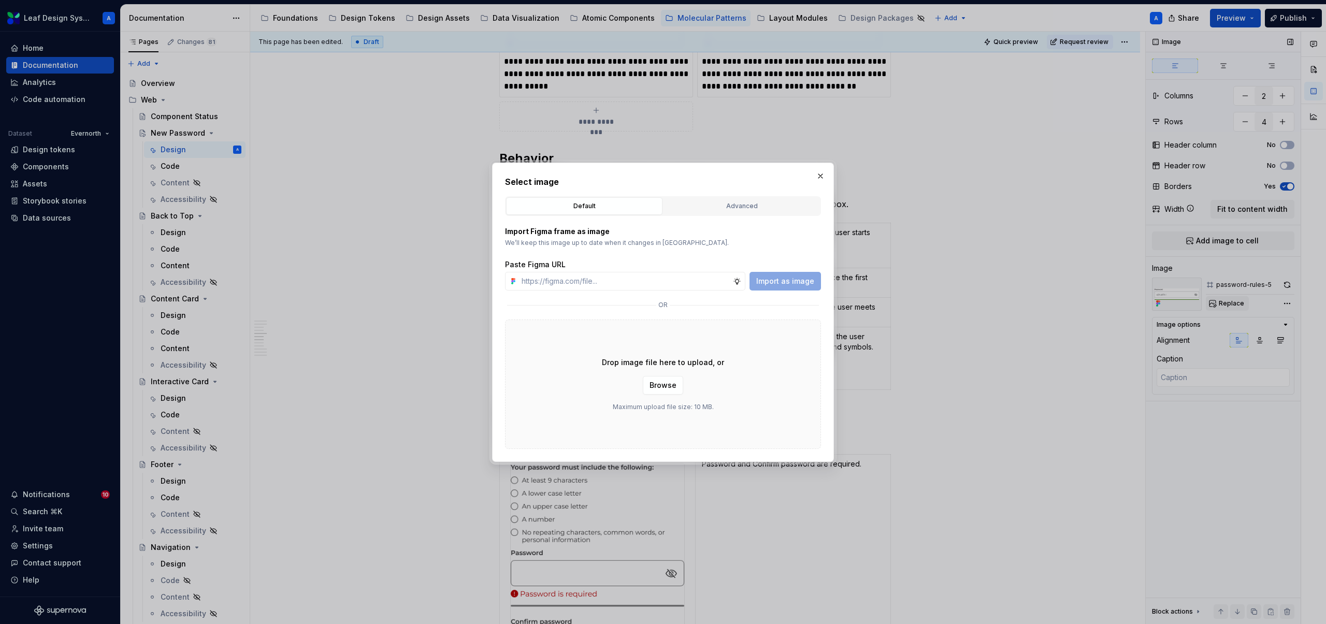
type input "https://www.figma.com/design/R5FNMiBYdBSXRtfBEXZGMx/Design-Documentation-Assets…"
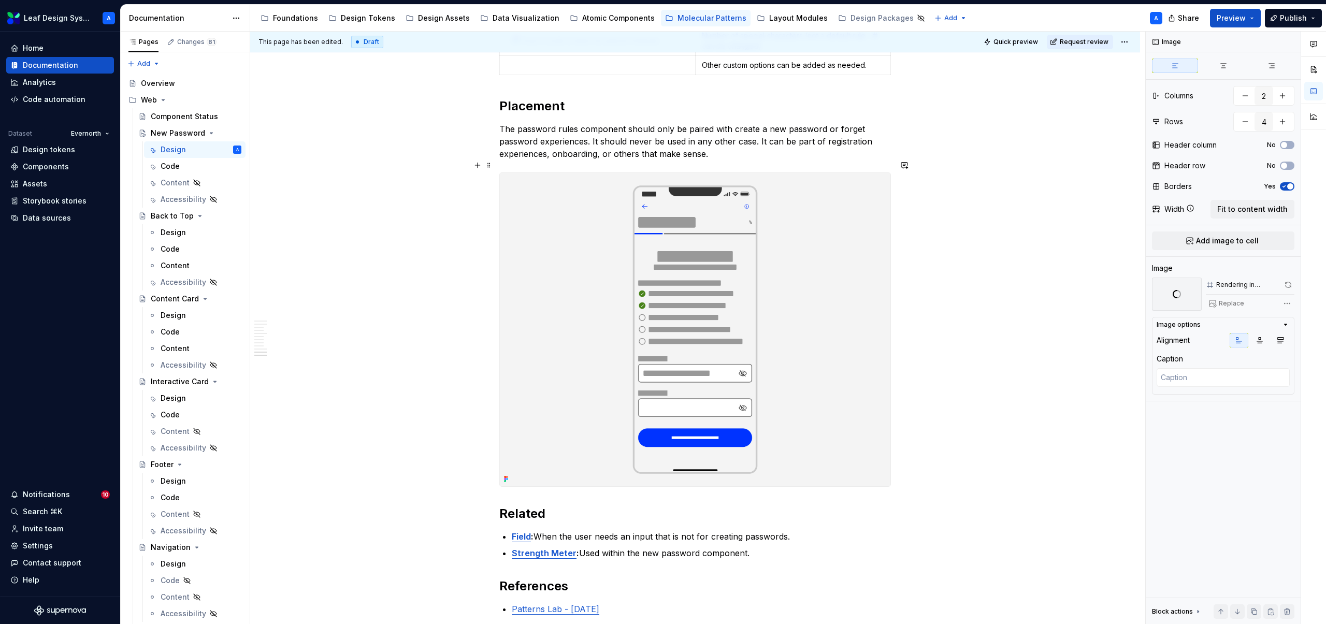
scroll to position [2983, 0]
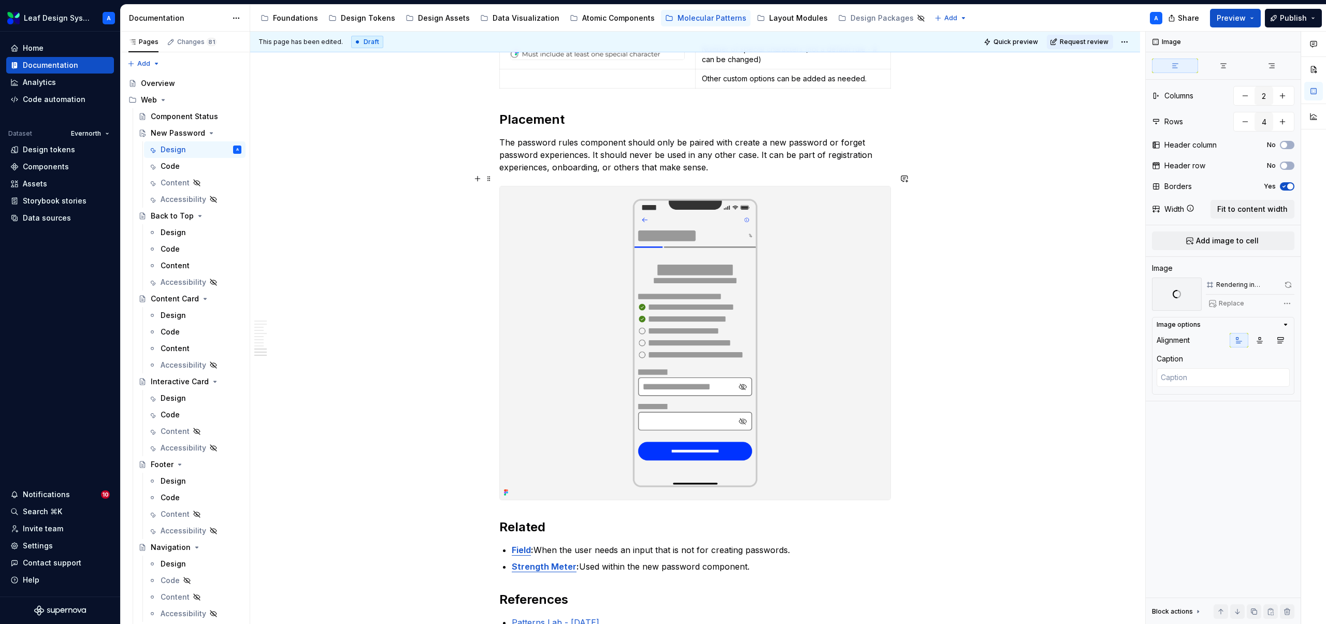
click at [693, 269] on img at bounding box center [695, 344] width 391 height 314
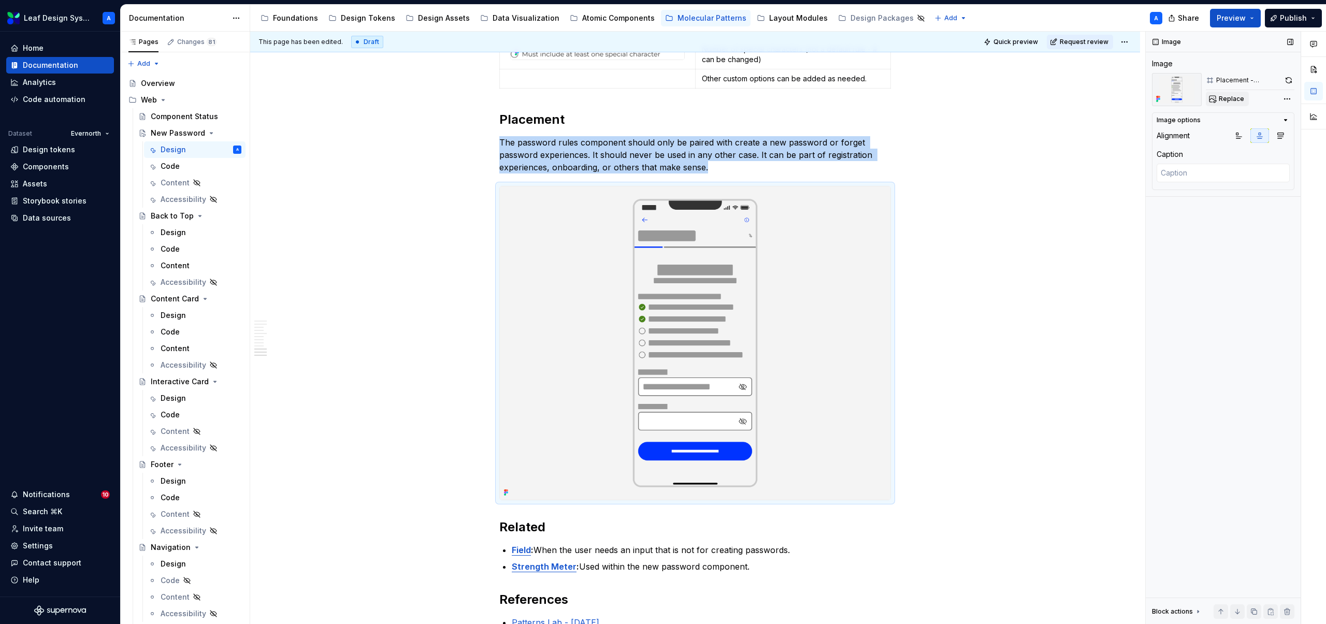
click at [1239, 102] on span "Replace" at bounding box center [1231, 99] width 25 height 8
type textarea "*"
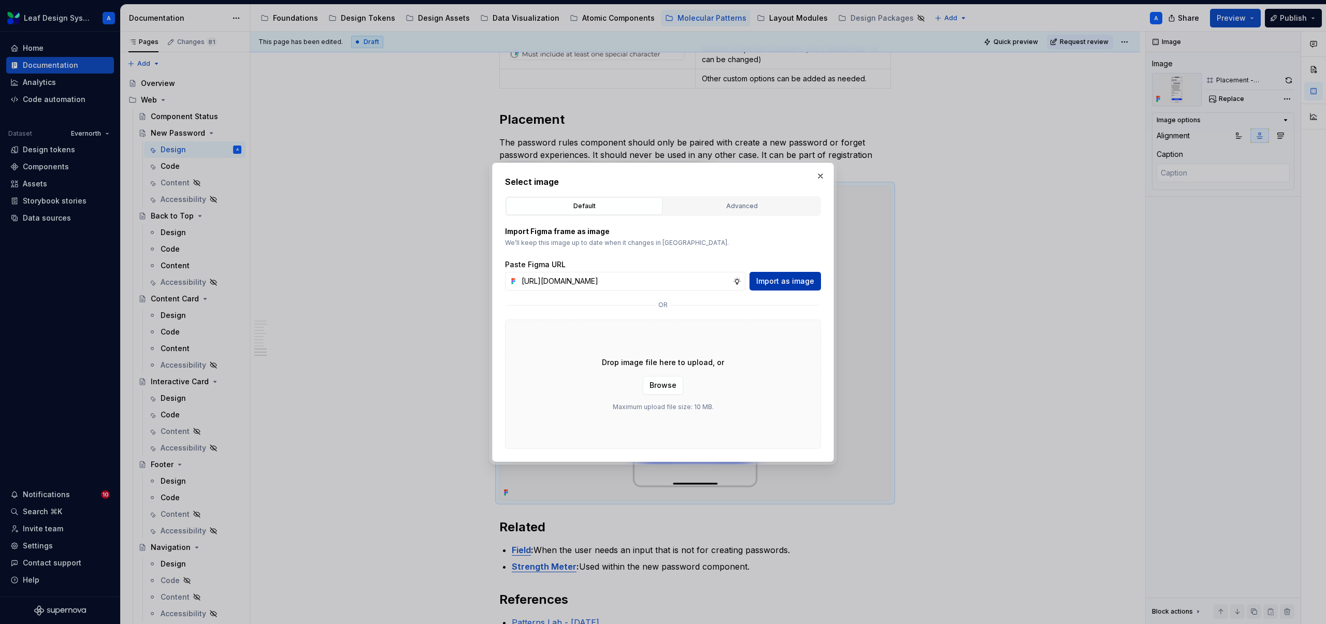
scroll to position [0, 304]
type input "https://www.figma.com/design/R5FNMiBYdBSXRtfBEXZGMx/Design-Documentation-Assets…"
click at [786, 277] on span "Import as image" at bounding box center [785, 281] width 58 height 10
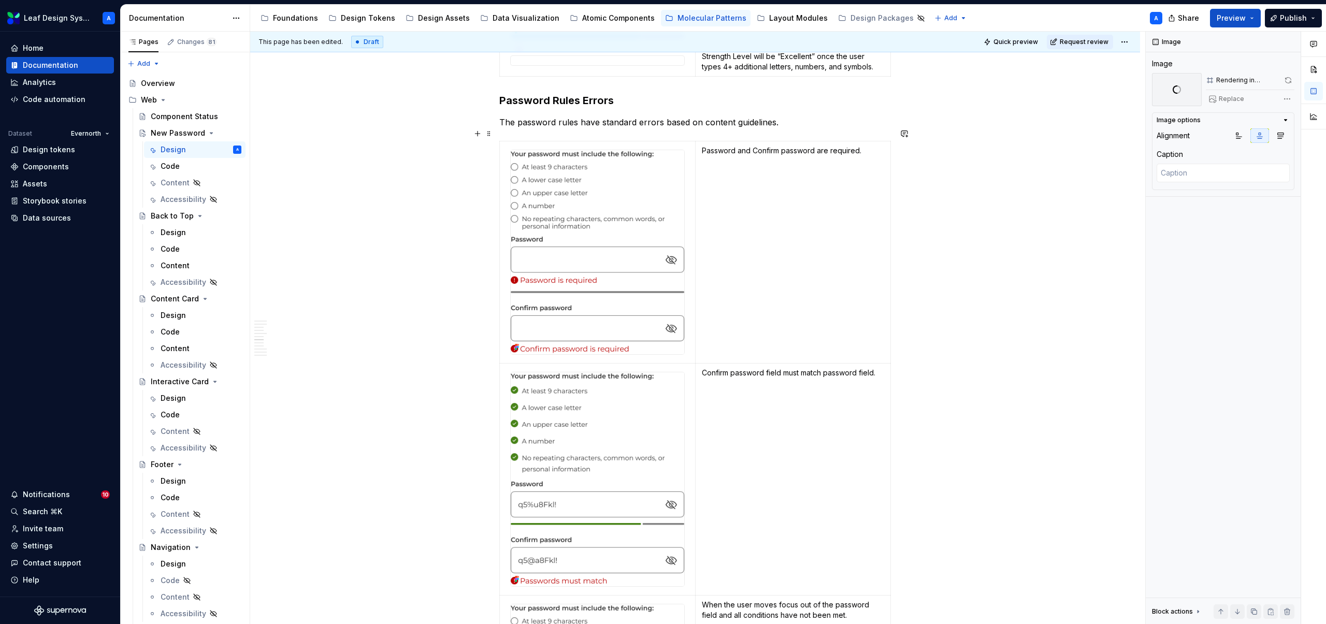
scroll to position [1659, 0]
click at [618, 223] on img at bounding box center [598, 251] width 174 height 205
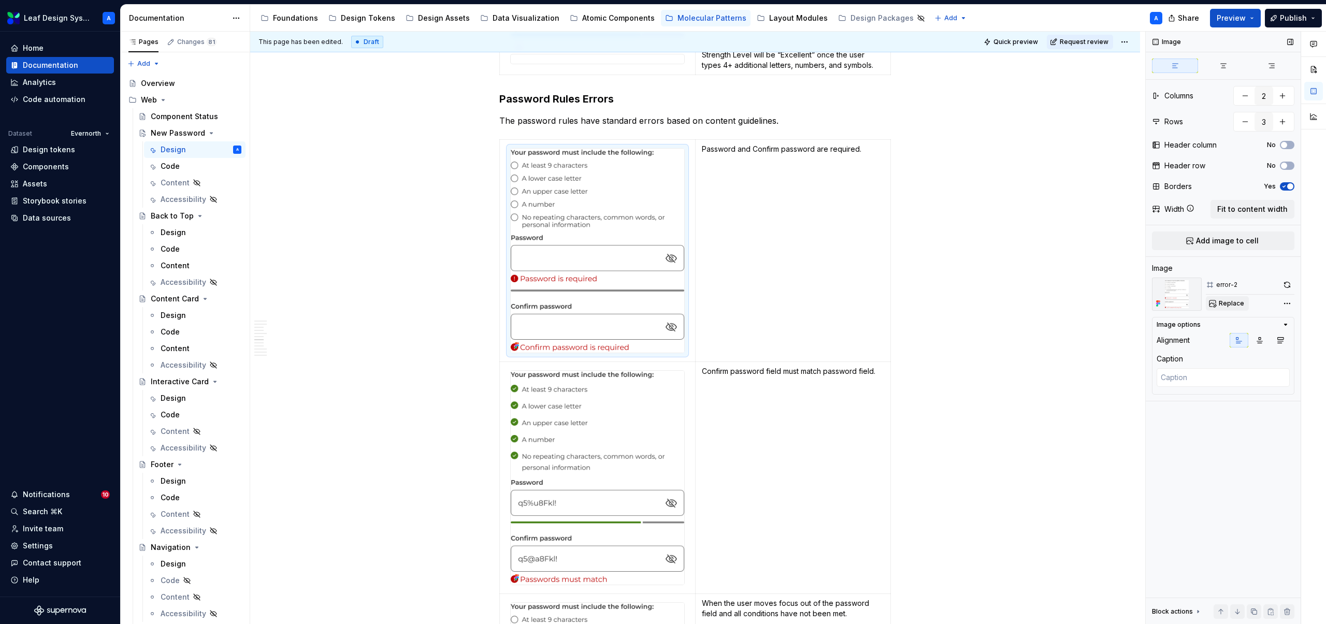
click at [1227, 300] on span "Replace" at bounding box center [1231, 303] width 25 height 8
type textarea "*"
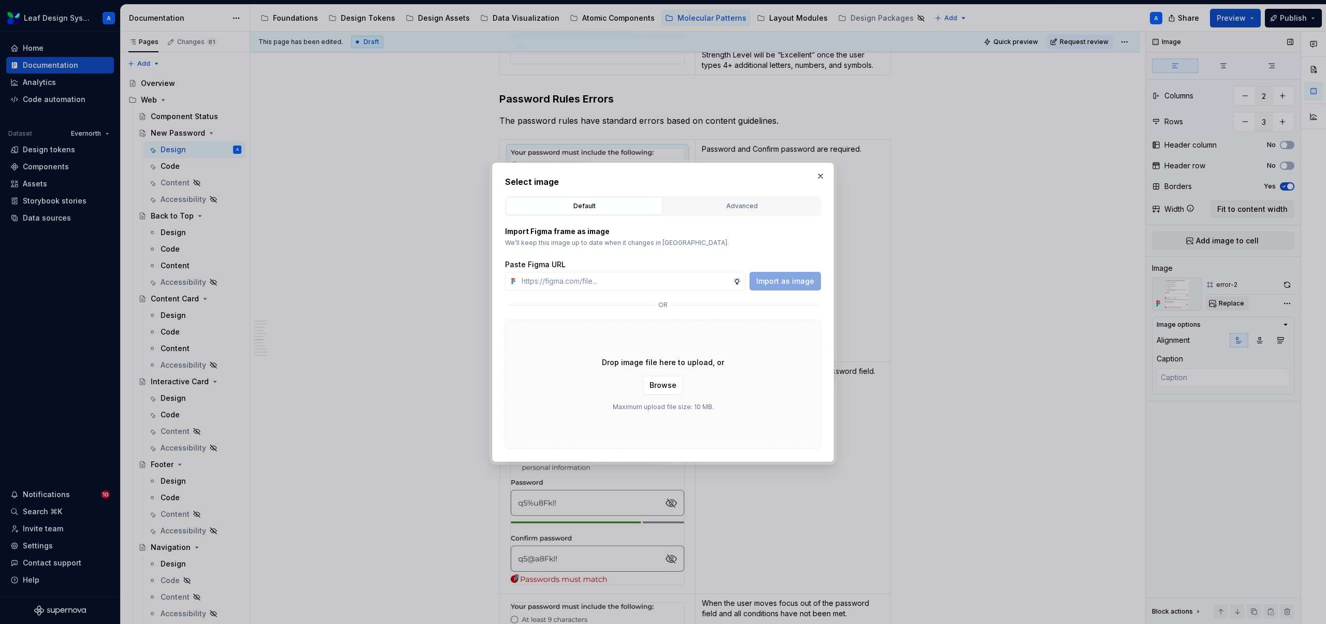
type input "https://www.figma.com/design/R5FNMiBYdBSXRtfBEXZGMx/Design-Documentation-Assets…"
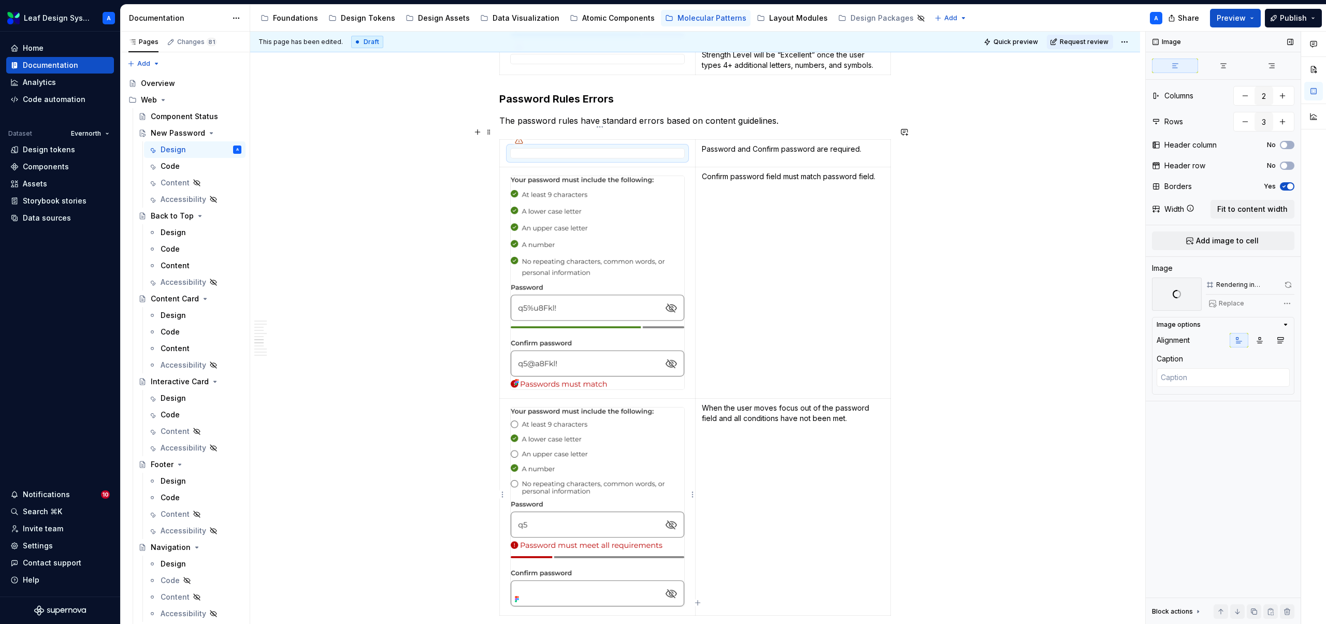
click at [619, 425] on img at bounding box center [598, 507] width 174 height 199
click at [602, 276] on img at bounding box center [598, 283] width 174 height 214
click at [1235, 303] on span "Replace" at bounding box center [1231, 303] width 25 height 8
type textarea "*"
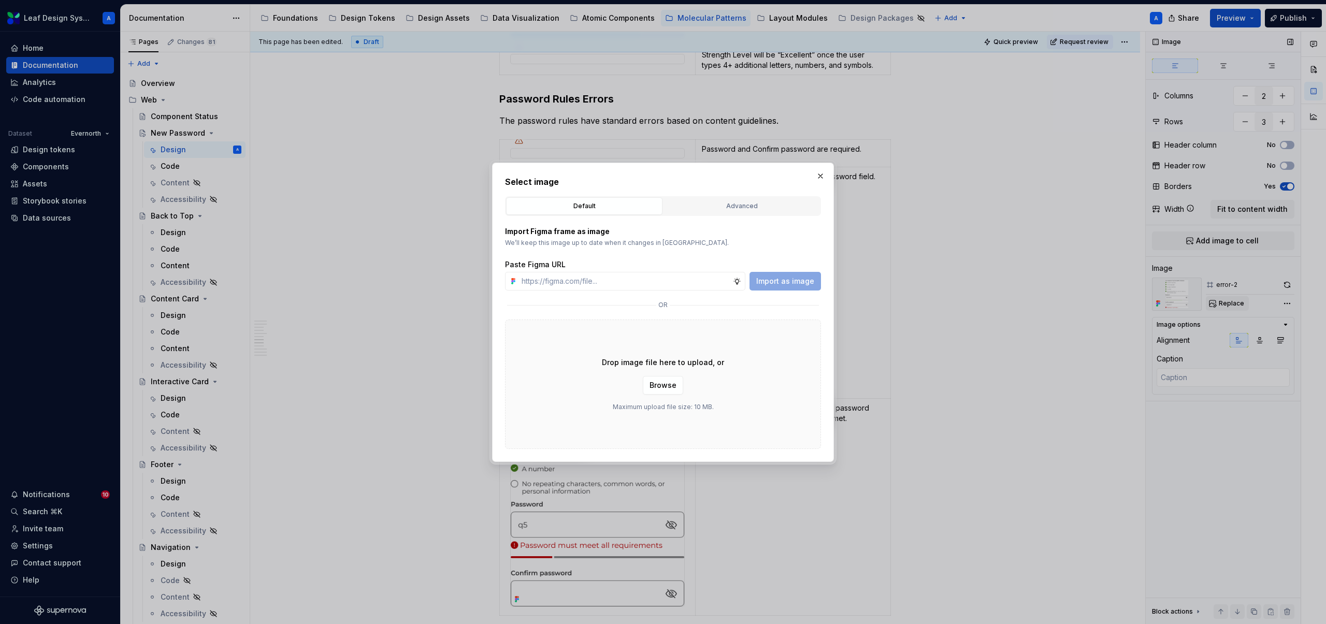
type input "https://www.figma.com/design/R5FNMiBYdBSXRtfBEXZGMx/Design-Documentation-Assets…"
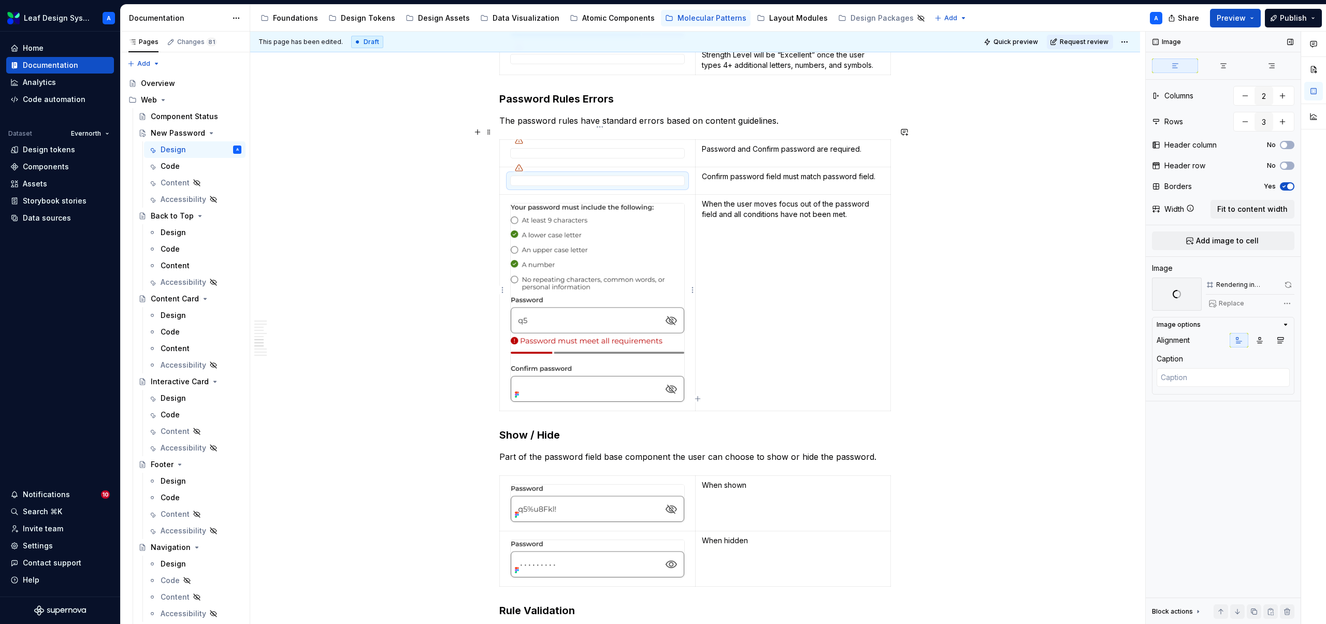
click at [574, 335] on img at bounding box center [598, 303] width 174 height 199
click at [1223, 302] on span "Replace" at bounding box center [1231, 303] width 25 height 8
type textarea "*"
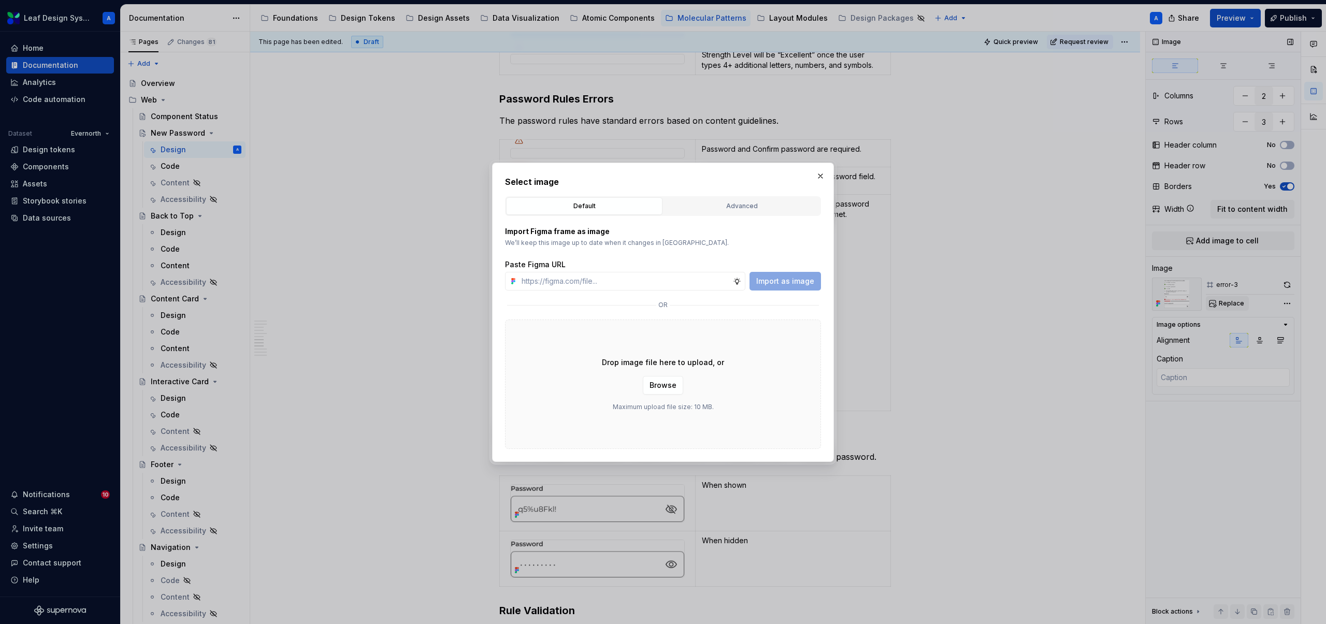
type input "https://www.figma.com/design/R5FNMiBYdBSXRtfBEXZGMx/Design-Documentation-Assets…"
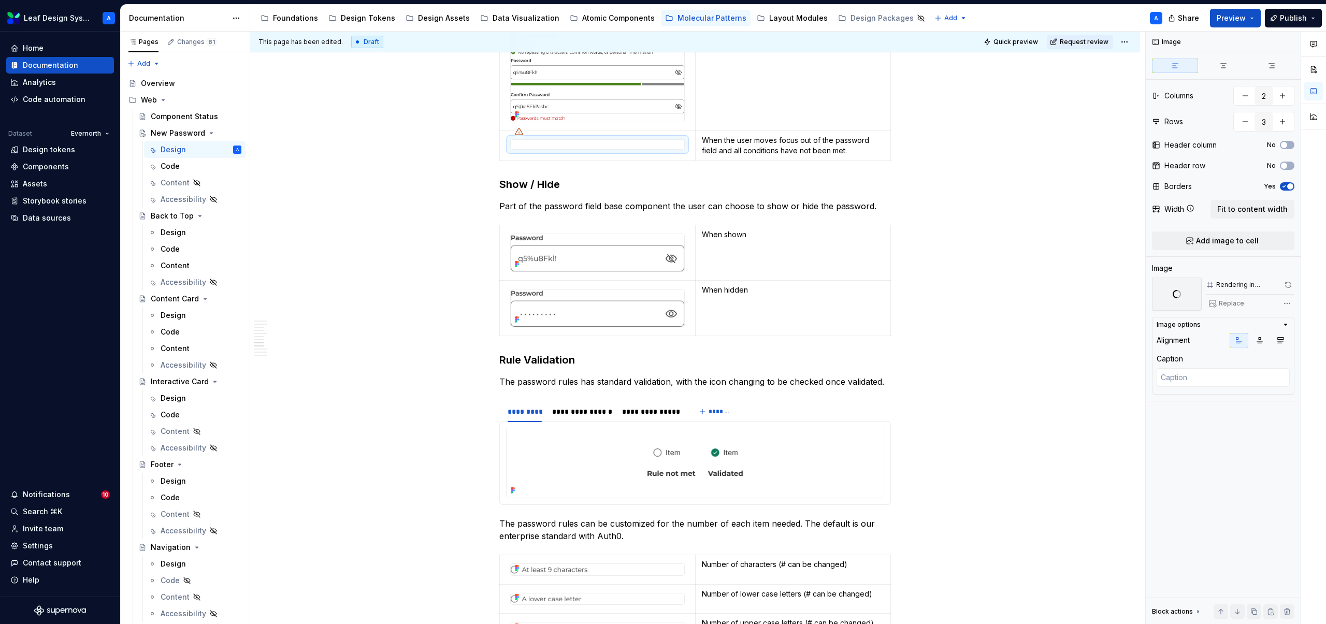
scroll to position [1945, 0]
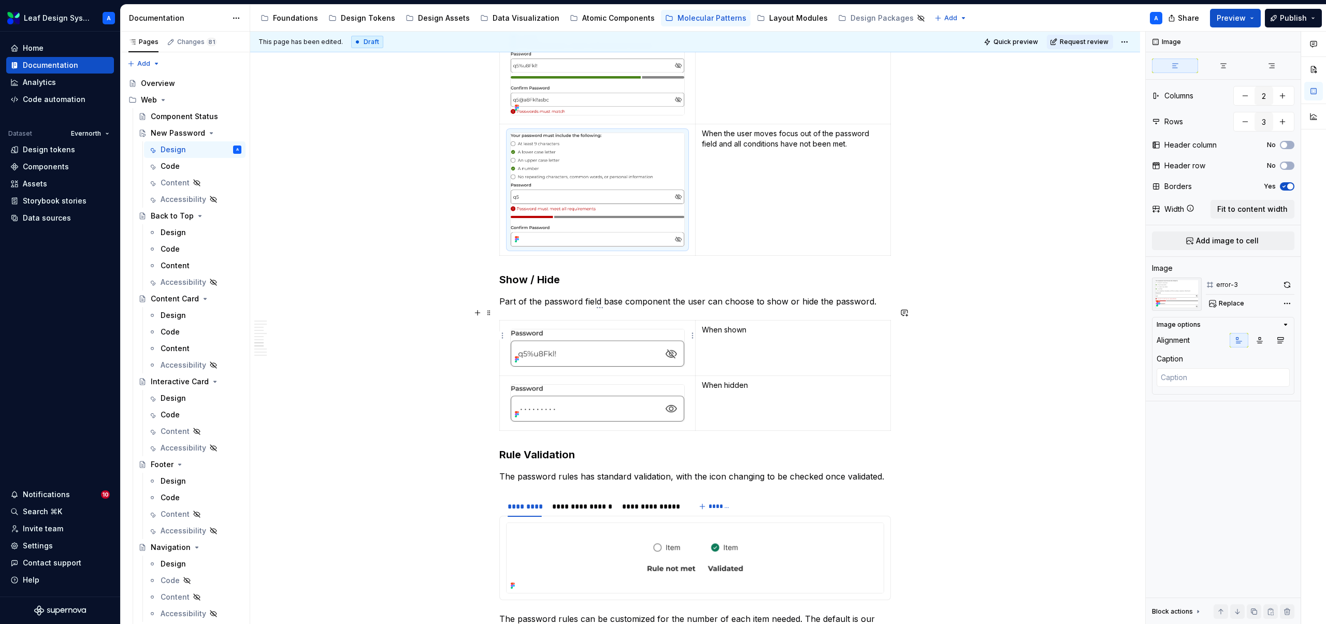
type textarea "*"
type input "2"
click at [631, 330] on img at bounding box center [598, 348] width 174 height 37
click at [1237, 302] on span "Replace" at bounding box center [1231, 303] width 25 height 8
type textarea "*"
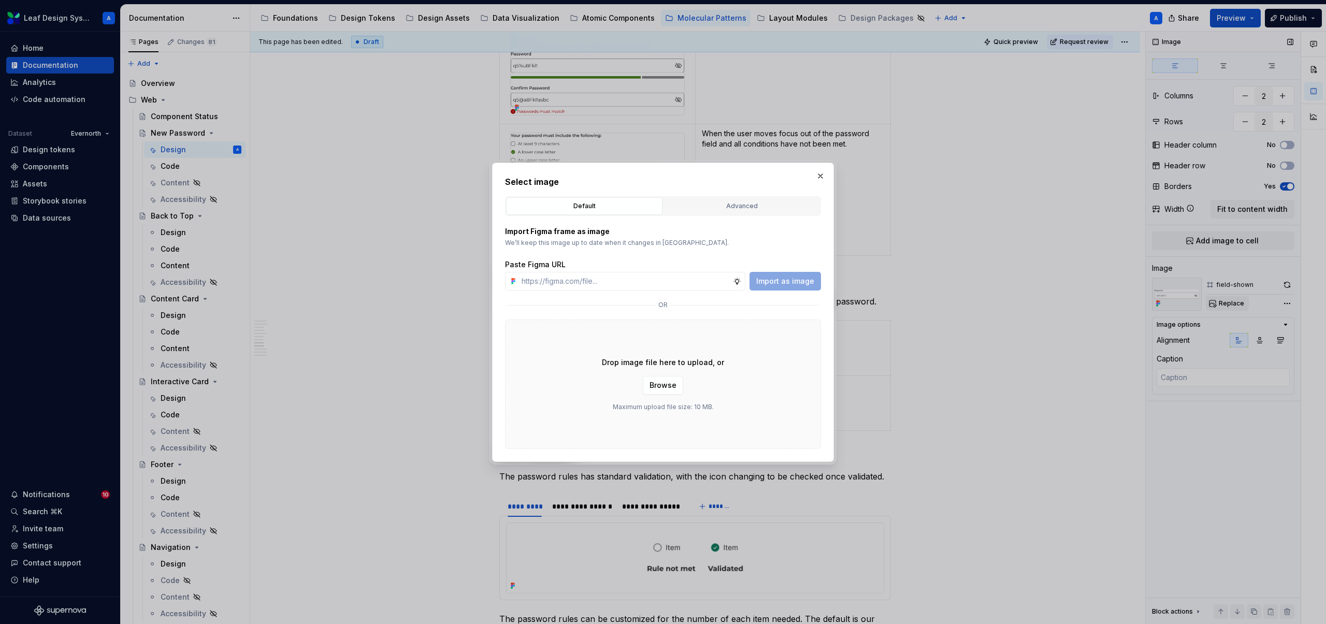
type input "https://www.figma.com/design/R5FNMiBYdBSXRtfBEXZGMx/Design-Documentation-Assets…"
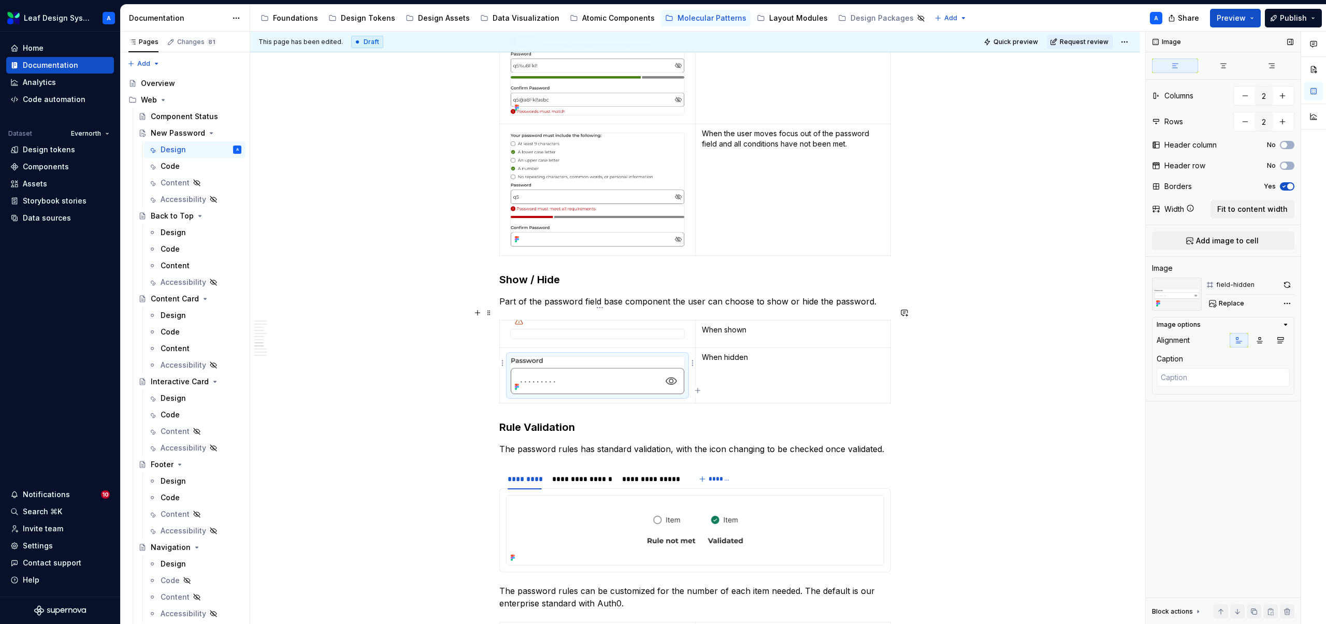
click at [652, 369] on img at bounding box center [598, 375] width 174 height 37
click at [1231, 305] on span "Replace" at bounding box center [1231, 303] width 25 height 8
type textarea "*"
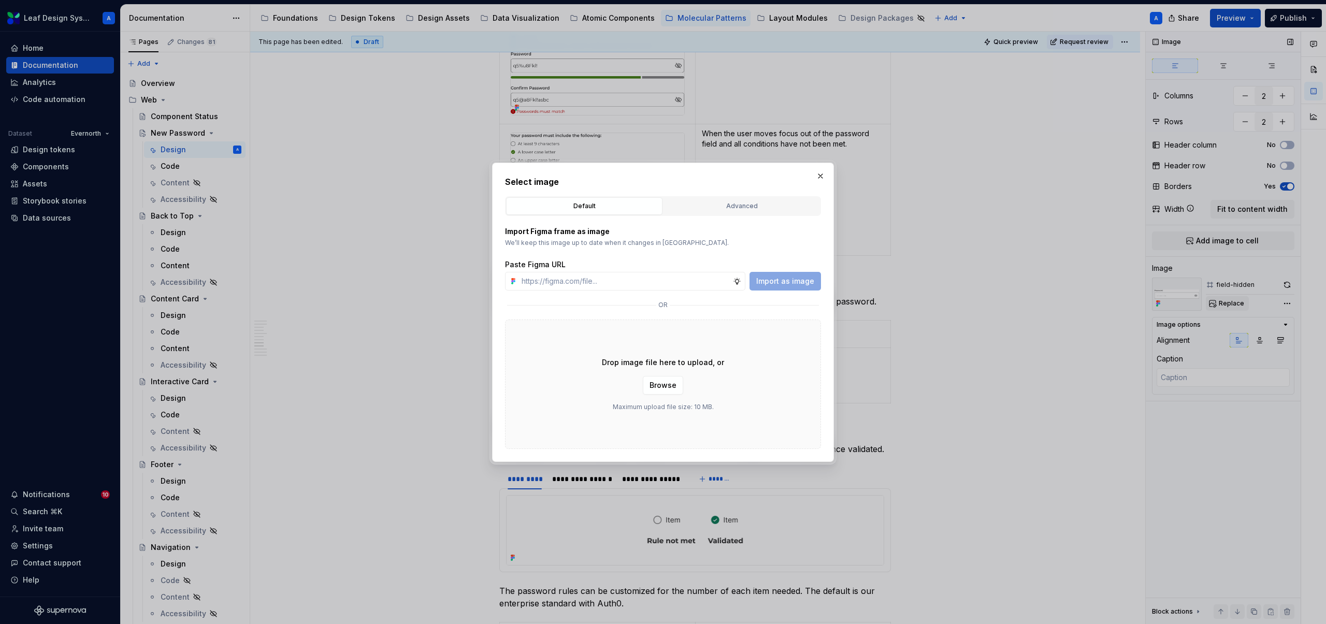
type input "https://www.figma.com/design/R5FNMiBYdBSXRtfBEXZGMx/Design-Documentation-Assets…"
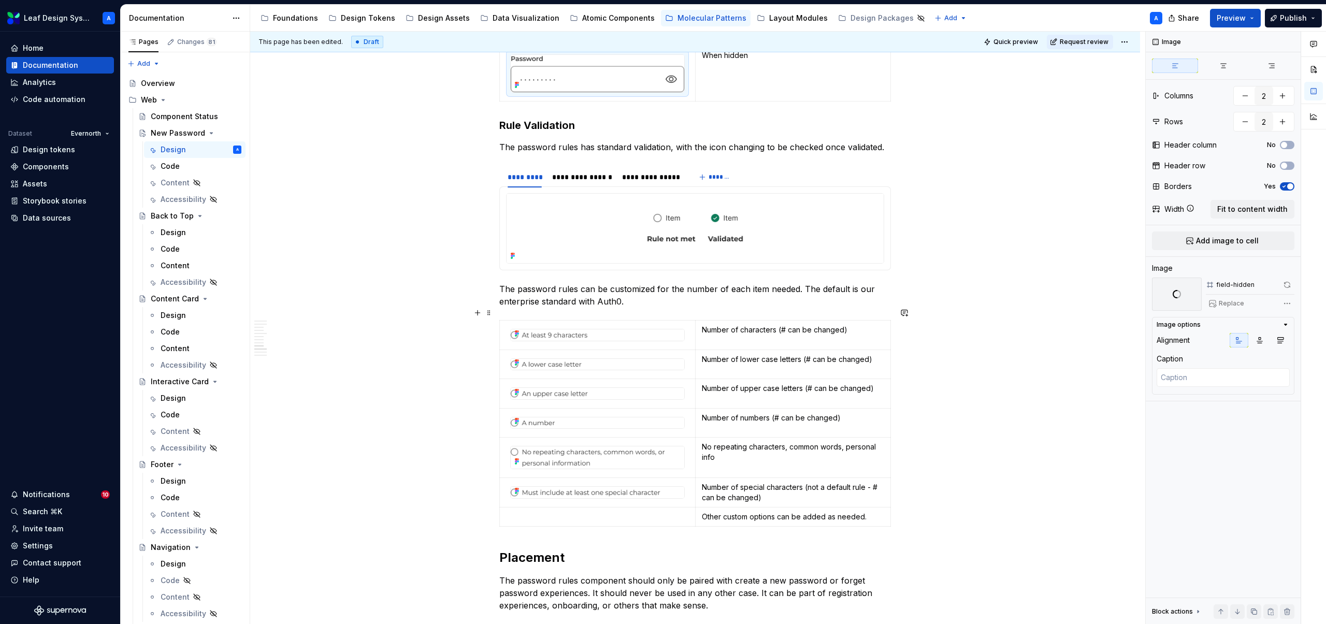
scroll to position [2248, 0]
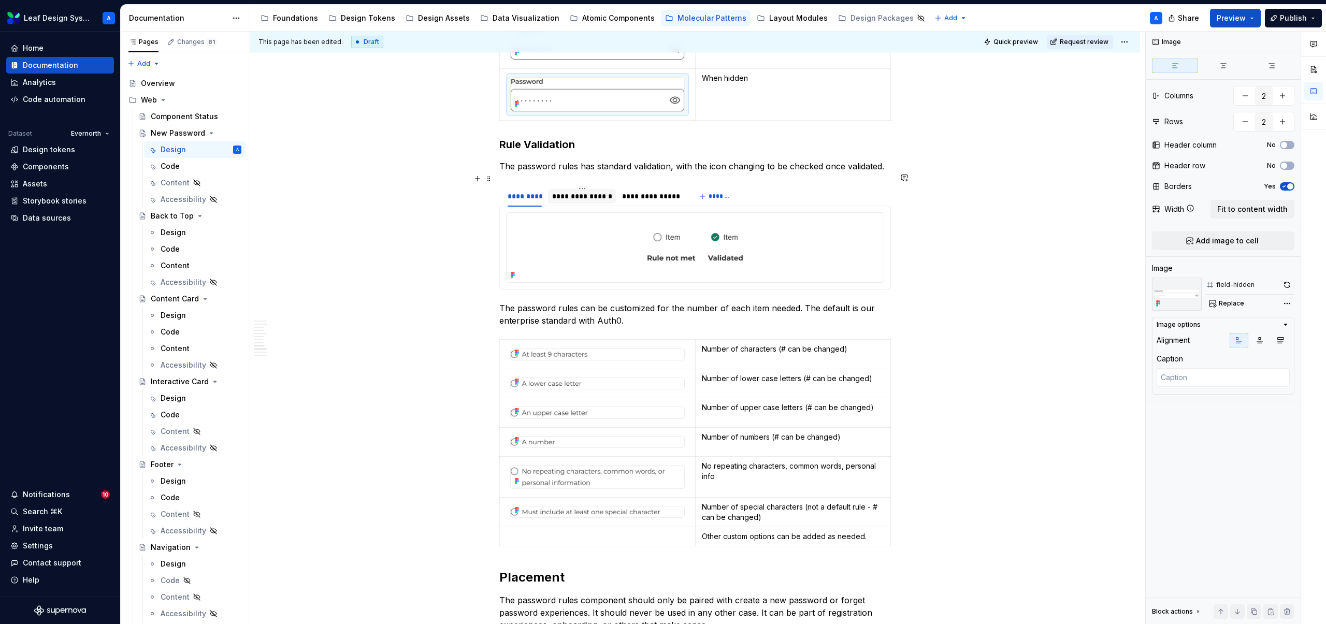
click at [571, 191] on div "**********" at bounding box center [582, 196] width 60 height 10
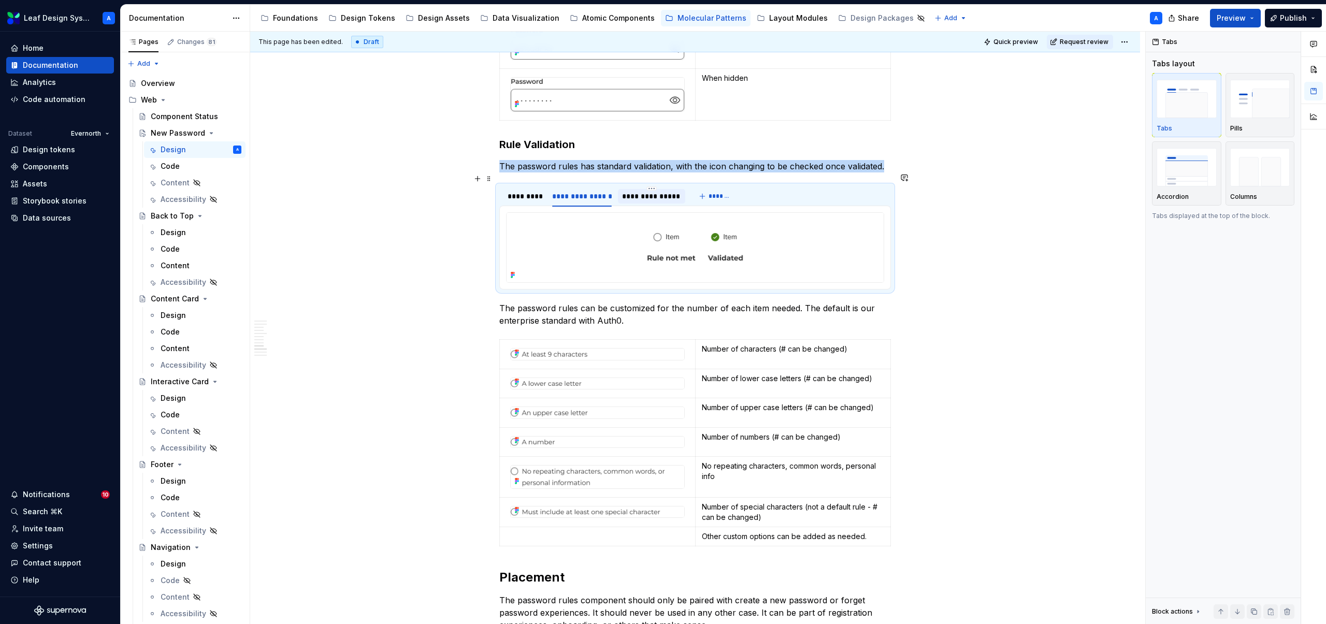
click at [655, 191] on div "**********" at bounding box center [651, 196] width 59 height 10
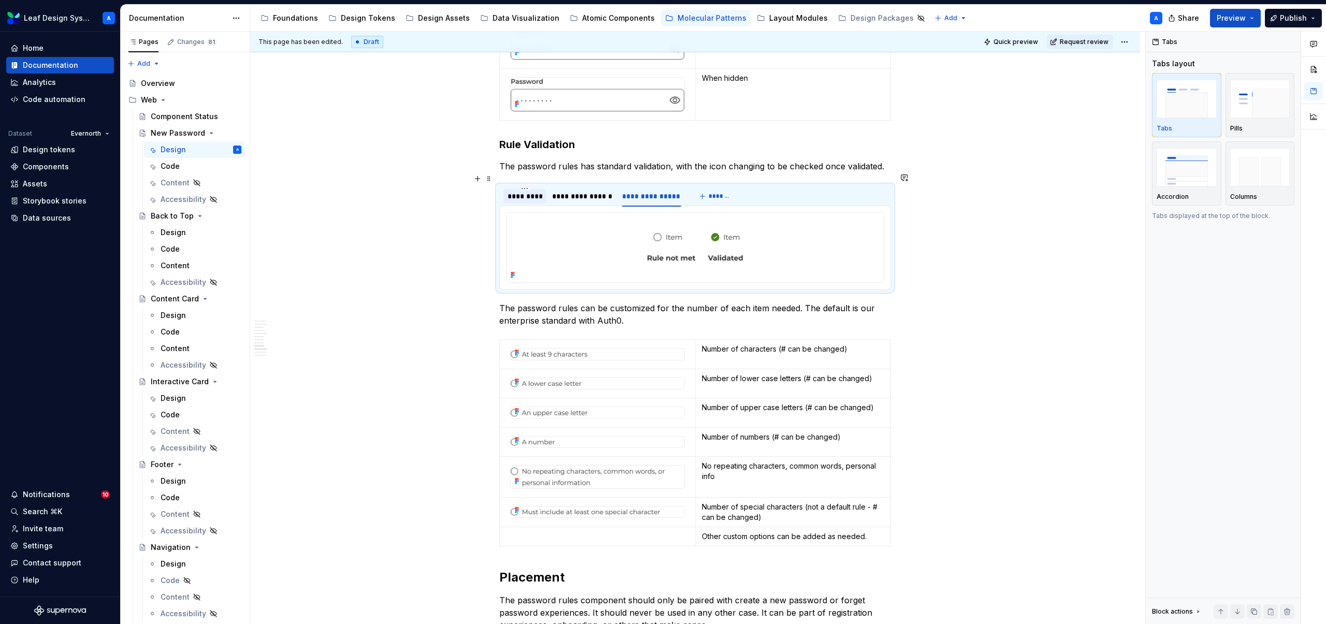
click at [529, 191] on div "*********" at bounding box center [525, 196] width 34 height 10
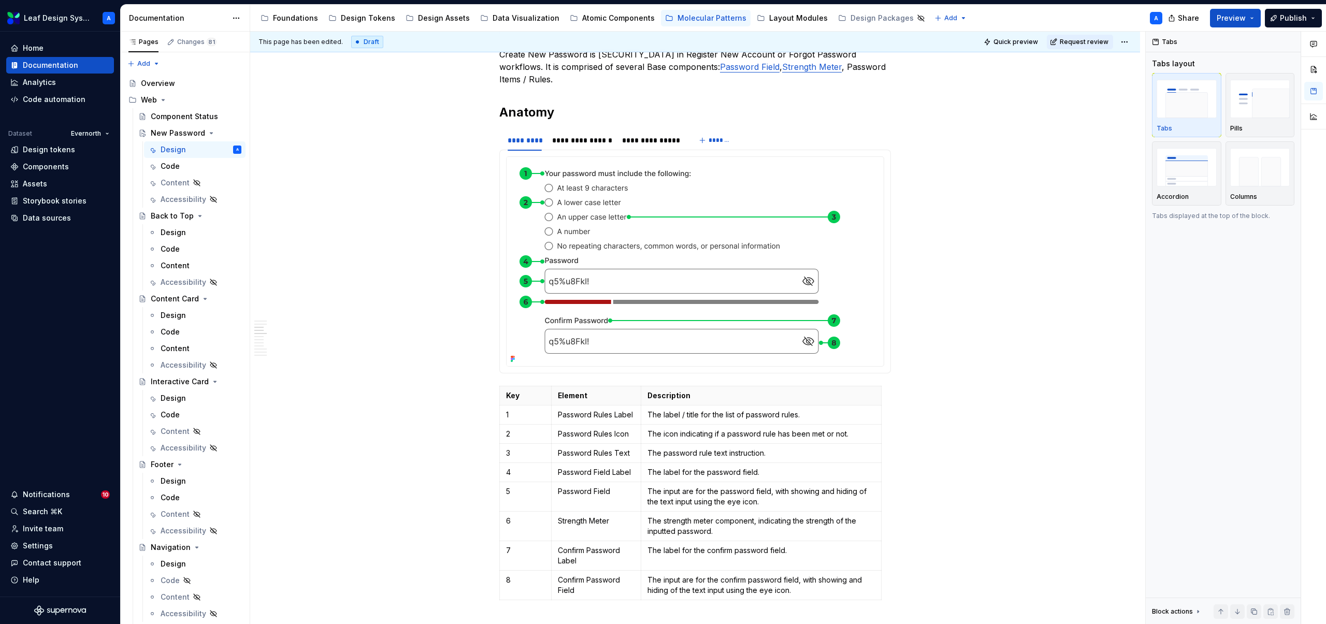
scroll to position [0, 0]
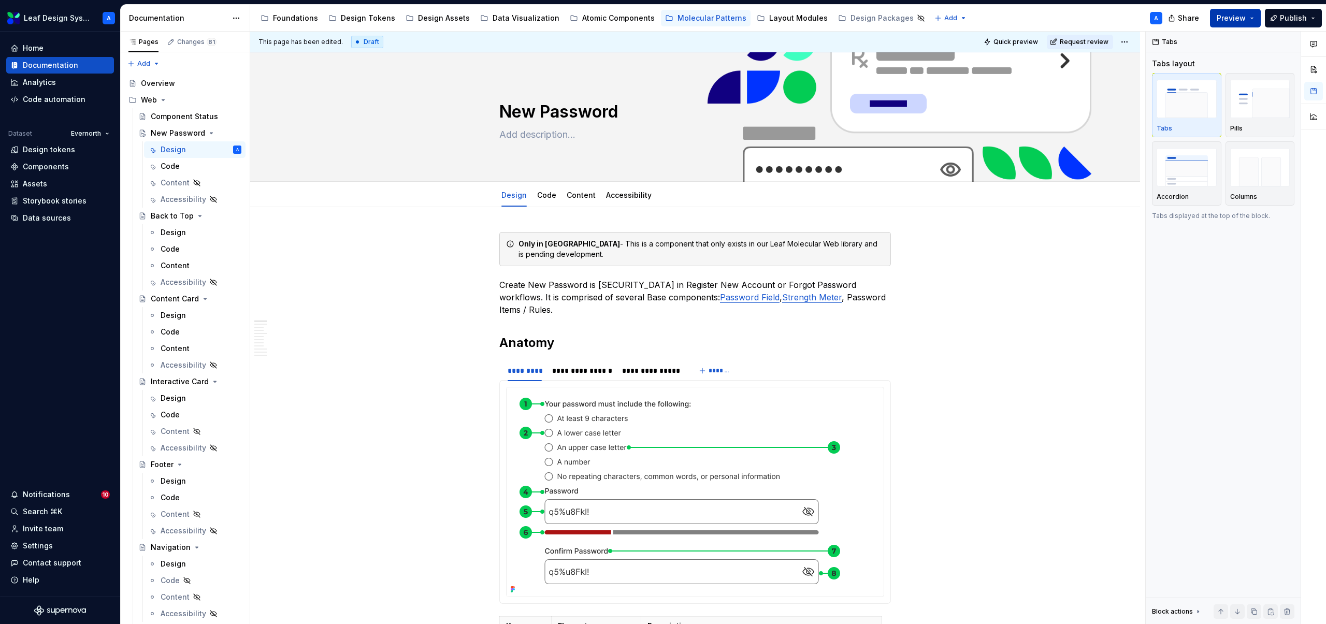
click at [1254, 19] on button "Preview" at bounding box center [1235, 18] width 51 height 19
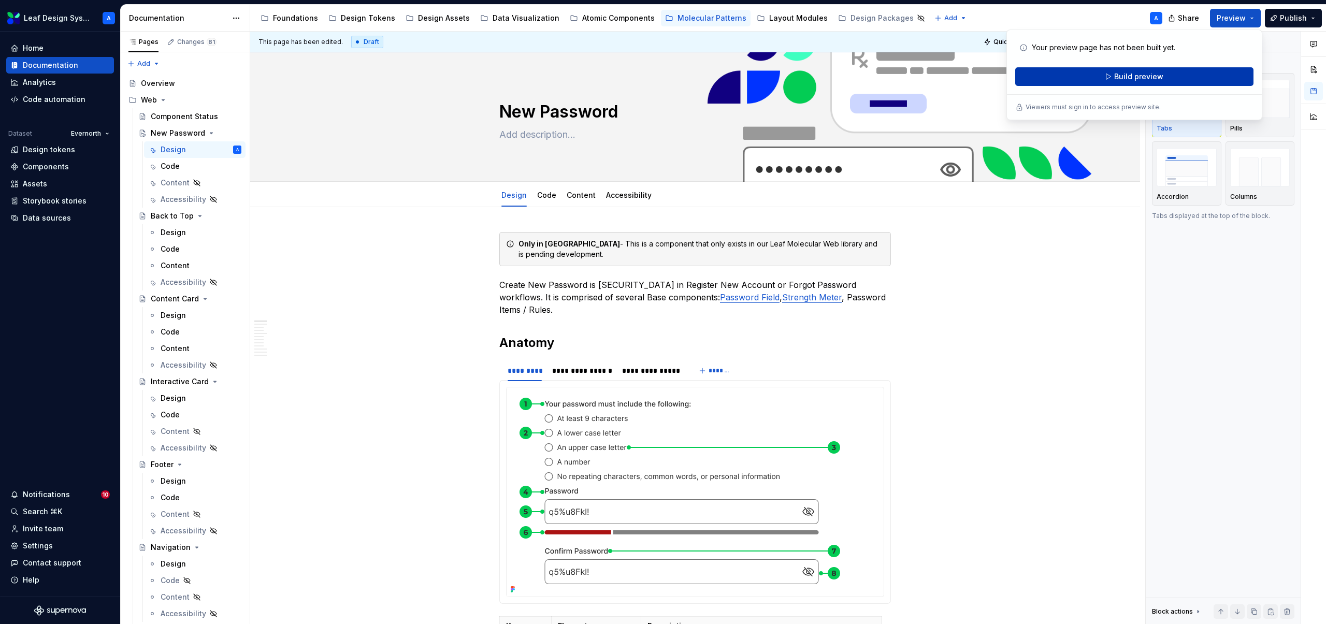
click at [1143, 71] on span "Build preview" at bounding box center [1138, 76] width 49 height 10
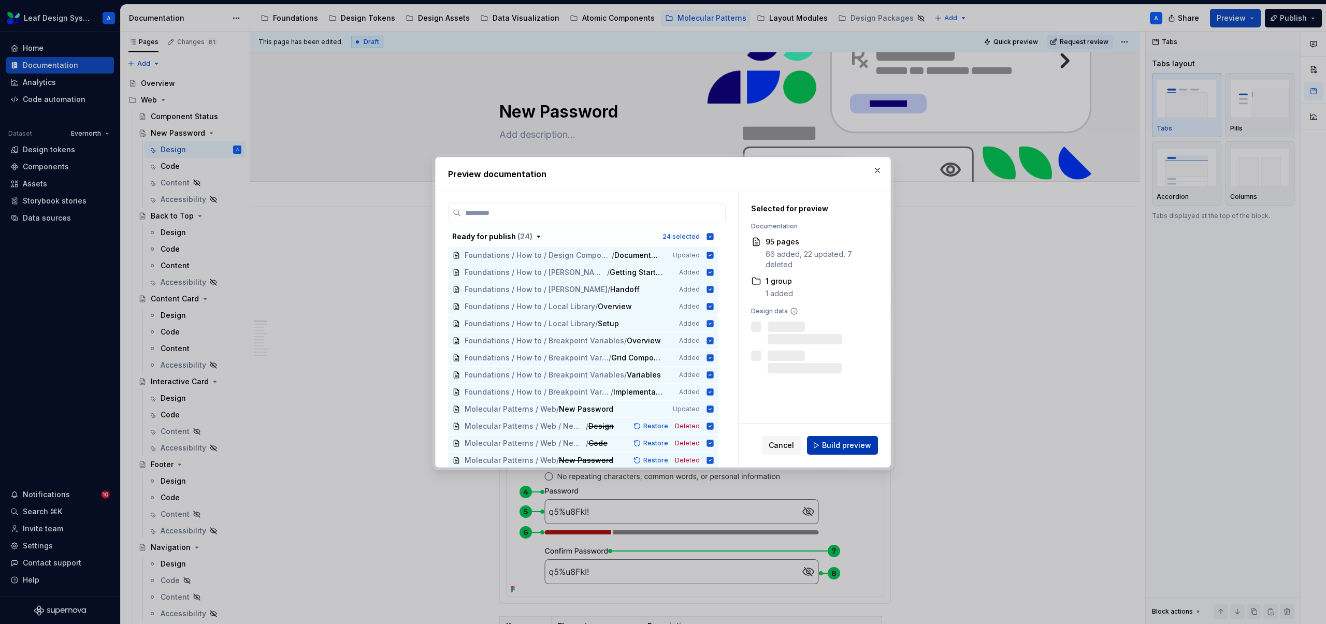
click at [839, 446] on span "Build preview" at bounding box center [846, 445] width 49 height 10
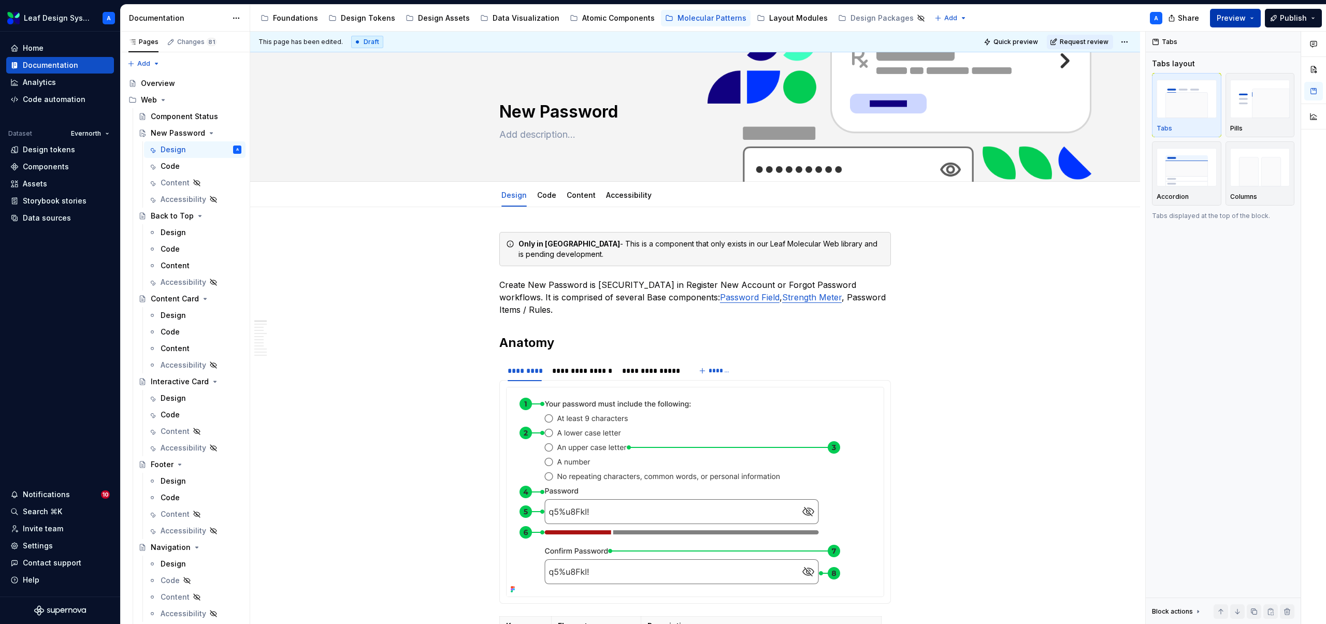
click at [1256, 19] on button "Preview" at bounding box center [1235, 18] width 51 height 19
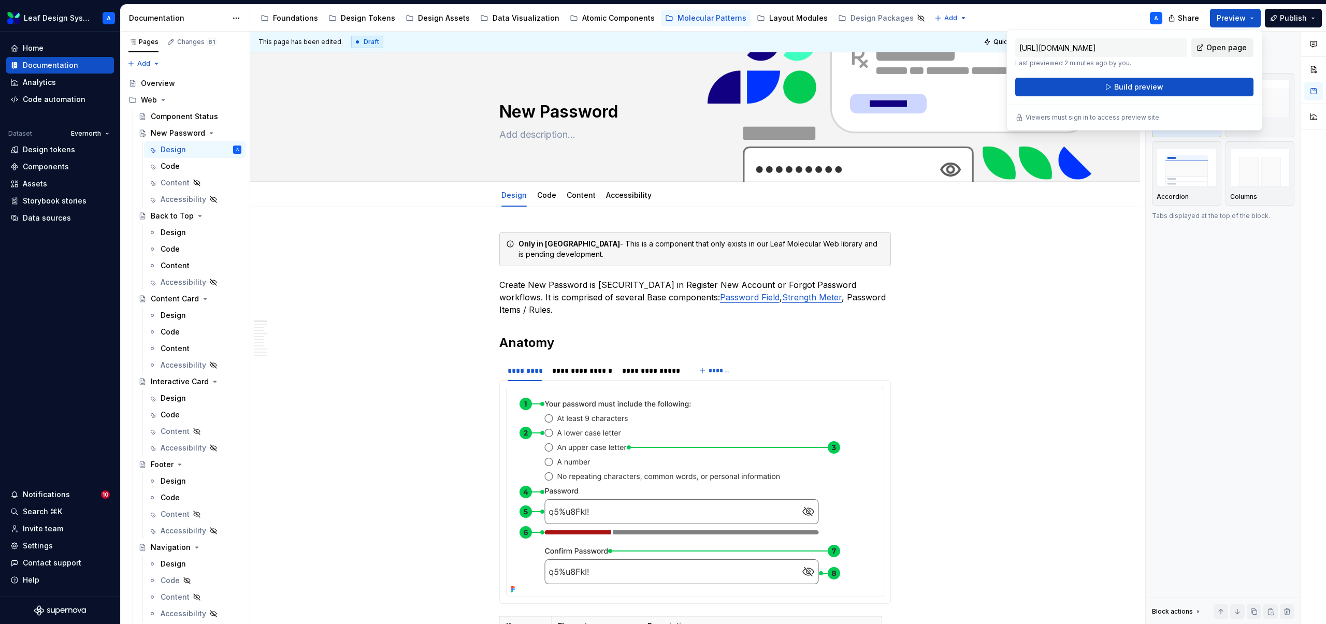
click at [1219, 45] on span "Open page" at bounding box center [1227, 47] width 40 height 10
type textarea "*"
